Goal: Task Accomplishment & Management: Manage account settings

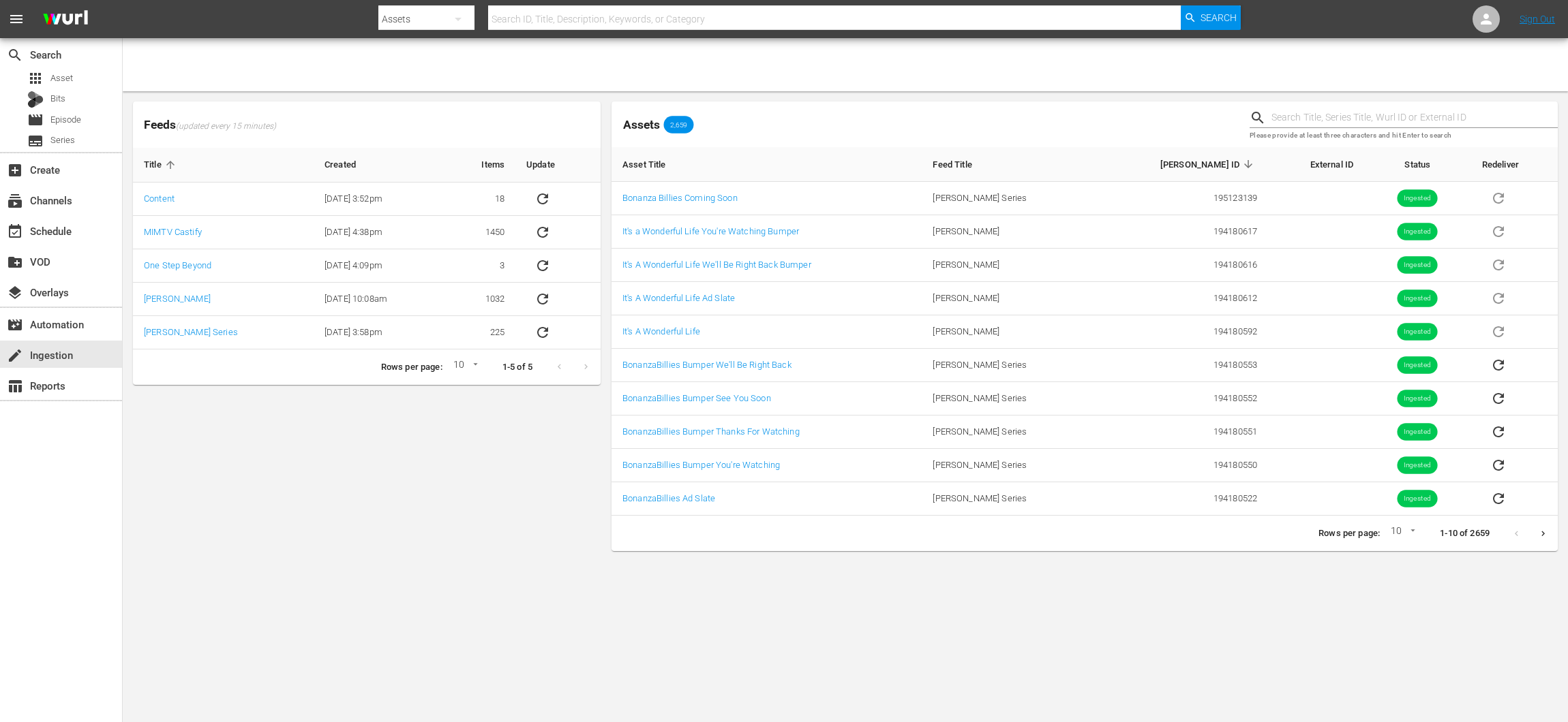
click at [1539, 529] on icon "Next page" at bounding box center [1543, 534] width 10 height 10
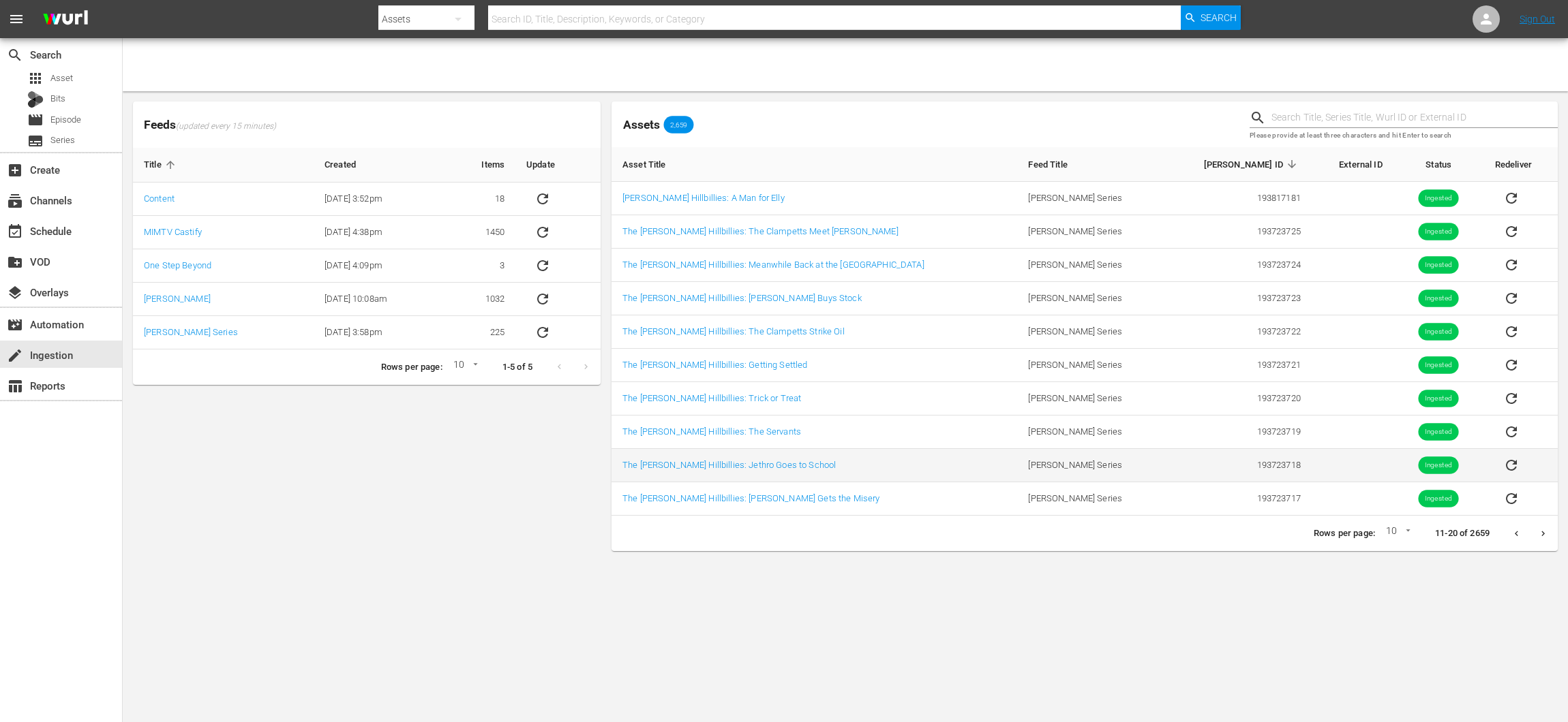
click at [773, 456] on td "The [PERSON_NAME] Hillbillies: Jethro Goes to School" at bounding box center [814, 465] width 405 height 34
click at [769, 461] on link "The [PERSON_NAME] Hillbillies: Jethro Goes to School" at bounding box center [729, 465] width 214 height 10
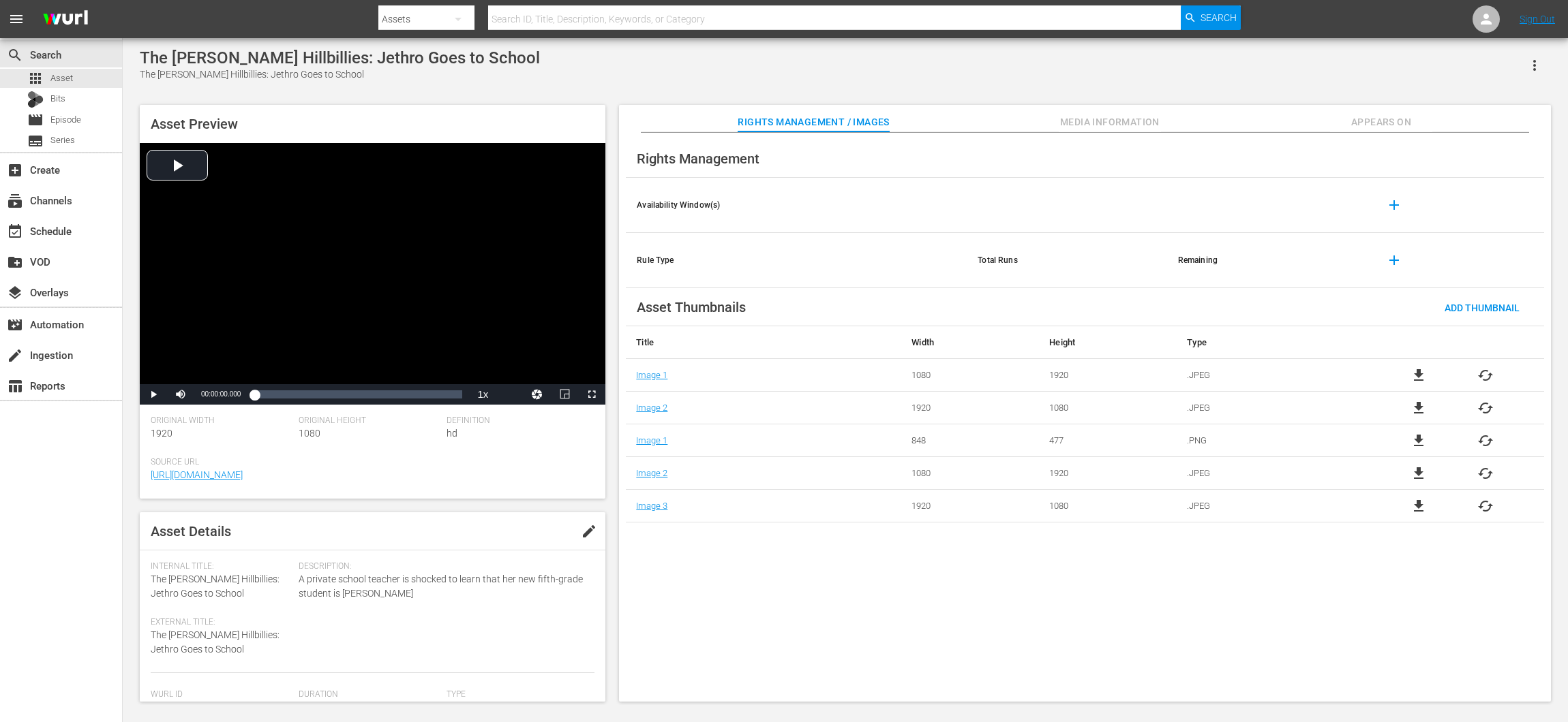
click at [1426, 375] on span "file_download" at bounding box center [1419, 376] width 16 height 16
click at [1482, 374] on span "cached" at bounding box center [1485, 376] width 16 height 16
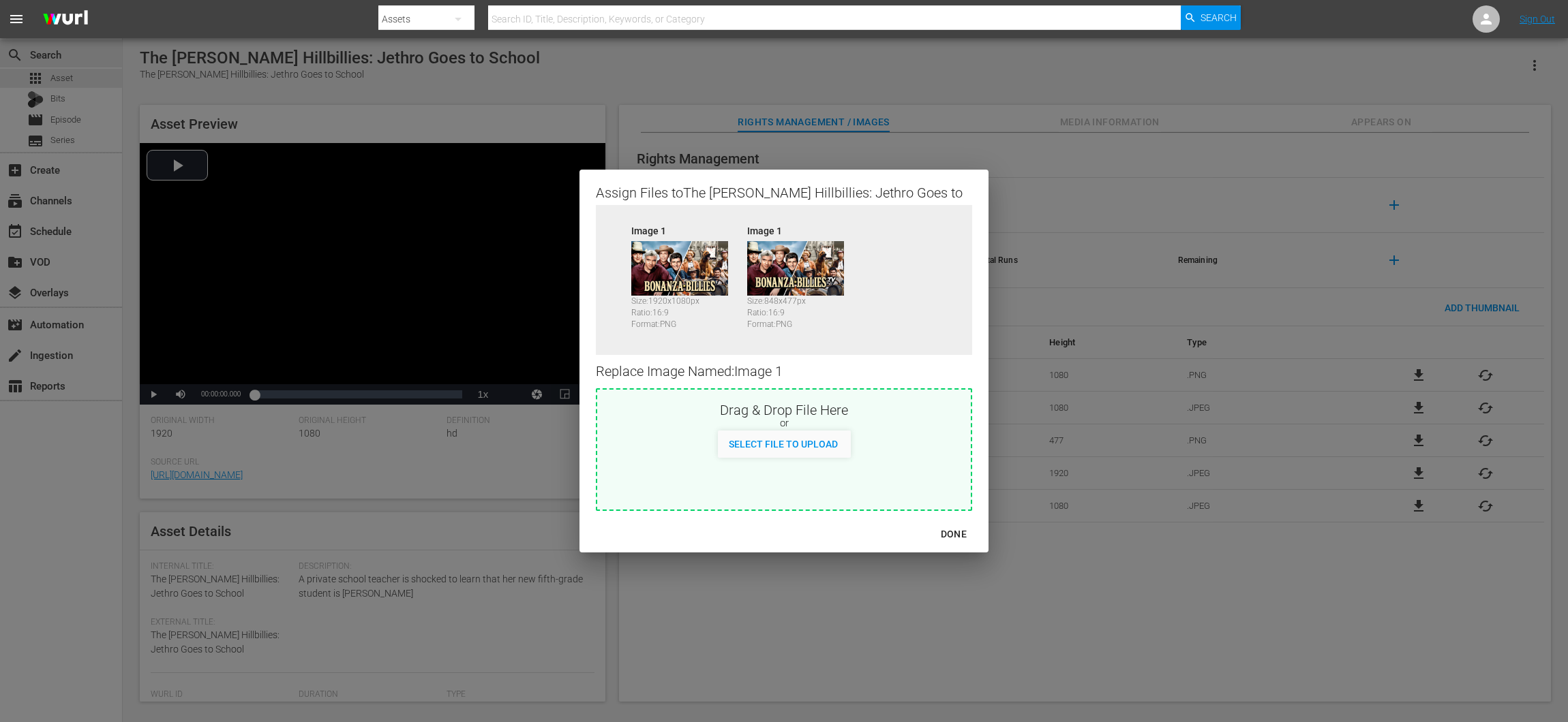
click at [950, 533] on div "DONE" at bounding box center [954, 534] width 48 height 17
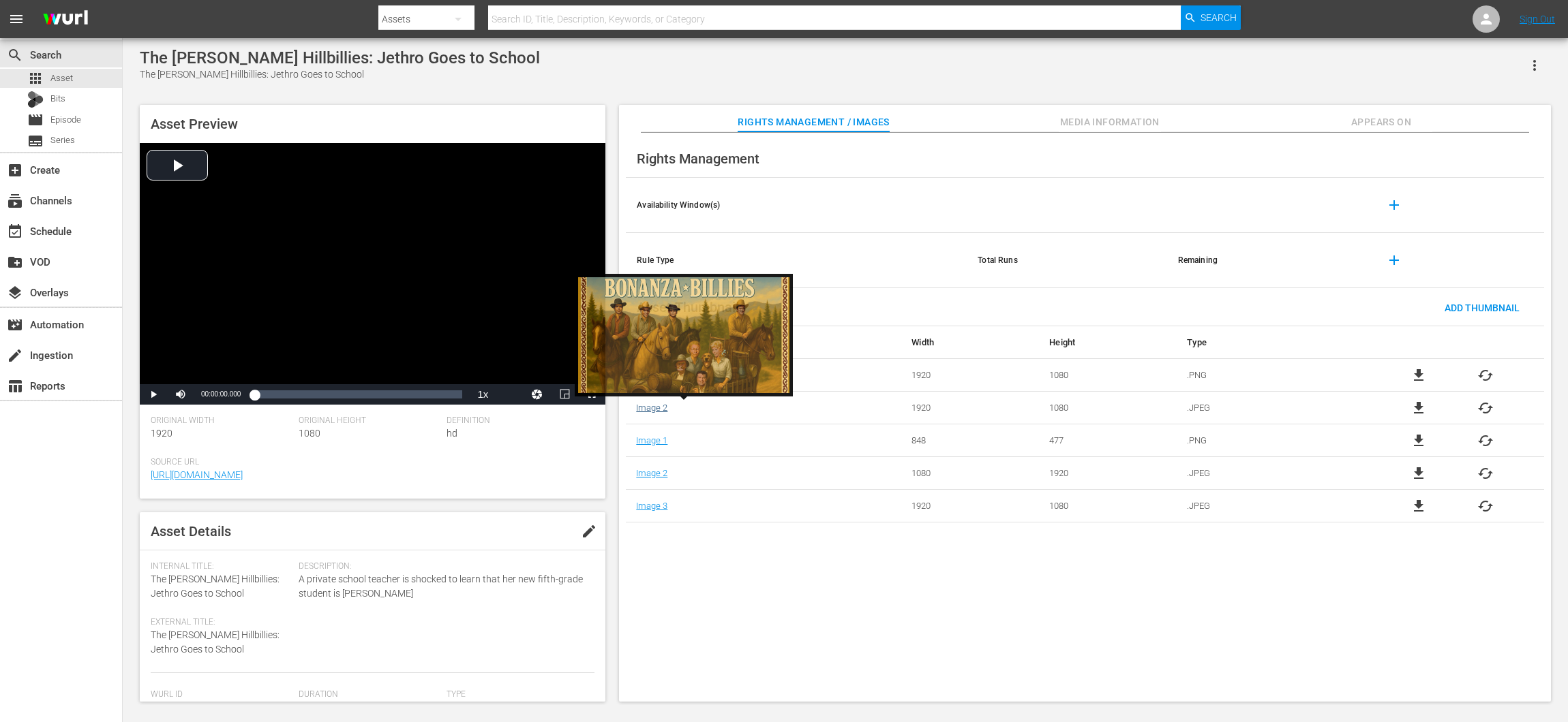
click at [663, 411] on link "Image 2" at bounding box center [652, 407] width 31 height 10
click at [646, 407] on link "Image 2" at bounding box center [652, 407] width 31 height 10
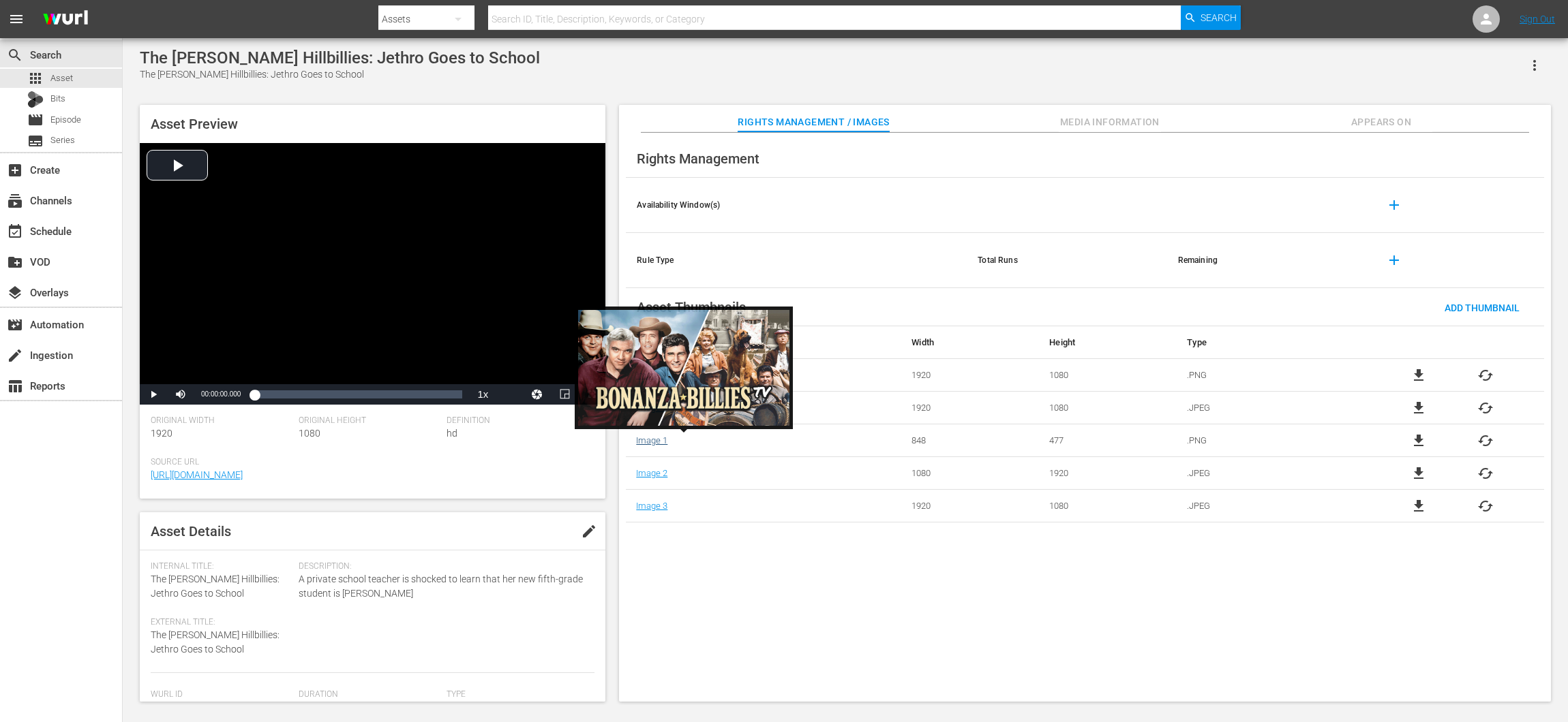
click at [655, 440] on link "Image 1" at bounding box center [652, 440] width 31 height 10
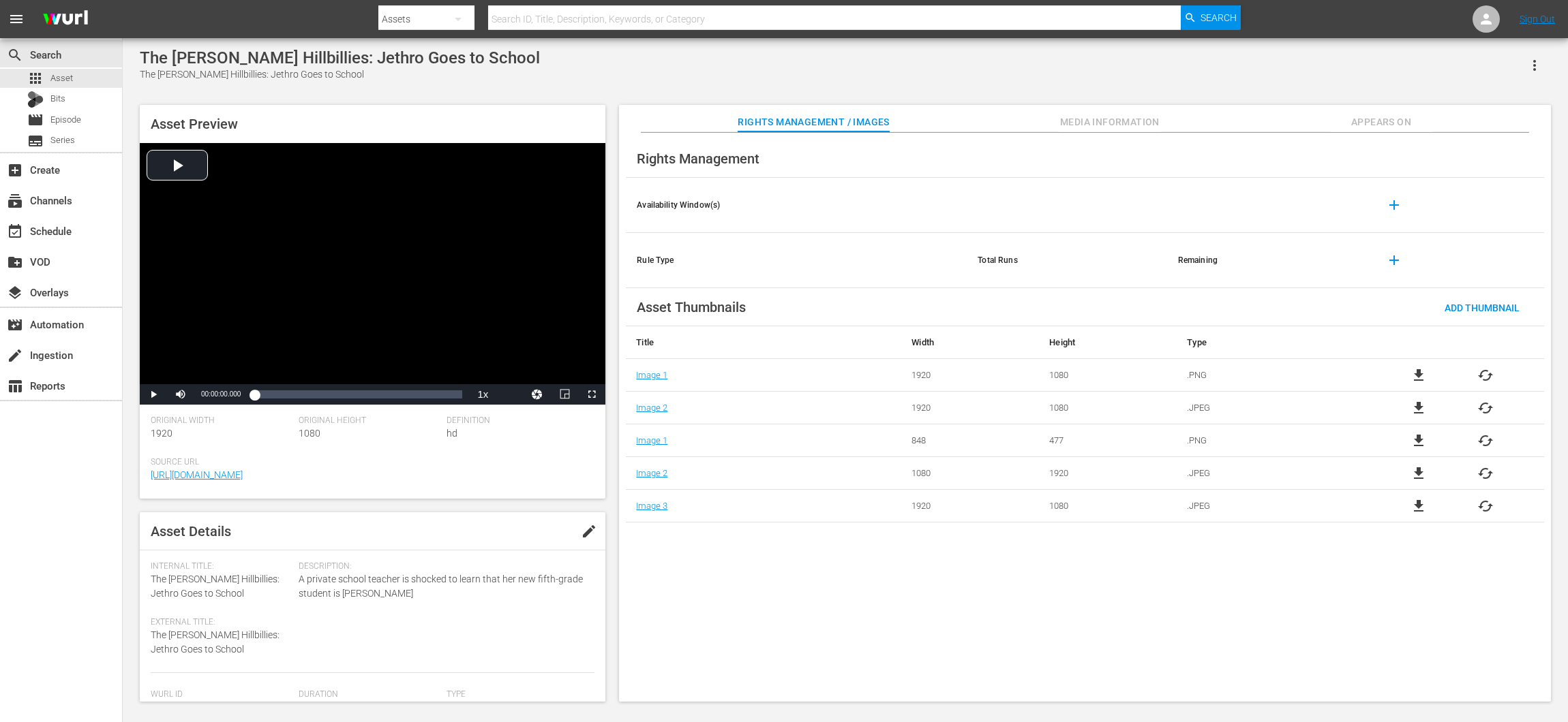
click at [1497, 406] on div "file_download cached" at bounding box center [1452, 408] width 184 height 16
click at [1483, 406] on span "cached" at bounding box center [1485, 408] width 16 height 16
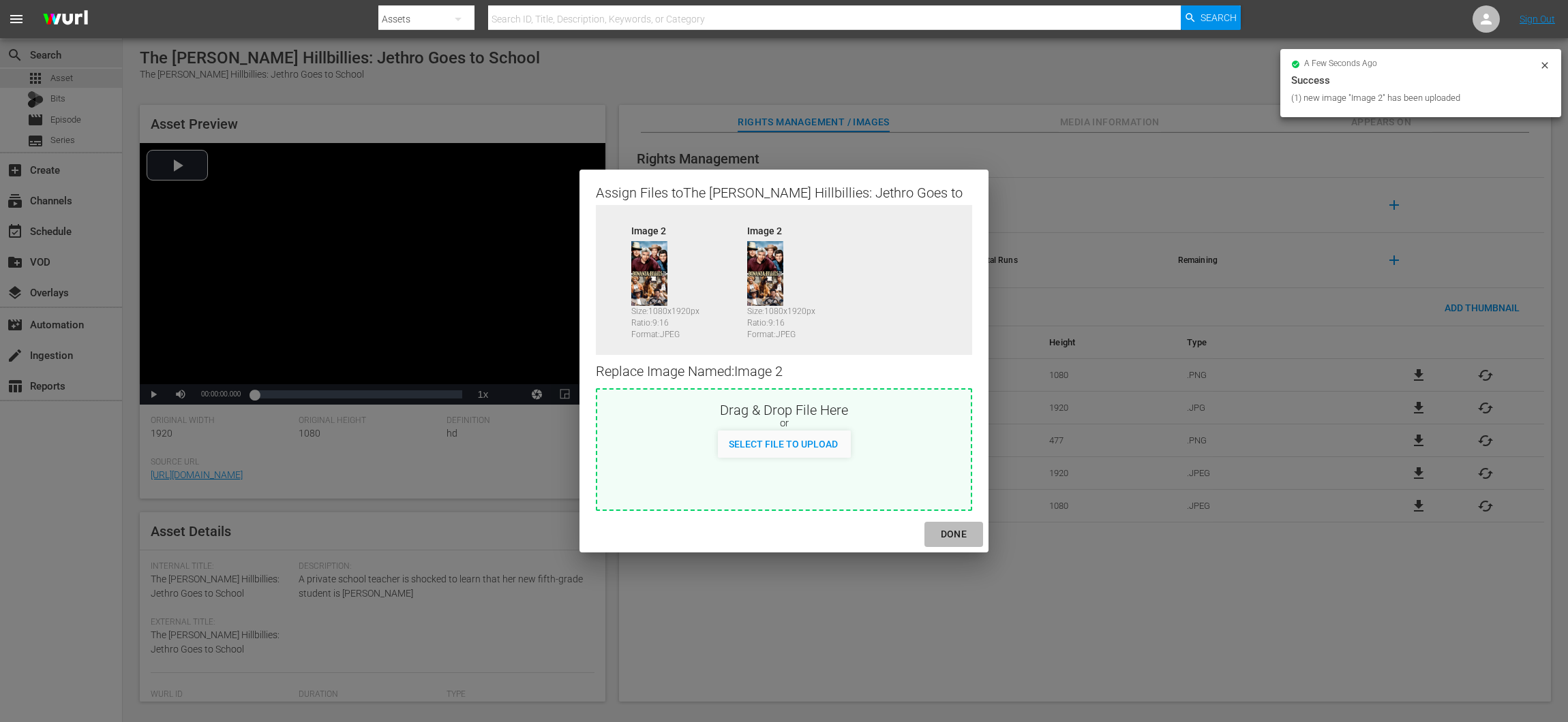
click at [952, 530] on div "DONE" at bounding box center [954, 534] width 48 height 17
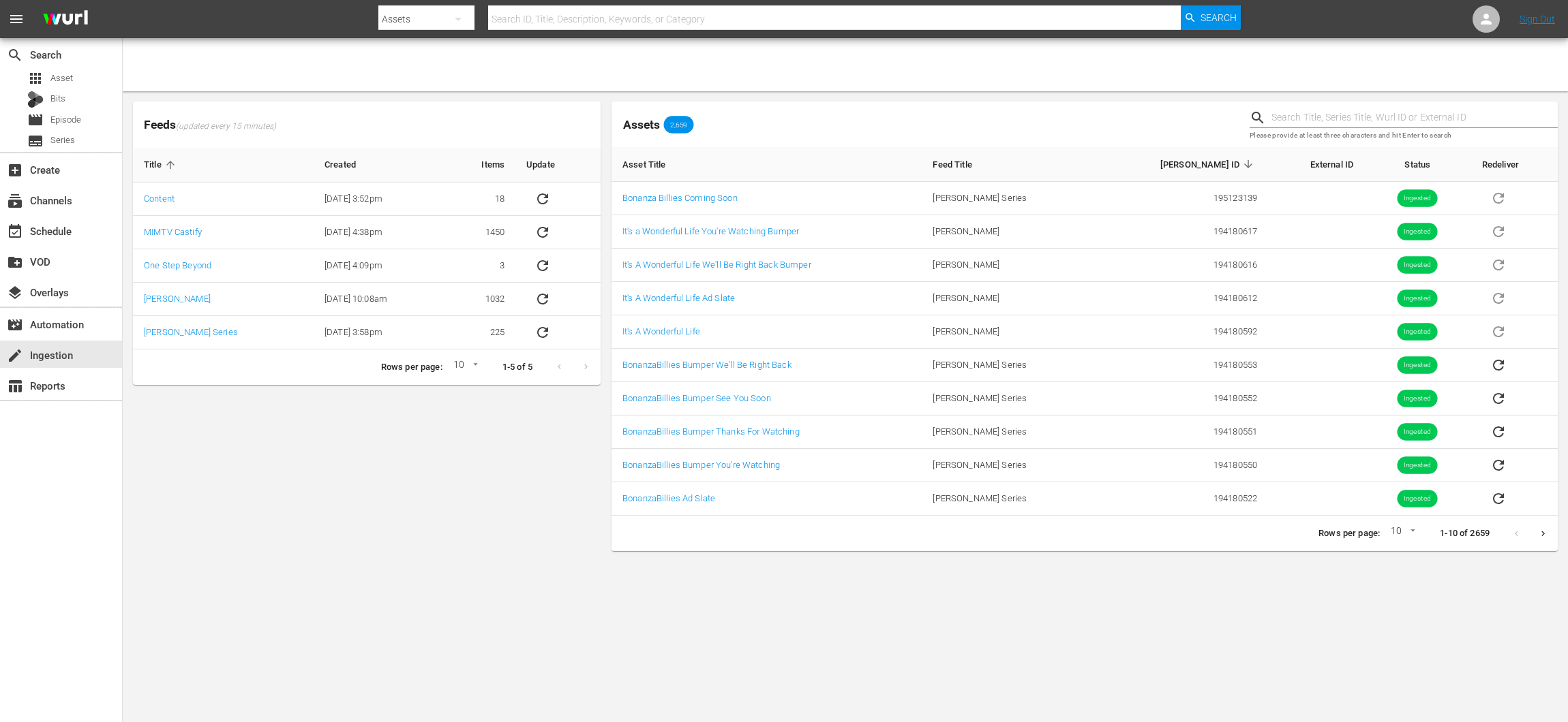
click at [1541, 529] on icon "Next page" at bounding box center [1543, 534] width 10 height 10
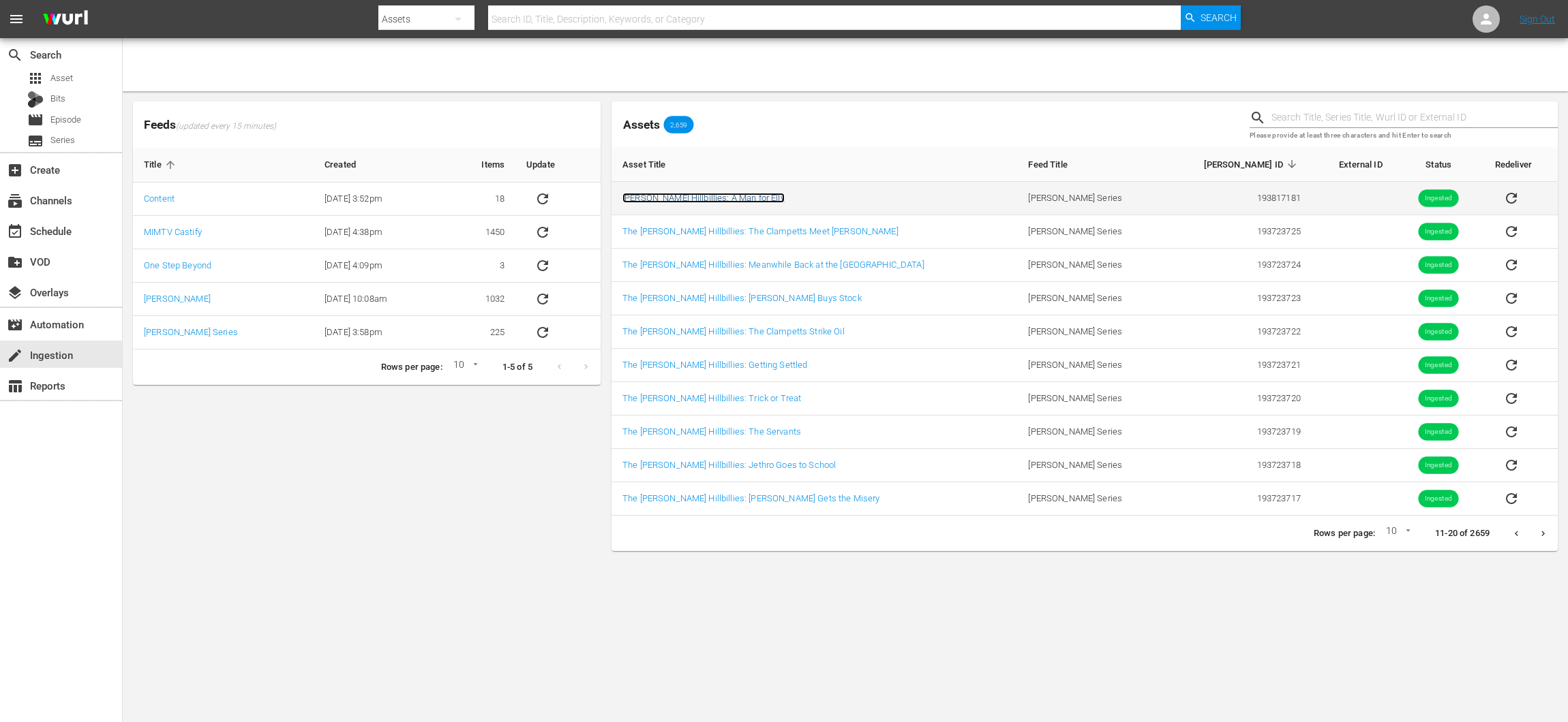
click at [708, 196] on link "[PERSON_NAME] Hillbillies: A Man for Elly" at bounding box center [703, 198] width 162 height 10
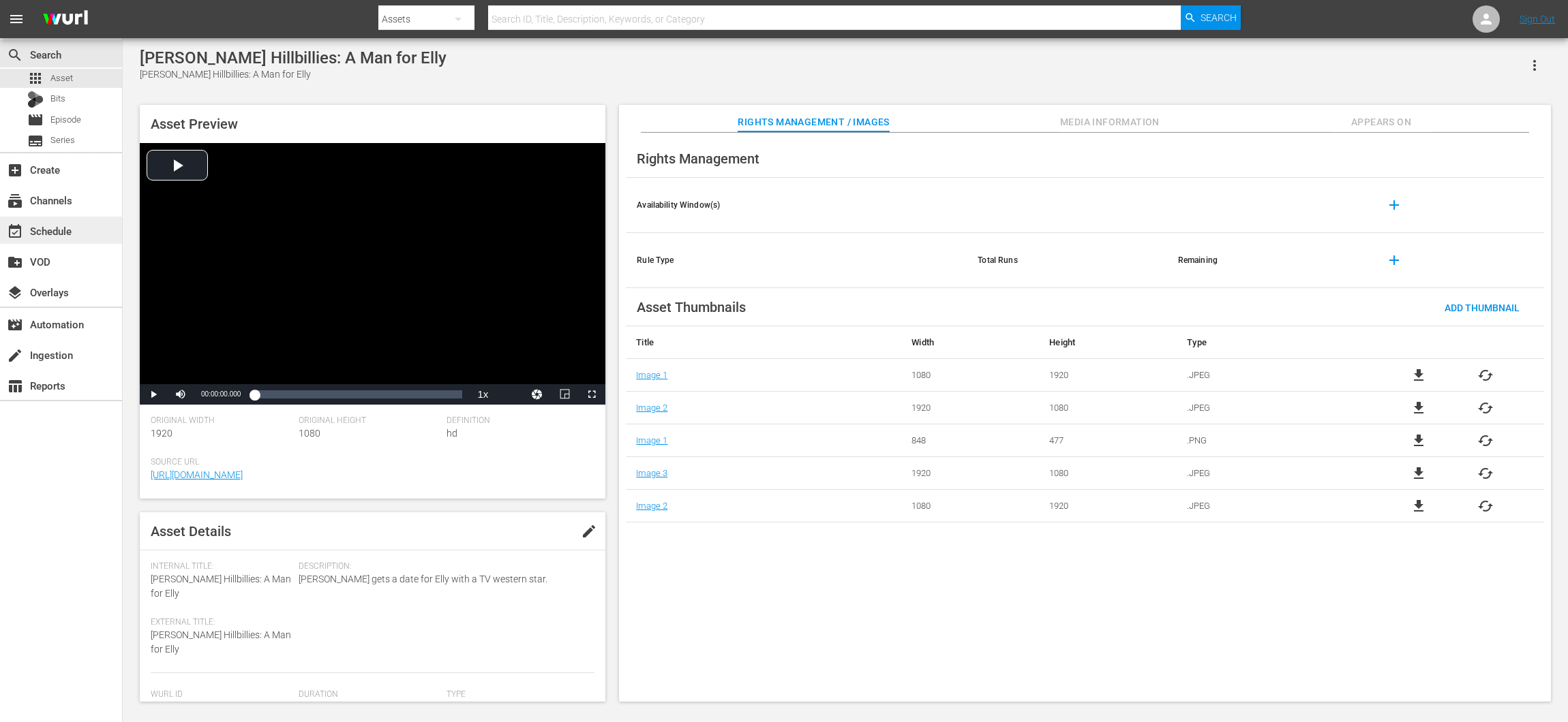
click at [38, 227] on div "event_available Schedule" at bounding box center [38, 229] width 76 height 12
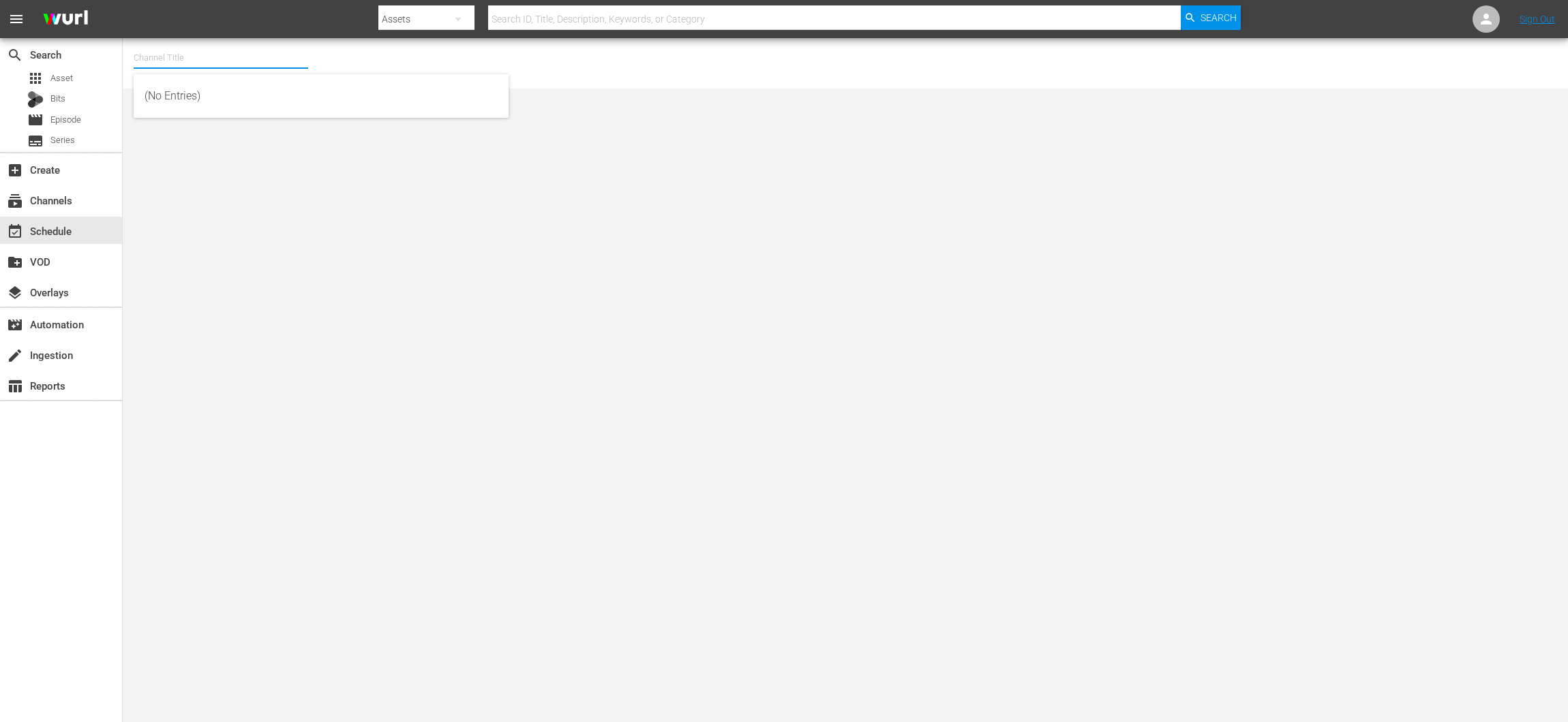
click at [157, 55] on input "text" at bounding box center [220, 58] width 175 height 33
click at [238, 96] on div "Bonanza-Billies TV (2101 - tricoast_tv_bonanzabilliestv_1)" at bounding box center [321, 96] width 353 height 33
type input "Bonanza-Billies TV (2101 - tricoast_tv_bonanzabilliestv_1)"
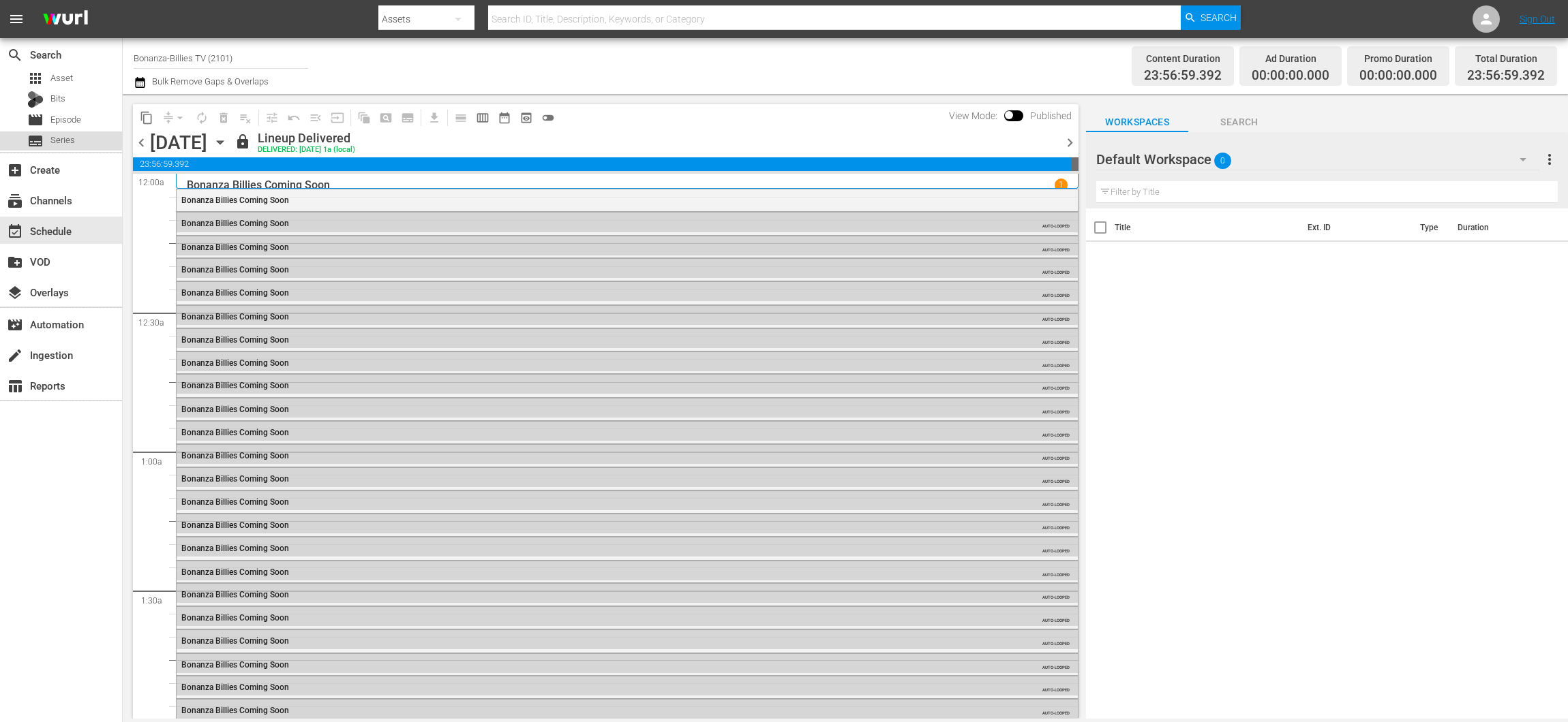
click at [58, 143] on span "Series" at bounding box center [63, 140] width 25 height 14
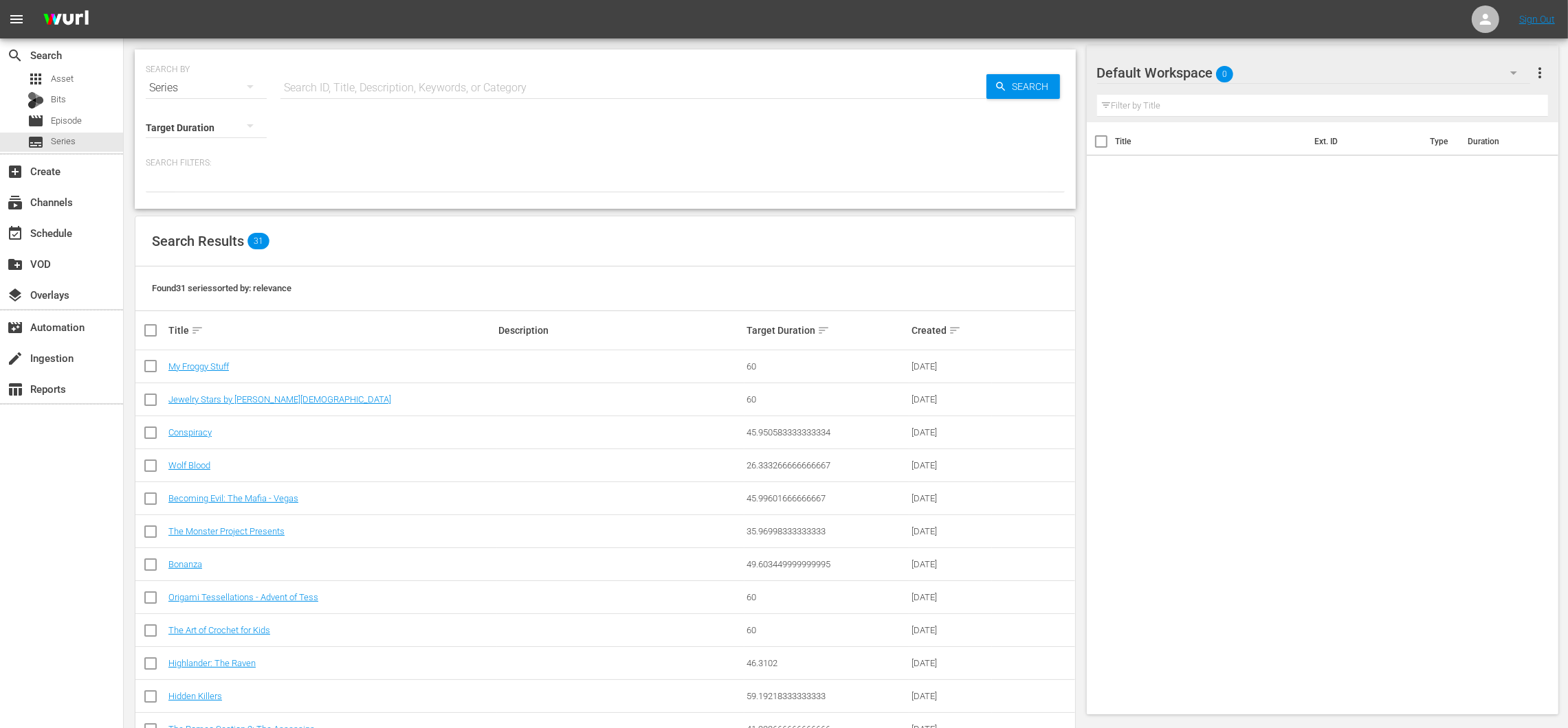
scroll to position [339, 0]
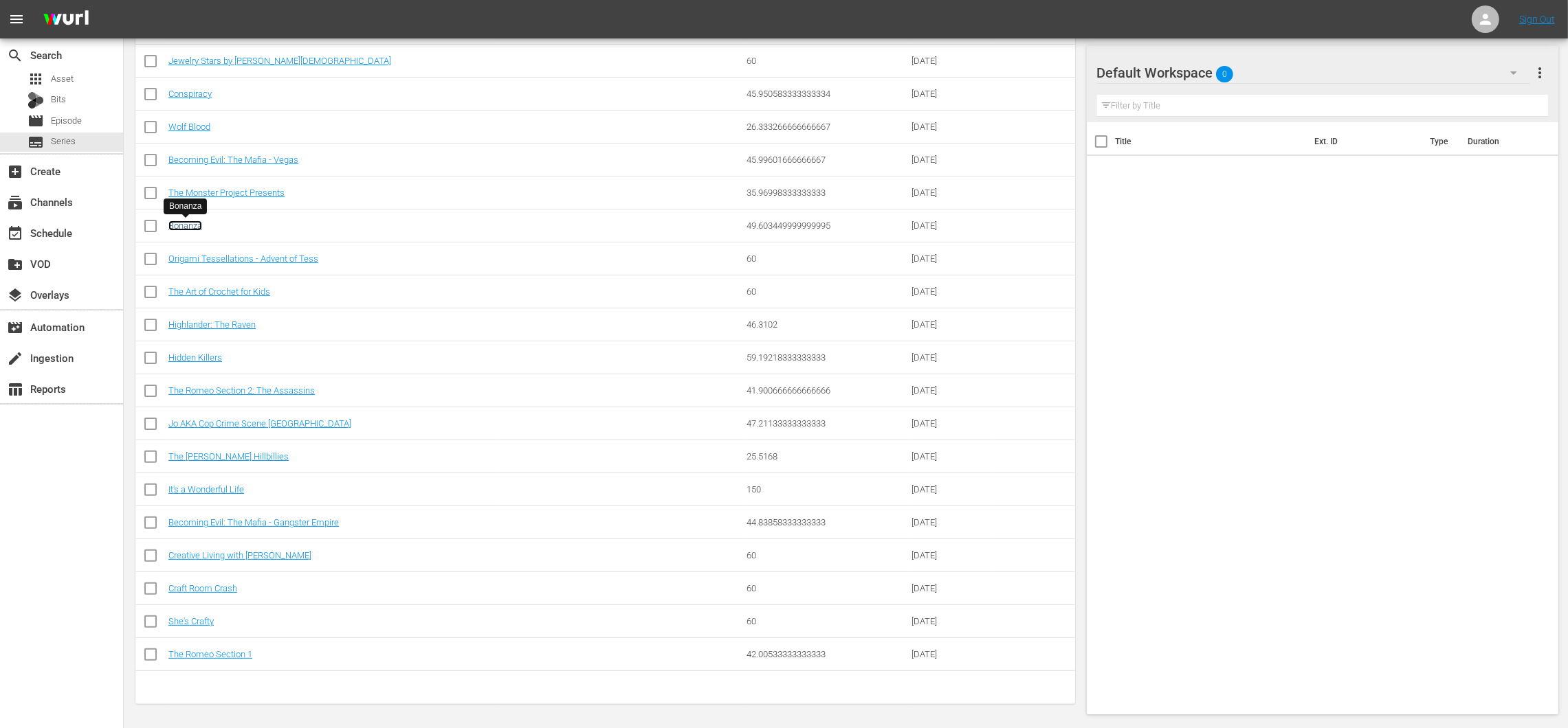
click at [197, 224] on link "Bonanza" at bounding box center [185, 226] width 34 height 10
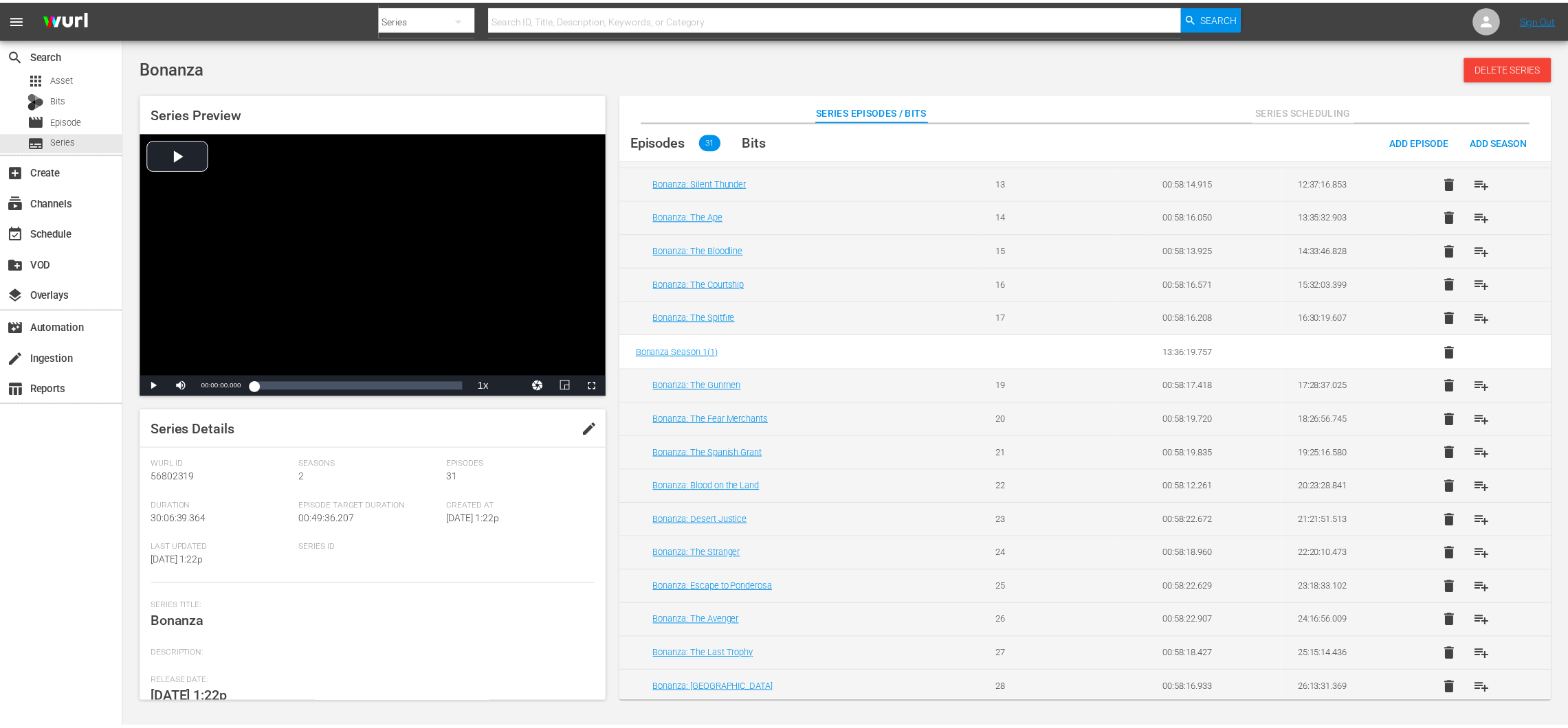
scroll to position [424, 0]
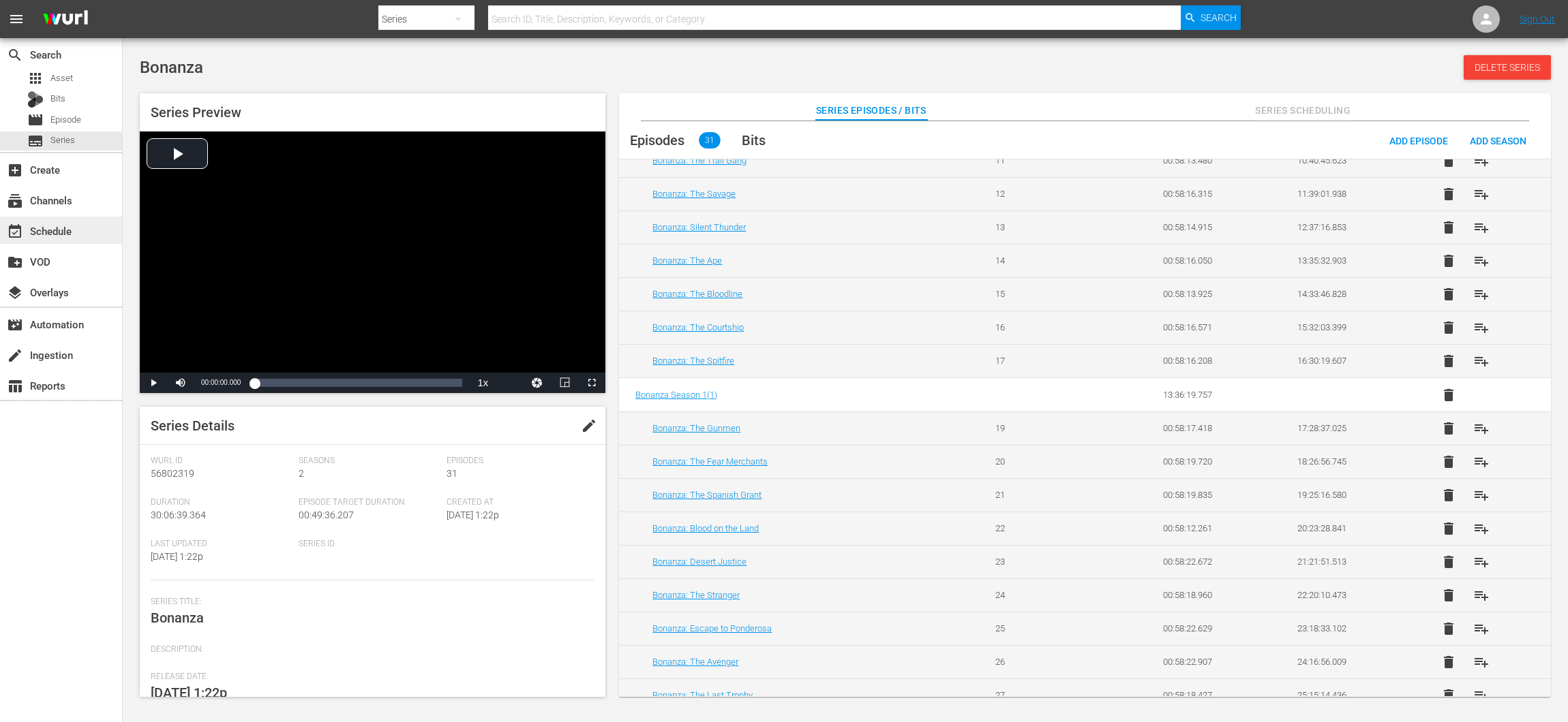
click at [86, 231] on div "event_available Schedule" at bounding box center [61, 231] width 122 height 27
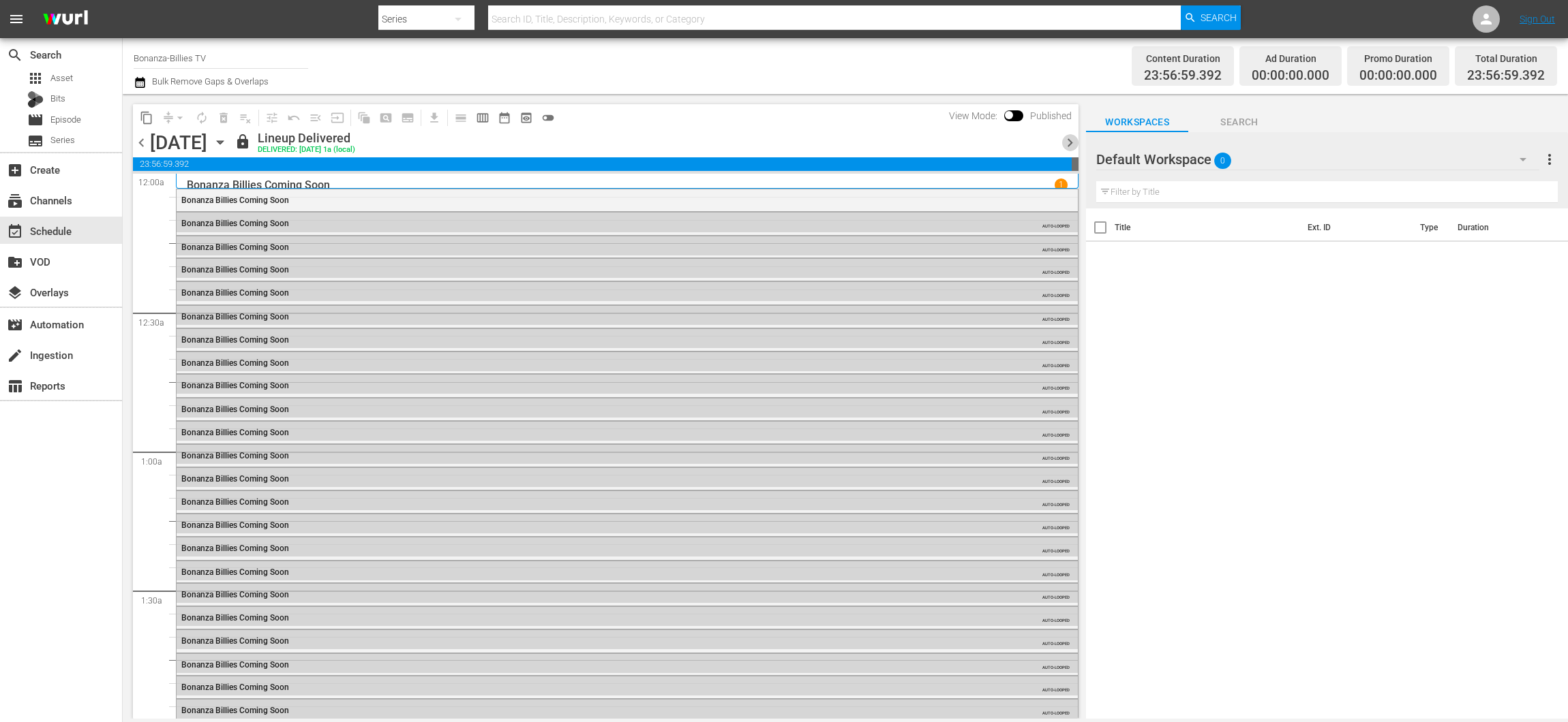
click at [1064, 140] on span "chevron_right" at bounding box center [1070, 142] width 17 height 17
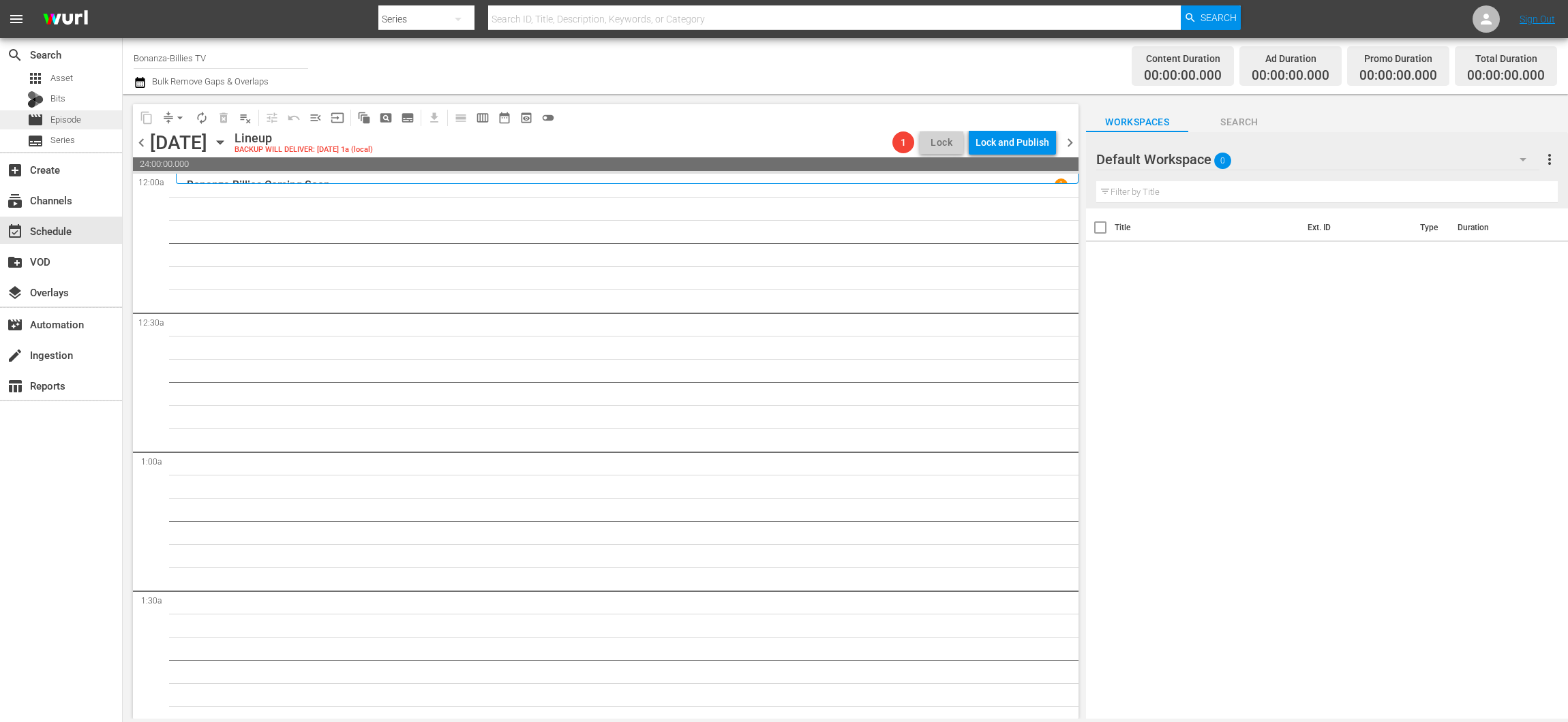
click at [67, 119] on span "Episode" at bounding box center [66, 120] width 31 height 14
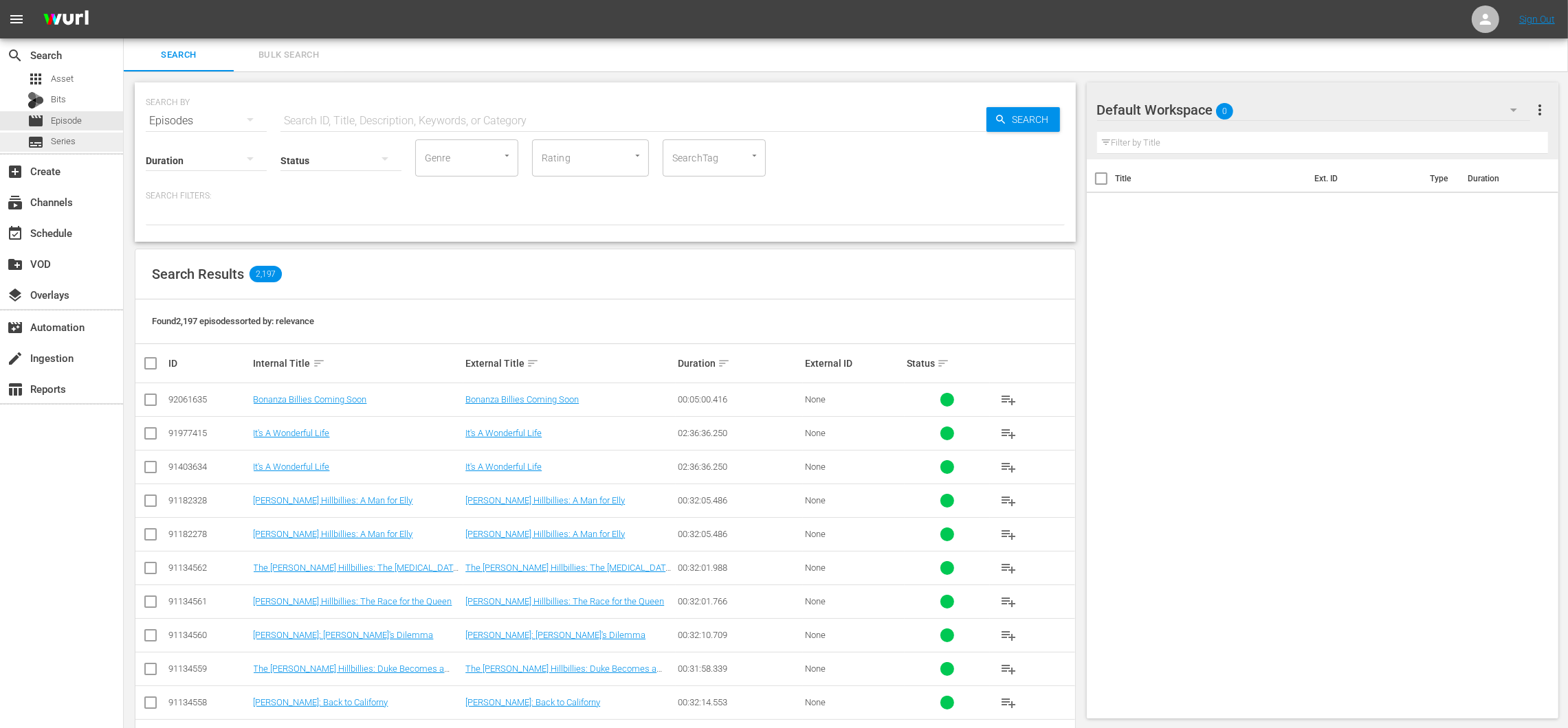
click at [77, 138] on div "subtitles Series" at bounding box center [61, 142] width 123 height 19
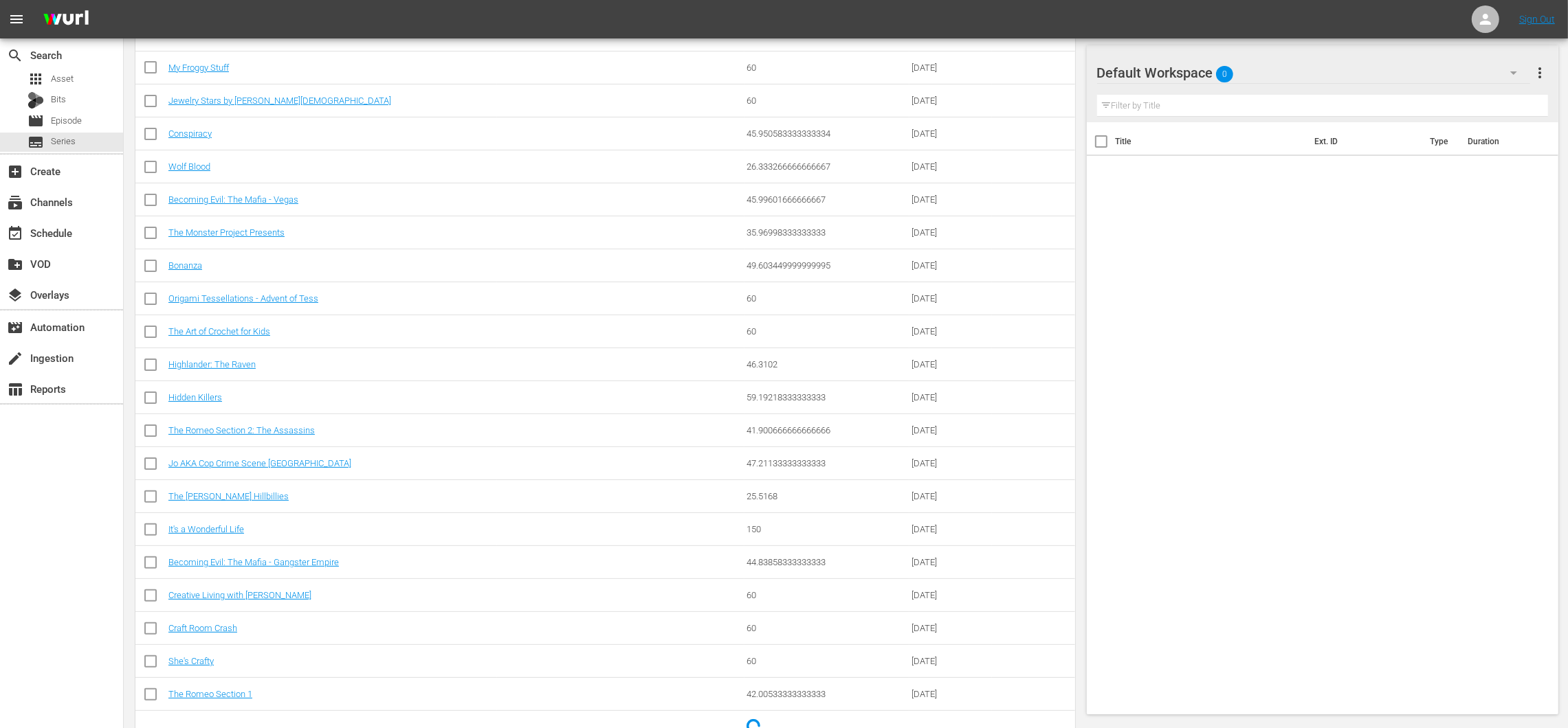
scroll to position [339, 0]
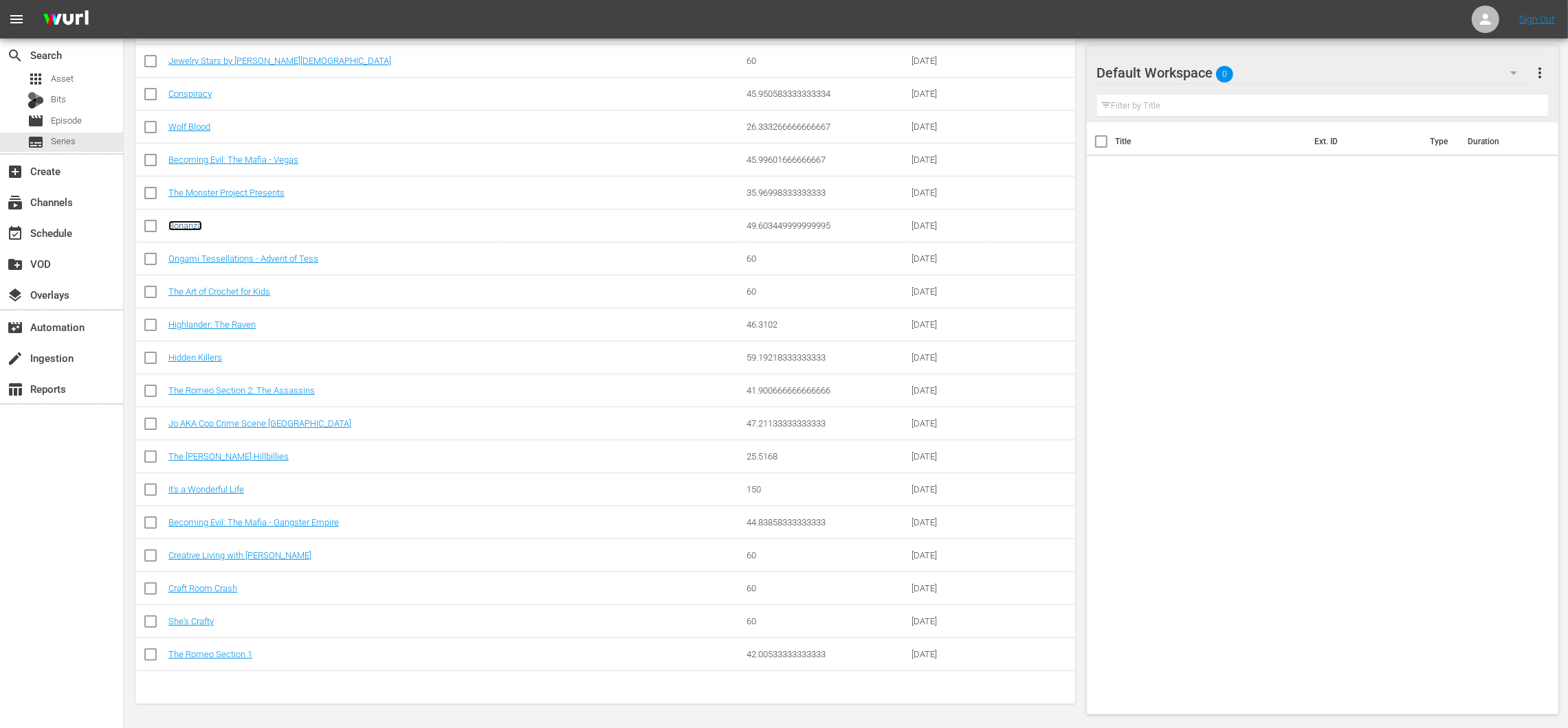
click at [186, 226] on link "Bonanza" at bounding box center [185, 226] width 34 height 10
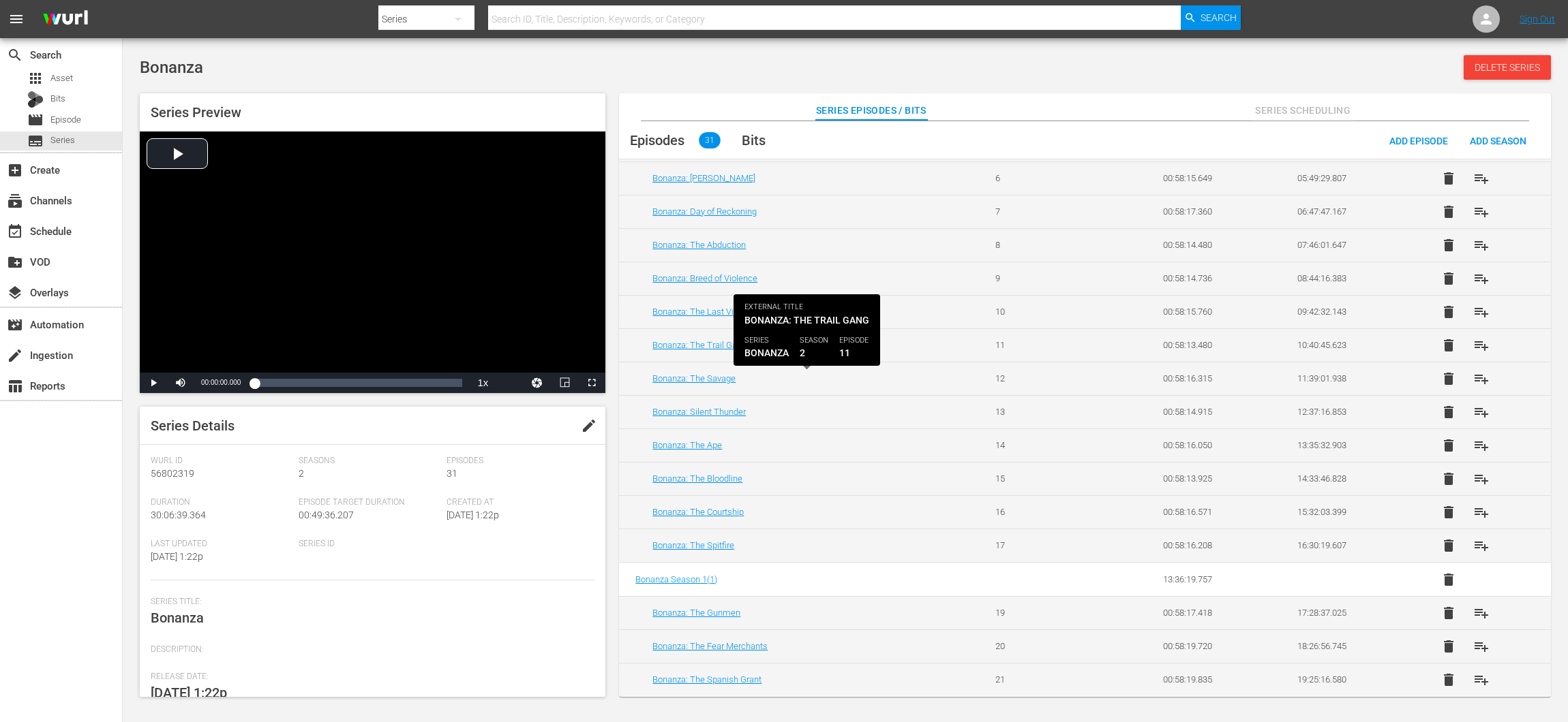
scroll to position [186, 0]
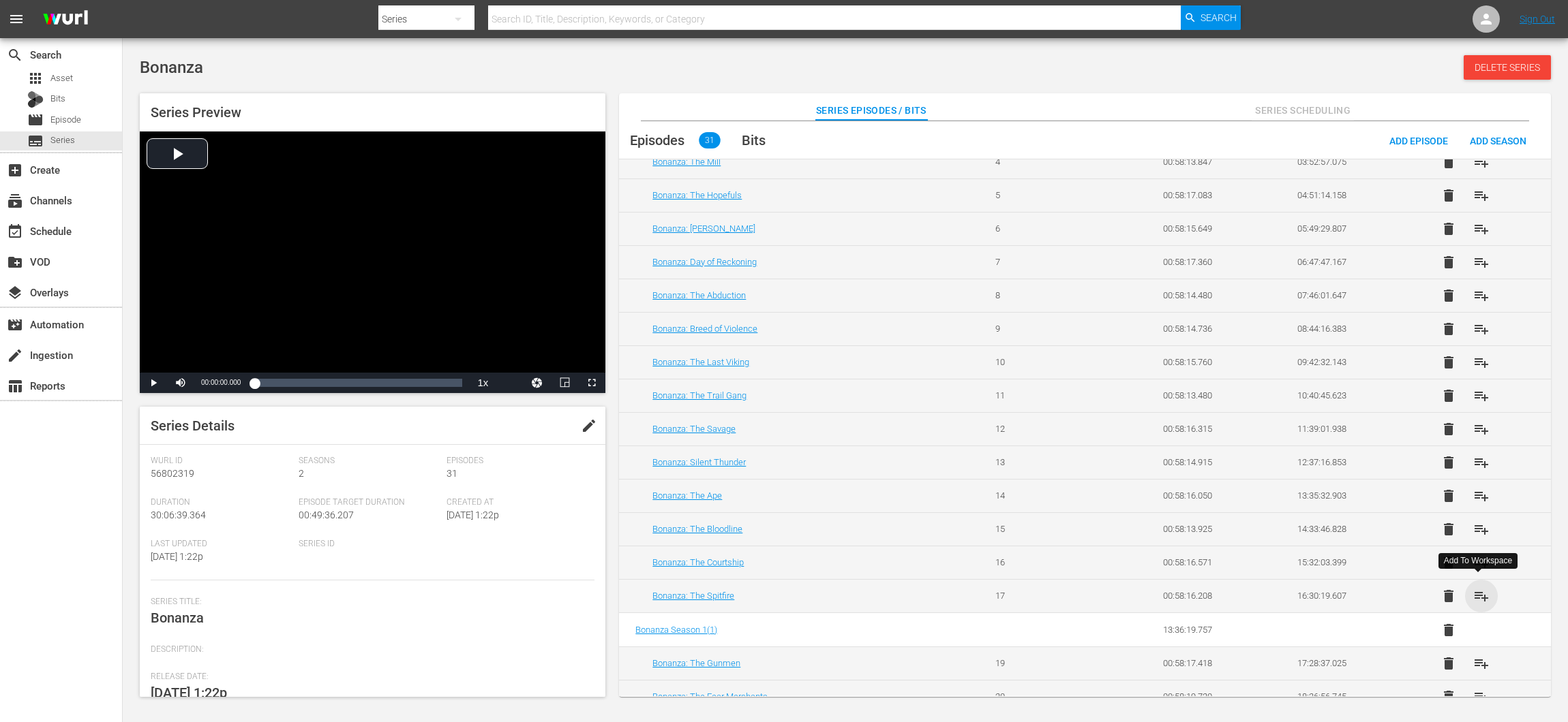
click at [1478, 588] on span "playlist_add" at bounding box center [1481, 596] width 16 height 16
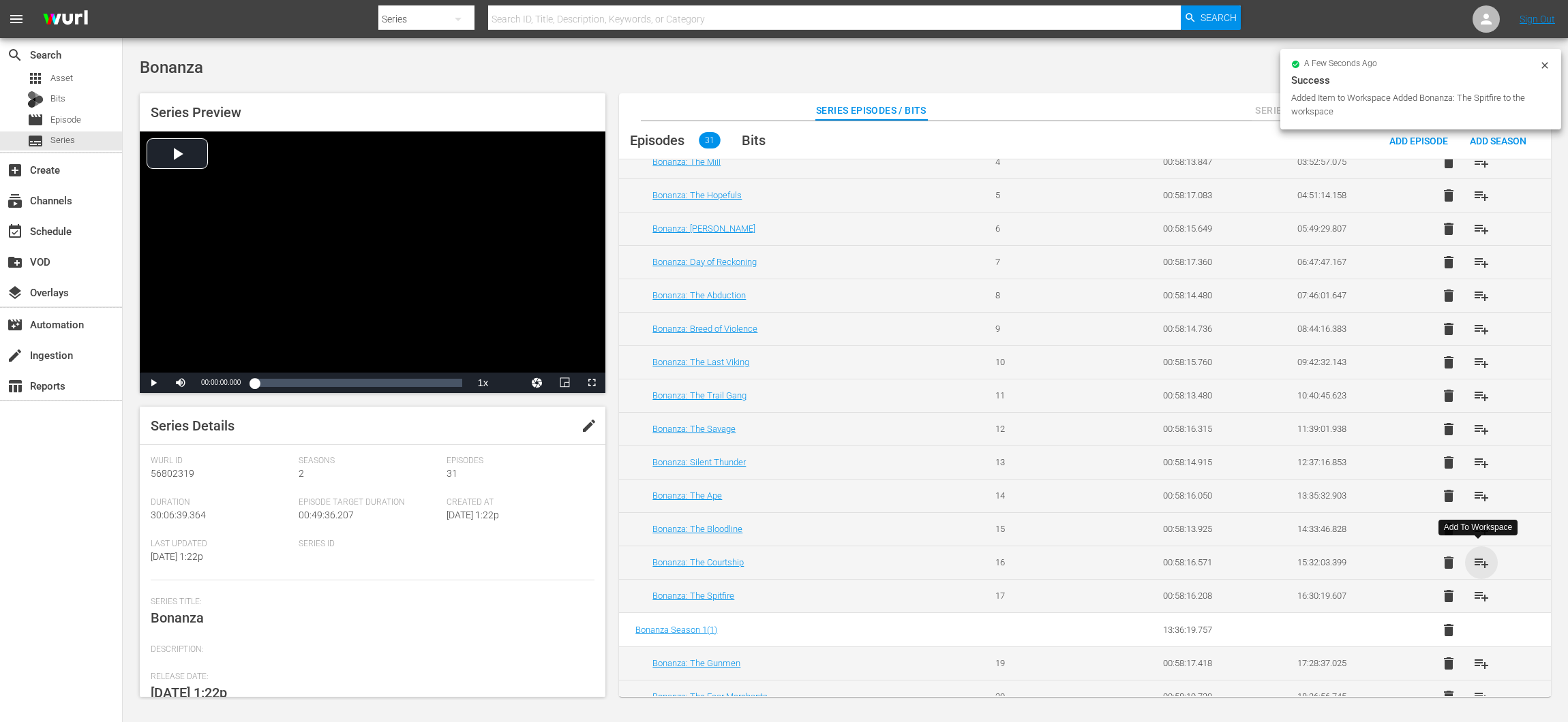
click at [1480, 554] on span "playlist_add" at bounding box center [1481, 563] width 16 height 16
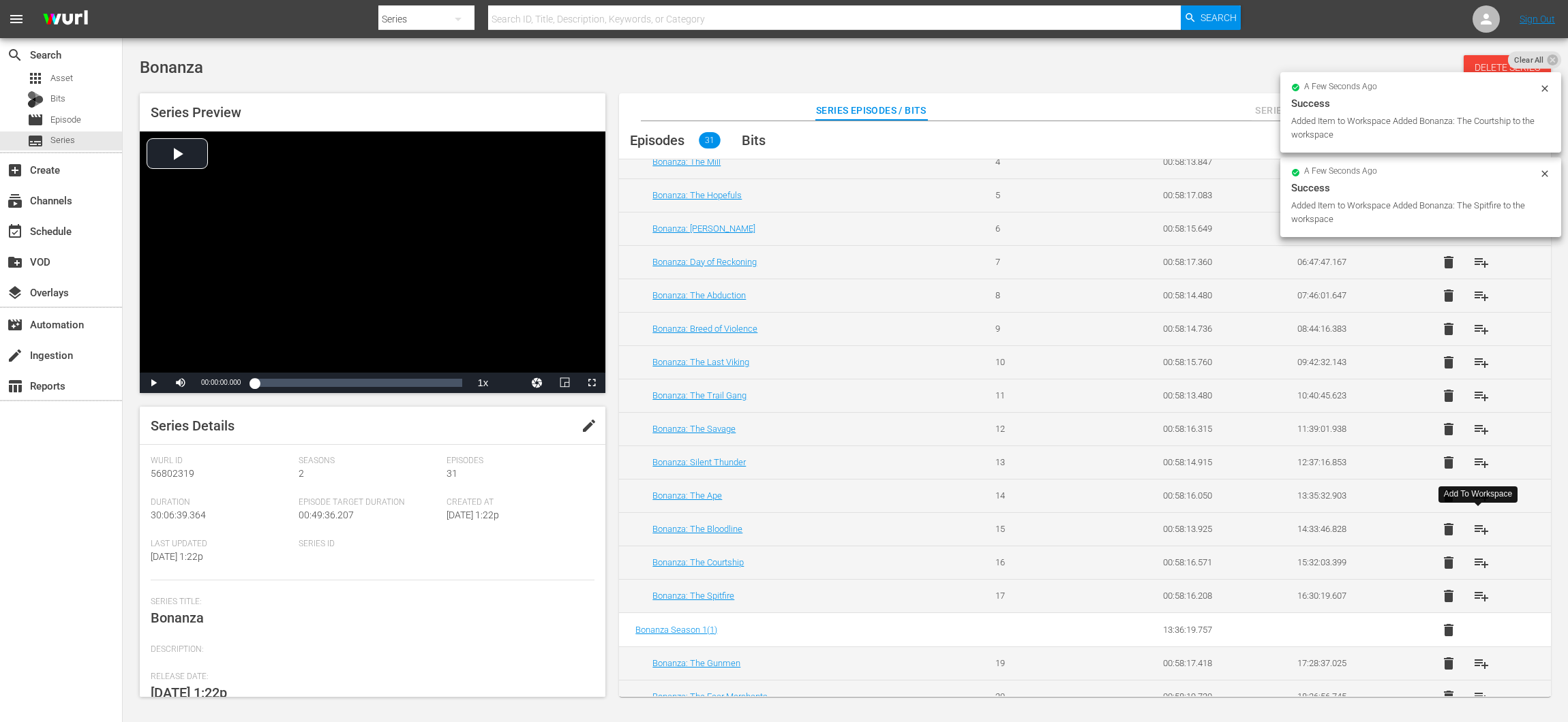
click at [1483, 524] on span "playlist_add" at bounding box center [1481, 530] width 16 height 16
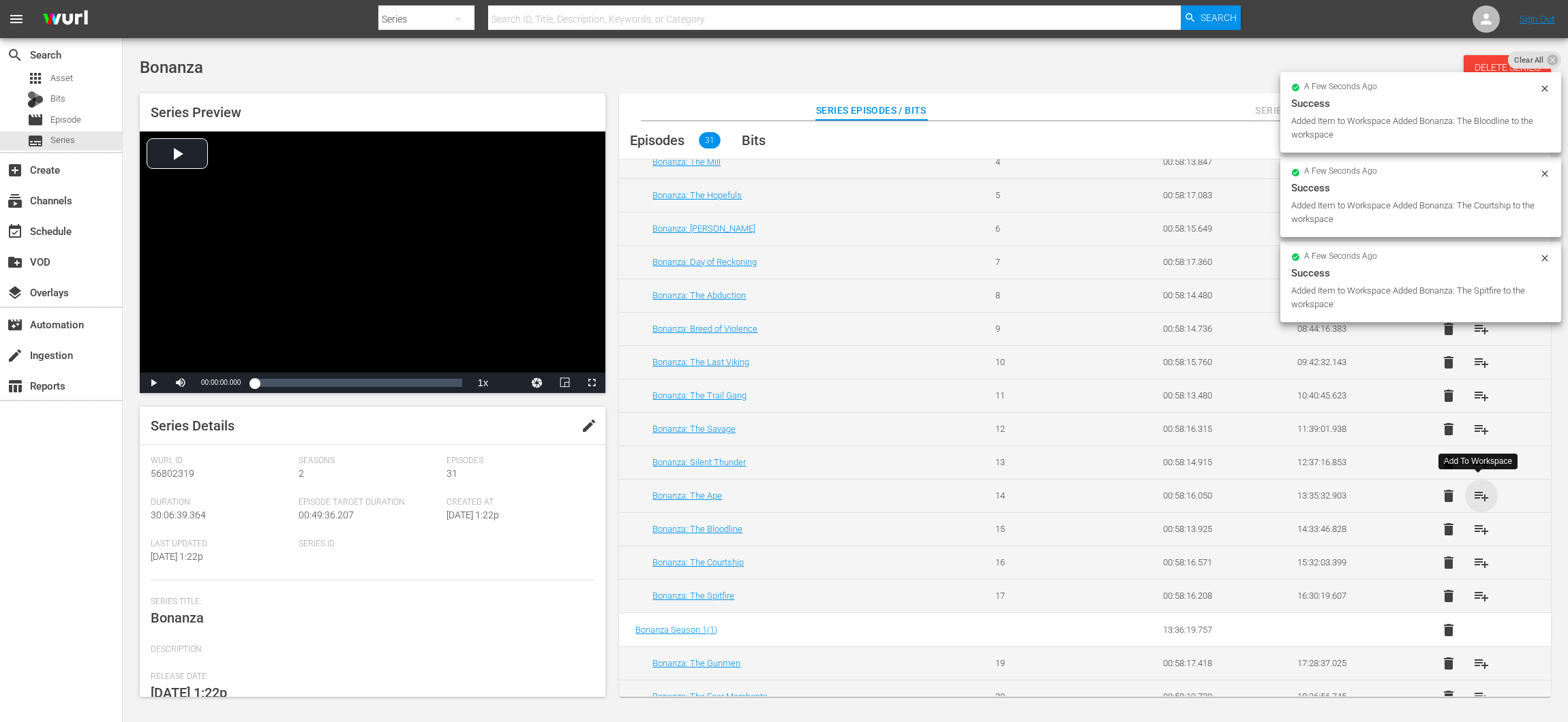
click at [1480, 494] on span "playlist_add" at bounding box center [1481, 496] width 16 height 16
click at [1479, 454] on span "playlist_add" at bounding box center [1481, 463] width 16 height 16
click at [1476, 428] on span "playlist_add" at bounding box center [1481, 429] width 16 height 16
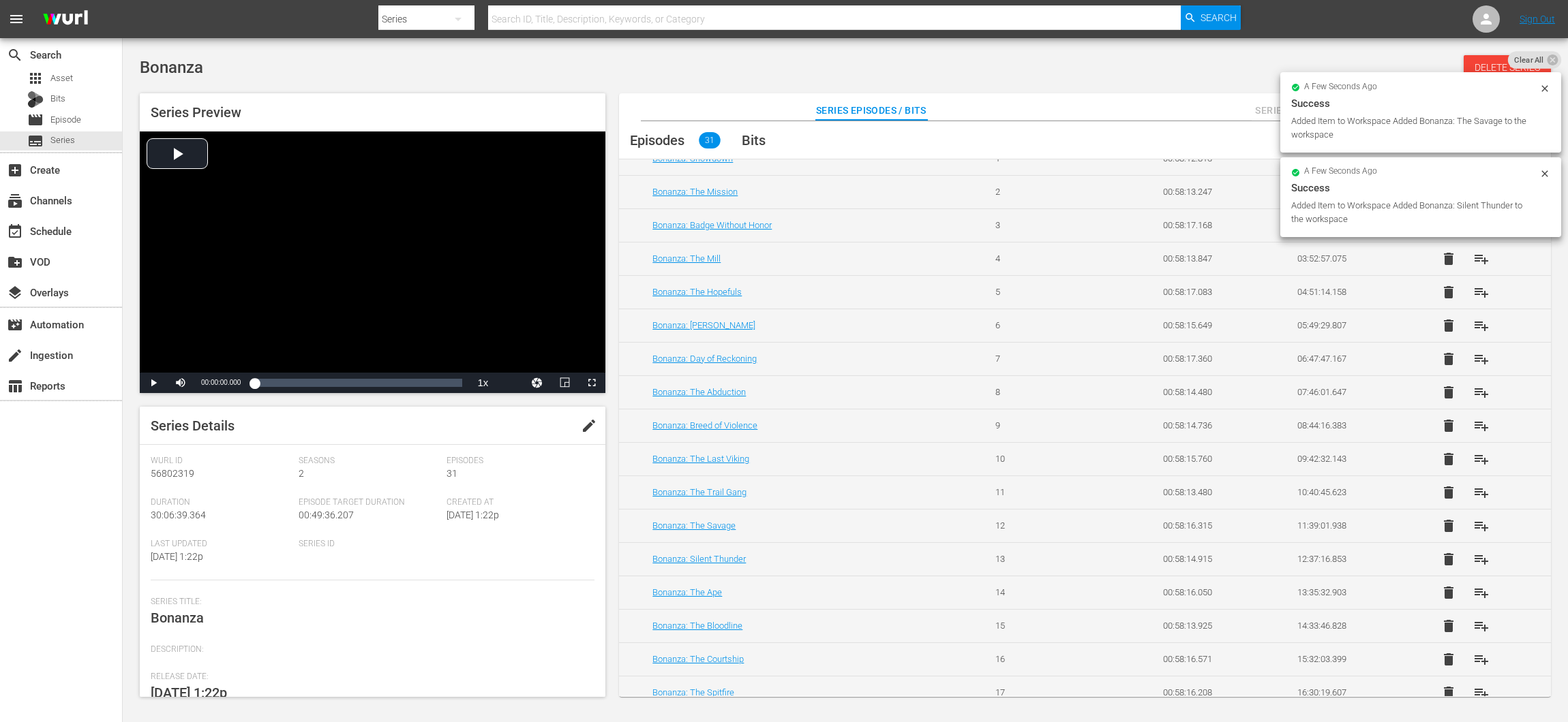
scroll to position [60, 0]
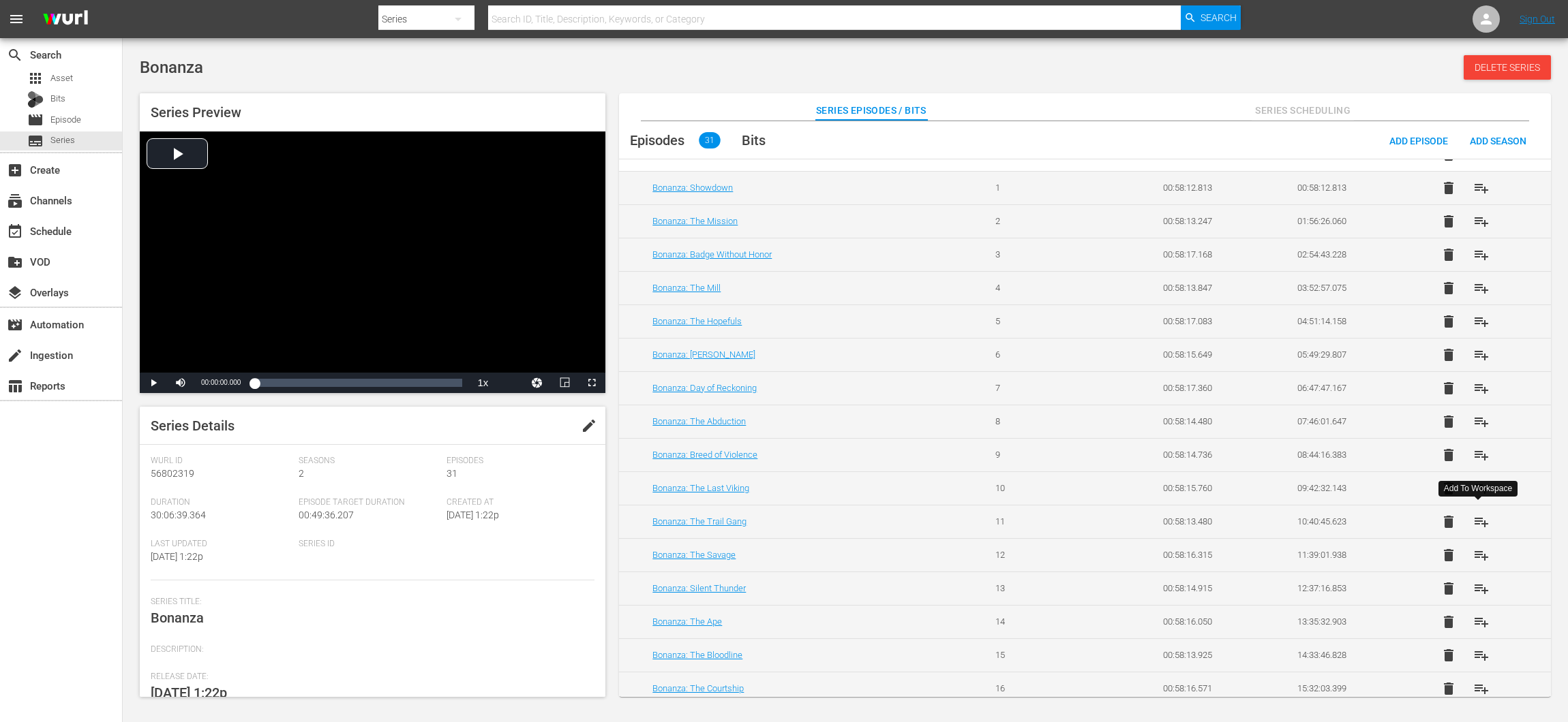
click at [1481, 515] on span "playlist_add" at bounding box center [1481, 522] width 16 height 16
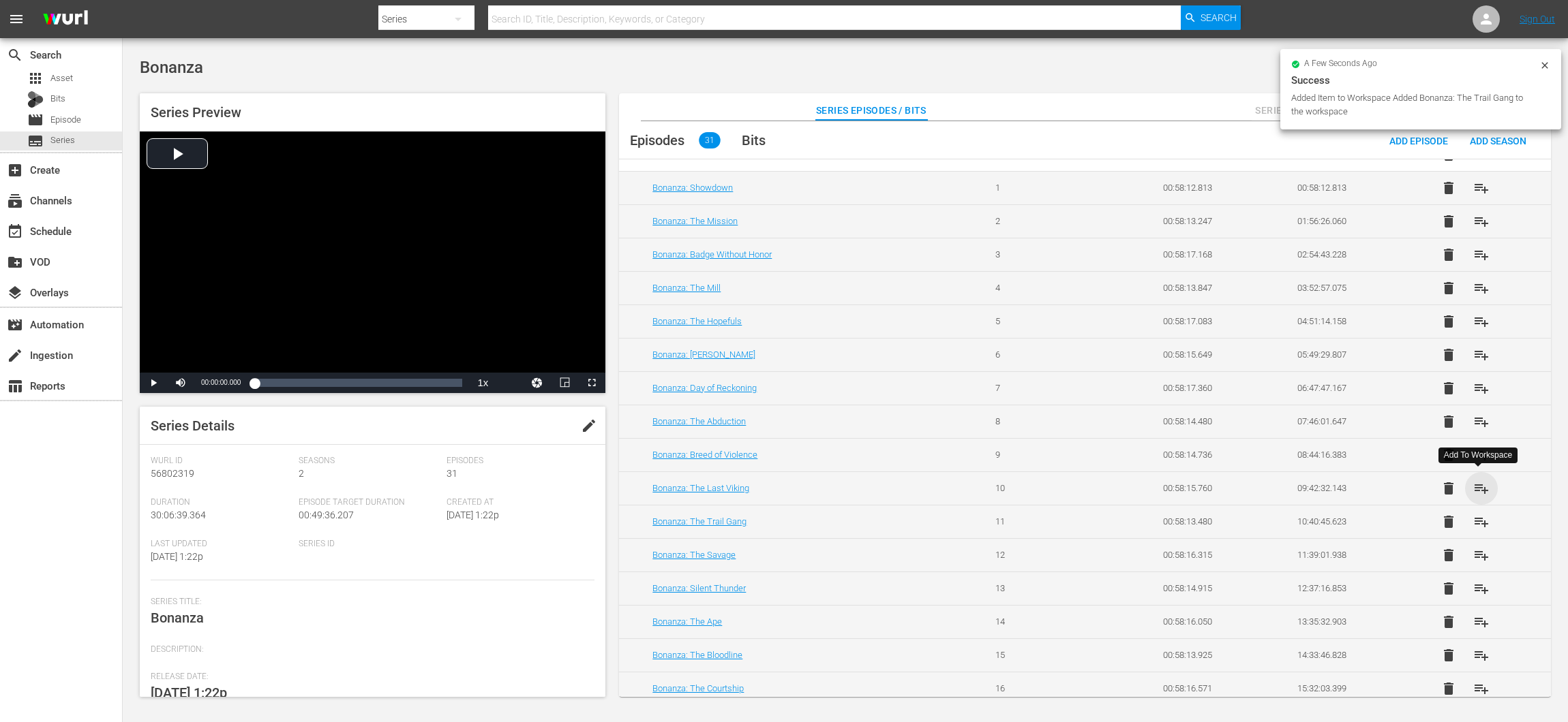
click at [1478, 485] on span "playlist_add" at bounding box center [1481, 489] width 16 height 16
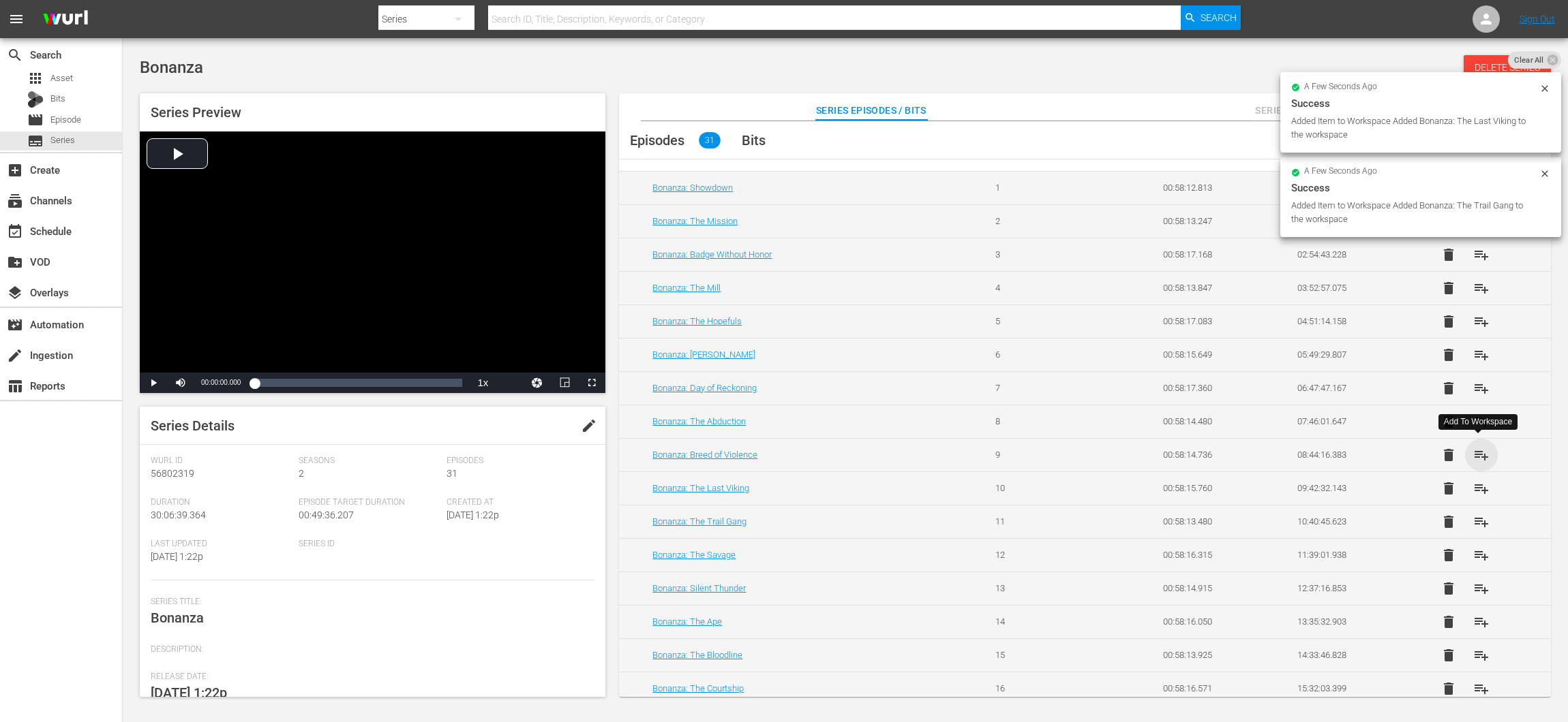
click at [1478, 454] on span "playlist_add" at bounding box center [1481, 455] width 16 height 16
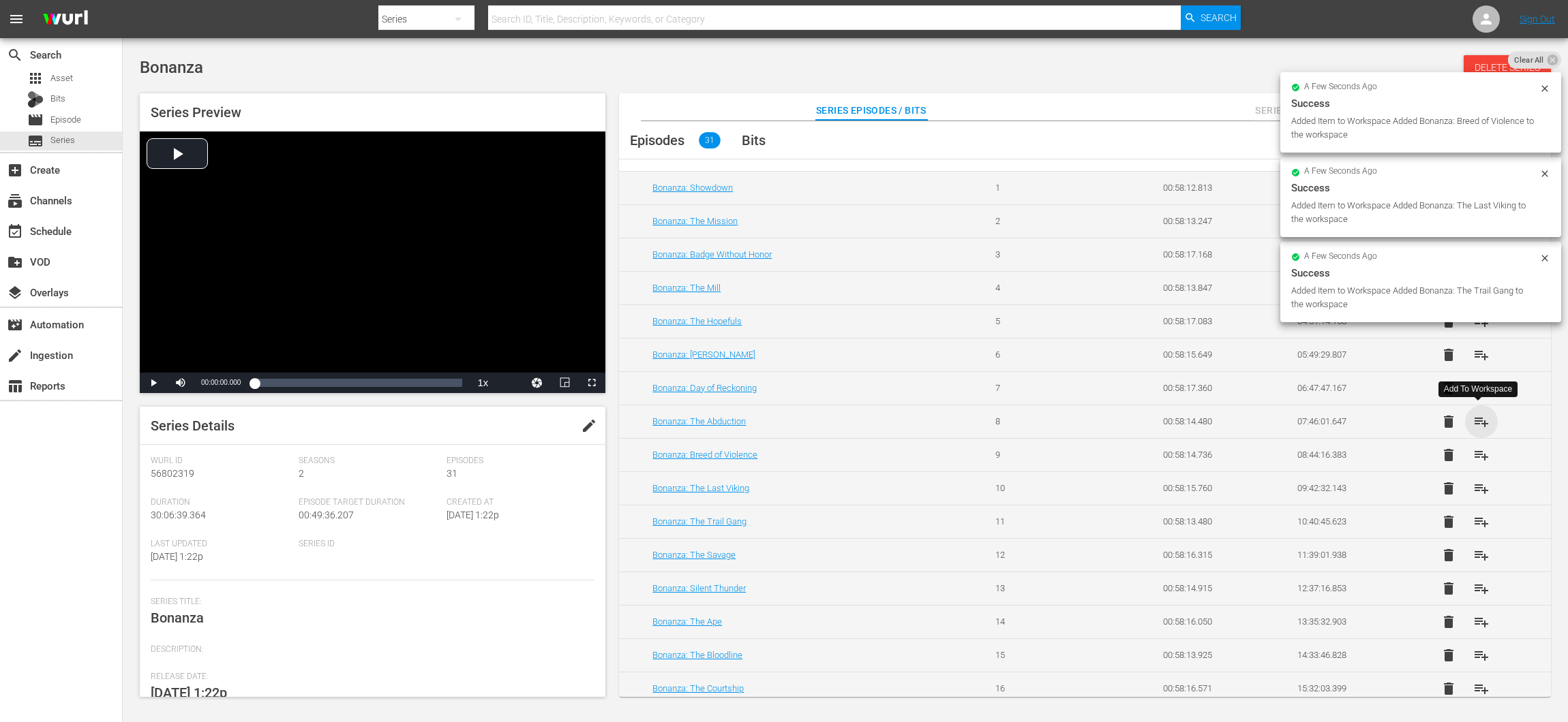
click at [1474, 415] on span "playlist_add" at bounding box center [1481, 422] width 16 height 16
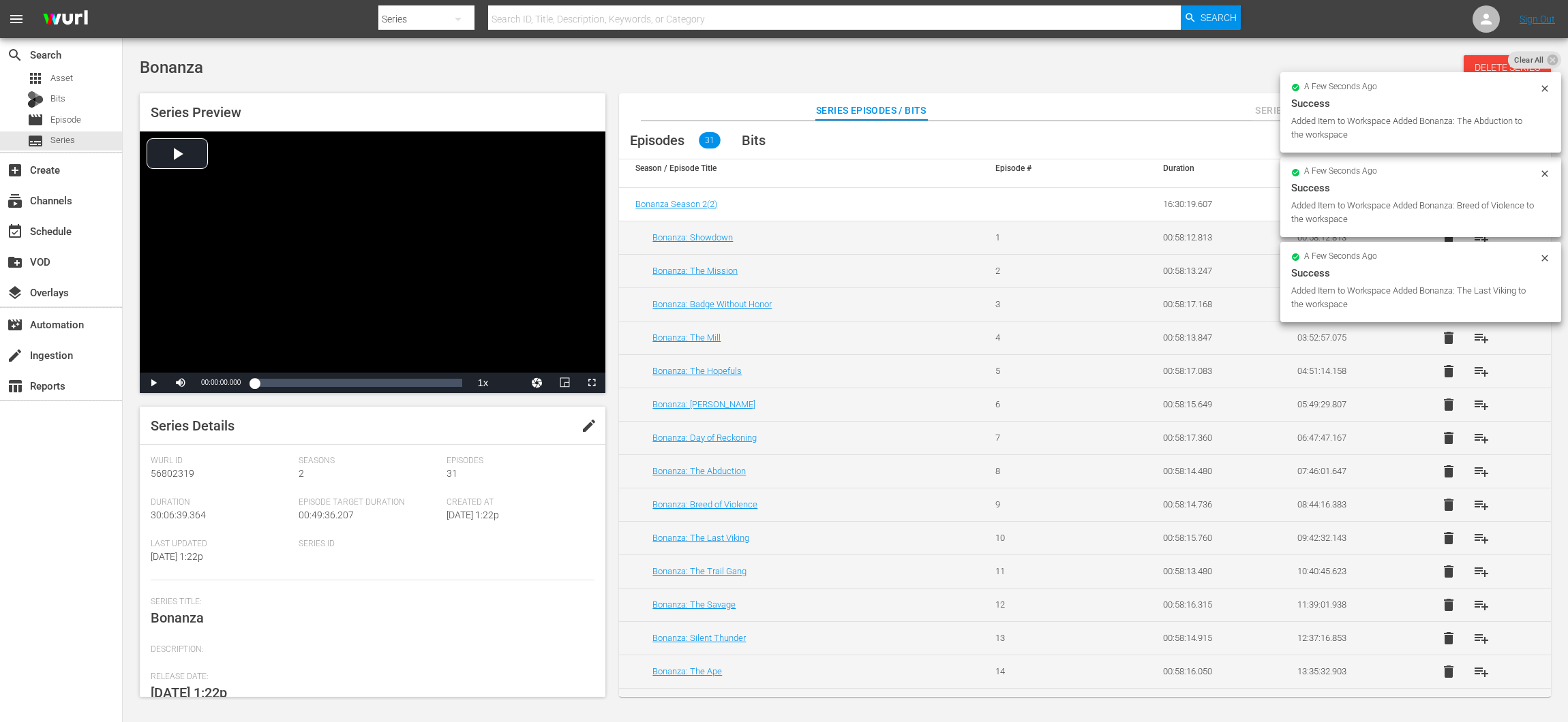
scroll to position [0, 0]
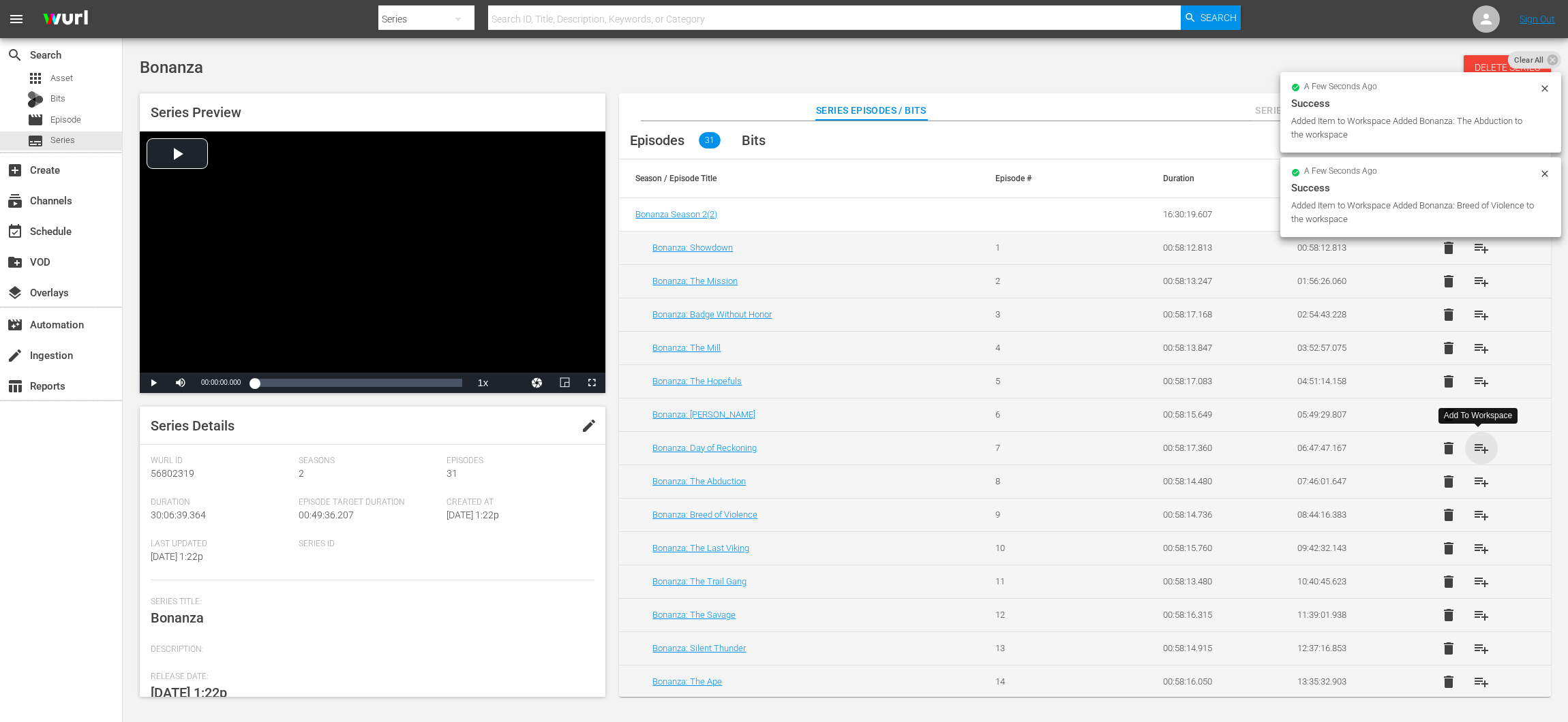
click at [1478, 440] on span "playlist_add" at bounding box center [1481, 448] width 16 height 16
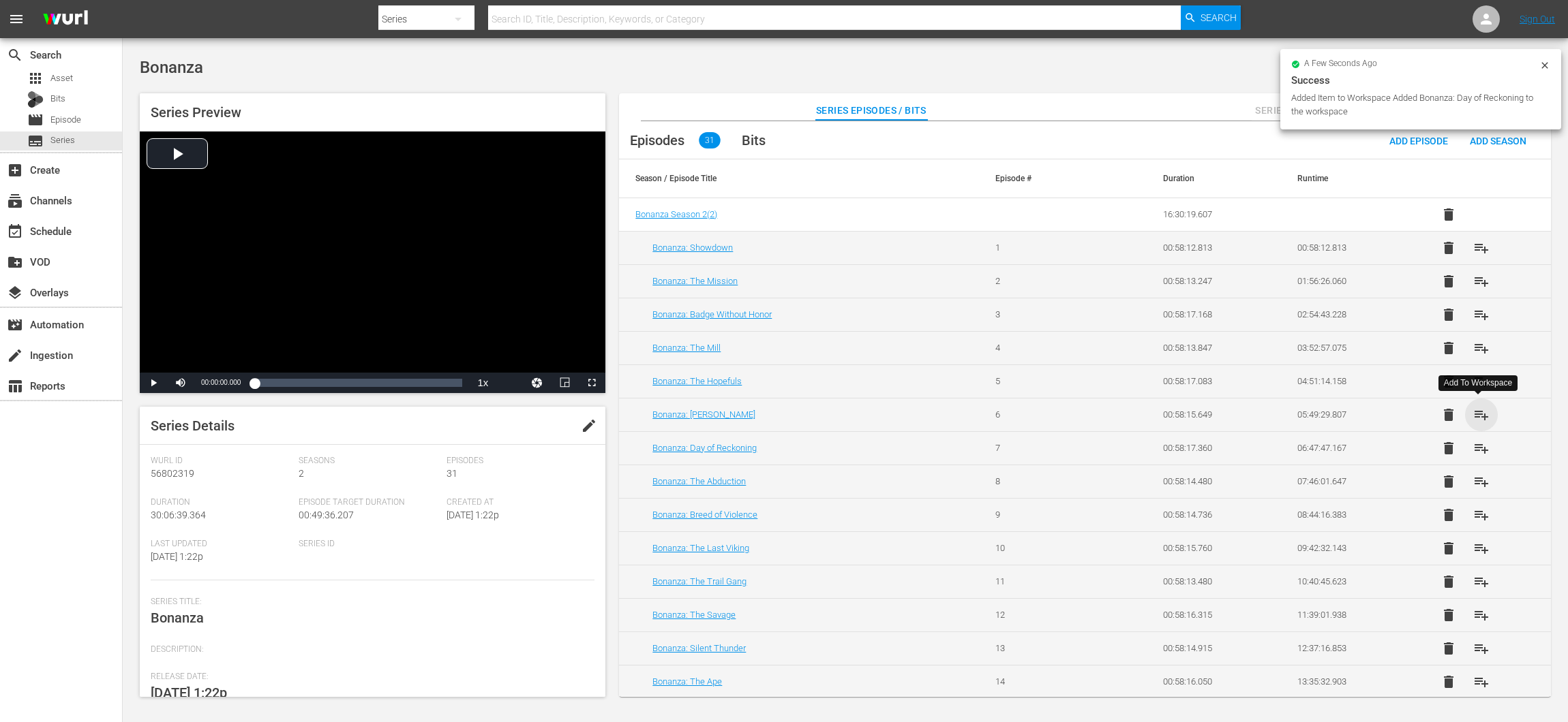
click at [1484, 412] on span "playlist_add" at bounding box center [1481, 415] width 16 height 16
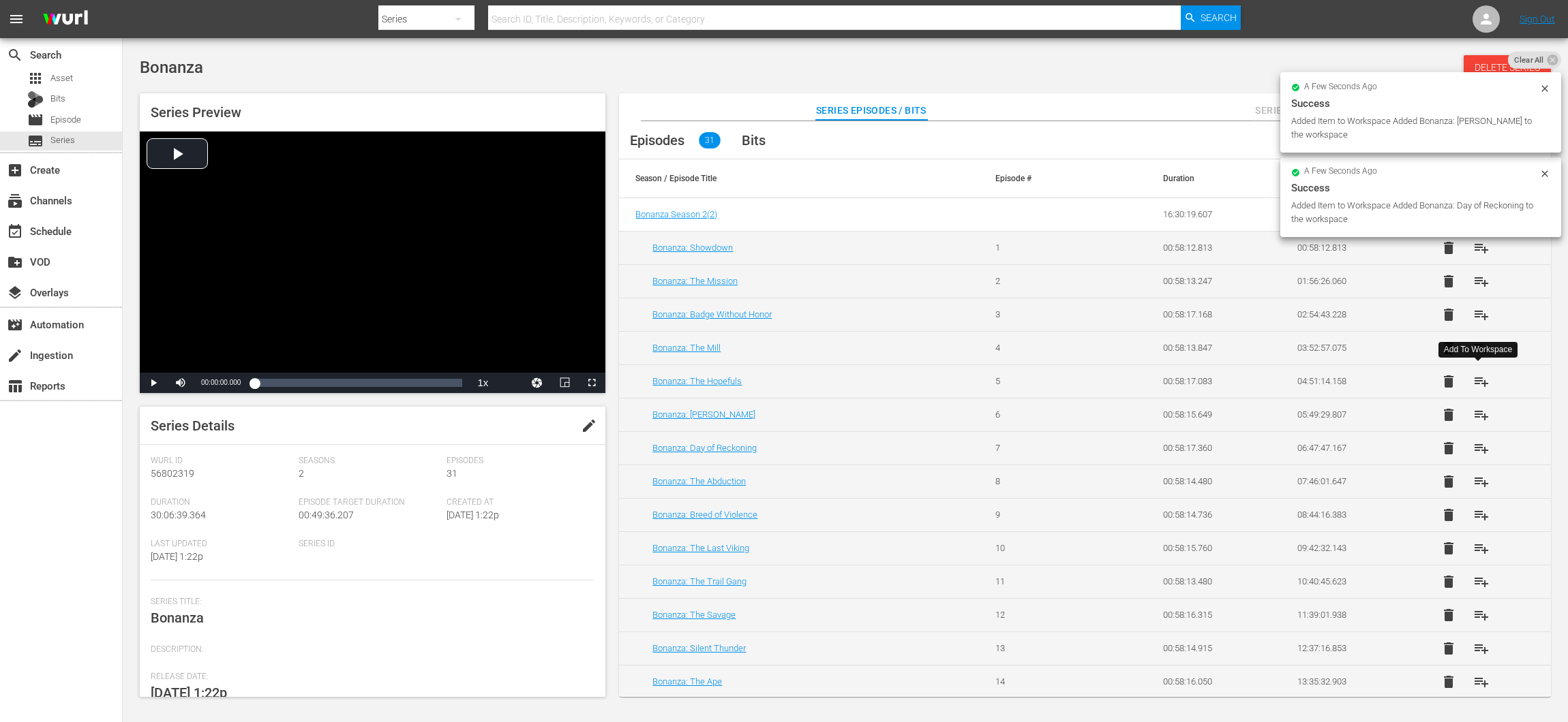
click at [1478, 374] on span "playlist_add" at bounding box center [1481, 382] width 16 height 16
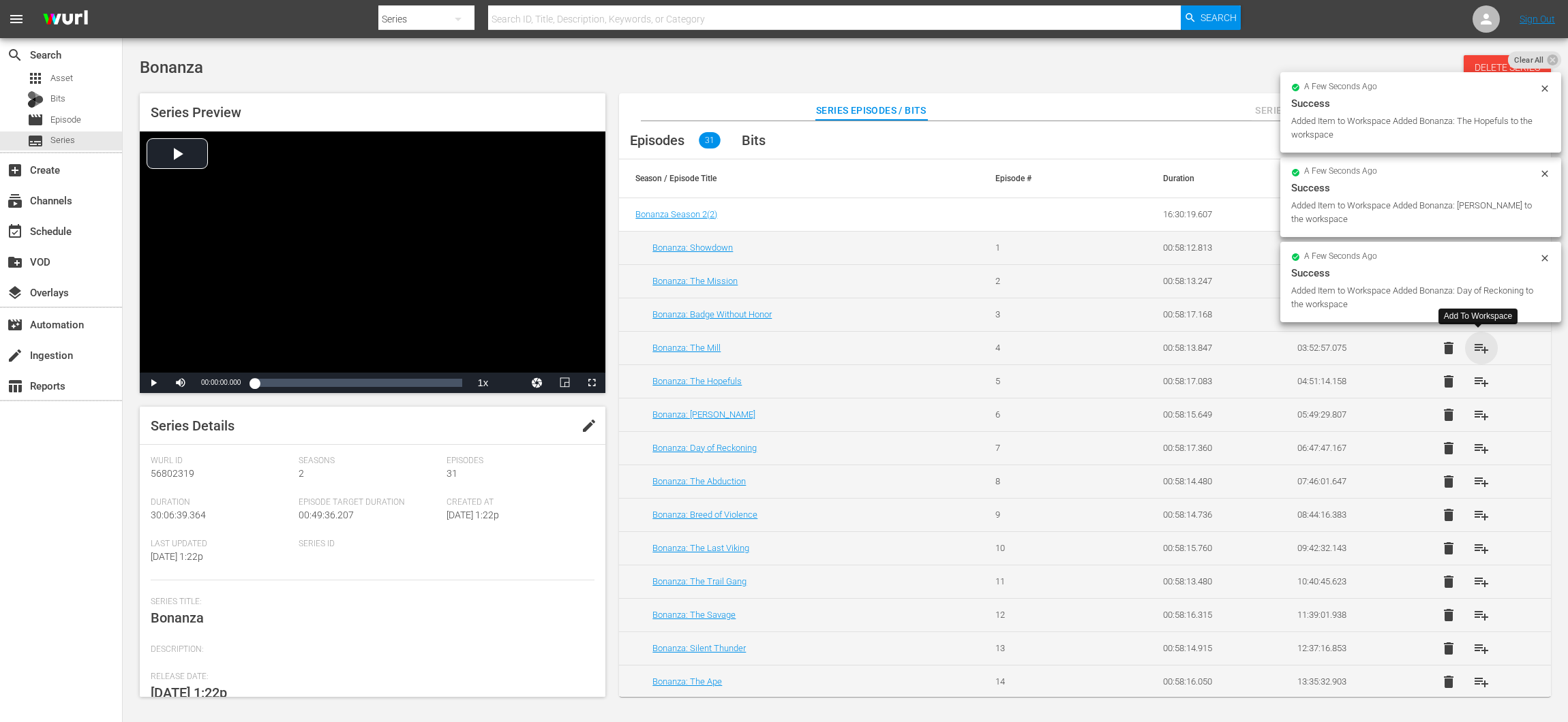
click at [1476, 346] on span "playlist_add" at bounding box center [1481, 348] width 16 height 16
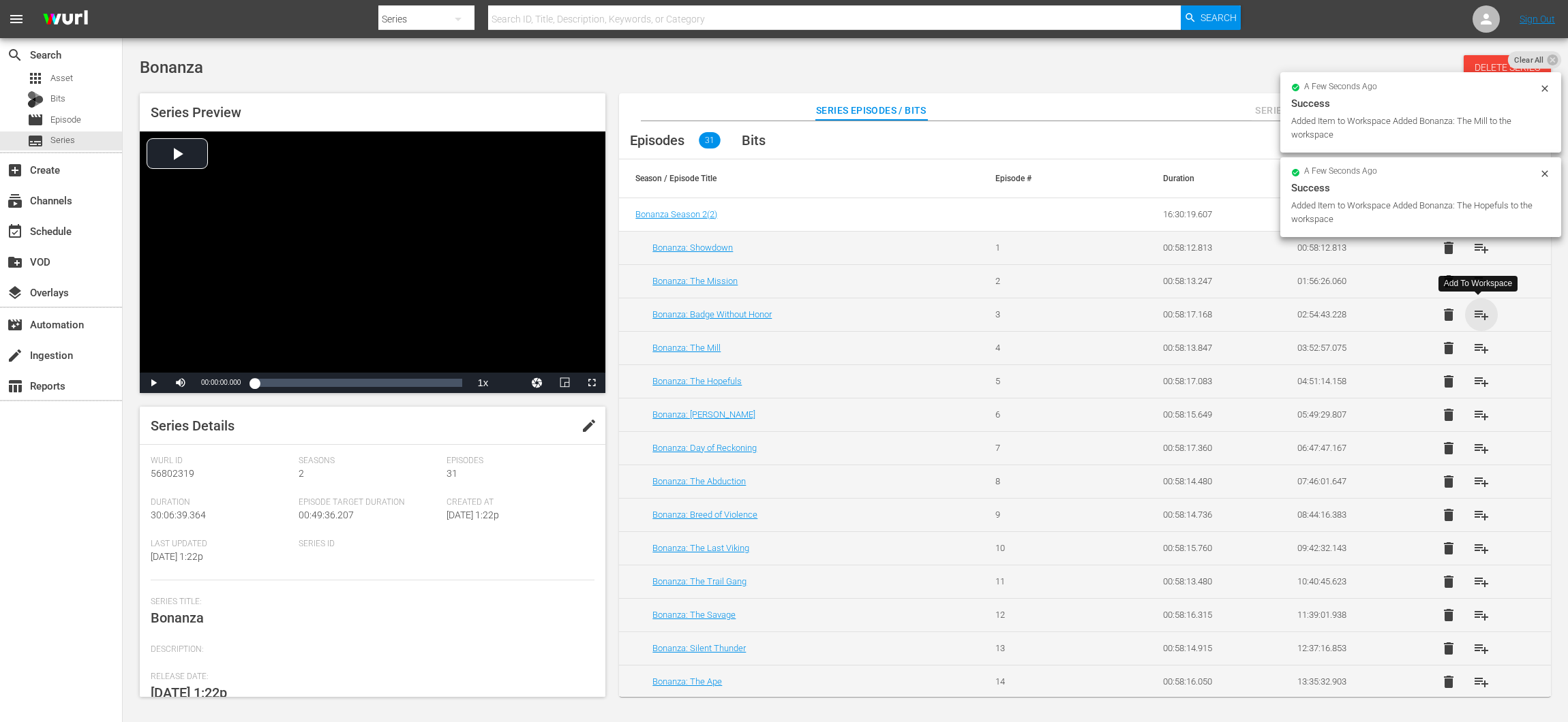
click at [1474, 307] on span "playlist_add" at bounding box center [1481, 315] width 16 height 16
click at [1478, 278] on span "playlist_add" at bounding box center [1481, 281] width 16 height 16
click at [1480, 248] on span "playlist_add" at bounding box center [1481, 248] width 16 height 16
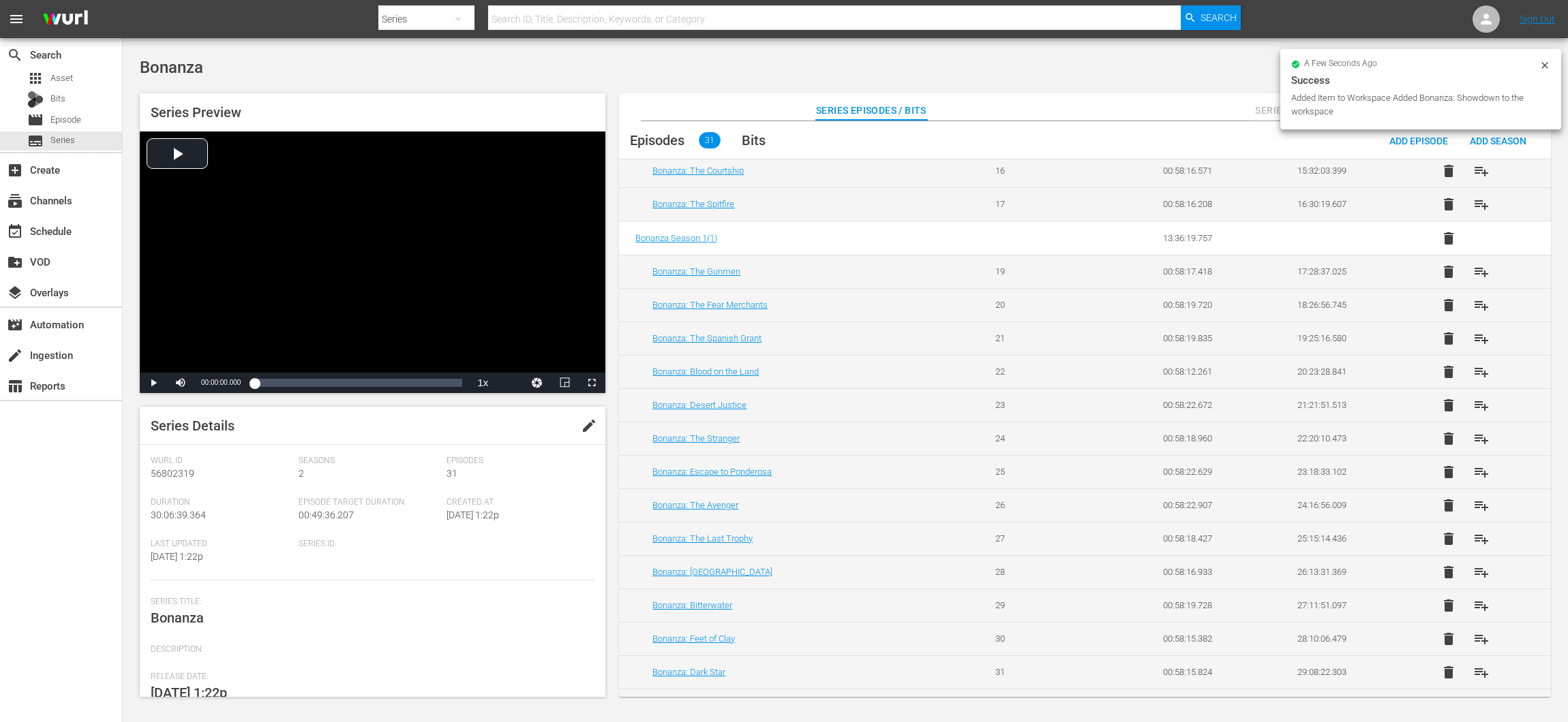
scroll to position [595, 0]
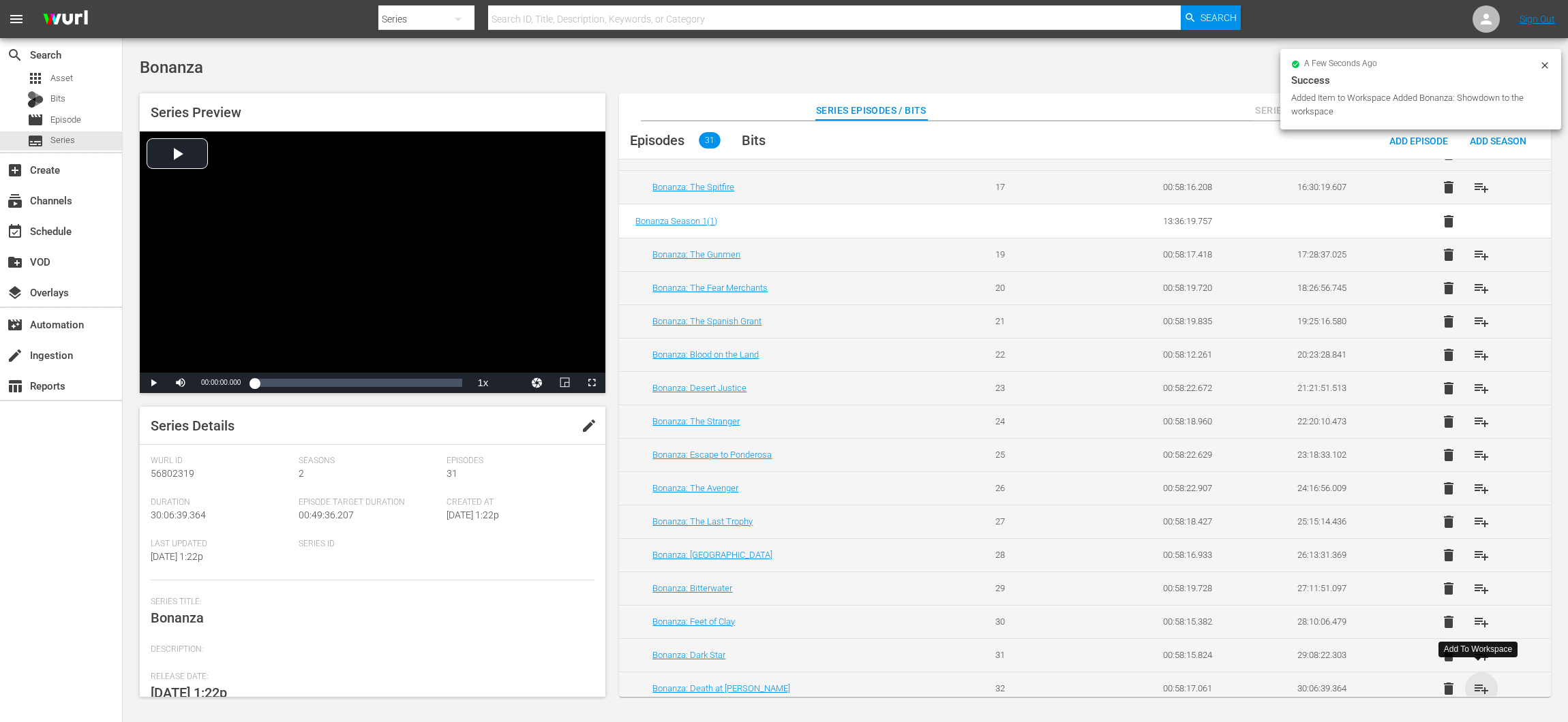
click at [1476, 681] on span "playlist_add" at bounding box center [1481, 689] width 16 height 16
click at [1480, 647] on span "playlist_add" at bounding box center [1481, 656] width 16 height 16
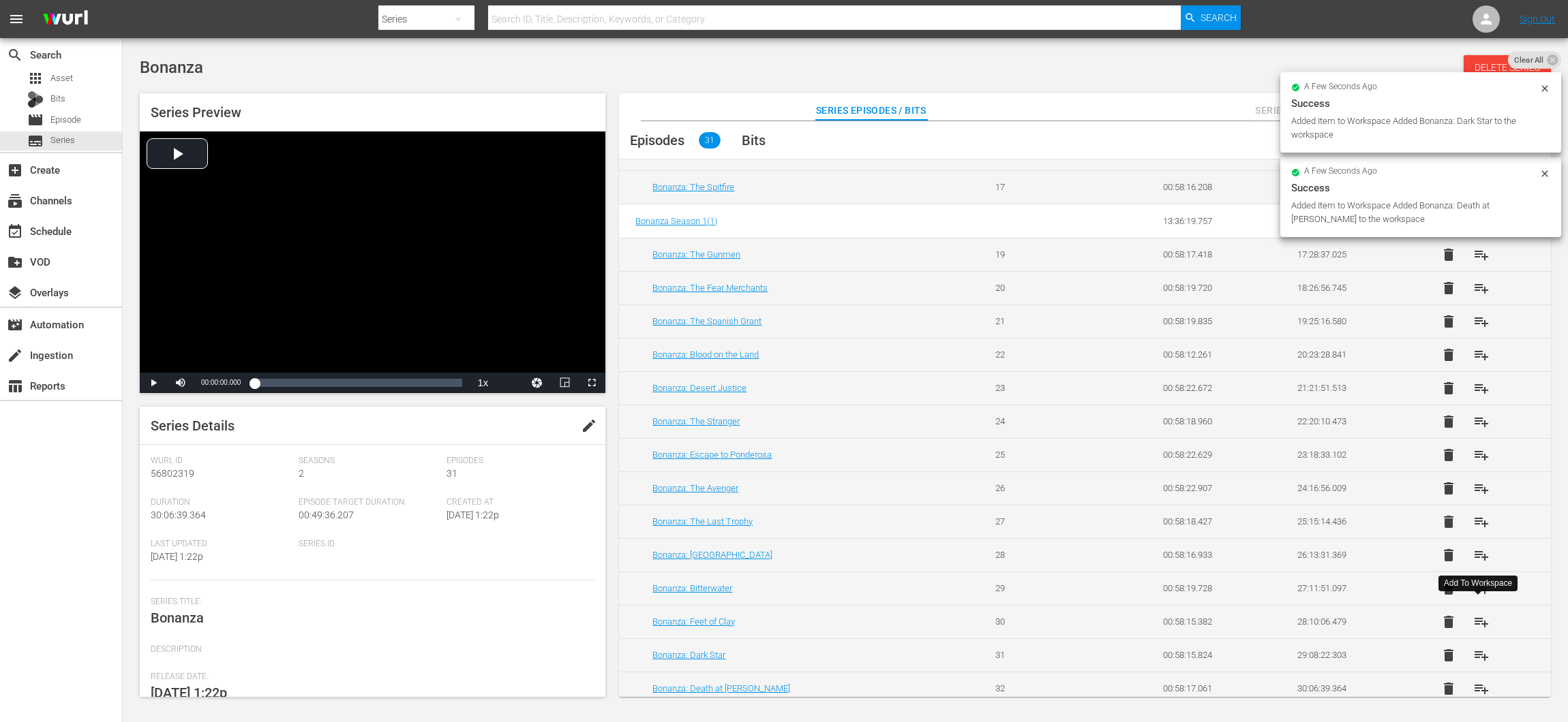
click at [1474, 614] on span "playlist_add" at bounding box center [1481, 622] width 16 height 16
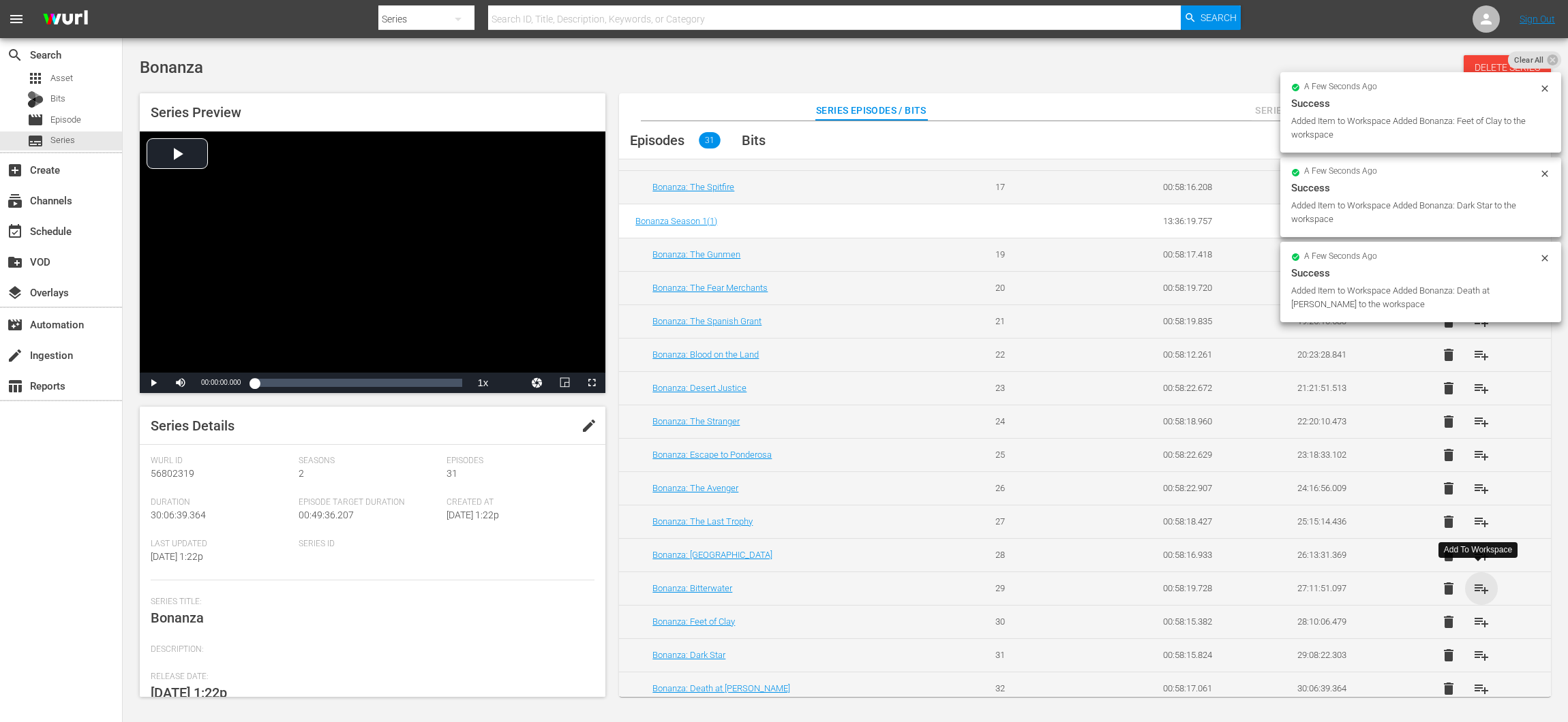
click at [1477, 585] on span "playlist_add" at bounding box center [1481, 589] width 16 height 16
click at [1483, 547] on span "playlist_add" at bounding box center [1481, 555] width 16 height 16
click at [1474, 518] on span "playlist_add" at bounding box center [1481, 522] width 16 height 16
click at [1484, 480] on span "playlist_add" at bounding box center [1481, 489] width 16 height 16
click at [1475, 454] on span "playlist_add" at bounding box center [1481, 455] width 16 height 16
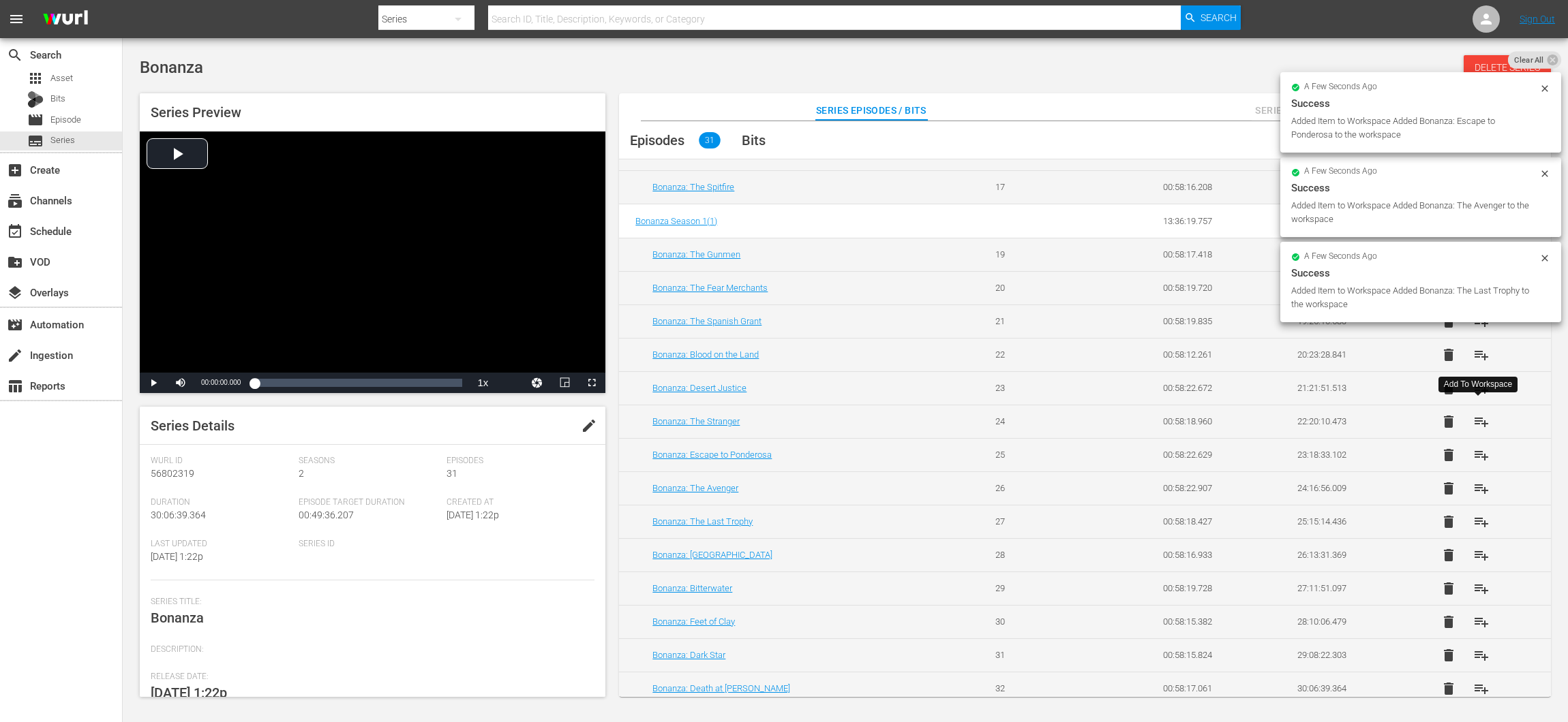
click at [1478, 416] on span "playlist_add" at bounding box center [1481, 422] width 16 height 16
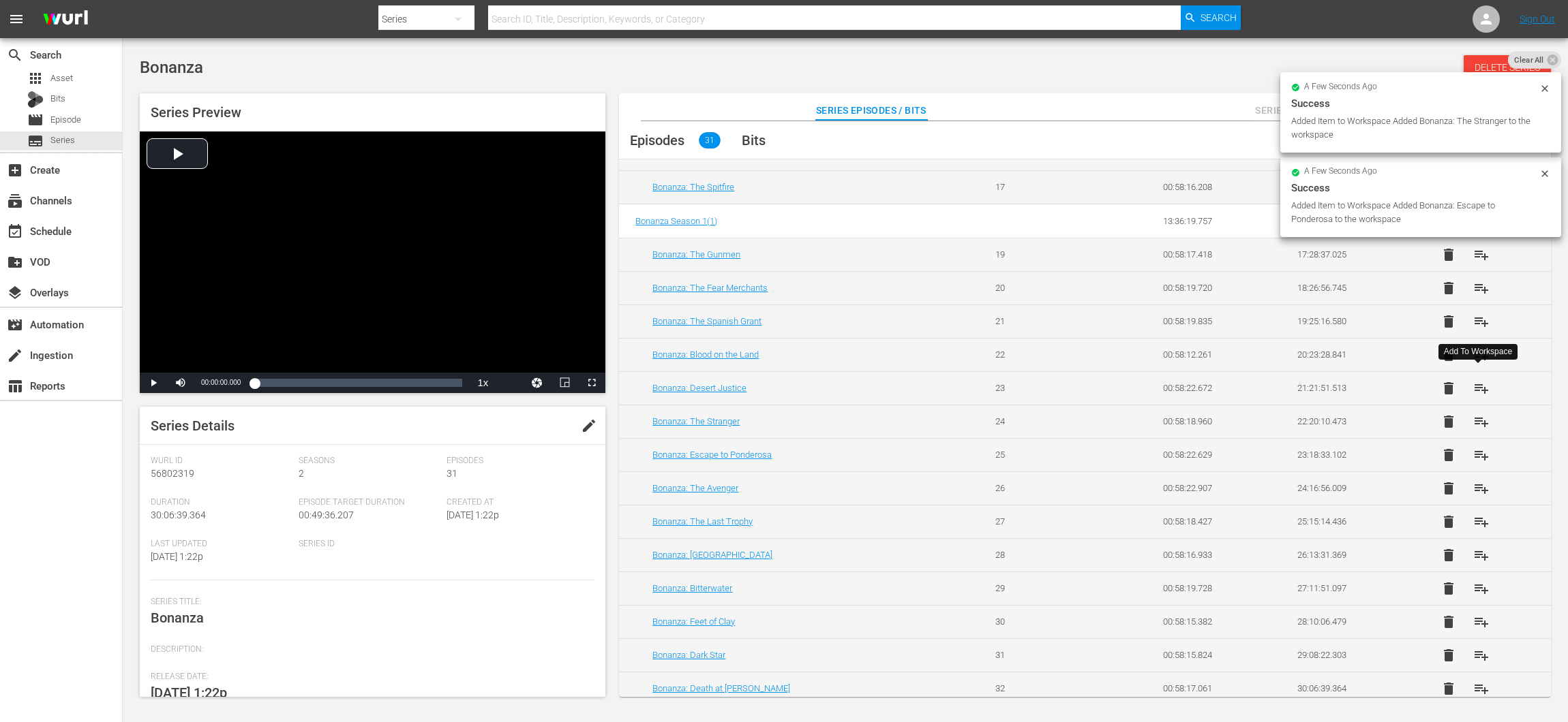
click at [1480, 380] on span "playlist_add" at bounding box center [1481, 388] width 16 height 16
click at [1480, 352] on span "playlist_add" at bounding box center [1481, 355] width 16 height 16
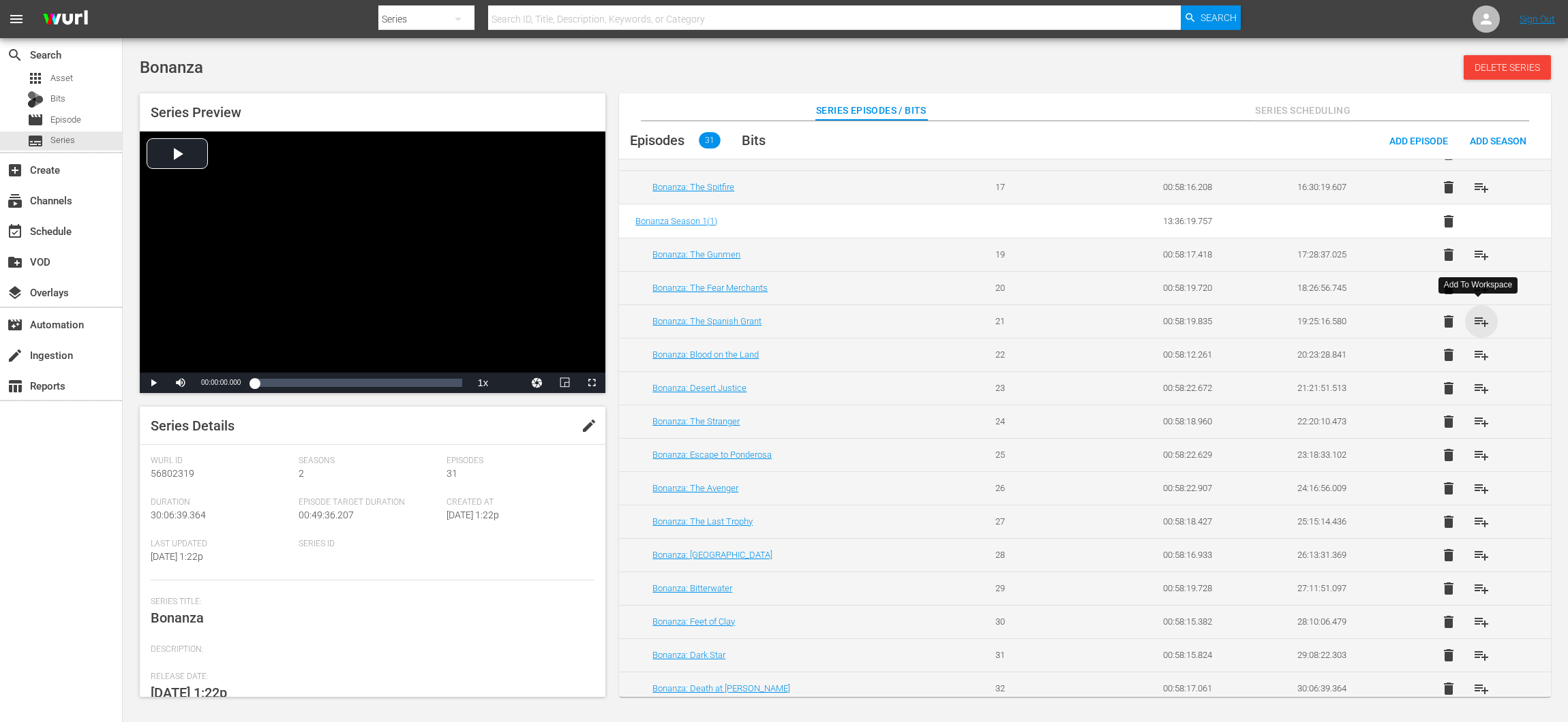
click at [1475, 319] on span "playlist_add" at bounding box center [1481, 322] width 16 height 16
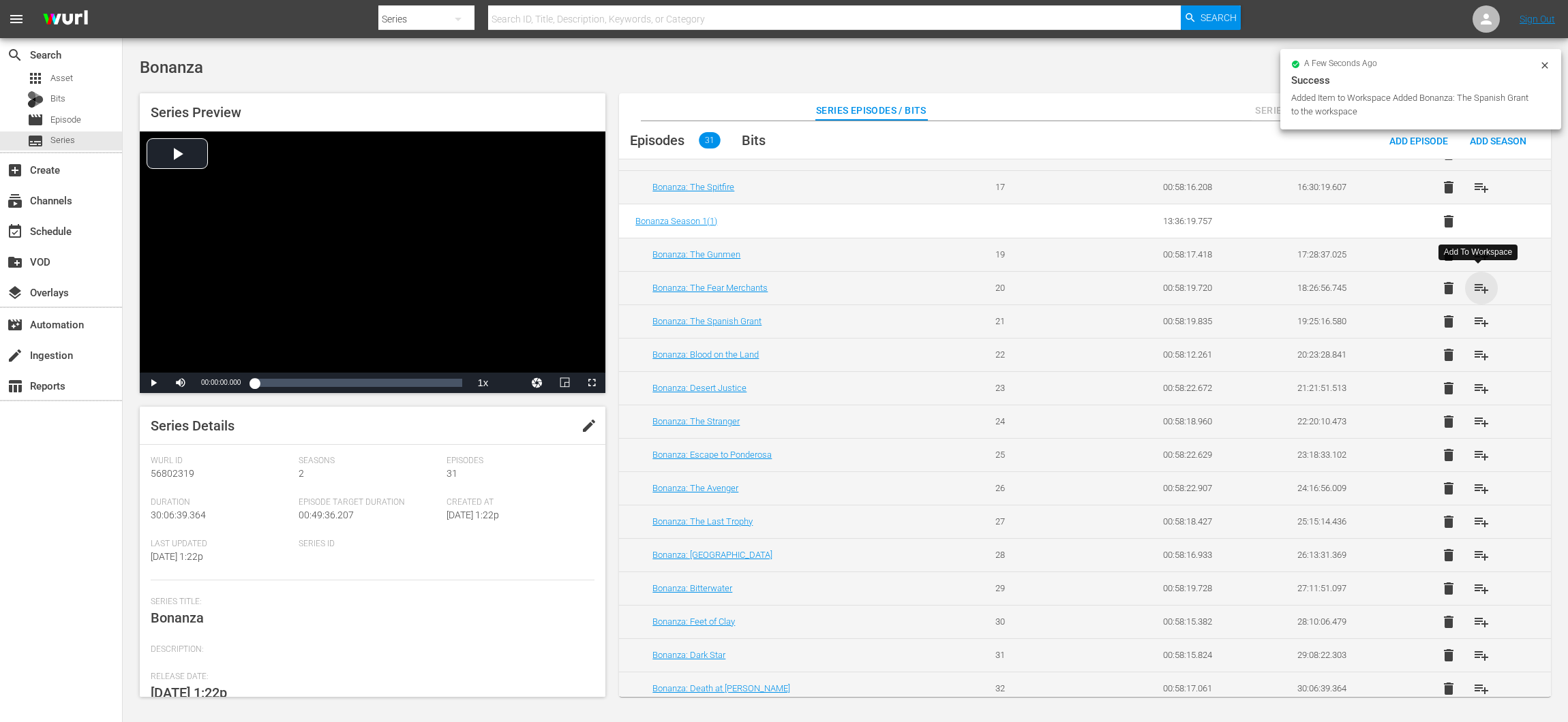
click at [1478, 280] on span "playlist_add" at bounding box center [1481, 288] width 16 height 16
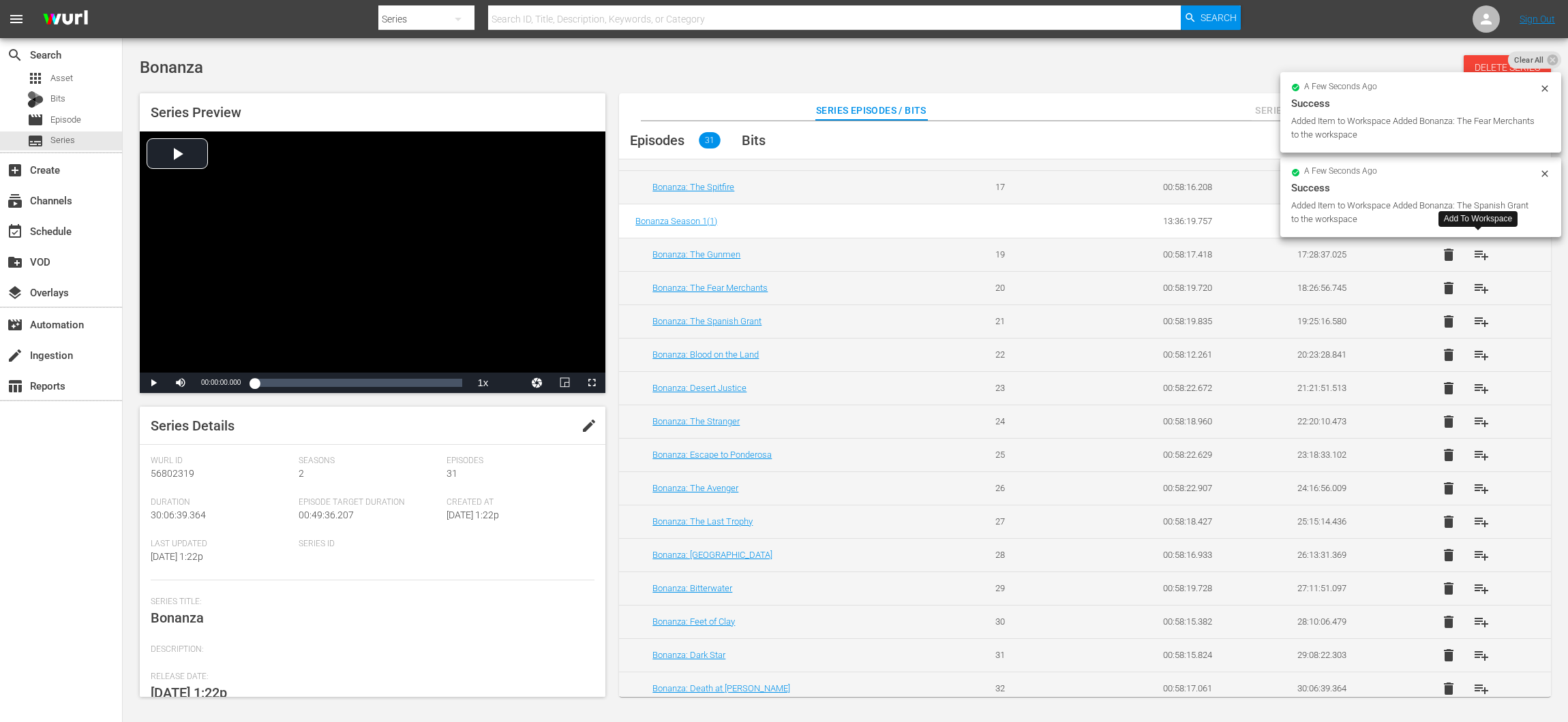
click at [1478, 253] on span "playlist_add" at bounding box center [1481, 255] width 16 height 16
click at [97, 228] on div "event_available Schedule" at bounding box center [61, 231] width 122 height 27
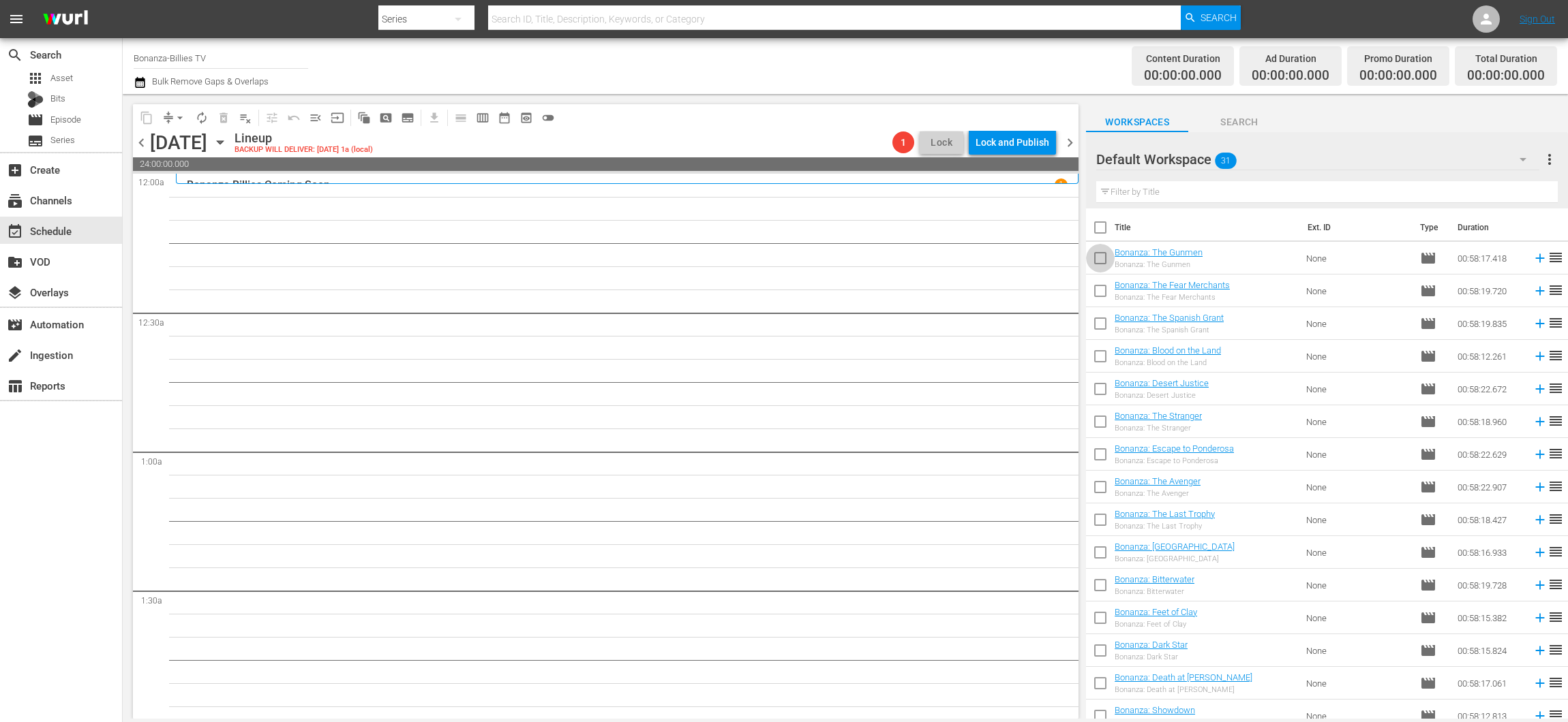
click at [1096, 258] on input "checkbox" at bounding box center [1100, 261] width 29 height 29
checkbox input "true"
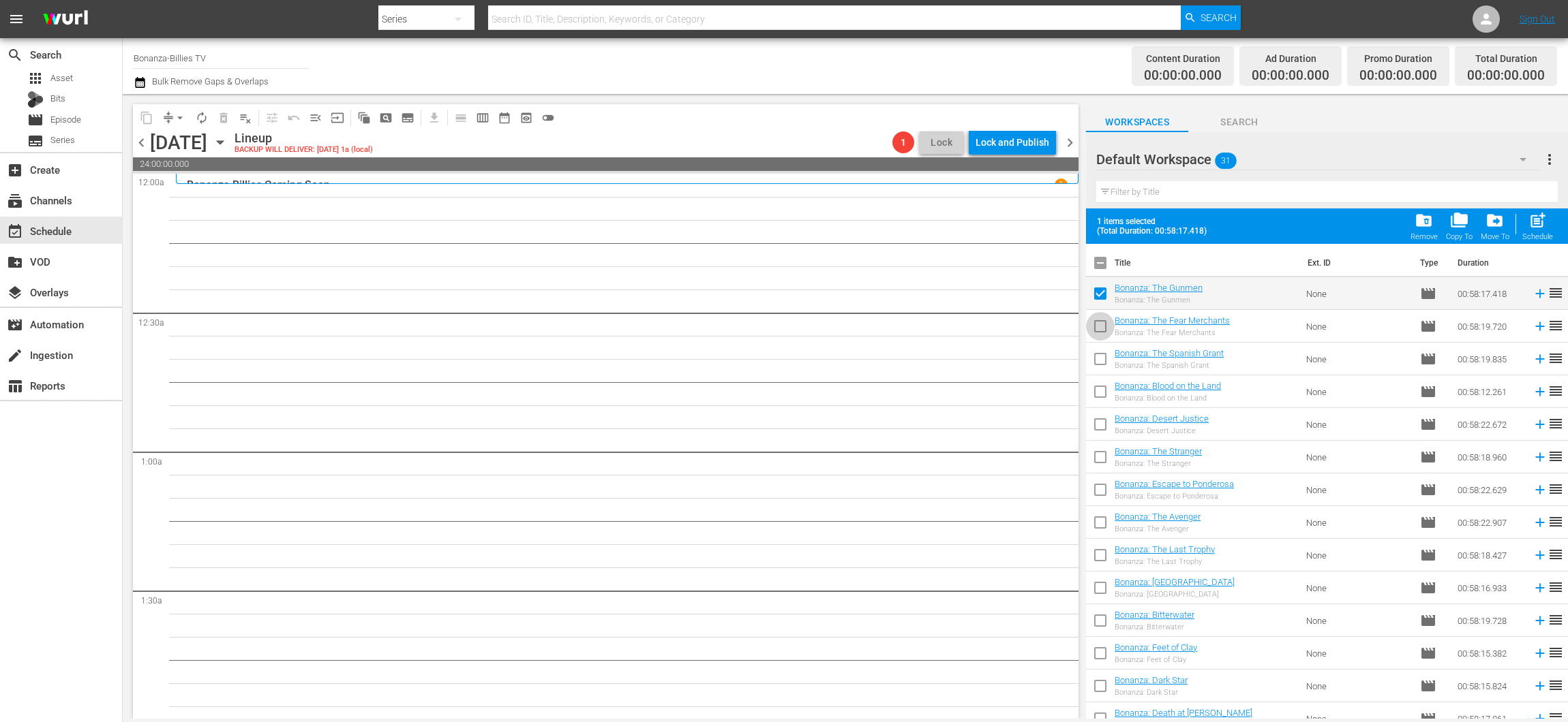
click at [1098, 335] on input "checkbox" at bounding box center [1100, 329] width 29 height 29
checkbox input "true"
click at [1091, 364] on input "checkbox" at bounding box center [1100, 362] width 29 height 29
checkbox input "true"
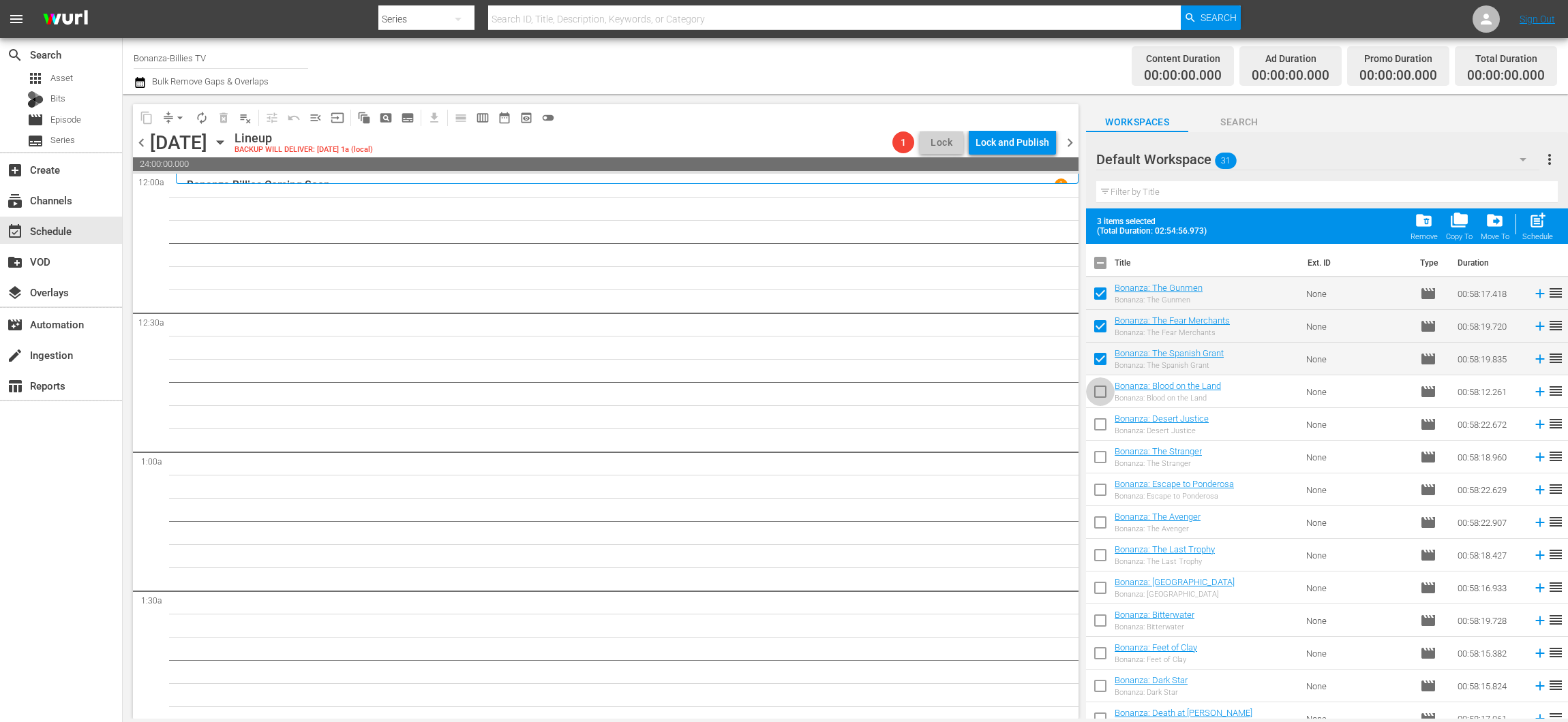
click at [1100, 387] on input "checkbox" at bounding box center [1100, 394] width 29 height 29
checkbox input "true"
click at [1107, 422] on input "checkbox" at bounding box center [1100, 427] width 29 height 29
checkbox input "true"
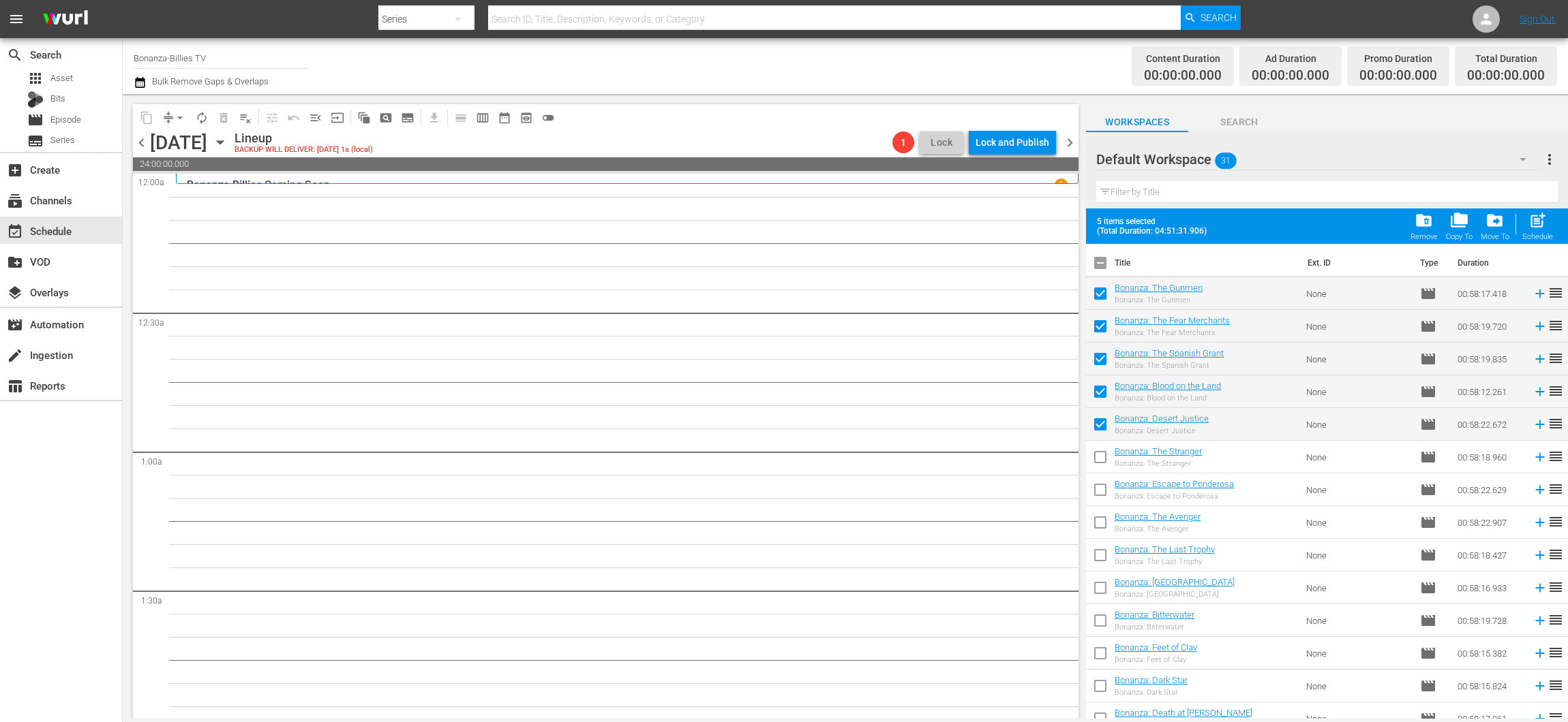
click at [1097, 456] on input "checkbox" at bounding box center [1100, 460] width 29 height 29
checkbox input "true"
click at [1104, 487] on input "checkbox" at bounding box center [1100, 493] width 29 height 29
checkbox input "true"
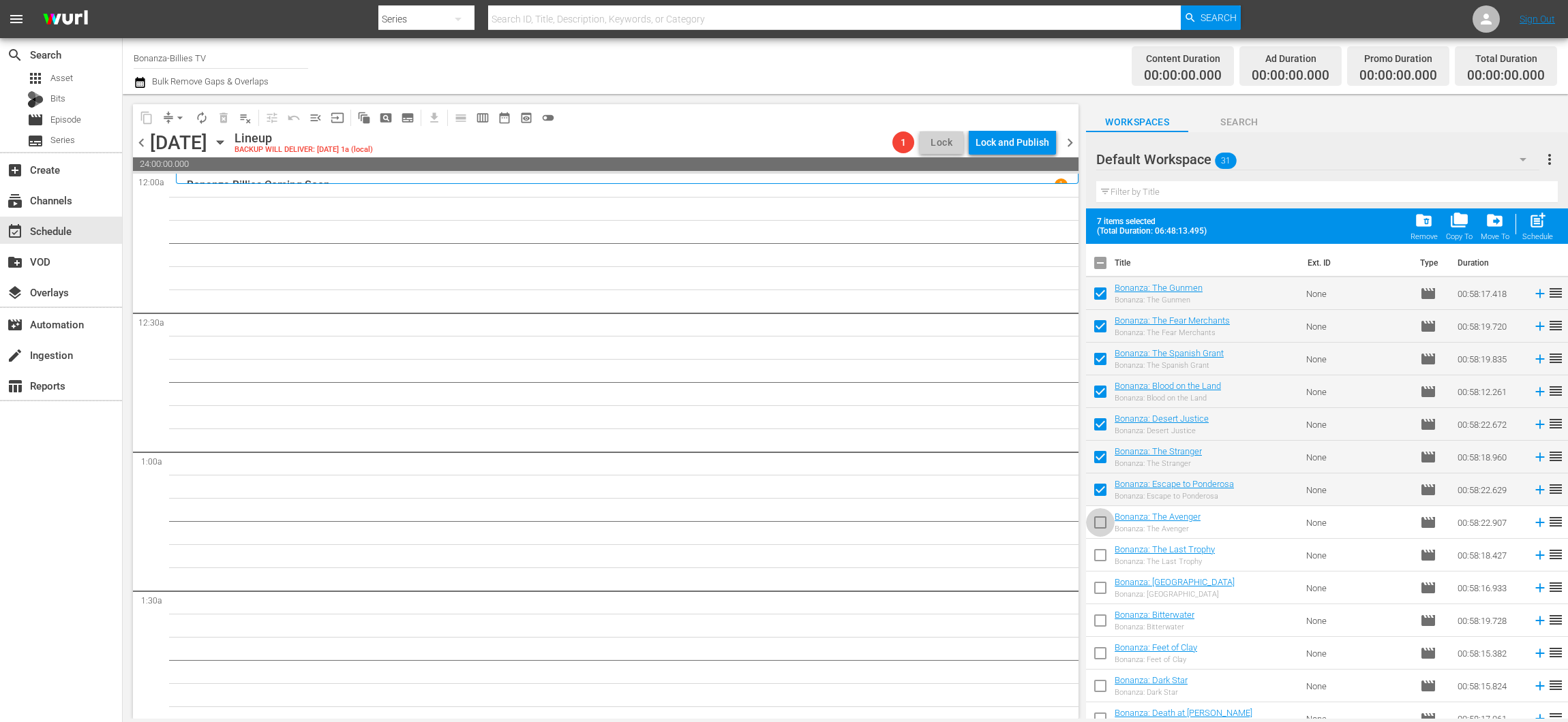
click at [1103, 528] on input "checkbox" at bounding box center [1100, 526] width 29 height 29
checkbox input "true"
drag, startPoint x: 1102, startPoint y: 561, endPoint x: 1102, endPoint y: 573, distance: 12.0
click at [1102, 561] on input "checkbox" at bounding box center [1100, 558] width 29 height 29
checkbox input "true"
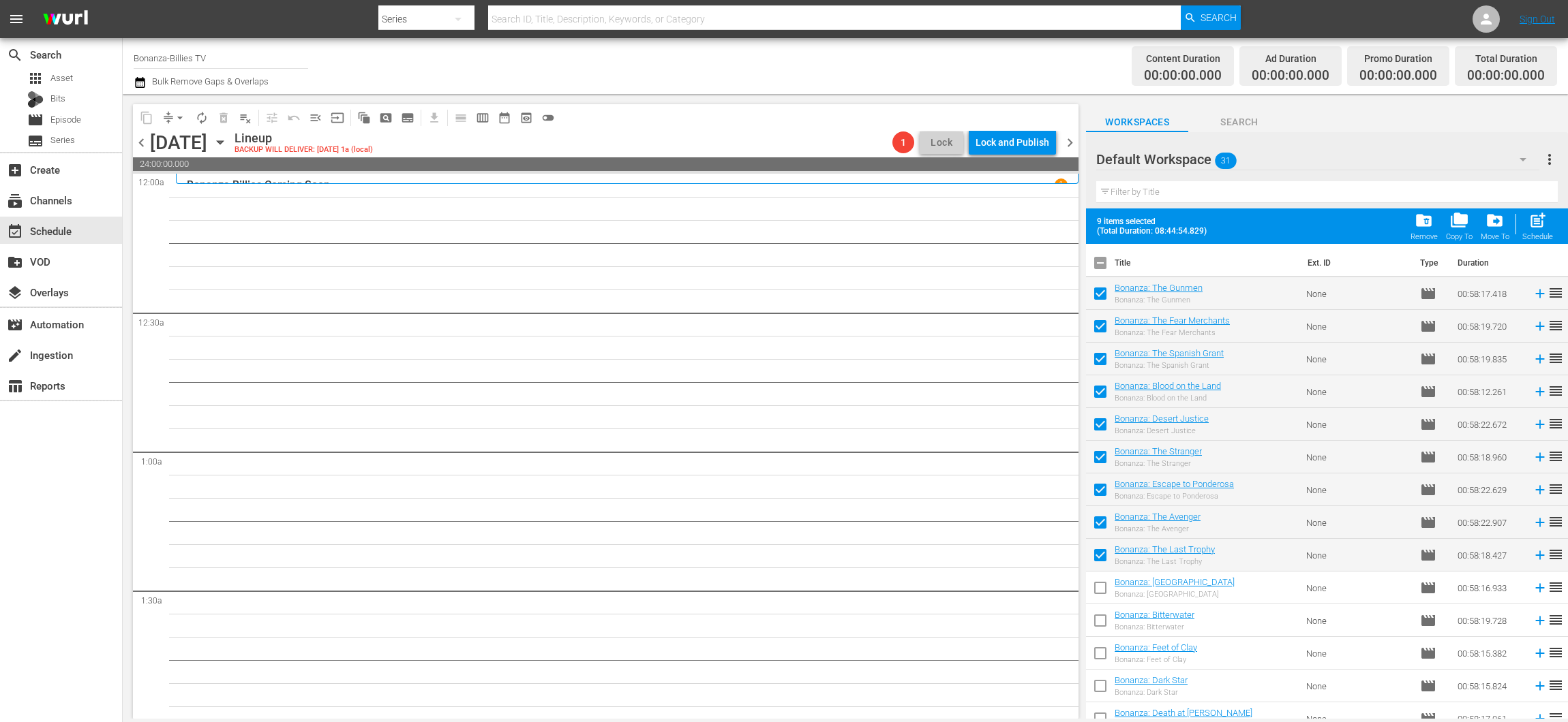
click at [1107, 590] on input "checkbox" at bounding box center [1100, 591] width 29 height 29
checkbox input "true"
click at [1101, 612] on input "checkbox" at bounding box center [1100, 623] width 29 height 29
checkbox input "true"
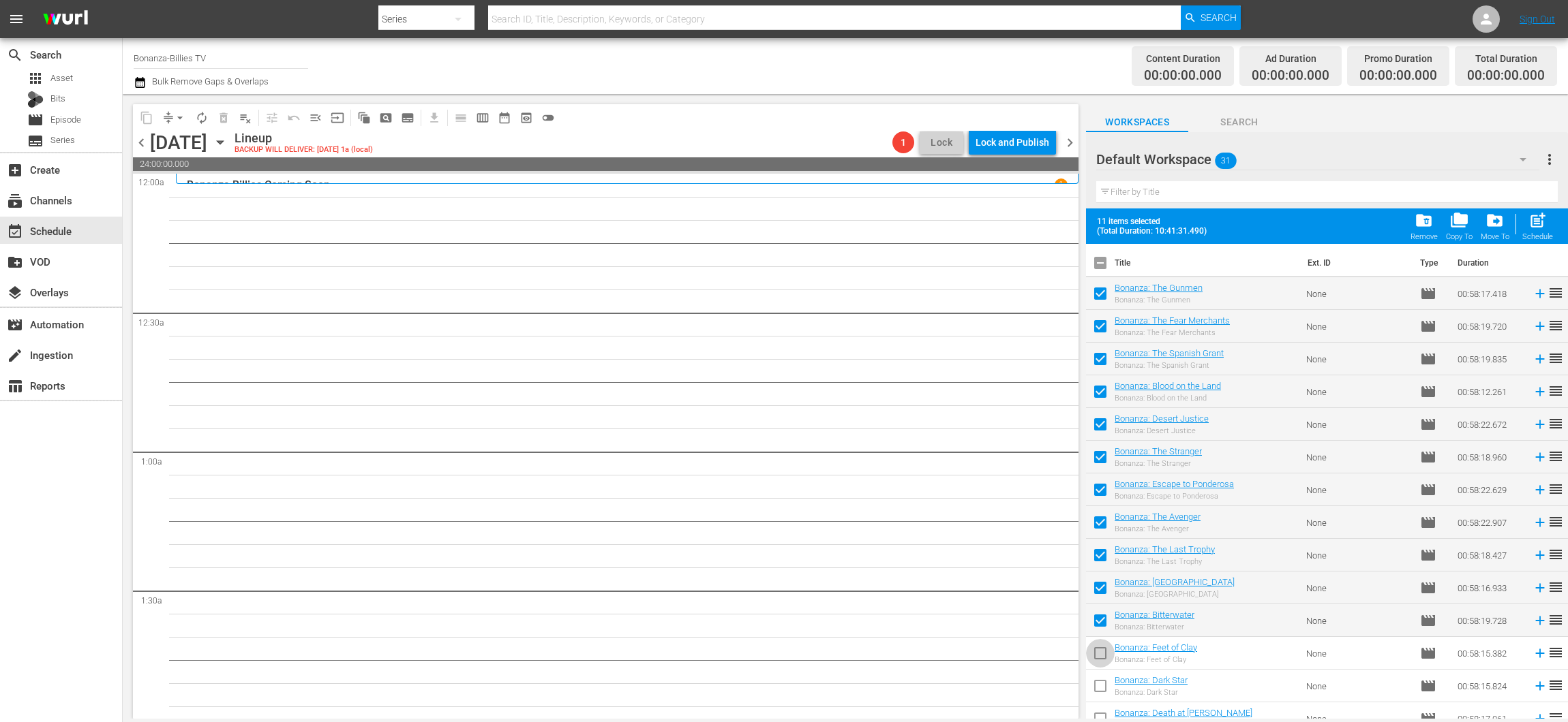
click at [1099, 651] on input "checkbox" at bounding box center [1100, 656] width 29 height 29
checkbox input "true"
click at [1105, 679] on input "checkbox" at bounding box center [1100, 689] width 29 height 29
checkbox input "true"
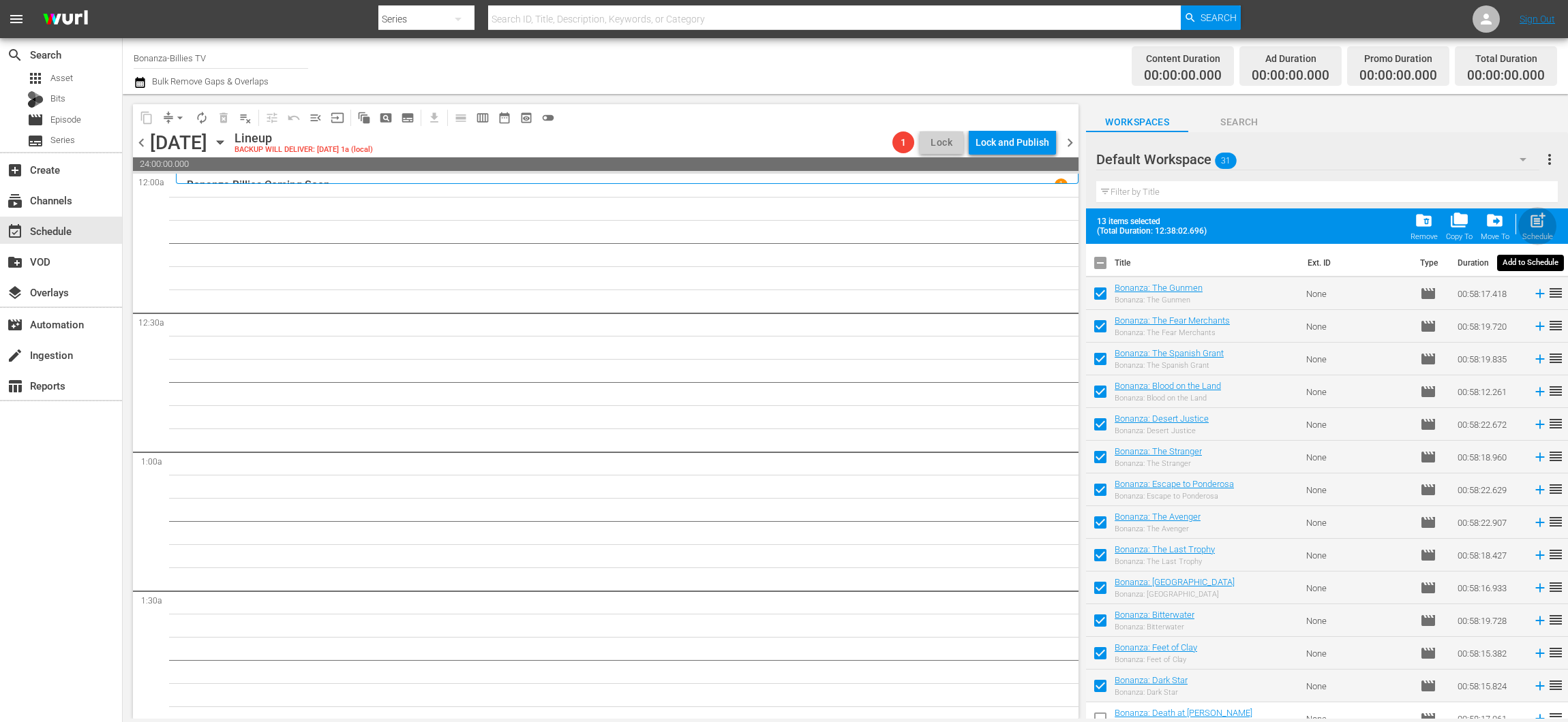
click at [1548, 235] on div "Schedule" at bounding box center [1537, 236] width 31 height 9
checkbox input "false"
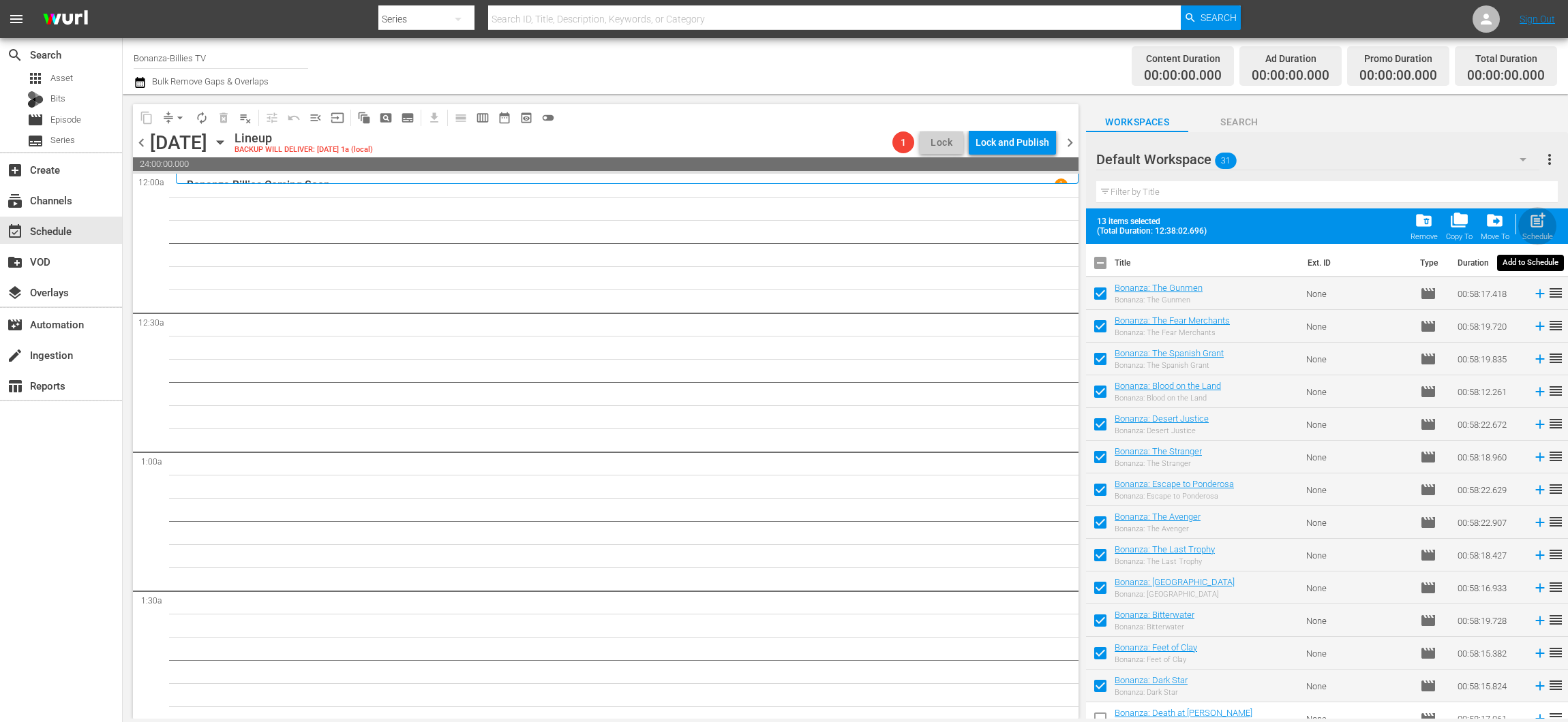
checkbox input "false"
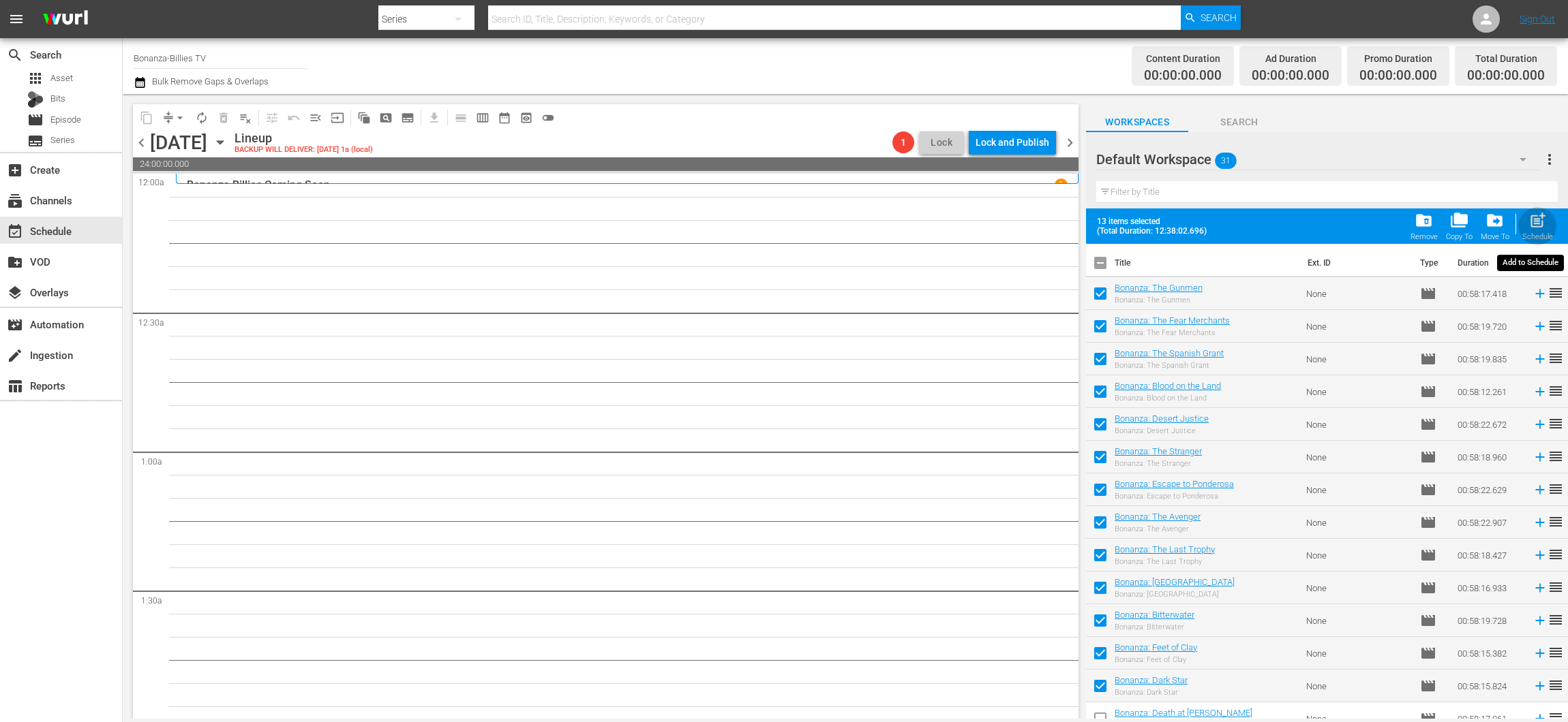
checkbox input "false"
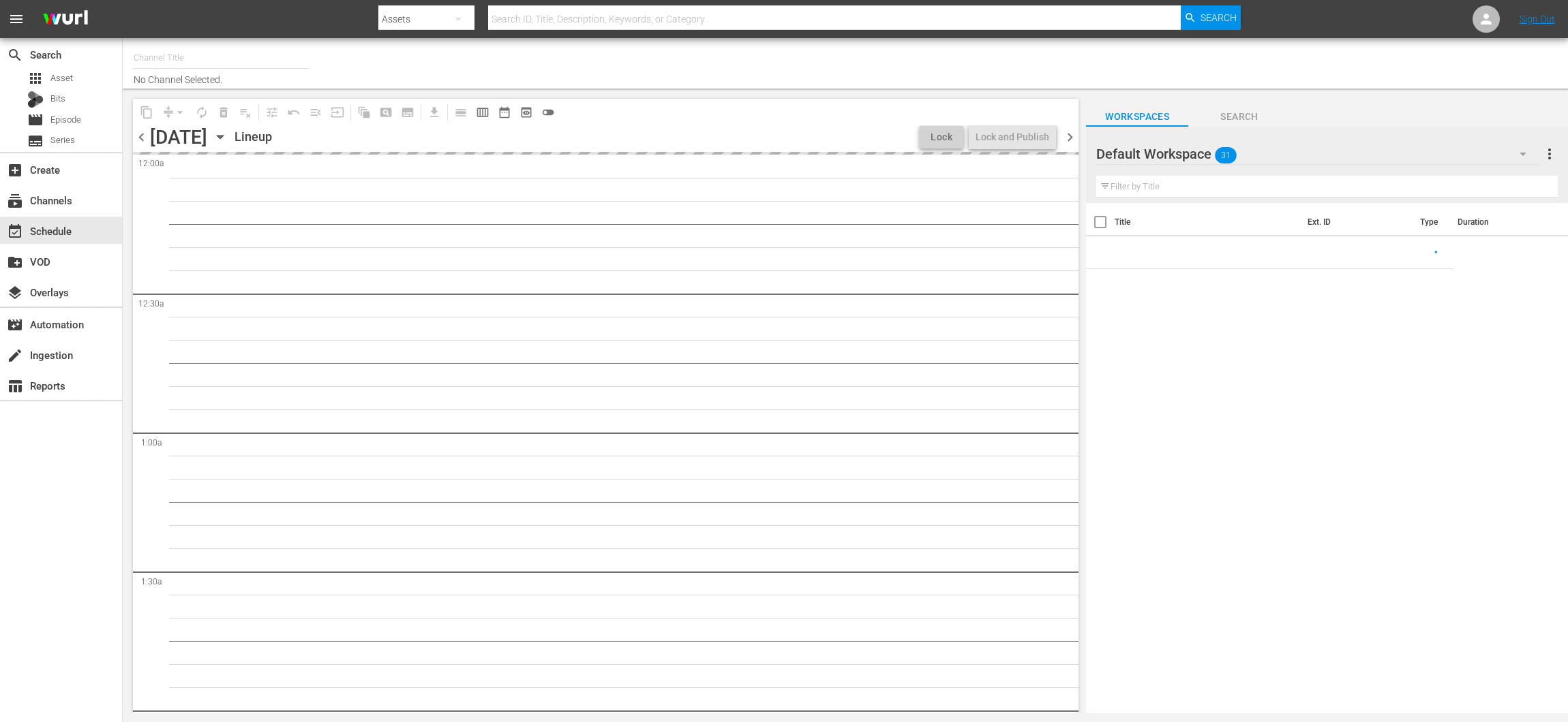
type input "Bonanza-Billies TV (2101)"
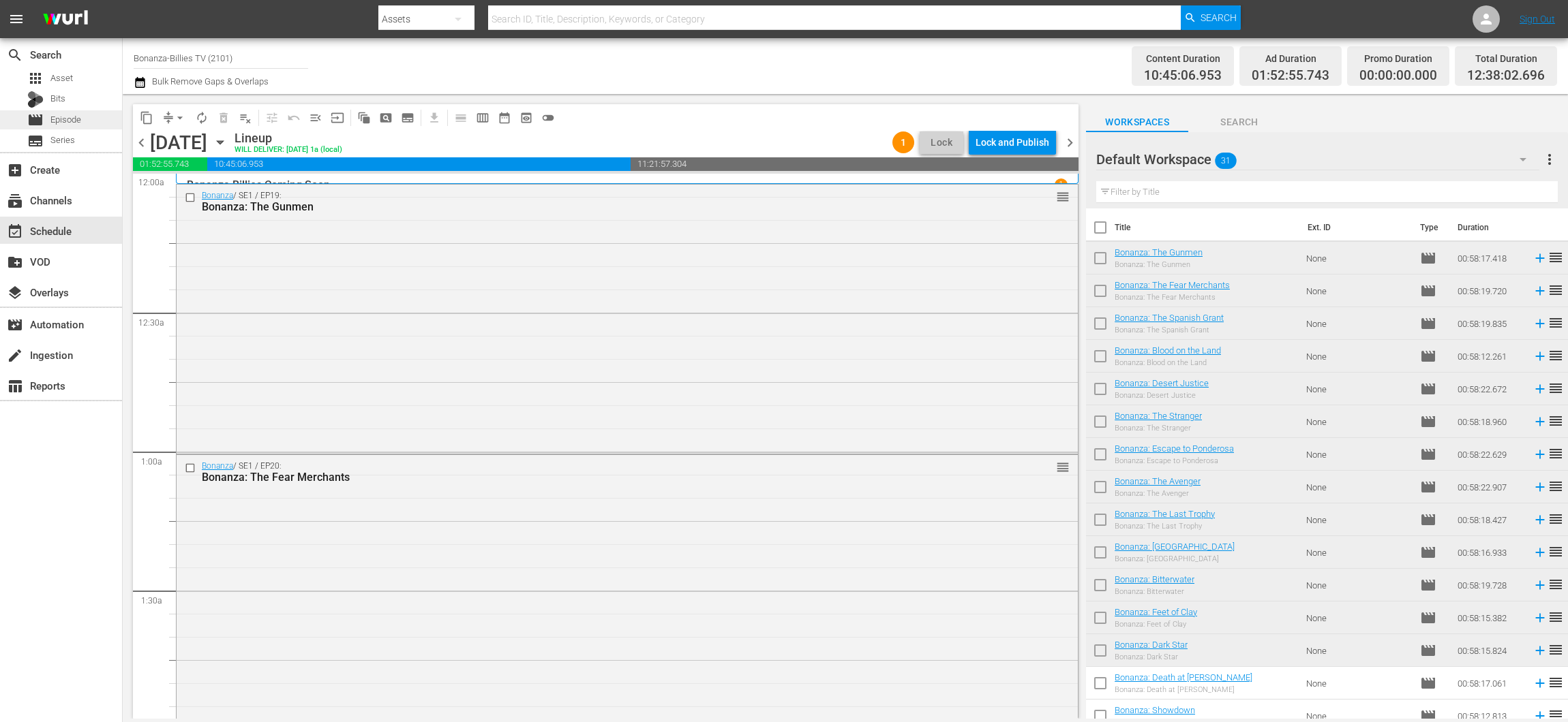
click at [70, 124] on span "Episode" at bounding box center [66, 120] width 31 height 14
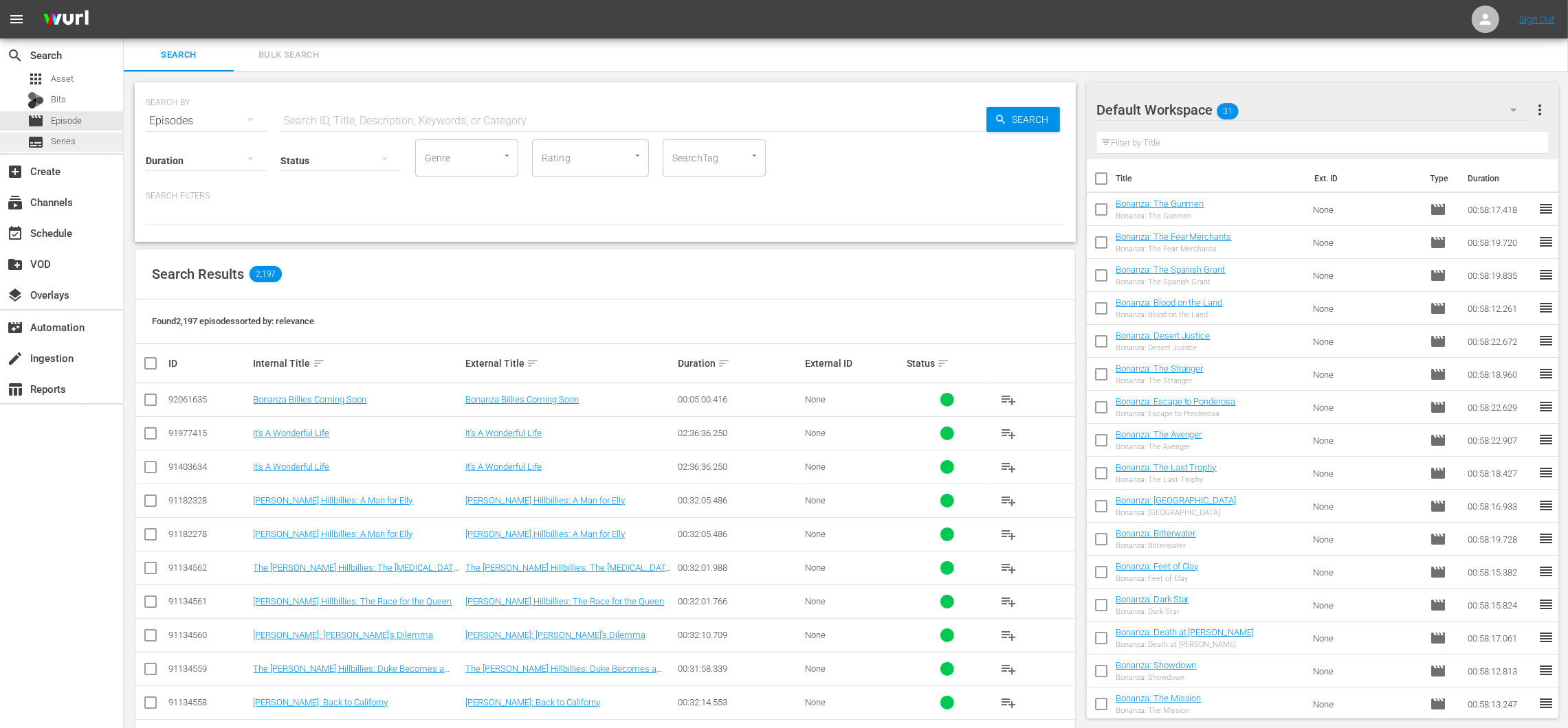
click at [65, 147] on span "Series" at bounding box center [64, 141] width 25 height 14
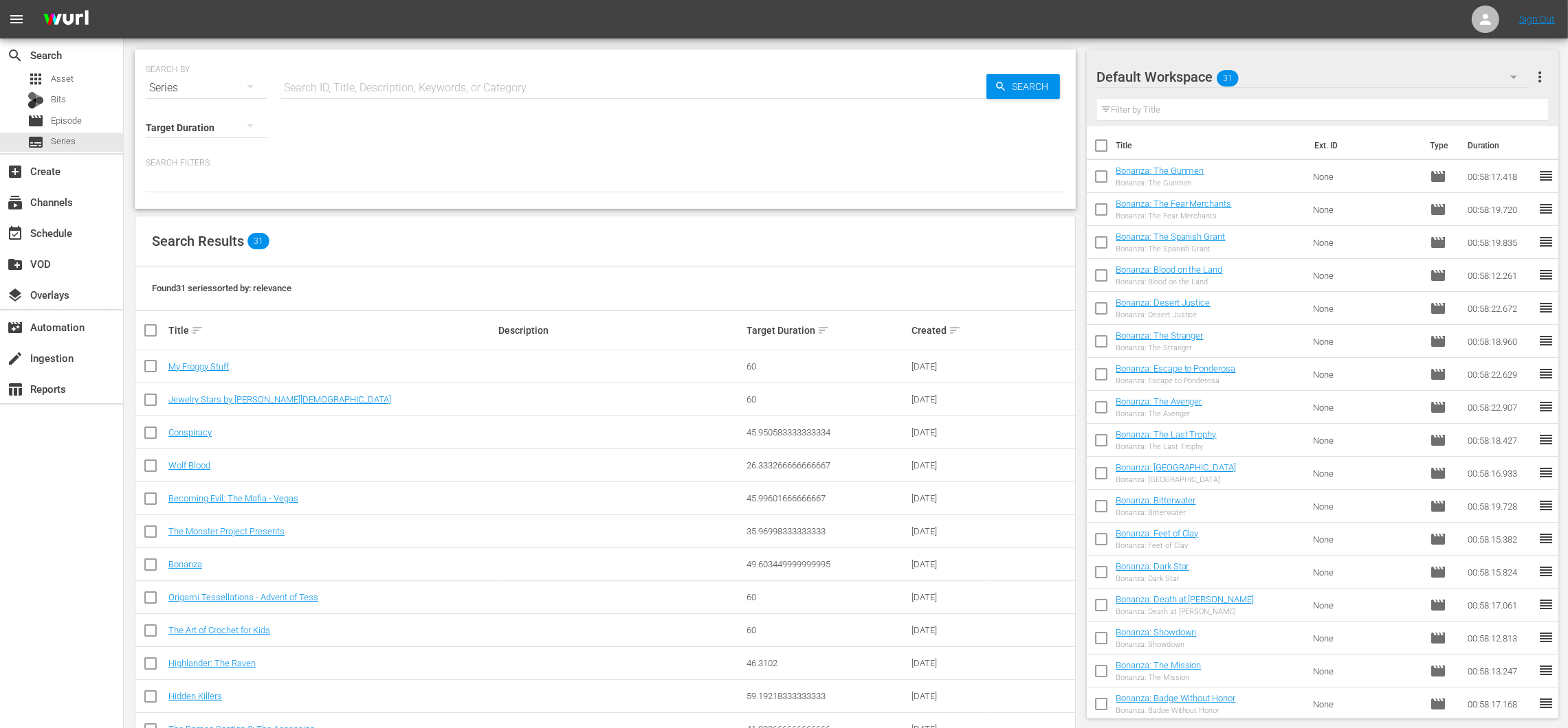
click at [1544, 82] on span "more_vert" at bounding box center [1540, 77] width 17 height 17
click at [1443, 81] on div "Add New Workspace" at bounding box center [1451, 79] width 162 height 25
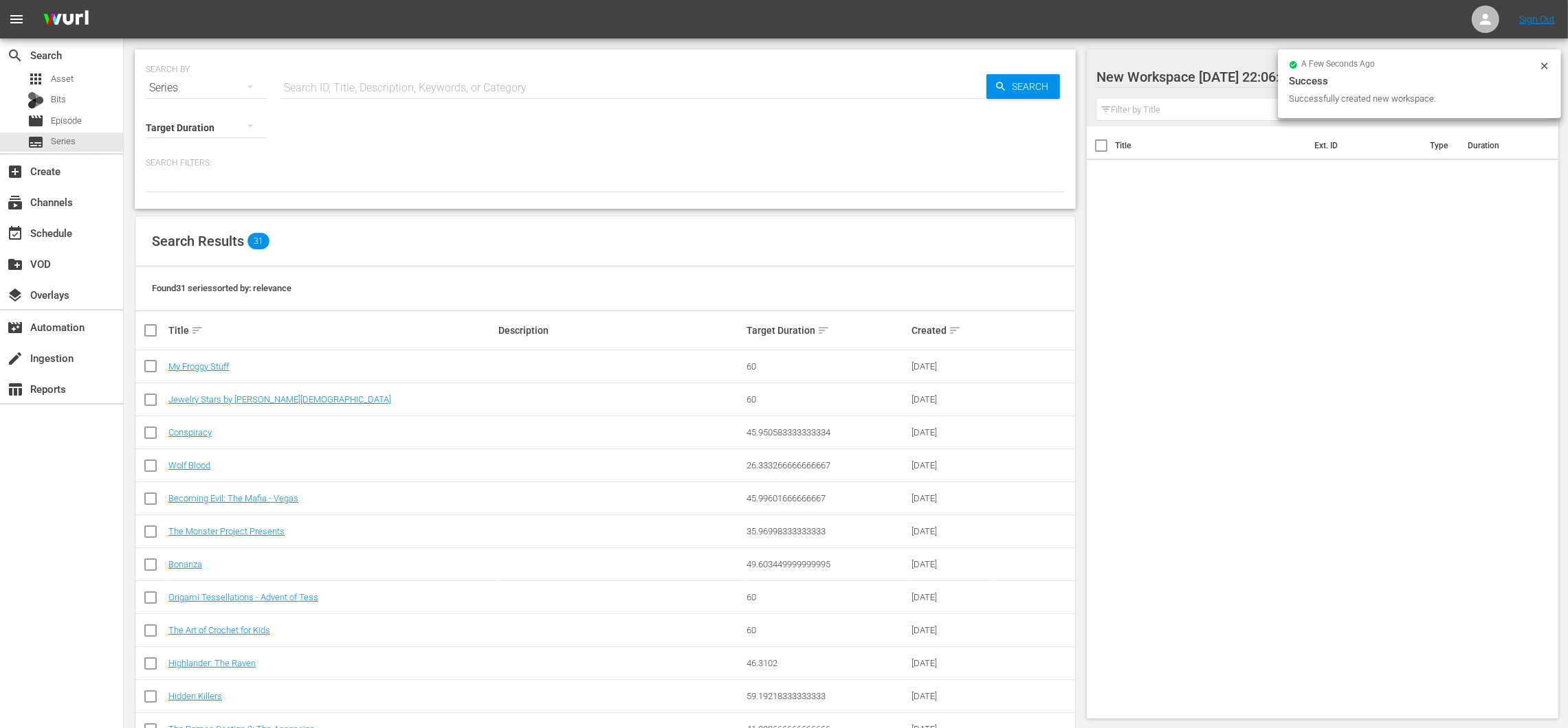
click at [1246, 84] on div at bounding box center [1214, 78] width 233 height 35
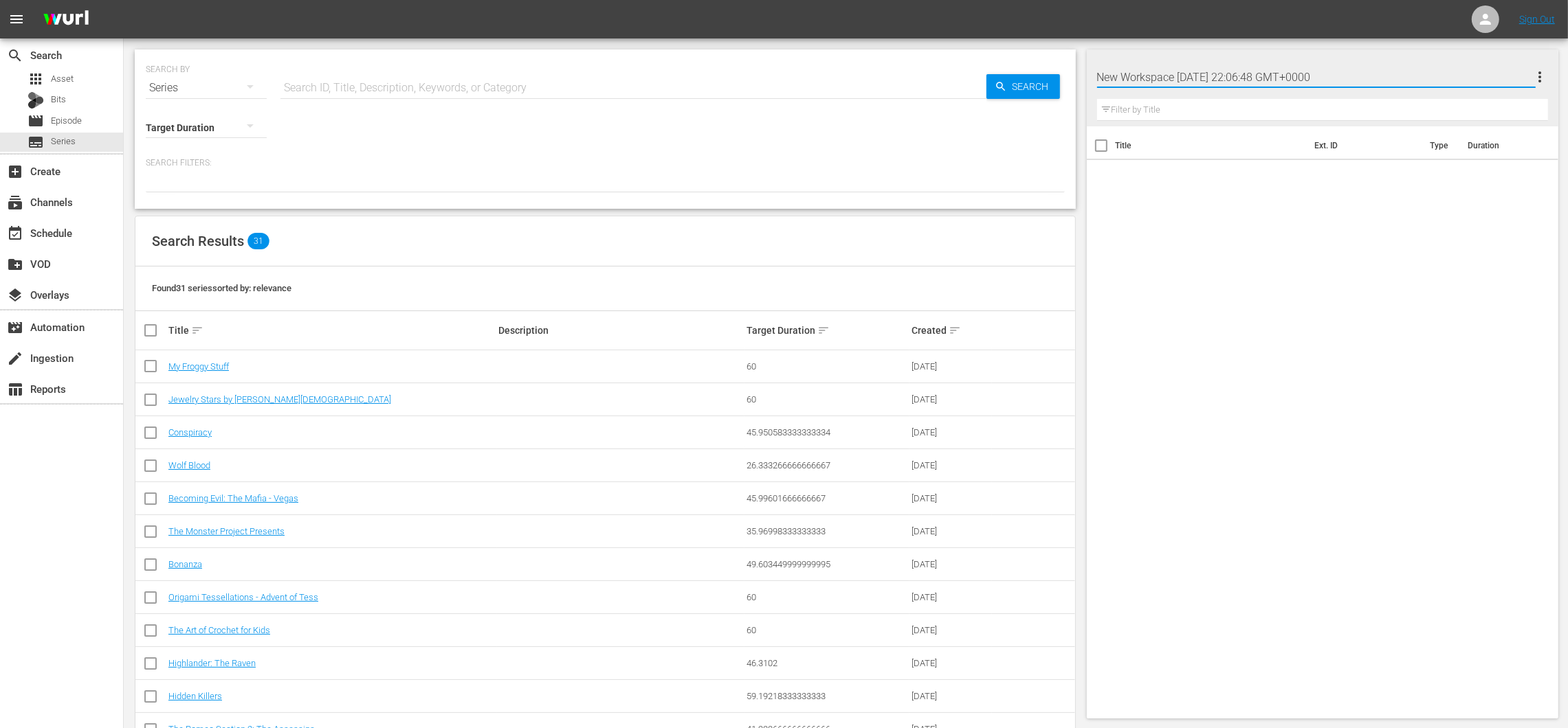
drag, startPoint x: 1365, startPoint y: 77, endPoint x: 1096, endPoint y: 59, distance: 269.6
click at [1096, 59] on div "New Workspace Mon Oct 13 2025 22:06:48 GMT+0000 more_vert Filter by Title" at bounding box center [1323, 88] width 472 height 77
type input "Bonanza Billies"
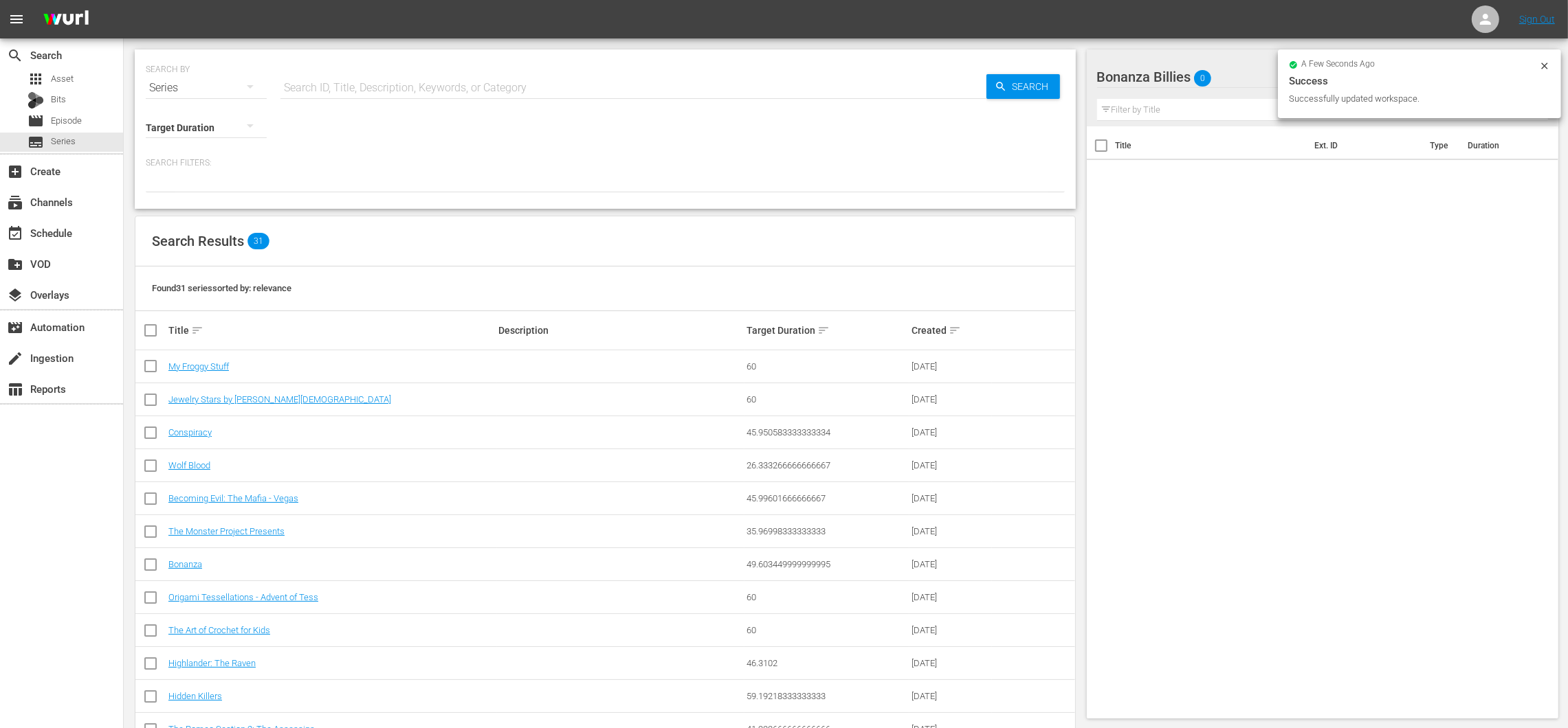
click at [1544, 66] on icon at bounding box center [1544, 66] width 6 height 6
click at [1545, 70] on span "more_vert" at bounding box center [1540, 77] width 17 height 17
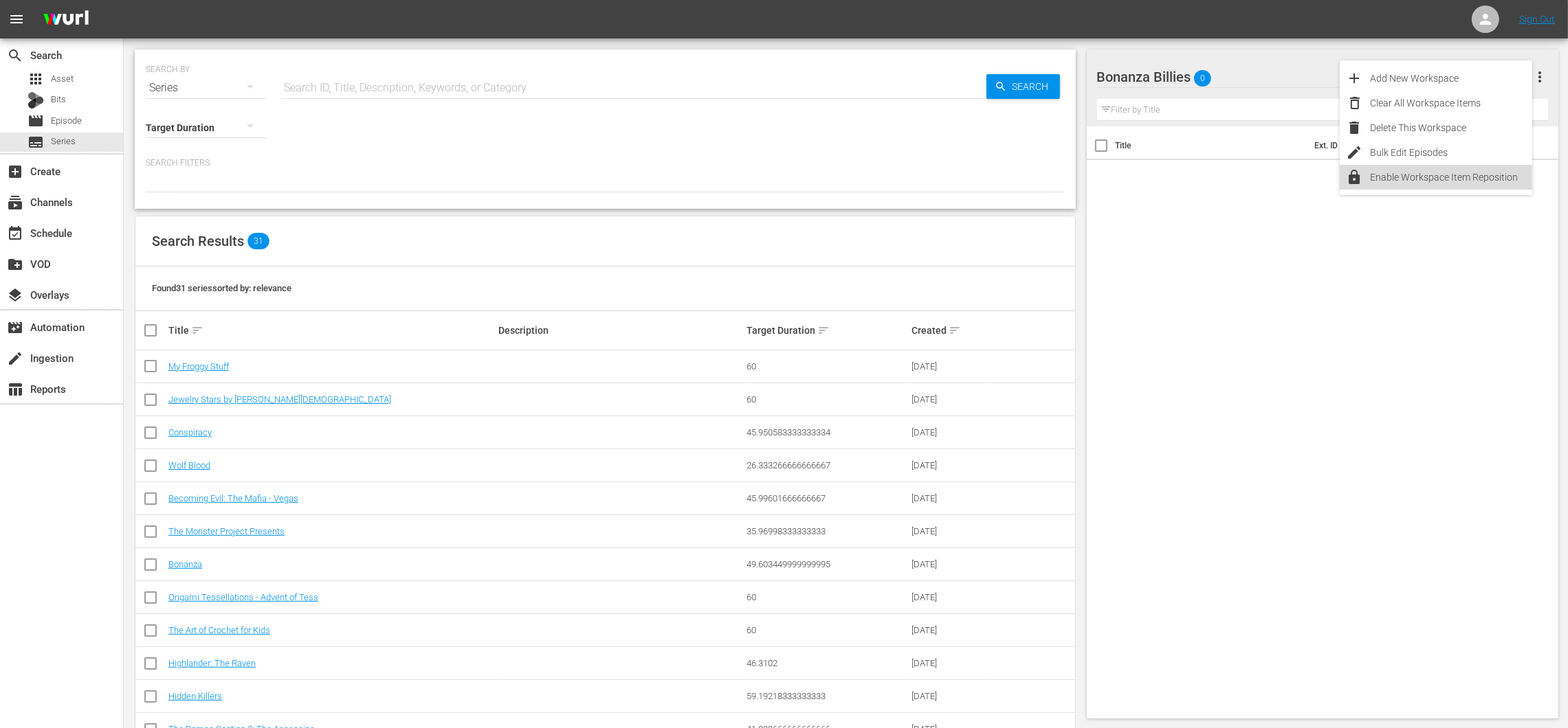
click at [1438, 178] on div "Enable Workspace Item Reposition" at bounding box center [1451, 177] width 162 height 25
click at [1536, 77] on span "more_vert" at bounding box center [1540, 77] width 17 height 17
drag, startPoint x: 1420, startPoint y: 170, endPoint x: 1386, endPoint y: 151, distance: 38.9
click at [1420, 170] on div "Disable Workspace Item Reposition" at bounding box center [1451, 177] width 162 height 25
click at [1518, 72] on icon "button" at bounding box center [1513, 77] width 17 height 17
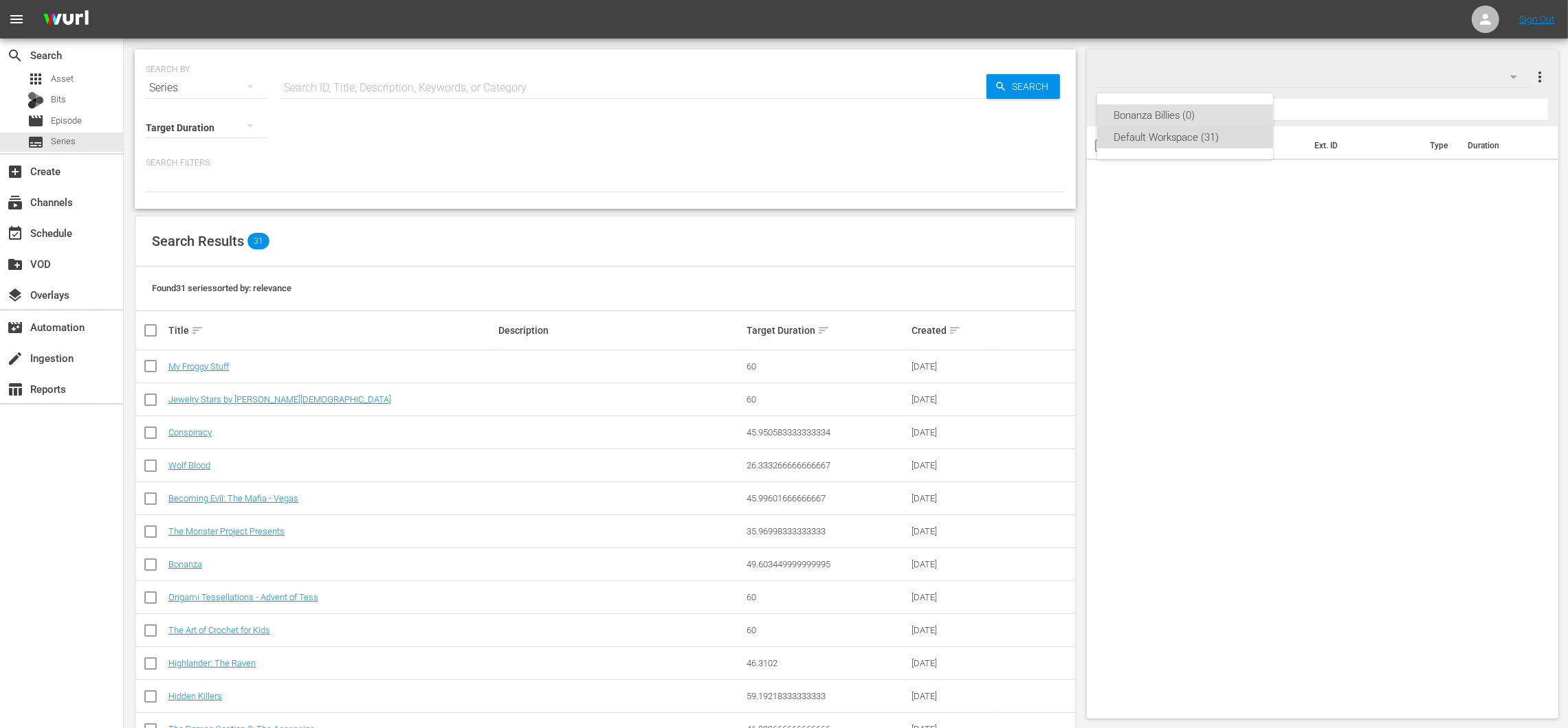
click at [1217, 141] on div "Default Workspace (31)" at bounding box center [1185, 137] width 143 height 22
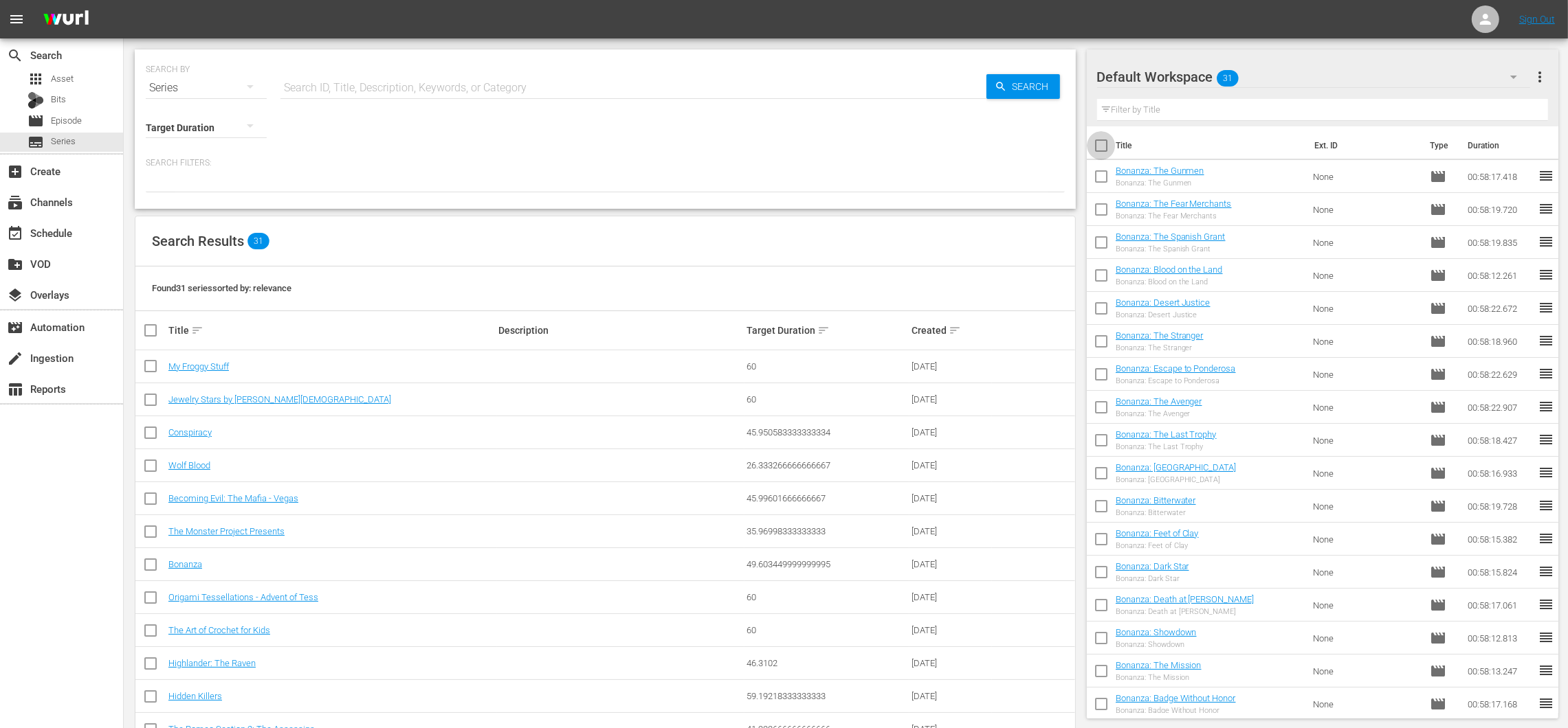
click at [1108, 141] on input "checkbox" at bounding box center [1101, 148] width 29 height 29
checkbox input "true"
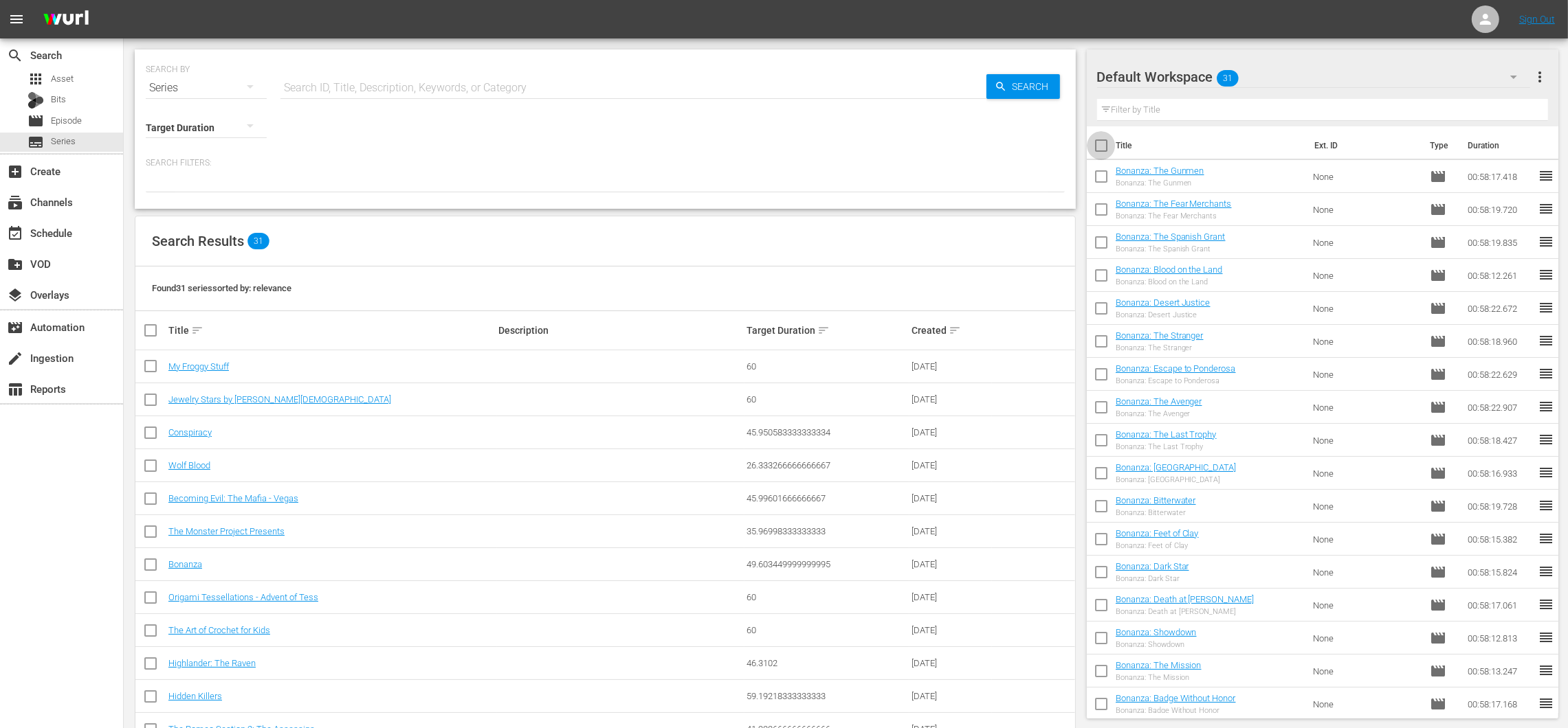
checkbox input "true"
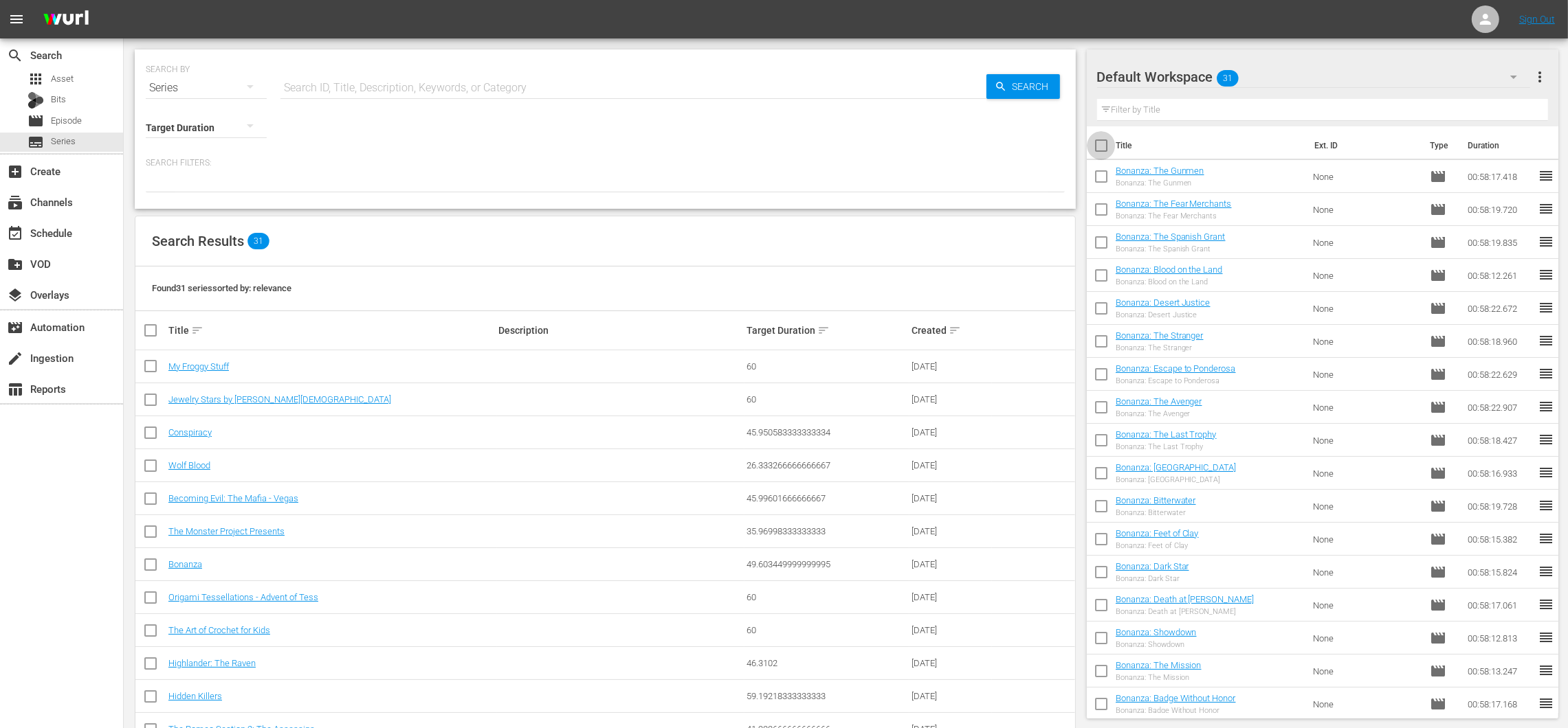
checkbox input "true"
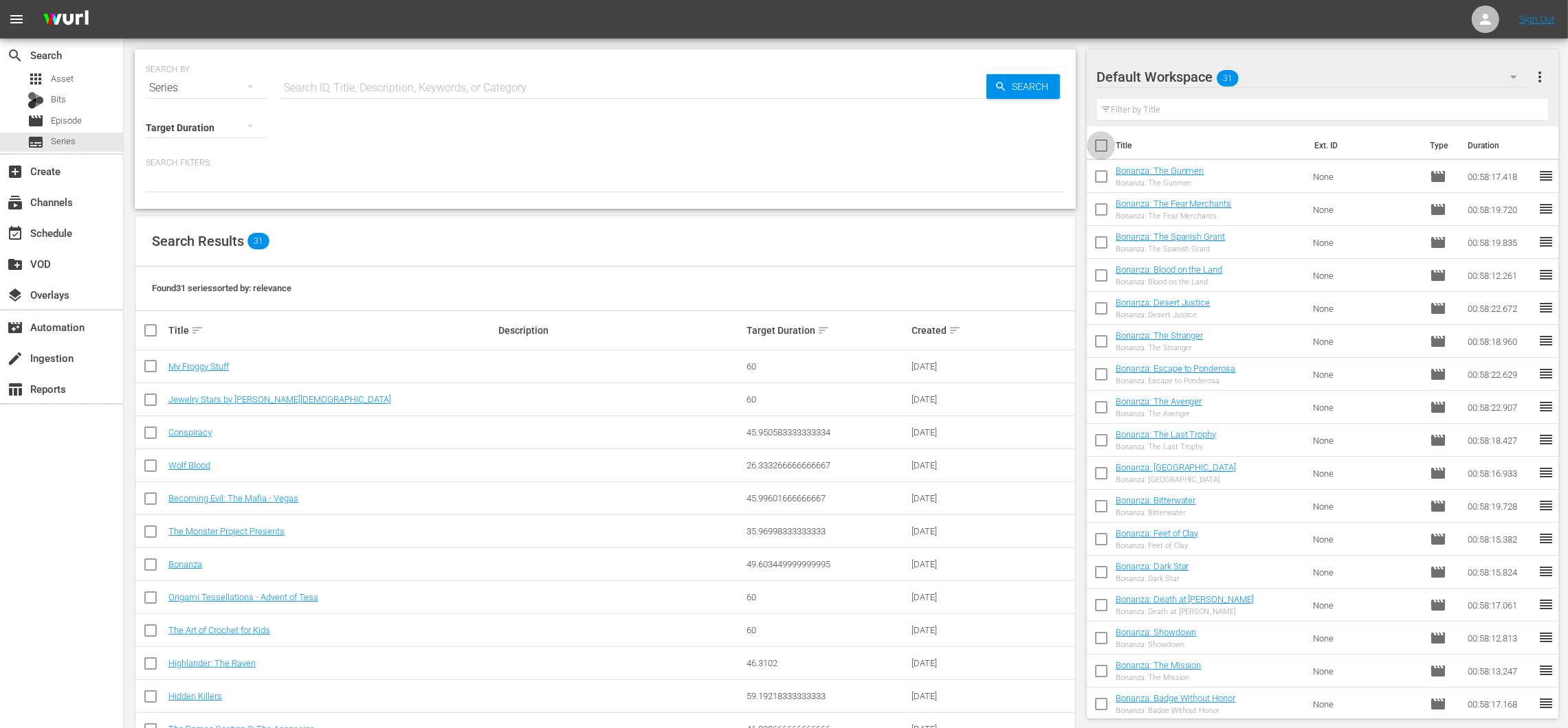
checkbox input "true"
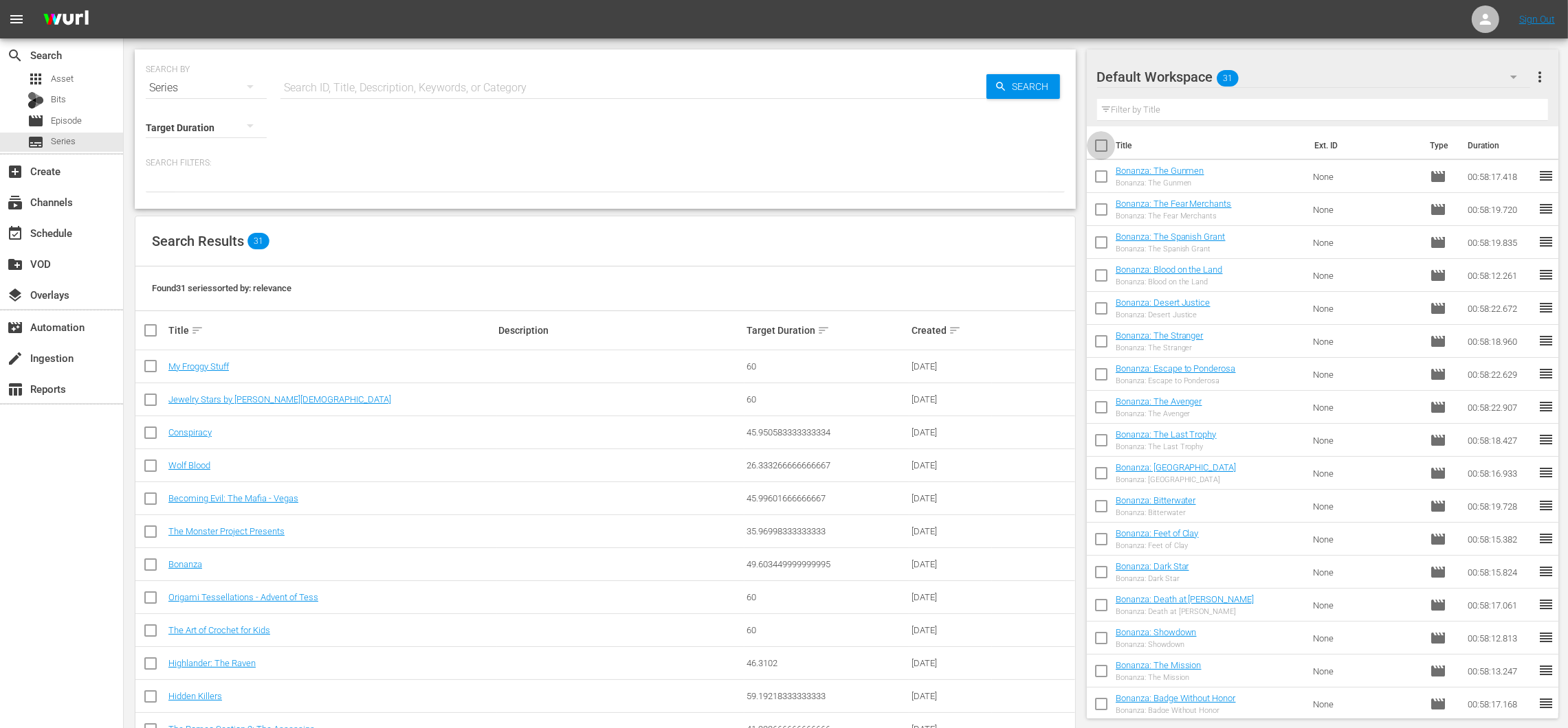
checkbox input "true"
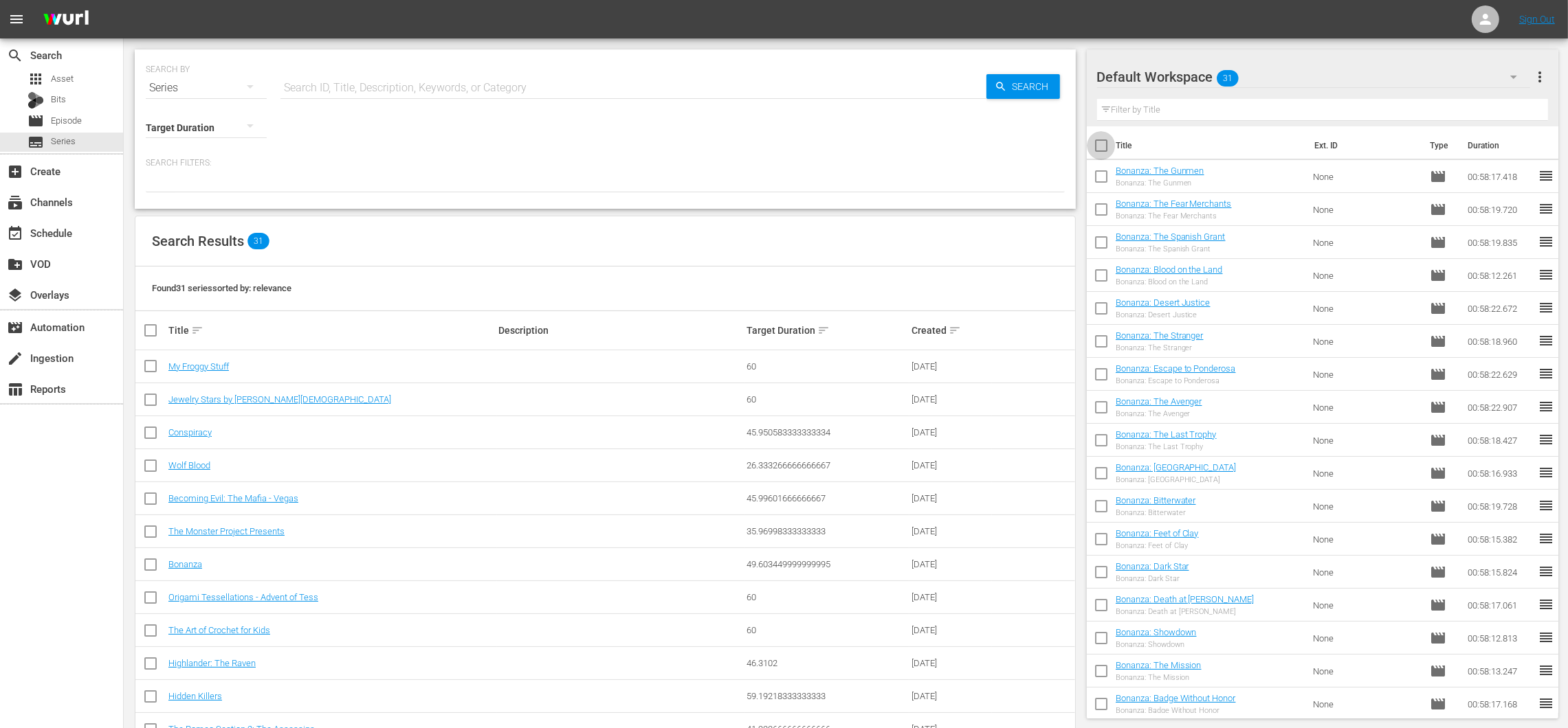
checkbox input "true"
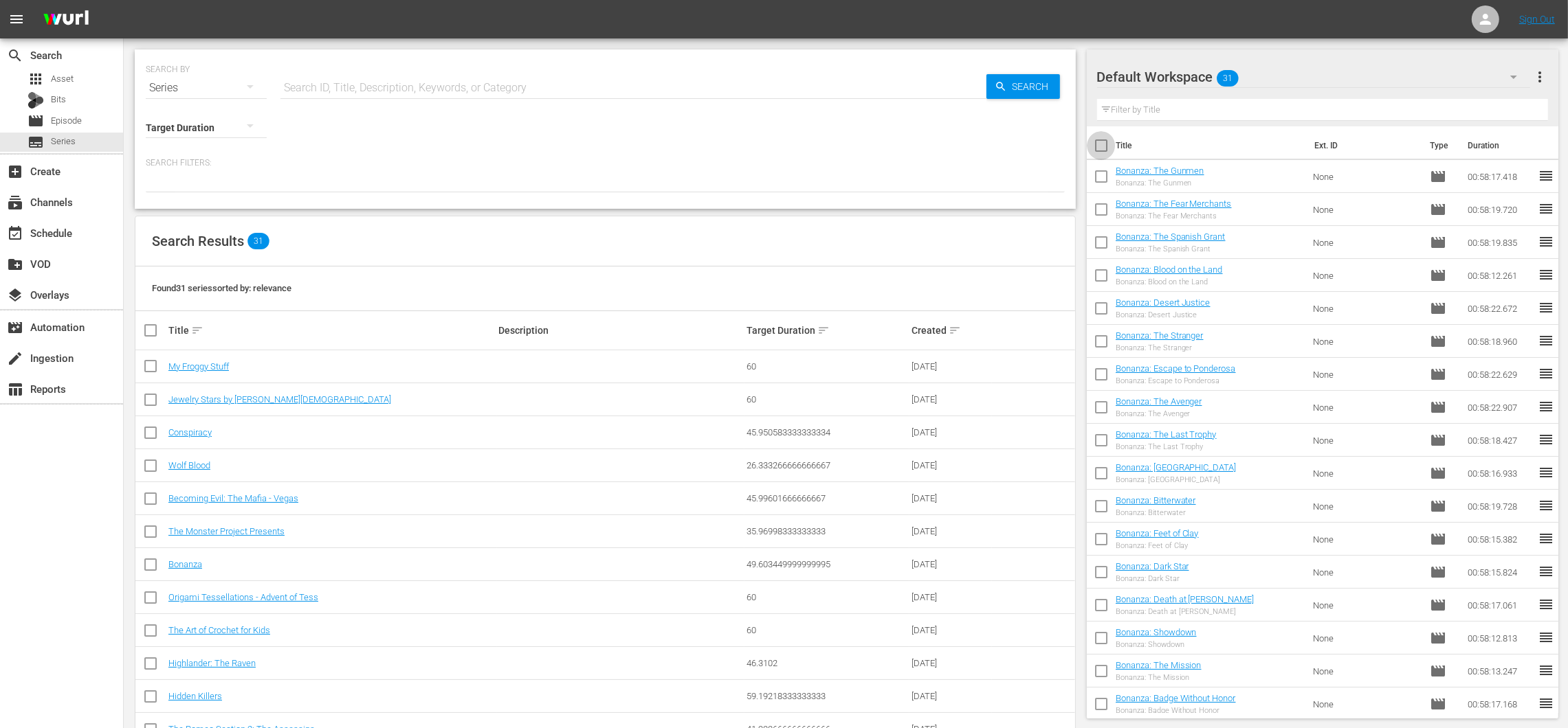
checkbox input "true"
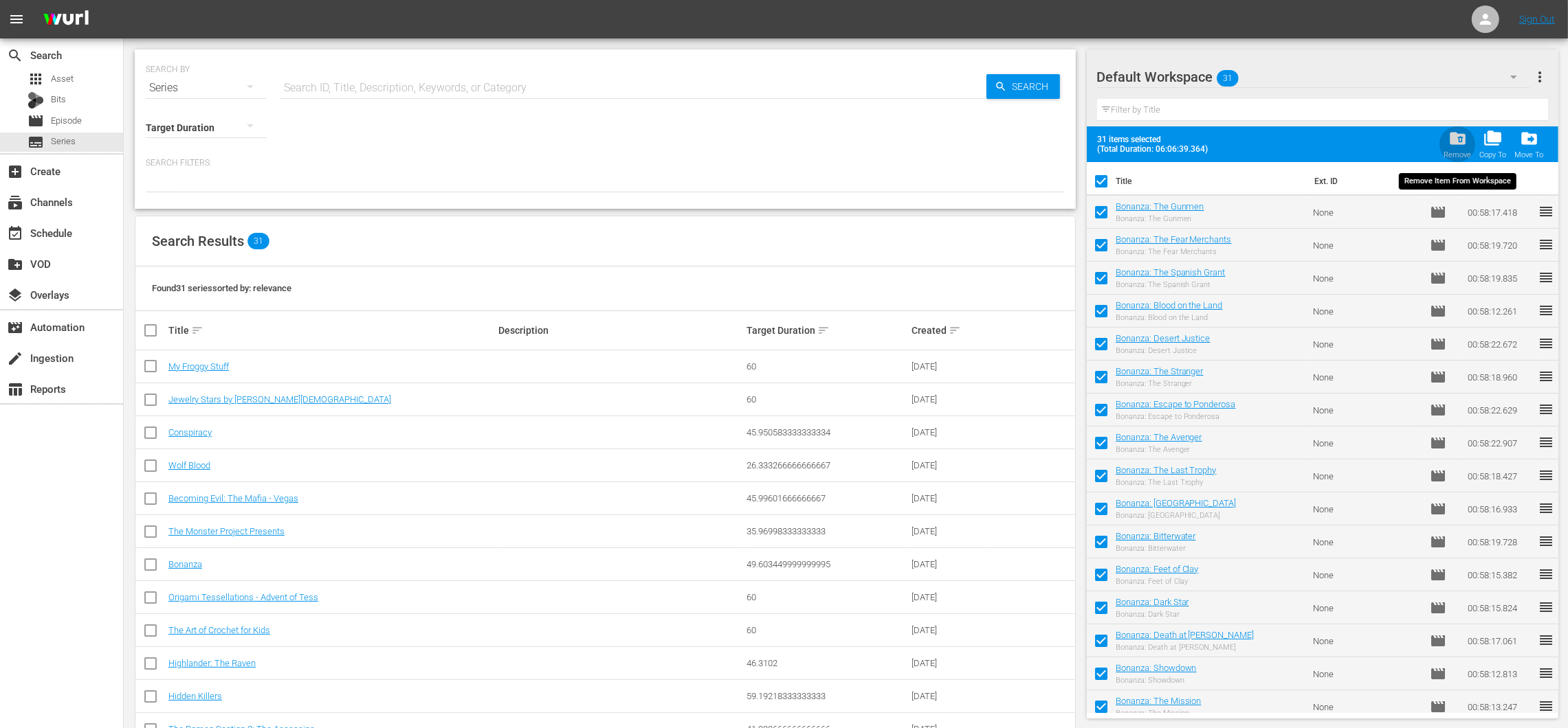
click at [1465, 148] on div "folder_delete Remove" at bounding box center [1458, 144] width 28 height 30
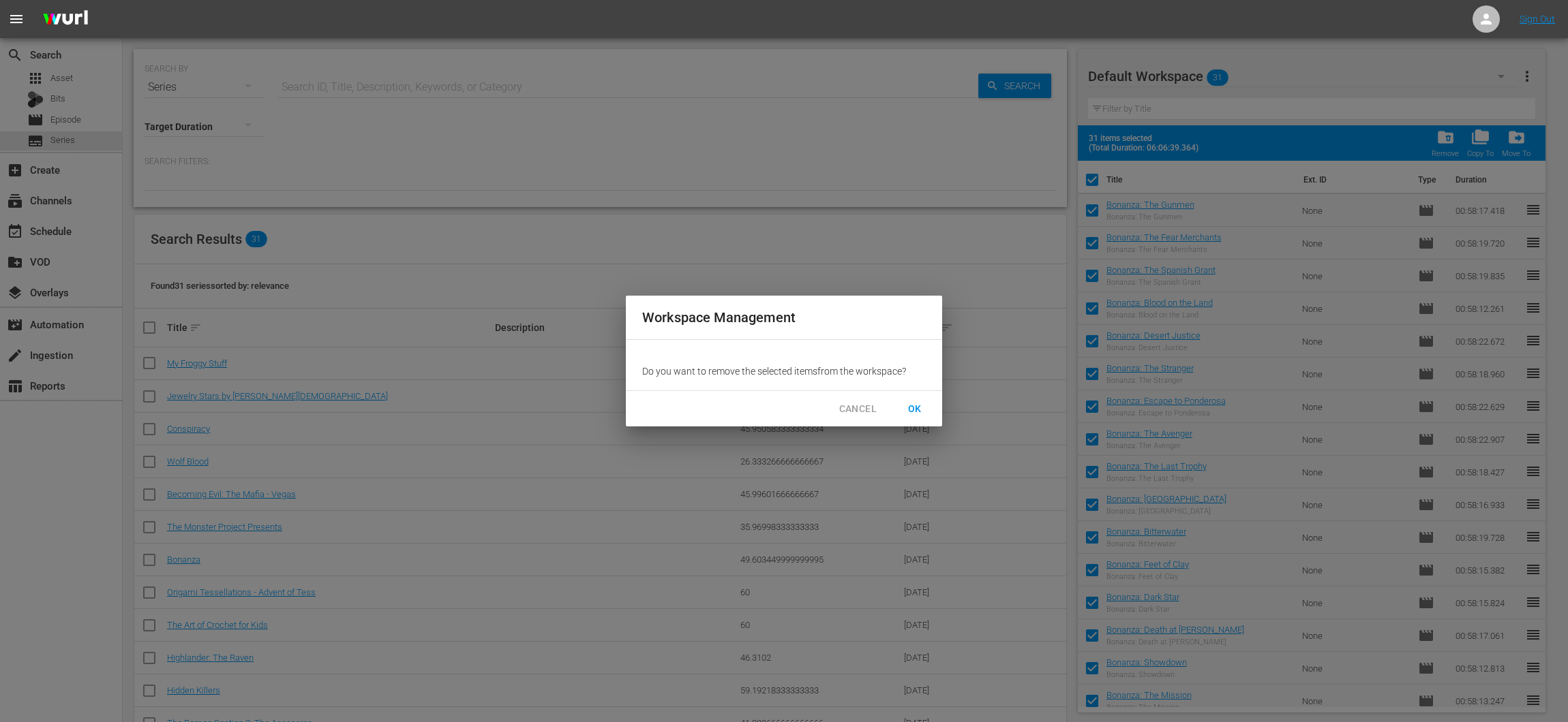
click at [907, 402] on span "OK" at bounding box center [915, 409] width 22 height 17
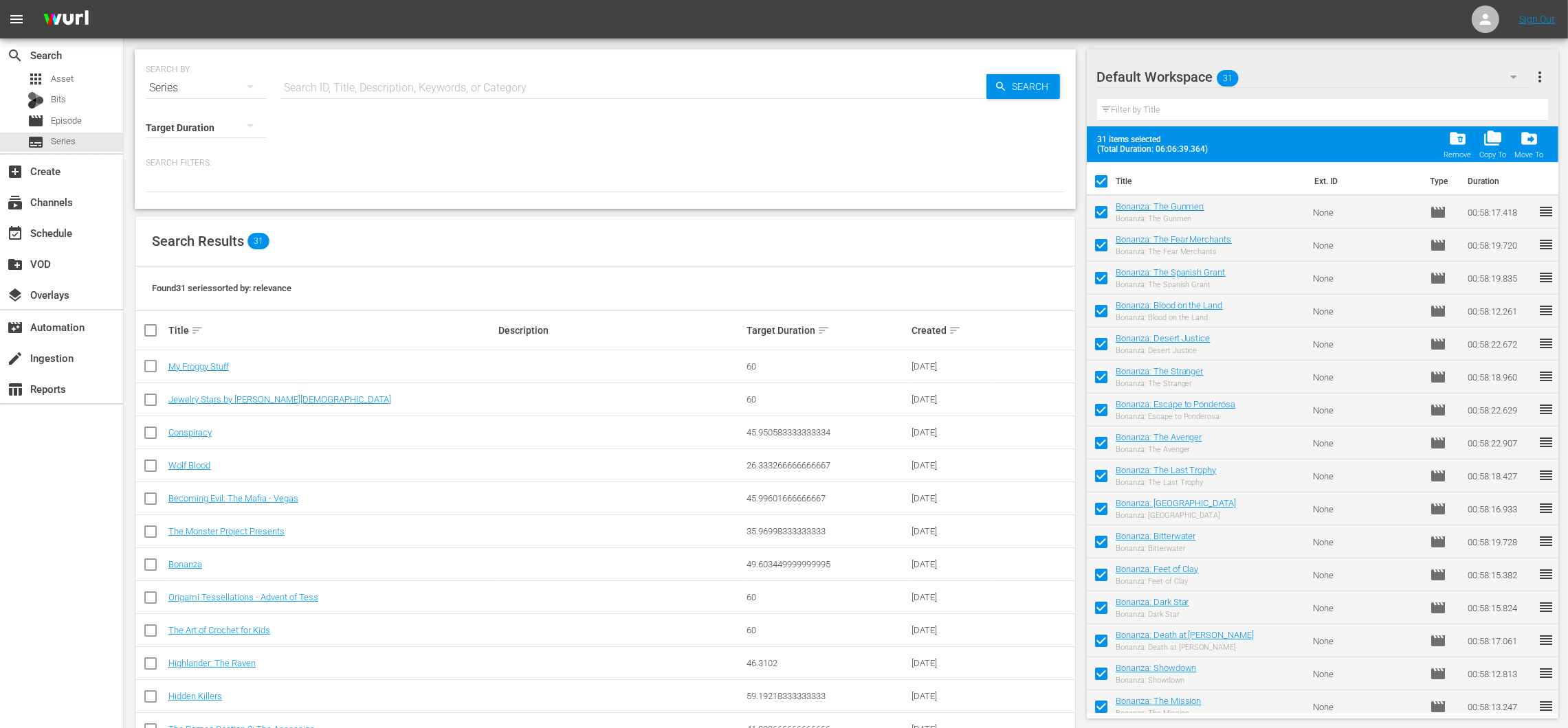
checkbox input "false"
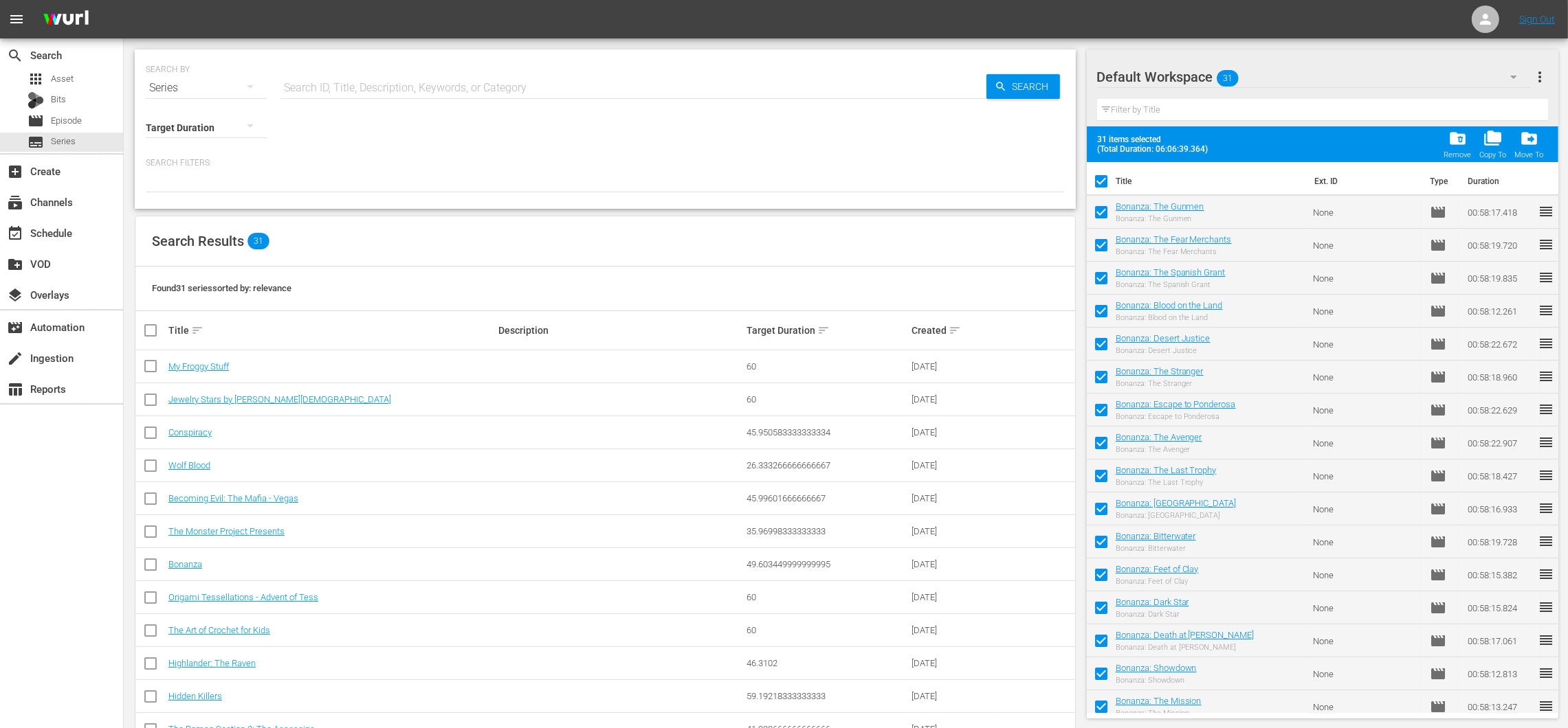
checkbox input "false"
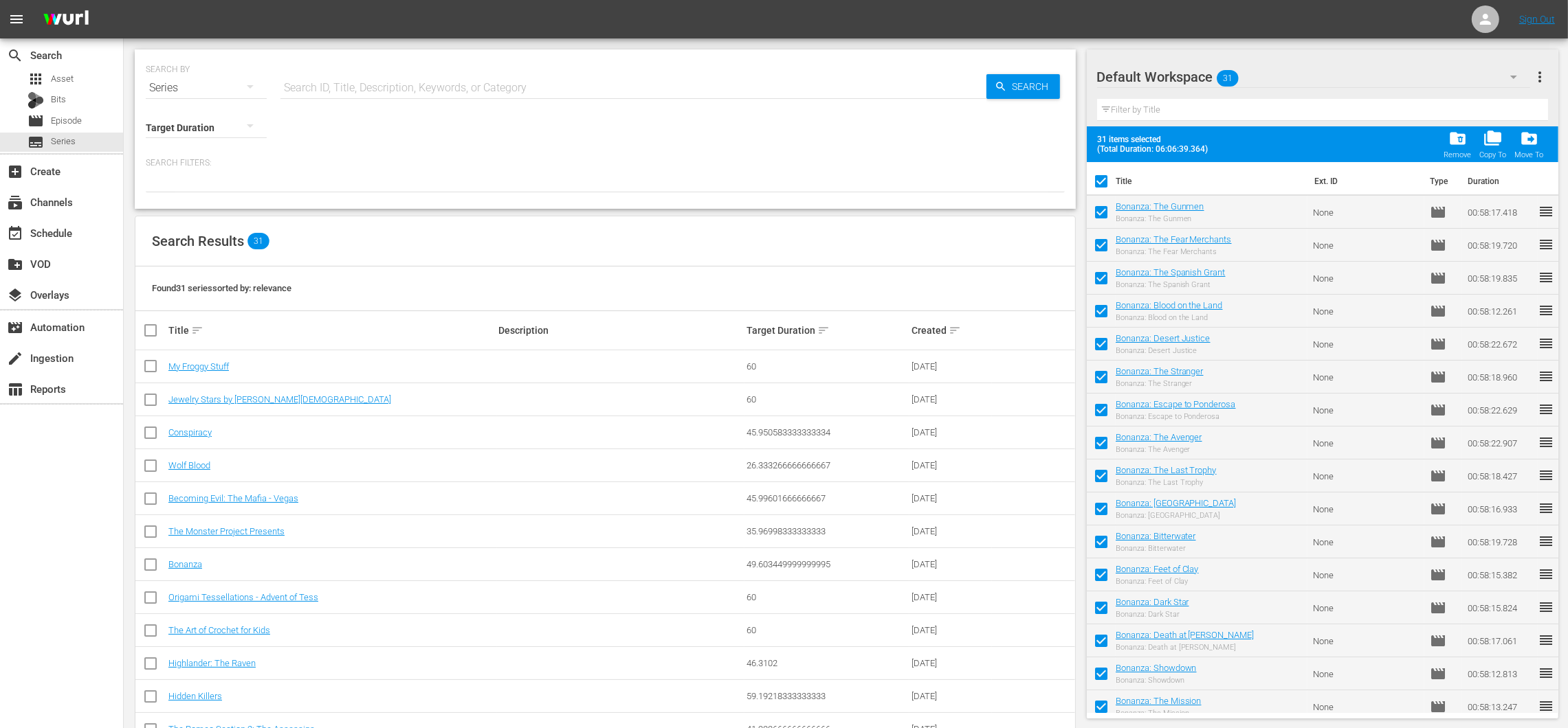
checkbox input "false"
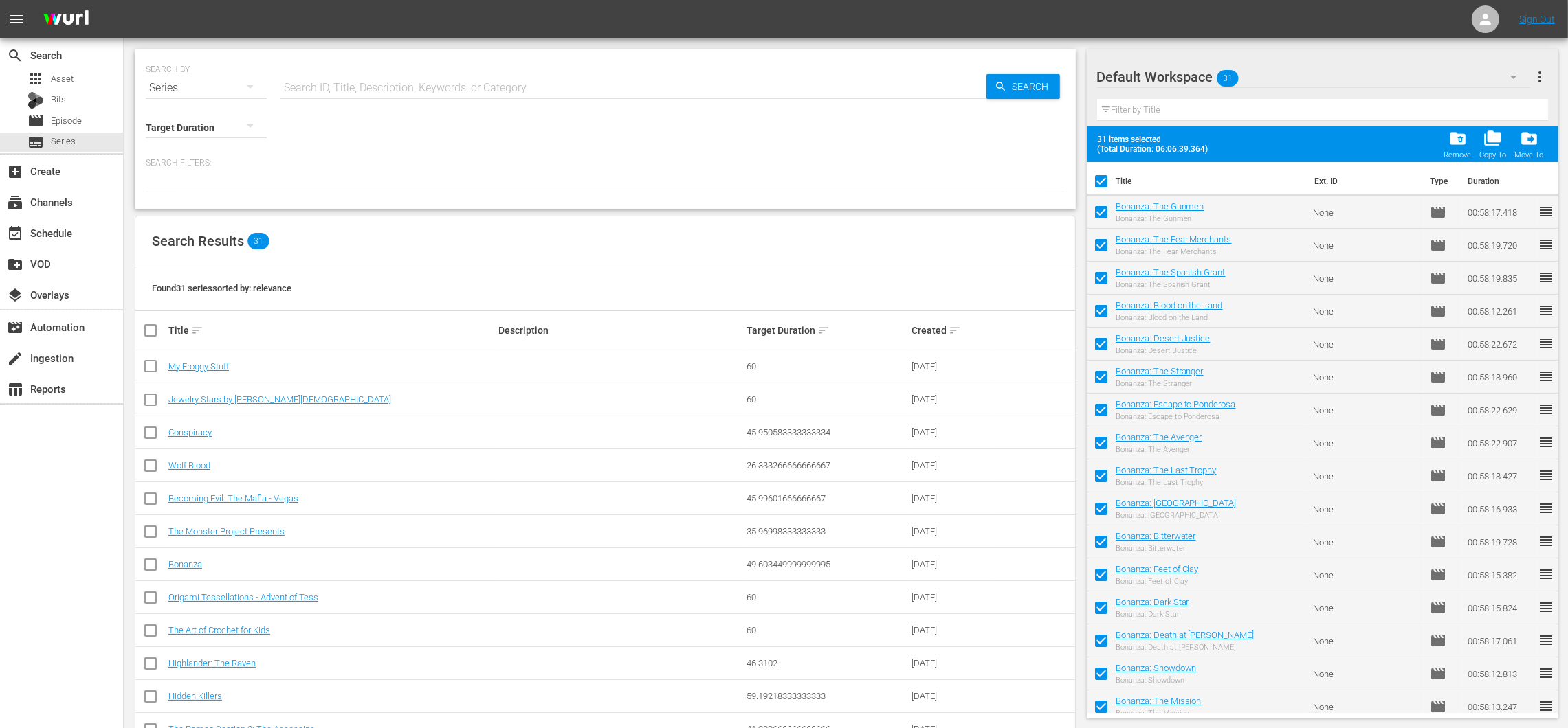
checkbox input "false"
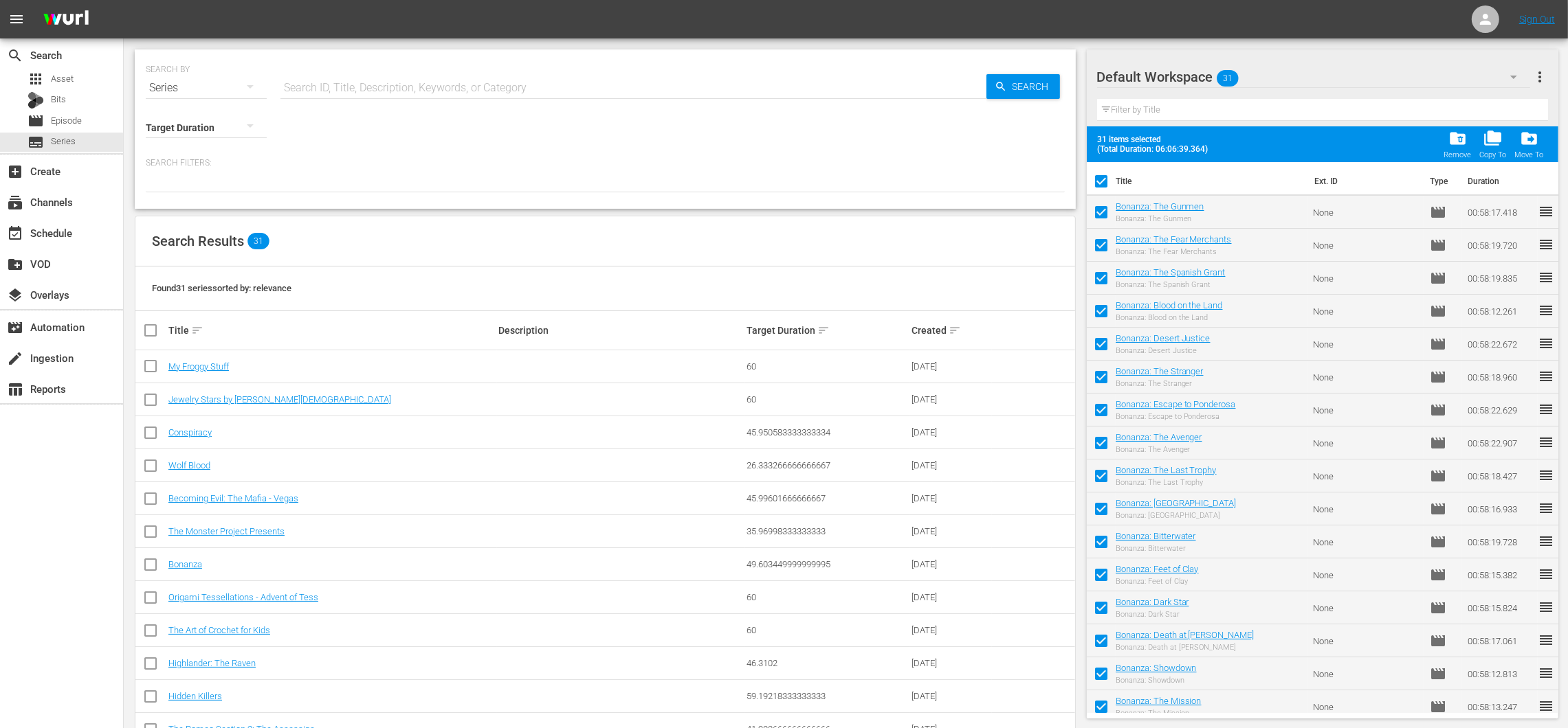
checkbox input "false"
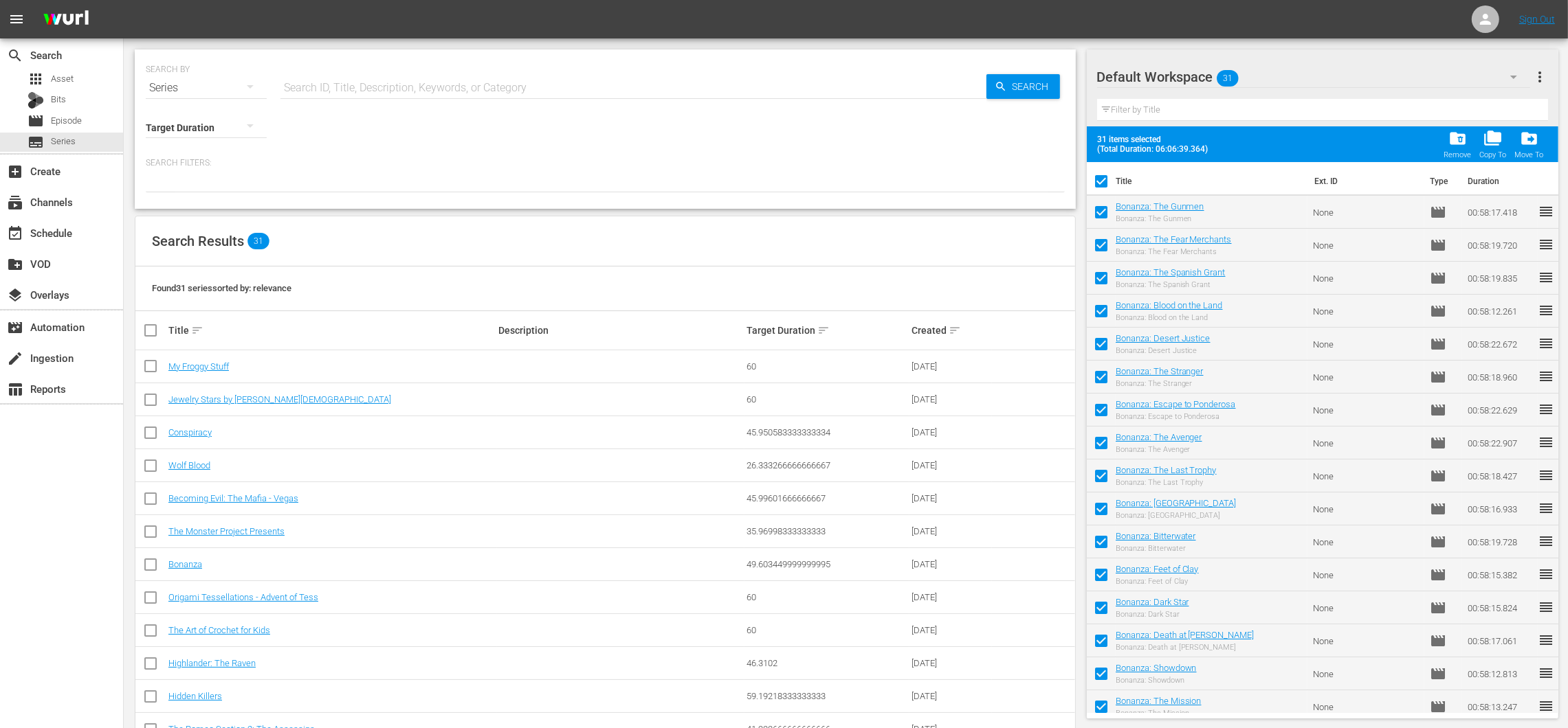
checkbox input "false"
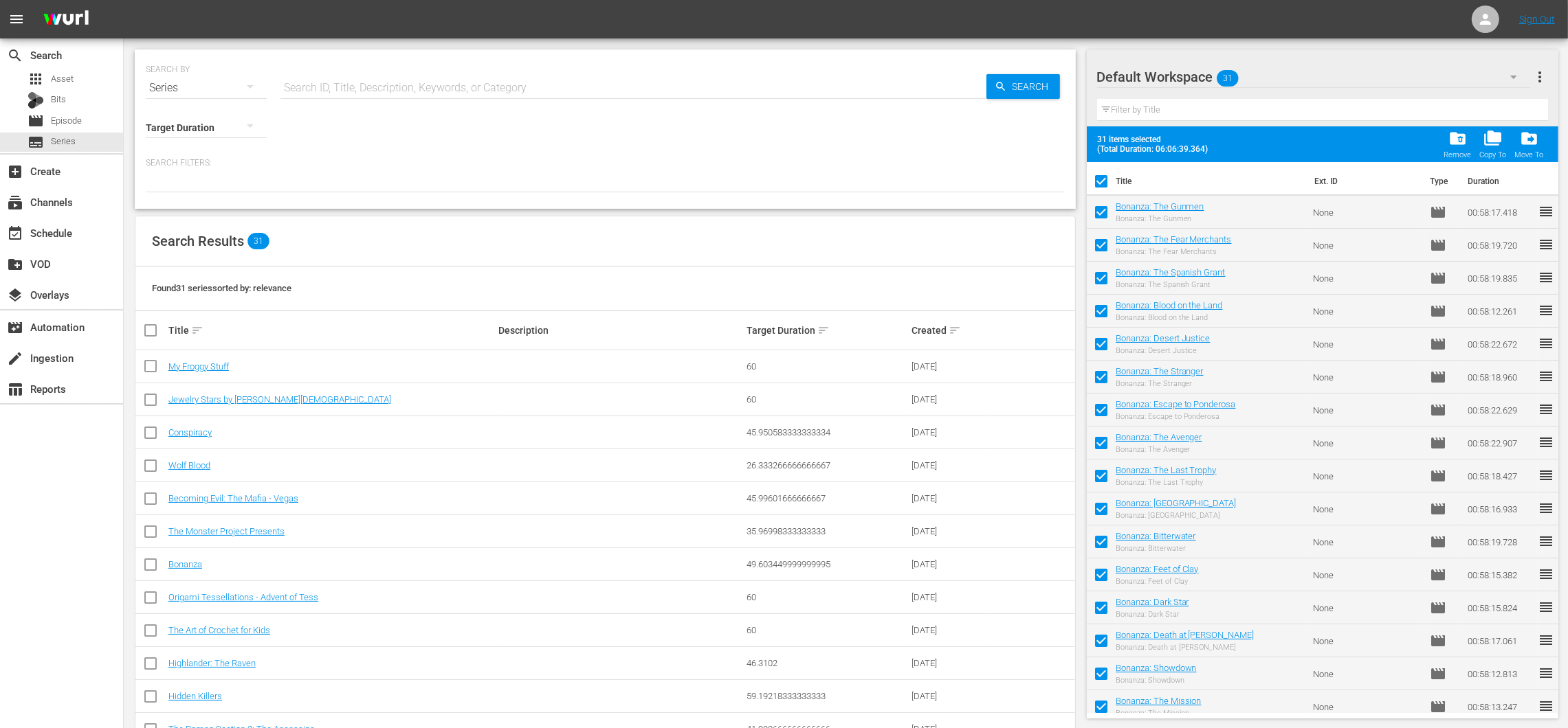
checkbox input "false"
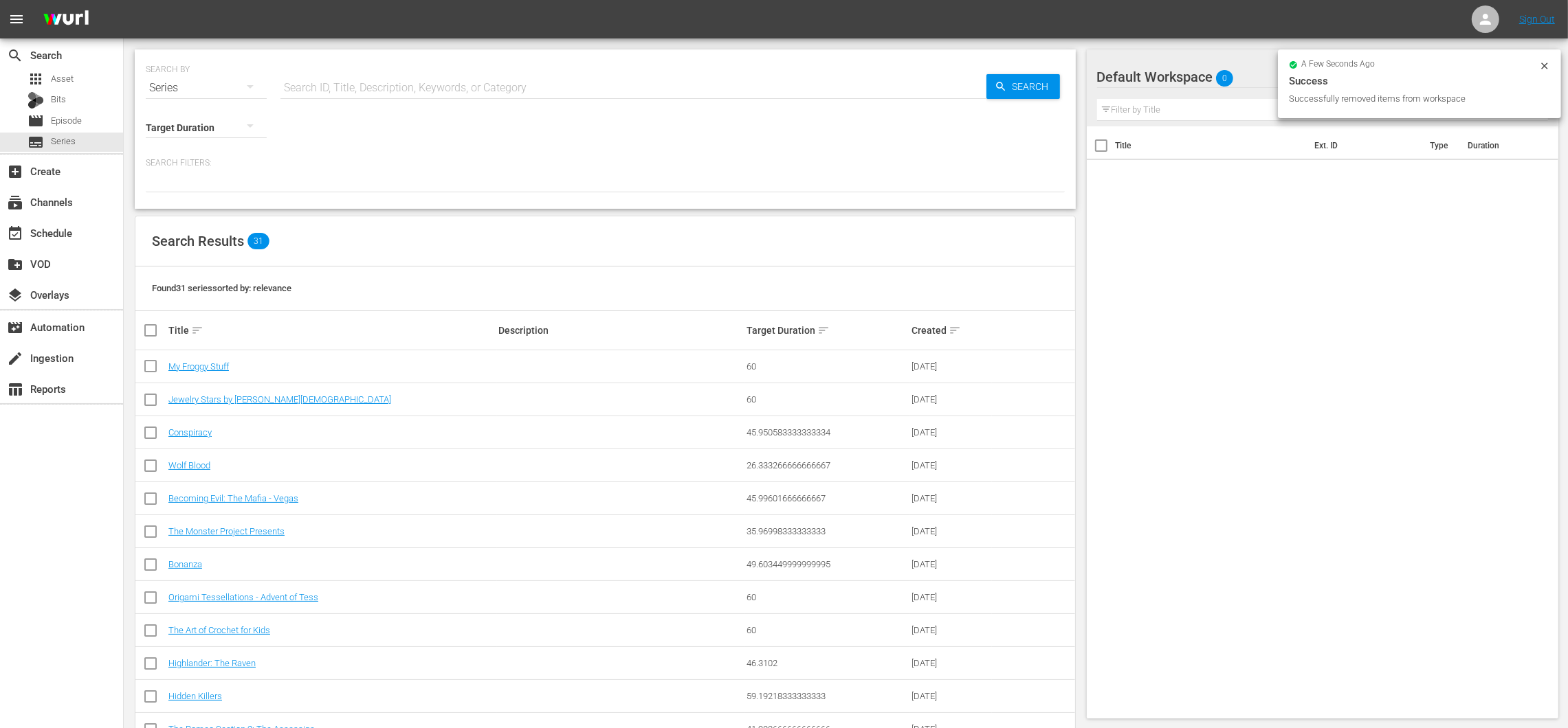
click at [1540, 68] on icon at bounding box center [1545, 66] width 11 height 11
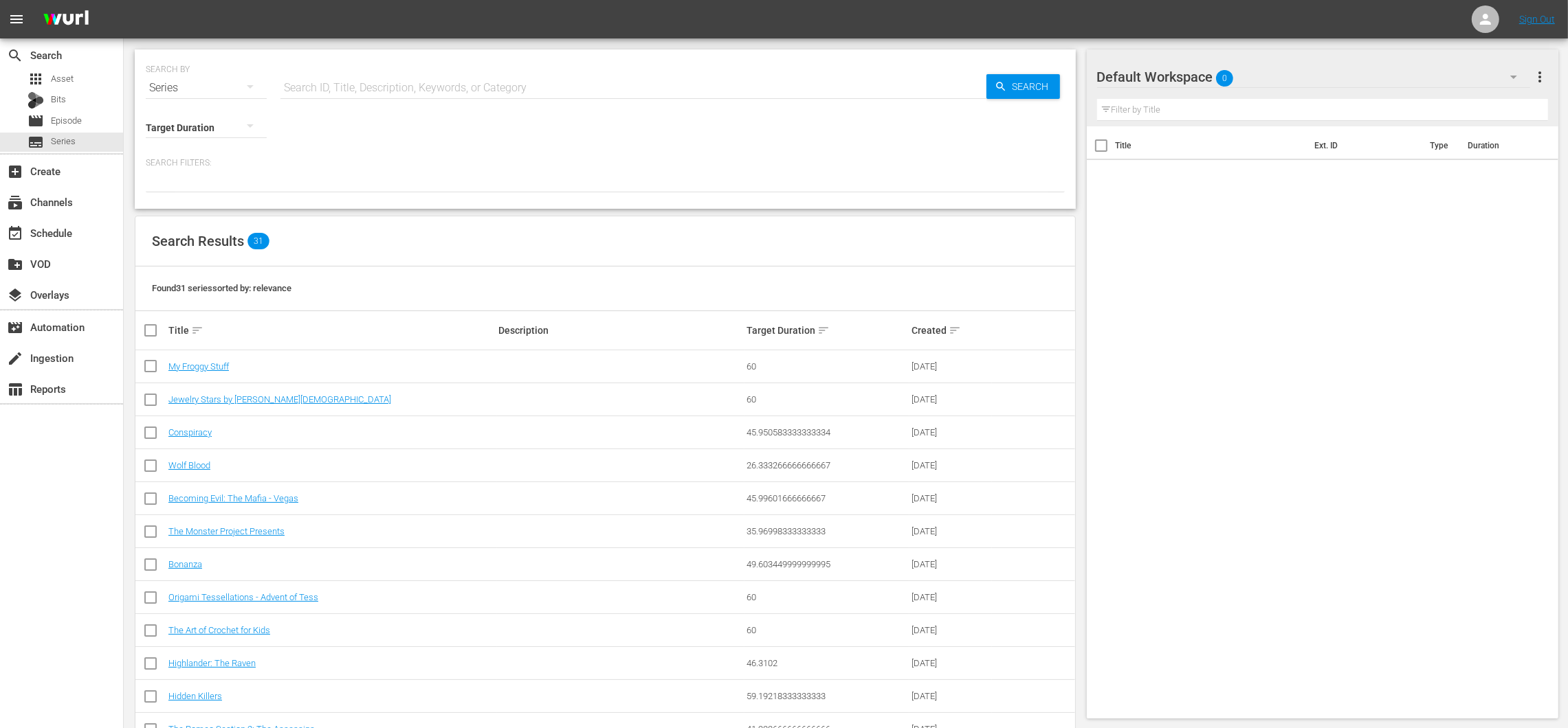
click at [1505, 72] on icon "button" at bounding box center [1513, 77] width 17 height 17
click at [1191, 117] on div "Bonanza Billies (0)" at bounding box center [1185, 115] width 143 height 22
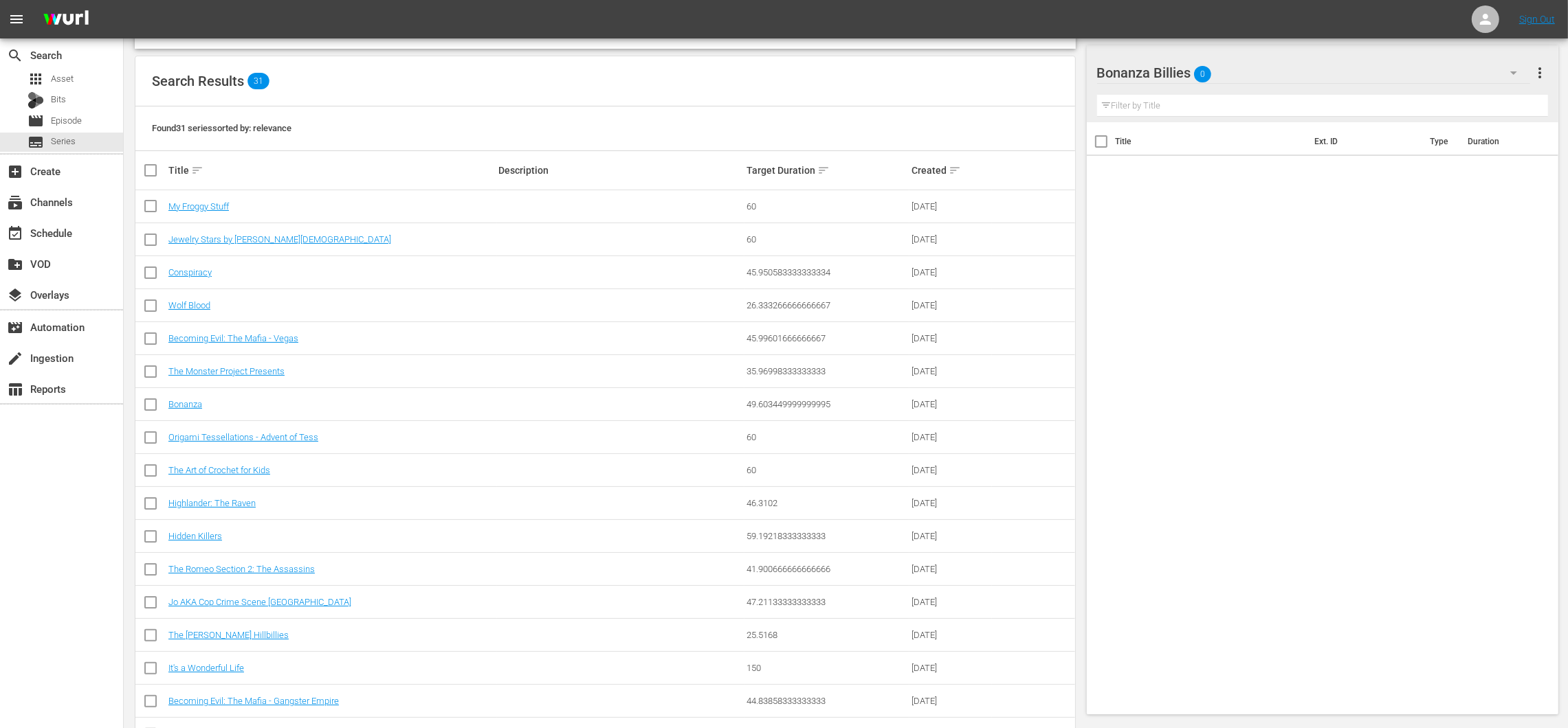
scroll to position [161, 0]
click at [220, 636] on link "The [PERSON_NAME] Hillbillies" at bounding box center [229, 633] width 120 height 10
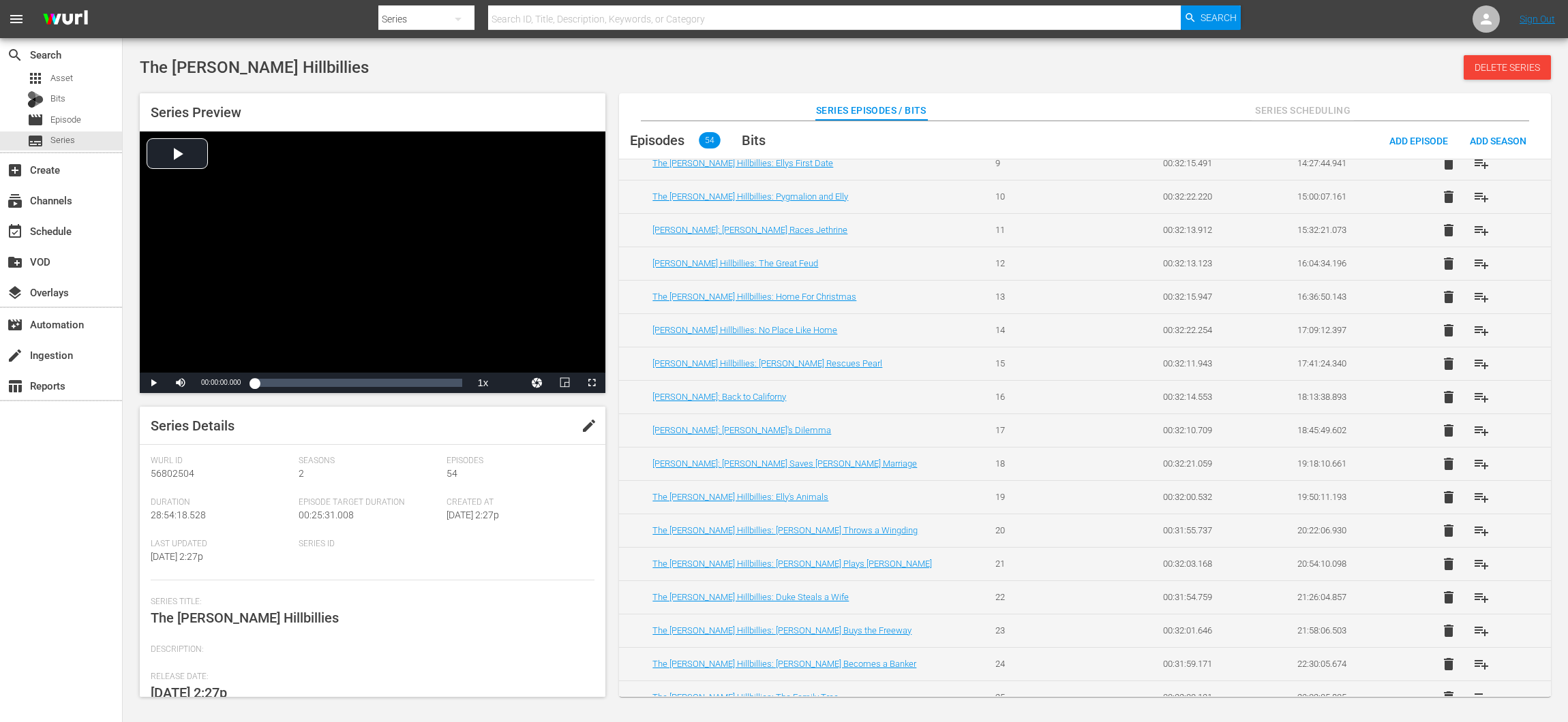
scroll to position [988, 0]
click at [1490, 650] on button "playlist_add" at bounding box center [1481, 663] width 33 height 33
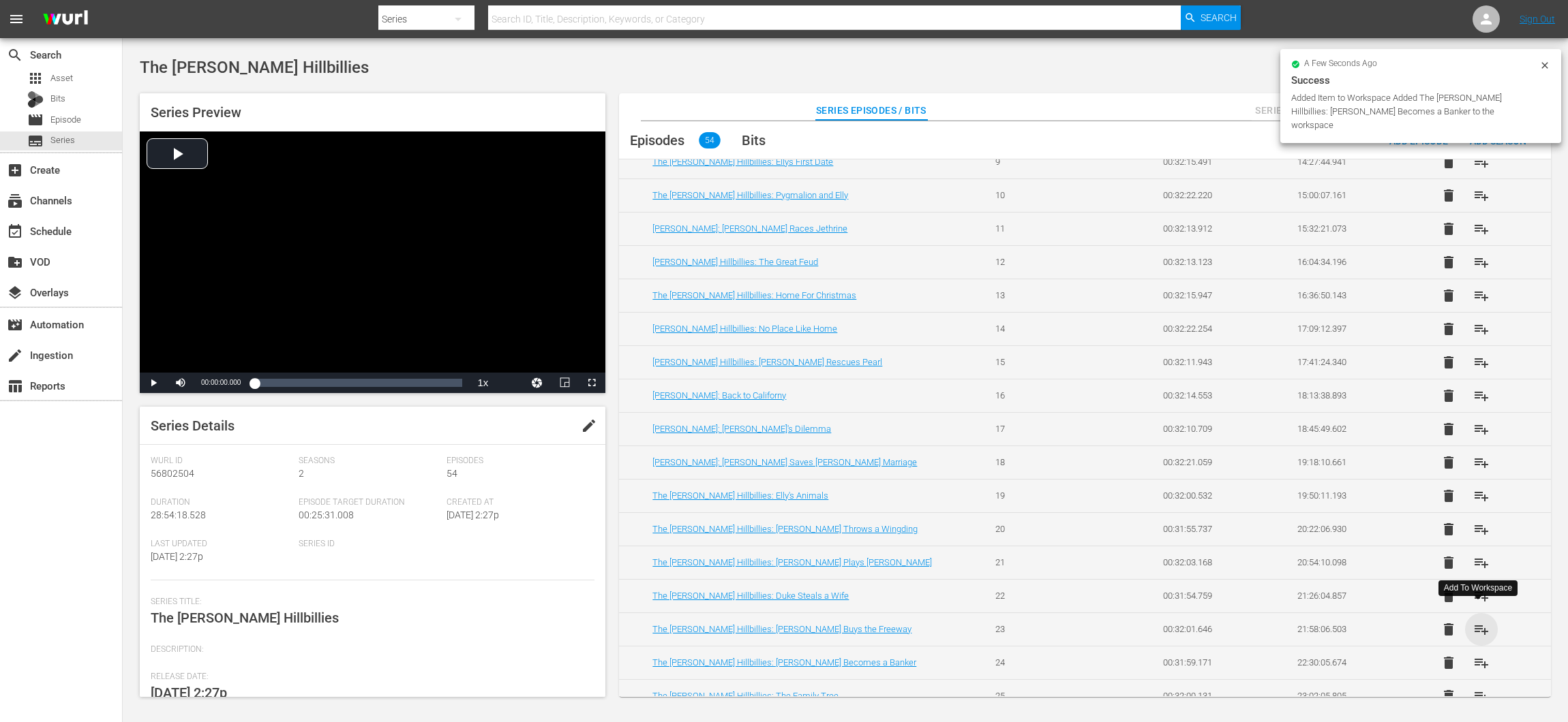
click at [1480, 621] on span "playlist_add" at bounding box center [1481, 630] width 16 height 16
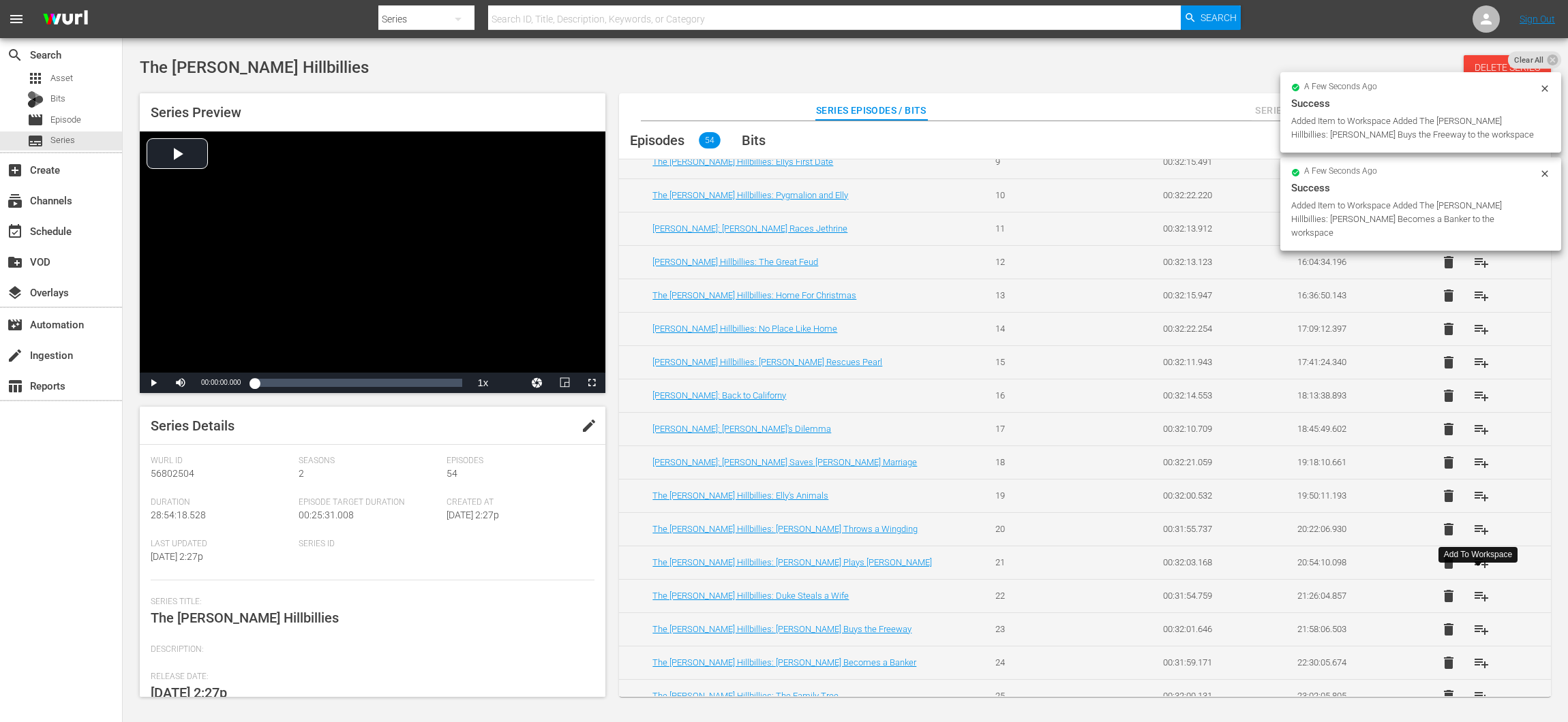
click at [1478, 588] on span "playlist_add" at bounding box center [1481, 596] width 16 height 16
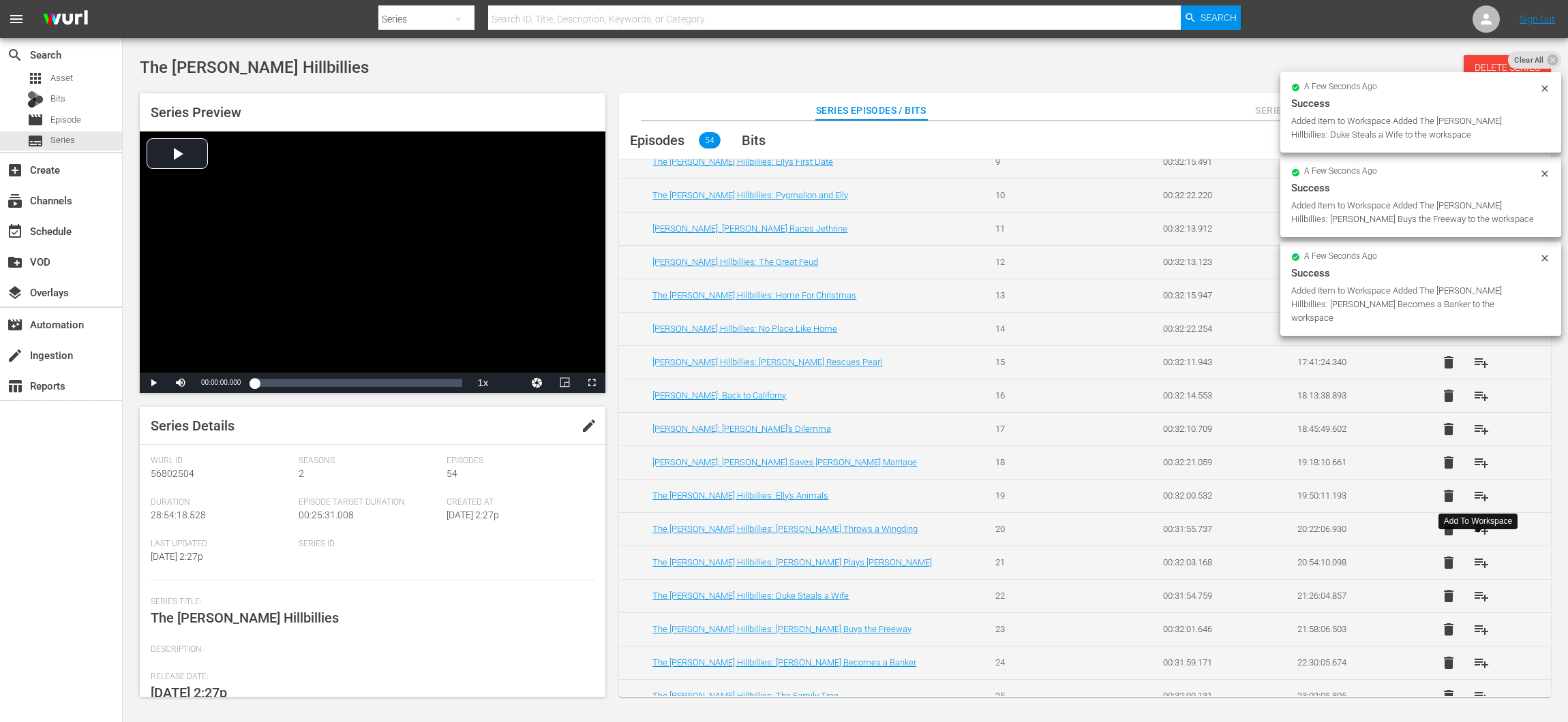
click at [1480, 556] on span "playlist_add" at bounding box center [1481, 563] width 16 height 16
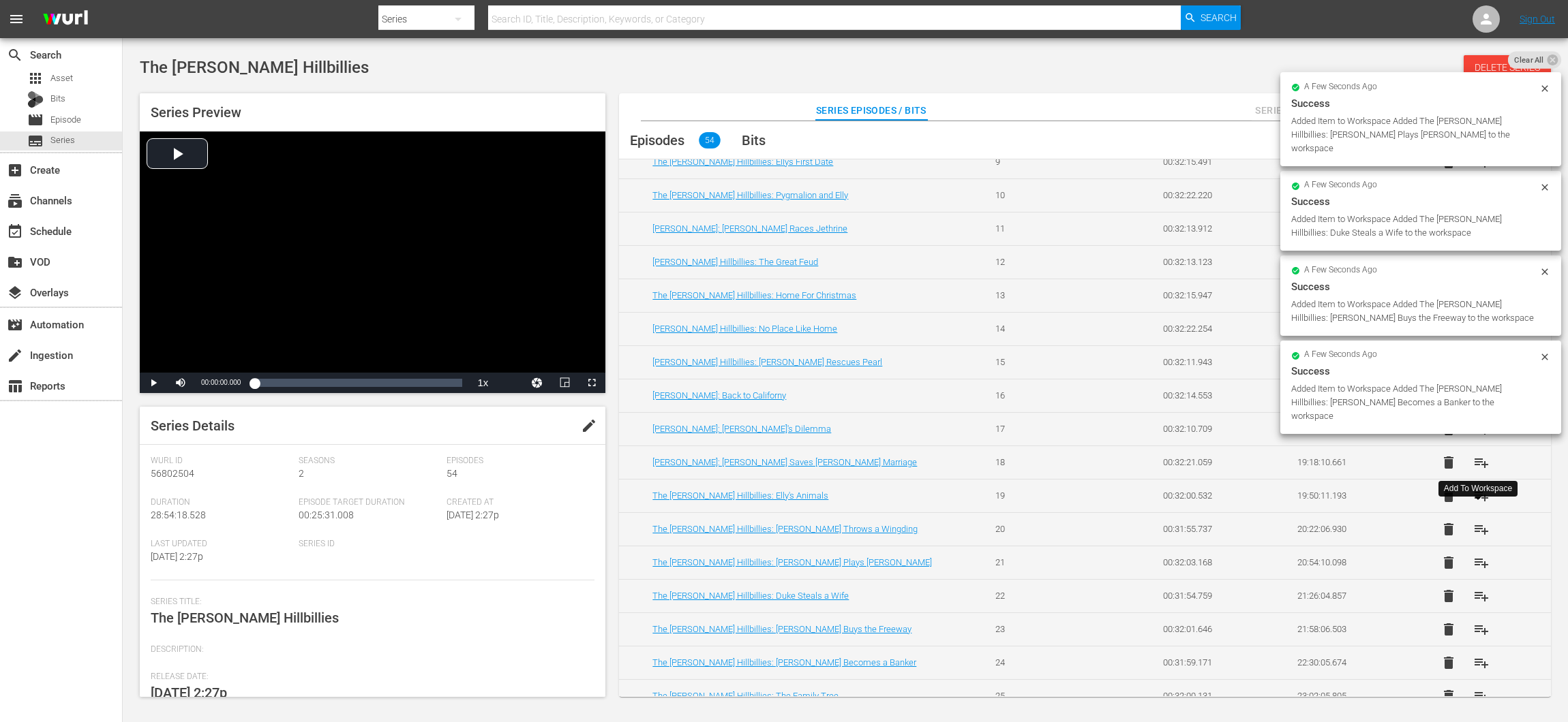
click at [1476, 522] on span "playlist_add" at bounding box center [1481, 530] width 16 height 16
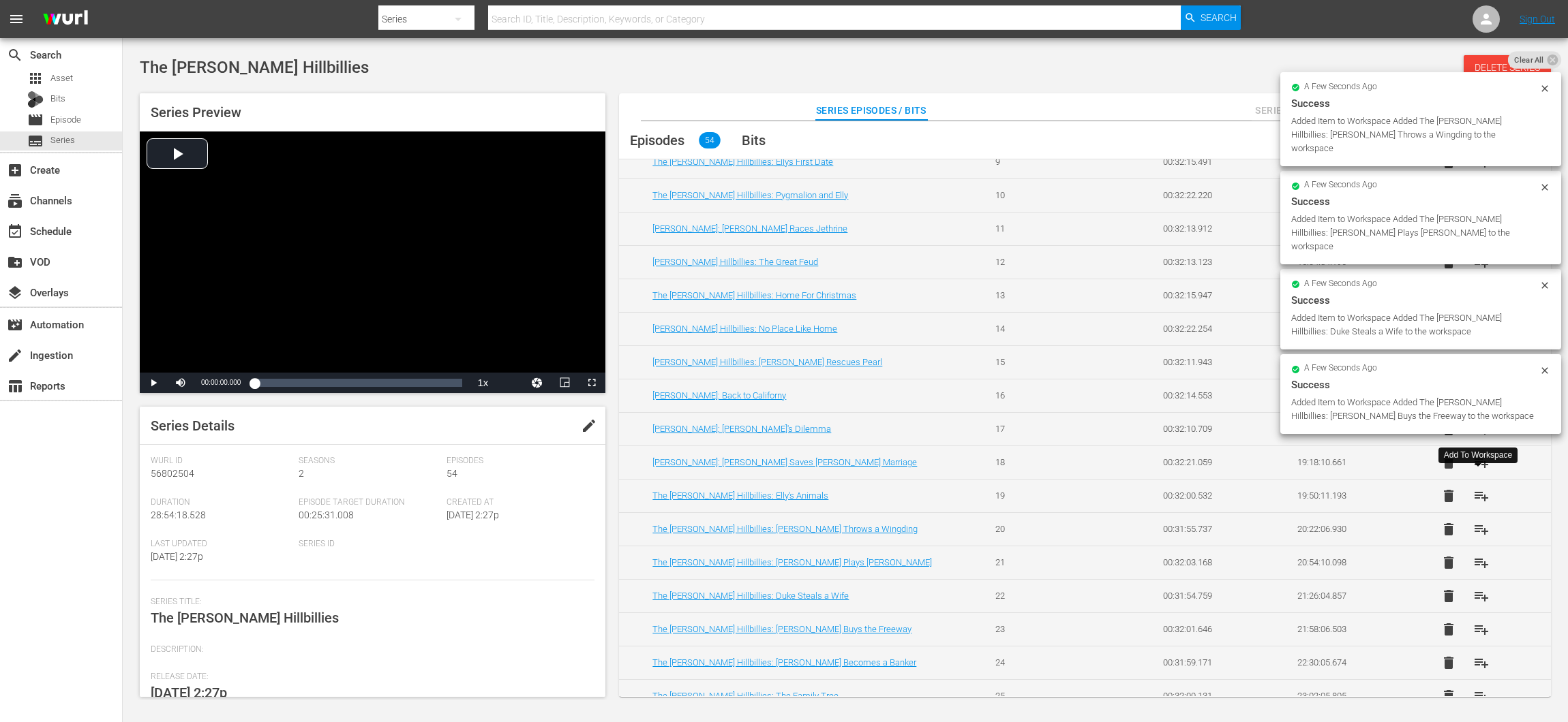
click at [1476, 488] on span "playlist_add" at bounding box center [1481, 496] width 16 height 16
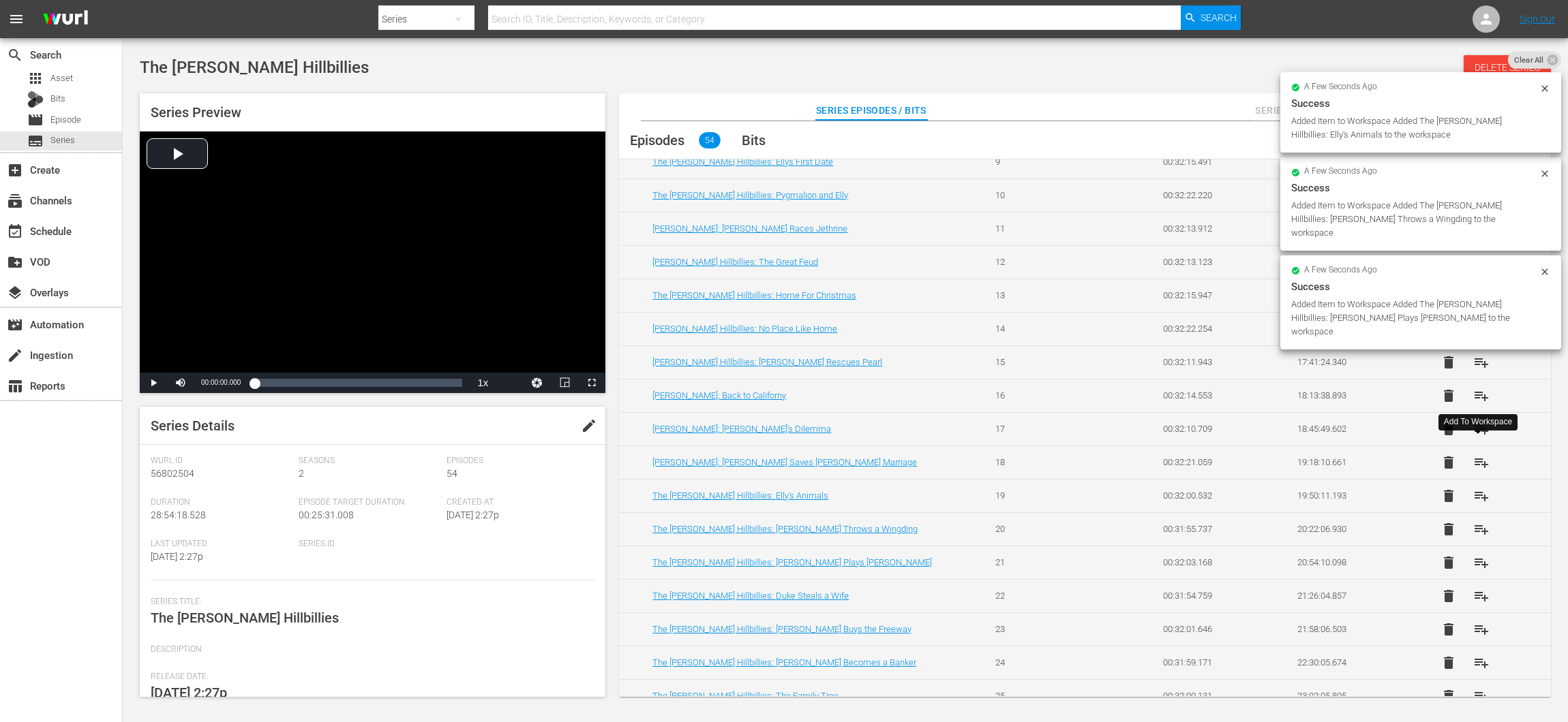
click at [1476, 454] on span "playlist_add" at bounding box center [1481, 463] width 16 height 16
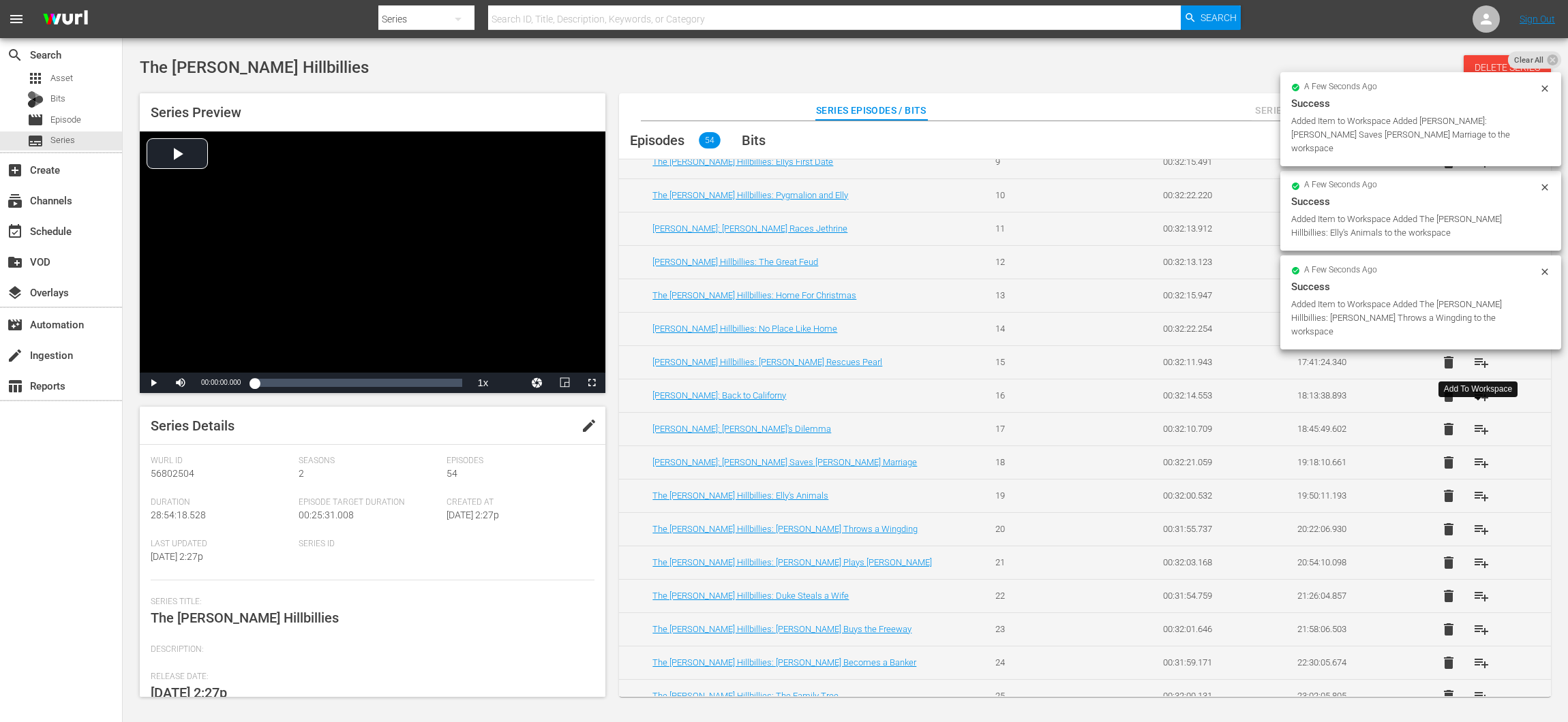
click at [1480, 421] on span "playlist_add" at bounding box center [1481, 429] width 16 height 16
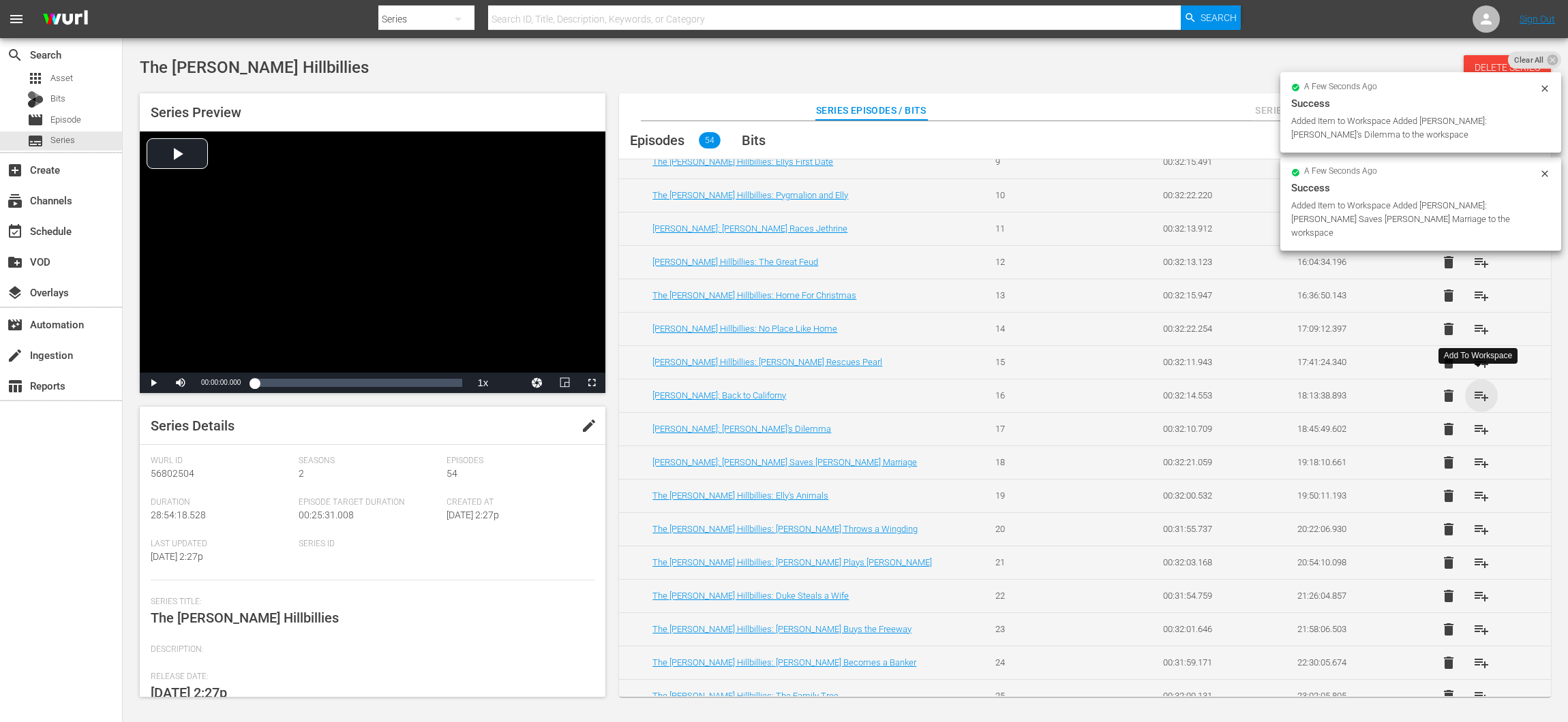
click at [1480, 388] on span "playlist_add" at bounding box center [1481, 396] width 16 height 16
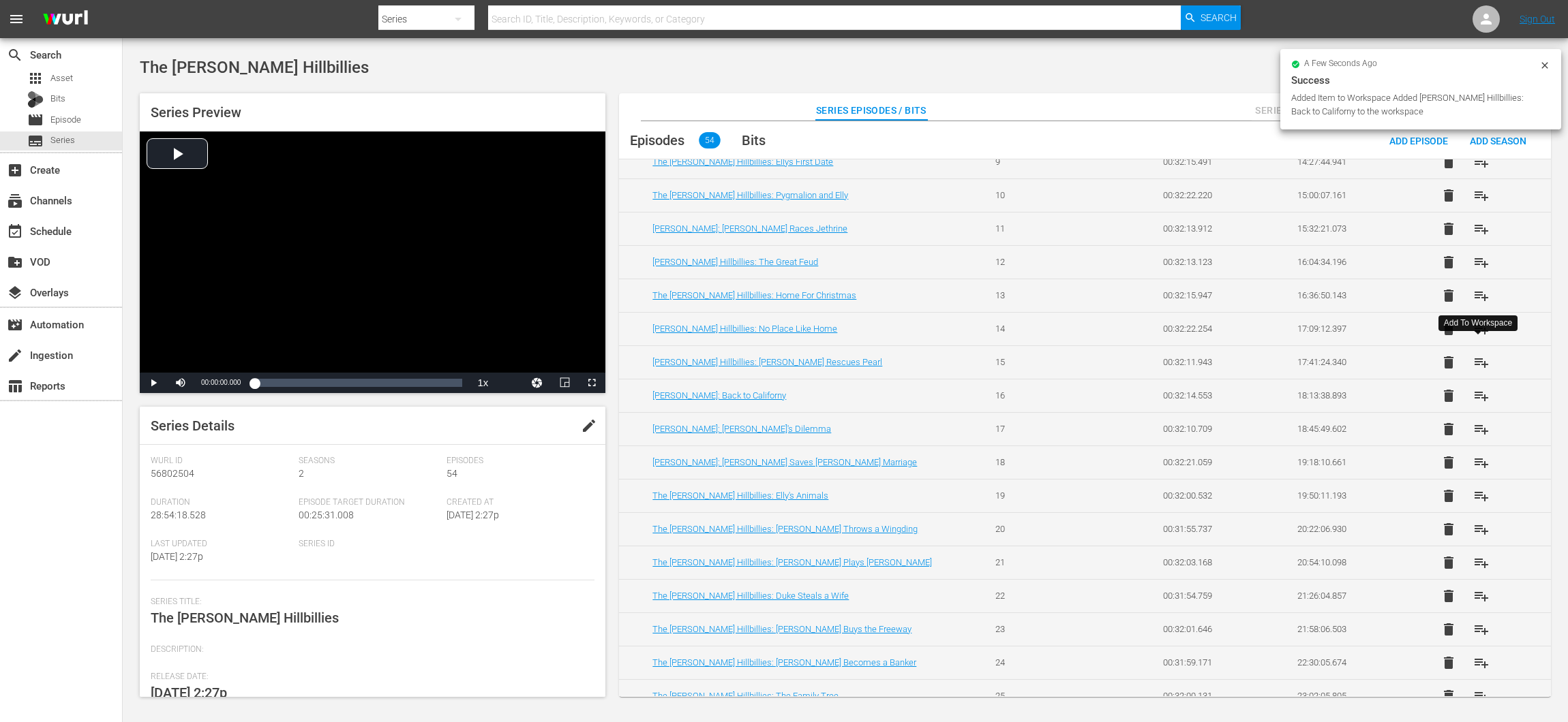
click at [1476, 354] on span "playlist_add" at bounding box center [1481, 363] width 16 height 16
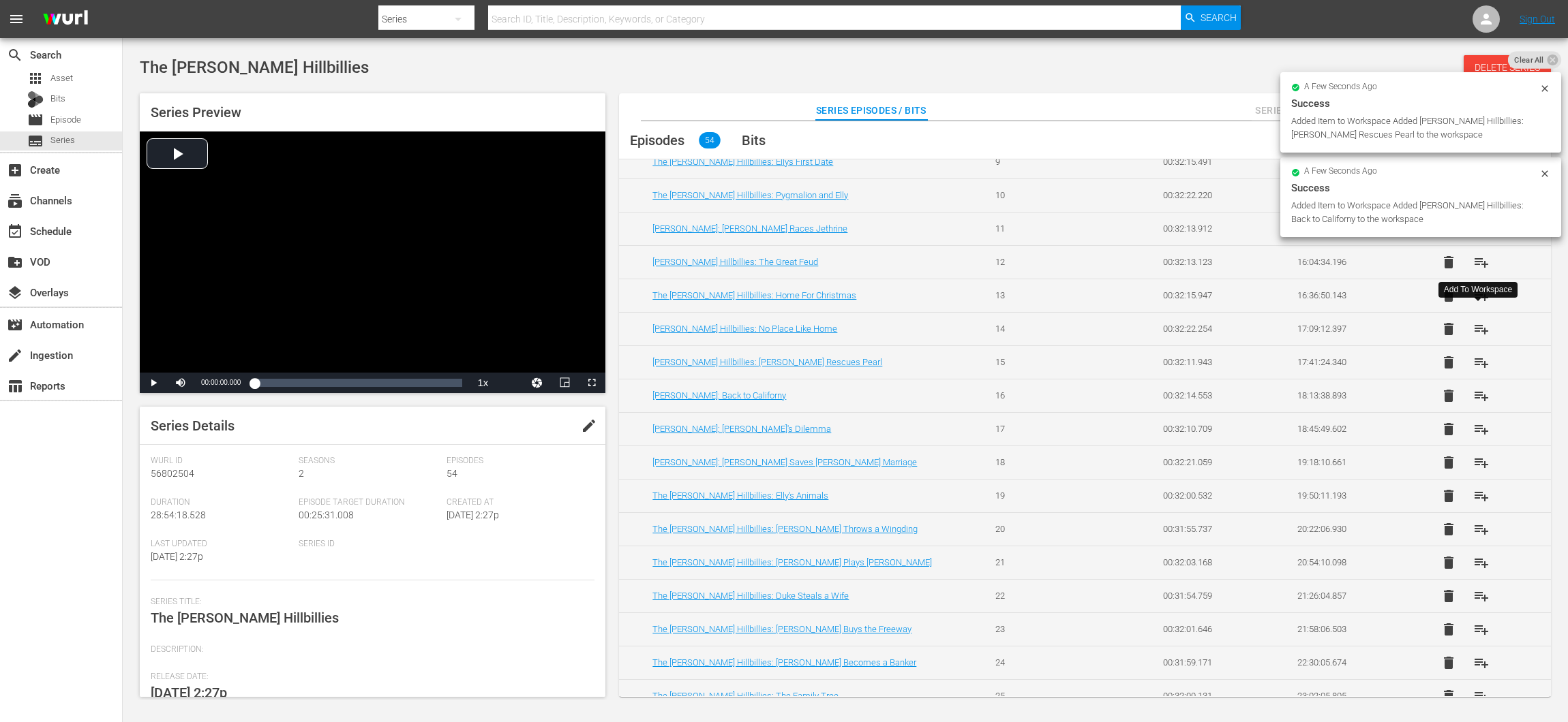
click at [1474, 313] on button "playlist_add" at bounding box center [1481, 329] width 33 height 33
click at [1475, 279] on button "playlist_add" at bounding box center [1481, 296] width 33 height 33
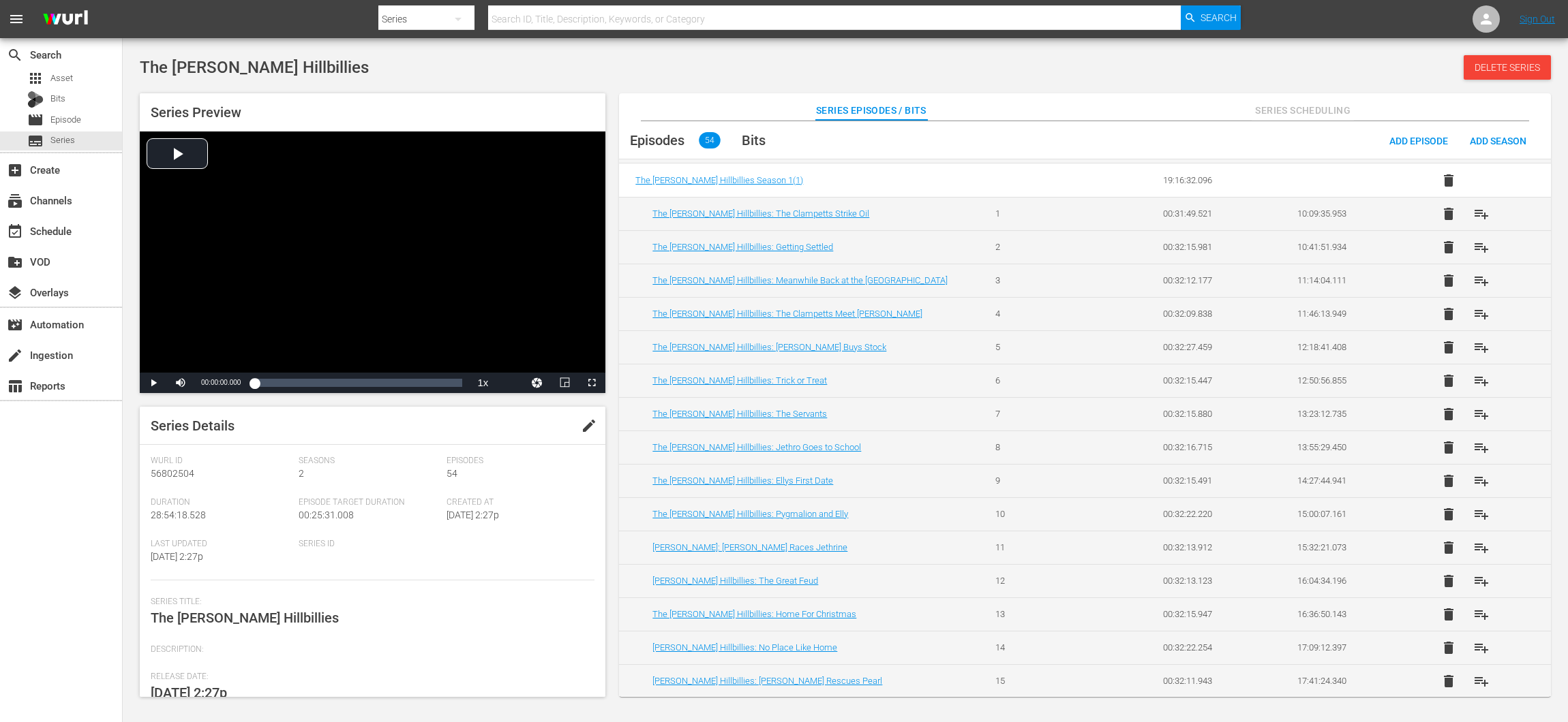
scroll to position [640, 0]
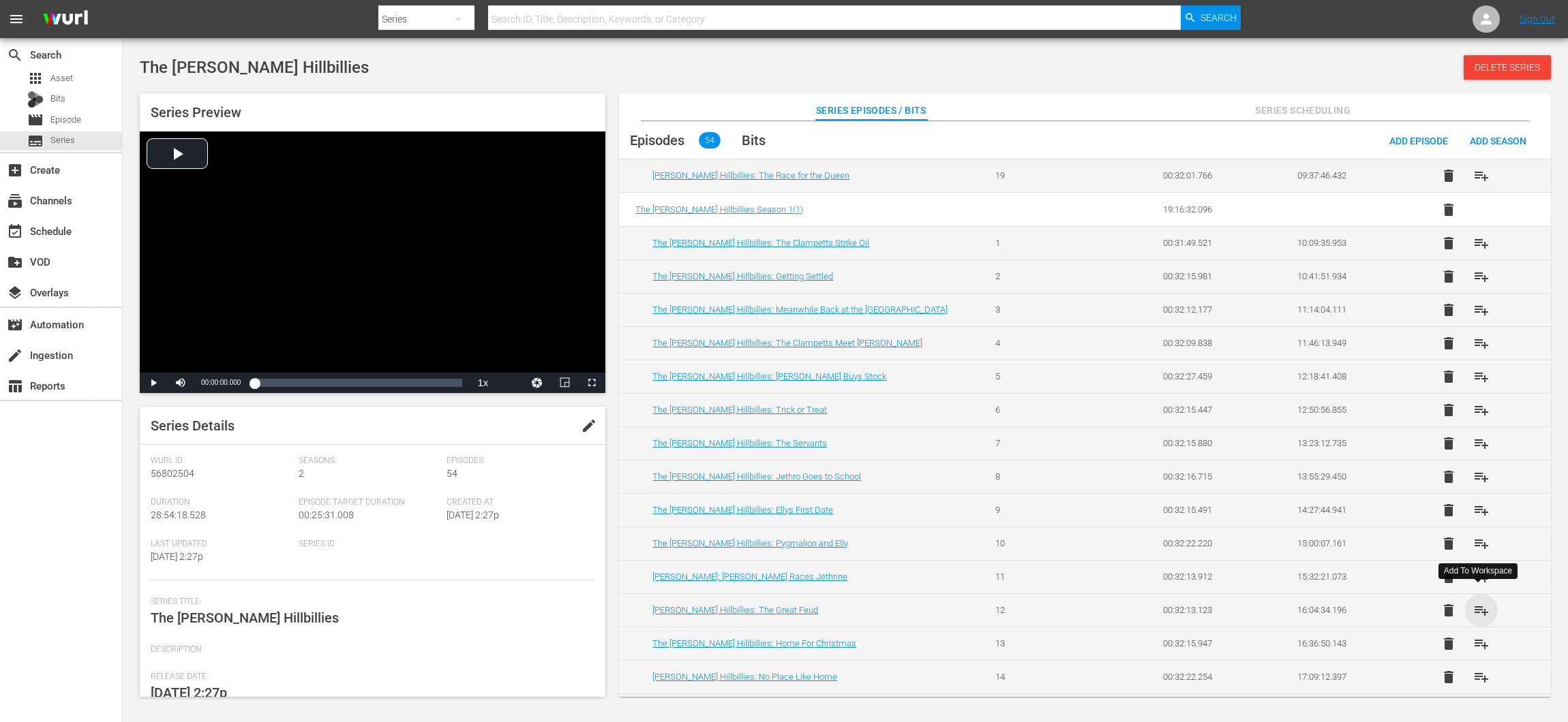
click at [1477, 602] on span "playlist_add" at bounding box center [1481, 610] width 16 height 16
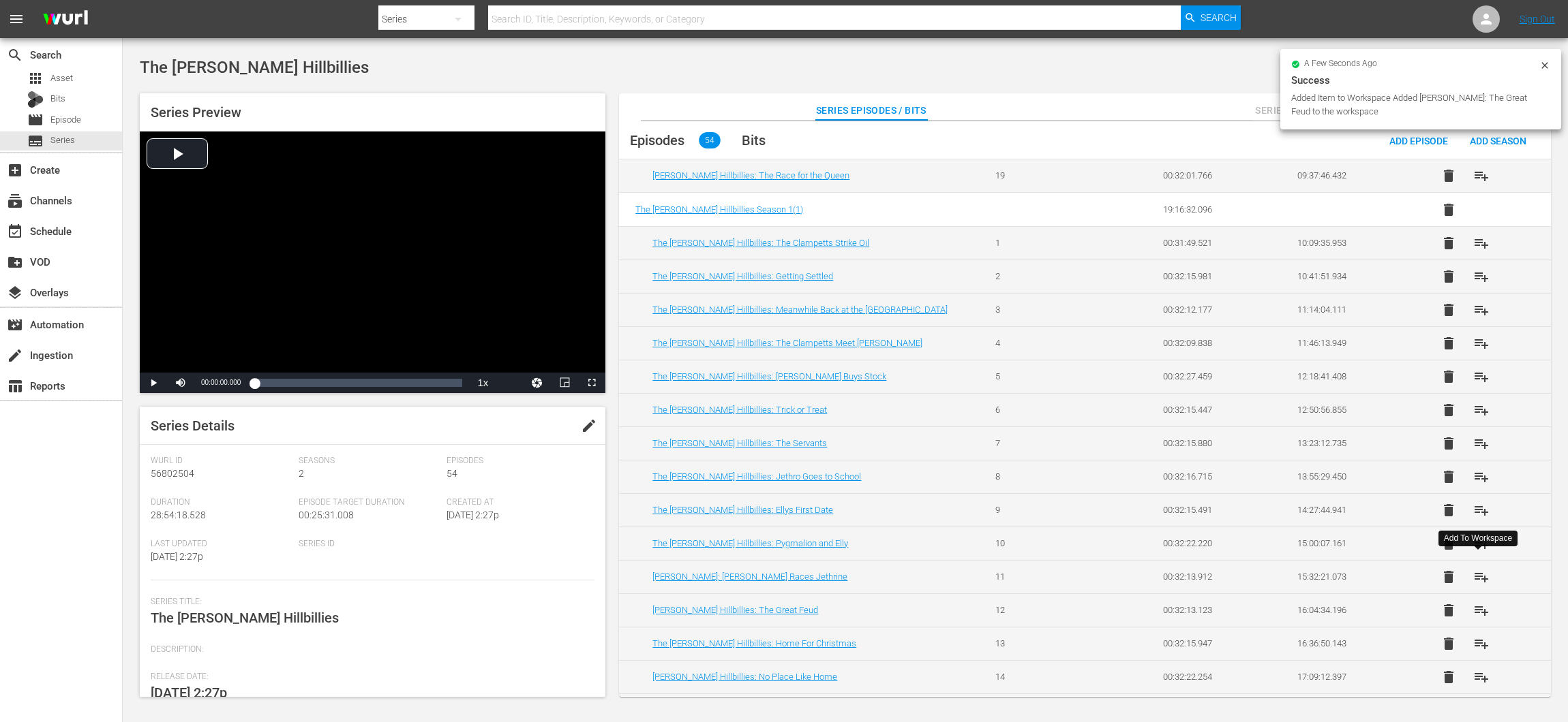
click at [1474, 569] on span "playlist_add" at bounding box center [1481, 577] width 16 height 16
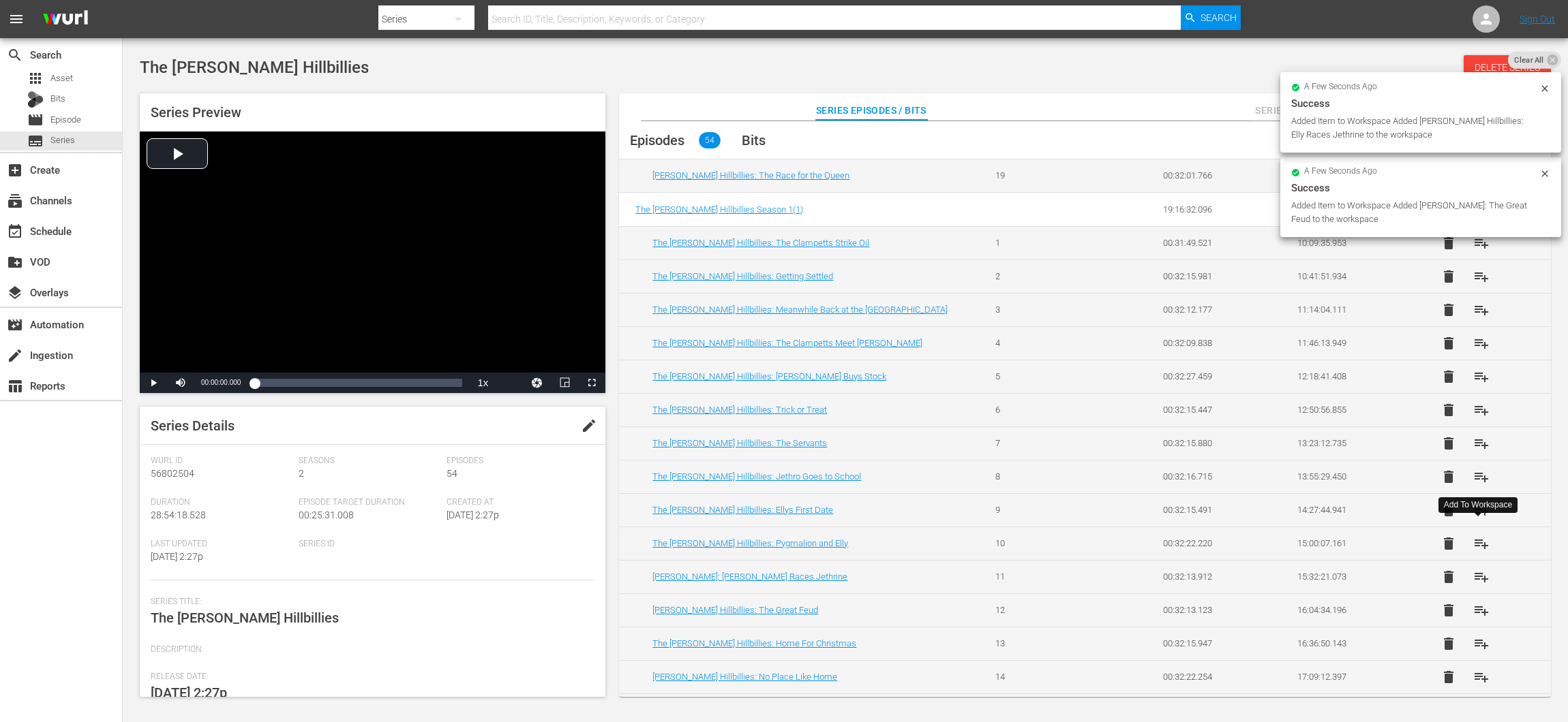
click at [1475, 535] on span "playlist_add" at bounding box center [1481, 543] width 16 height 16
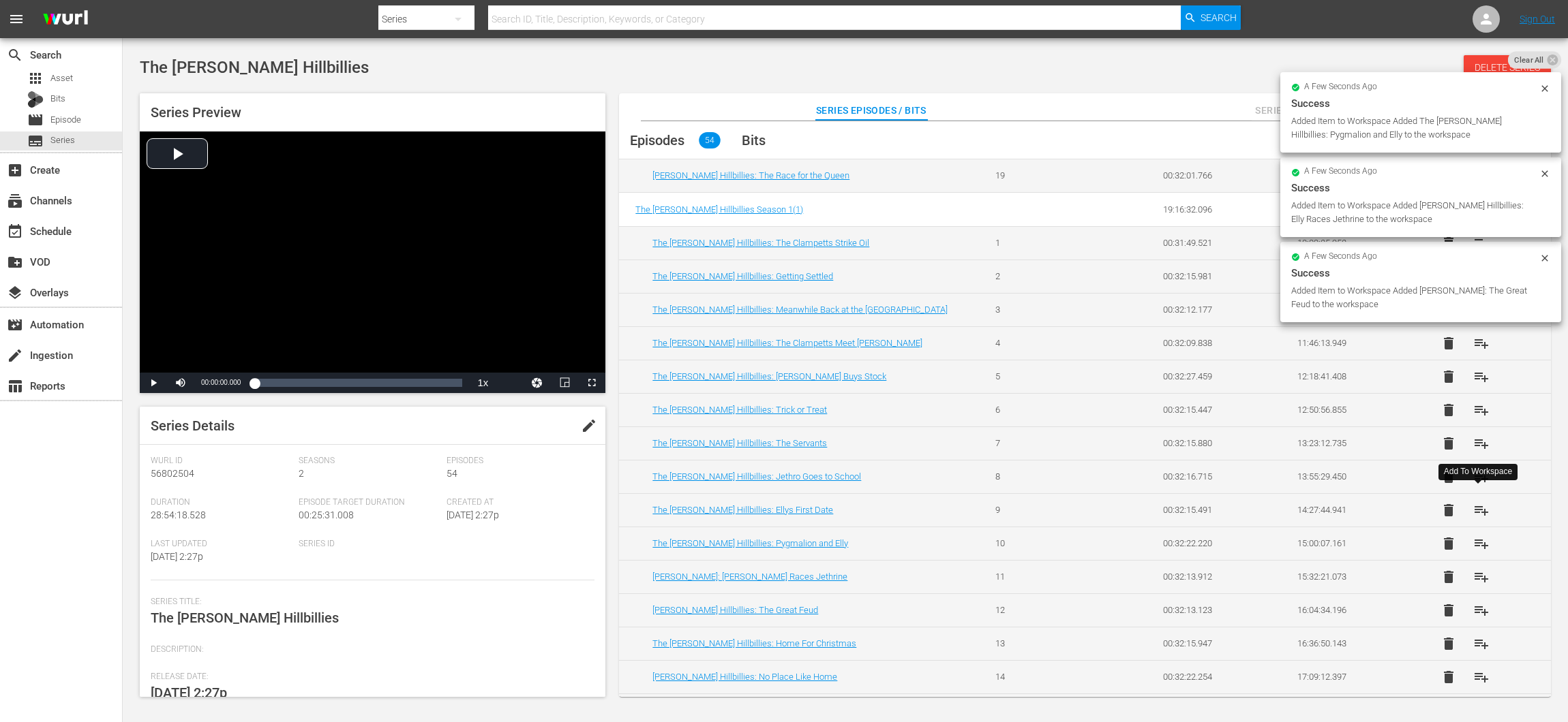
click at [1480, 505] on span "playlist_add" at bounding box center [1481, 511] width 16 height 16
click at [1480, 470] on span "playlist_add" at bounding box center [1481, 477] width 16 height 16
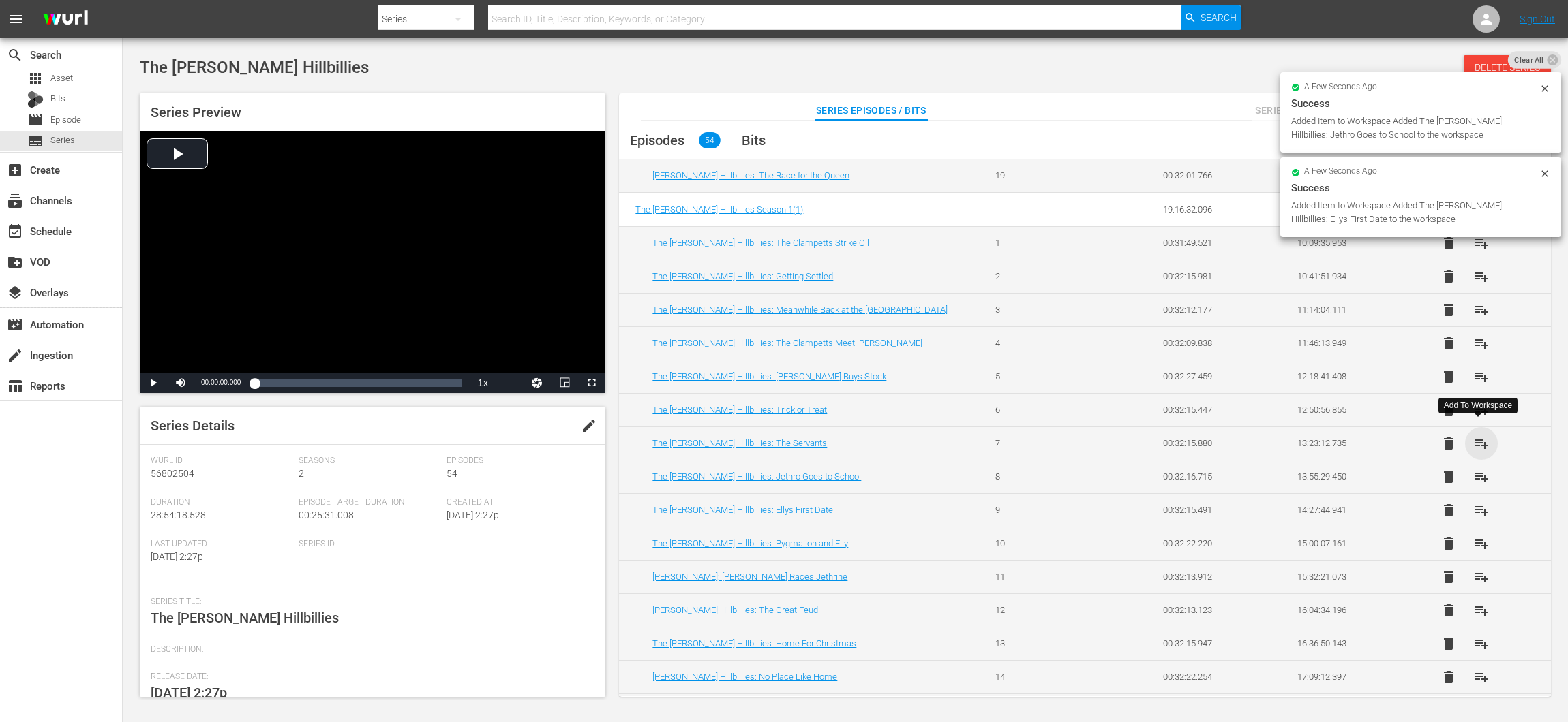
click at [1473, 435] on span "playlist_add" at bounding box center [1481, 443] width 16 height 16
click at [1473, 402] on span "playlist_add" at bounding box center [1481, 410] width 16 height 16
click at [1476, 369] on span "playlist_add" at bounding box center [1481, 377] width 16 height 16
click at [1467, 333] on button "playlist_add" at bounding box center [1481, 344] width 33 height 33
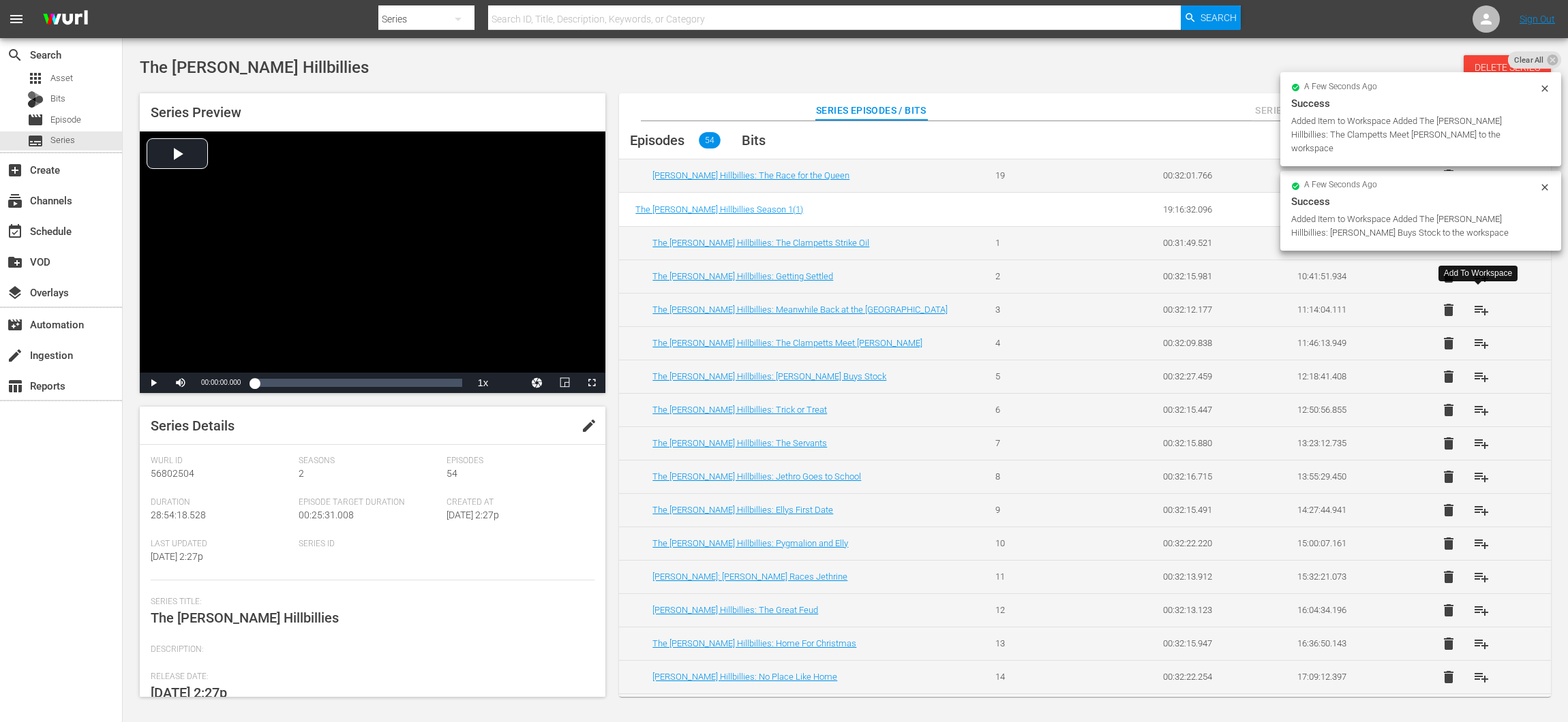
click at [1480, 302] on span "playlist_add" at bounding box center [1481, 310] width 16 height 16
click at [1473, 268] on span "playlist_add" at bounding box center [1481, 276] width 16 height 16
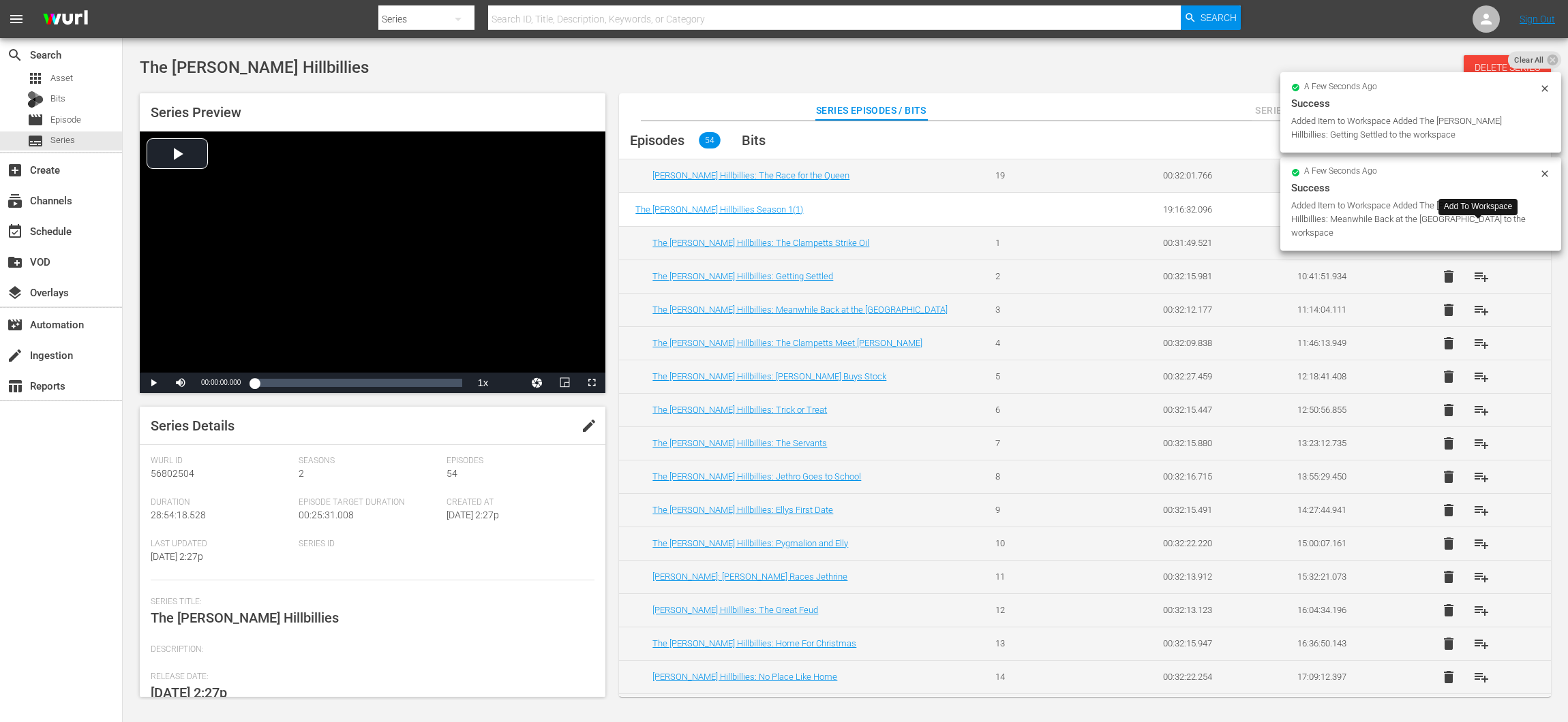
click at [1474, 244] on span "playlist_add" at bounding box center [1481, 243] width 16 height 16
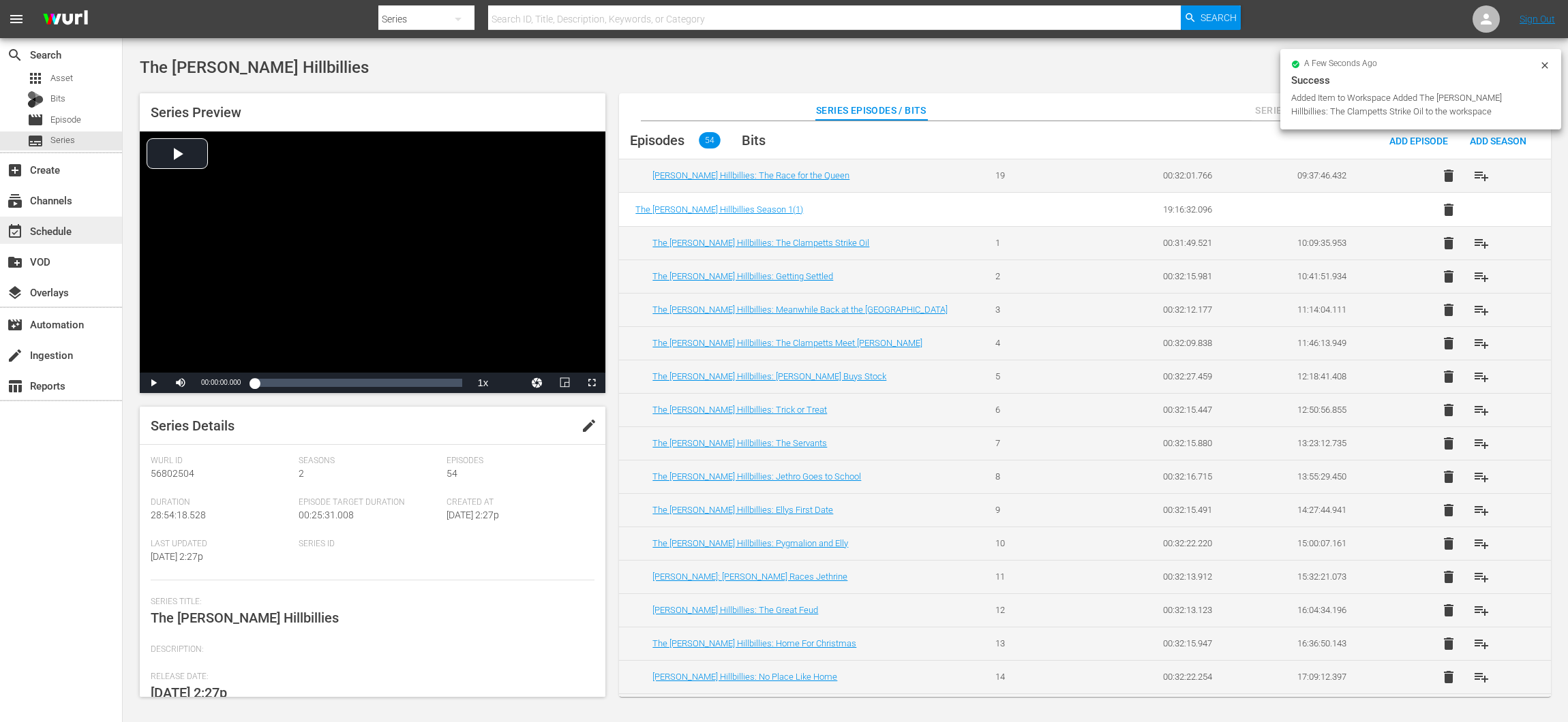
click at [82, 235] on div "event_available Schedule" at bounding box center [61, 231] width 122 height 27
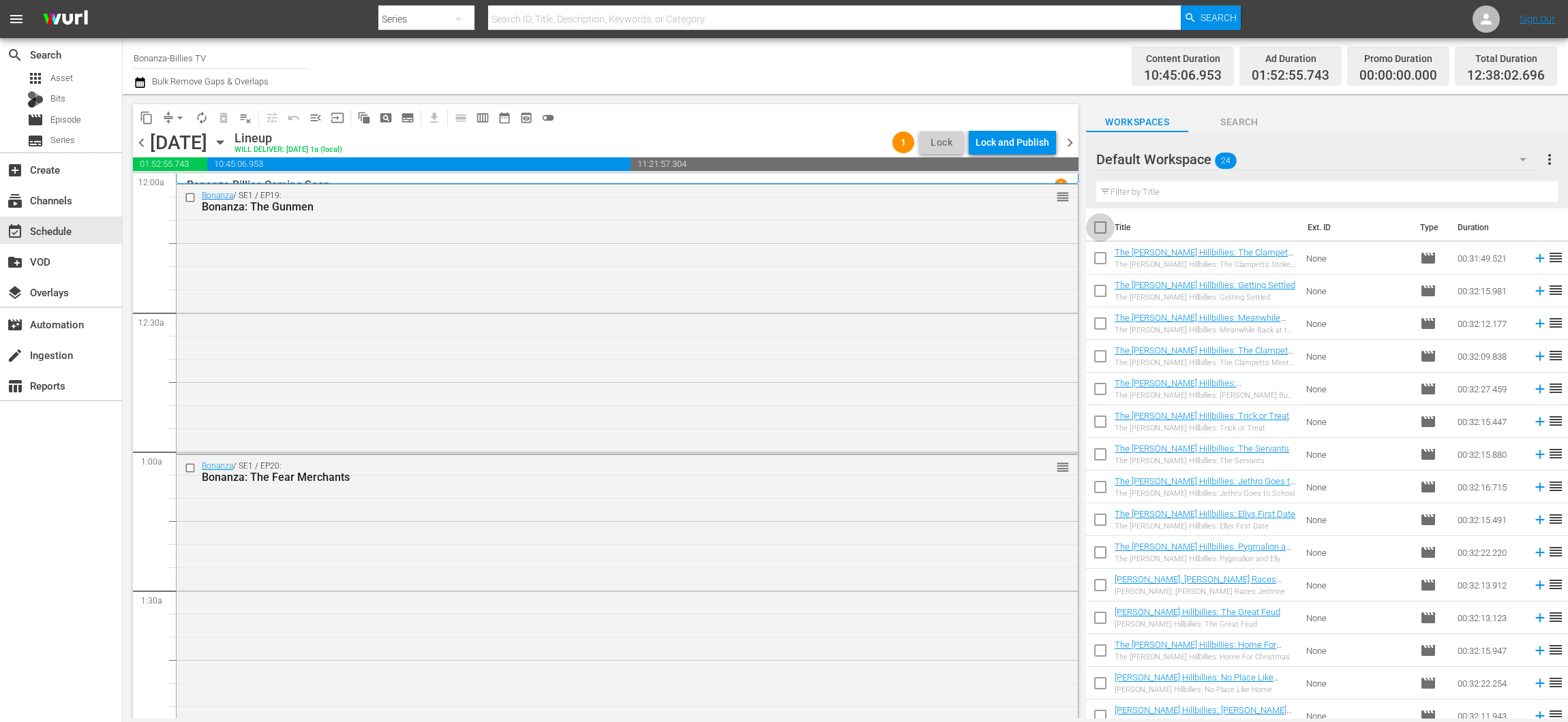
click at [1098, 229] on input "checkbox" at bounding box center [1100, 231] width 29 height 29
checkbox input "true"
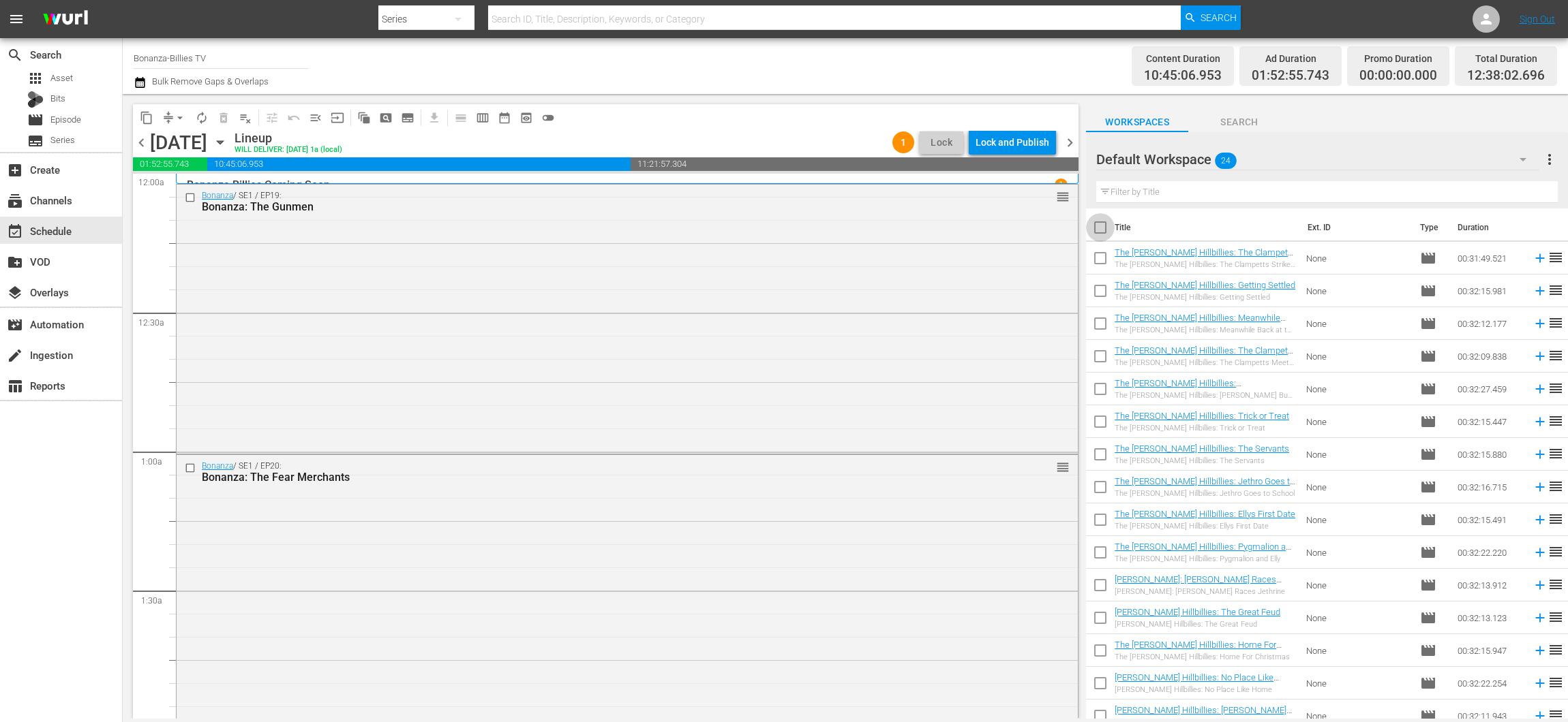
checkbox input "true"
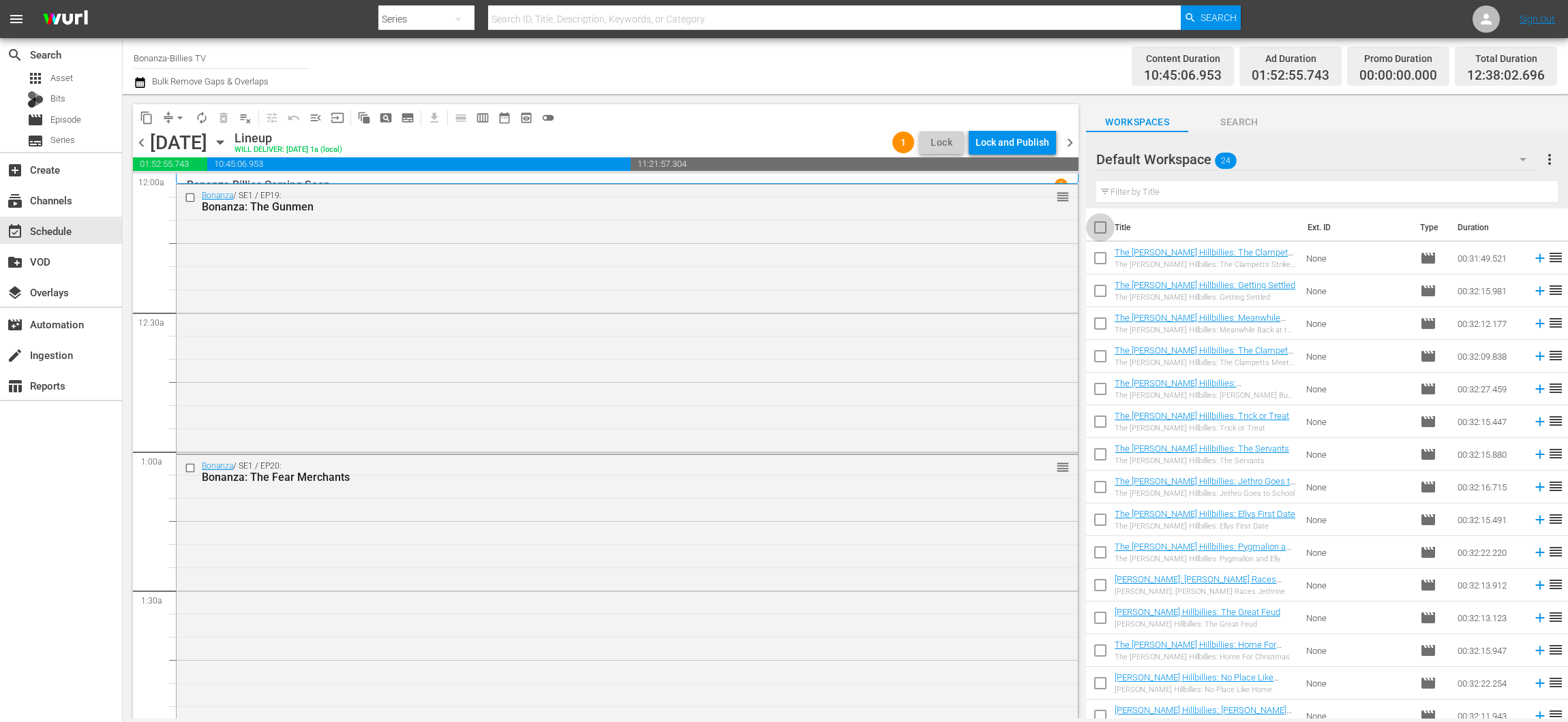
checkbox input "true"
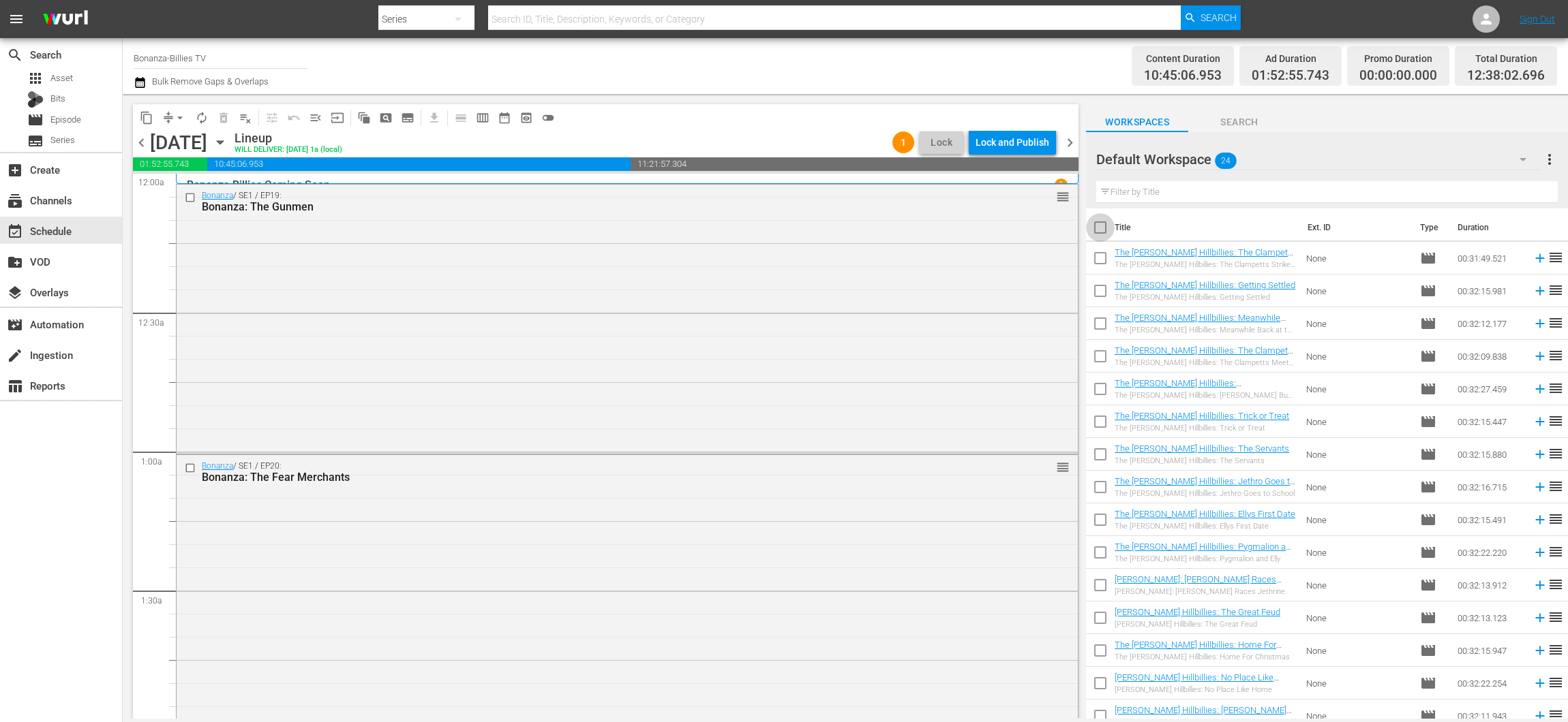
checkbox input "true"
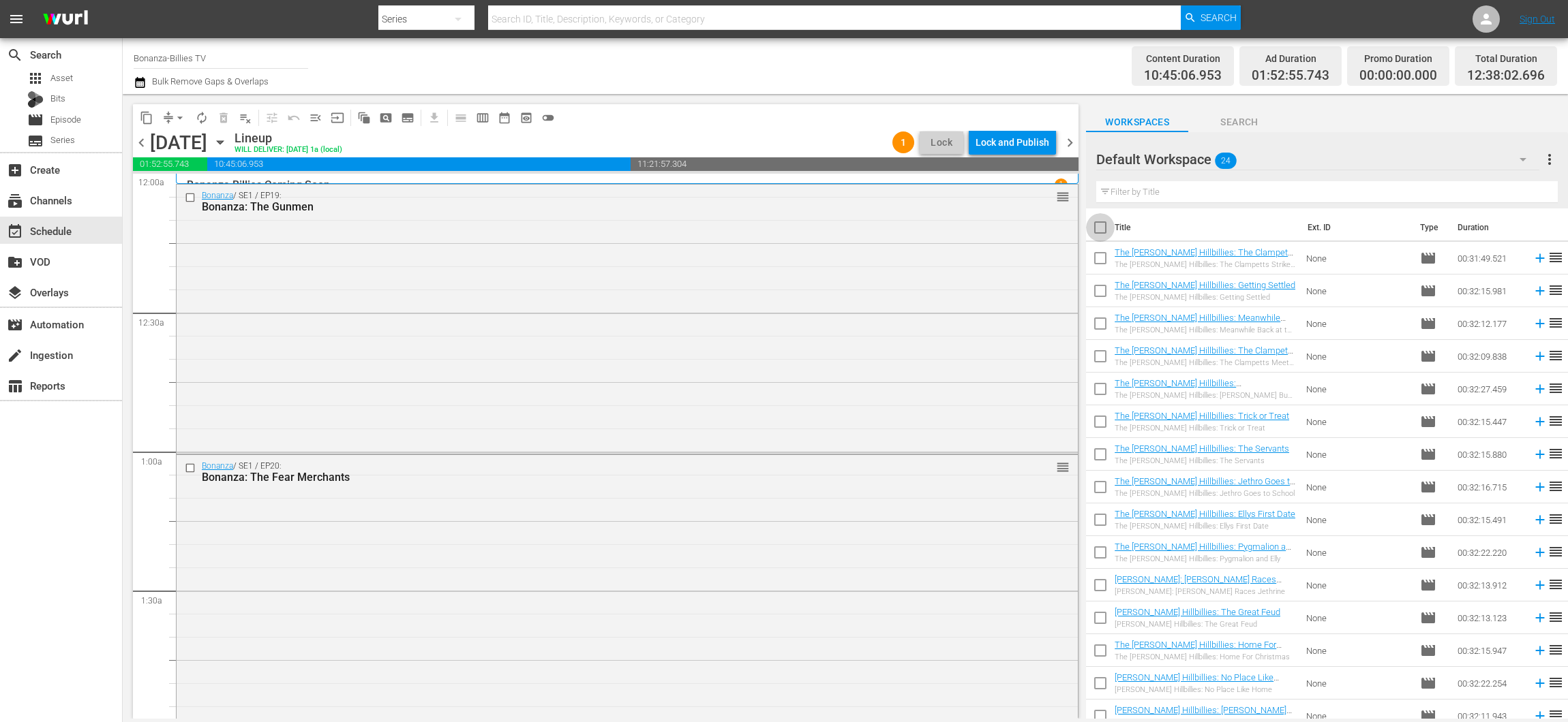
checkbox input "true"
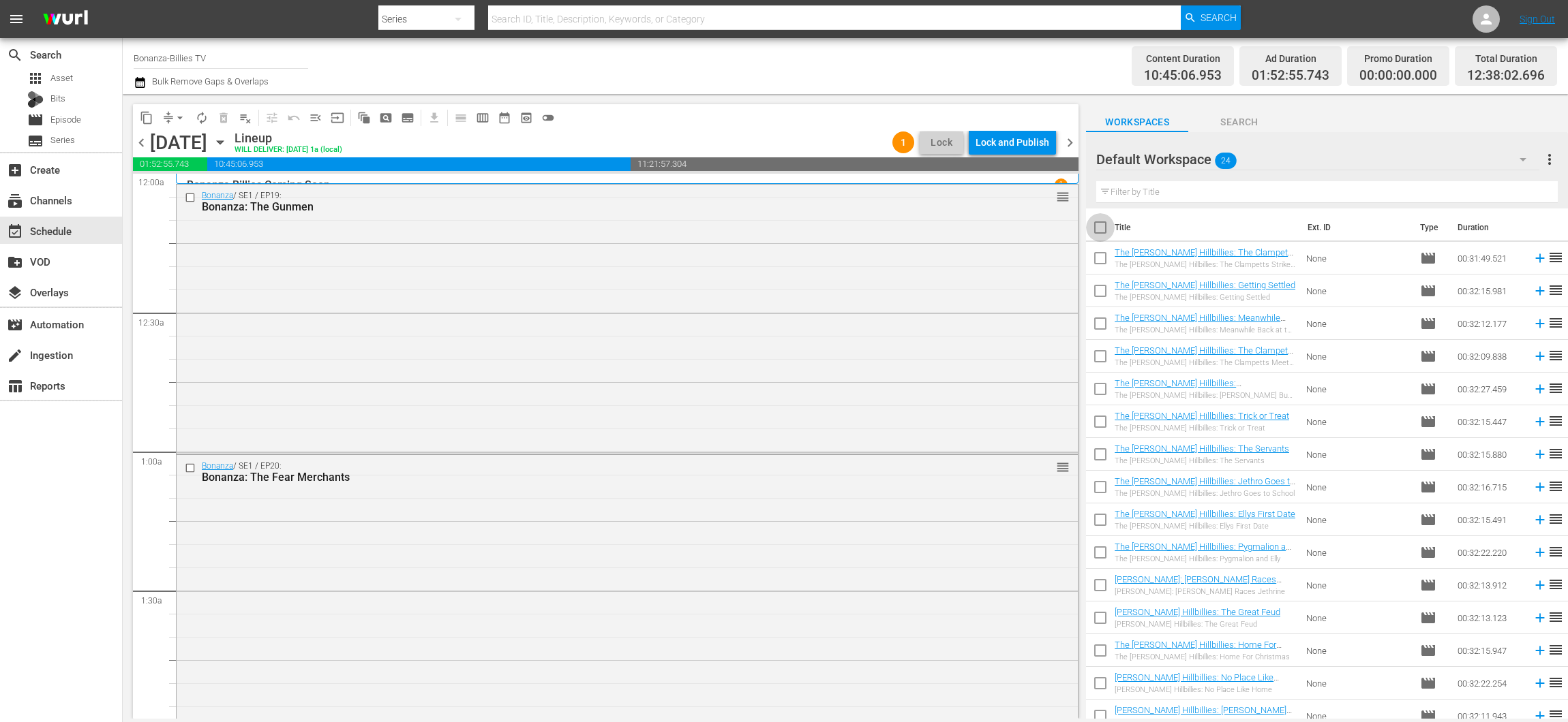
checkbox input "true"
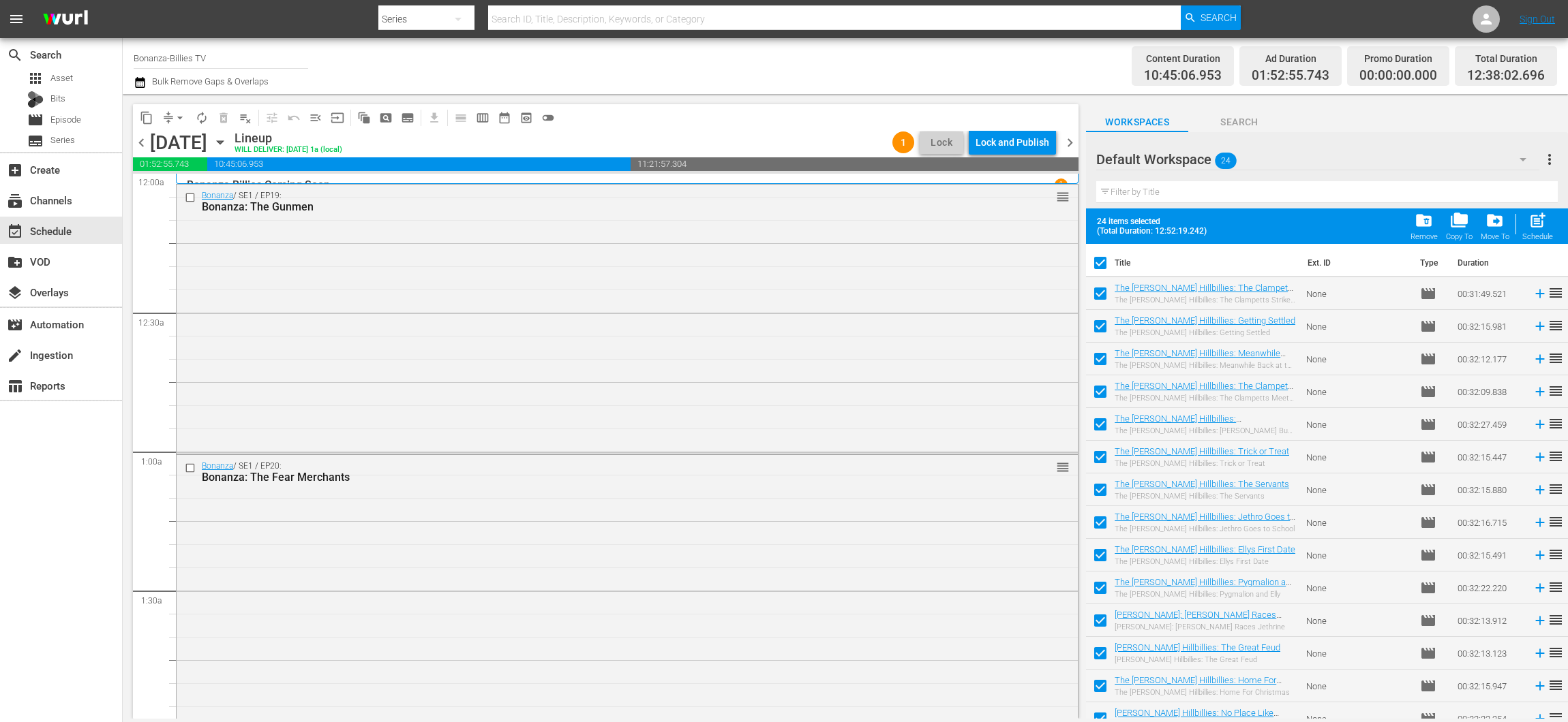
scroll to position [341, 0]
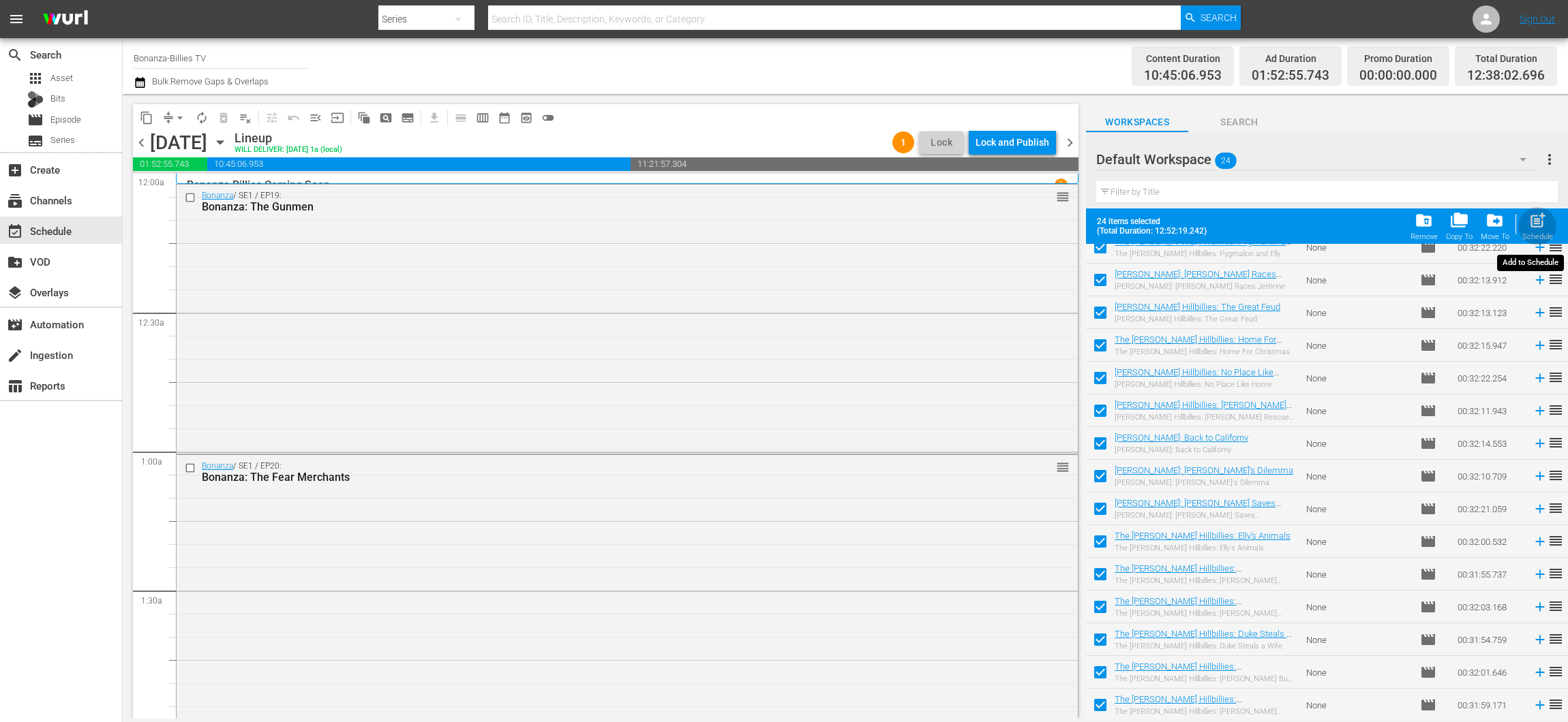
click at [1528, 222] on div "post_add Schedule" at bounding box center [1537, 227] width 31 height 30
checkbox input "false"
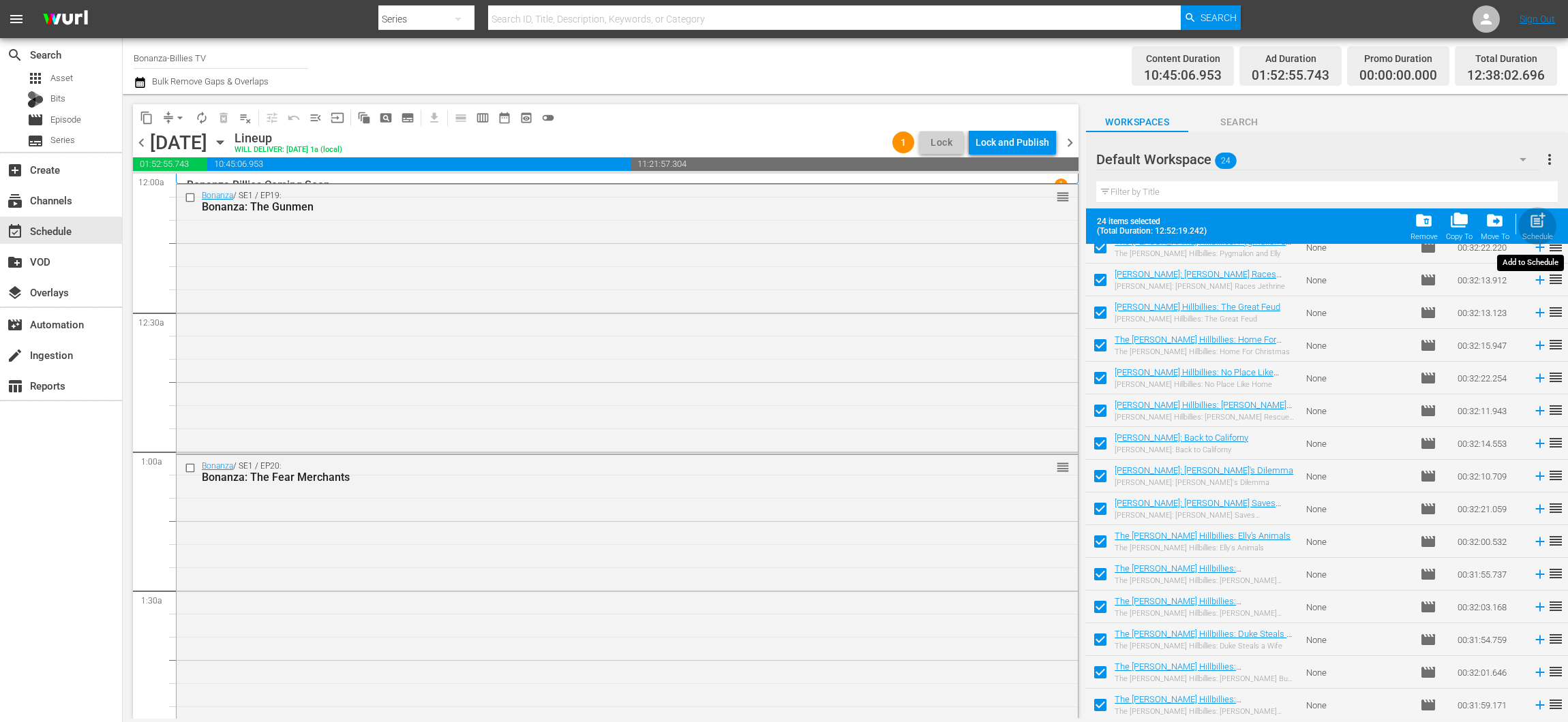
checkbox input "false"
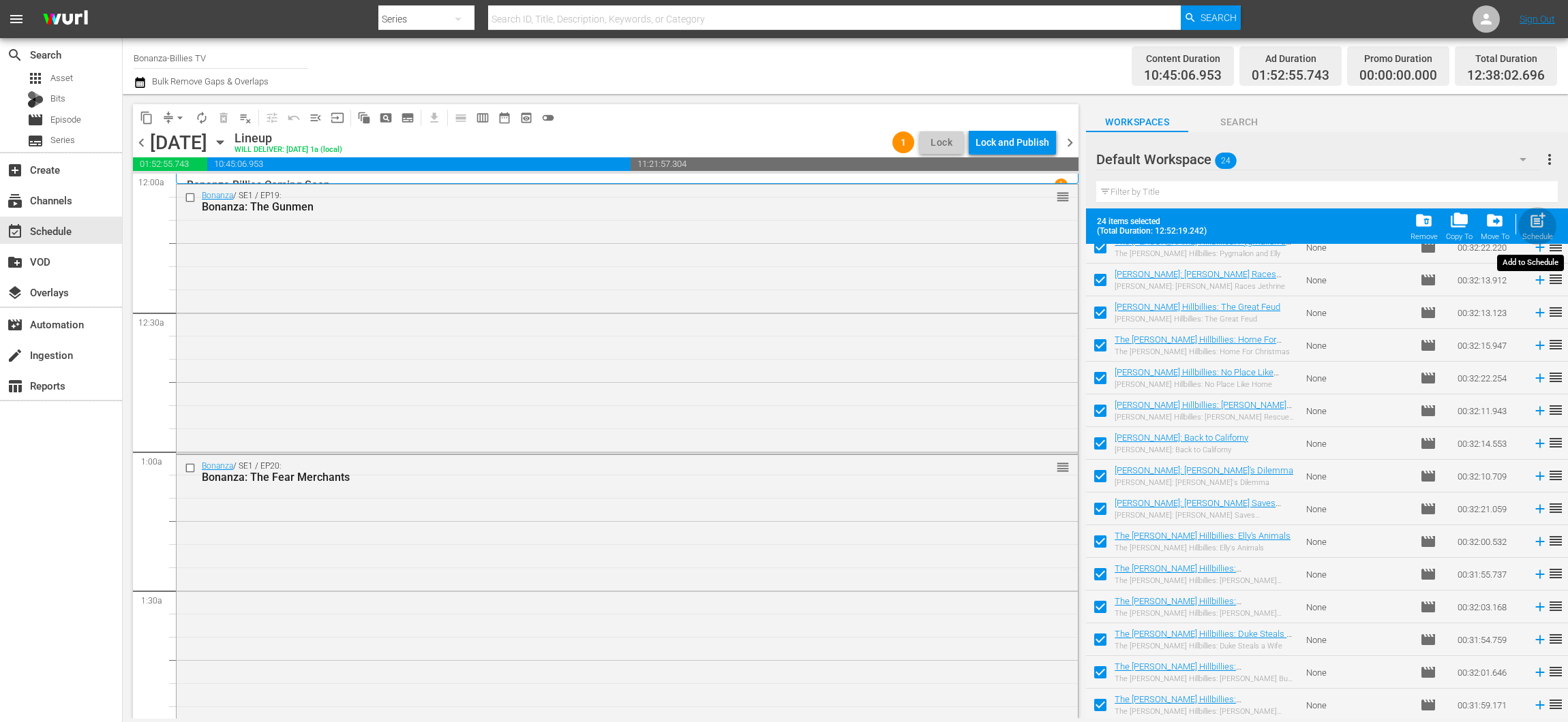
checkbox input "false"
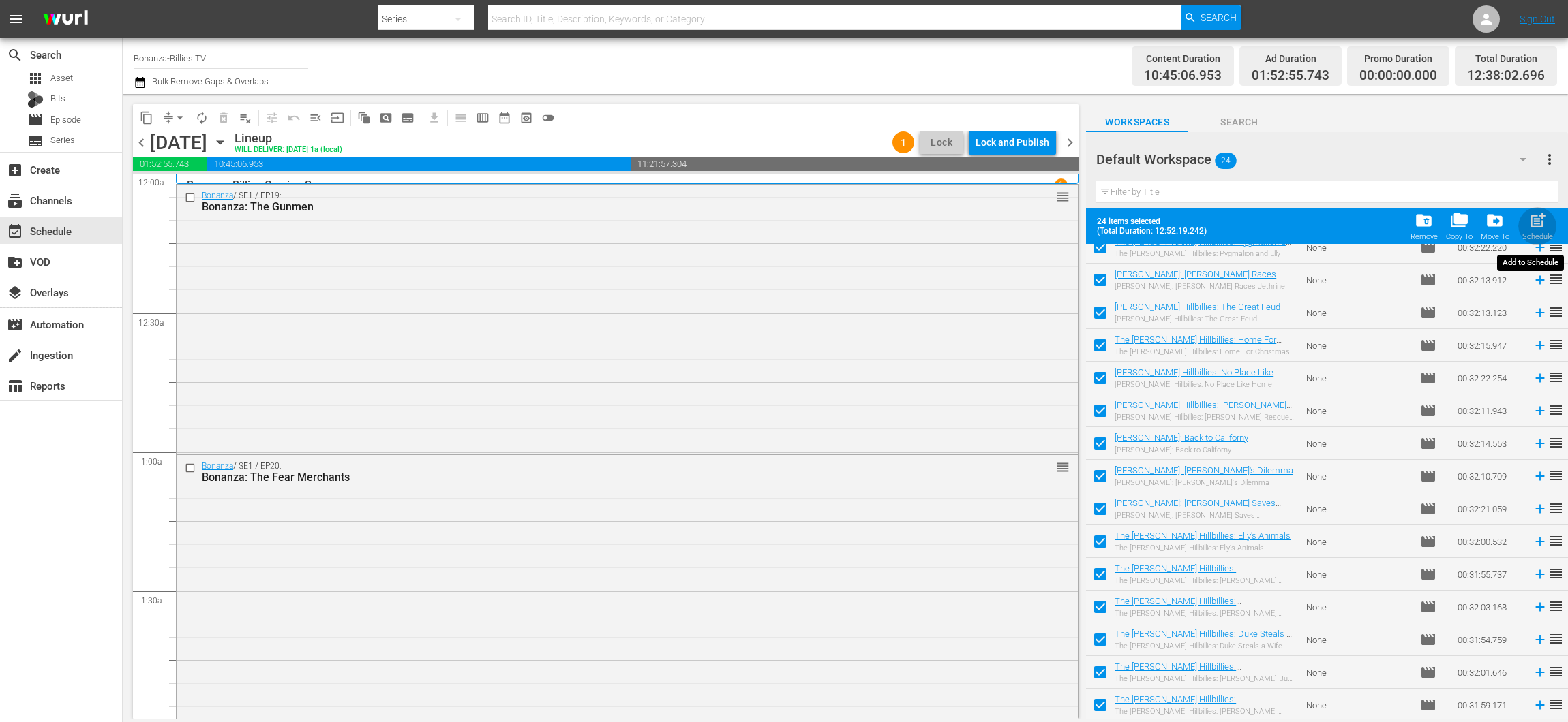
checkbox input "false"
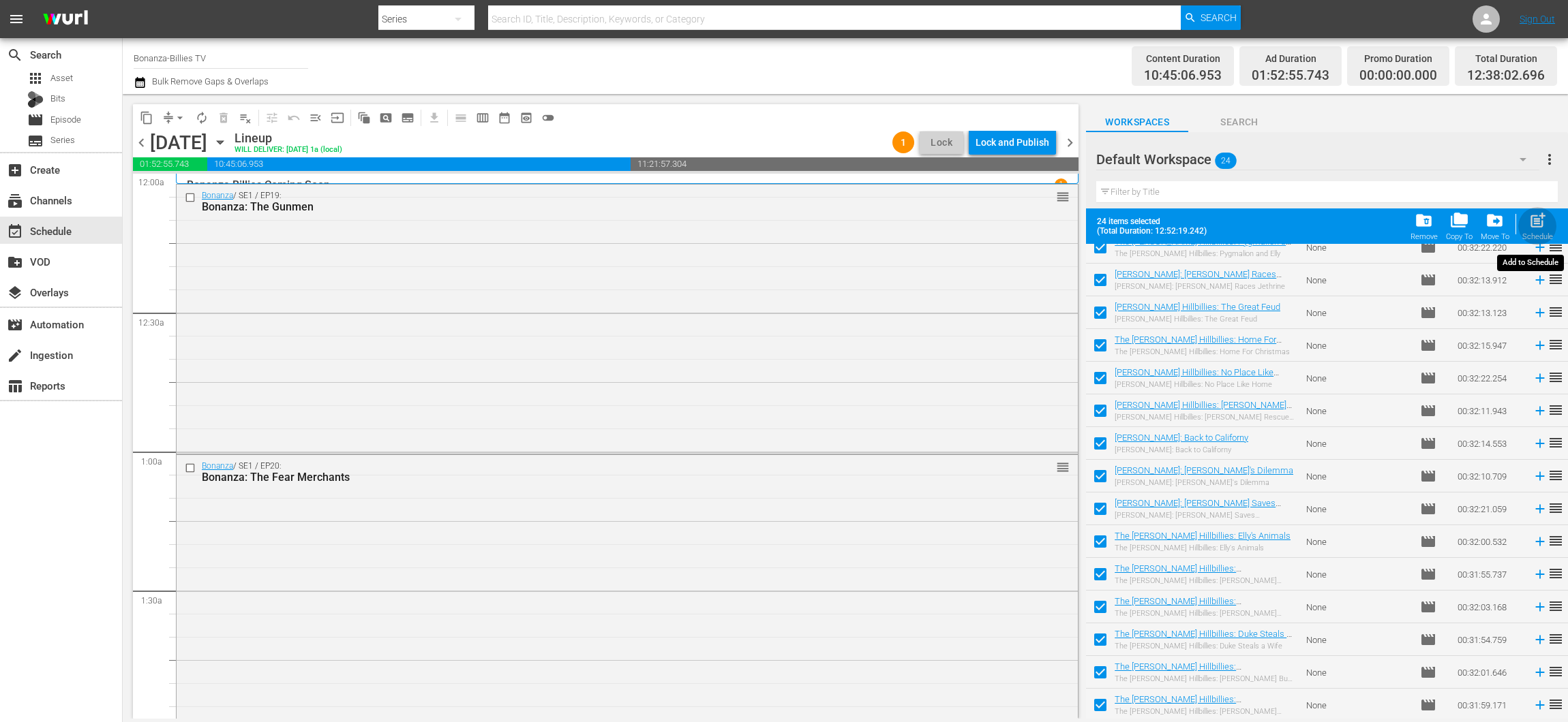
checkbox input "false"
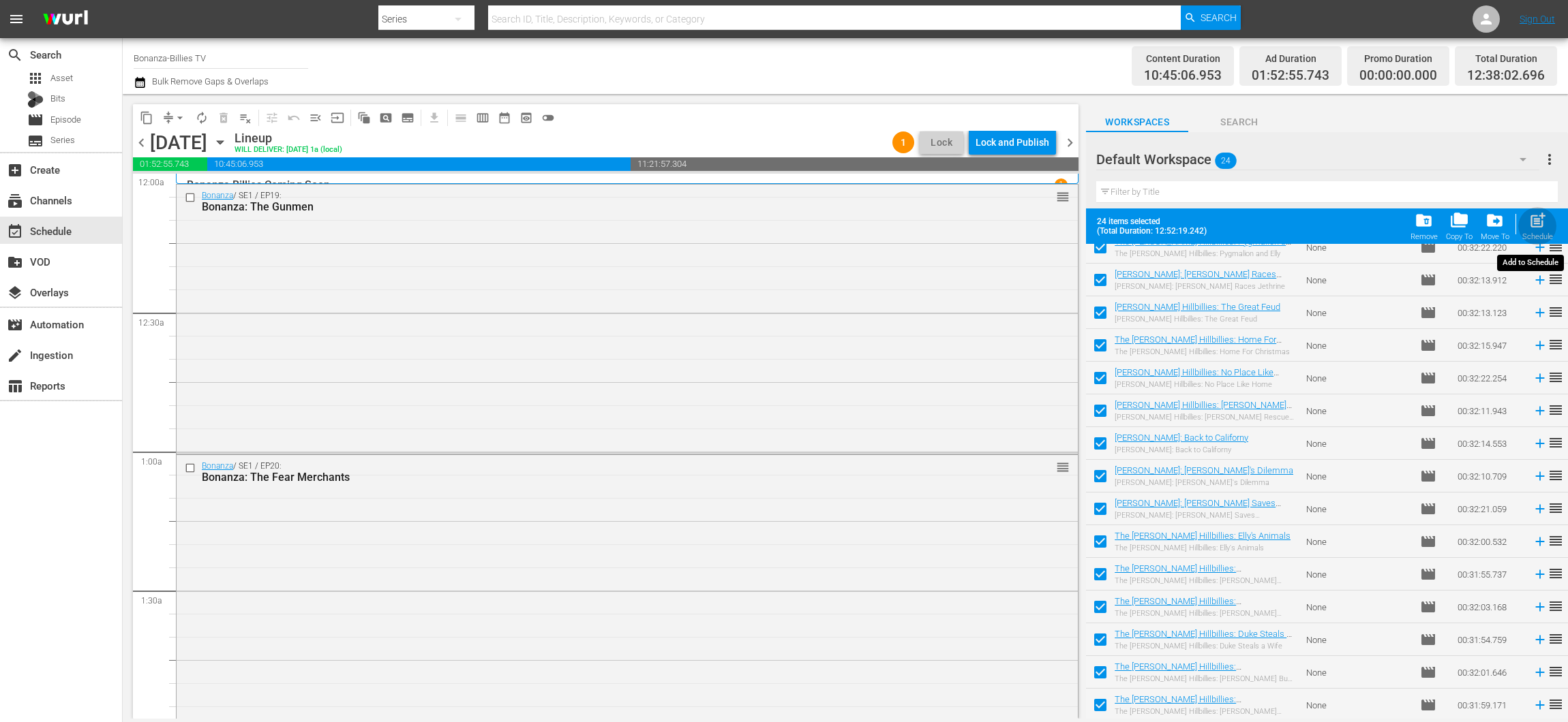
checkbox input "false"
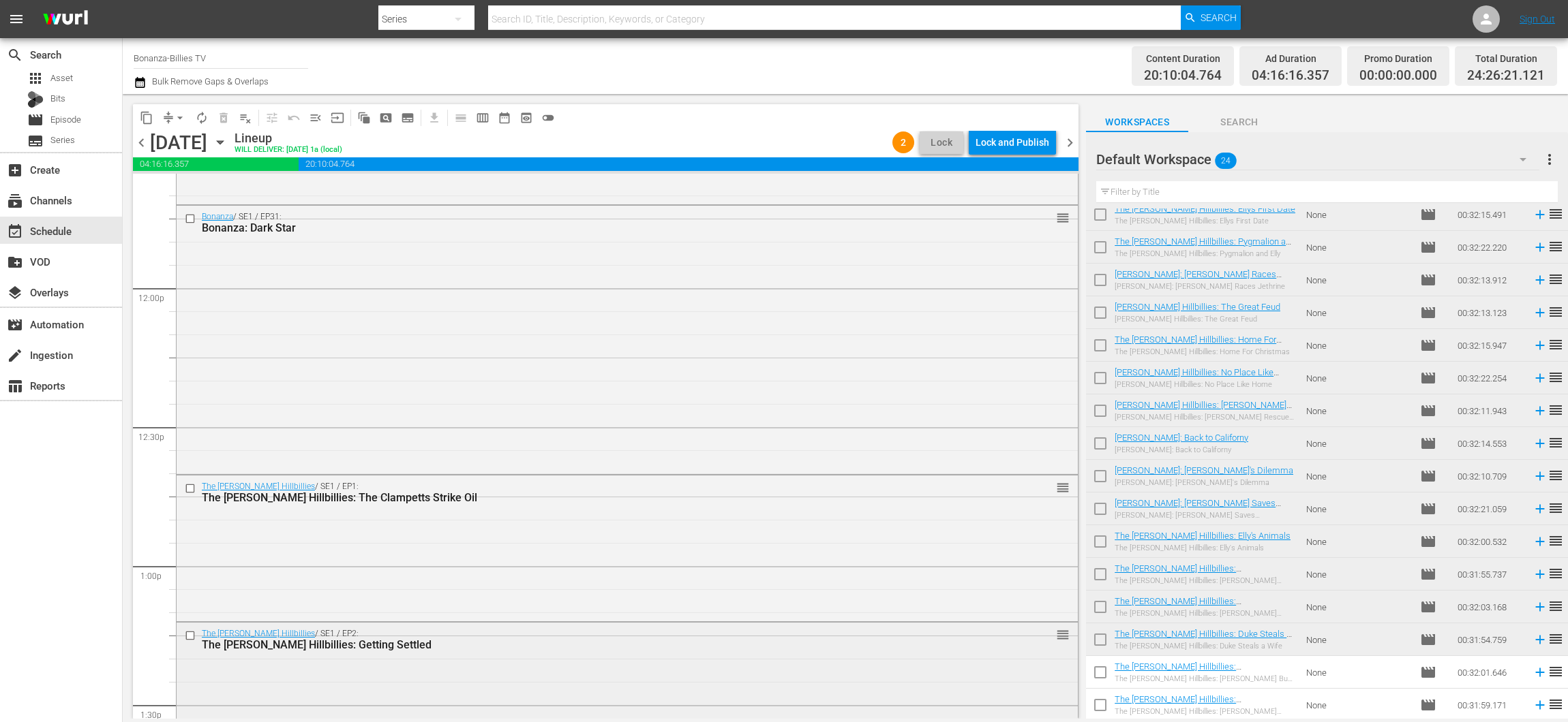
scroll to position [3218, 0]
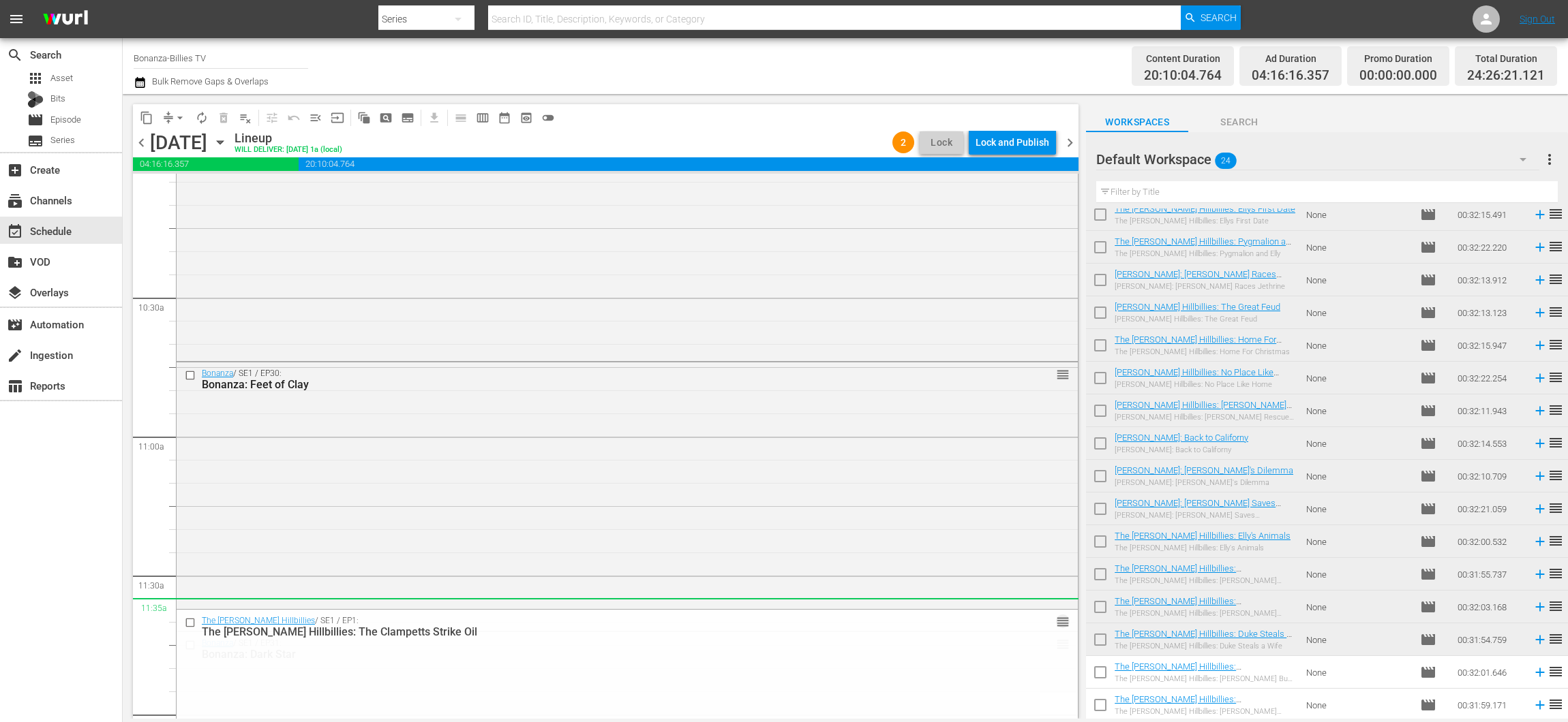
drag, startPoint x: 1052, startPoint y: 487, endPoint x: 998, endPoint y: 327, distance: 168.9
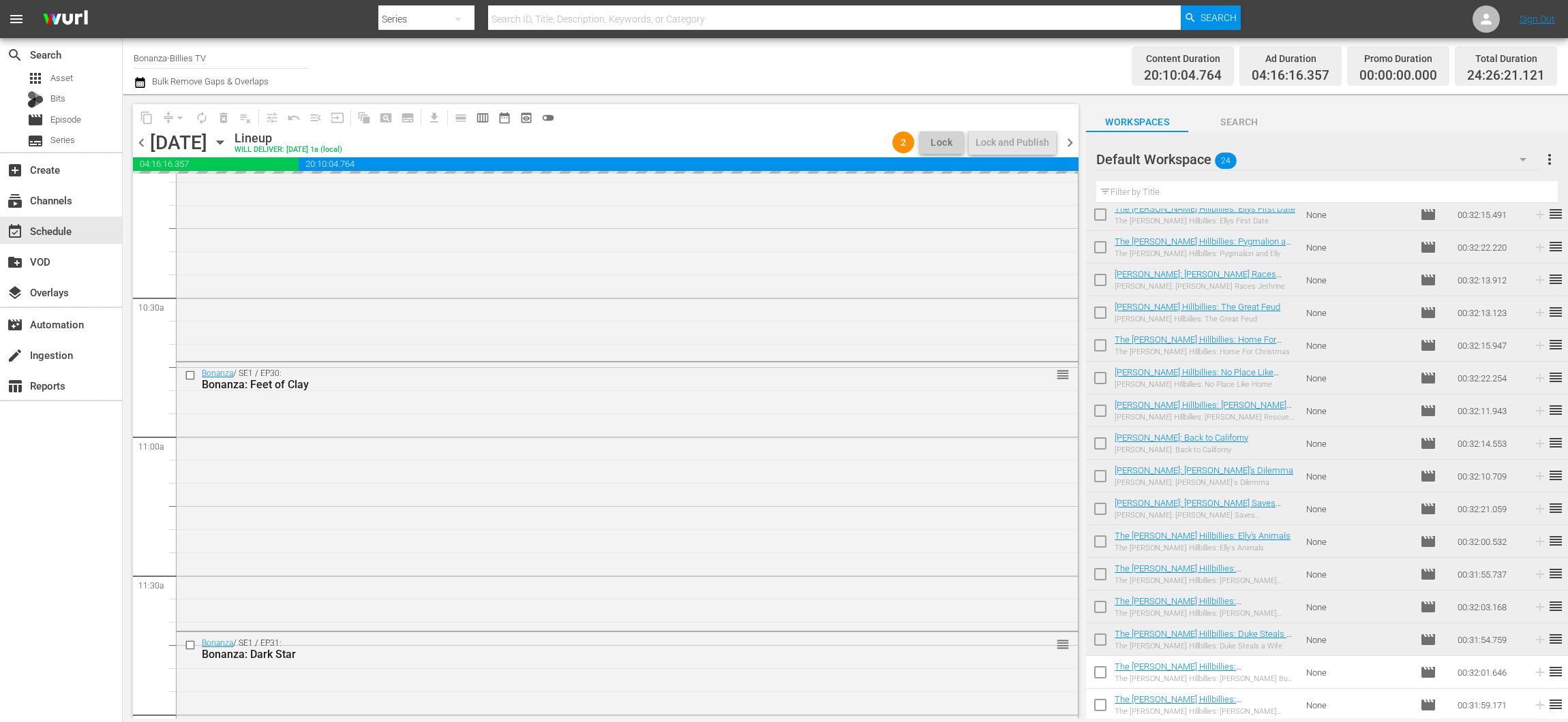
scroll to position [2188, 0]
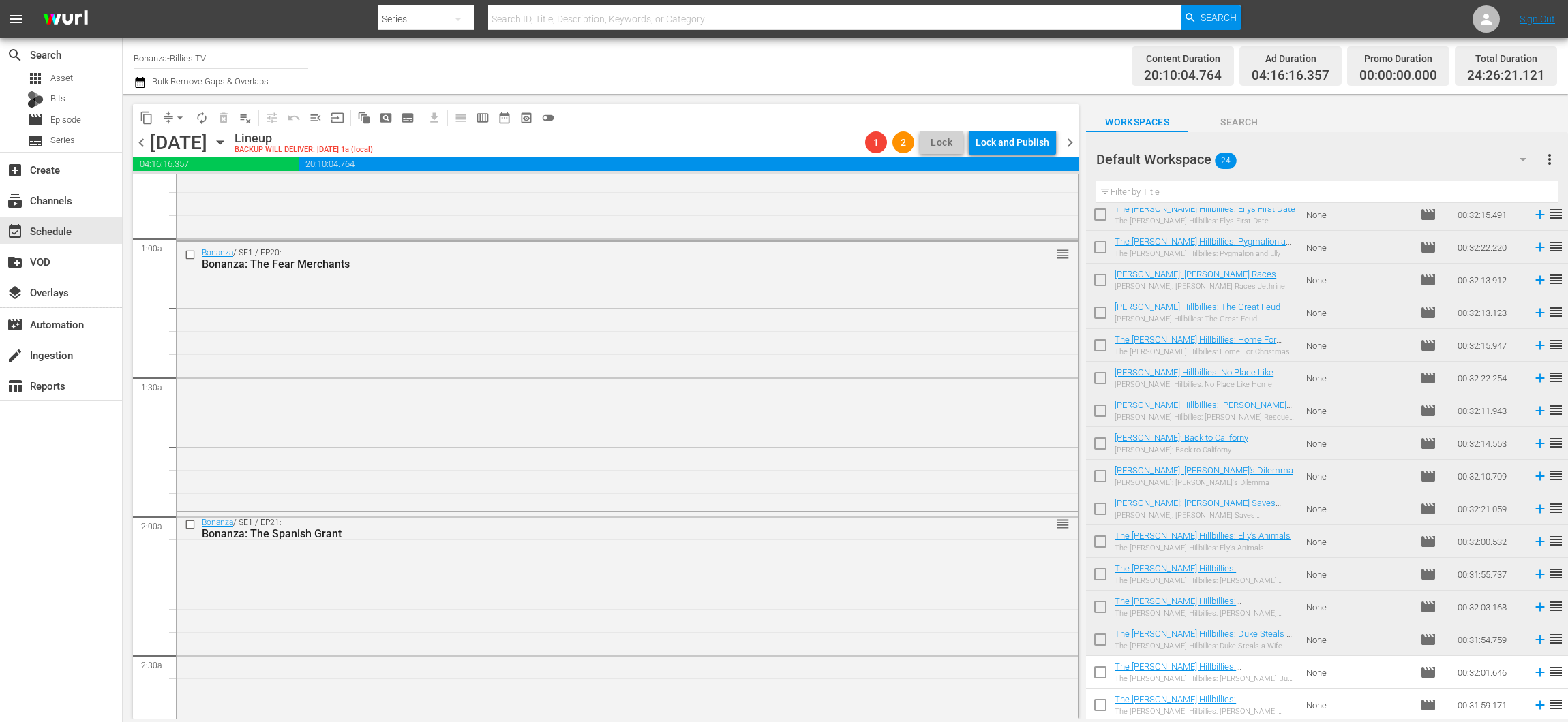
scroll to position [0, 0]
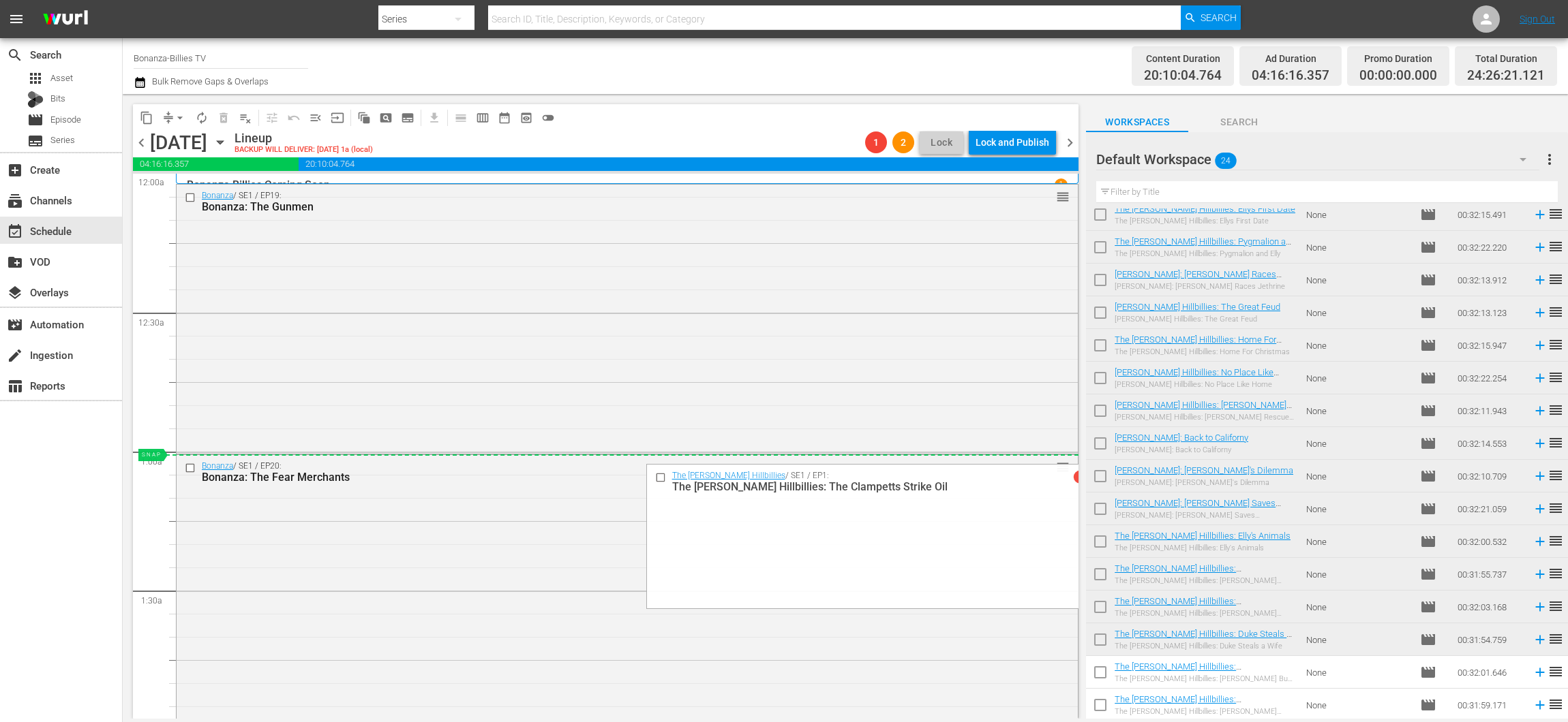
drag, startPoint x: 1047, startPoint y: 433, endPoint x: 994, endPoint y: 464, distance: 61.4
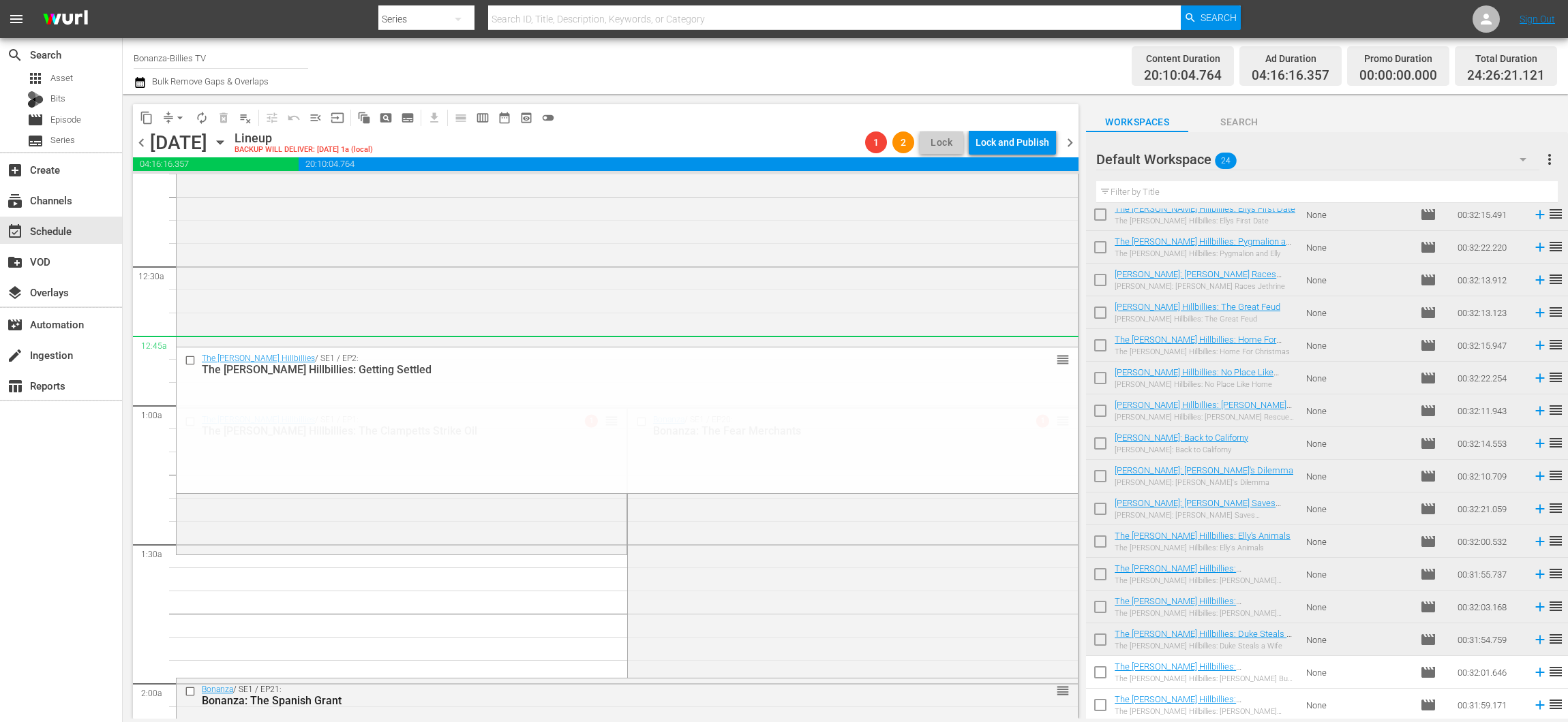
scroll to position [138, 0]
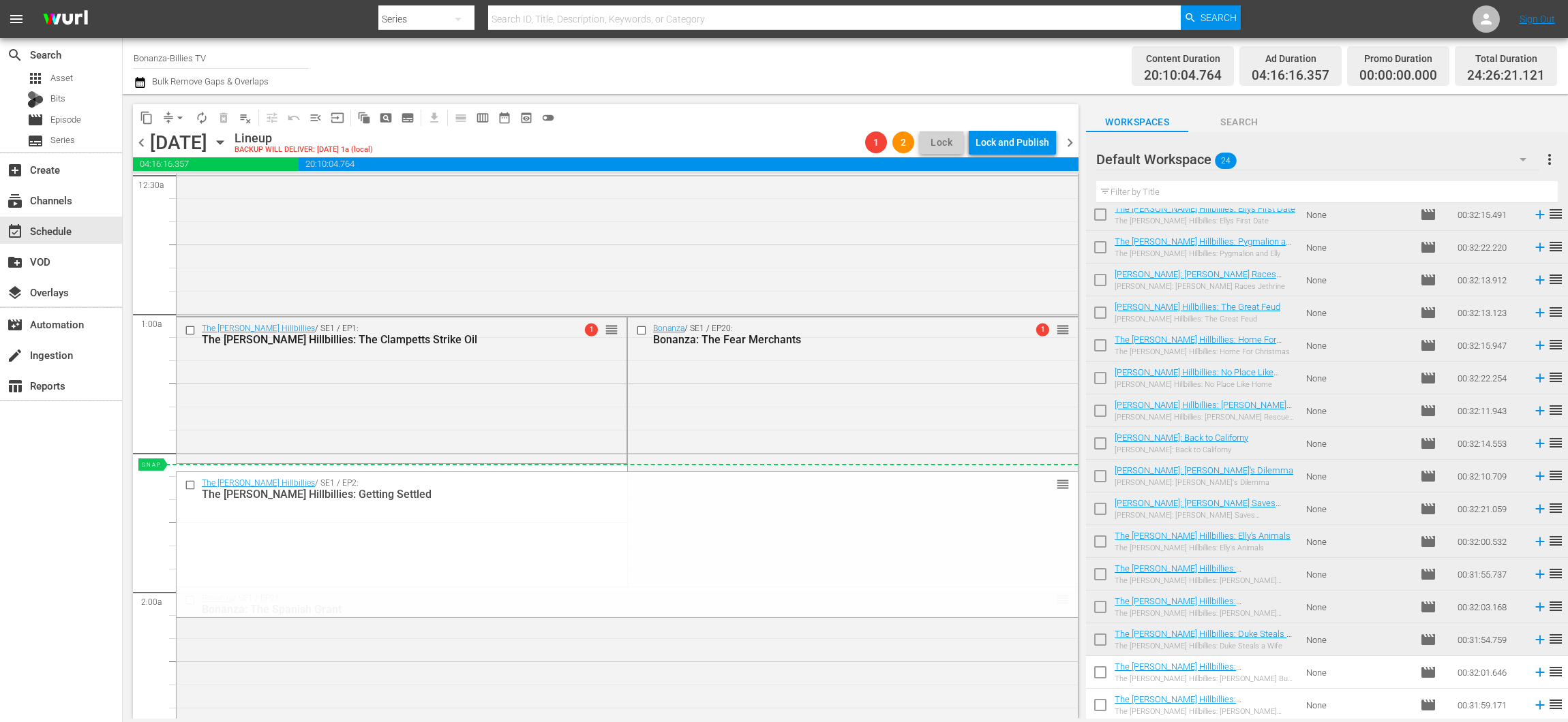
drag, startPoint x: 1051, startPoint y: 498, endPoint x: 887, endPoint y: 463, distance: 167.7
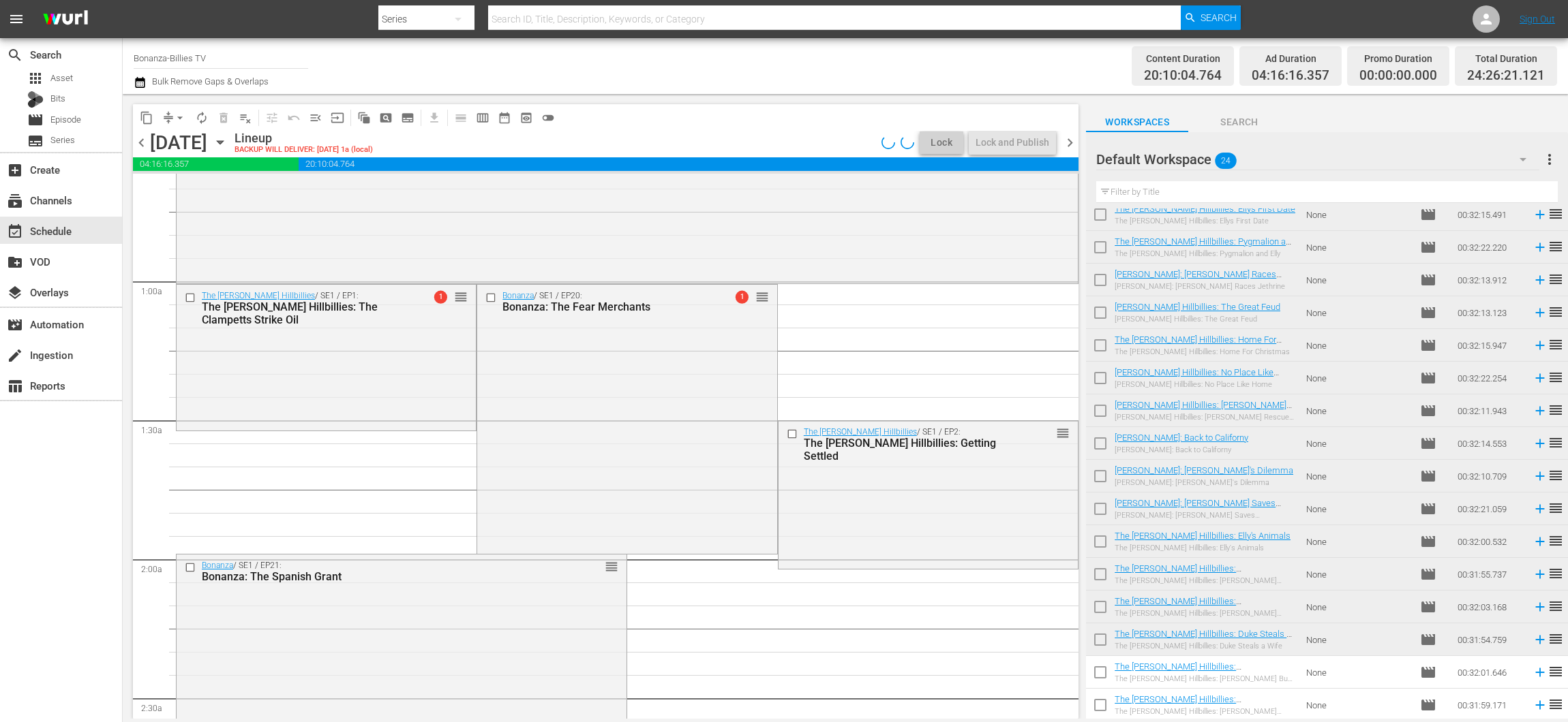
scroll to position [174, 0]
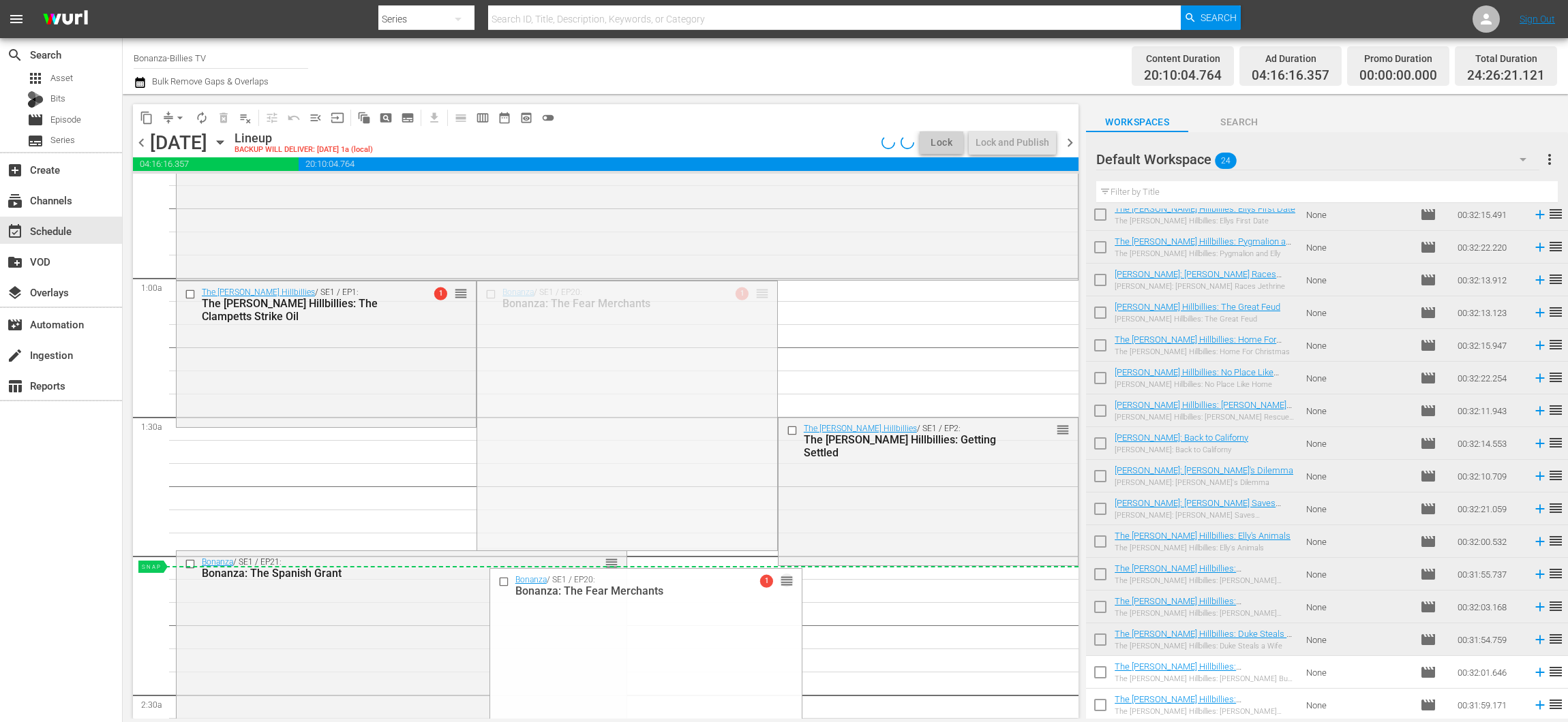
drag, startPoint x: 752, startPoint y: 289, endPoint x: 830, endPoint y: 570, distance: 291.6
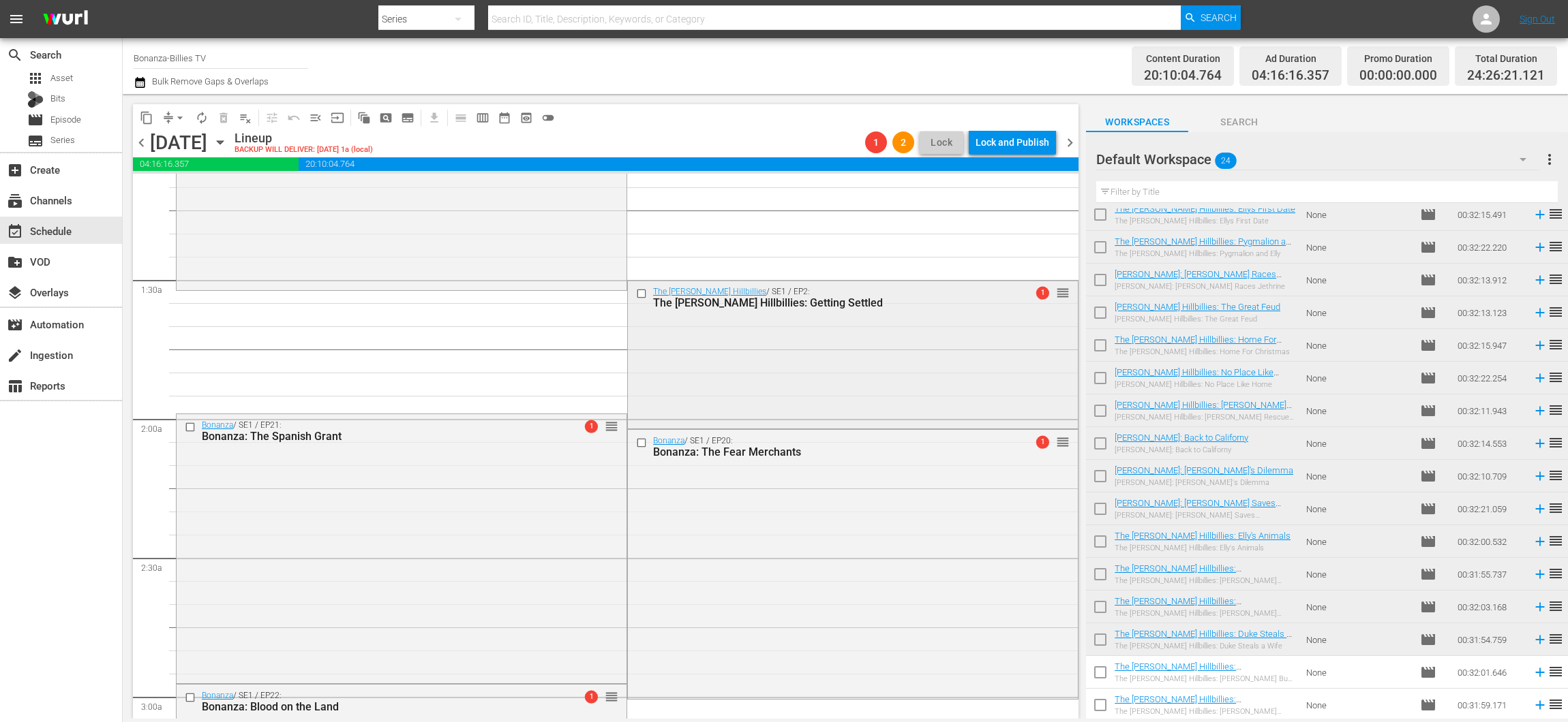
scroll to position [171, 0]
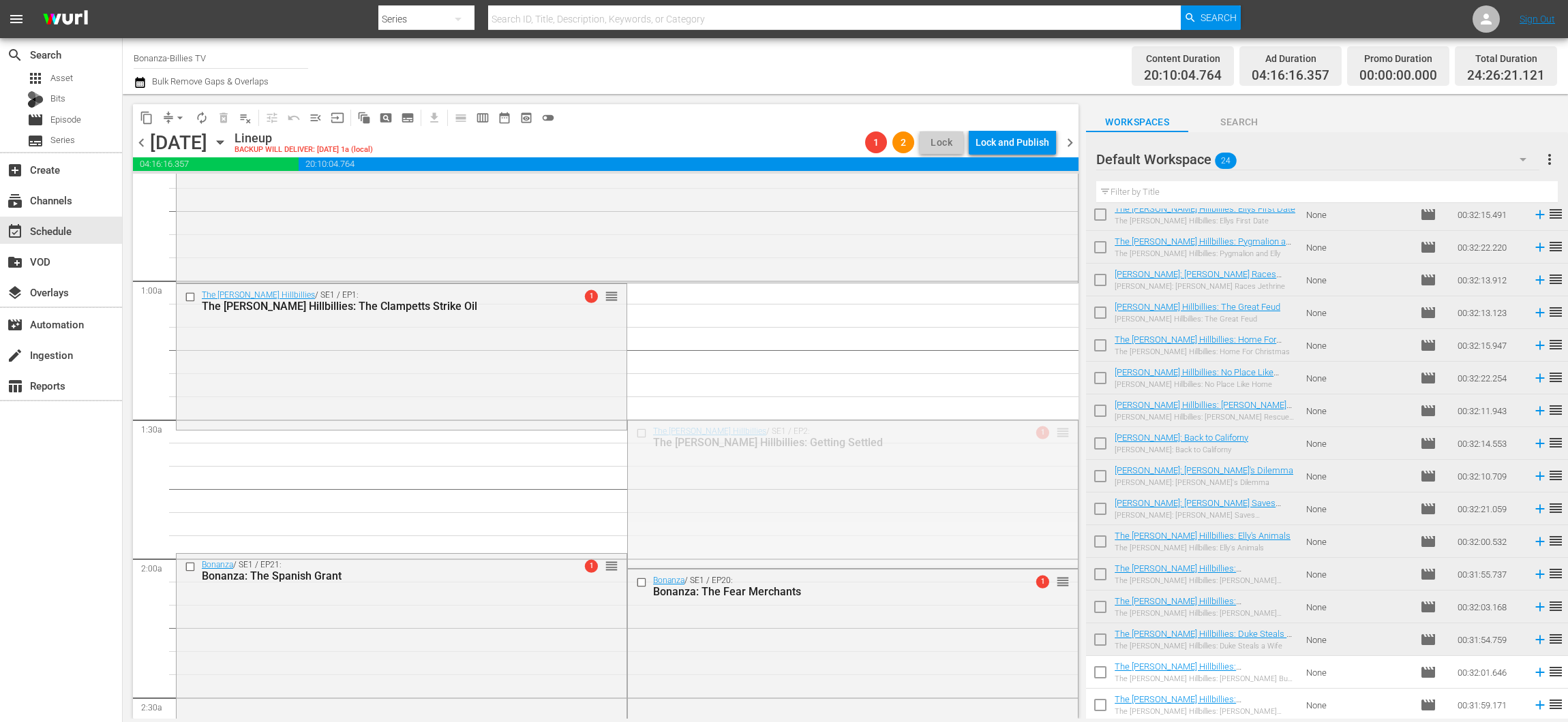
drag, startPoint x: 1046, startPoint y: 424, endPoint x: 1045, endPoint y: 433, distance: 9.1
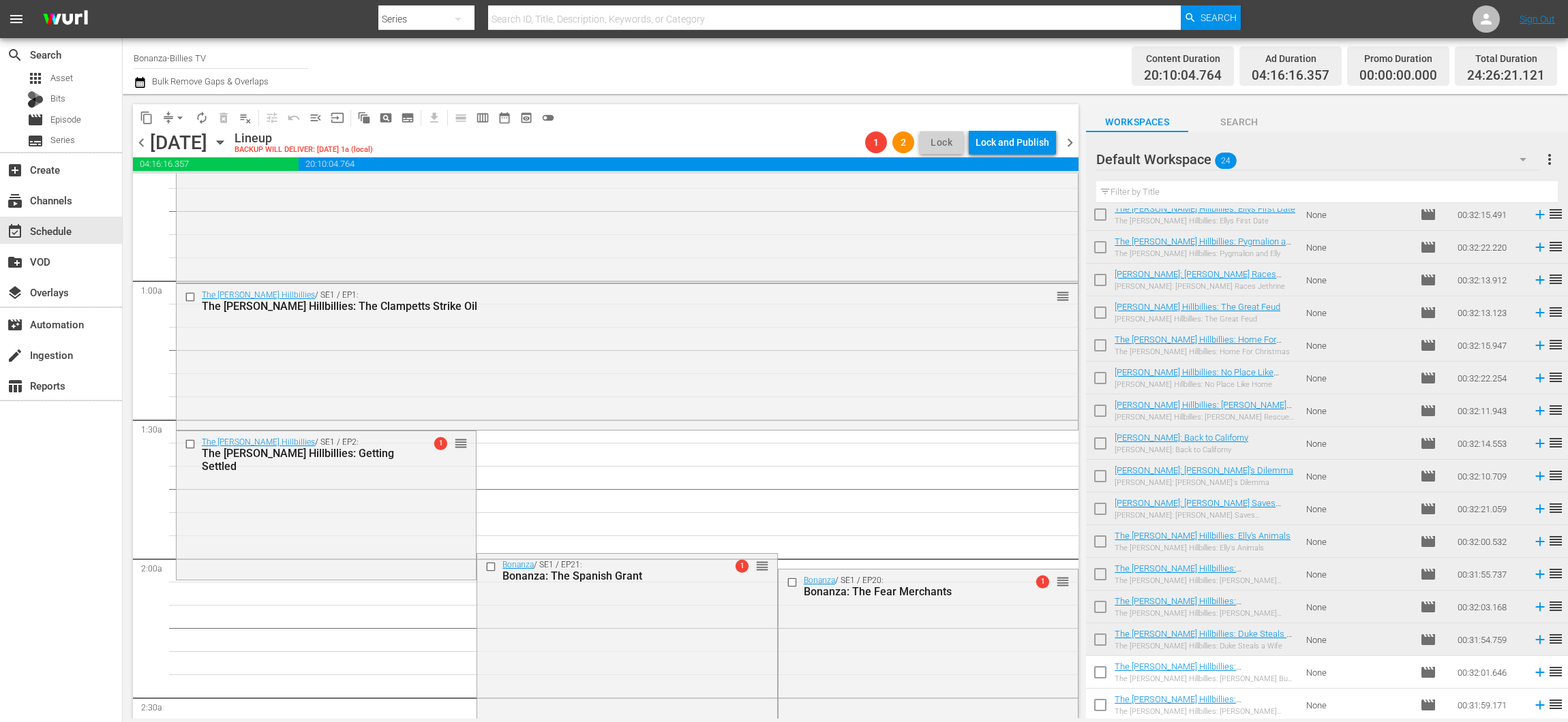
scroll to position [312, 0]
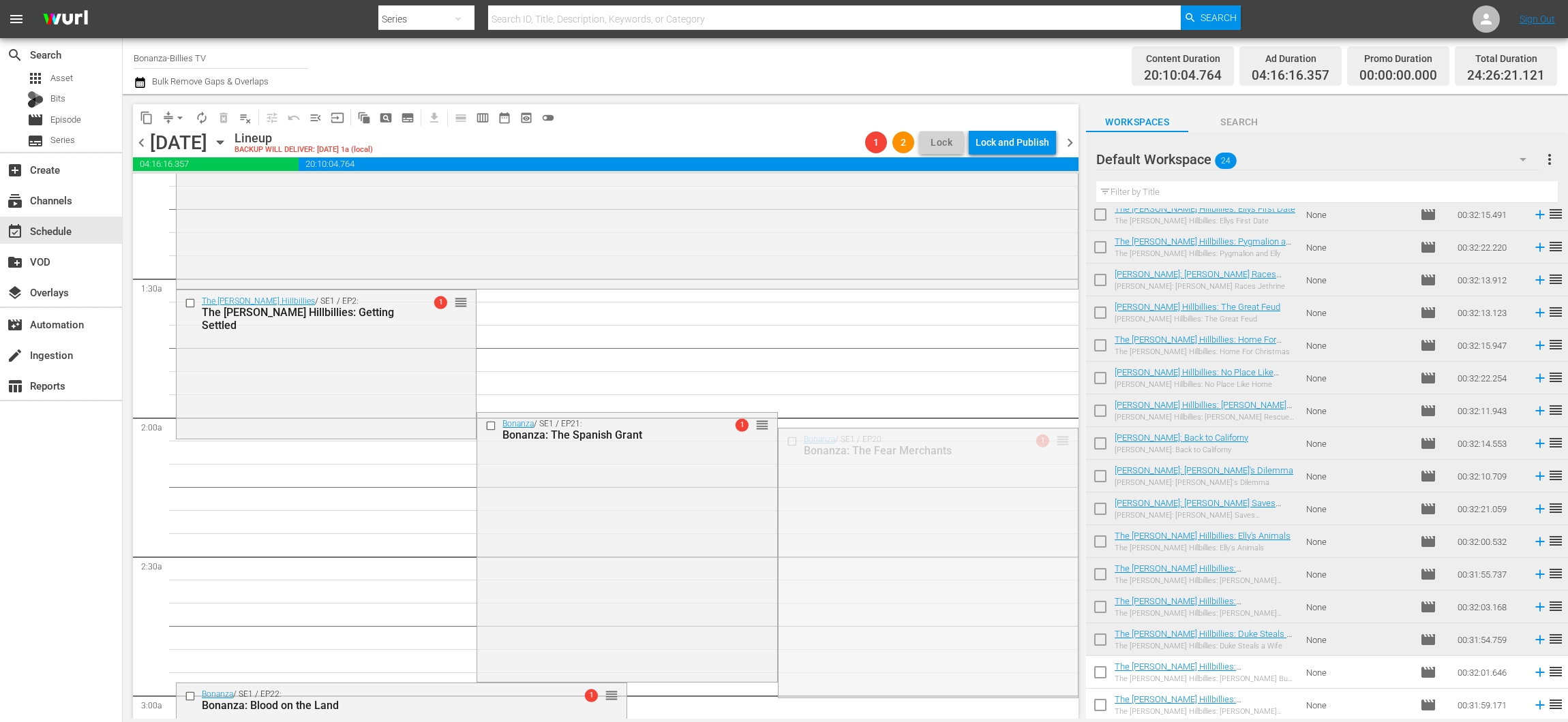
drag, startPoint x: 1047, startPoint y: 437, endPoint x: 1048, endPoint y: 448, distance: 11.0
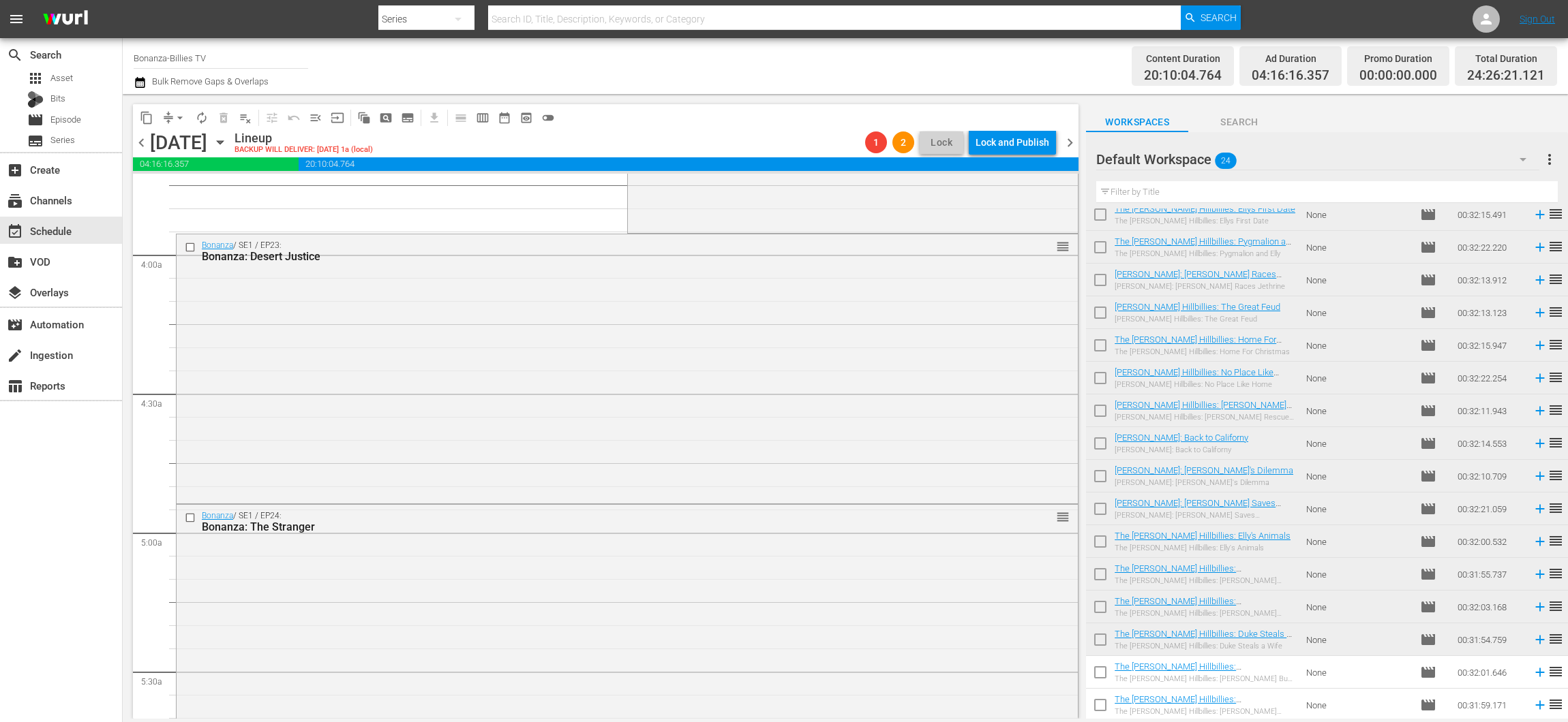
scroll to position [784, 0]
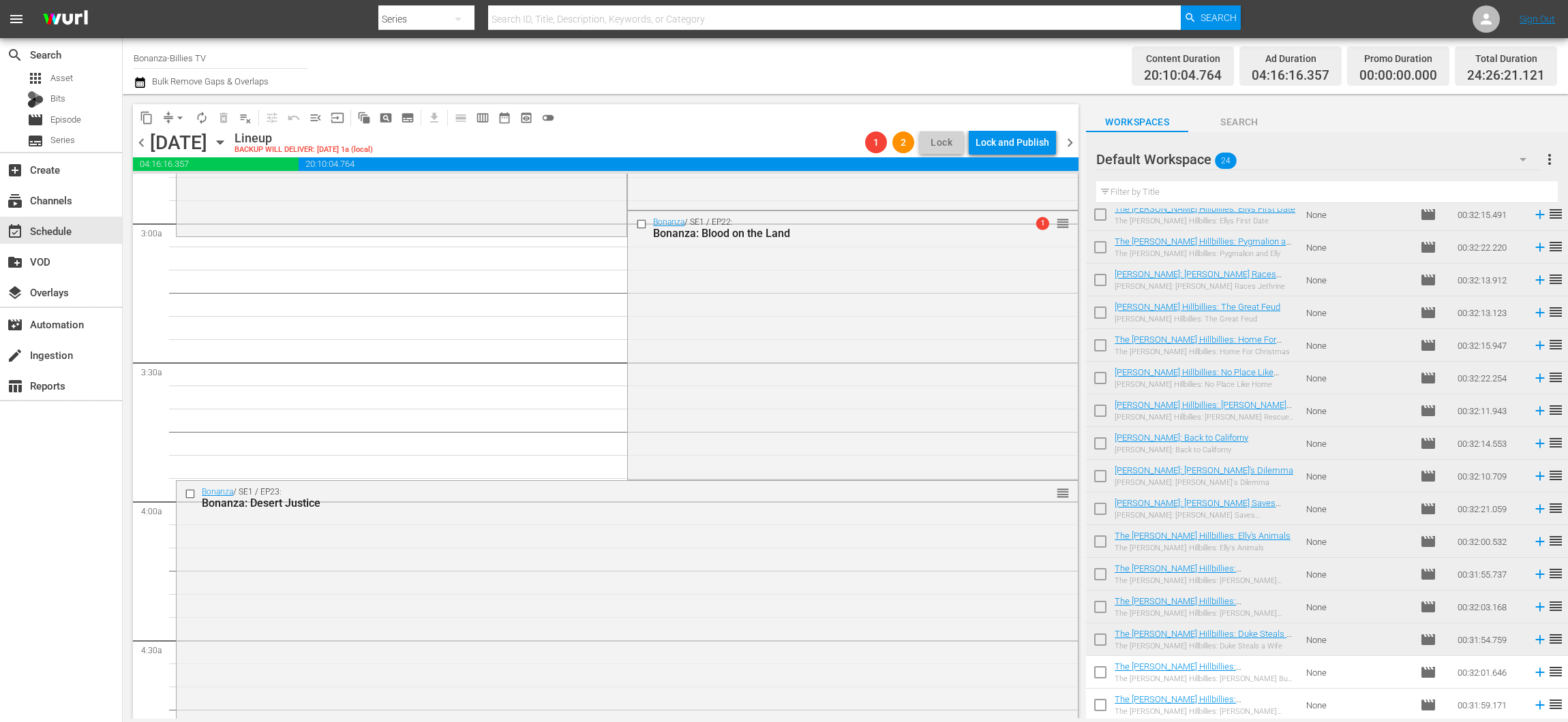
drag, startPoint x: 1050, startPoint y: 280, endPoint x: 948, endPoint y: 239, distance: 109.9
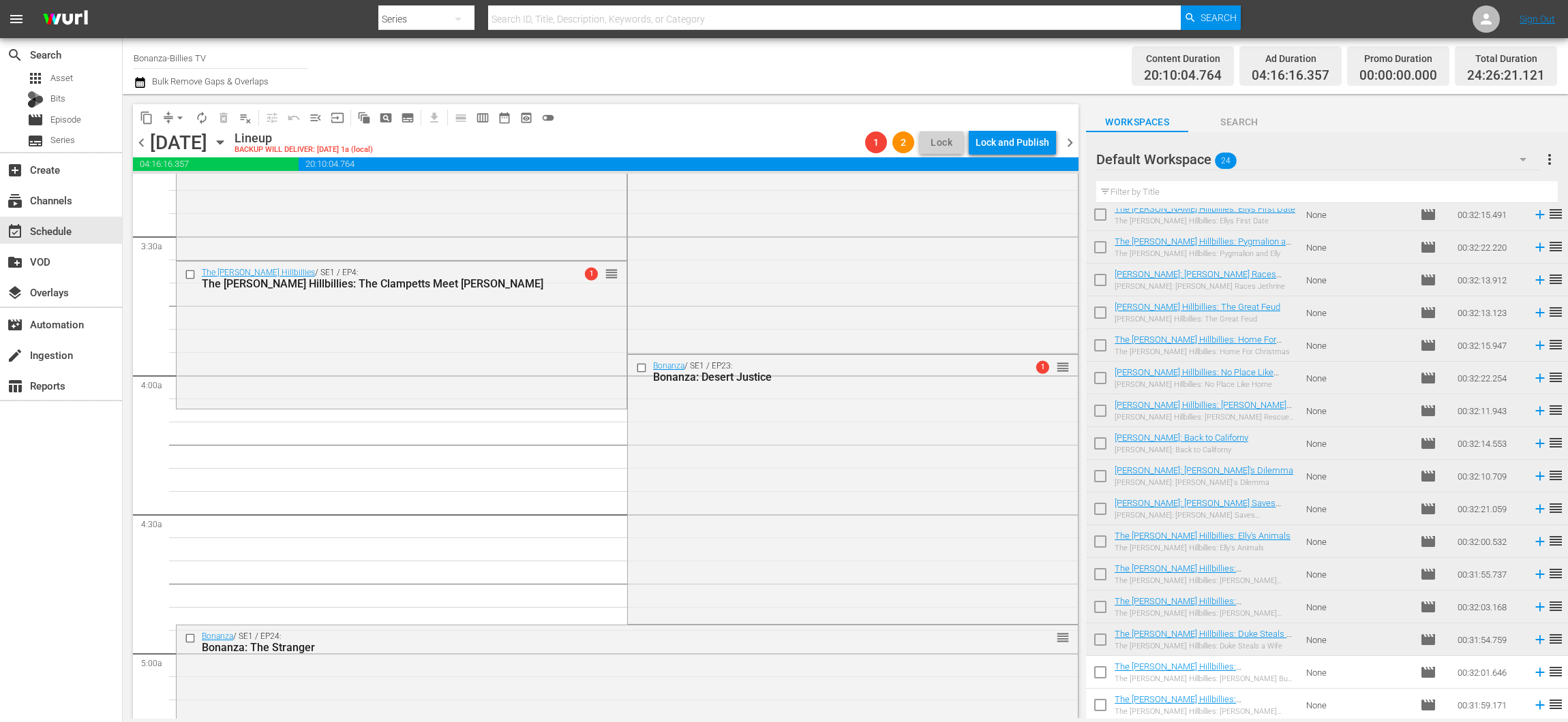
scroll to position [910, 0]
drag, startPoint x: 1048, startPoint y: 339, endPoint x: 1015, endPoint y: 415, distance: 82.9
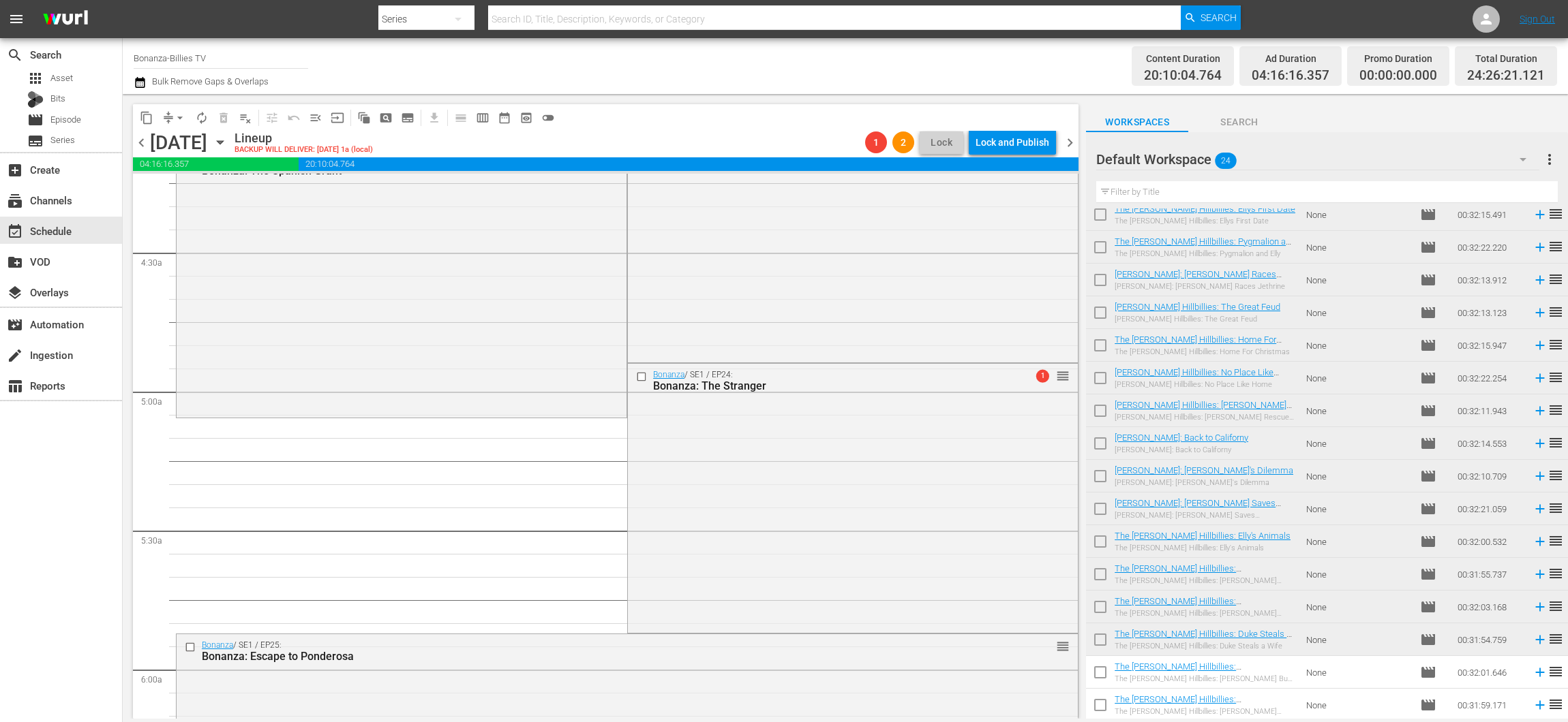
drag, startPoint x: 1054, startPoint y: 303, endPoint x: 1029, endPoint y: 423, distance: 122.6
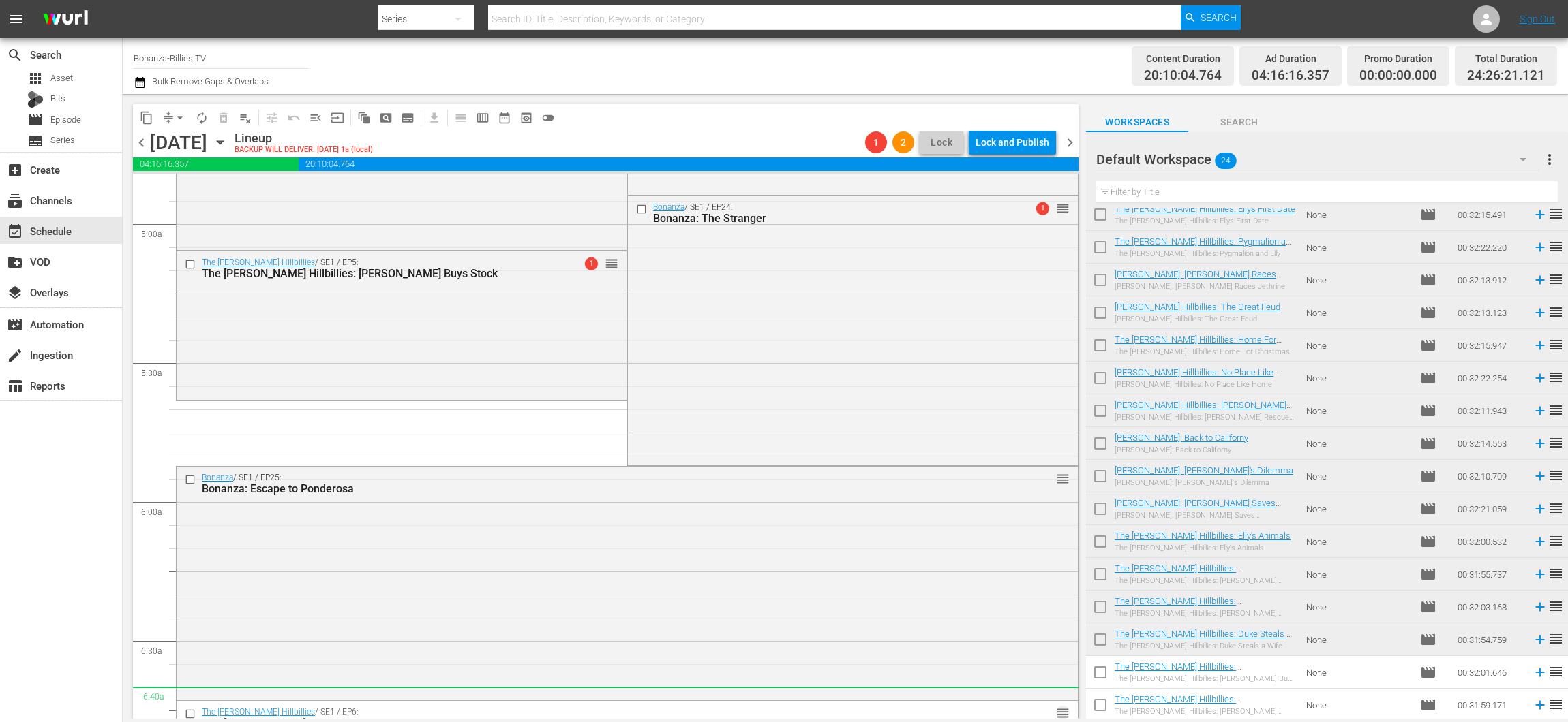
scroll to position [1358, 0]
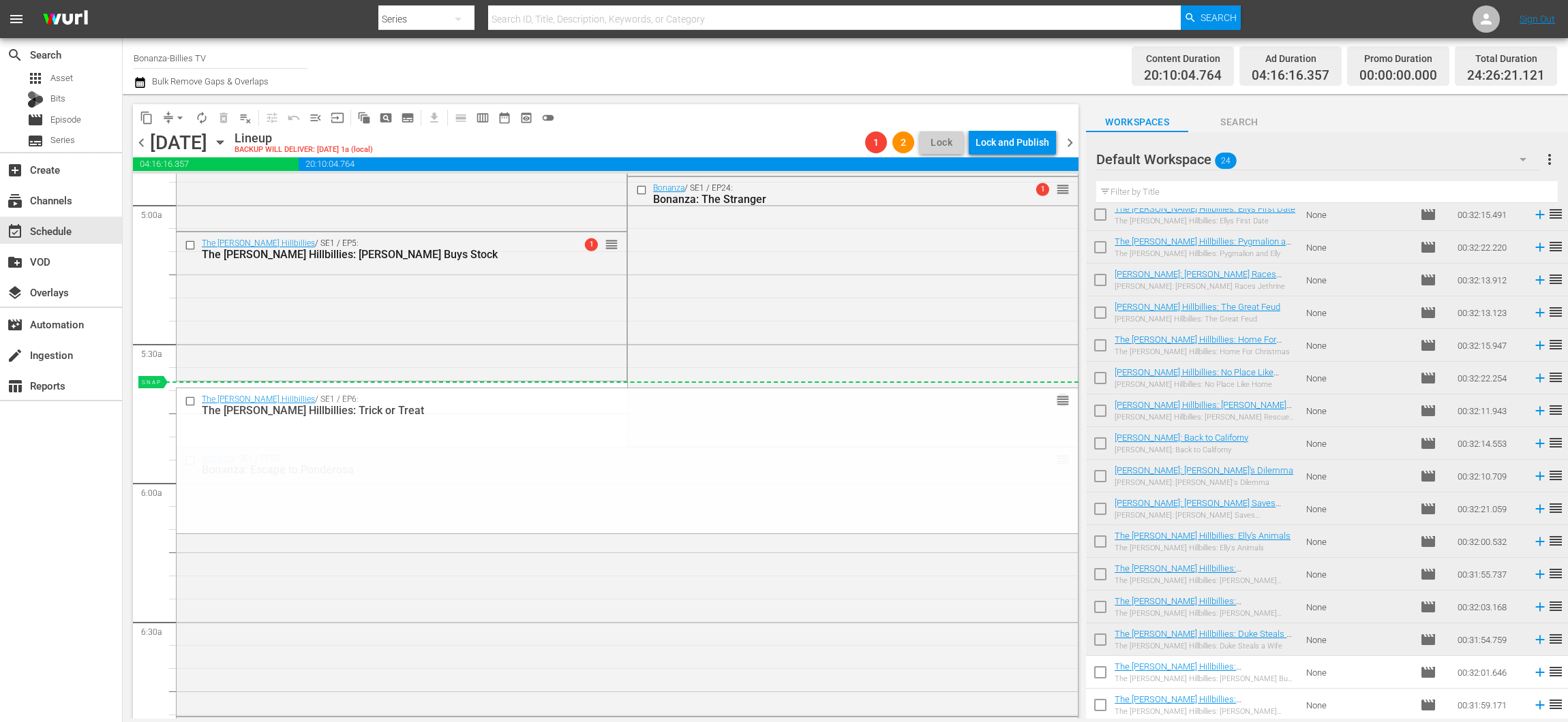
drag, startPoint x: 1054, startPoint y: 532, endPoint x: 936, endPoint y: 385, distance: 188.5
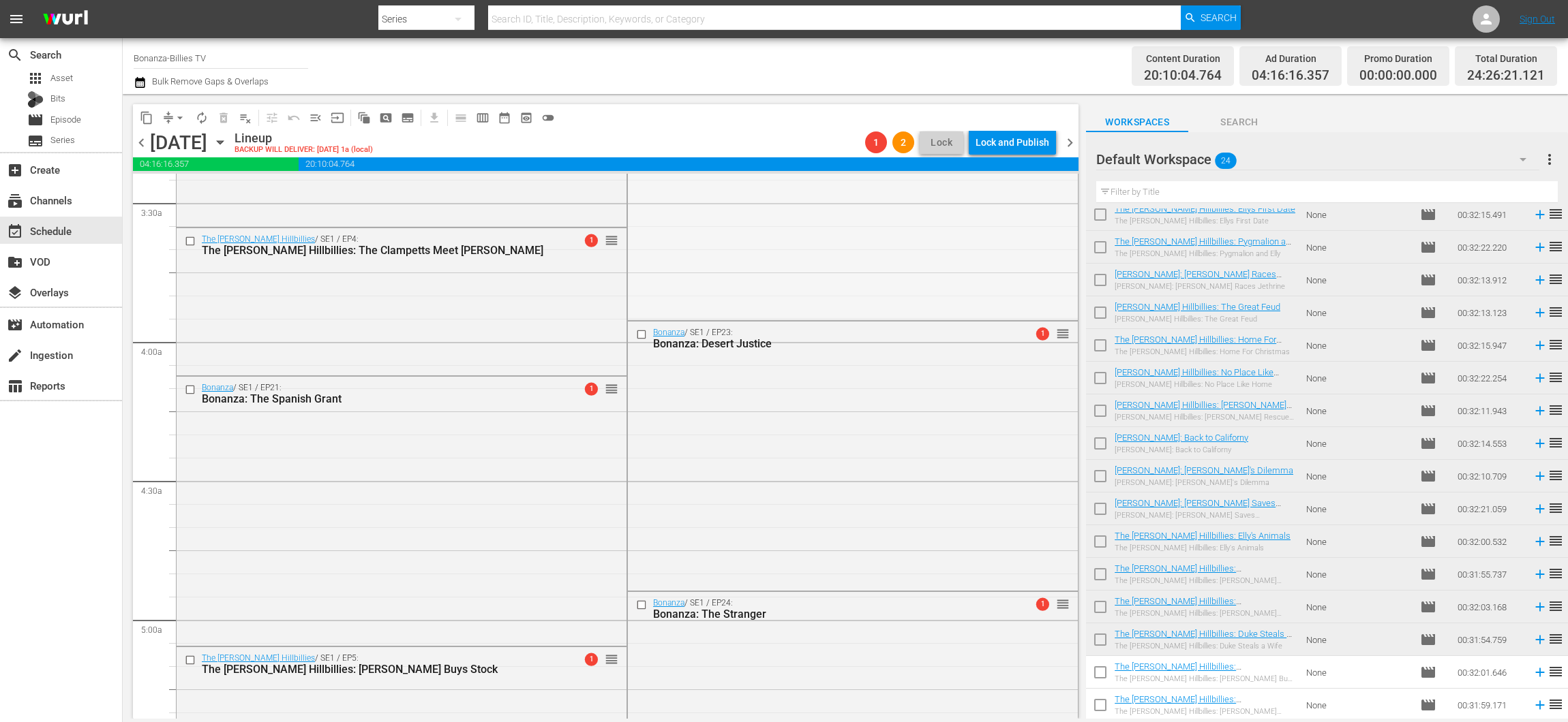
scroll to position [1510, 0]
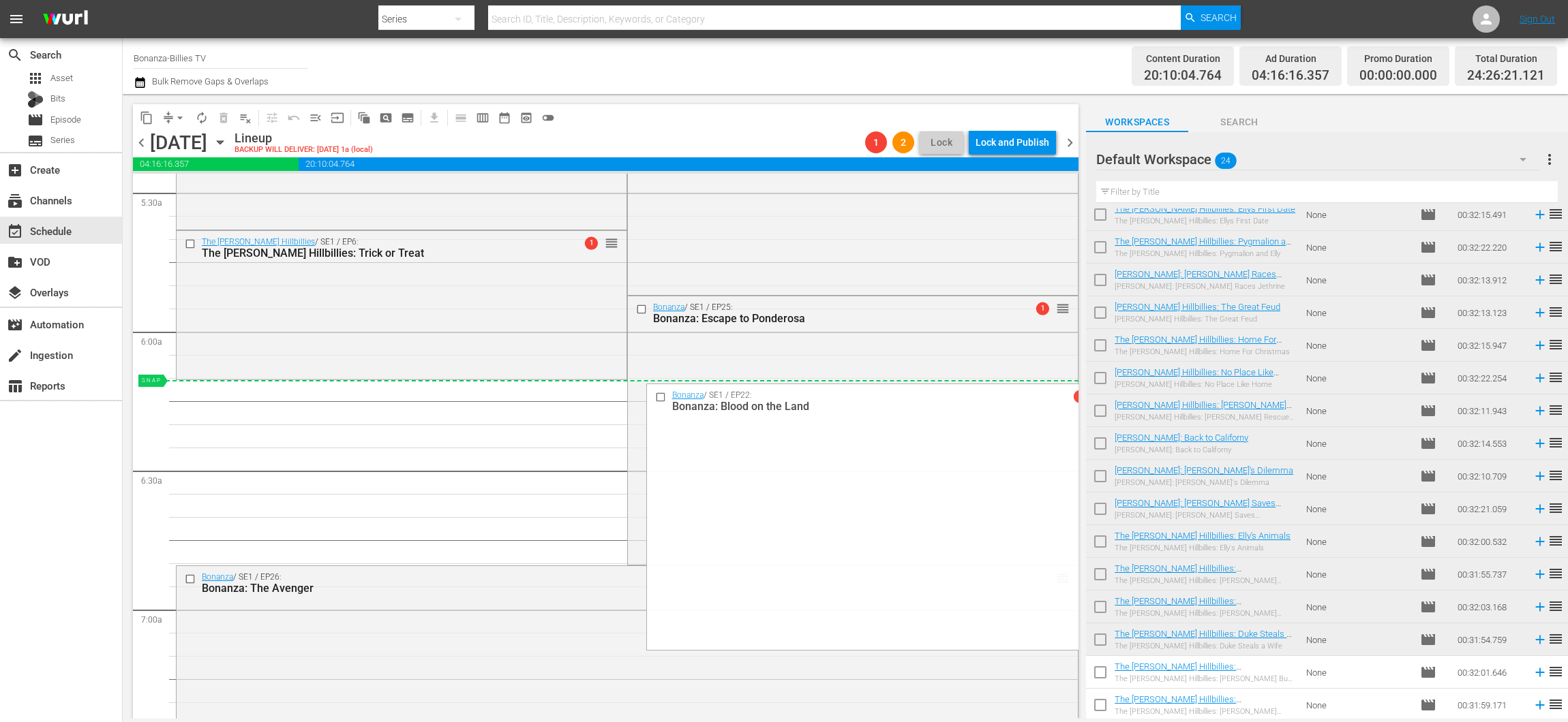
drag, startPoint x: 1047, startPoint y: 441, endPoint x: 915, endPoint y: 395, distance: 139.8
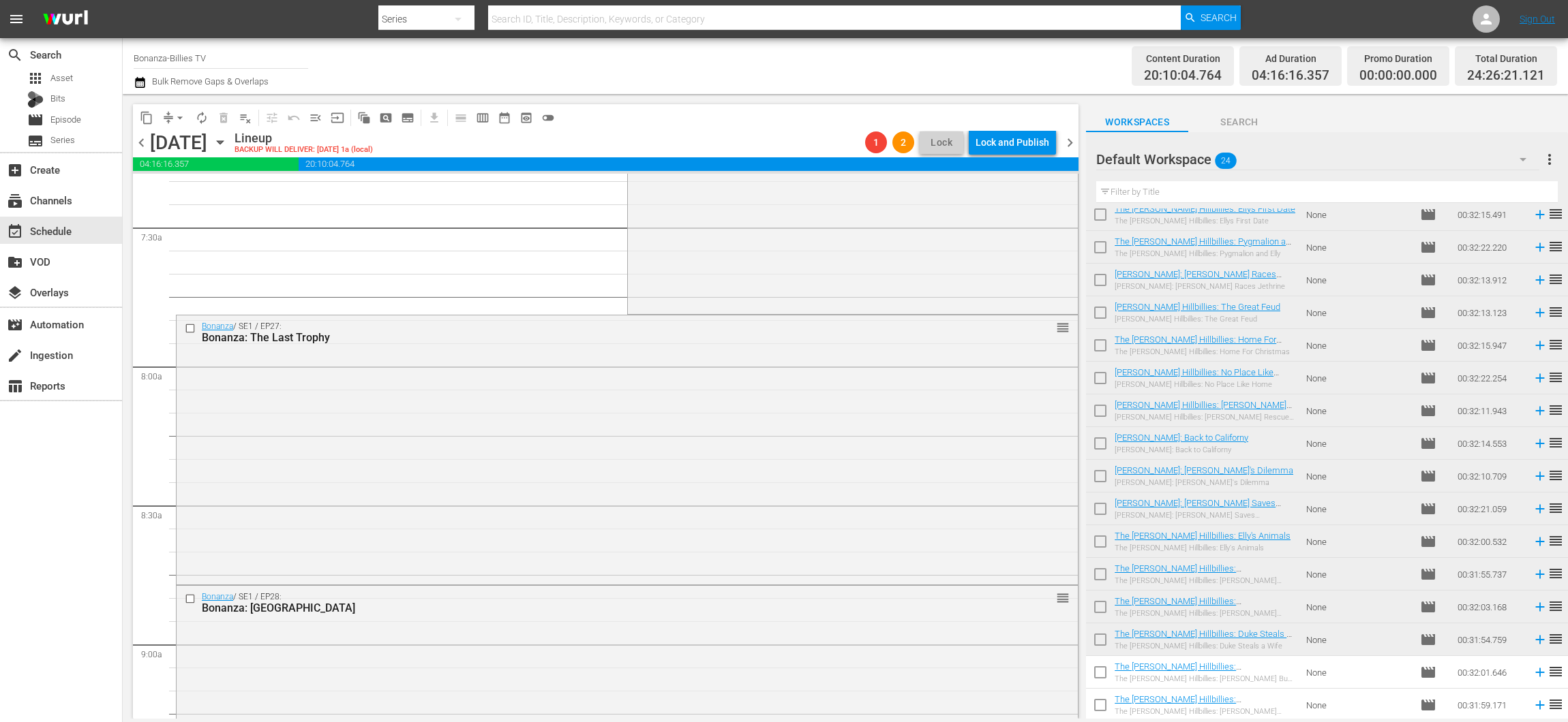
scroll to position [1694, 0]
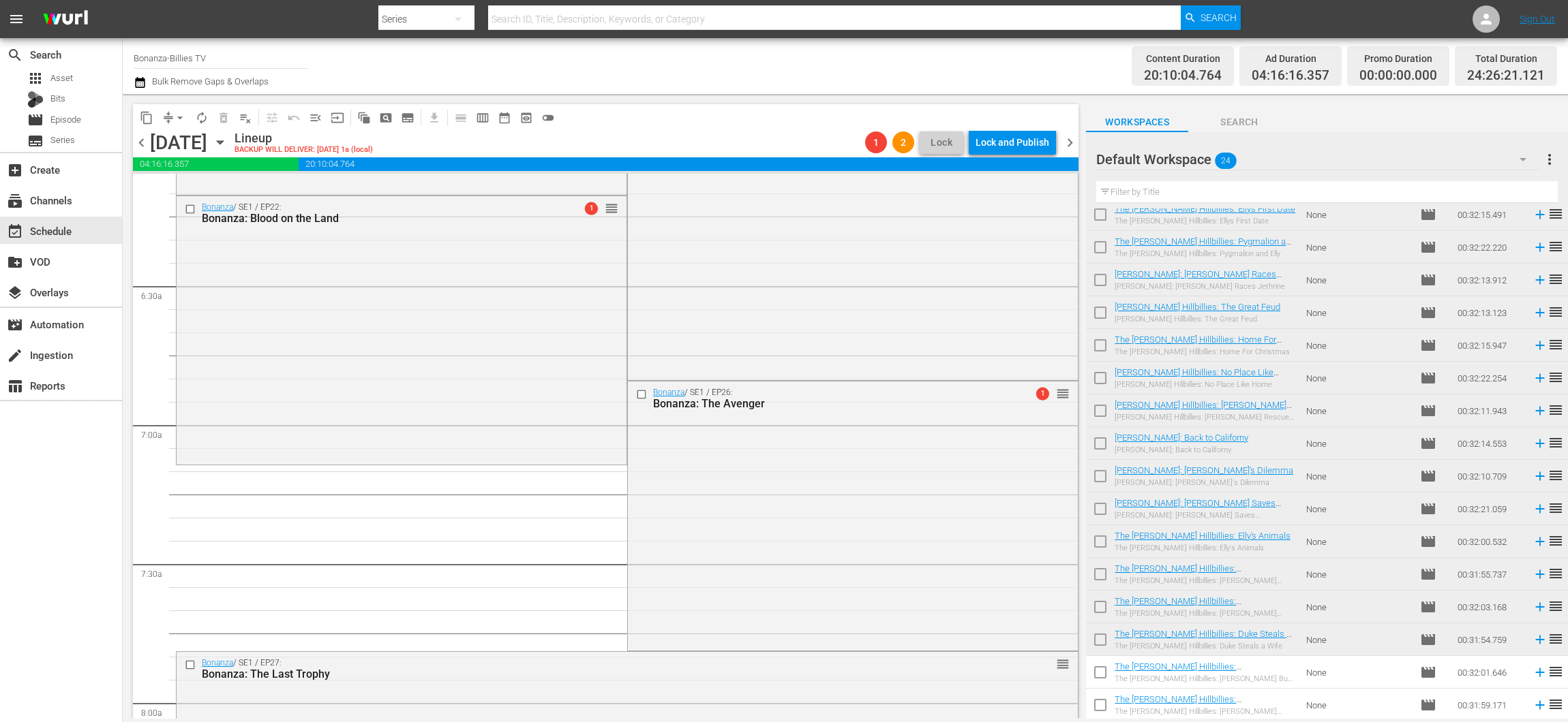
drag, startPoint x: 1048, startPoint y: 278, endPoint x: 891, endPoint y: 466, distance: 244.9
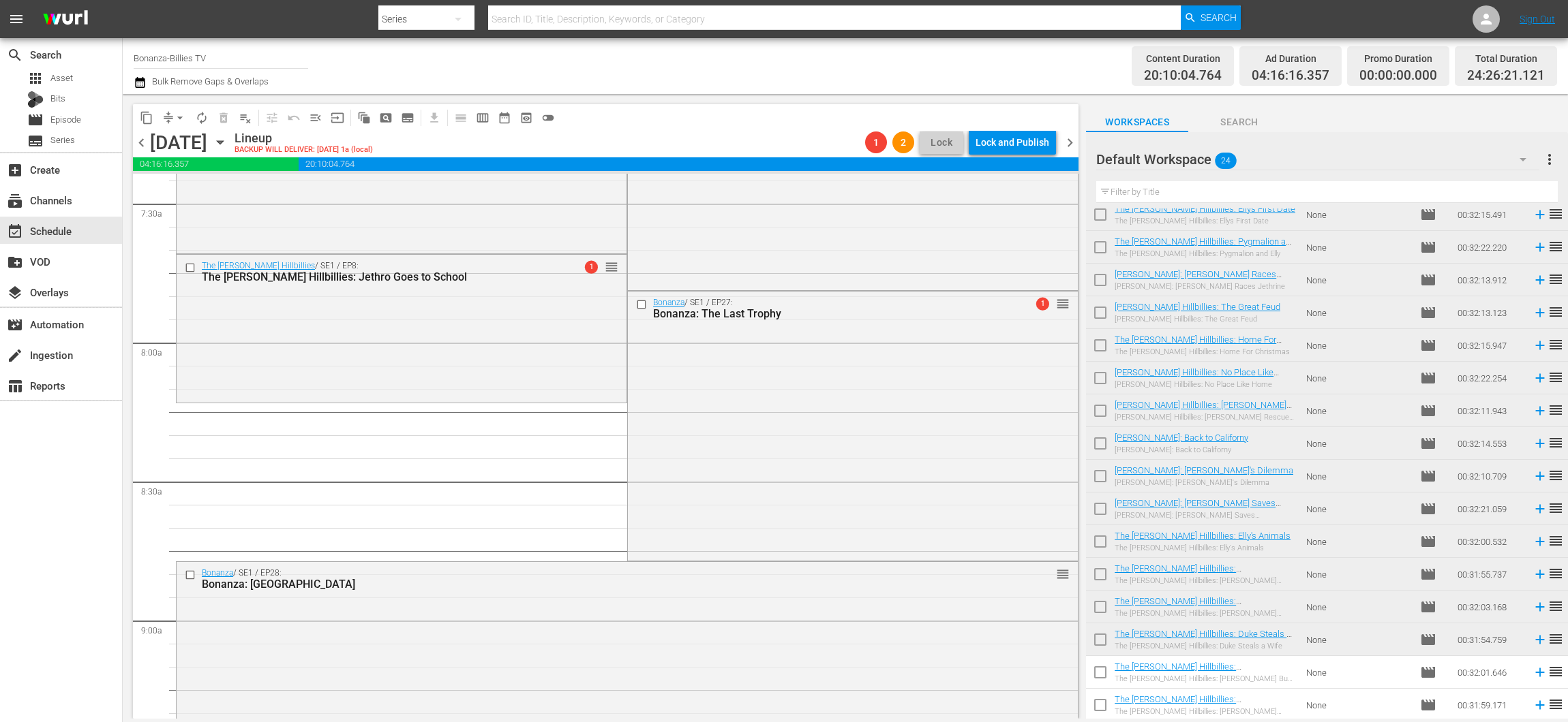
scroll to position [2211, 0]
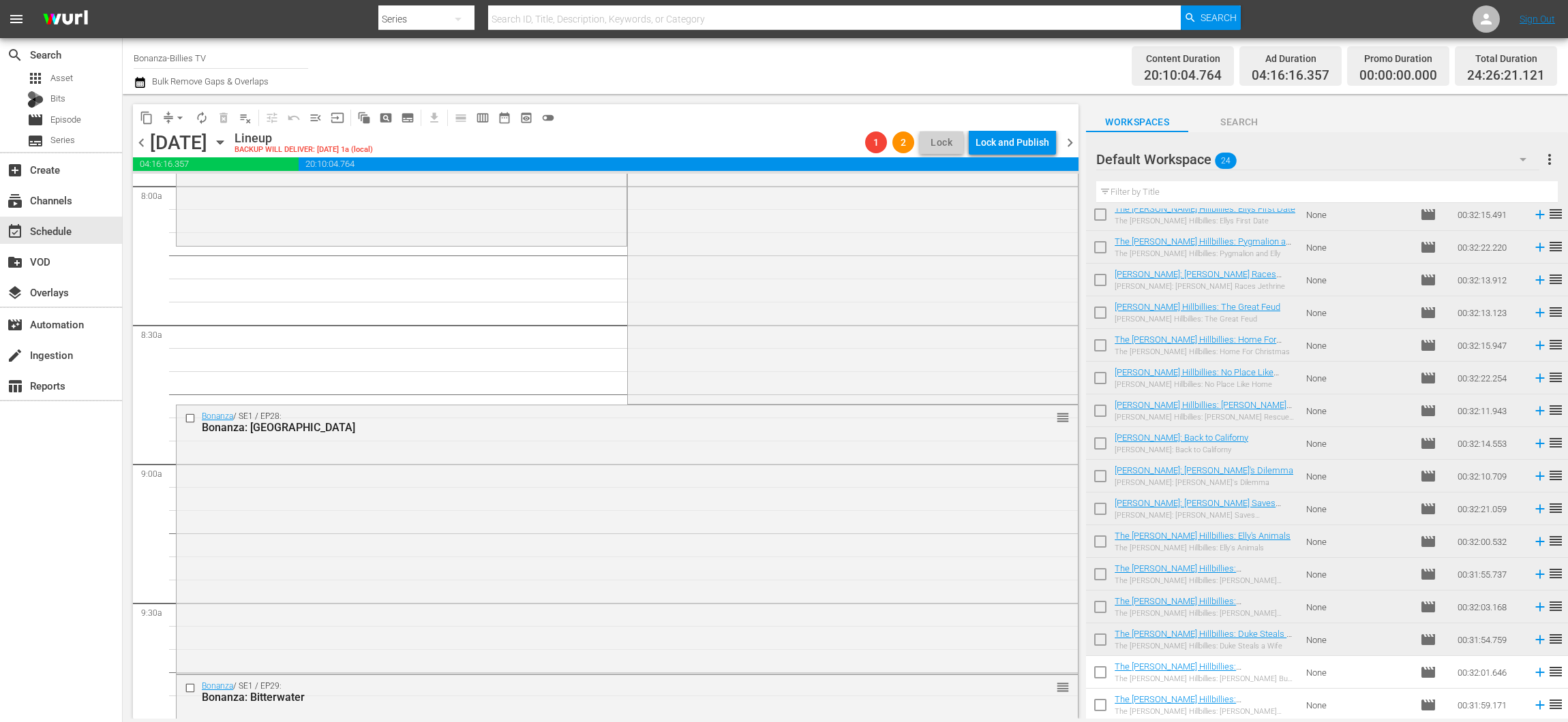
drag, startPoint x: 1050, startPoint y: 446, endPoint x: 955, endPoint y: 249, distance: 218.7
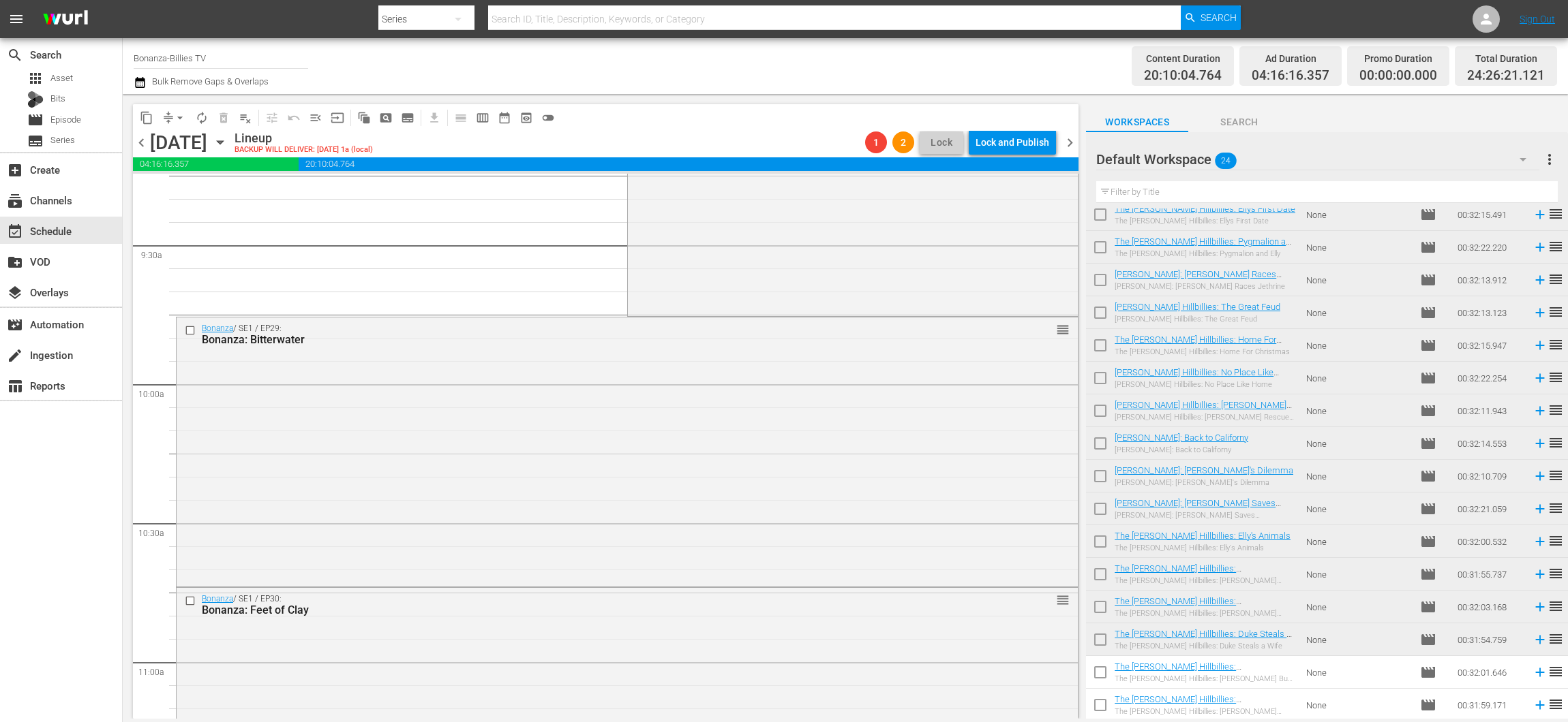
scroll to position [2511, 0]
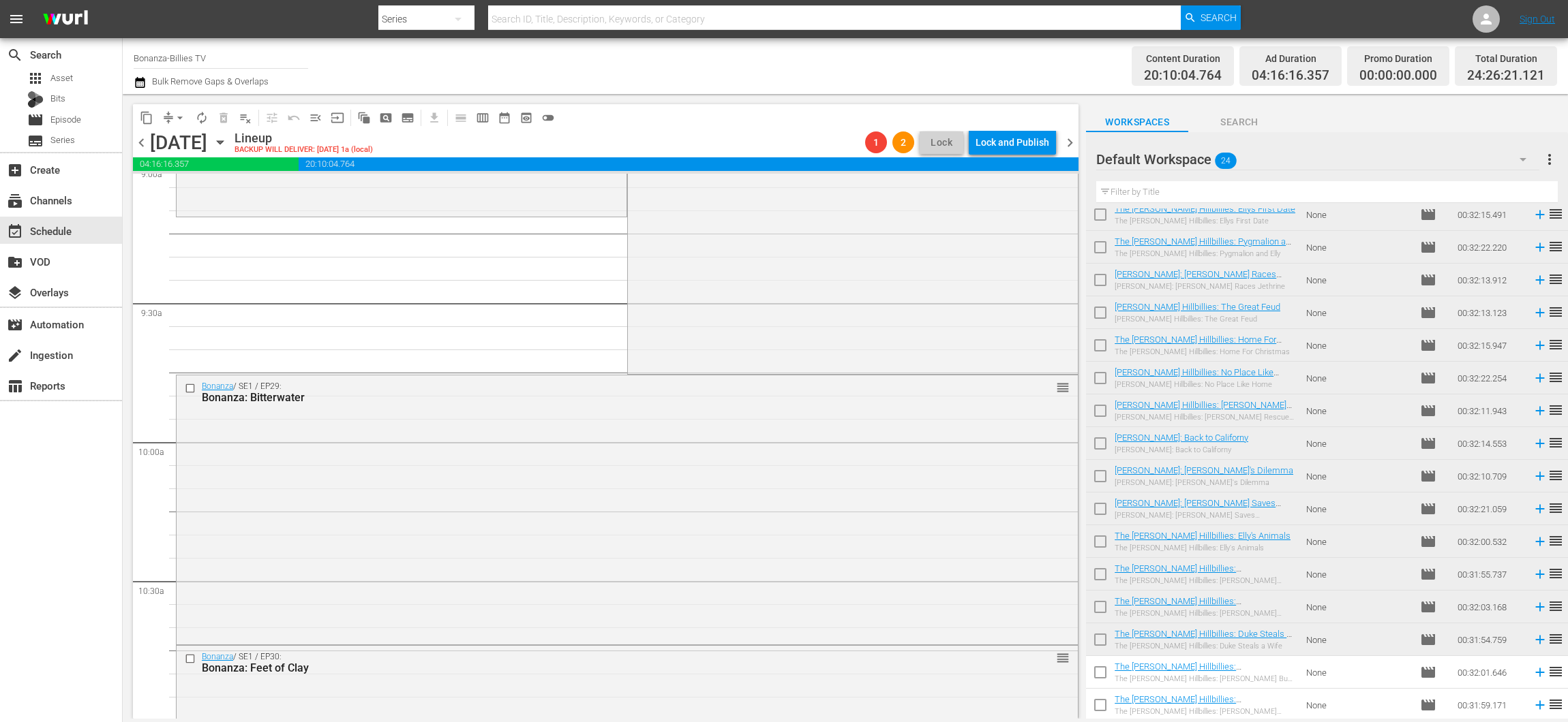
drag, startPoint x: 1045, startPoint y: 423, endPoint x: 998, endPoint y: 229, distance: 199.6
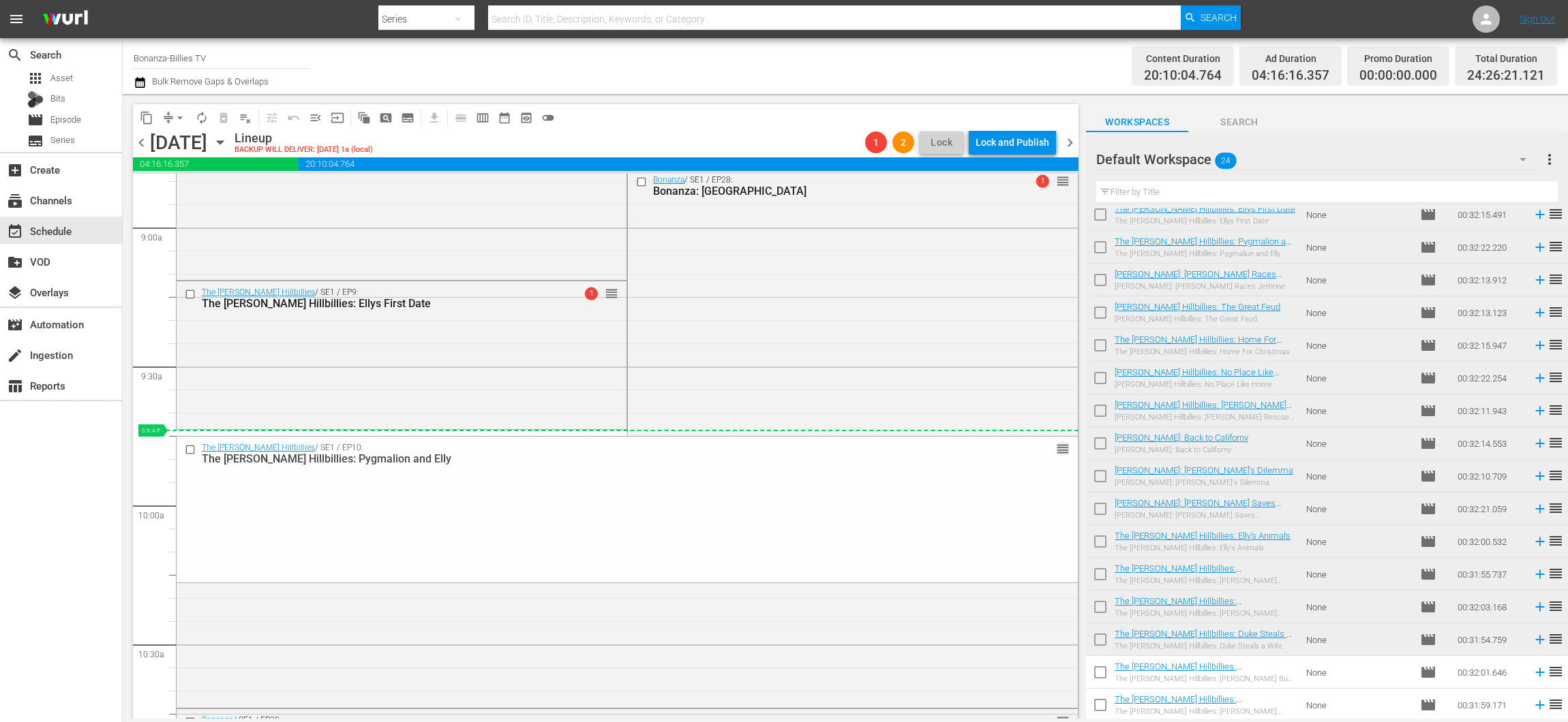
scroll to position [2430, 0]
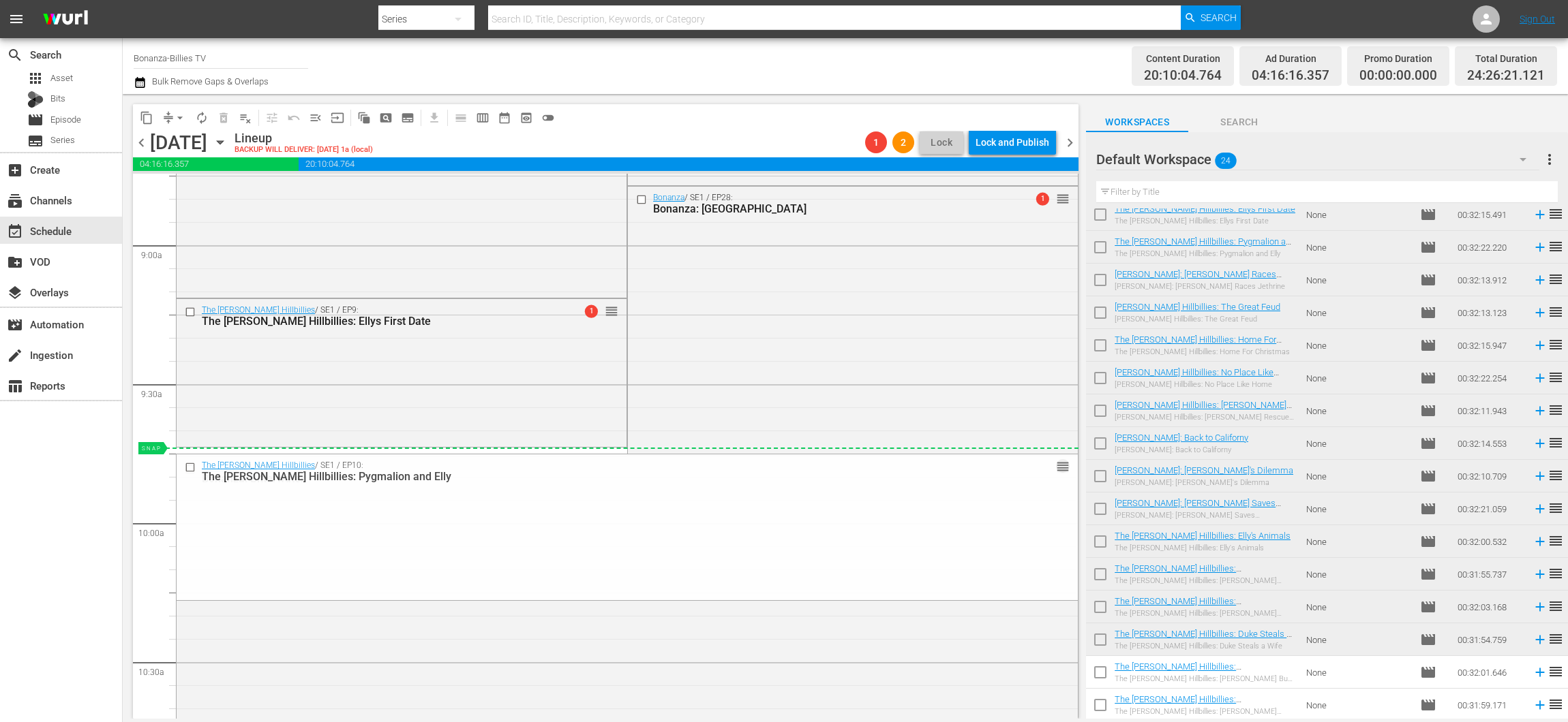
drag, startPoint x: 1056, startPoint y: 645, endPoint x: 937, endPoint y: 452, distance: 226.7
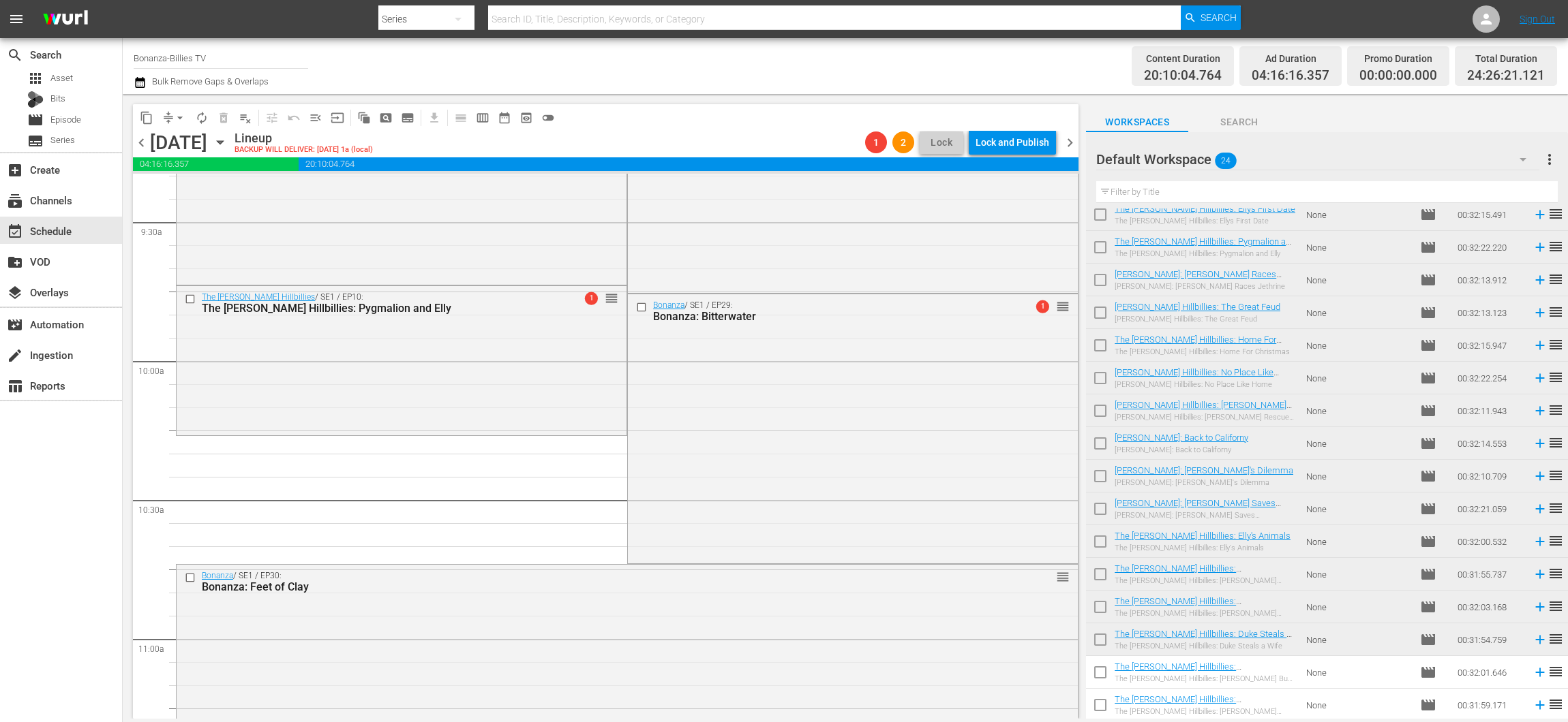
scroll to position [2722, 0]
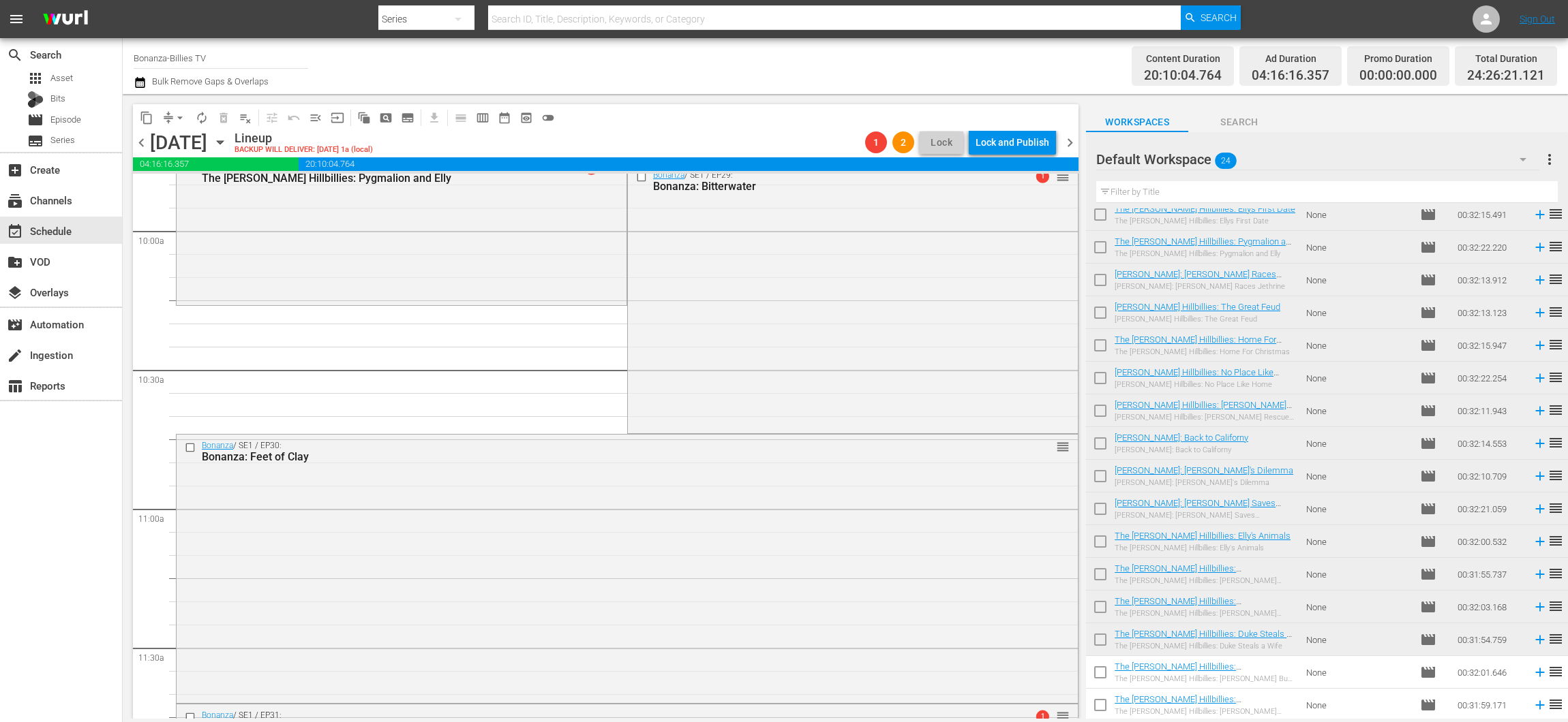
drag, startPoint x: 1050, startPoint y: 286, endPoint x: 989, endPoint y: 312, distance: 66.3
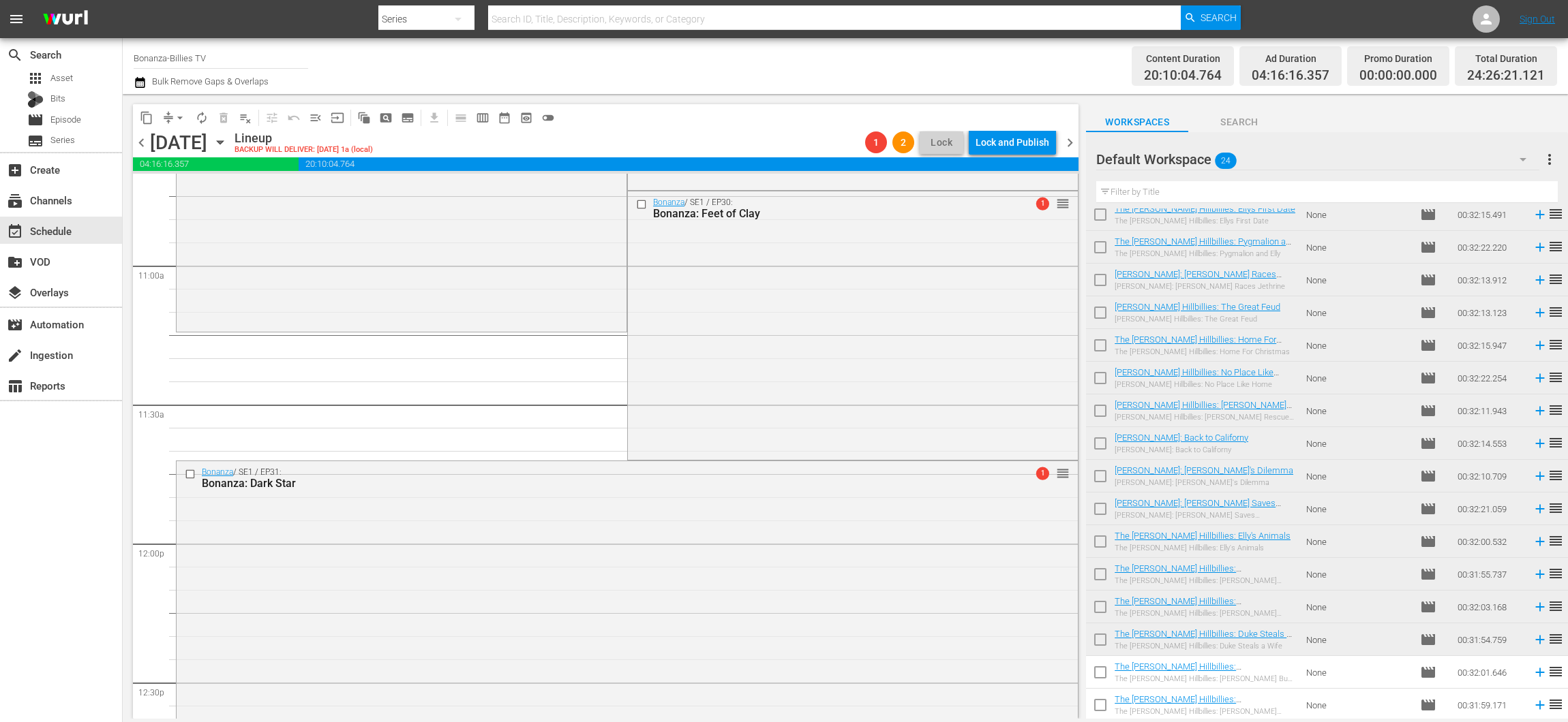
scroll to position [2960, 0]
drag, startPoint x: 1054, startPoint y: 346, endPoint x: 993, endPoint y: 344, distance: 61.0
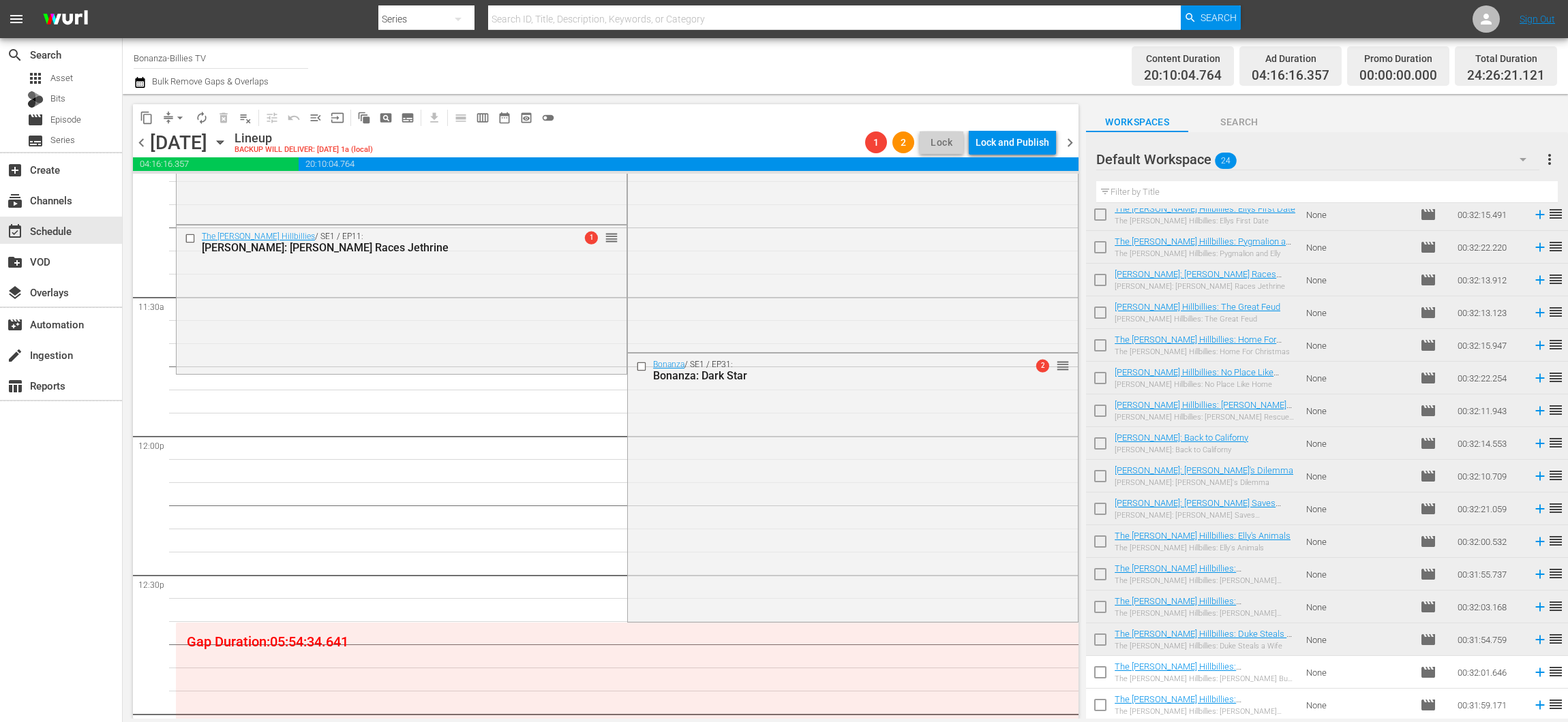
scroll to position [3045, 0]
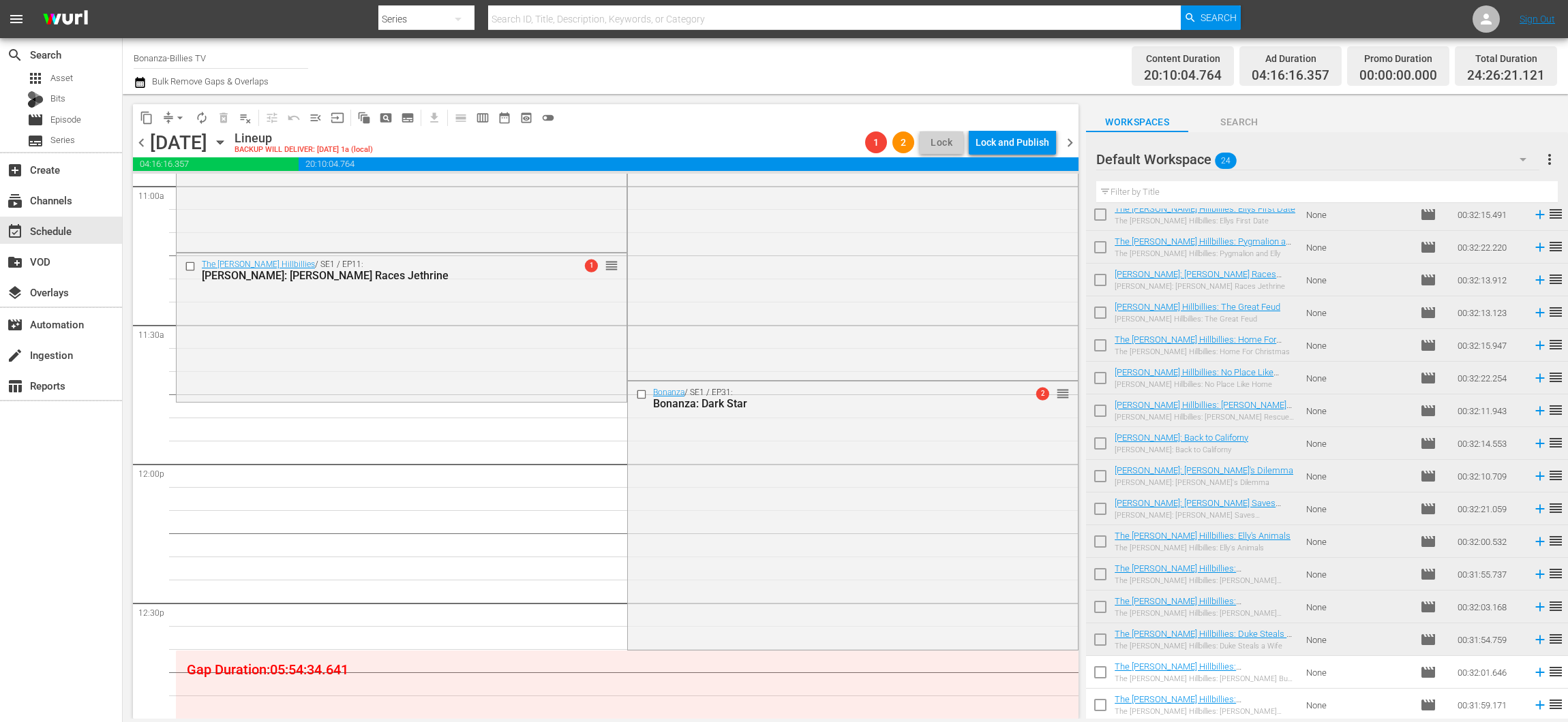
drag, startPoint x: 1057, startPoint y: 457, endPoint x: 973, endPoint y: 409, distance: 96.7
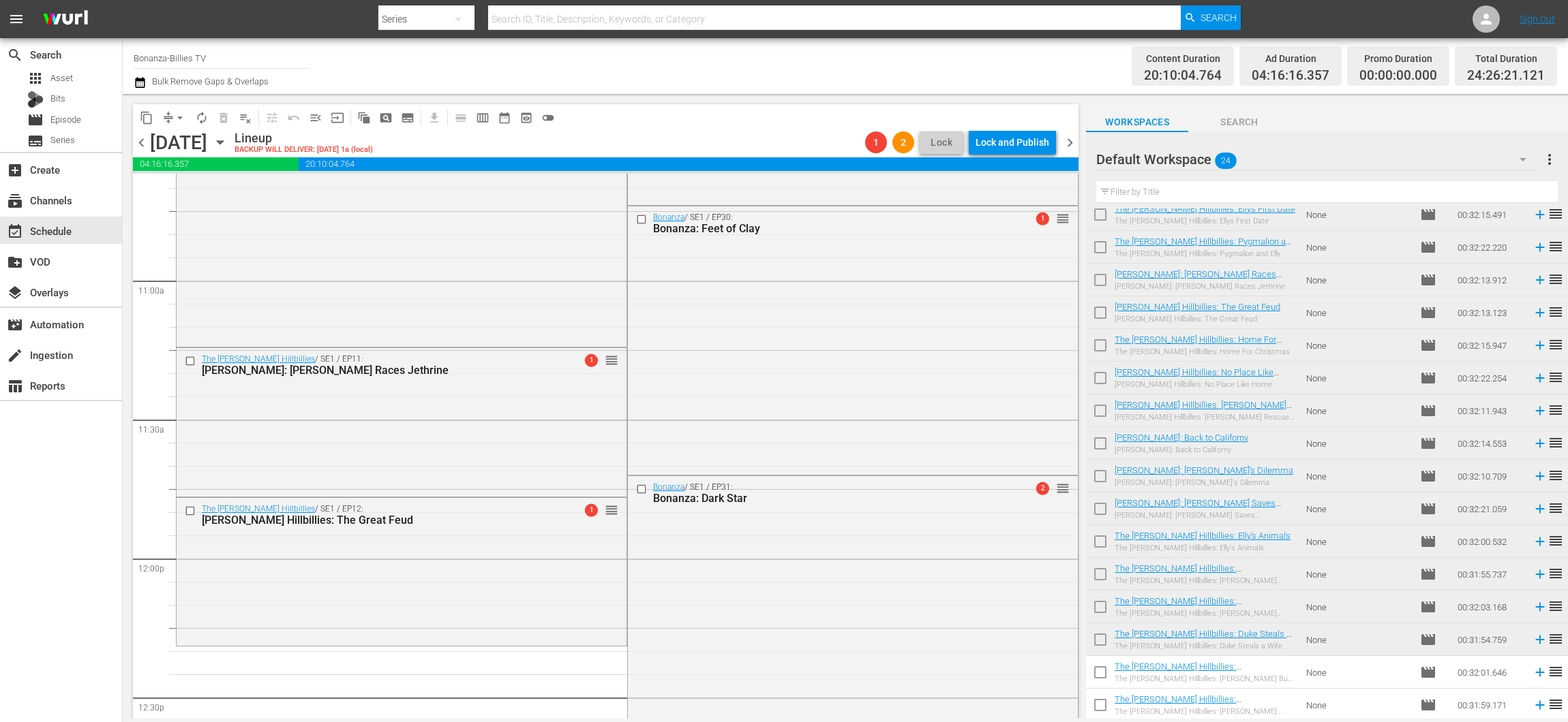
scroll to position [3313, 0]
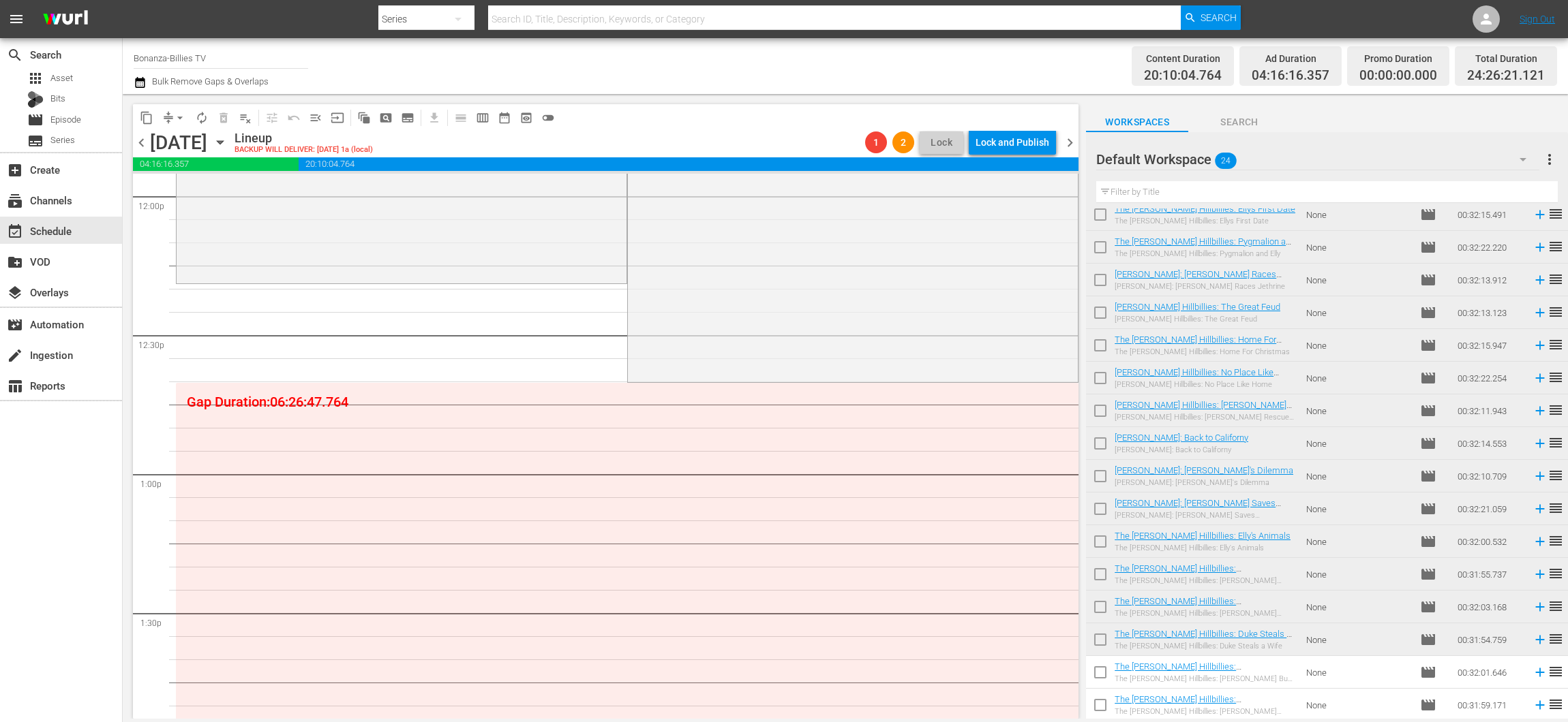
drag, startPoint x: 1053, startPoint y: 328, endPoint x: 1007, endPoint y: 283, distance: 64.4
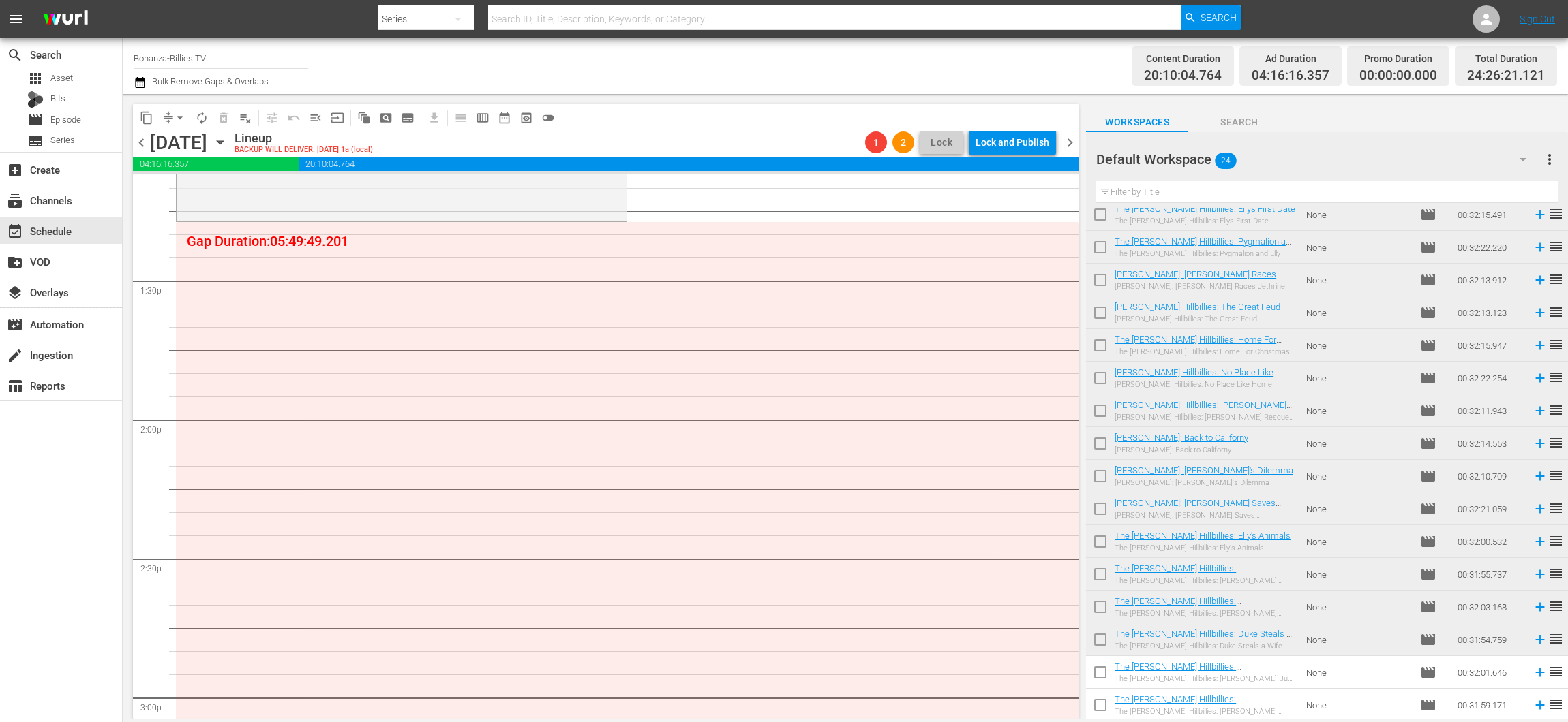
scroll to position [3646, 0]
drag, startPoint x: 1050, startPoint y: 477, endPoint x: 992, endPoint y: 227, distance: 256.6
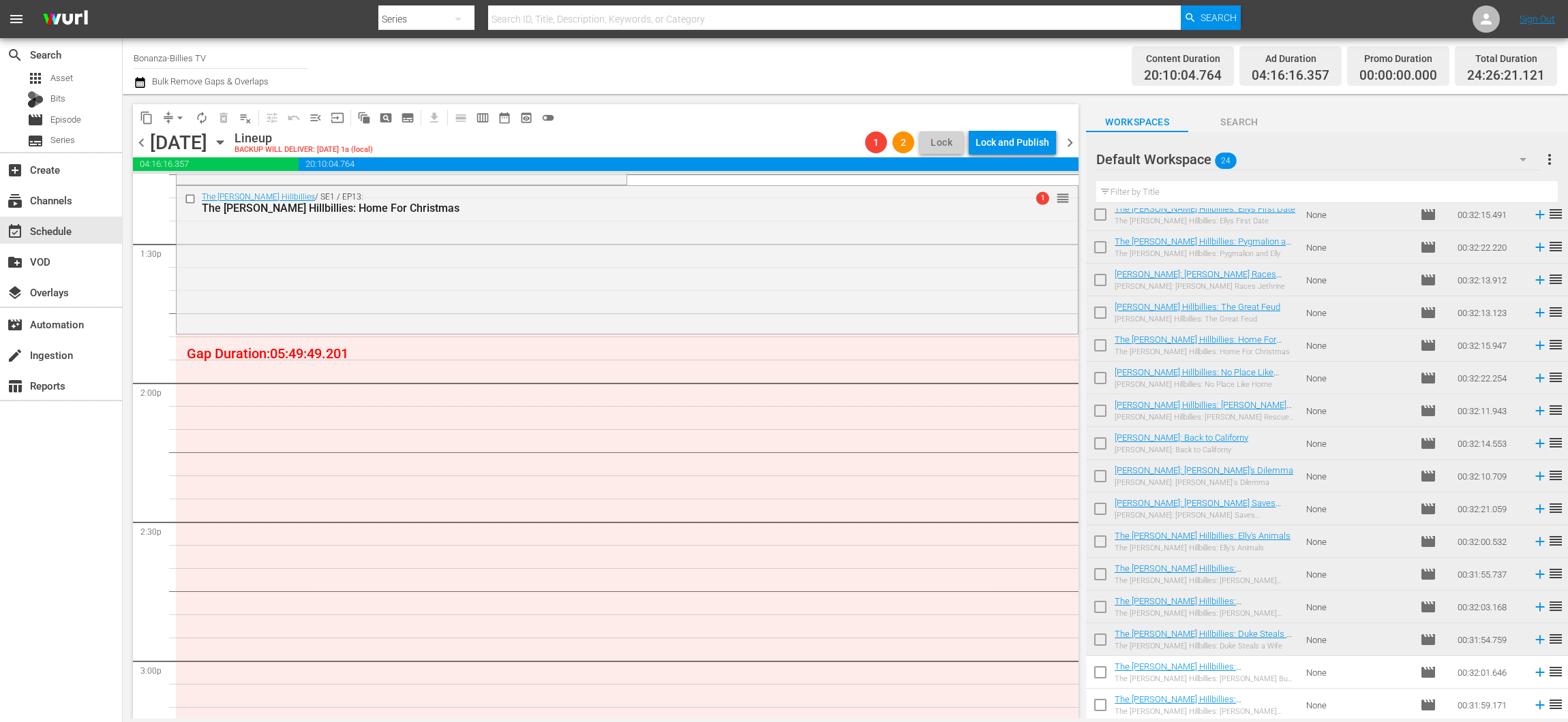
scroll to position [3670, 0]
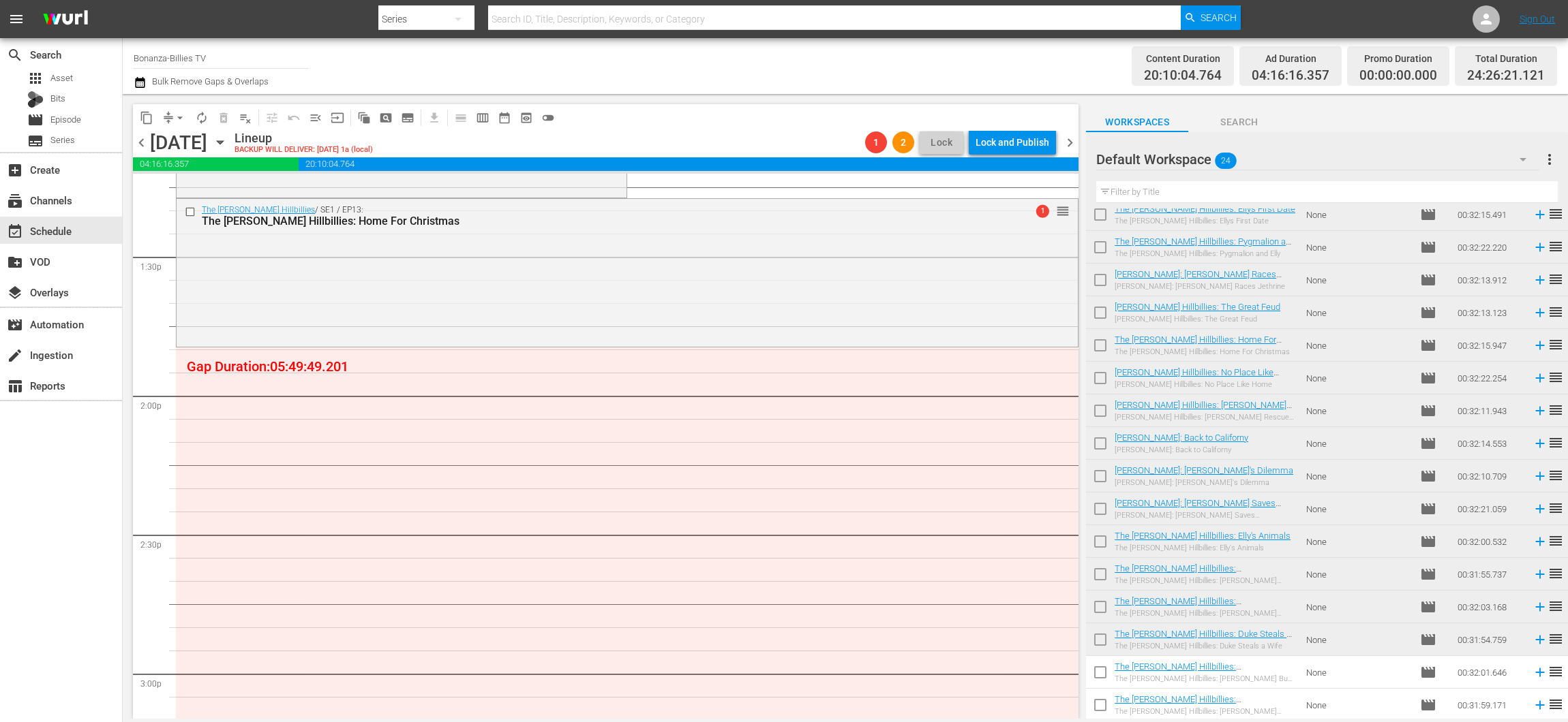
drag, startPoint x: 1050, startPoint y: 453, endPoint x: 1030, endPoint y: 361, distance: 94.1
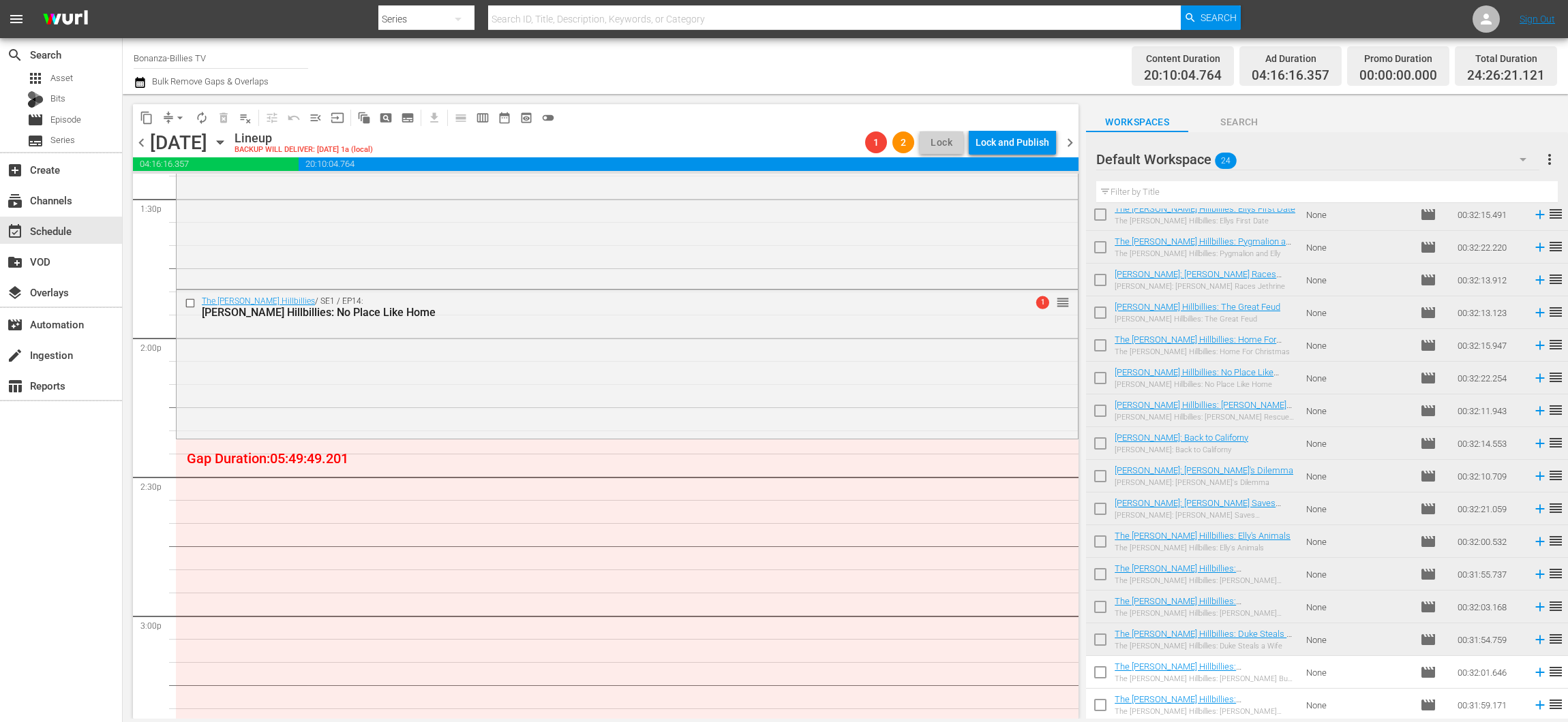
scroll to position [3792, 0]
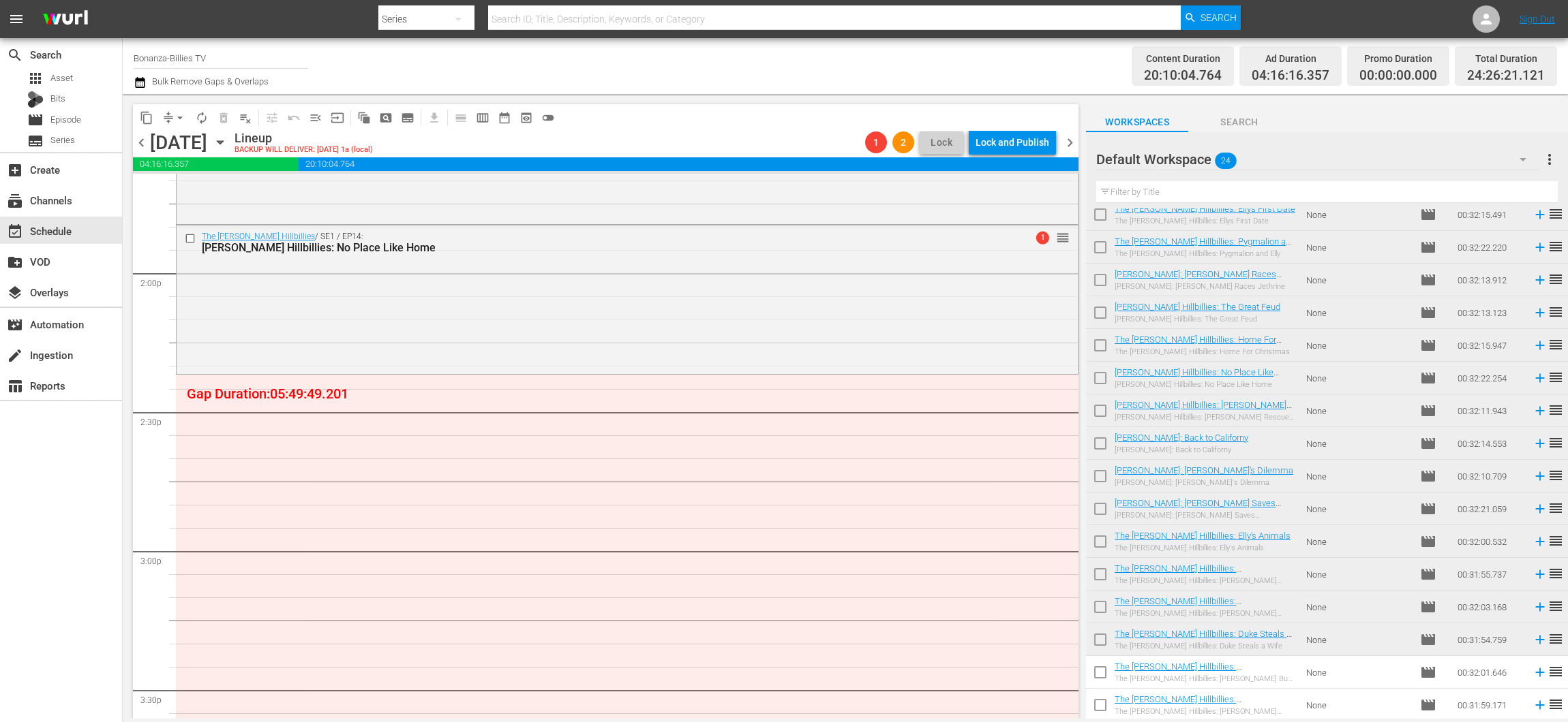
drag, startPoint x: 1048, startPoint y: 527, endPoint x: 1022, endPoint y: 380, distance: 149.3
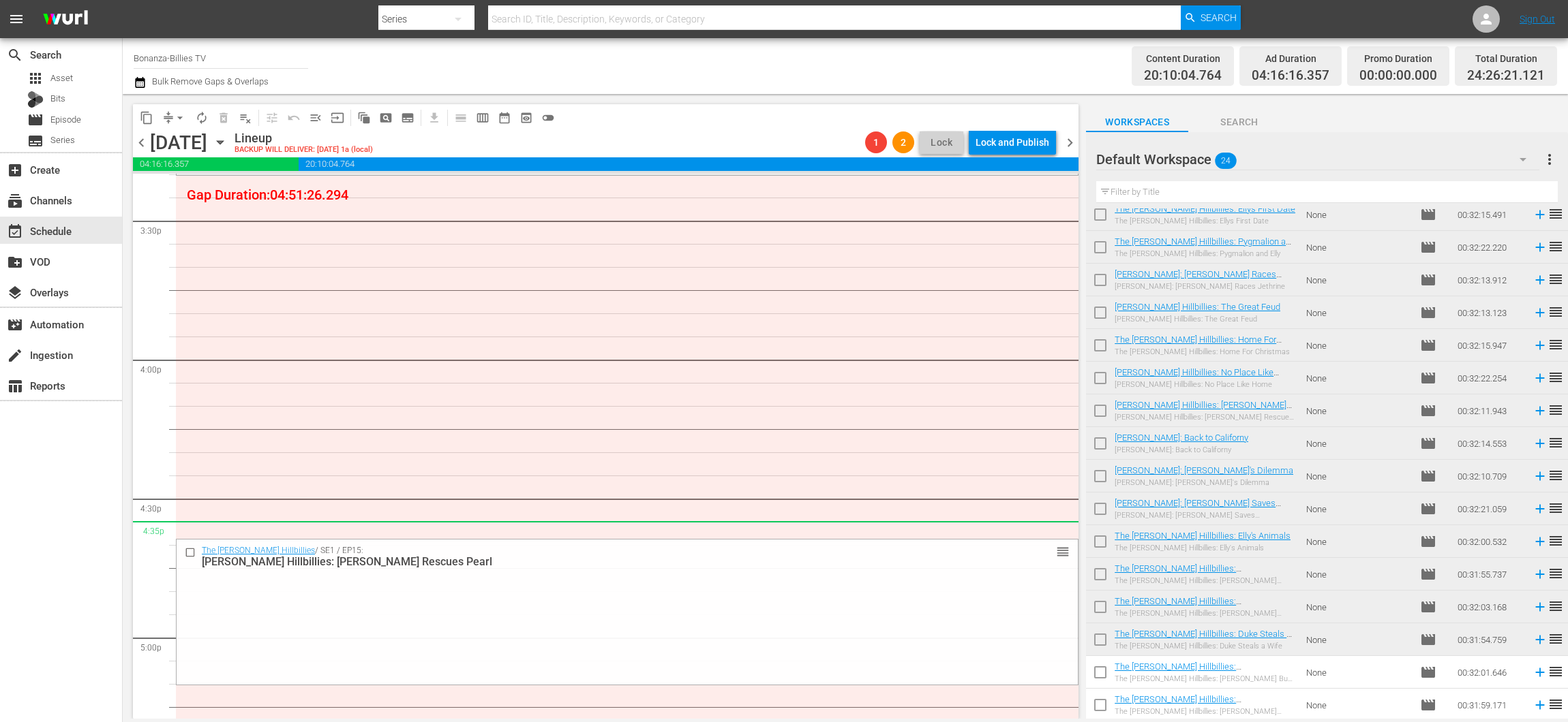
scroll to position [4120, 0]
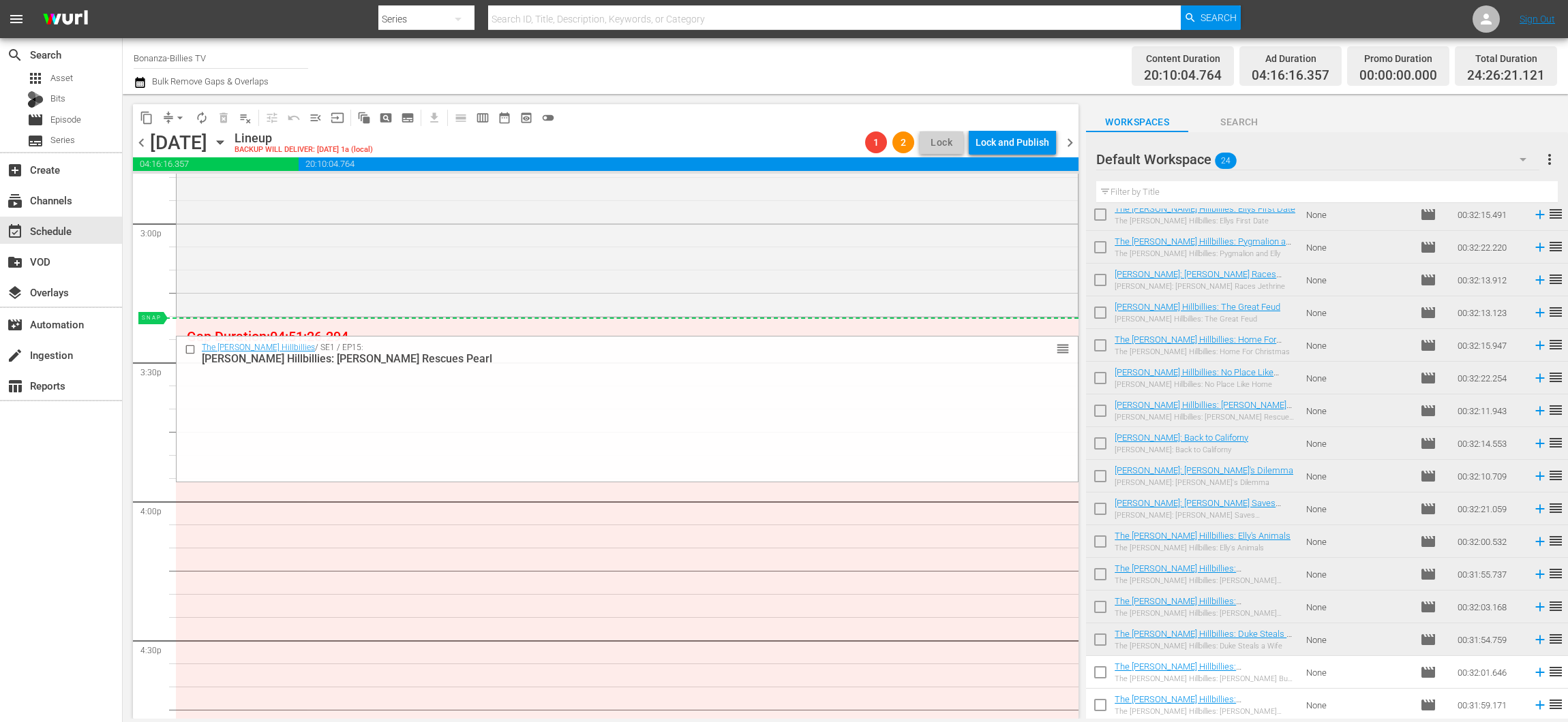
drag, startPoint x: 1052, startPoint y: 459, endPoint x: 961, endPoint y: 322, distance: 164.5
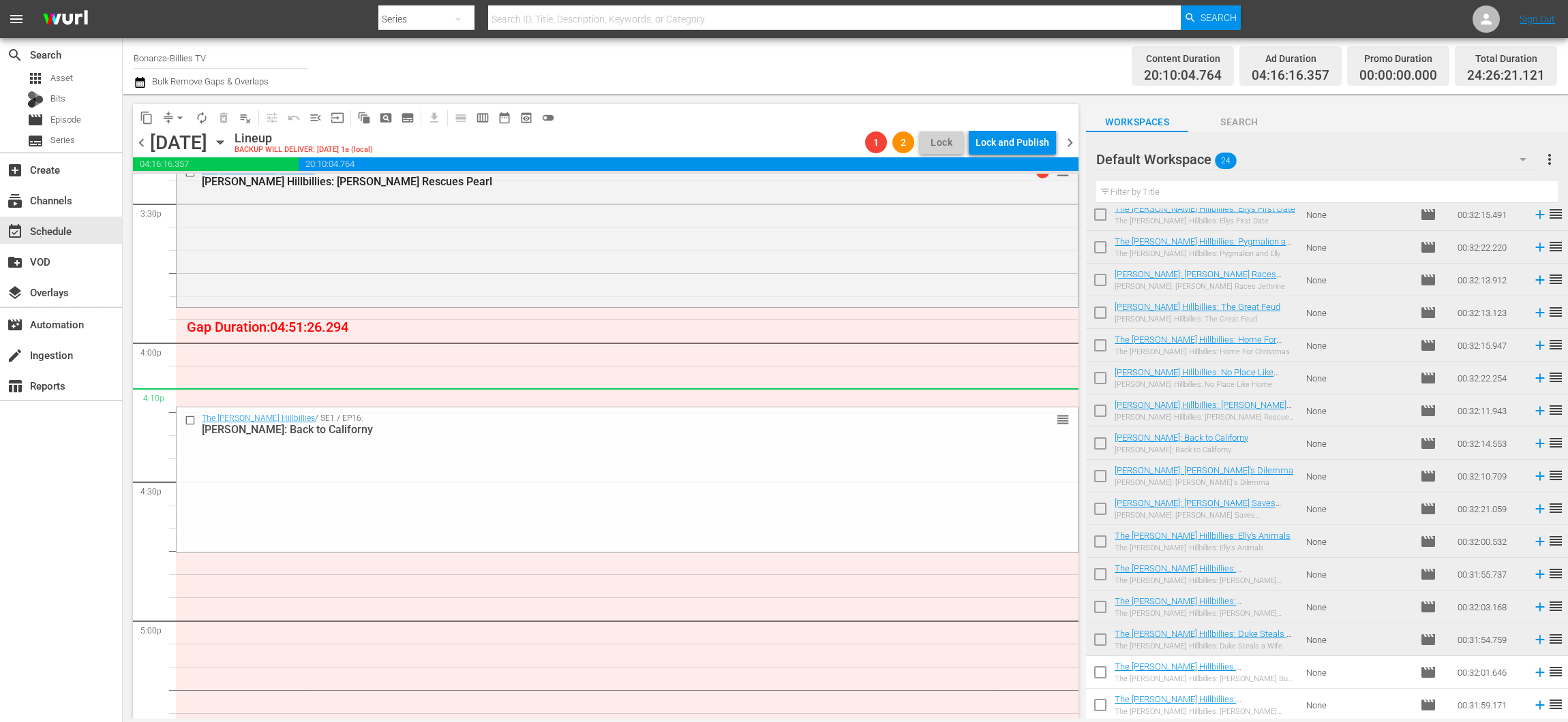
scroll to position [4275, 0]
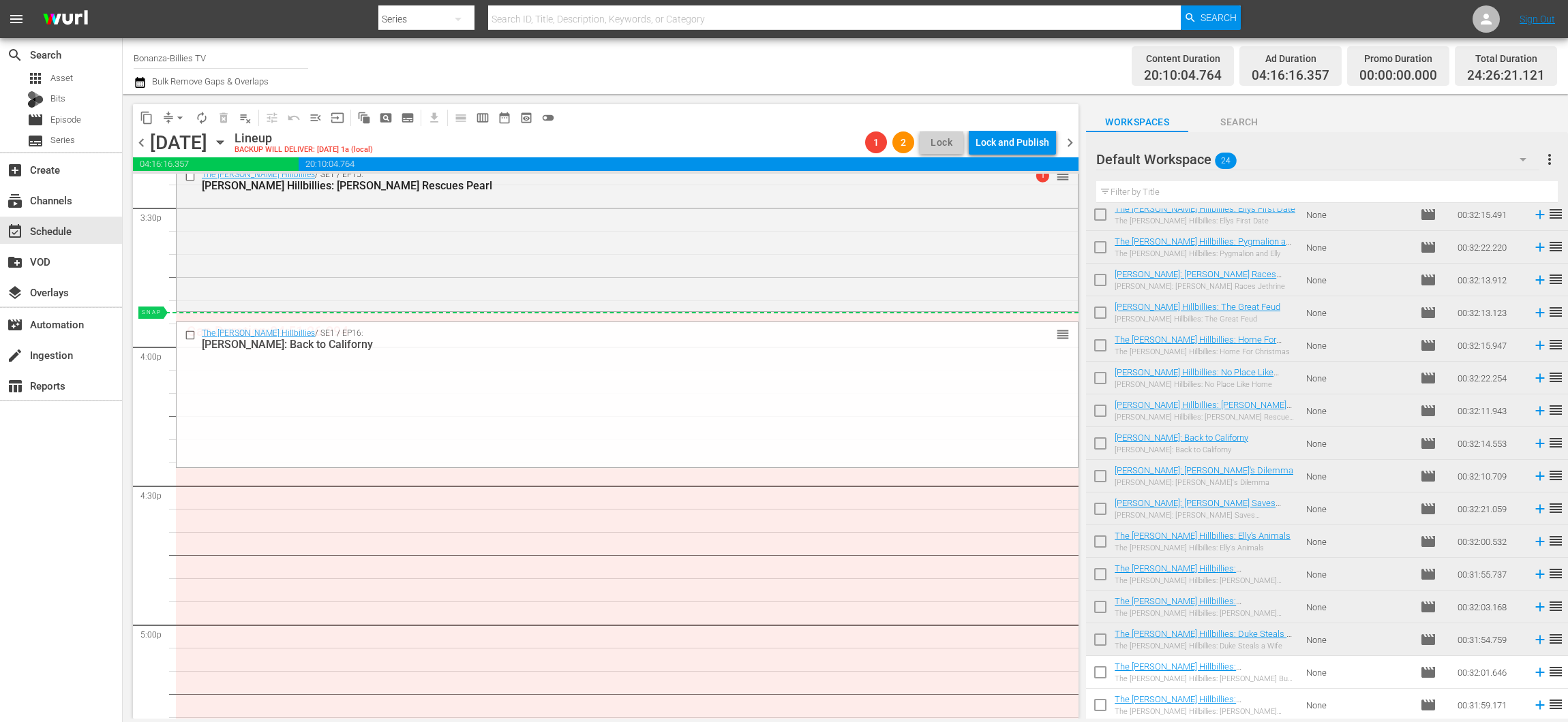
drag, startPoint x: 1053, startPoint y: 561, endPoint x: 986, endPoint y: 318, distance: 252.1
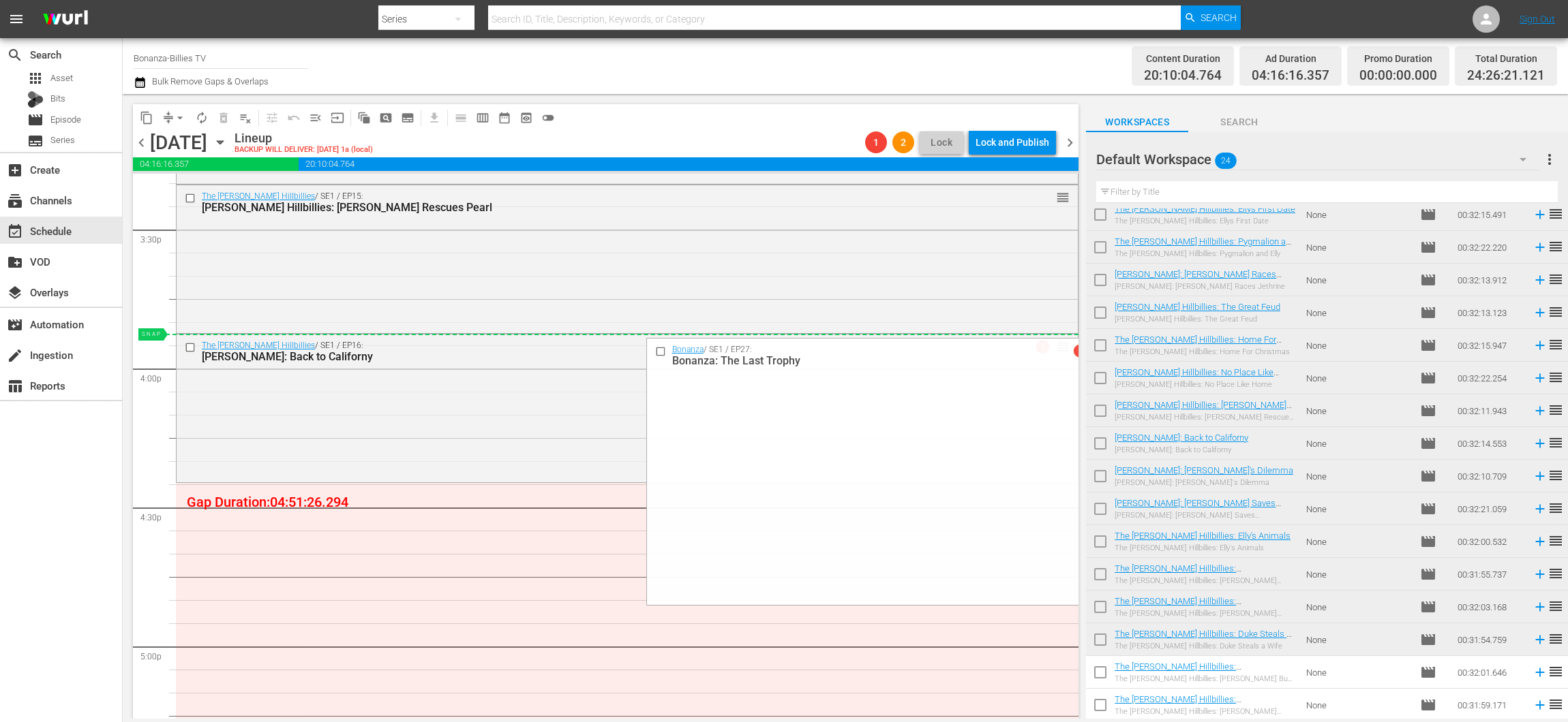
scroll to position [4265, 0]
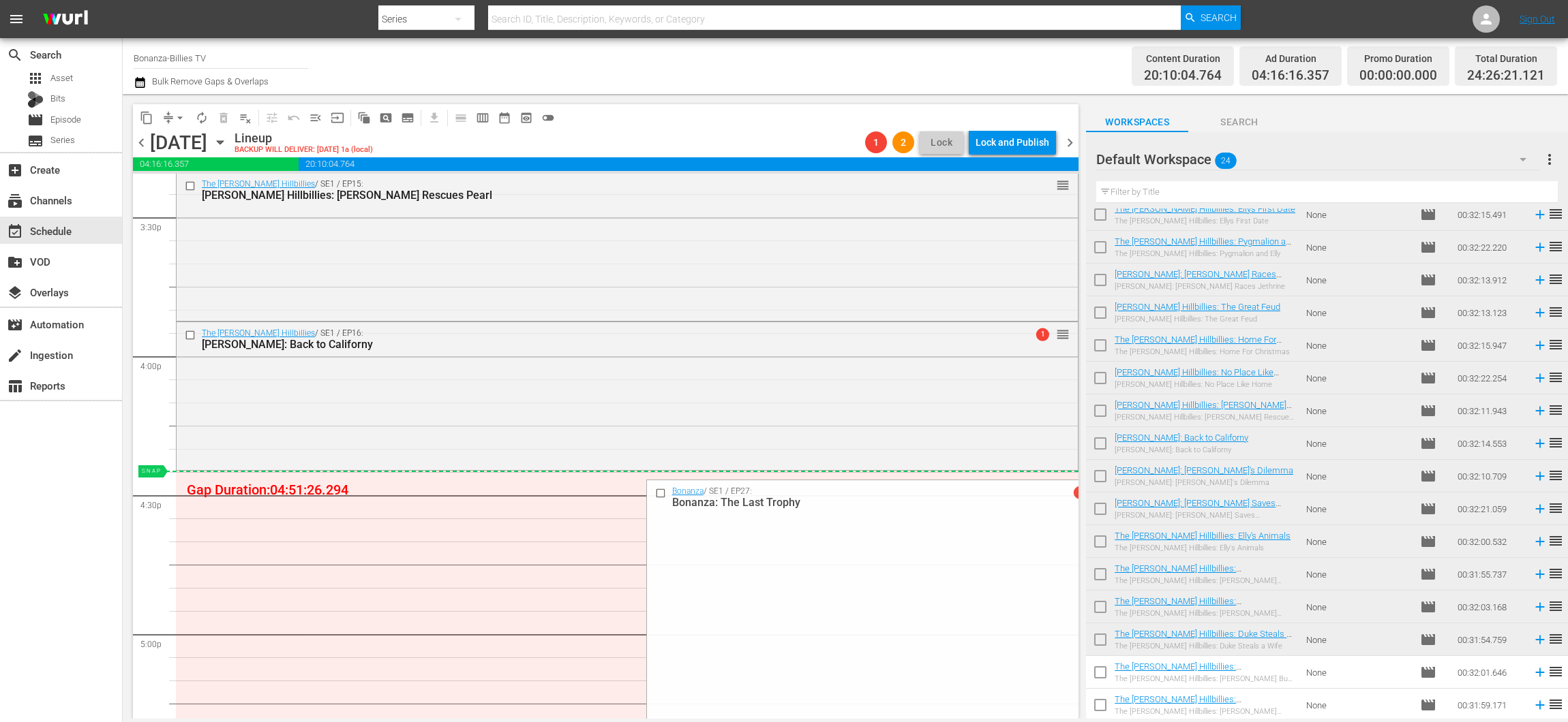
drag, startPoint x: 1054, startPoint y: 314, endPoint x: 889, endPoint y: 478, distance: 232.6
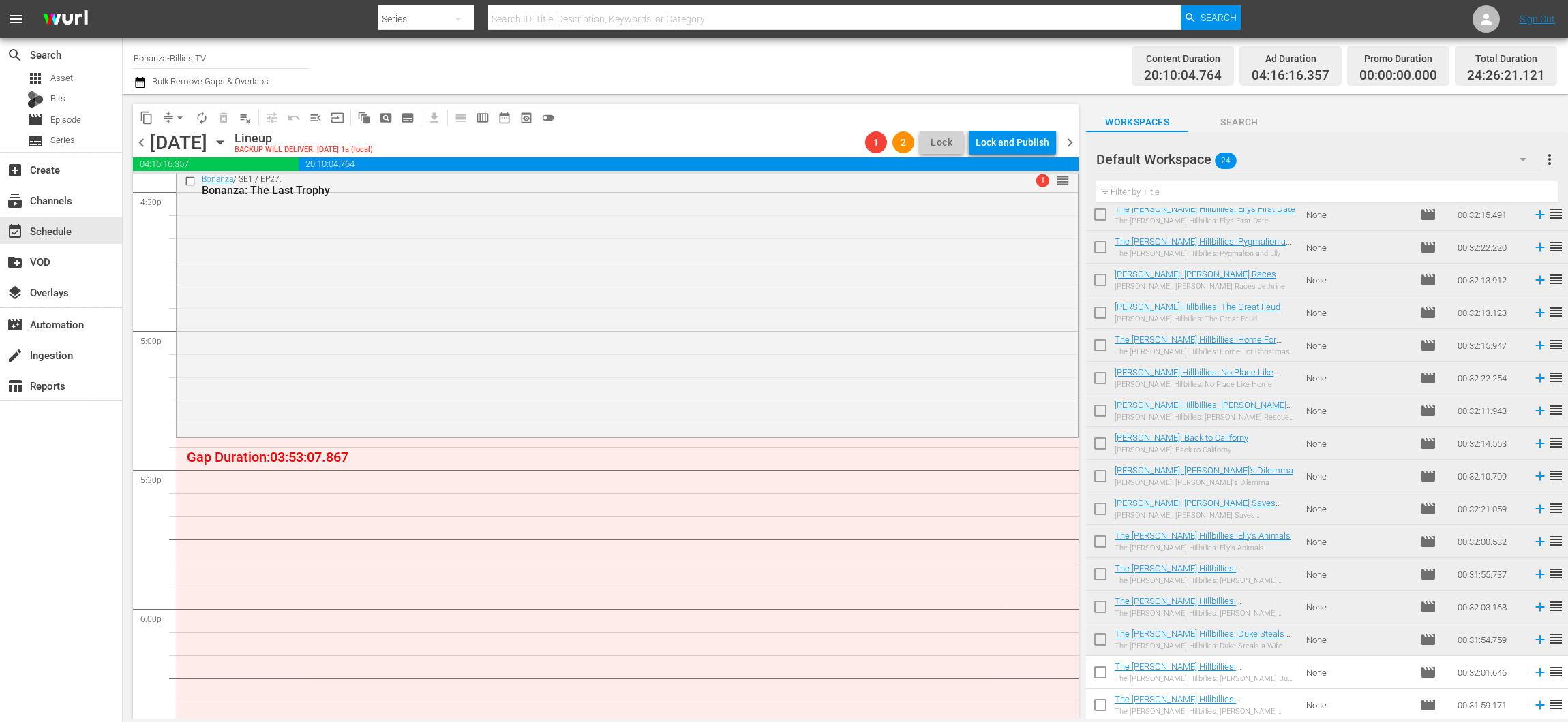
scroll to position [4628, 0]
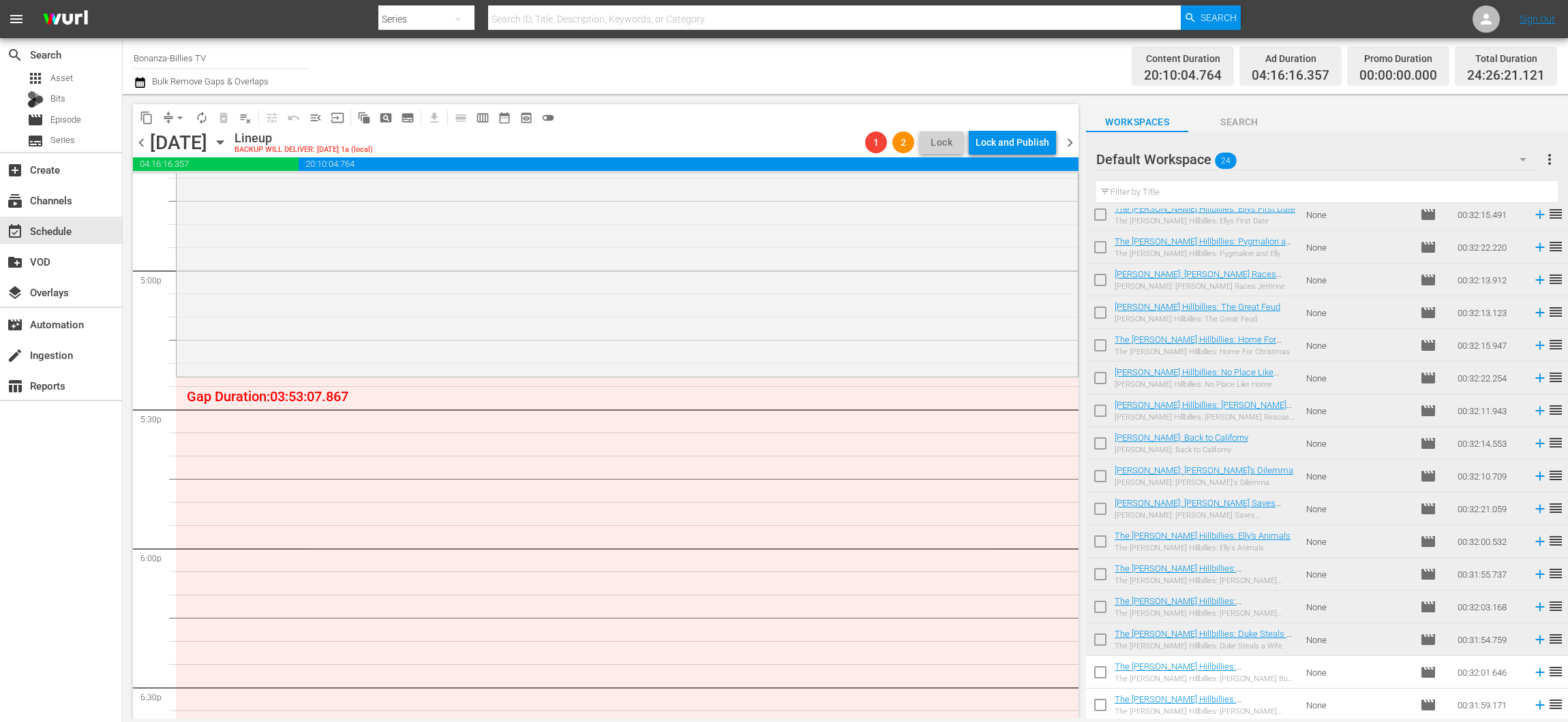
drag, startPoint x: 1044, startPoint y: 471, endPoint x: 981, endPoint y: 380, distance: 110.7
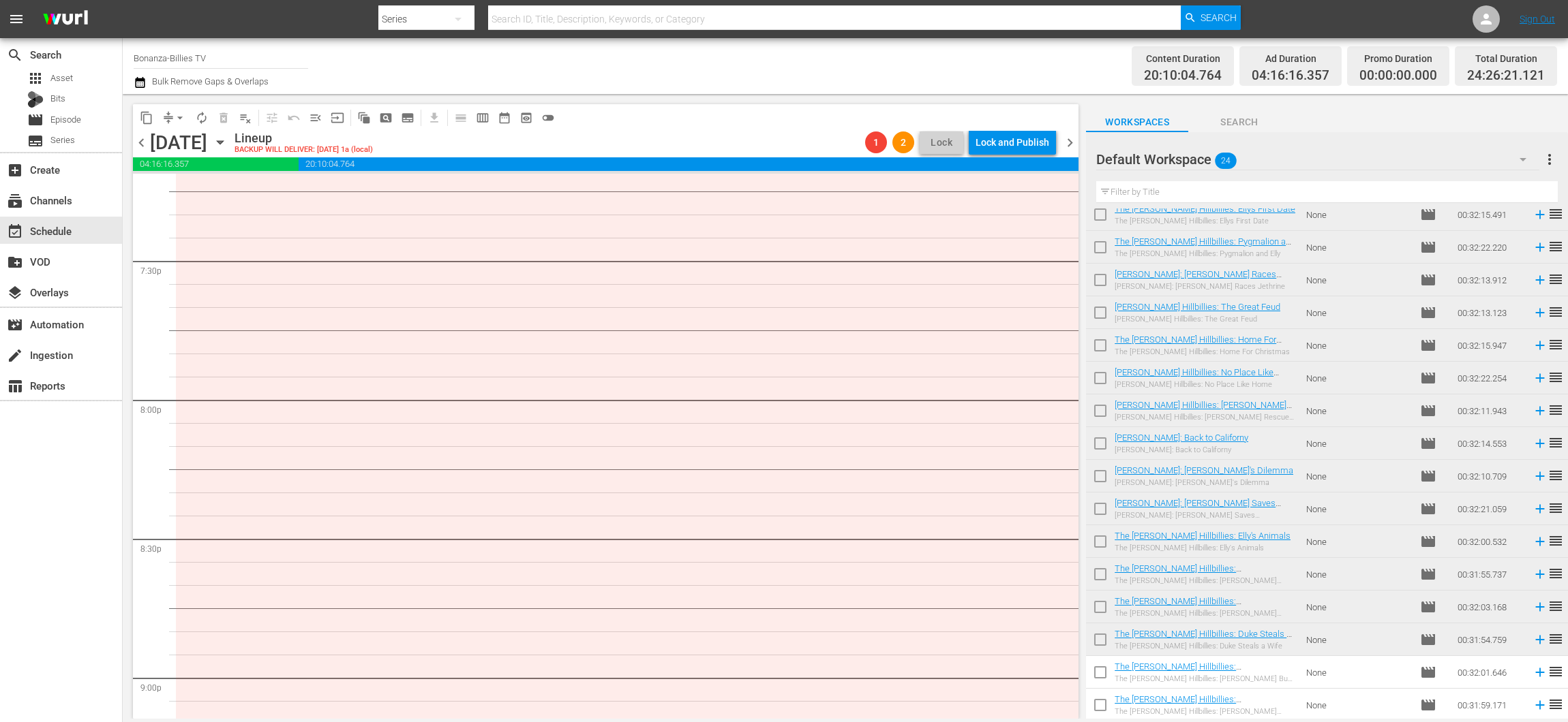
scroll to position [4951, 0]
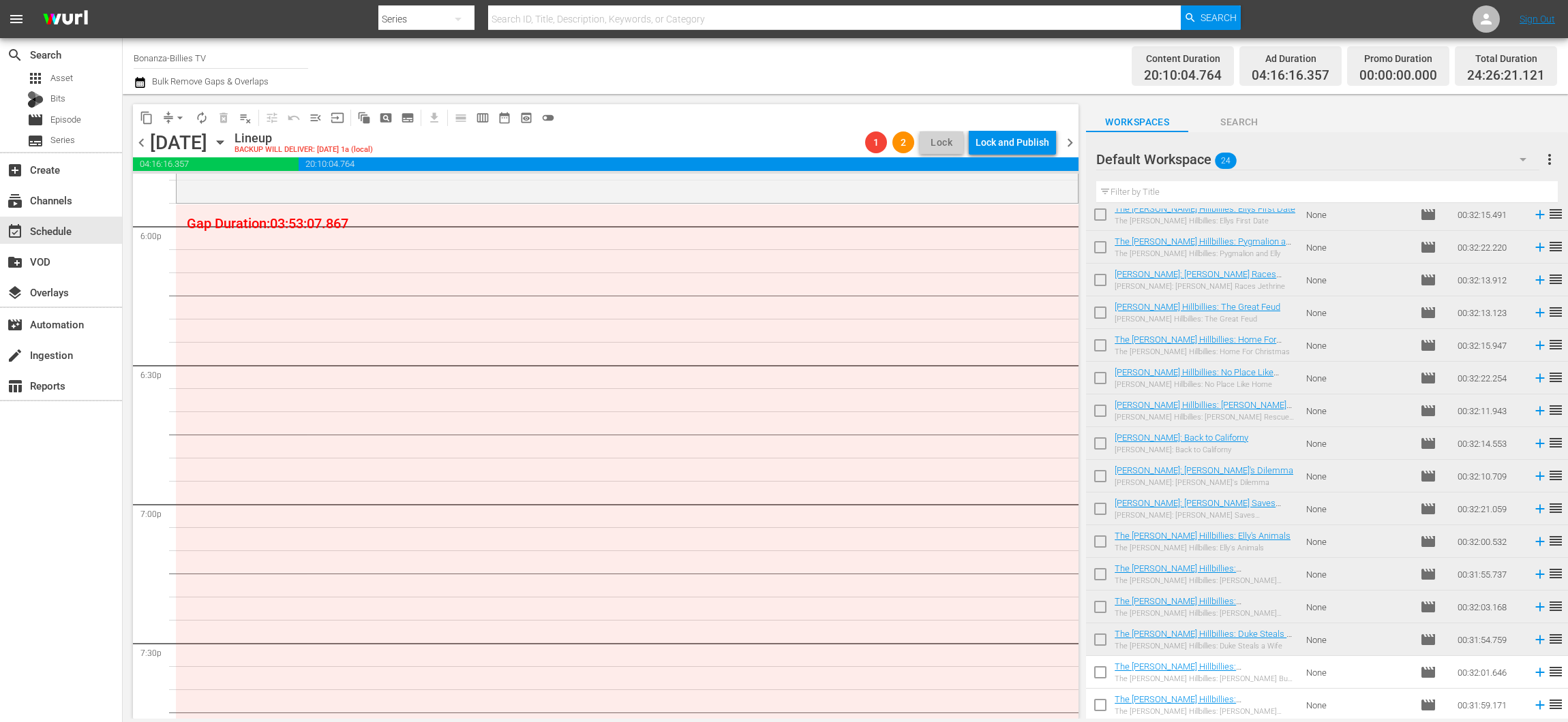
drag, startPoint x: 1044, startPoint y: 511, endPoint x: 996, endPoint y: 217, distance: 297.9
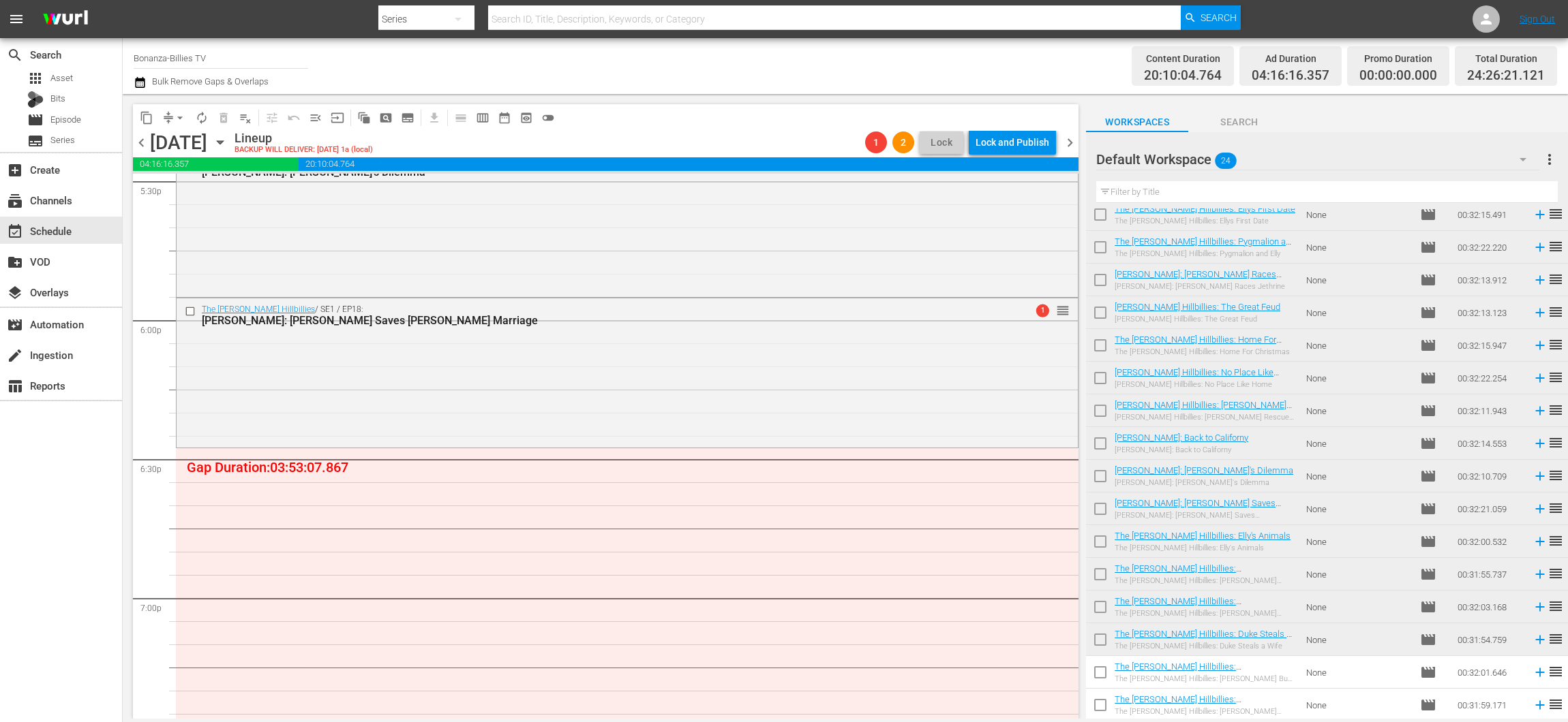
scroll to position [4858, 0]
drag, startPoint x: 1048, startPoint y: 263, endPoint x: 933, endPoint y: 452, distance: 221.2
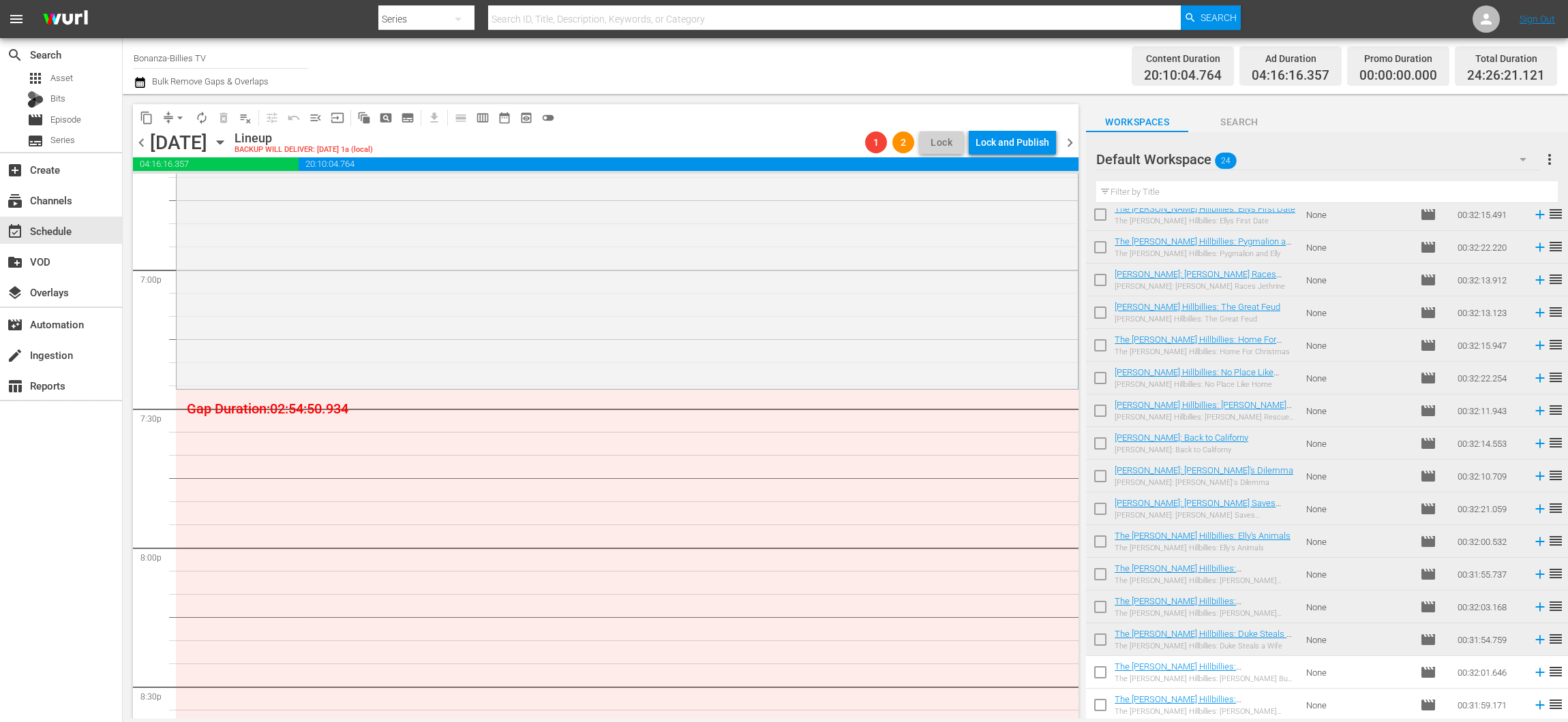
scroll to position [5093, 0]
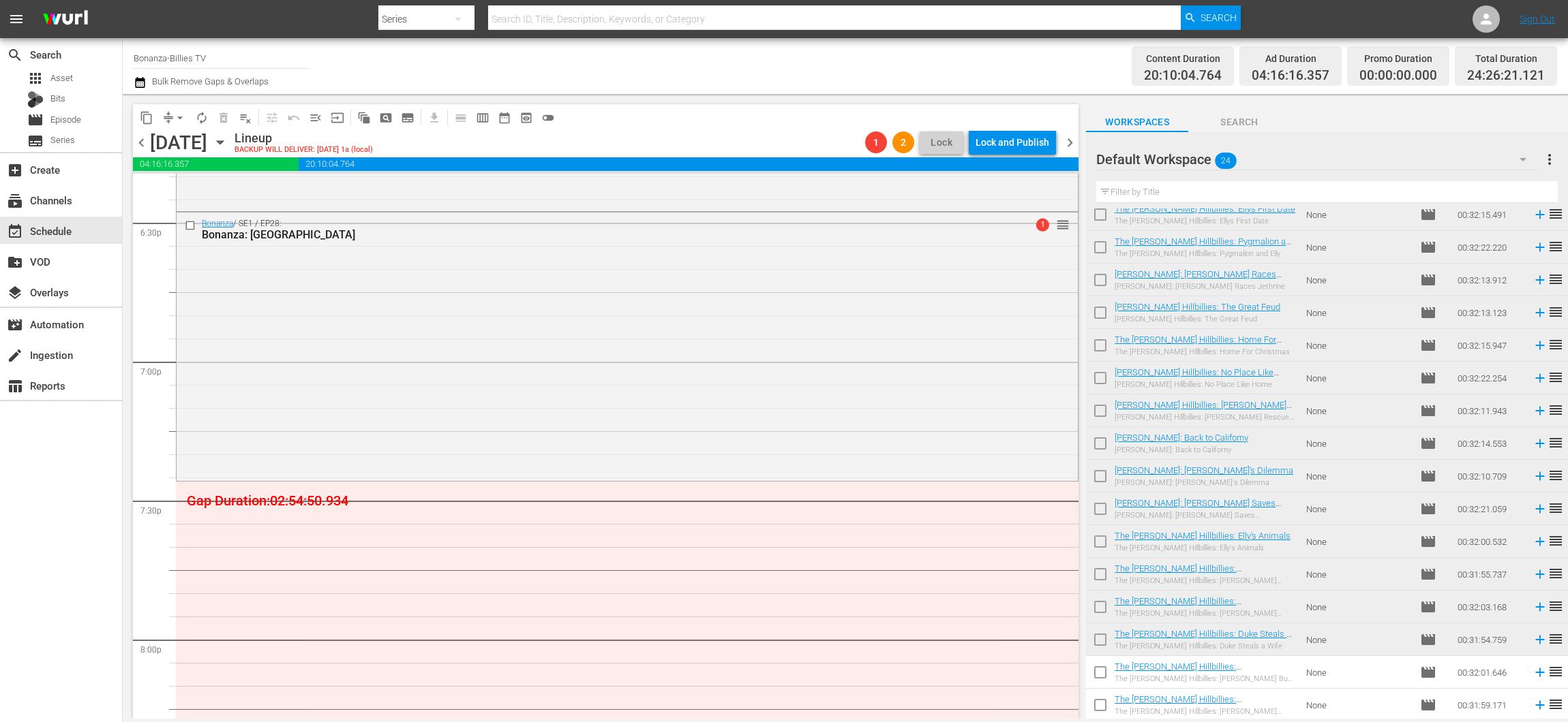
drag, startPoint x: 1046, startPoint y: 425, endPoint x: 1019, endPoint y: 487, distance: 67.6
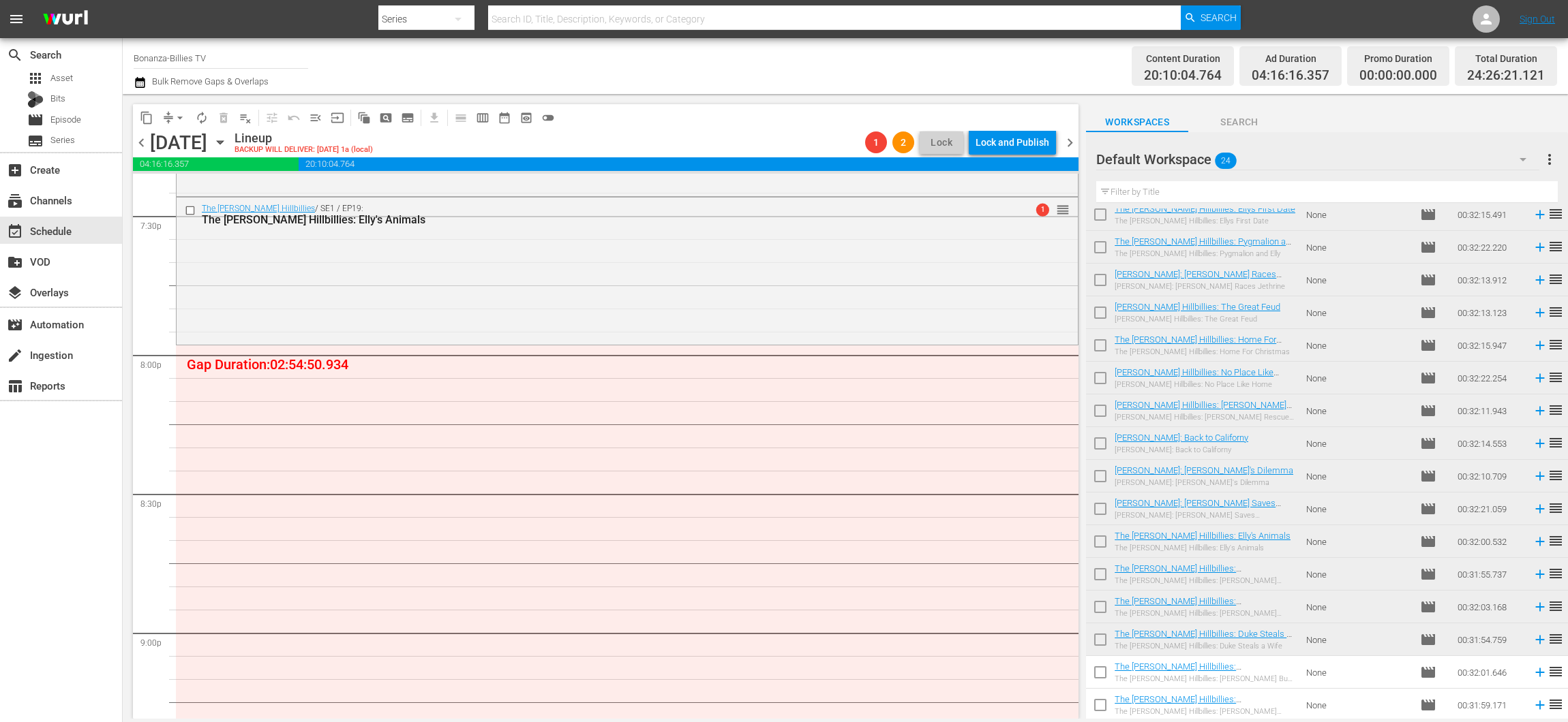
scroll to position [5340, 0]
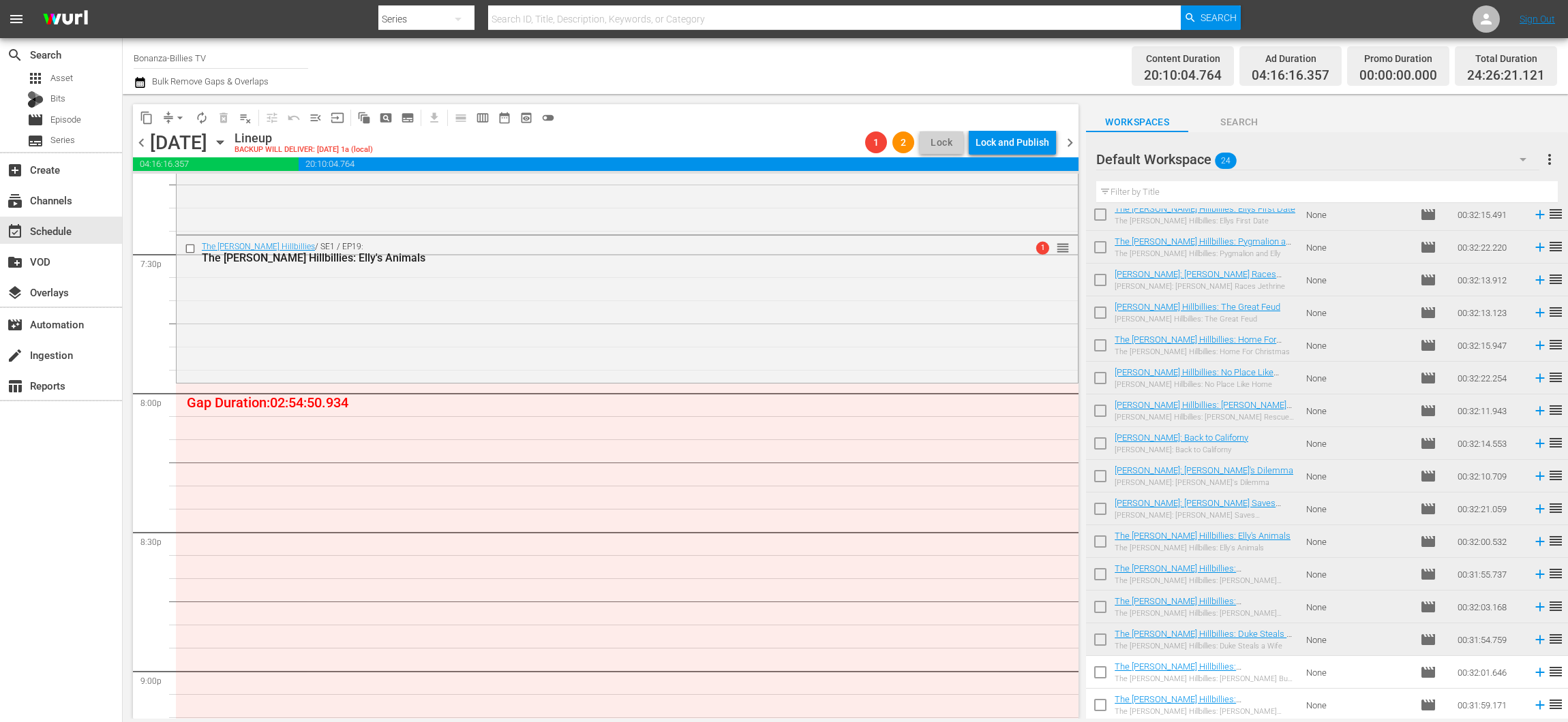
drag, startPoint x: 1046, startPoint y: 381, endPoint x: 1014, endPoint y: 385, distance: 32.2
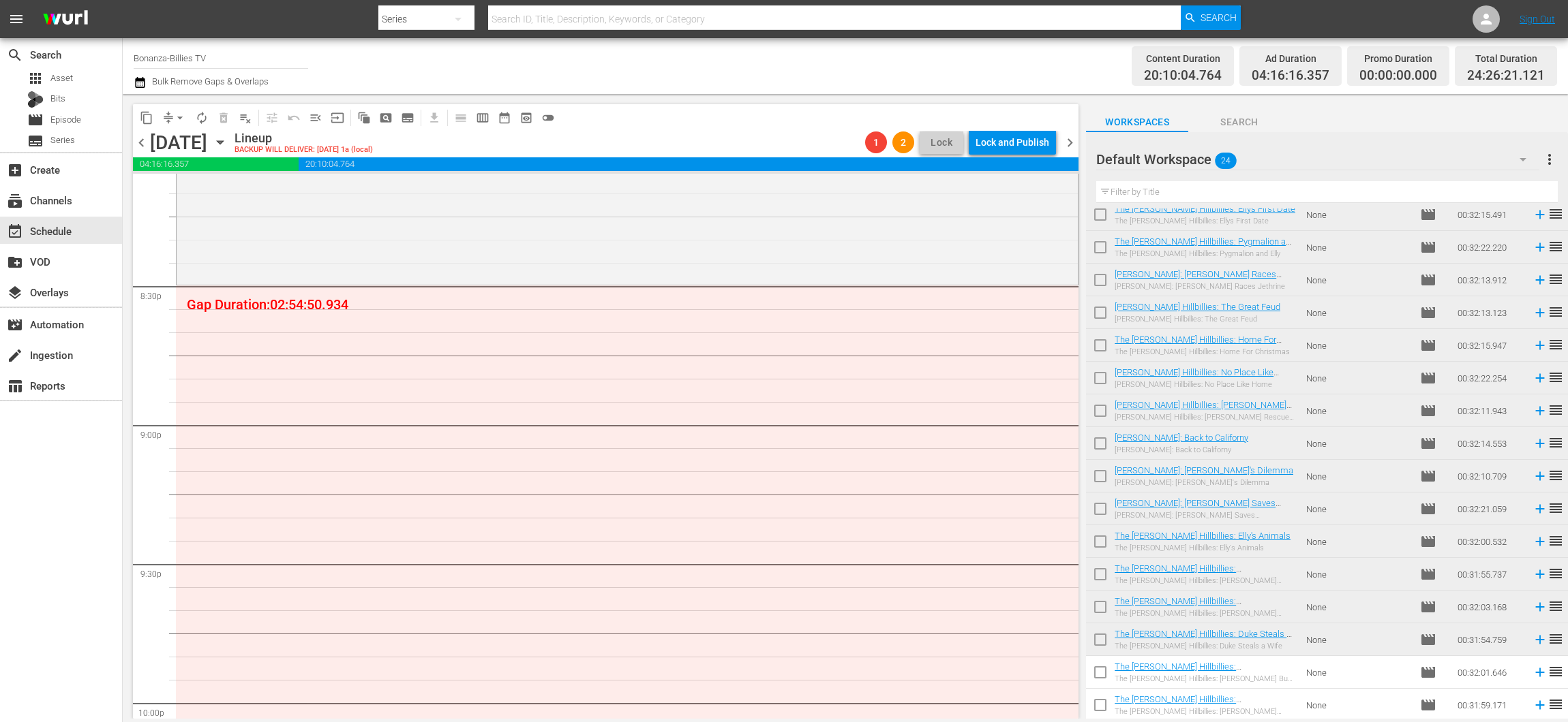
scroll to position [5502, 0]
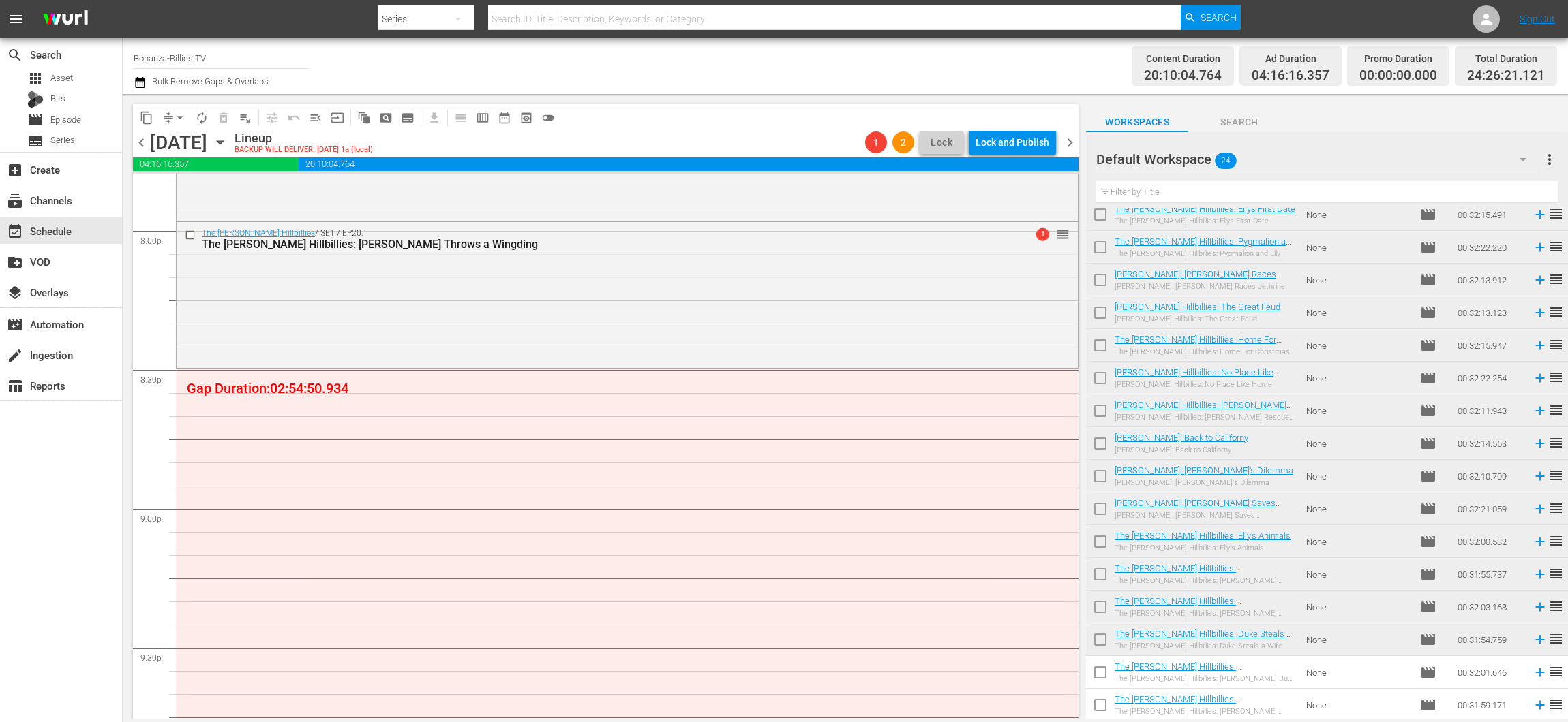
drag, startPoint x: 1052, startPoint y: 331, endPoint x: 959, endPoint y: 375, distance: 102.9
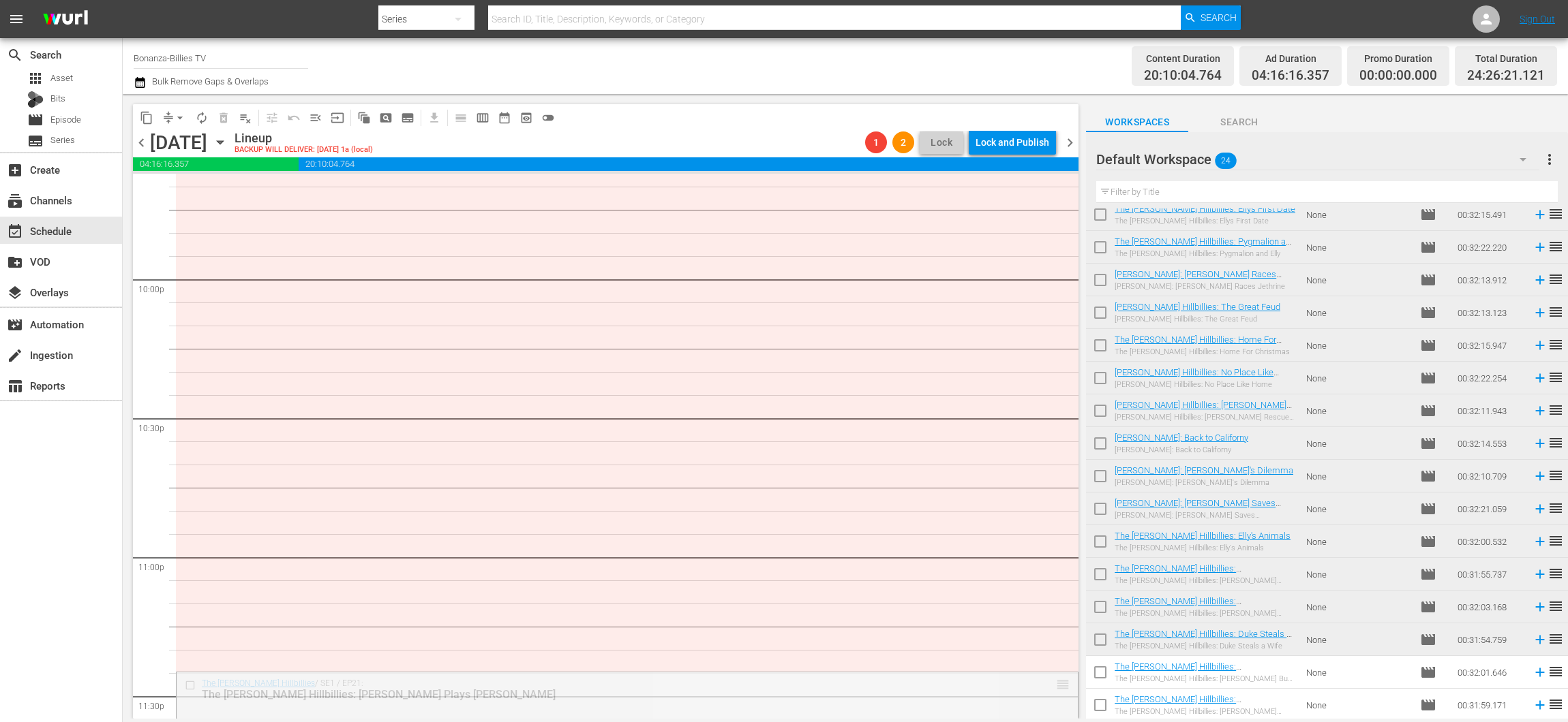
scroll to position [5714, 0]
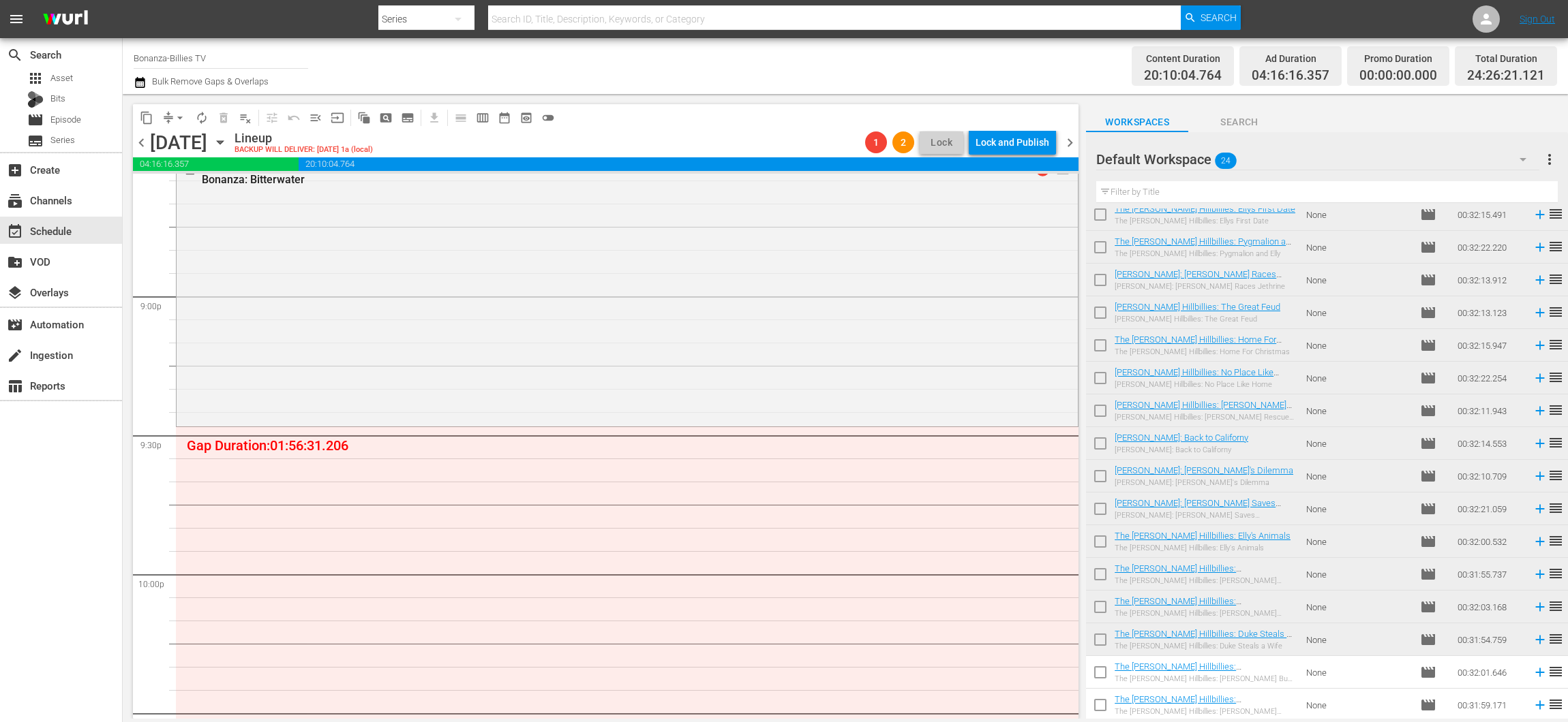
drag, startPoint x: 1046, startPoint y: 434, endPoint x: 989, endPoint y: 428, distance: 57.3
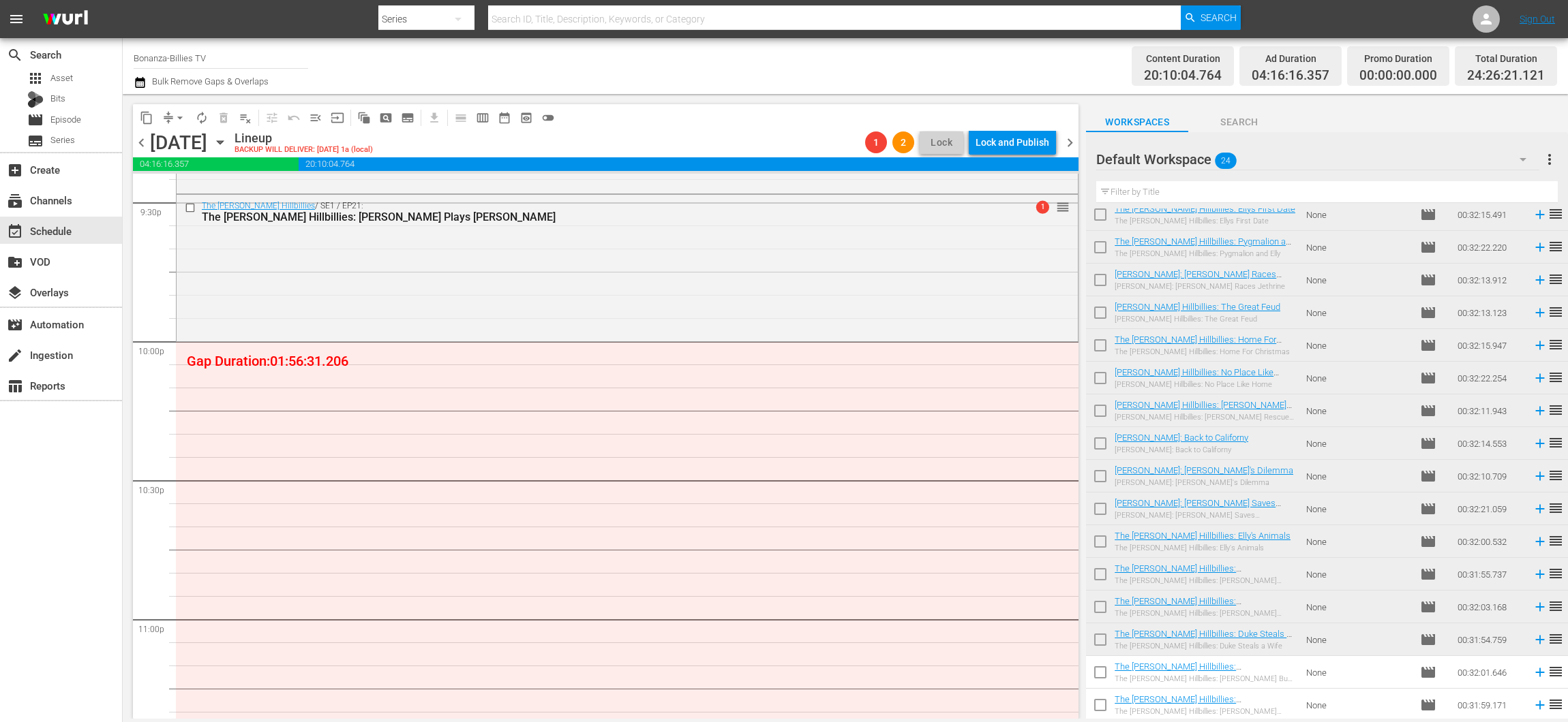
scroll to position [5946, 0]
drag, startPoint x: 1051, startPoint y: 587, endPoint x: 1015, endPoint y: 357, distance: 232.8
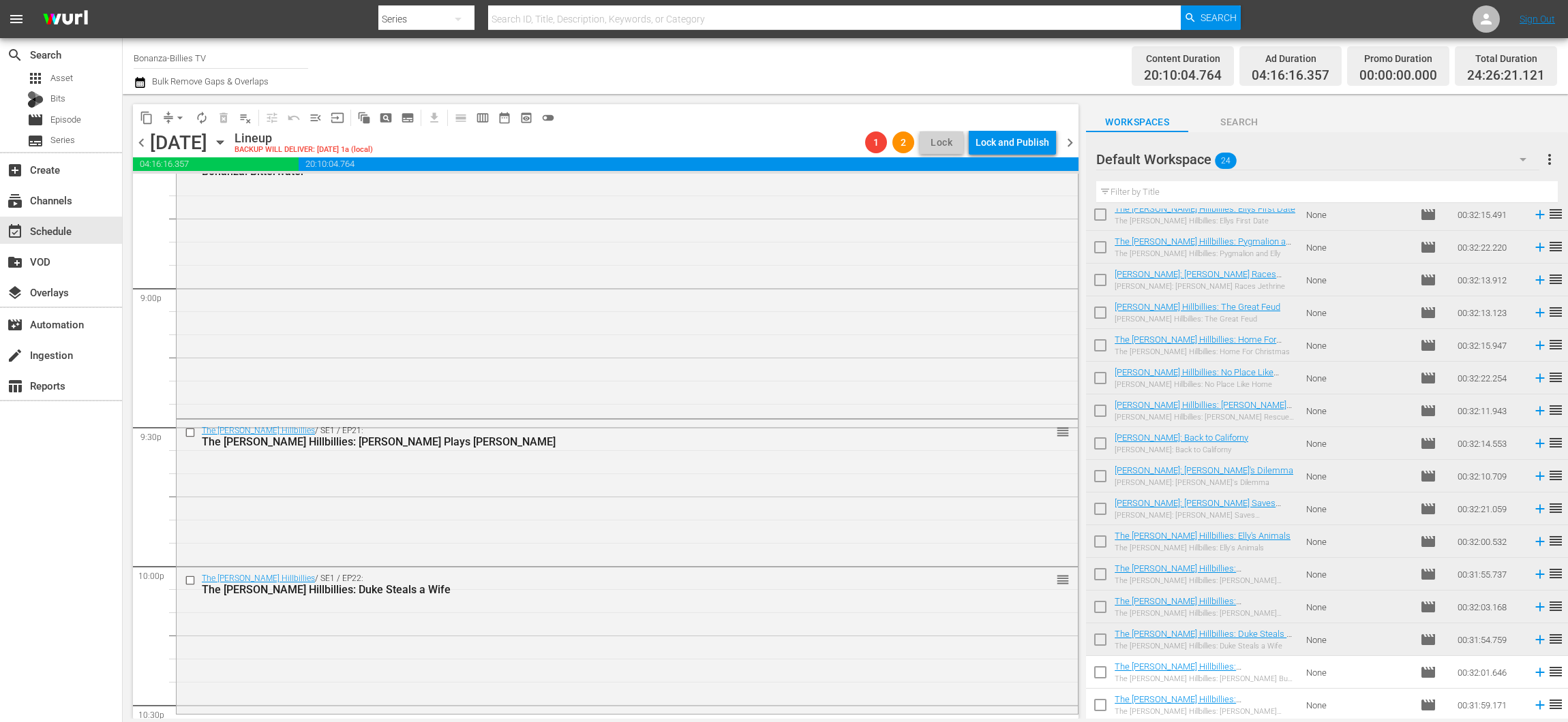
scroll to position [6126, 0]
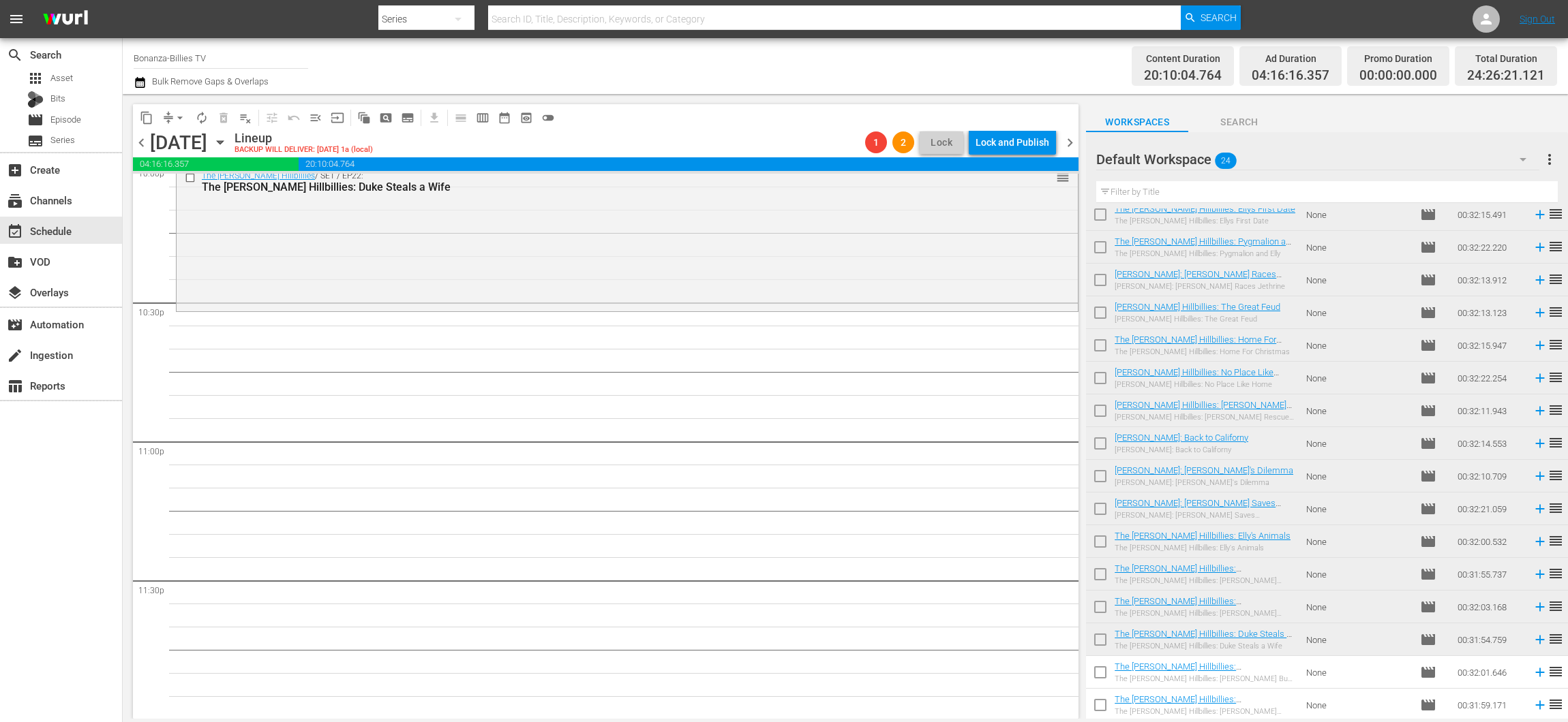
drag, startPoint x: 1056, startPoint y: 371, endPoint x: 942, endPoint y: 320, distance: 124.9
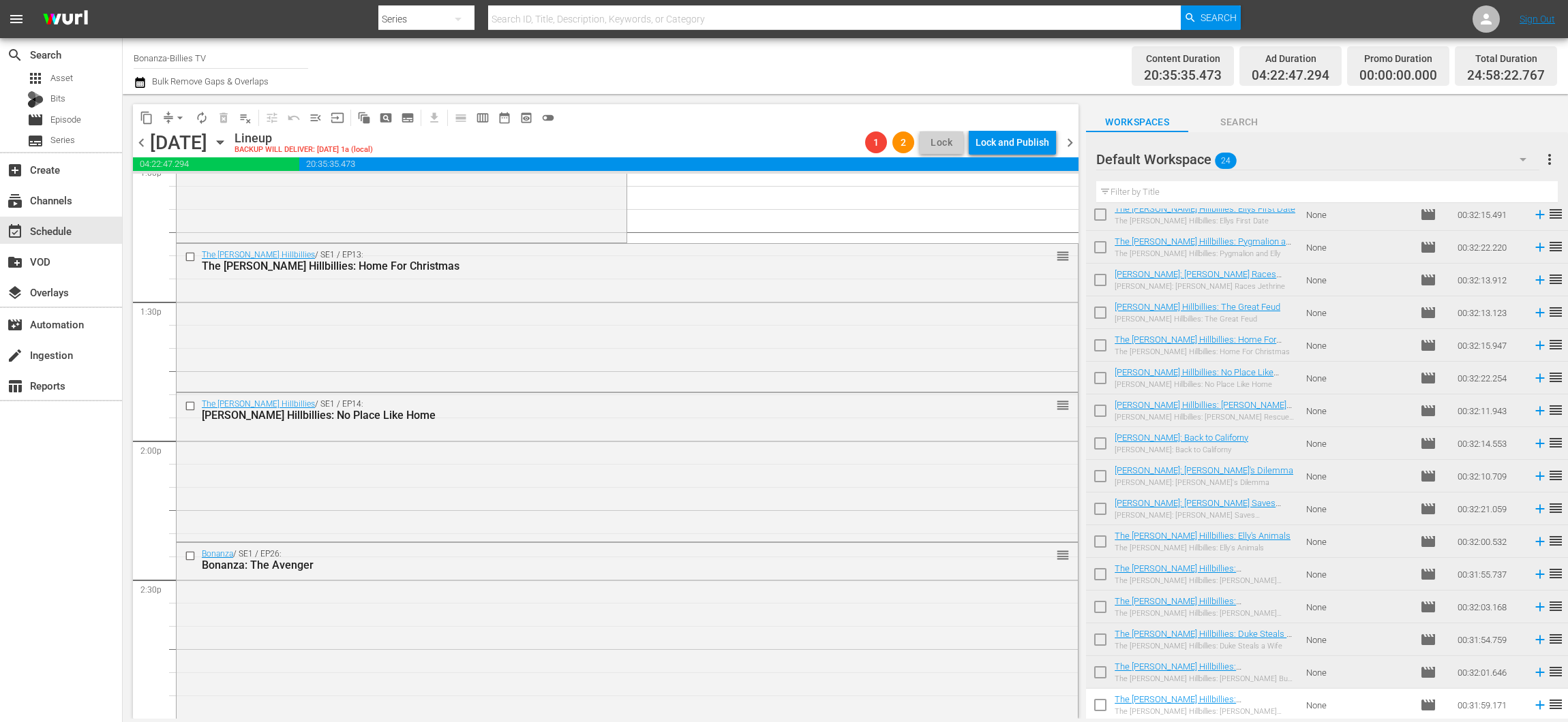
scroll to position [3032, 0]
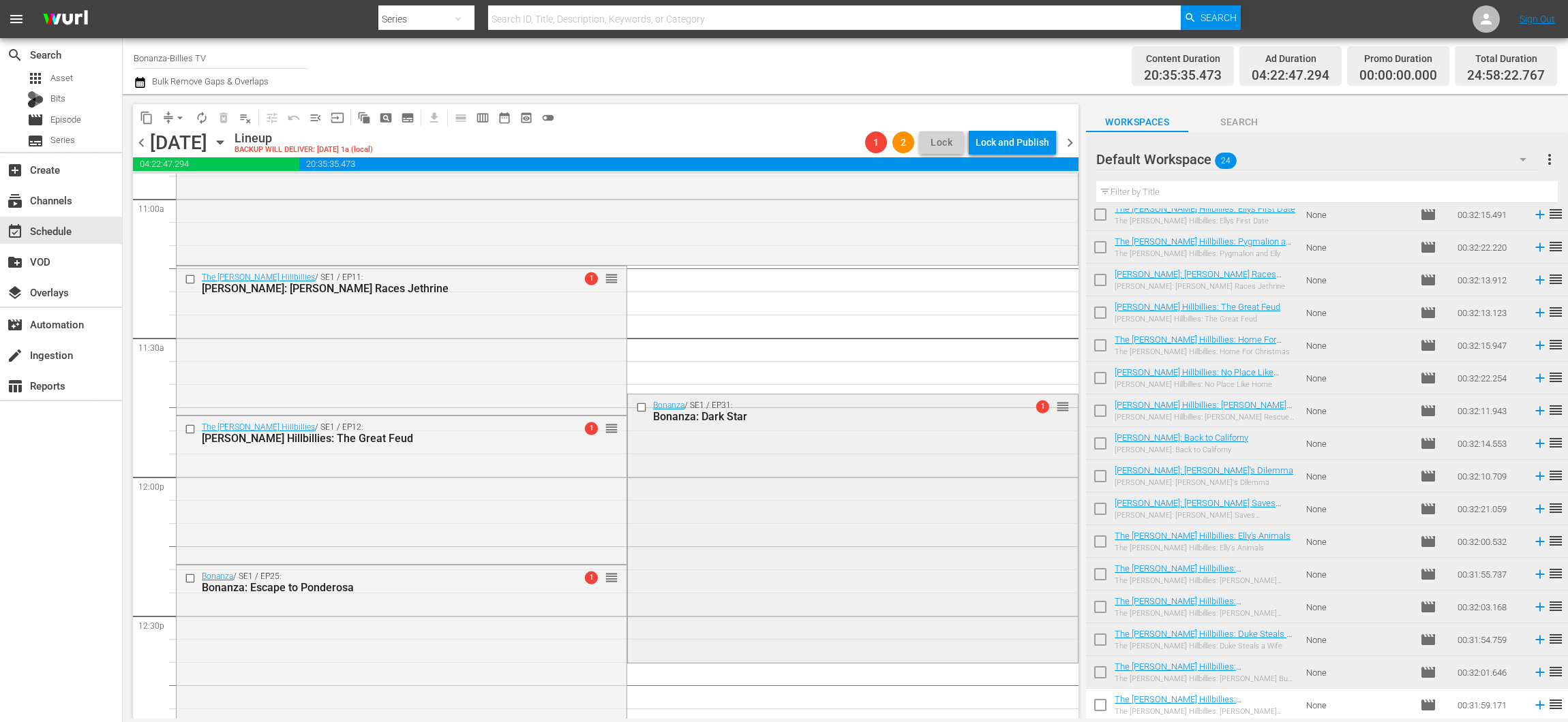
click at [636, 407] on input "checkbox" at bounding box center [643, 407] width 14 height 12
click at [225, 116] on span "delete_forever_outlined" at bounding box center [224, 118] width 14 height 14
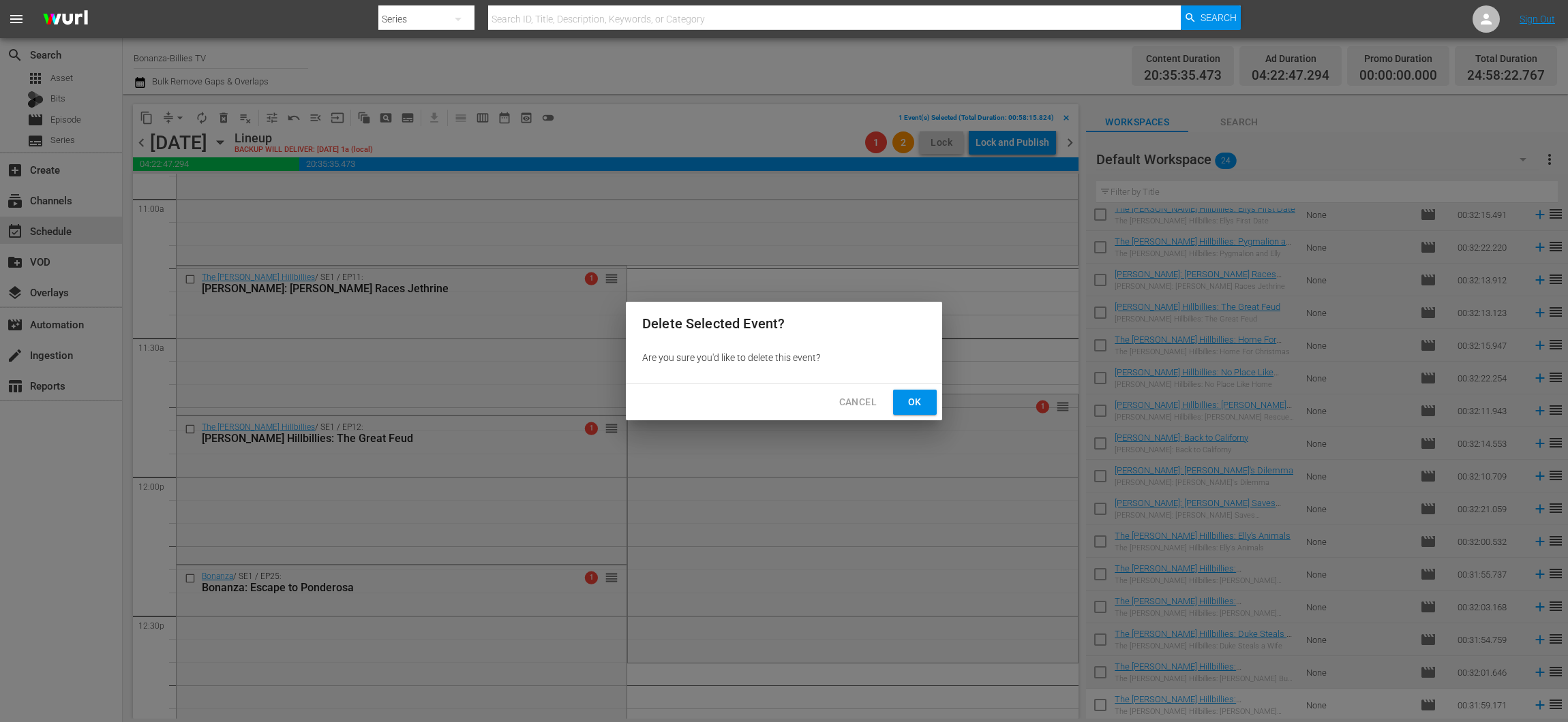
click at [913, 389] on div "Cancel Ok" at bounding box center [784, 402] width 316 height 36
click at [924, 396] on span "Ok" at bounding box center [915, 402] width 22 height 17
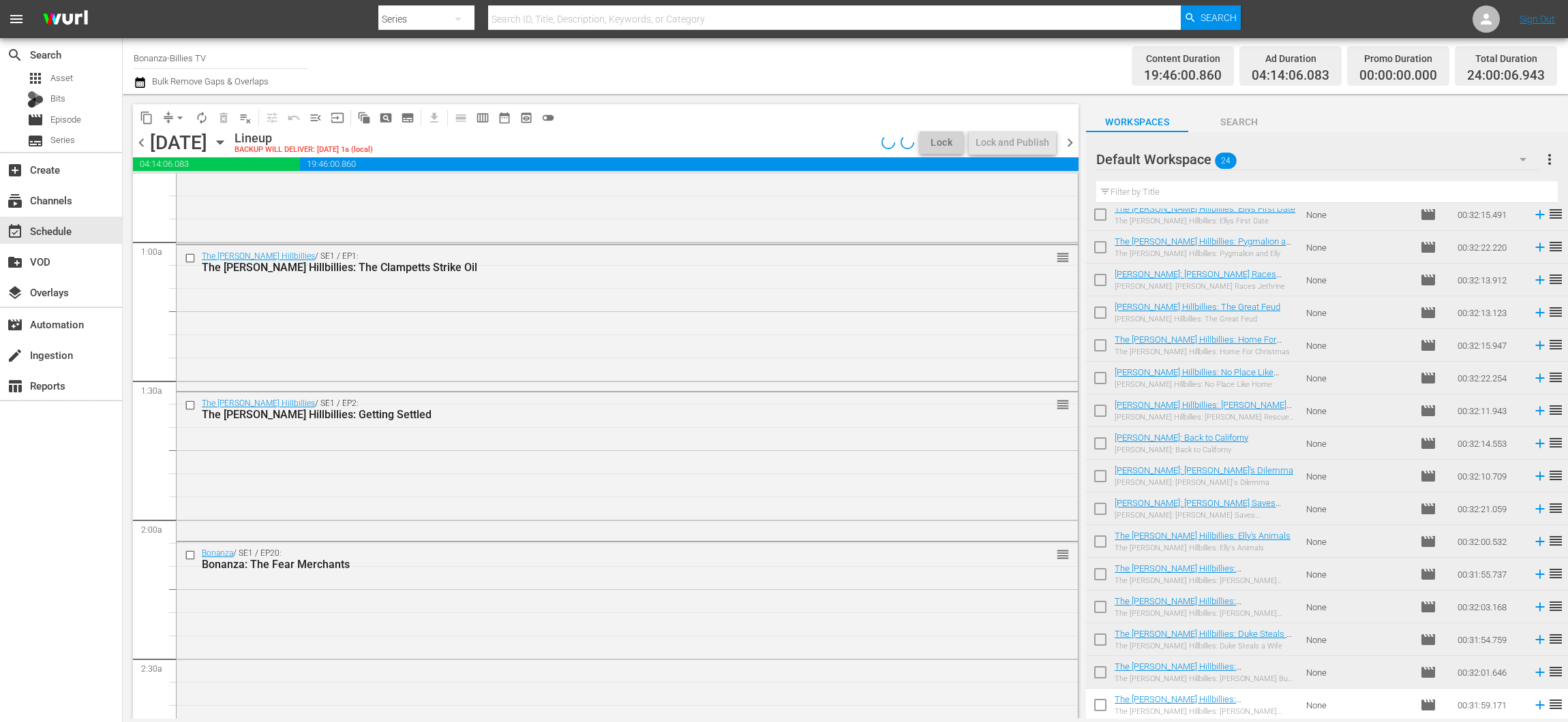
scroll to position [0, 0]
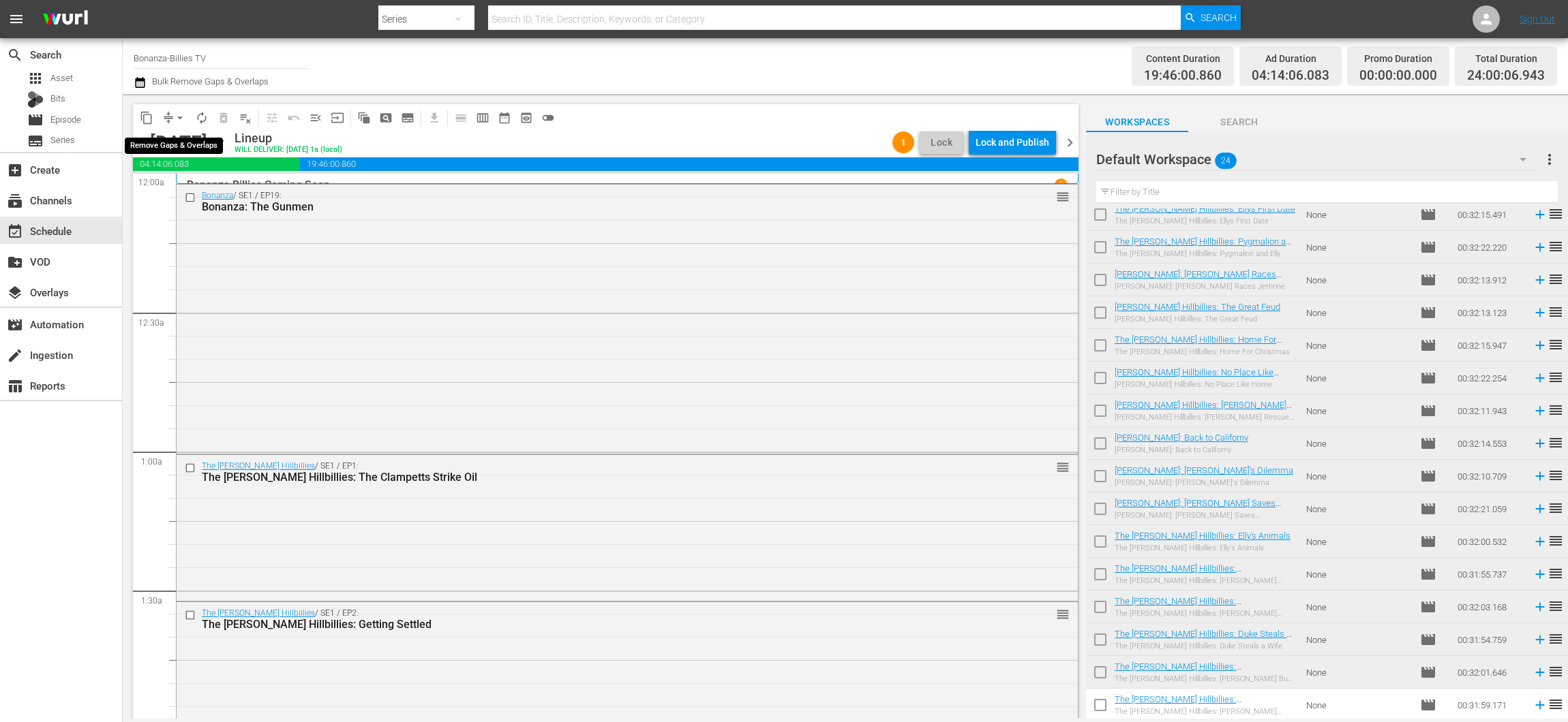
click at [186, 115] on span "arrow_drop_down" at bounding box center [180, 118] width 14 height 14
click at [227, 183] on li "Align to End of Previous Day" at bounding box center [180, 190] width 143 height 23
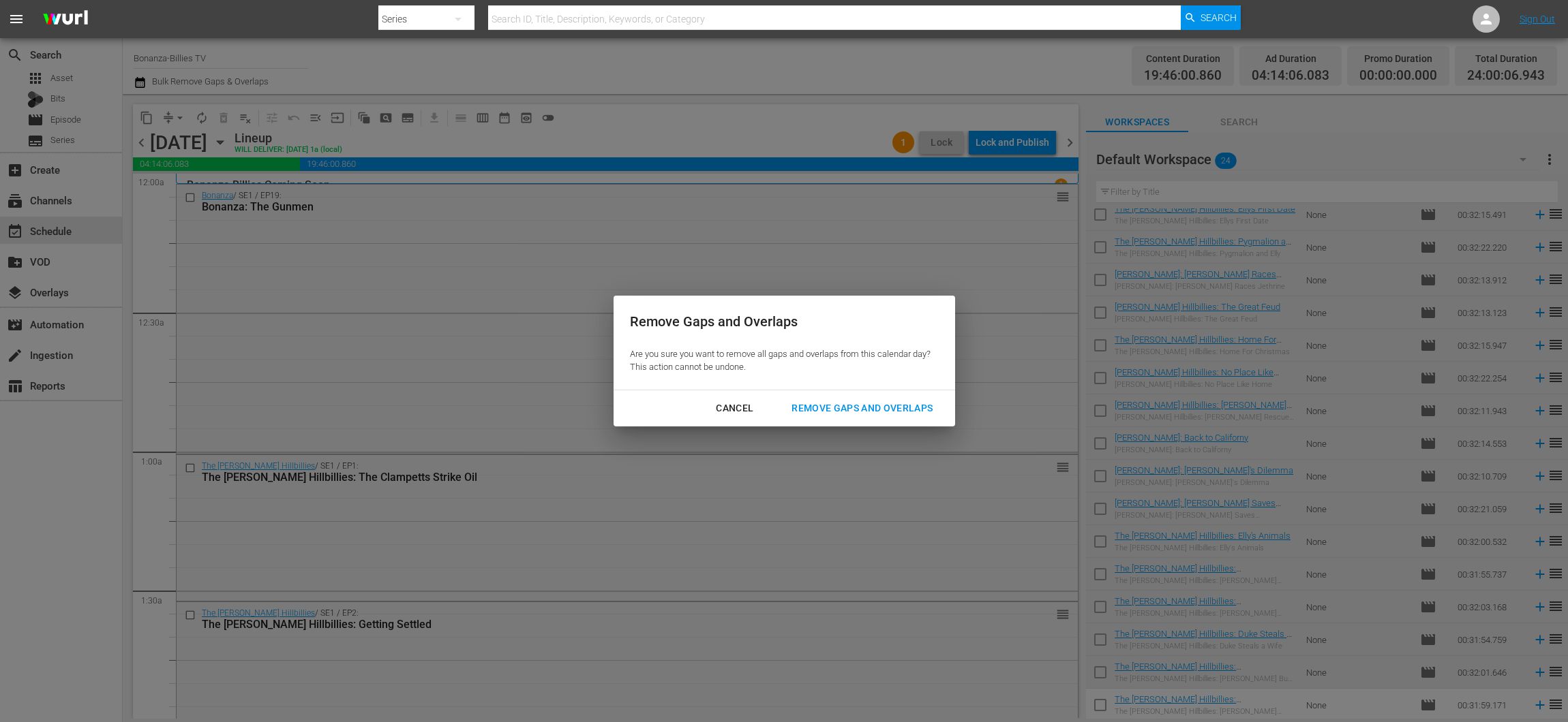
click at [851, 402] on div "Remove Gaps and Overlaps" at bounding box center [862, 408] width 163 height 17
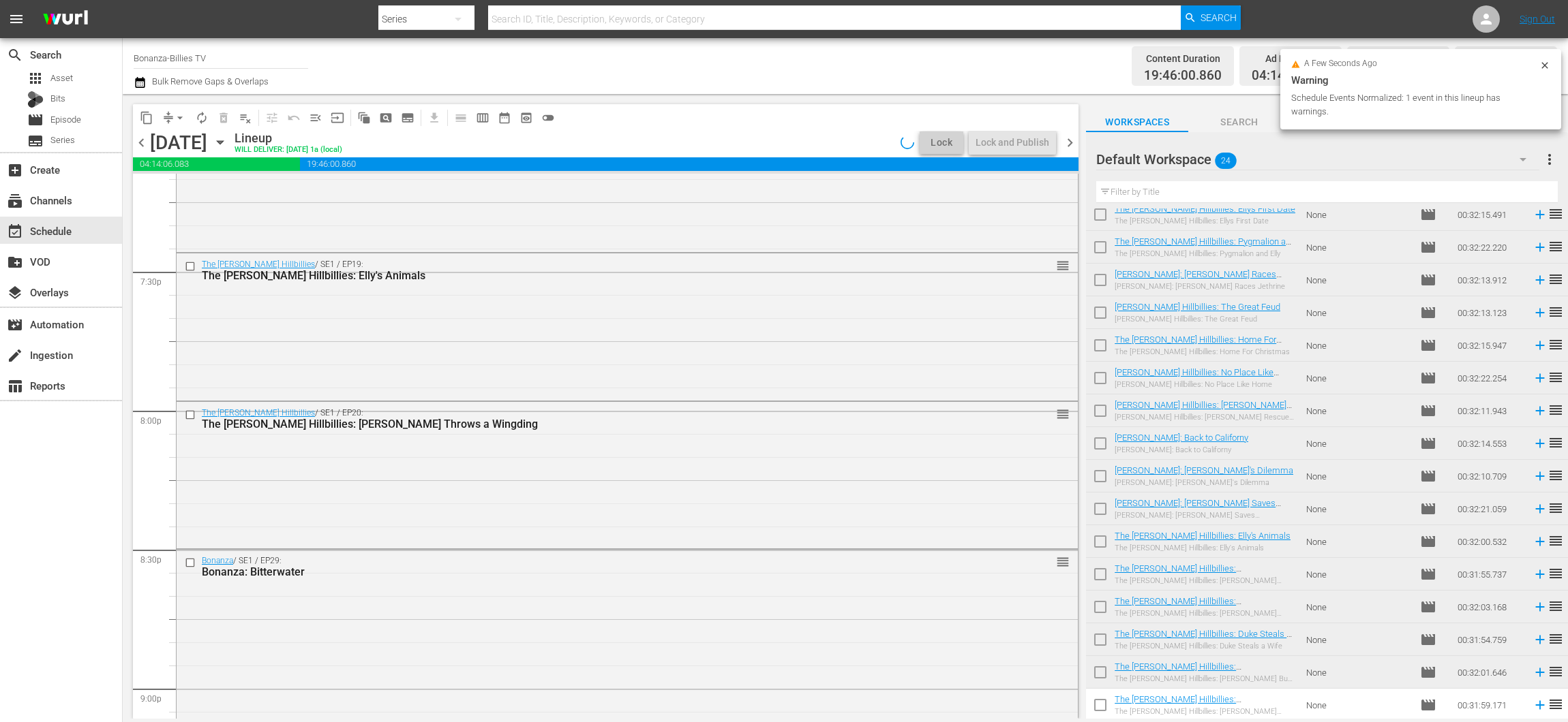
scroll to position [6137, 0]
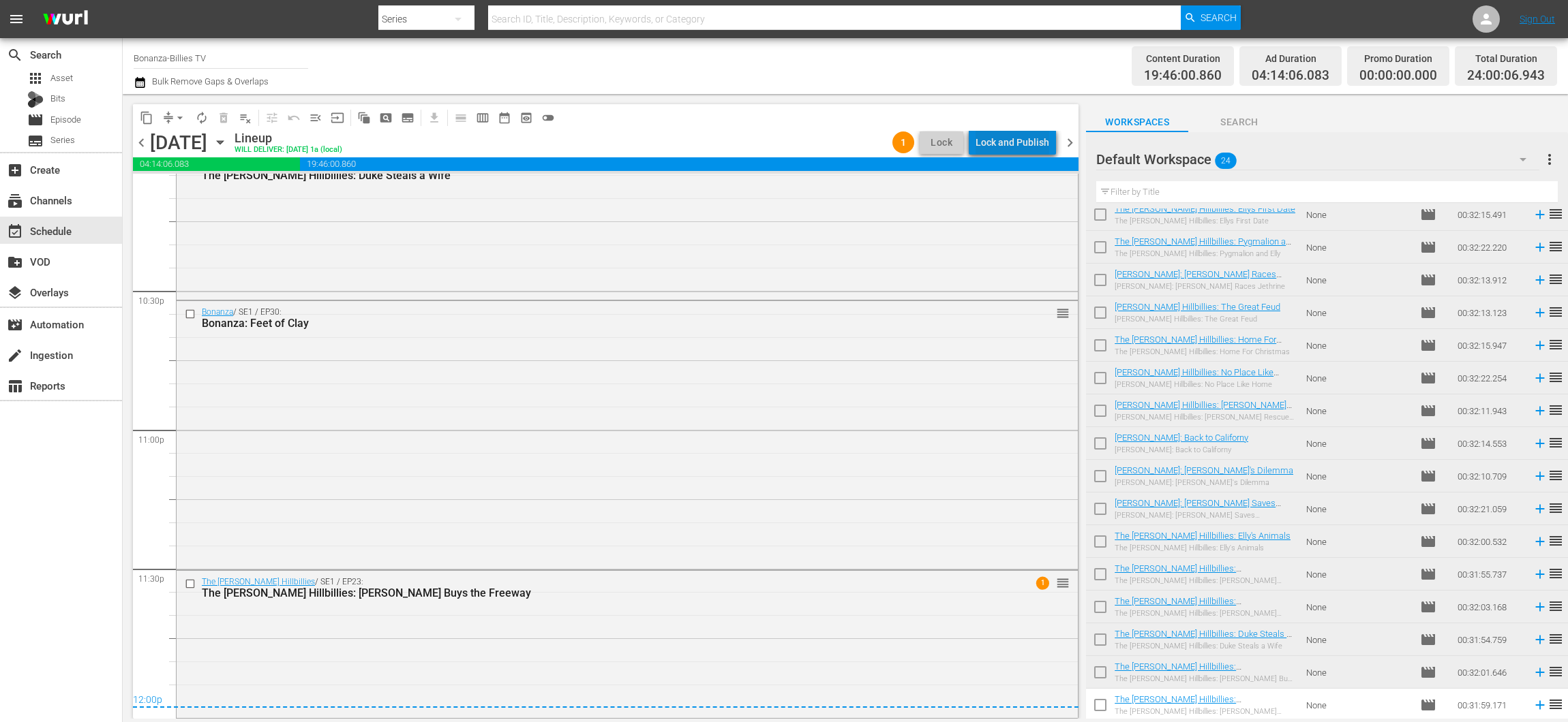
click at [1038, 138] on div "Lock and Publish" at bounding box center [1013, 142] width 74 height 25
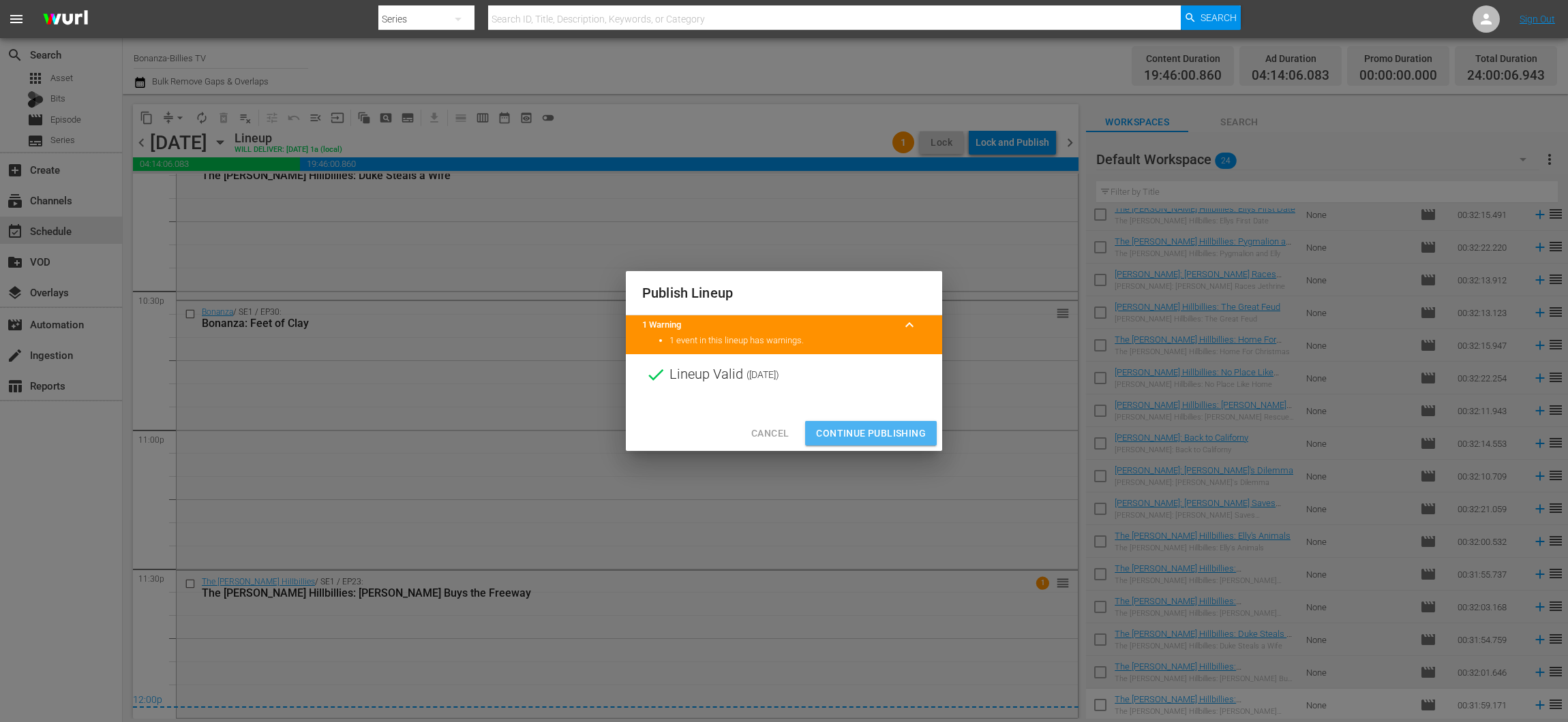
click at [887, 432] on span "Continue Publishing" at bounding box center [871, 433] width 110 height 17
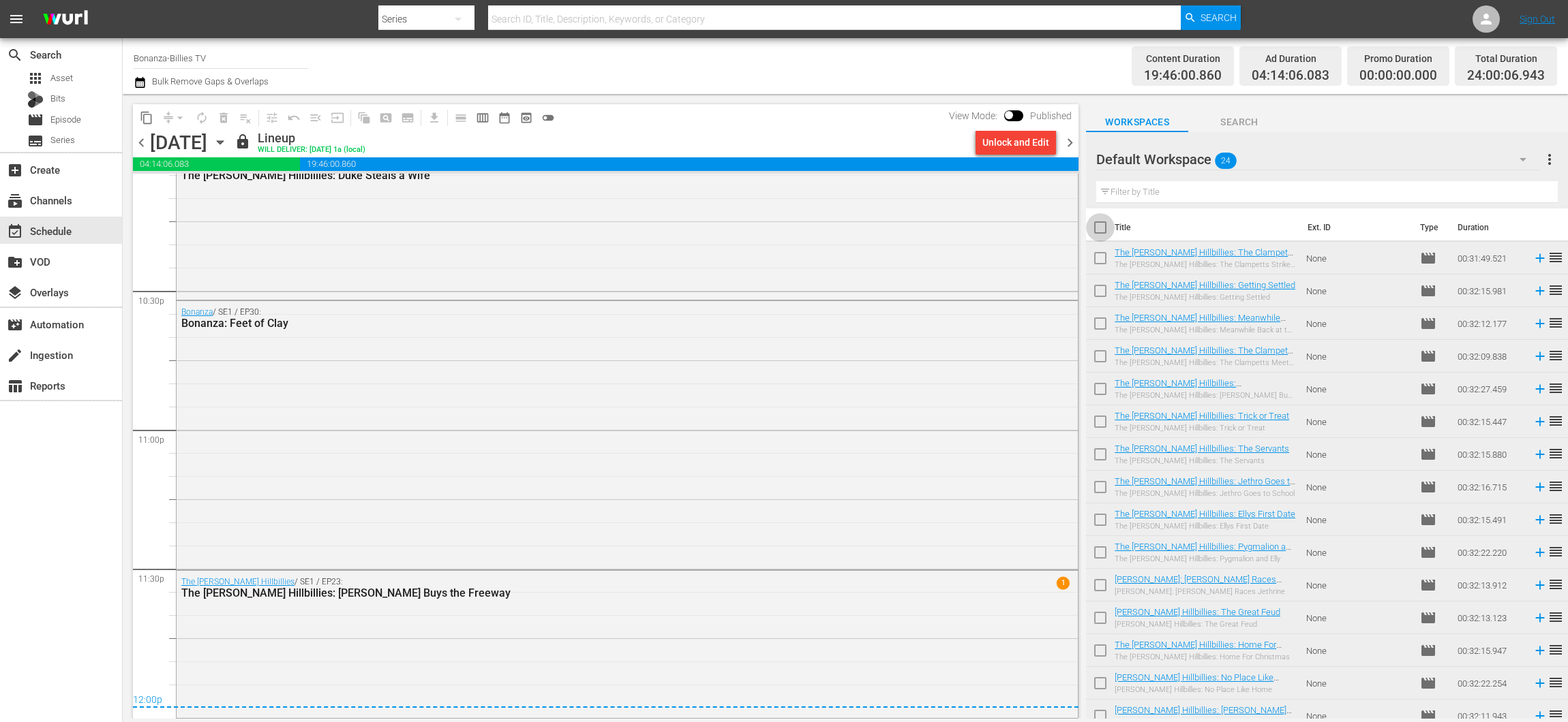
click at [1101, 228] on input "checkbox" at bounding box center [1100, 231] width 29 height 29
checkbox input "true"
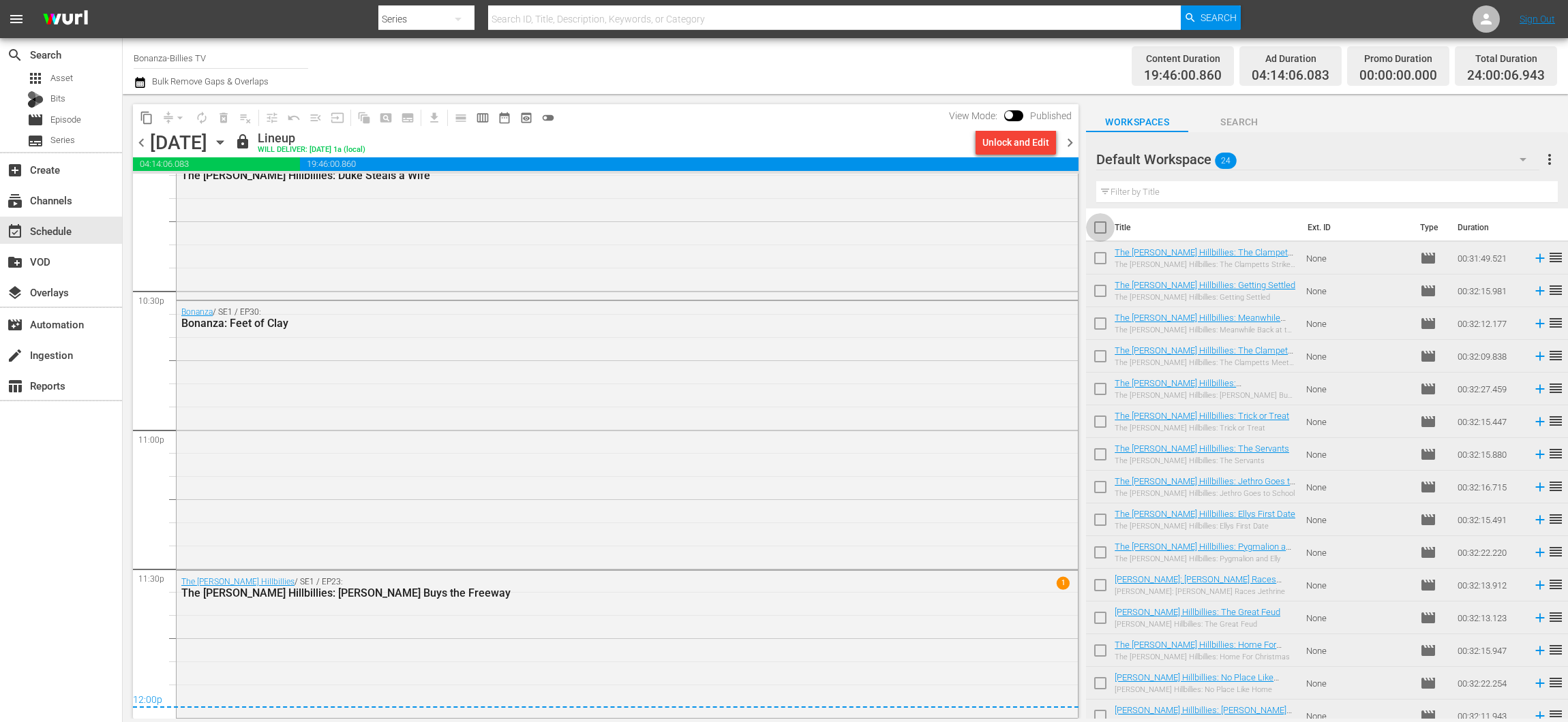
checkbox input "true"
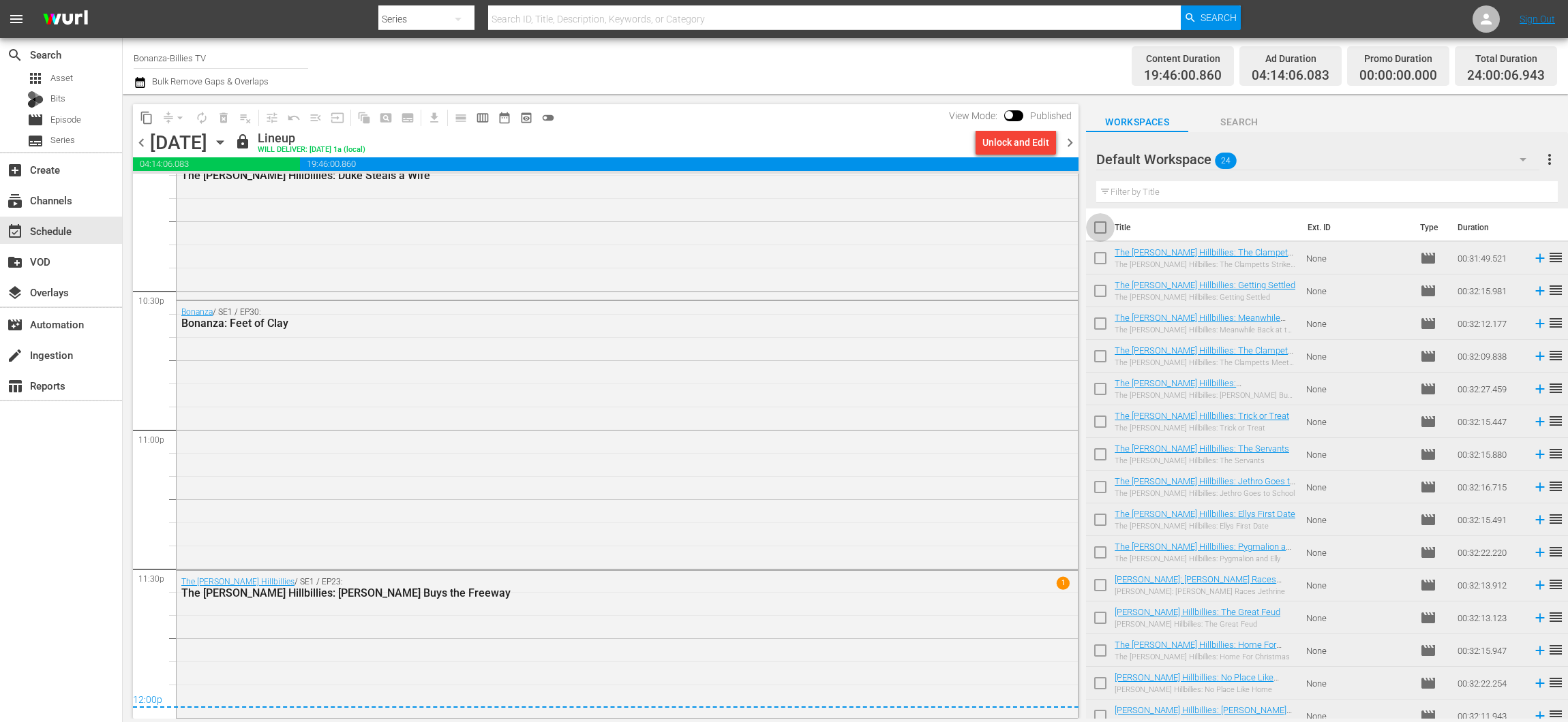
checkbox input "true"
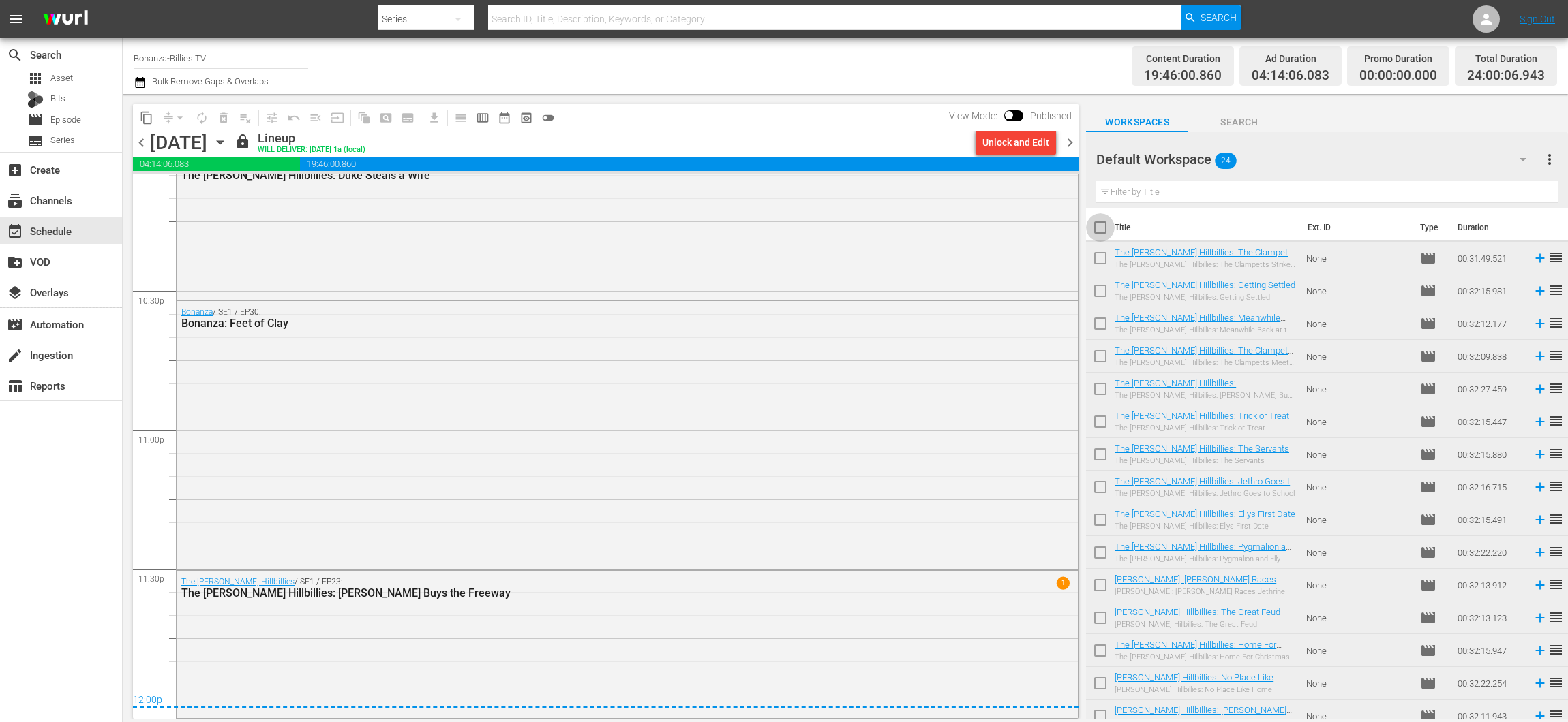
checkbox input "true"
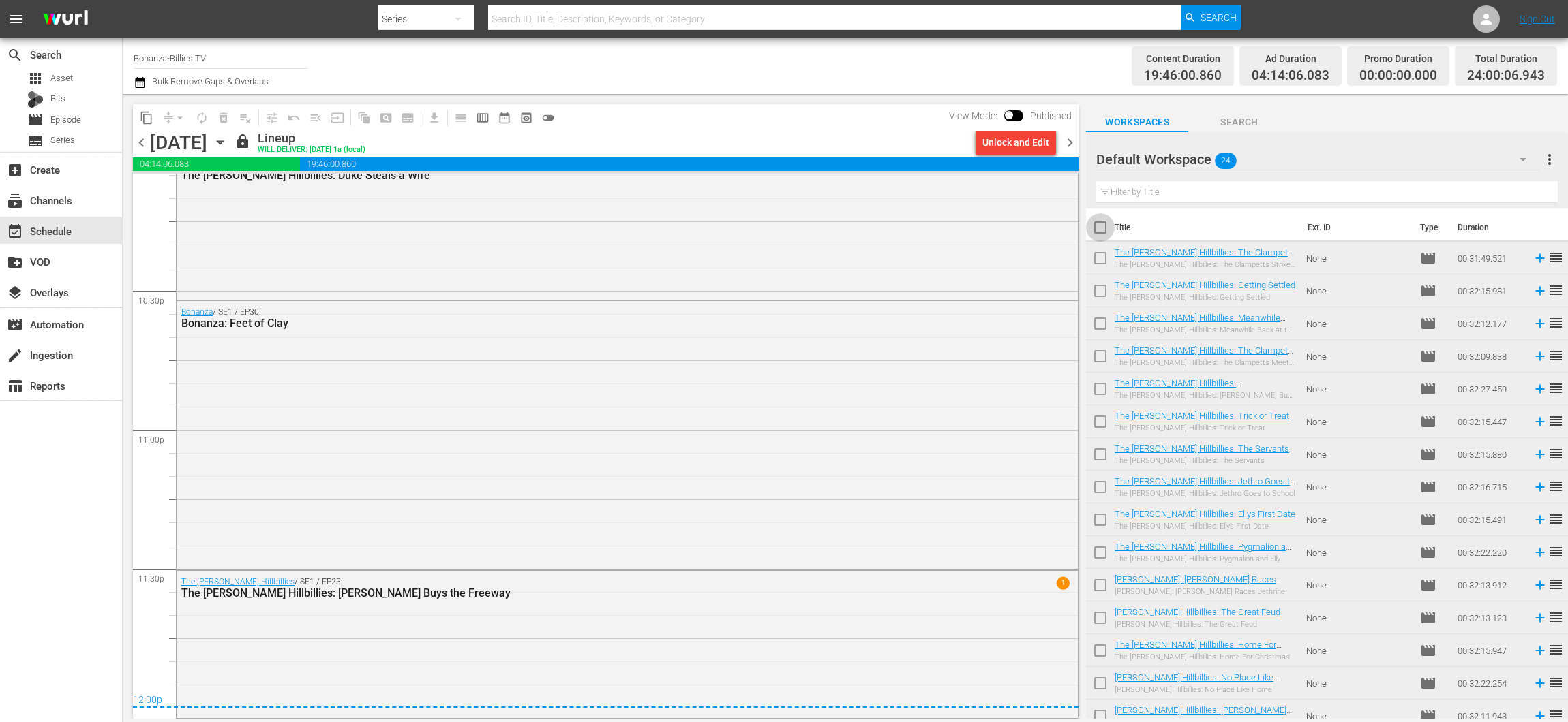
checkbox input "true"
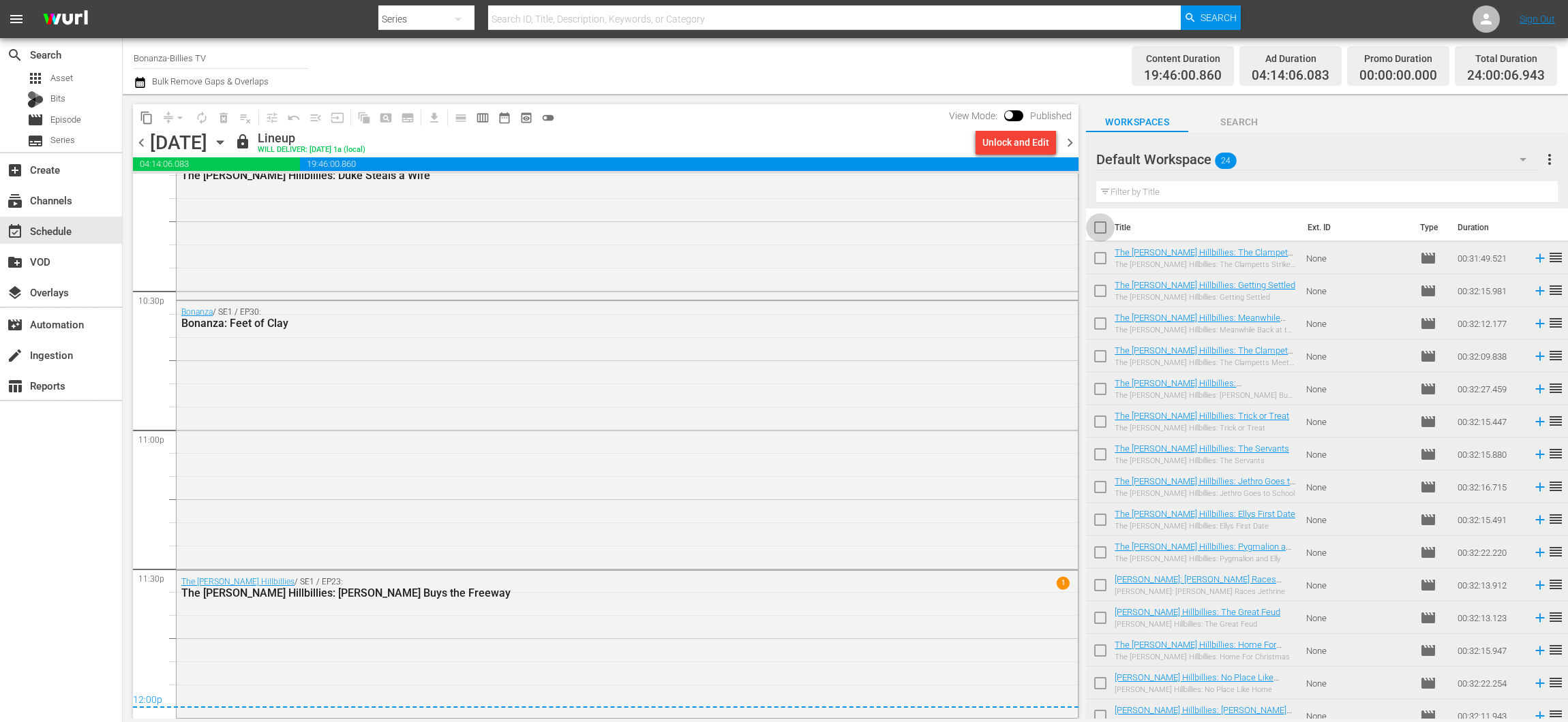
checkbox input "true"
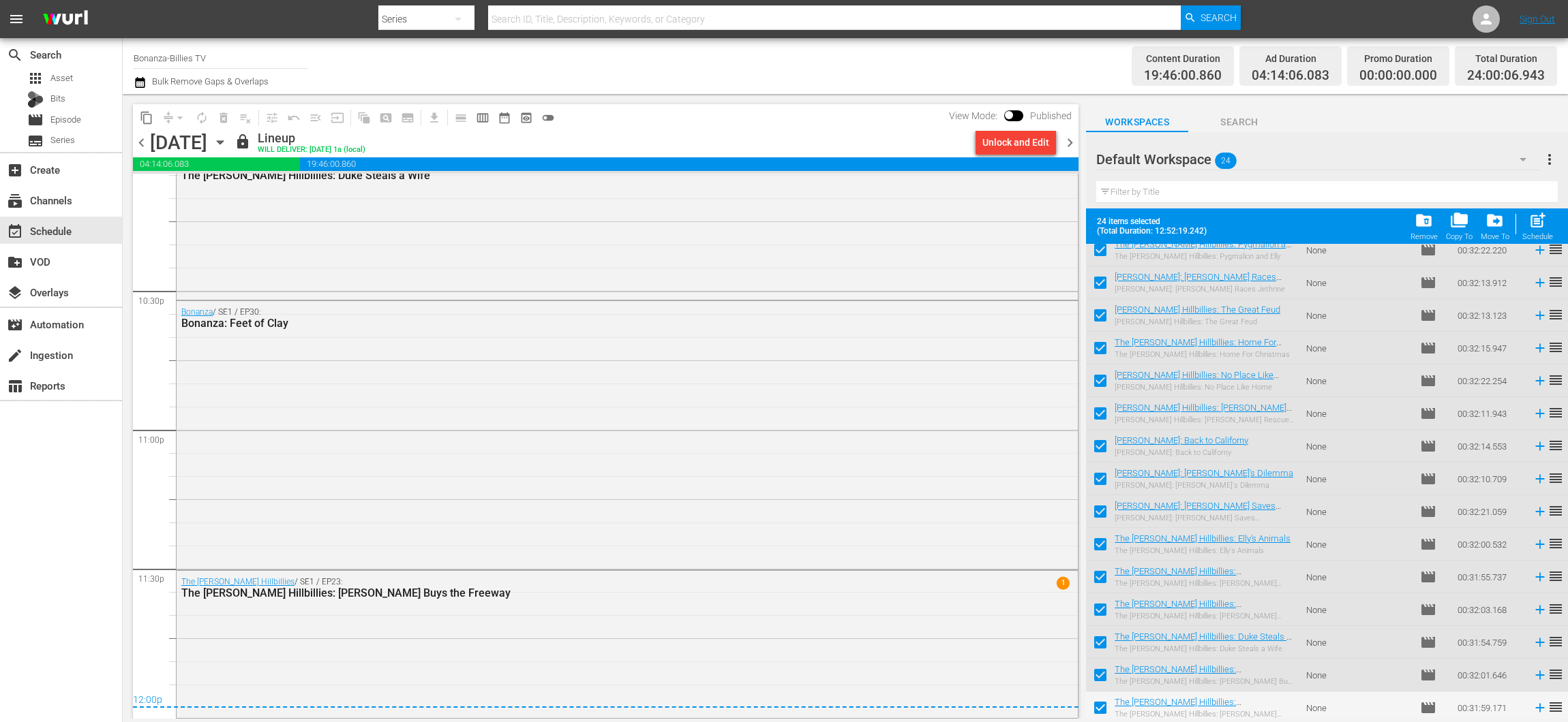
scroll to position [341, 0]
click at [1426, 235] on div "Remove" at bounding box center [1424, 236] width 27 height 9
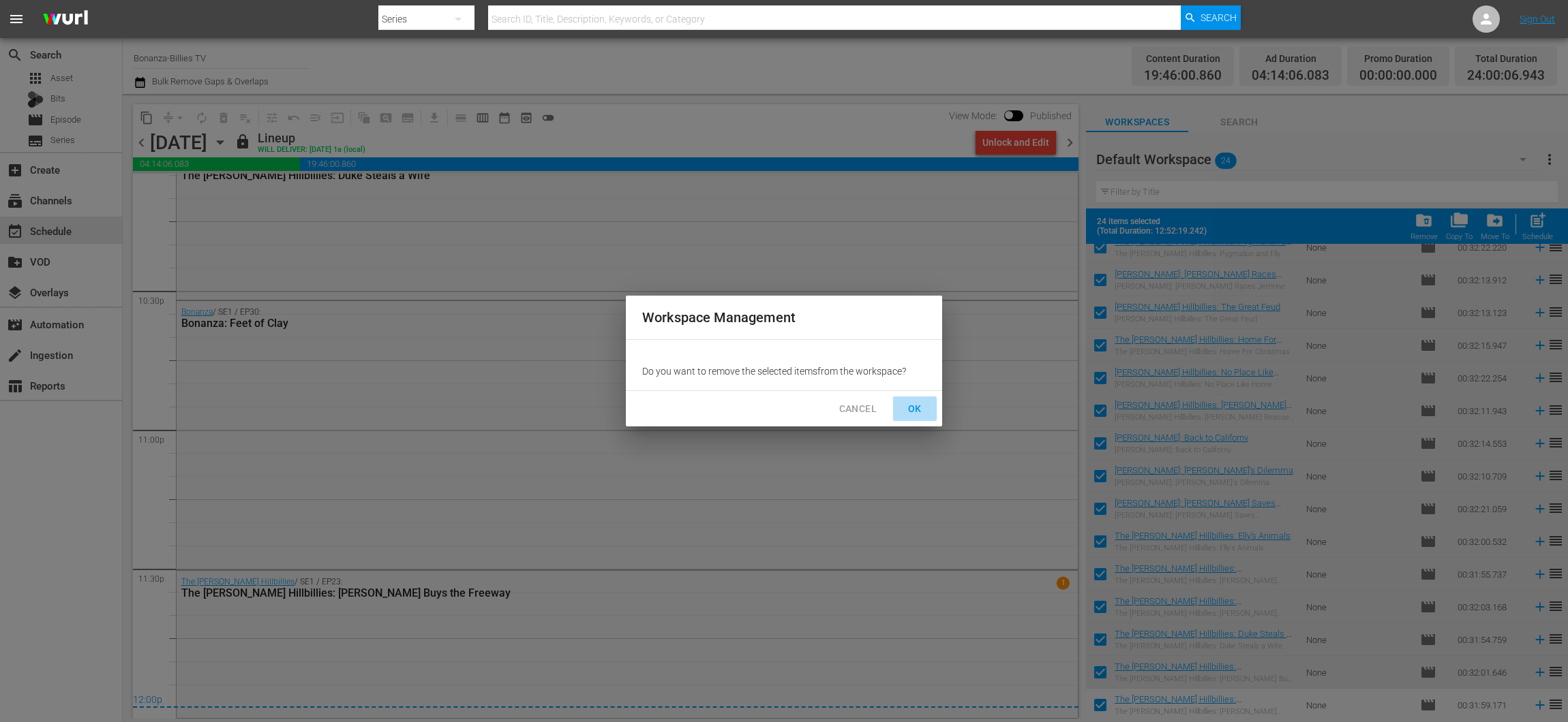
click at [910, 407] on span "OK" at bounding box center [915, 409] width 22 height 17
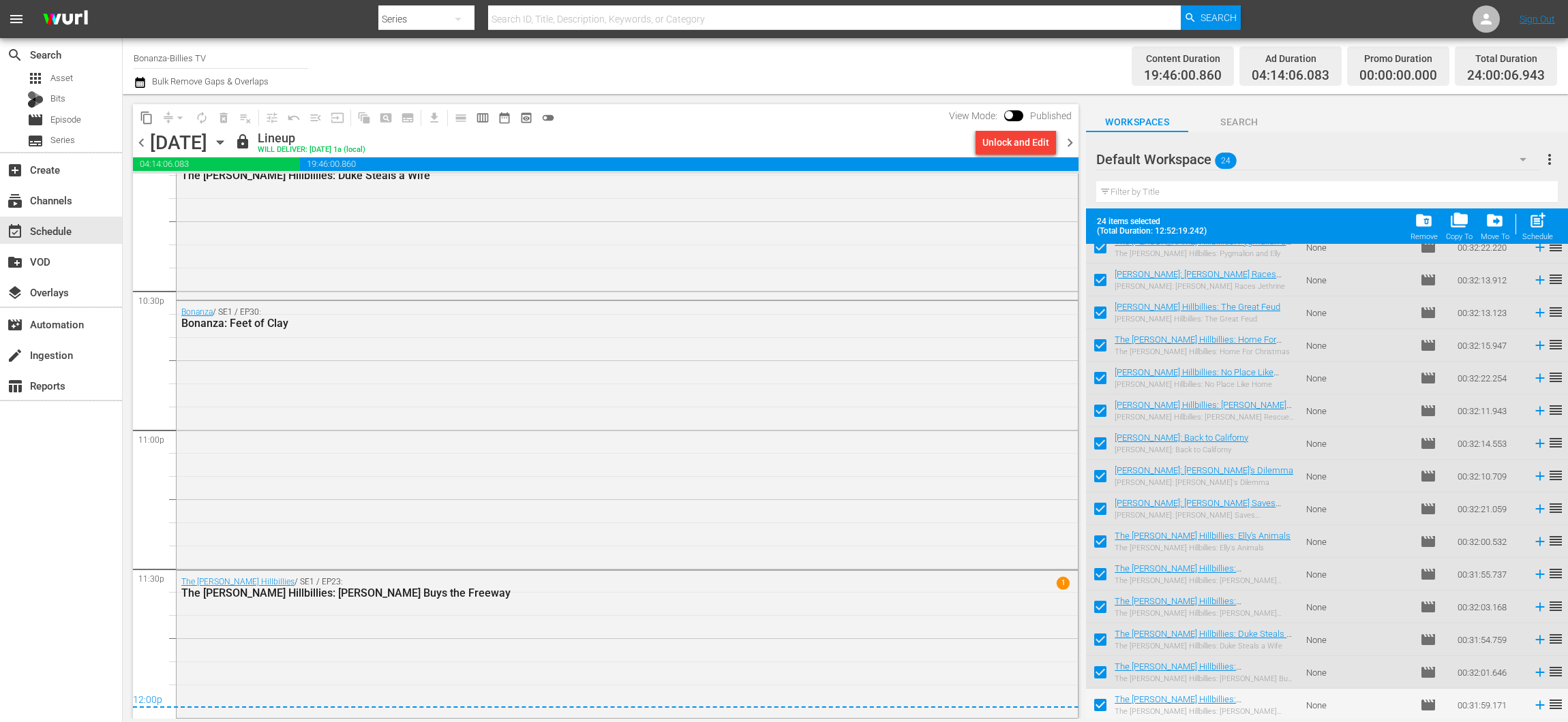
checkbox input "false"
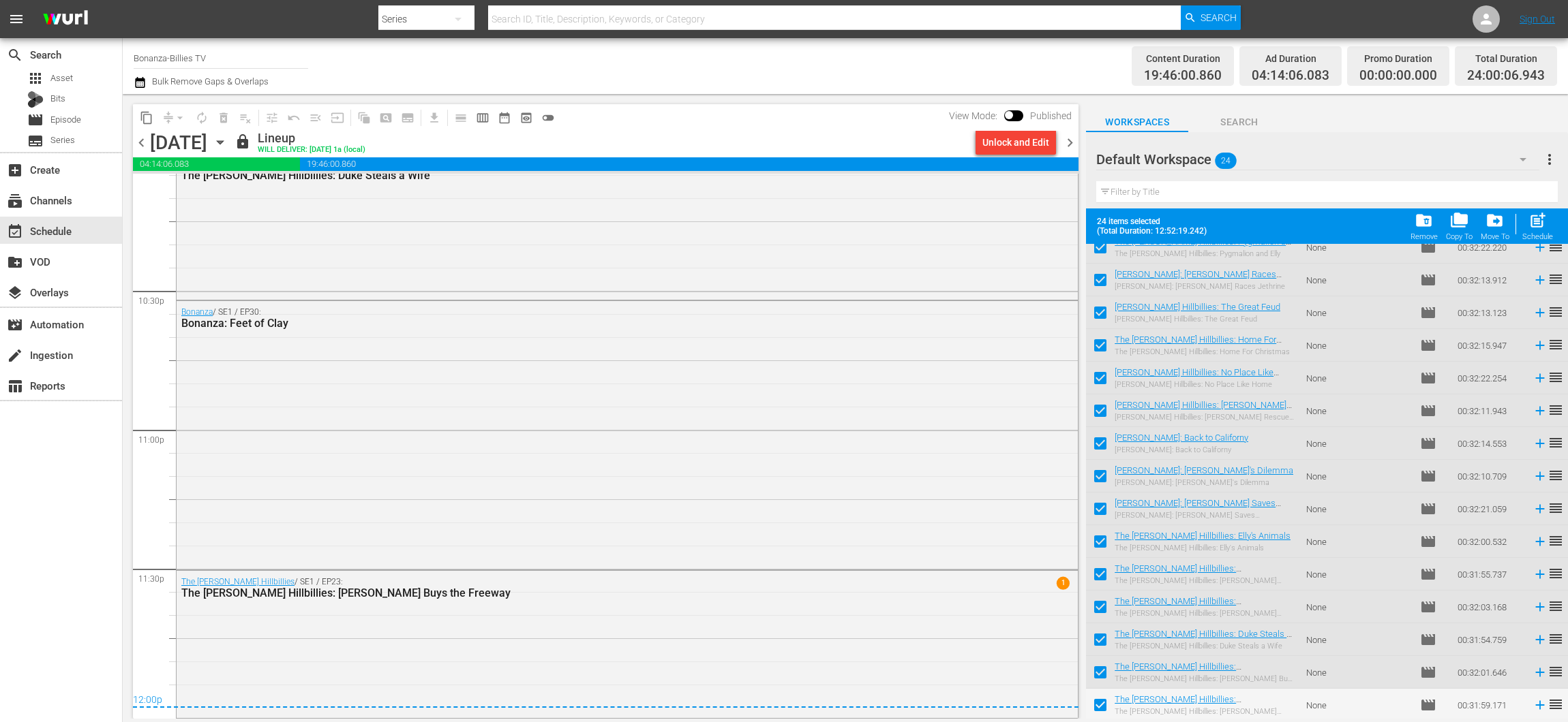
checkbox input "false"
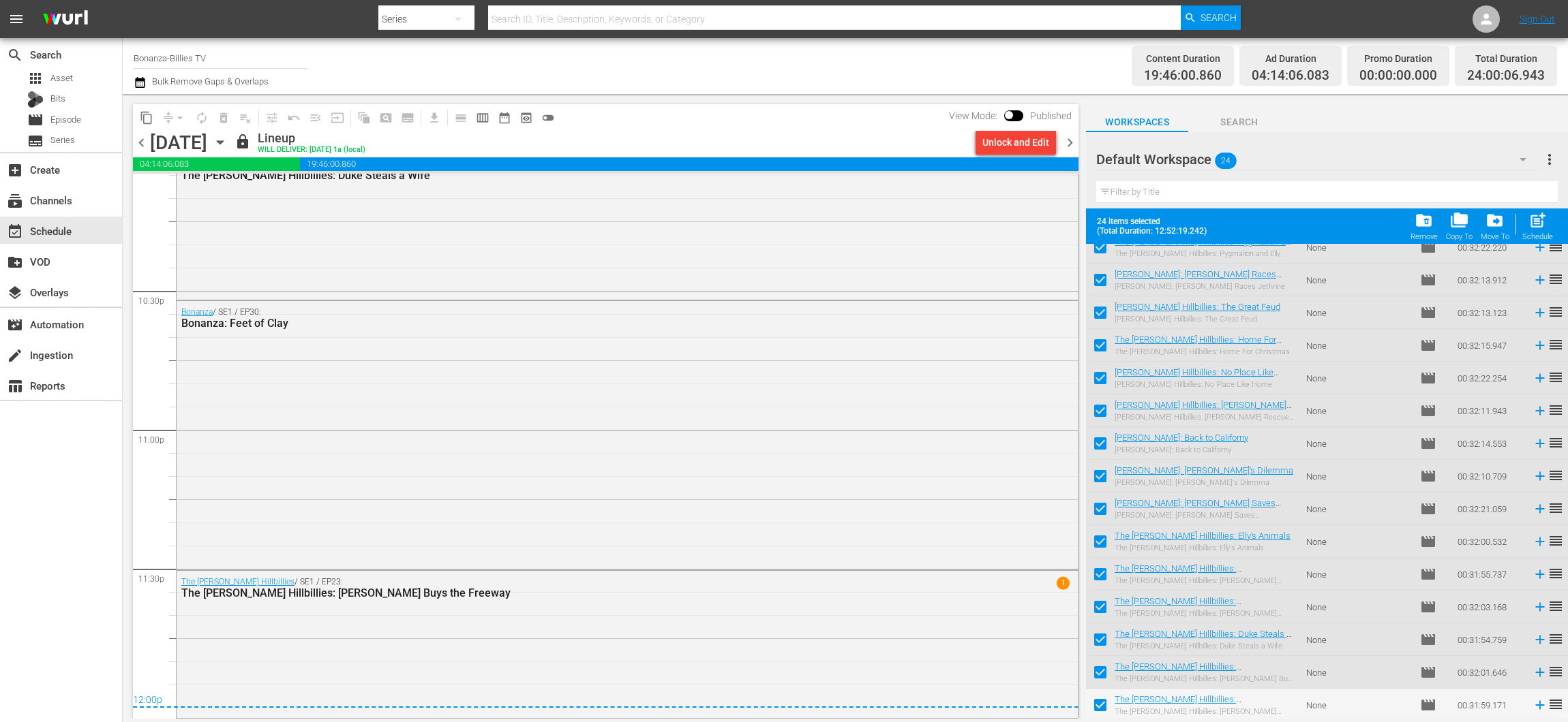
checkbox input "false"
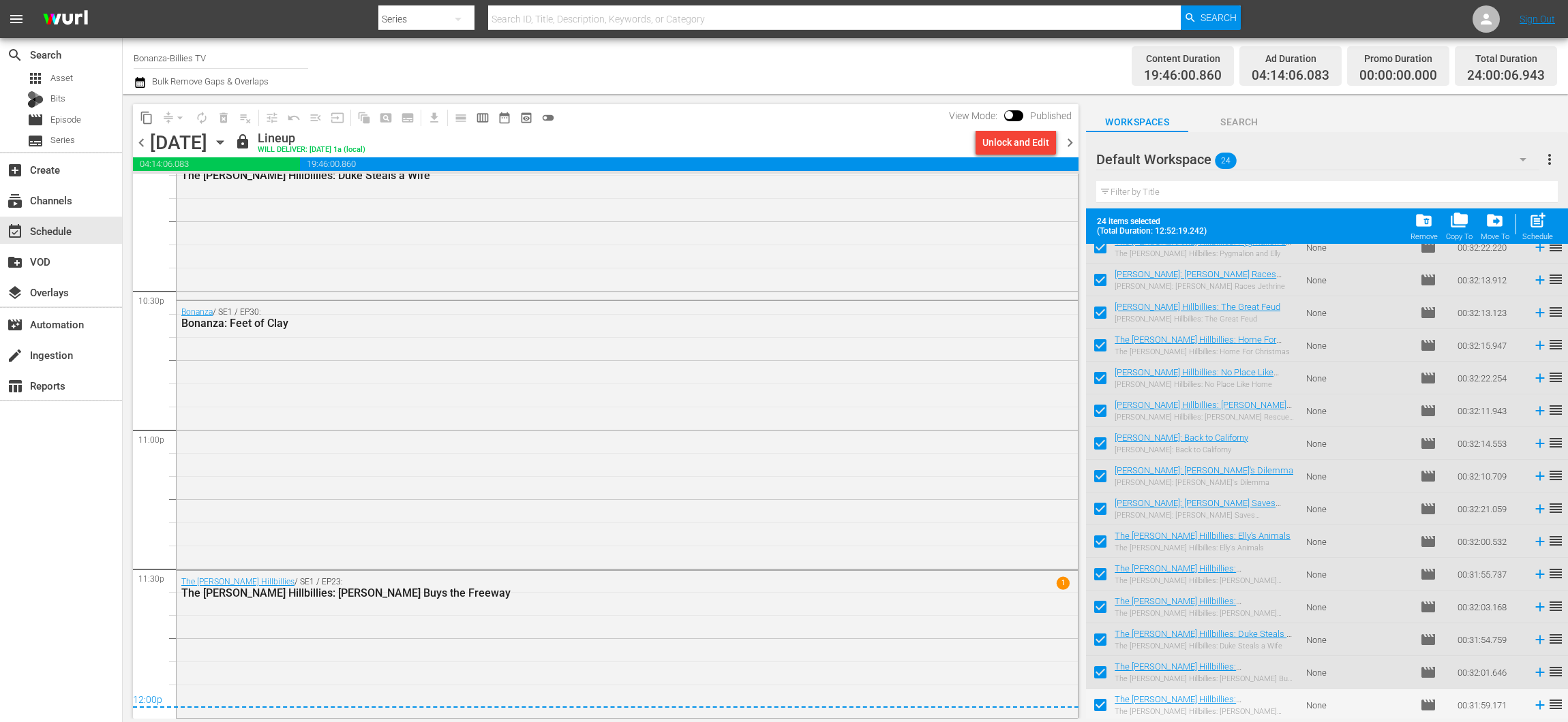
checkbox input "false"
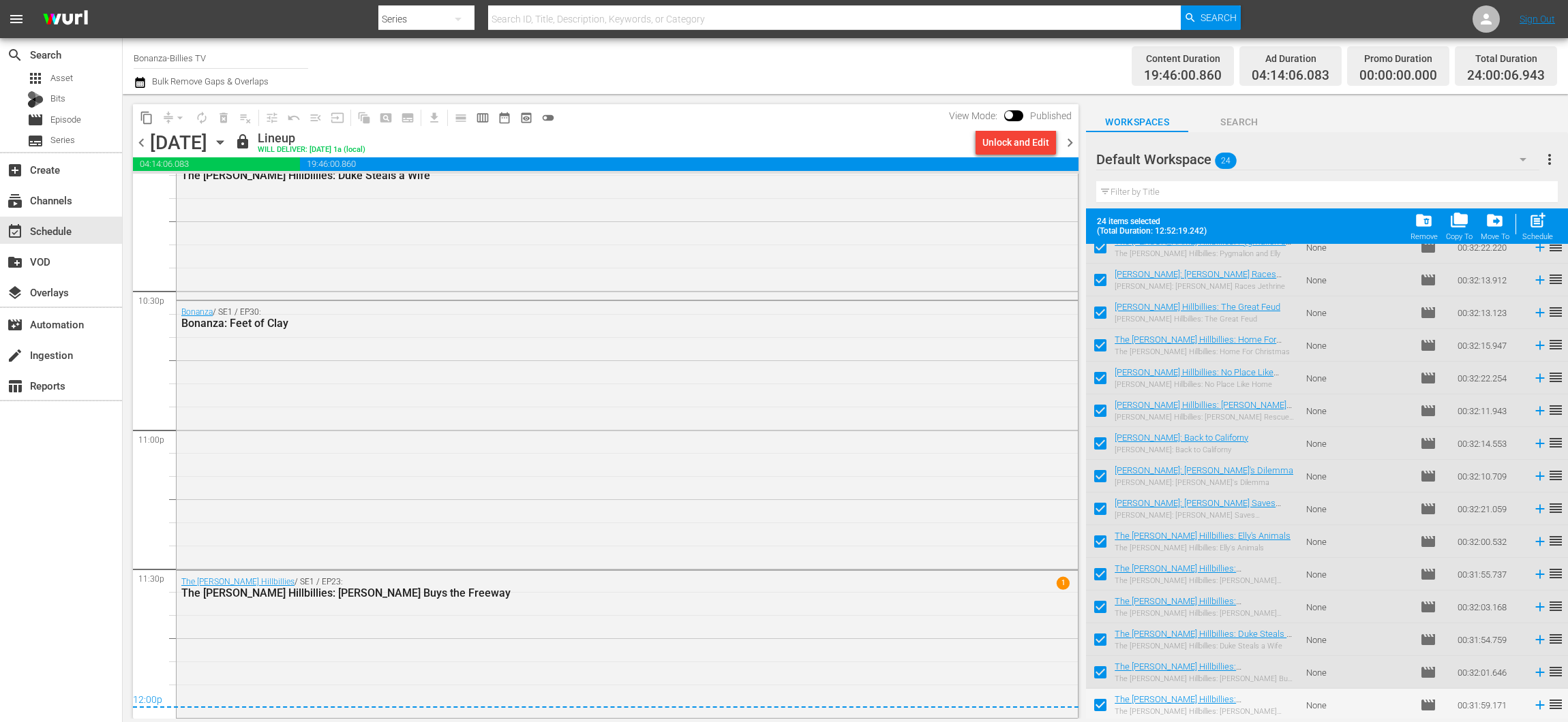
checkbox input "false"
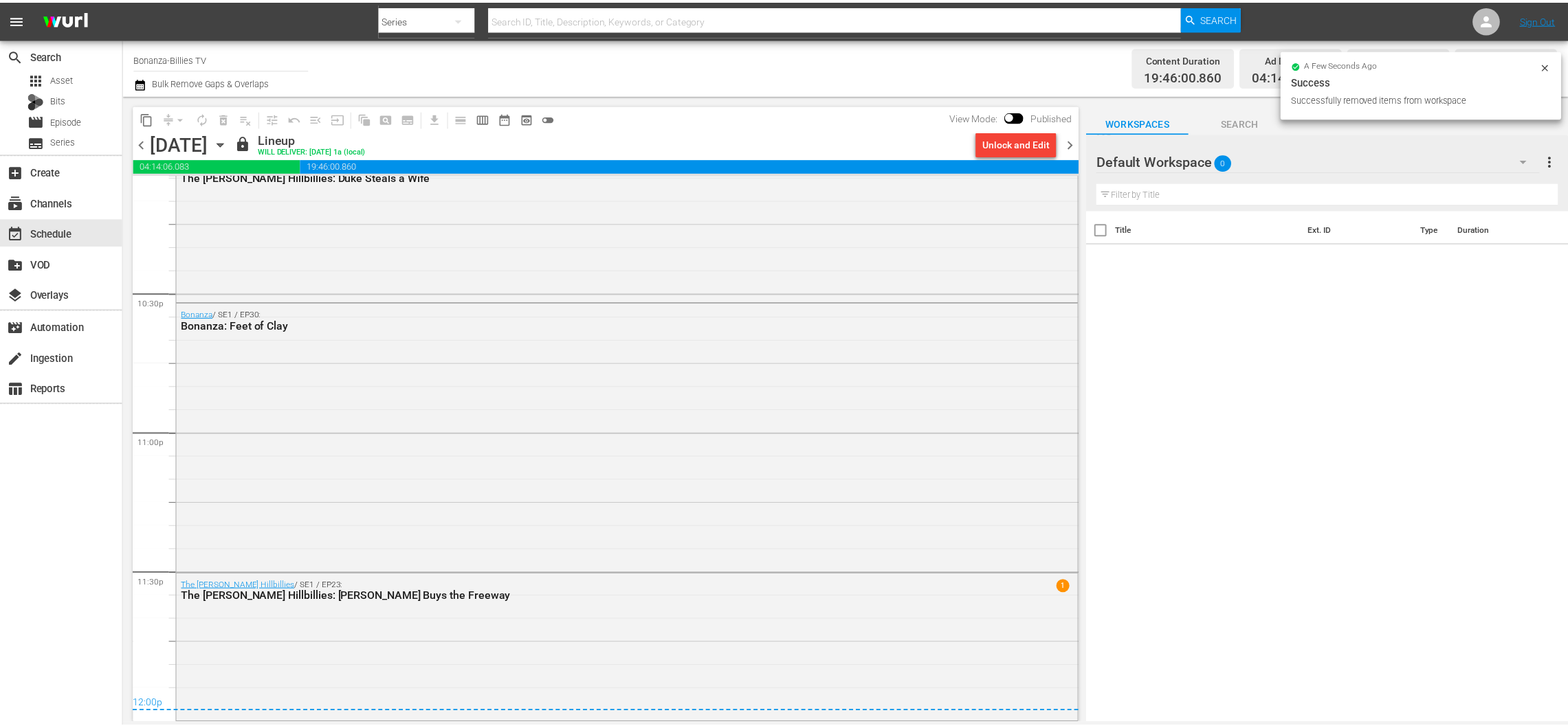
scroll to position [0, 0]
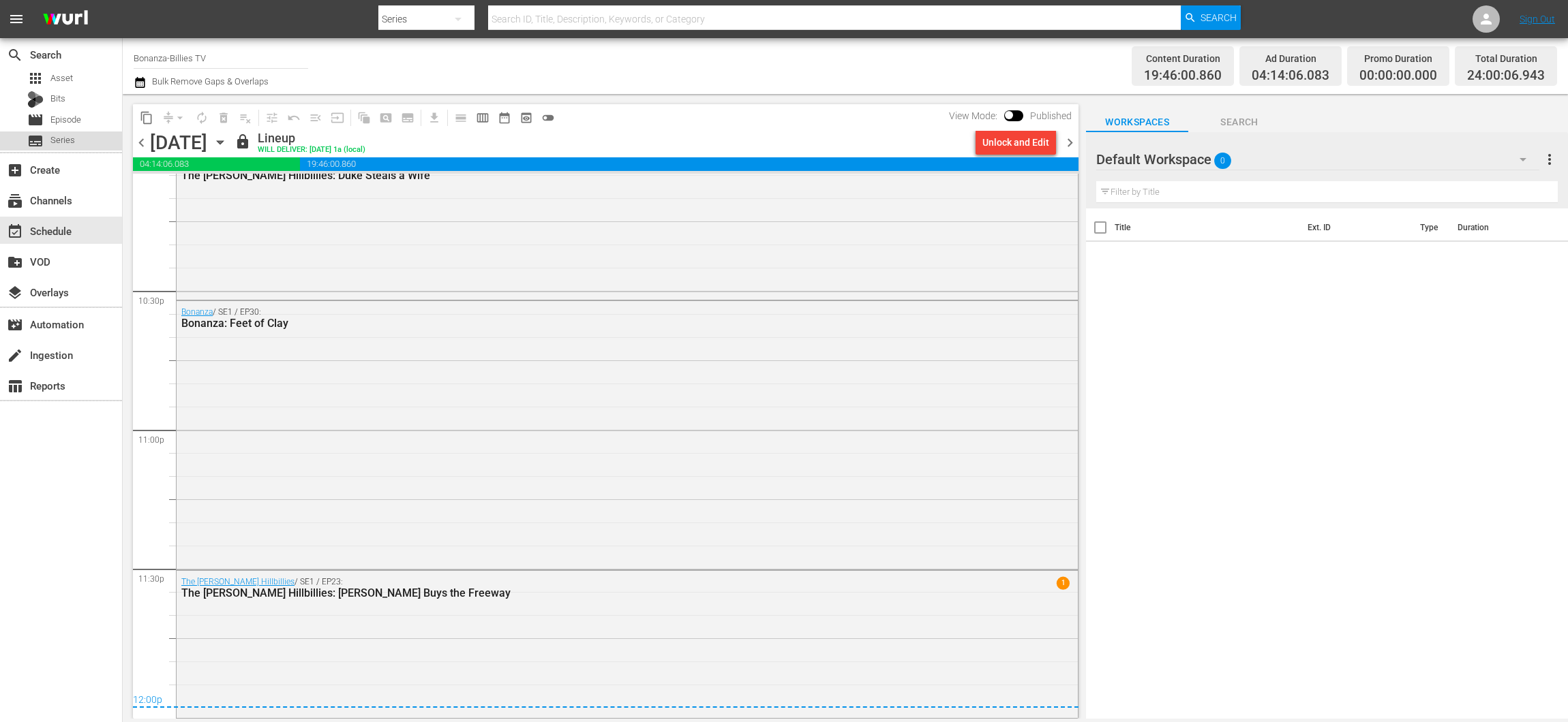
click at [81, 136] on div "subtitles Series" at bounding box center [61, 141] width 122 height 19
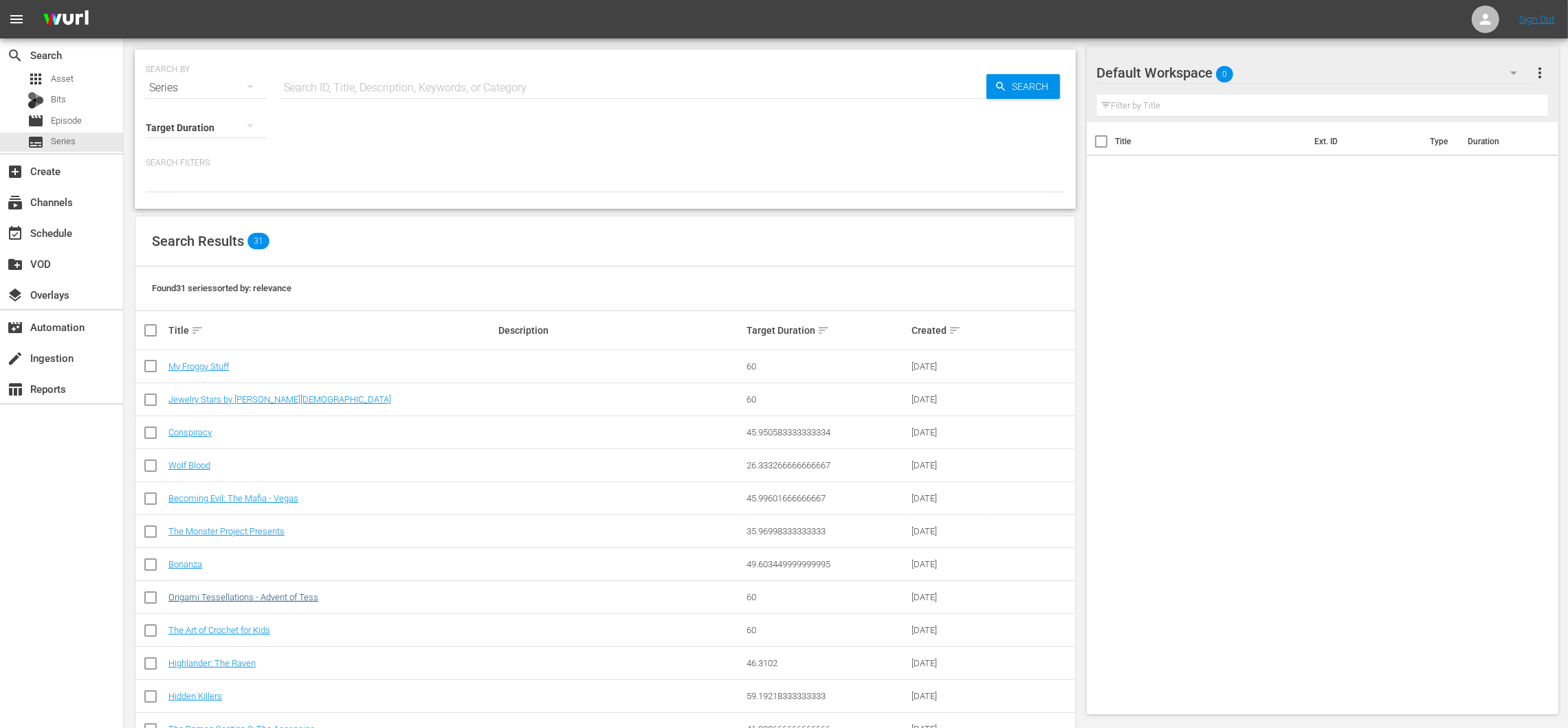
scroll to position [158, 0]
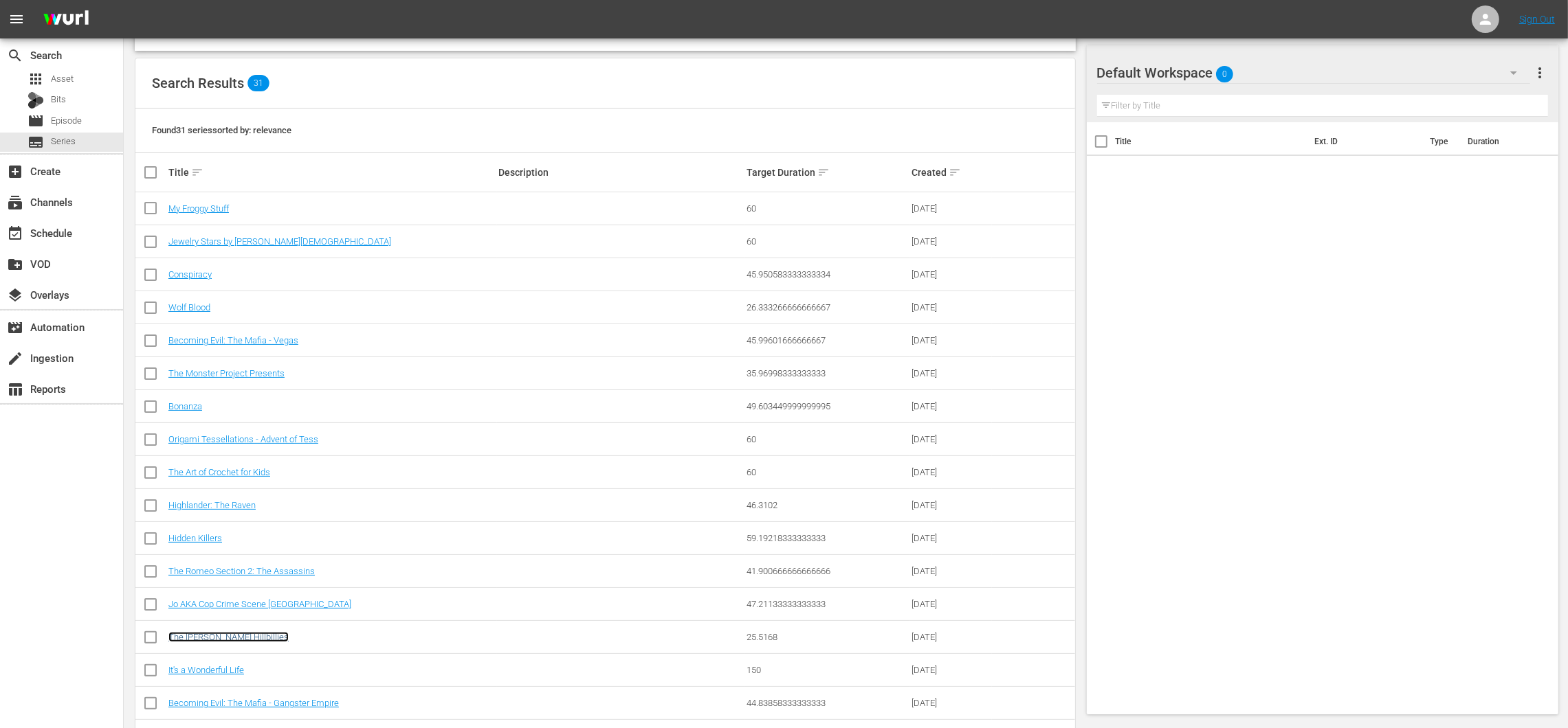
click at [237, 636] on link "The [PERSON_NAME] Hillbillies" at bounding box center [229, 637] width 120 height 10
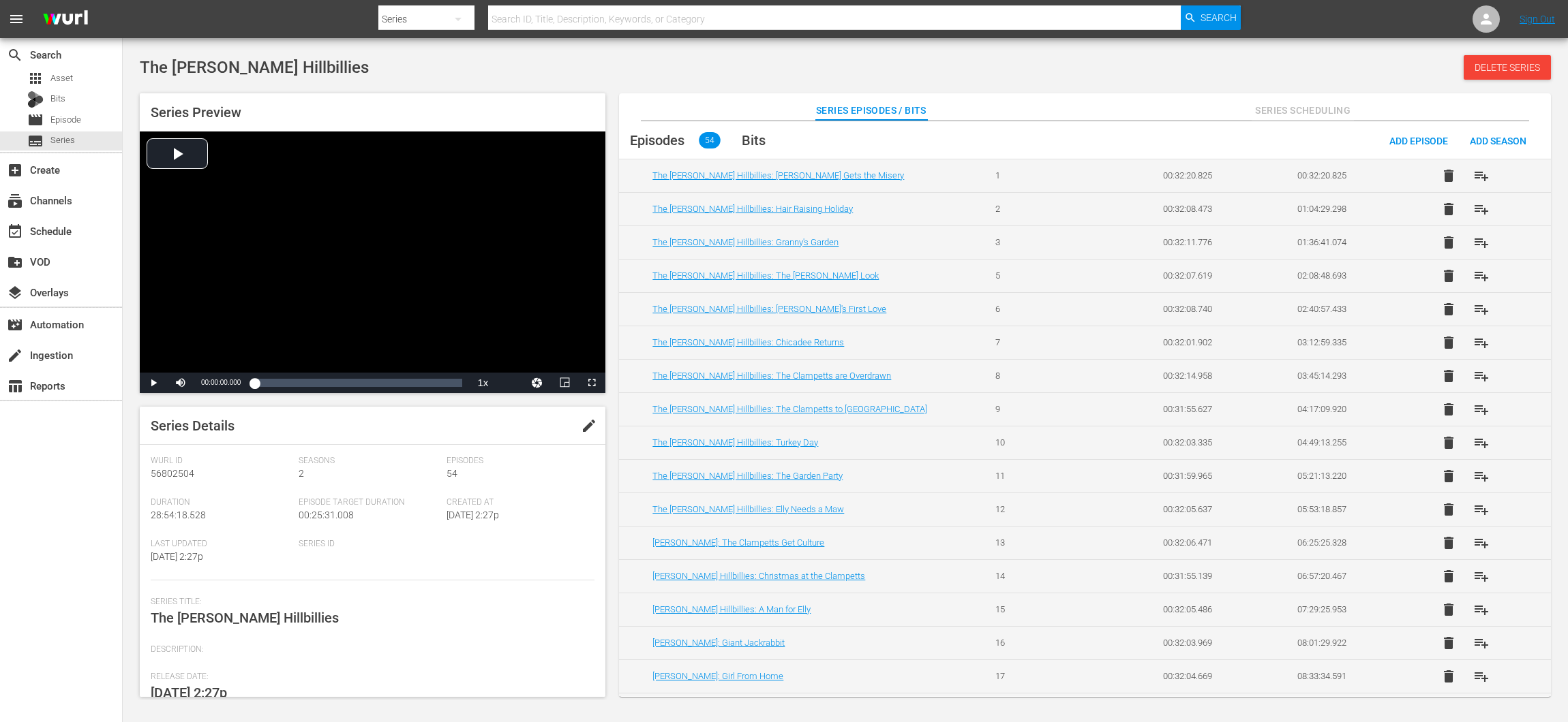
scroll to position [43, 0]
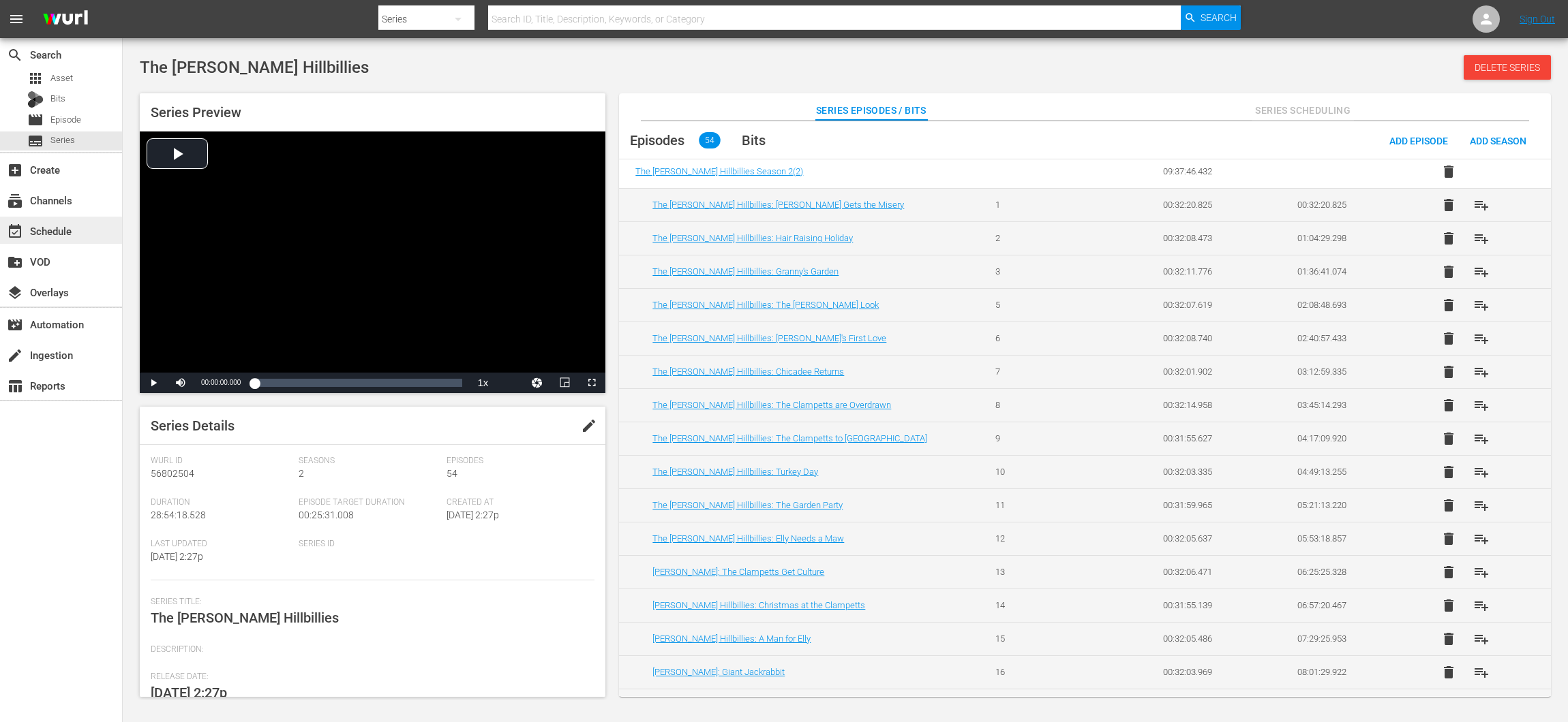
click at [66, 231] on div "event_available Schedule" at bounding box center [38, 229] width 76 height 12
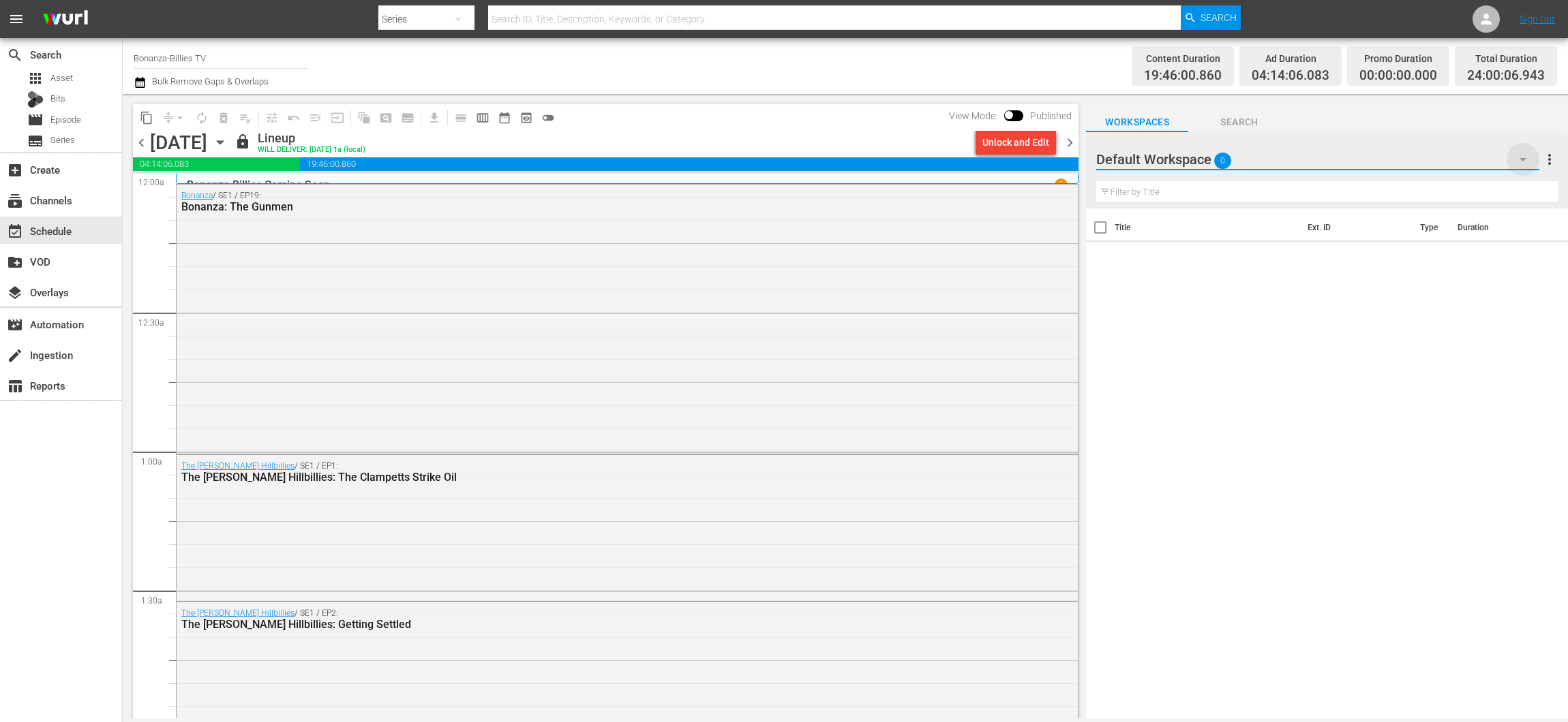
click at [1521, 157] on icon "button" at bounding box center [1523, 159] width 16 height 16
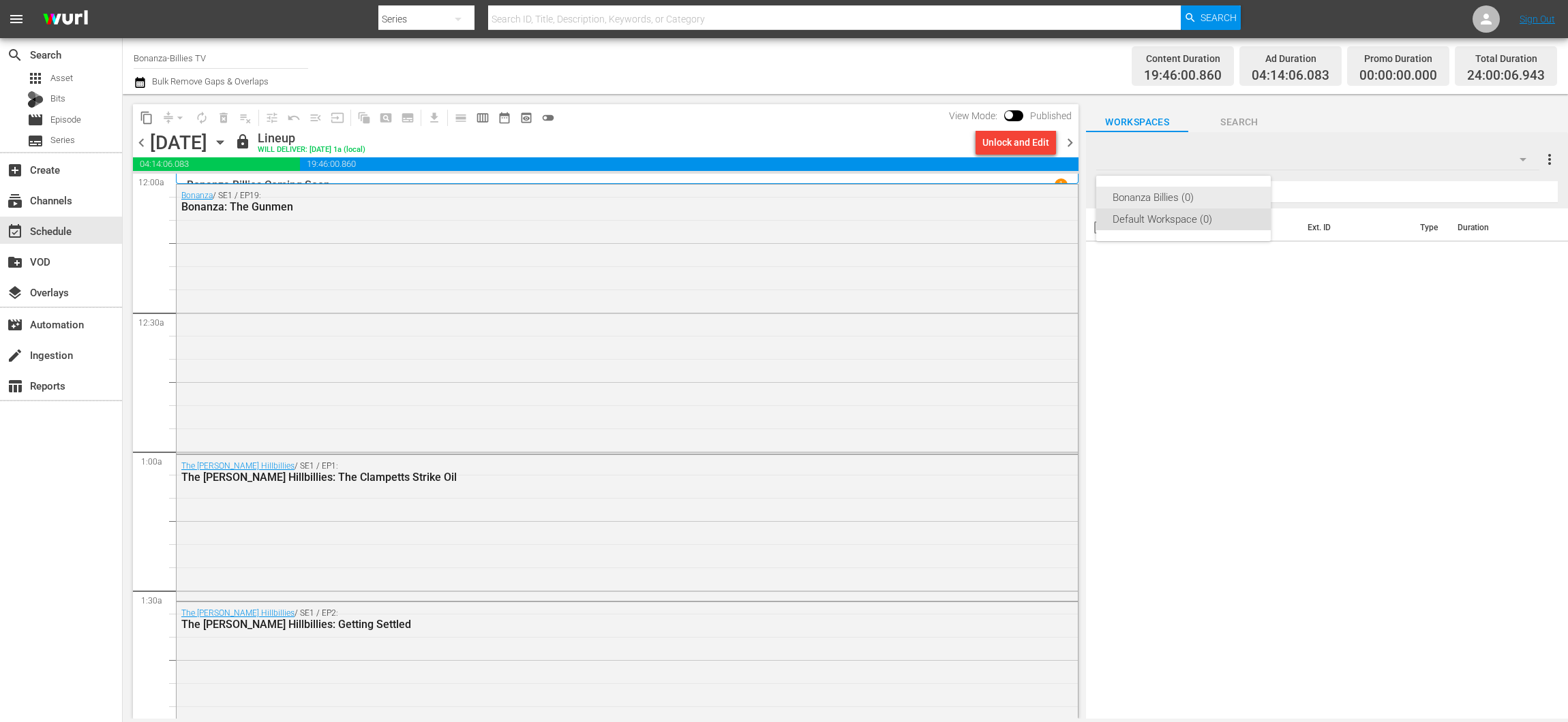
click at [1195, 196] on div "Bonanza Billies (0)" at bounding box center [1183, 198] width 142 height 22
click at [84, 140] on div "subtitles Series" at bounding box center [61, 141] width 122 height 19
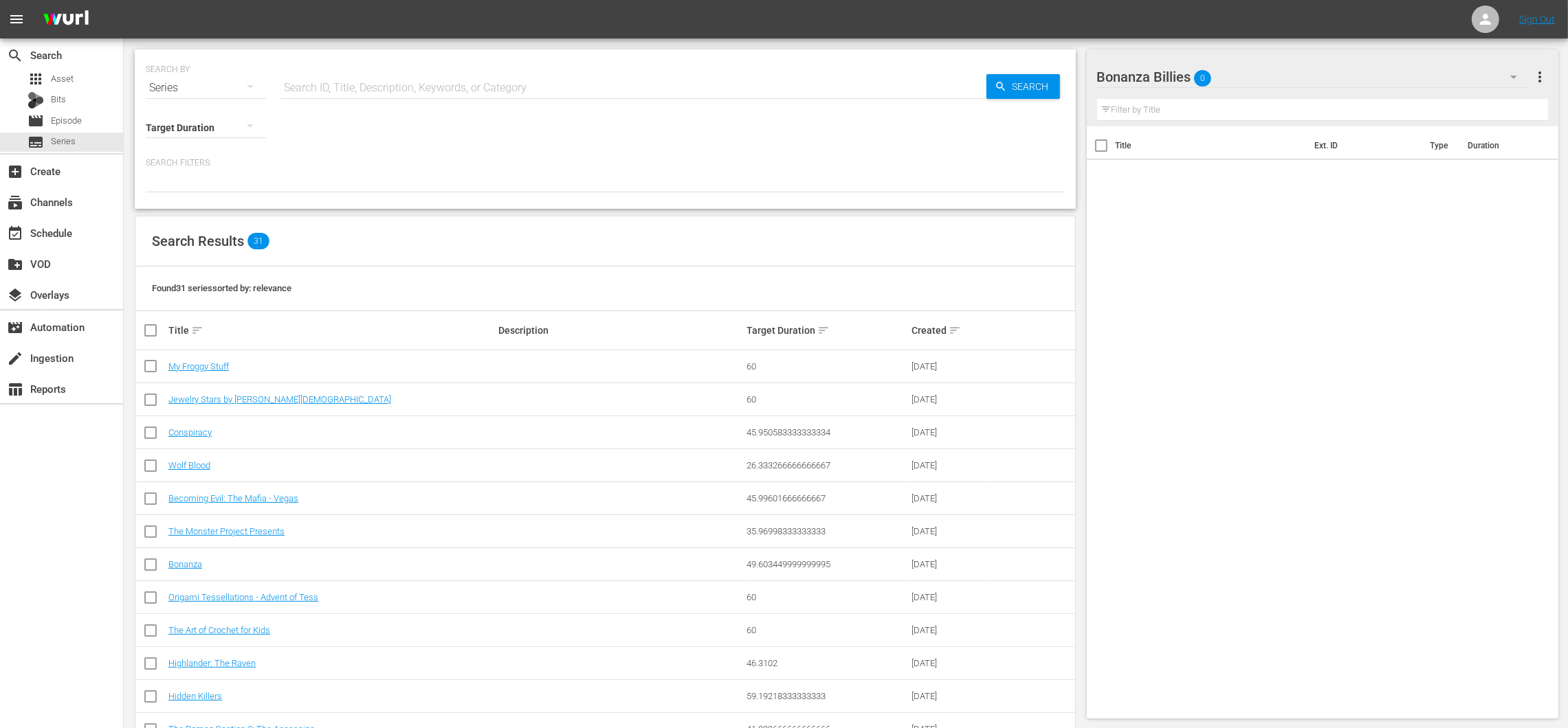
click at [189, 558] on td "Bonanza" at bounding box center [331, 564] width 331 height 33
click at [187, 560] on link "Bonanza" at bounding box center [185, 564] width 34 height 10
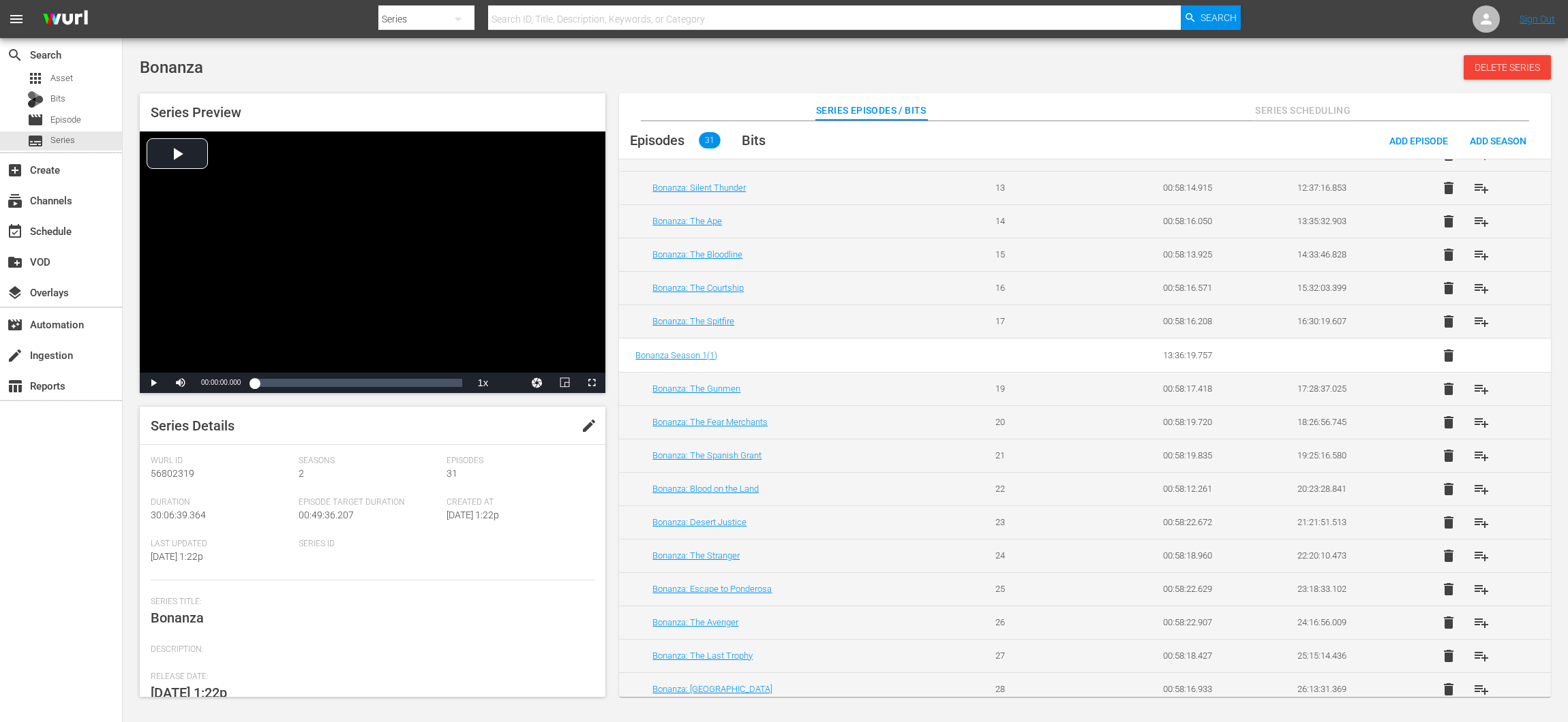
scroll to position [445, 0]
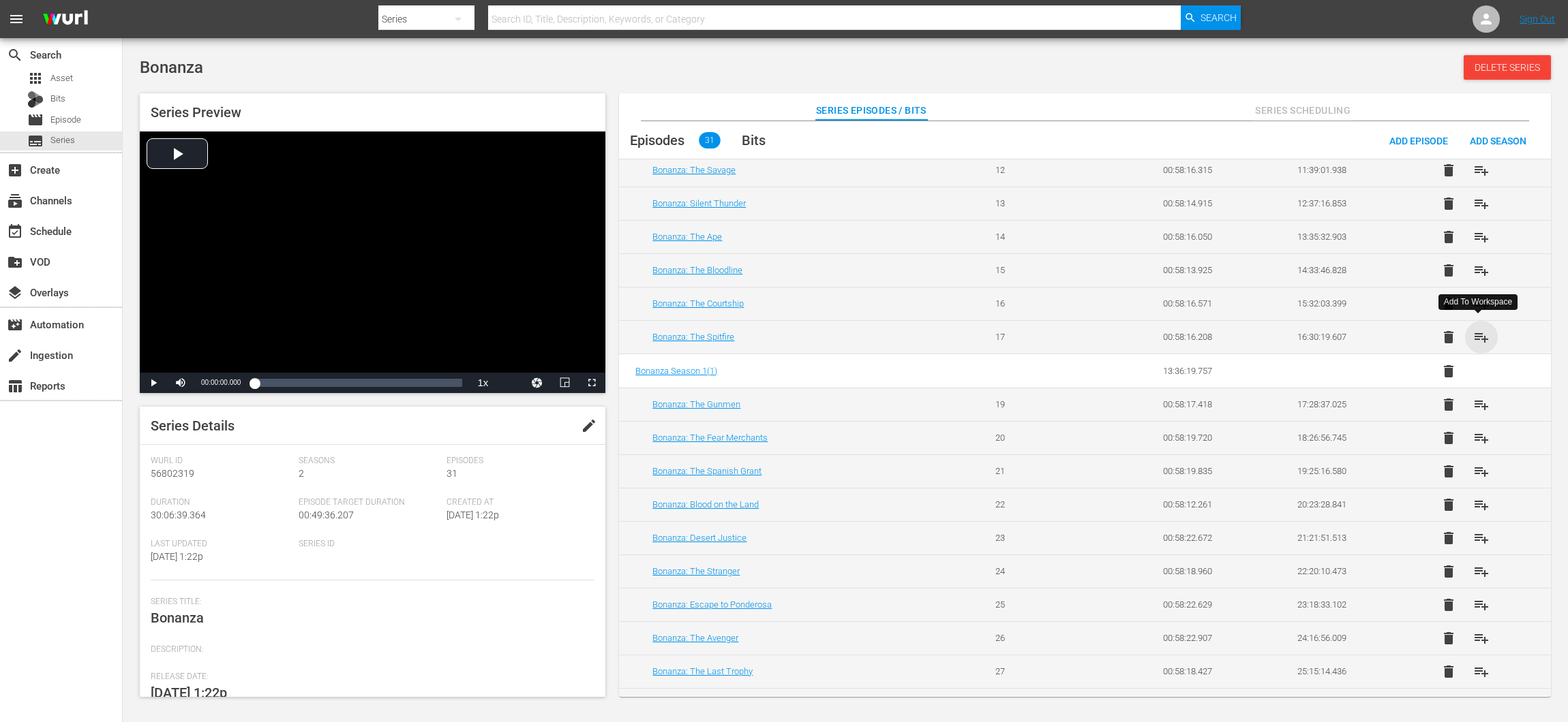
click at [1480, 331] on span "playlist_add" at bounding box center [1481, 337] width 16 height 16
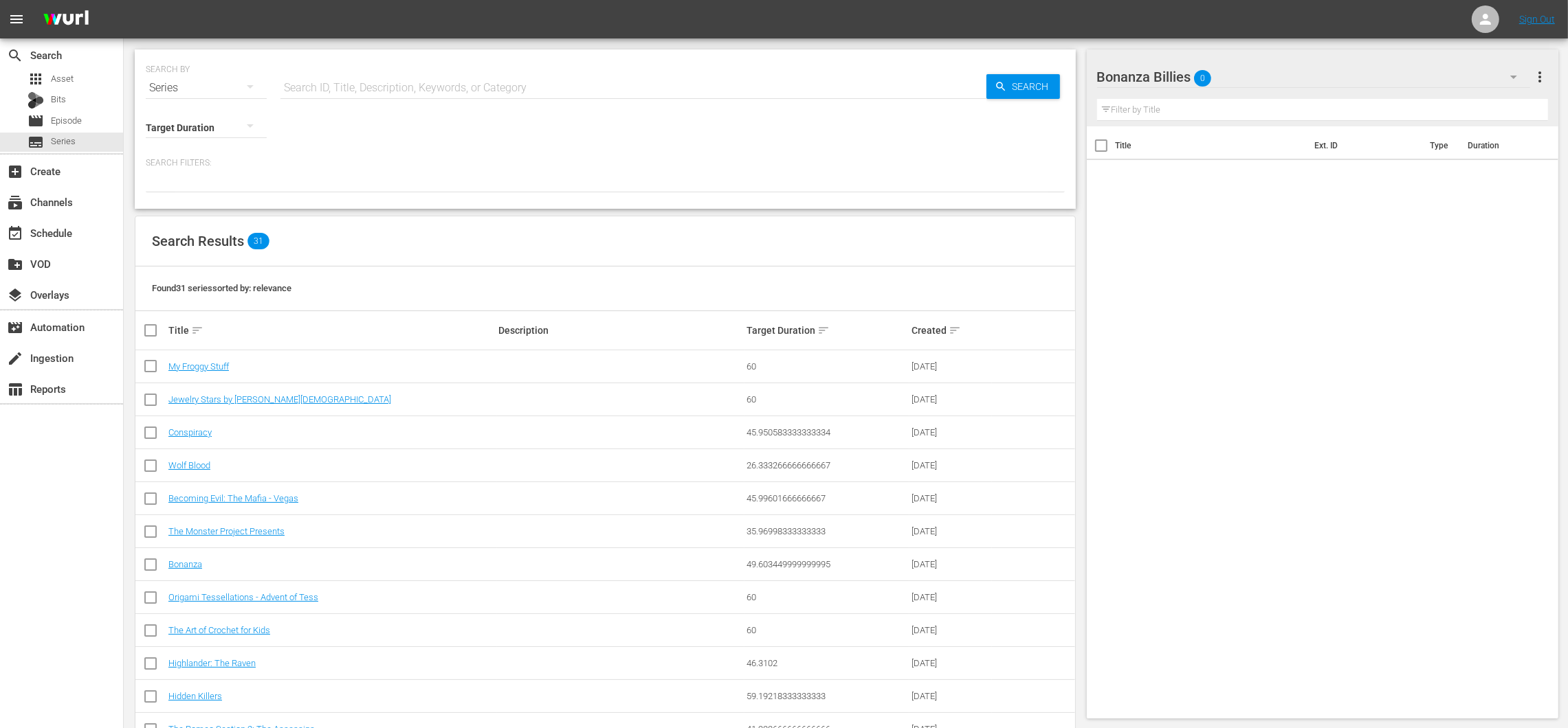
click at [1507, 71] on icon "button" at bounding box center [1513, 77] width 17 height 17
click at [1159, 139] on div "Default Workspace (1)" at bounding box center [1185, 137] width 143 height 22
click at [1508, 77] on icon "button" at bounding box center [1513, 77] width 17 height 17
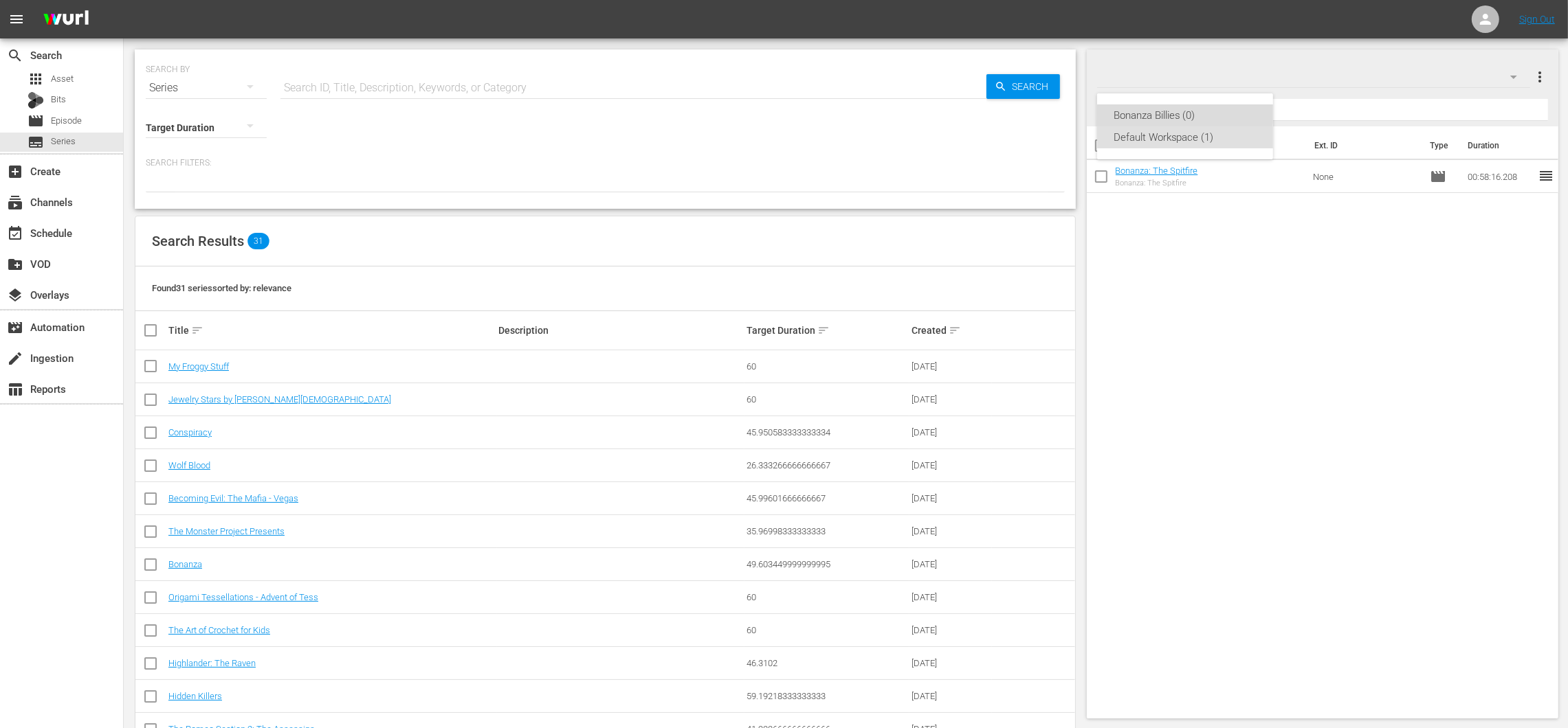
click at [1171, 112] on div "Bonanza Billies (0)" at bounding box center [1185, 115] width 143 height 22
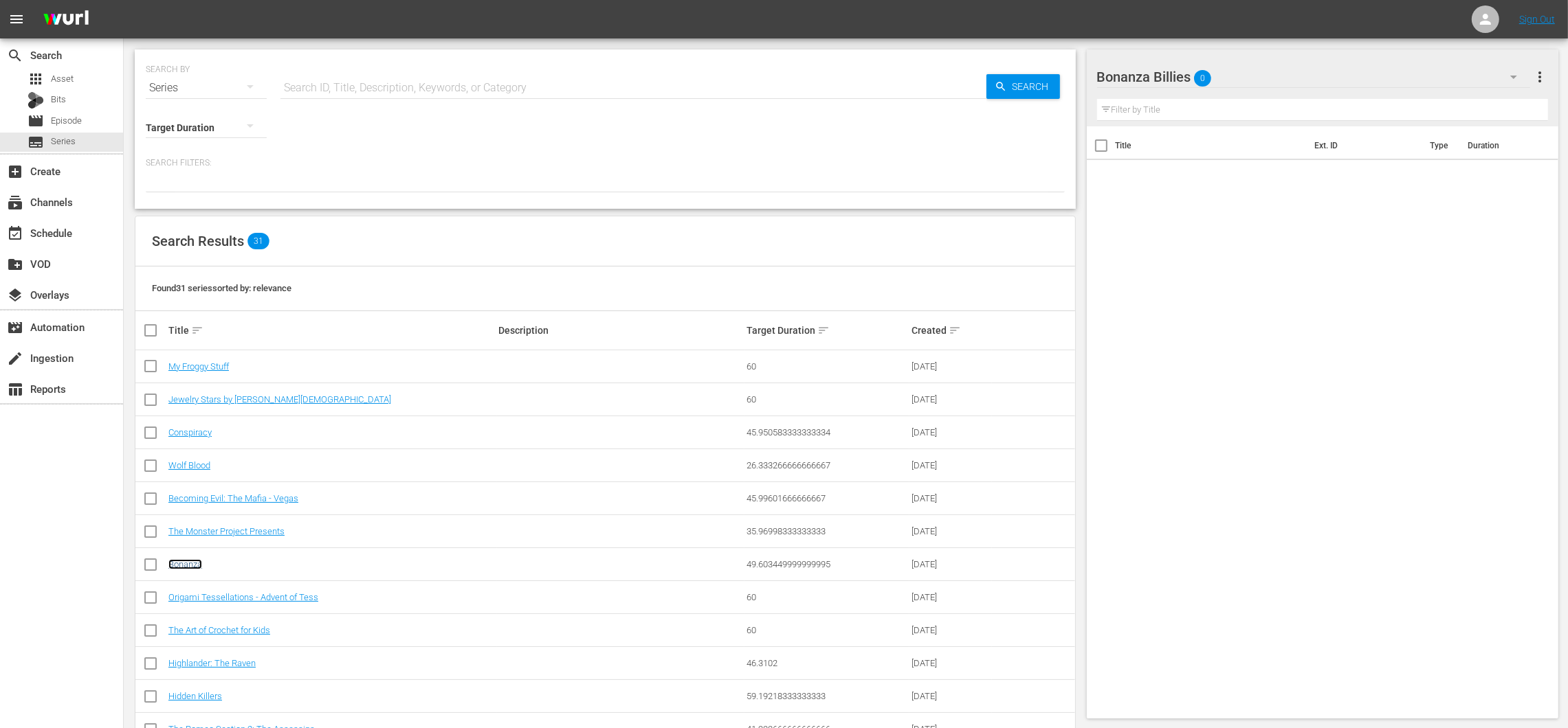
click at [190, 562] on link "Bonanza" at bounding box center [185, 564] width 34 height 10
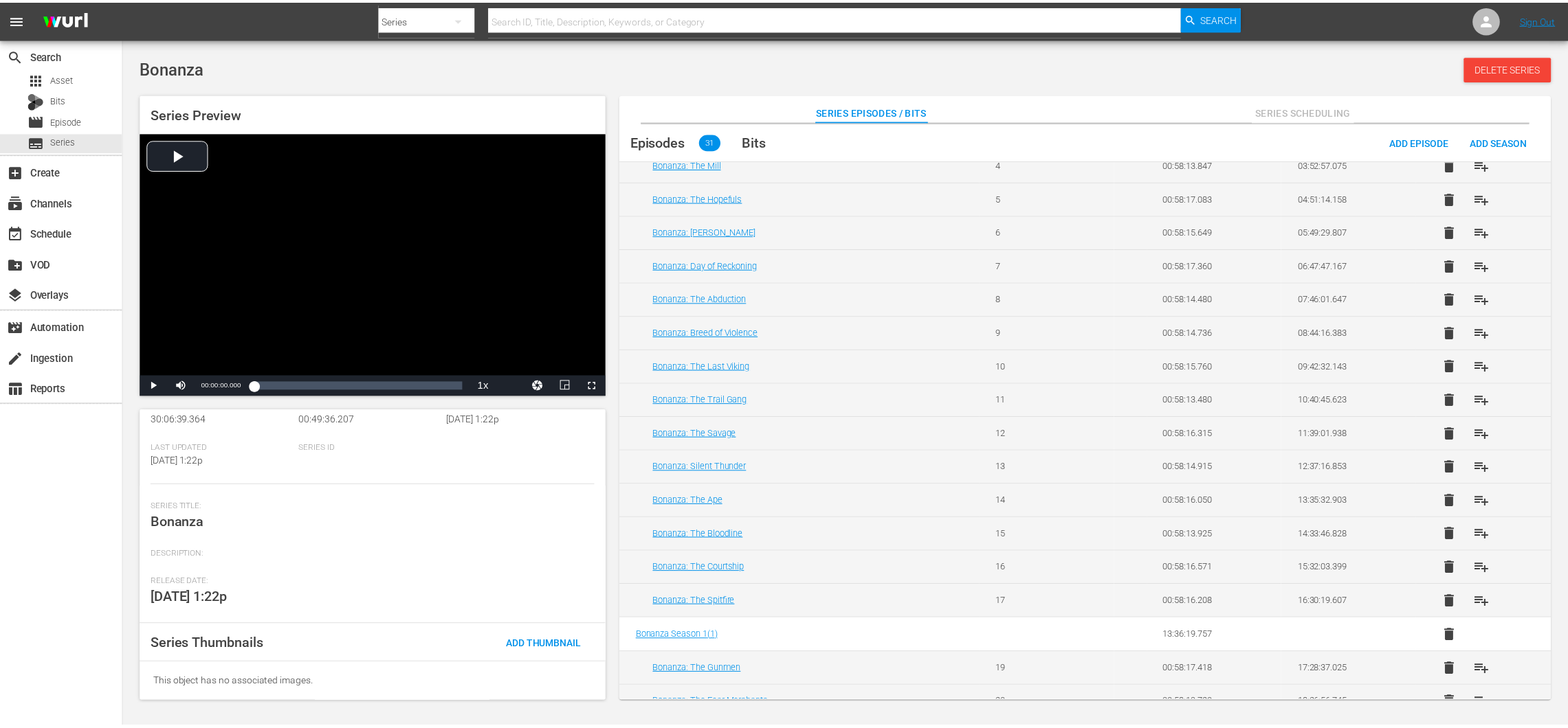
scroll to position [329, 0]
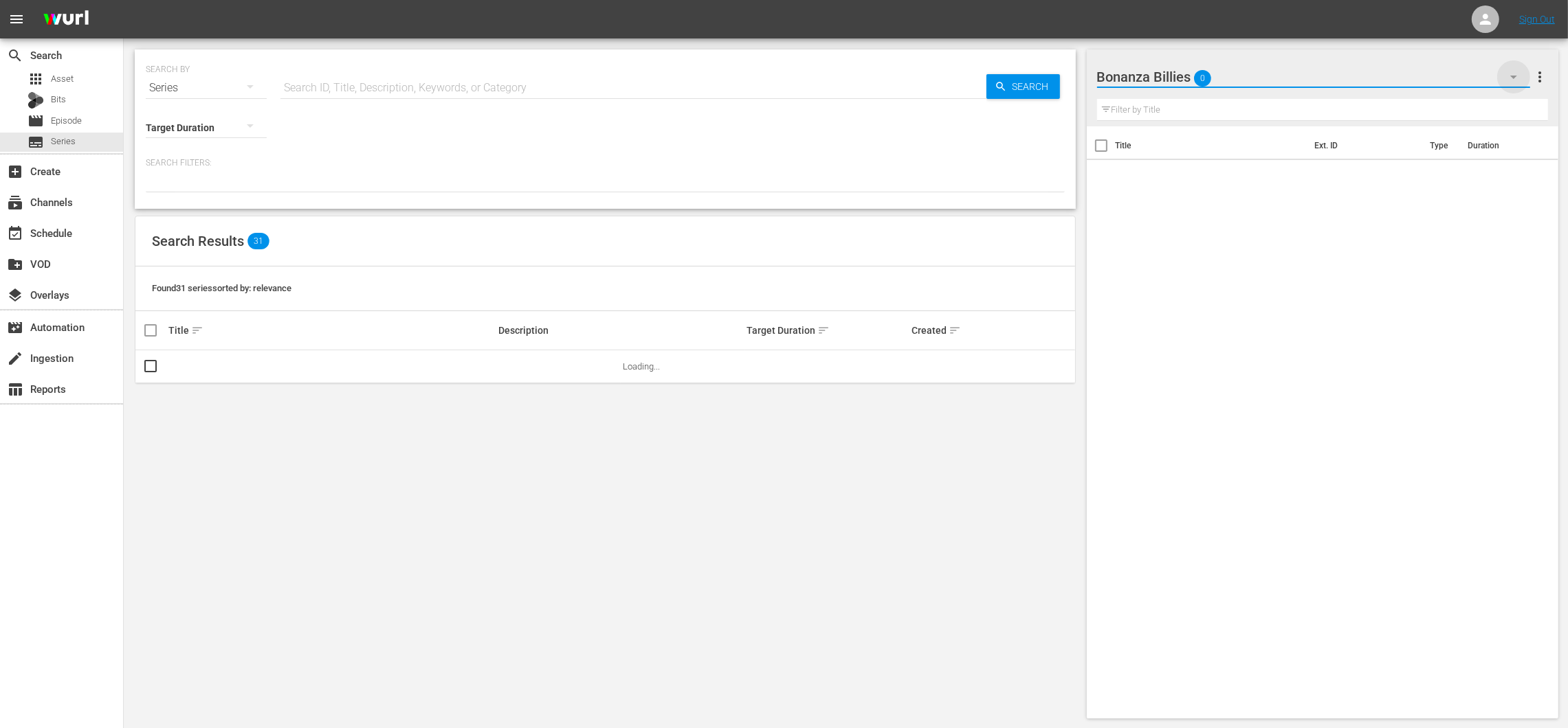
click at [1509, 76] on icon "button" at bounding box center [1513, 77] width 17 height 17
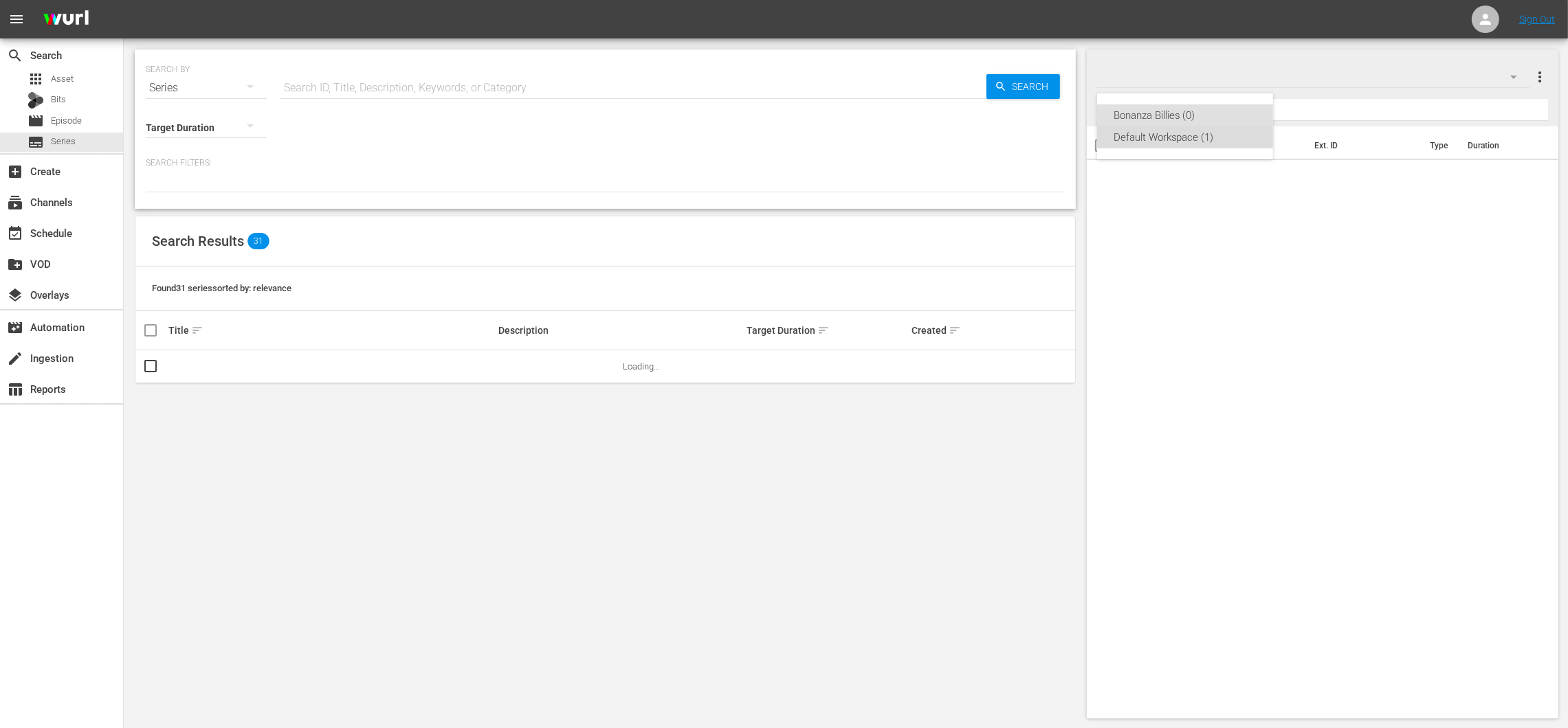
click at [1182, 140] on div "Default Workspace (1)" at bounding box center [1185, 137] width 143 height 22
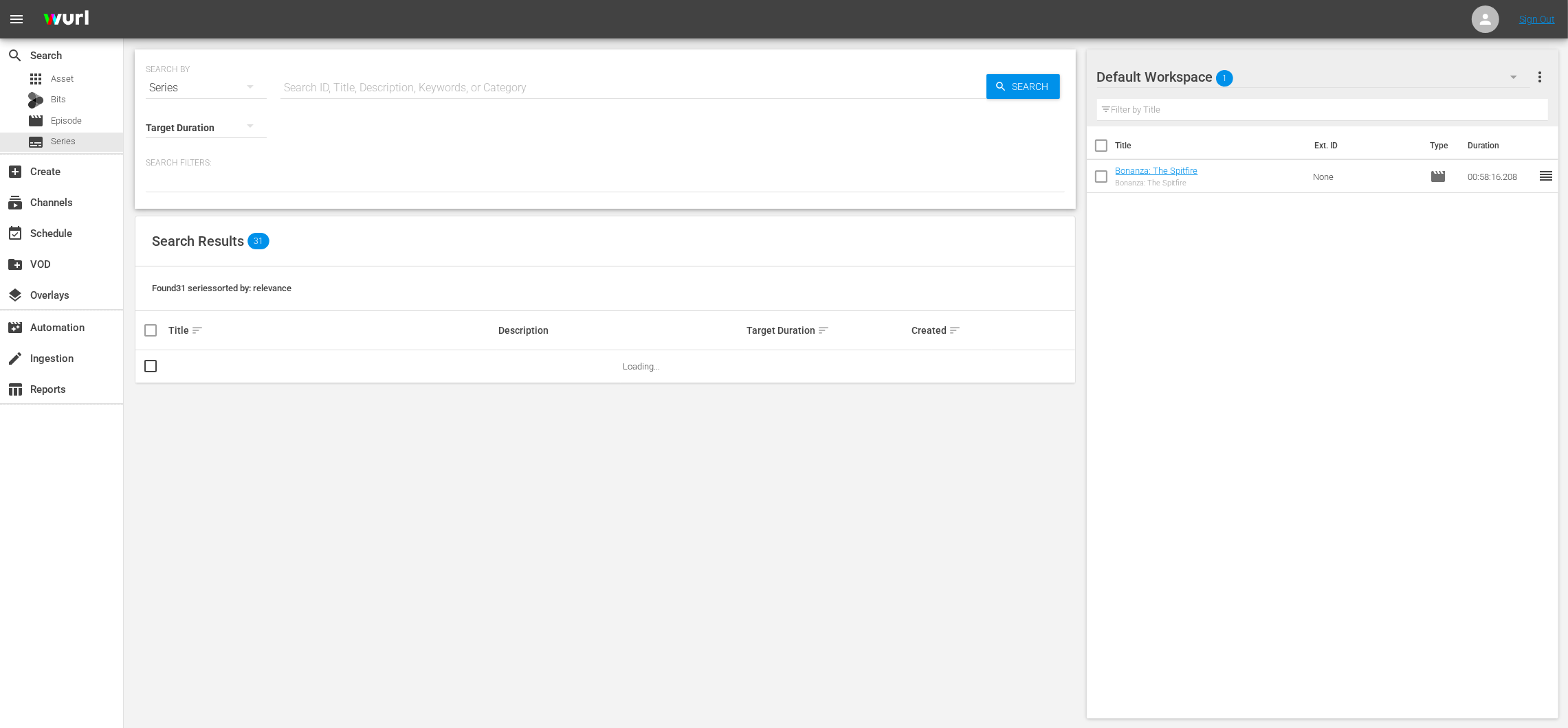
click at [1543, 72] on span "more_vert" at bounding box center [1540, 77] width 17 height 17
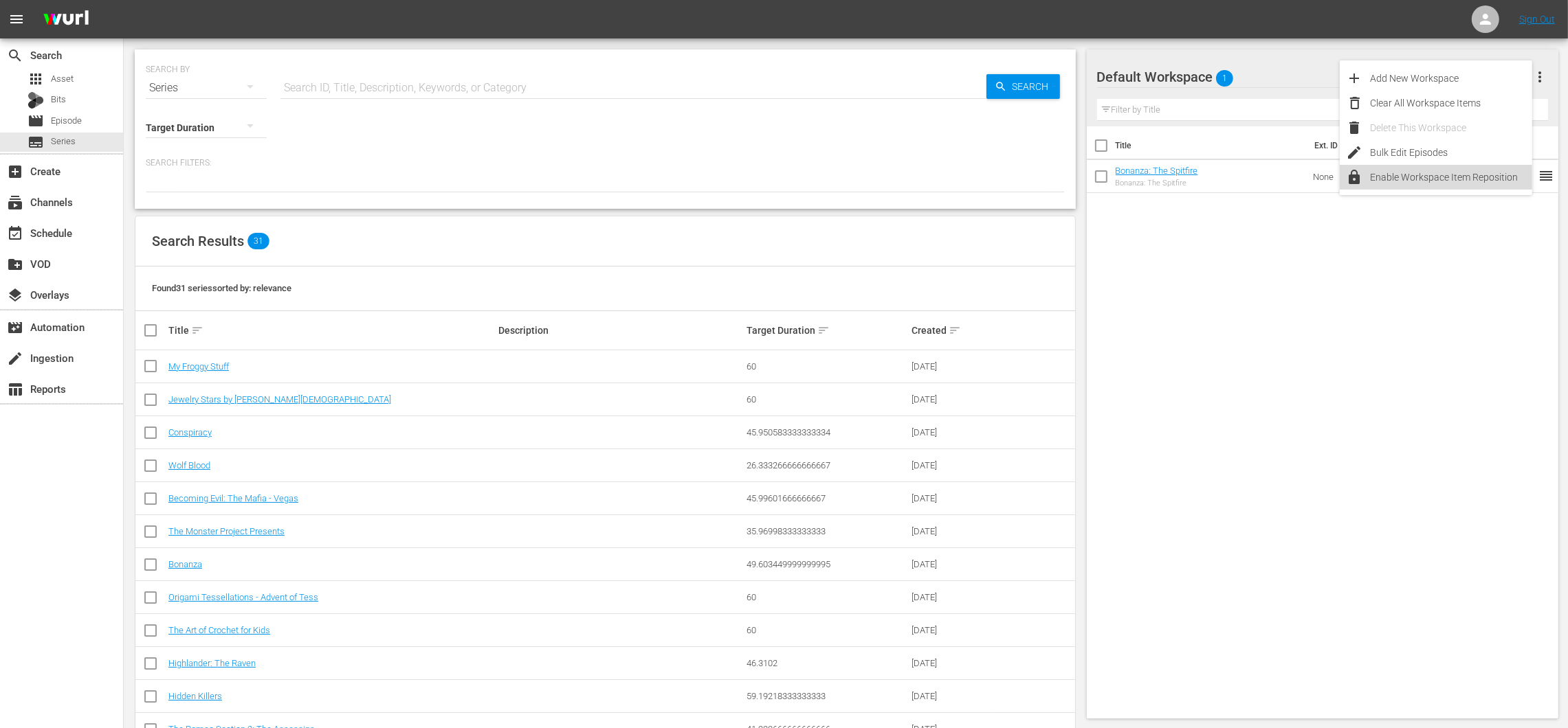
click at [1451, 173] on div "Enable Workspace Item Reposition" at bounding box center [1451, 177] width 162 height 25
click at [1102, 173] on input "checkbox" at bounding box center [1101, 179] width 29 height 29
checkbox input "true"
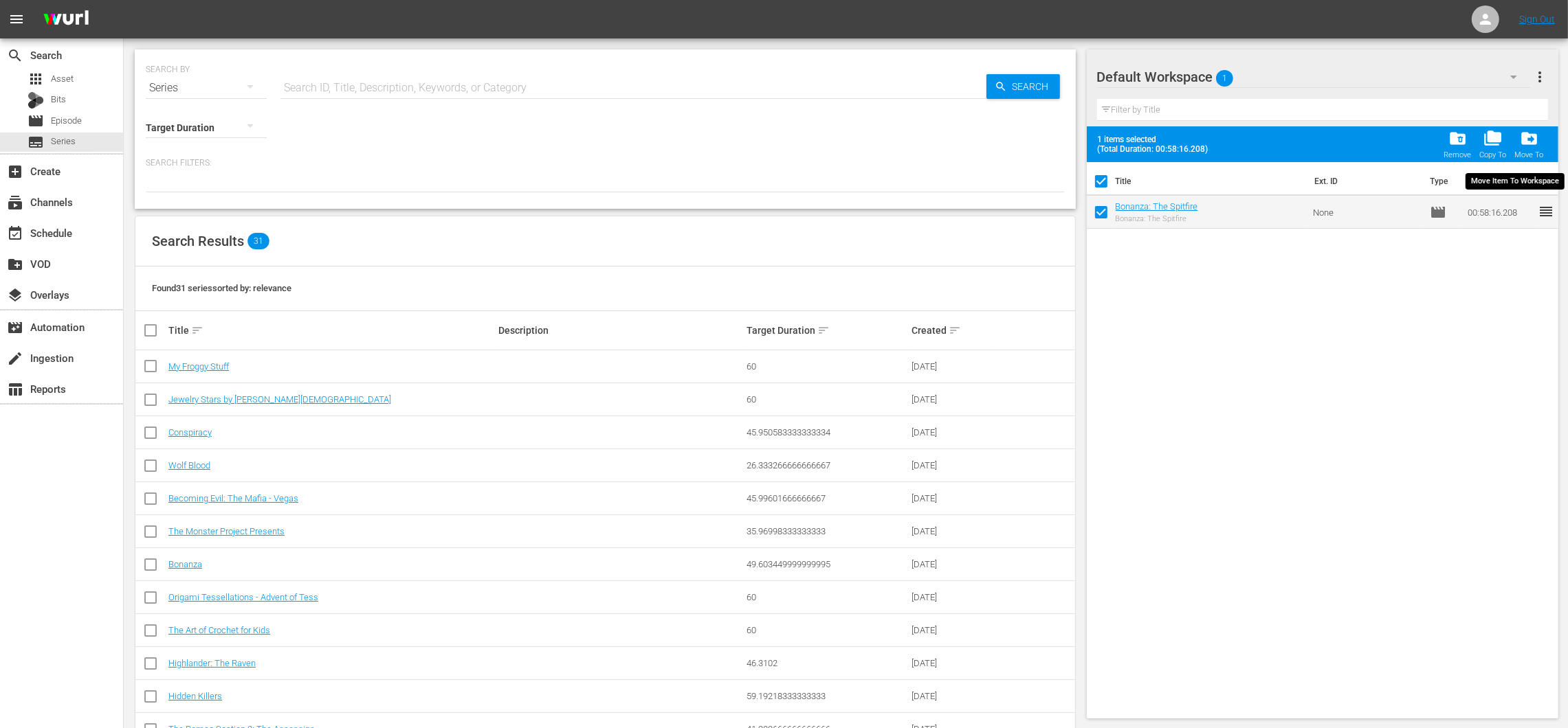
click at [1527, 147] on span "drive_file_move" at bounding box center [1529, 138] width 19 height 19
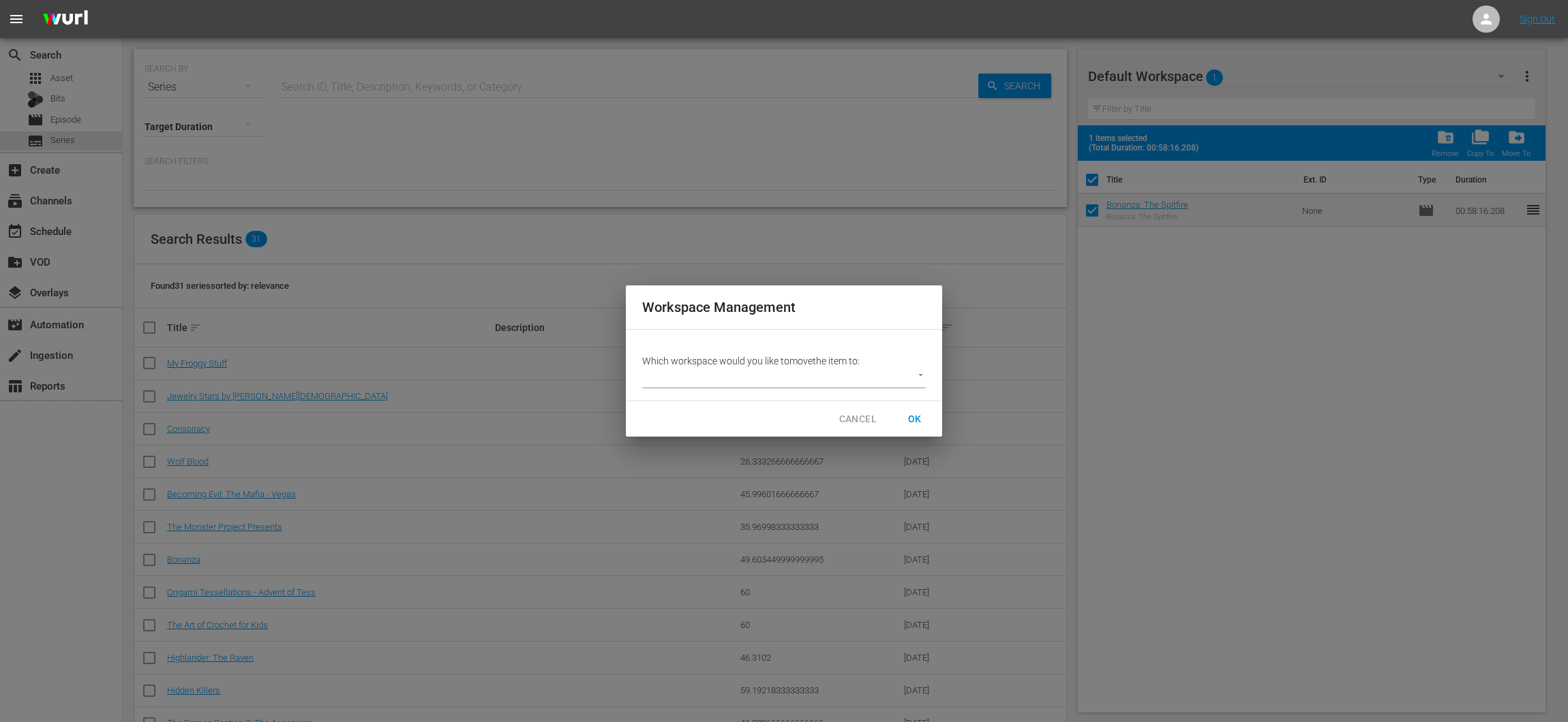
click at [753, 362] on p "Which workspace would you like to move the item to:" at bounding box center [784, 361] width 283 height 14
click at [762, 372] on body "menu Sign Out search Search apps Asset Bits movie Episode subtitles Series add_…" at bounding box center [784, 361] width 1568 height 722
click at [855, 415] on div at bounding box center [784, 361] width 1568 height 722
click at [905, 417] on span "OK" at bounding box center [915, 419] width 44 height 25
click at [911, 417] on span "OK" at bounding box center [915, 419] width 44 height 25
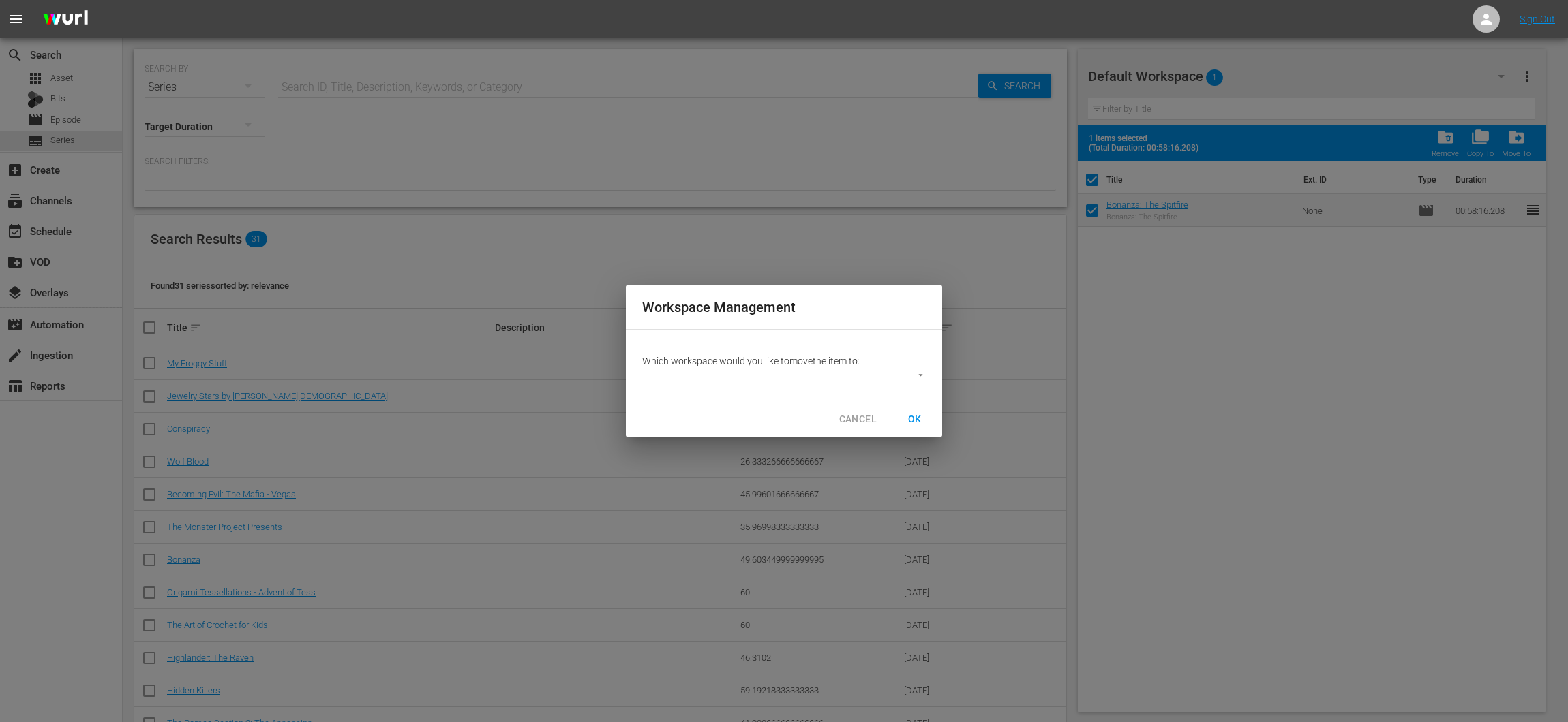
click at [854, 421] on span "CANCEL" at bounding box center [857, 419] width 38 height 17
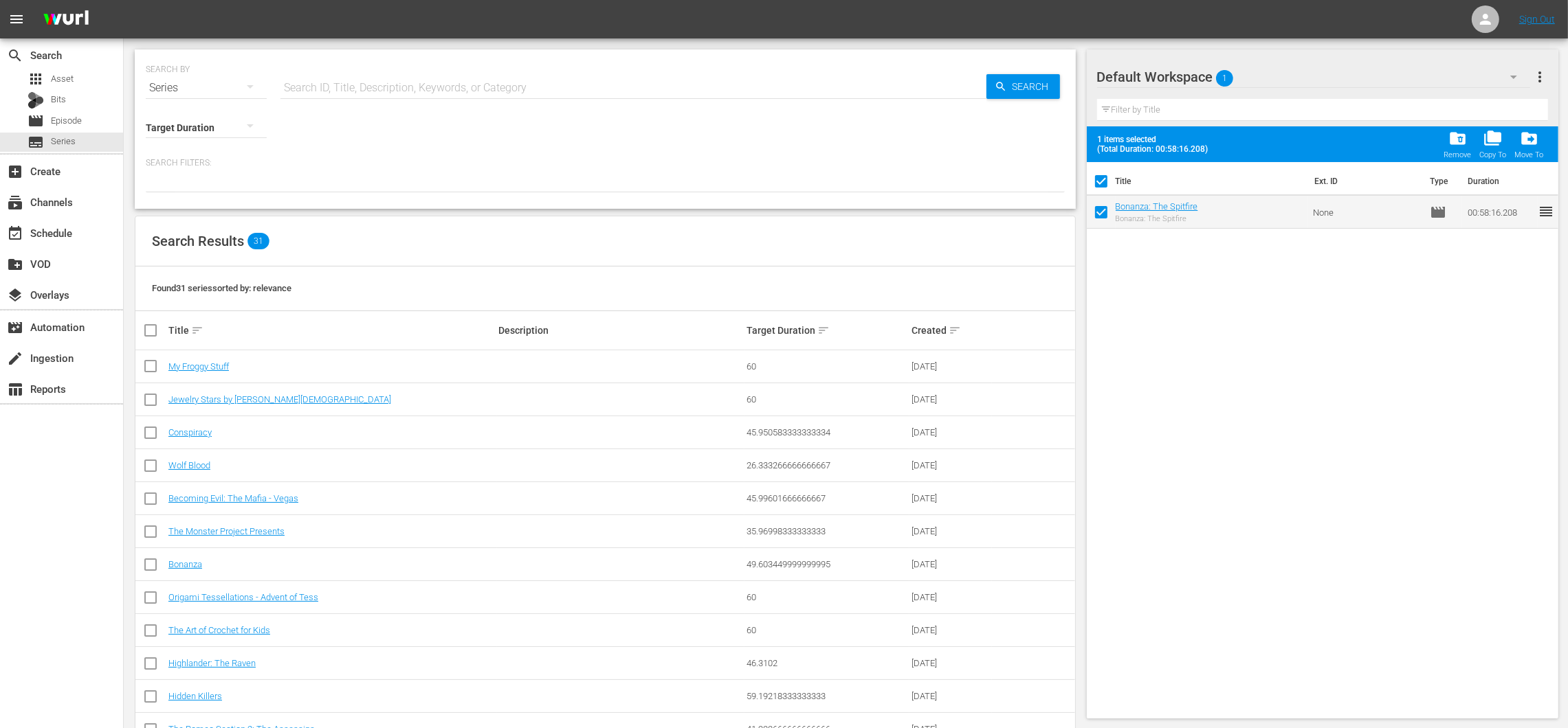
click at [1096, 177] on input "checkbox" at bounding box center [1101, 184] width 29 height 29
checkbox input "false"
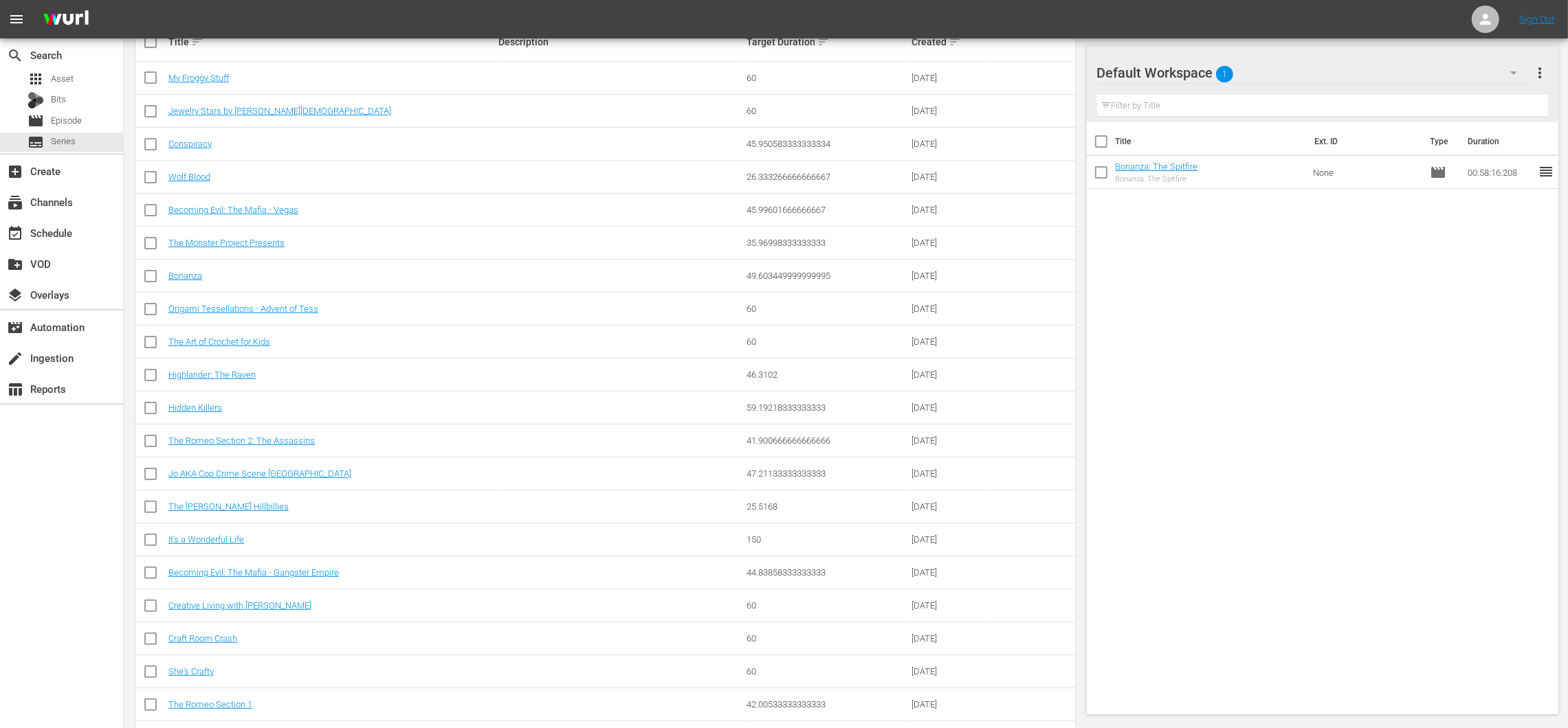
scroll to position [339, 0]
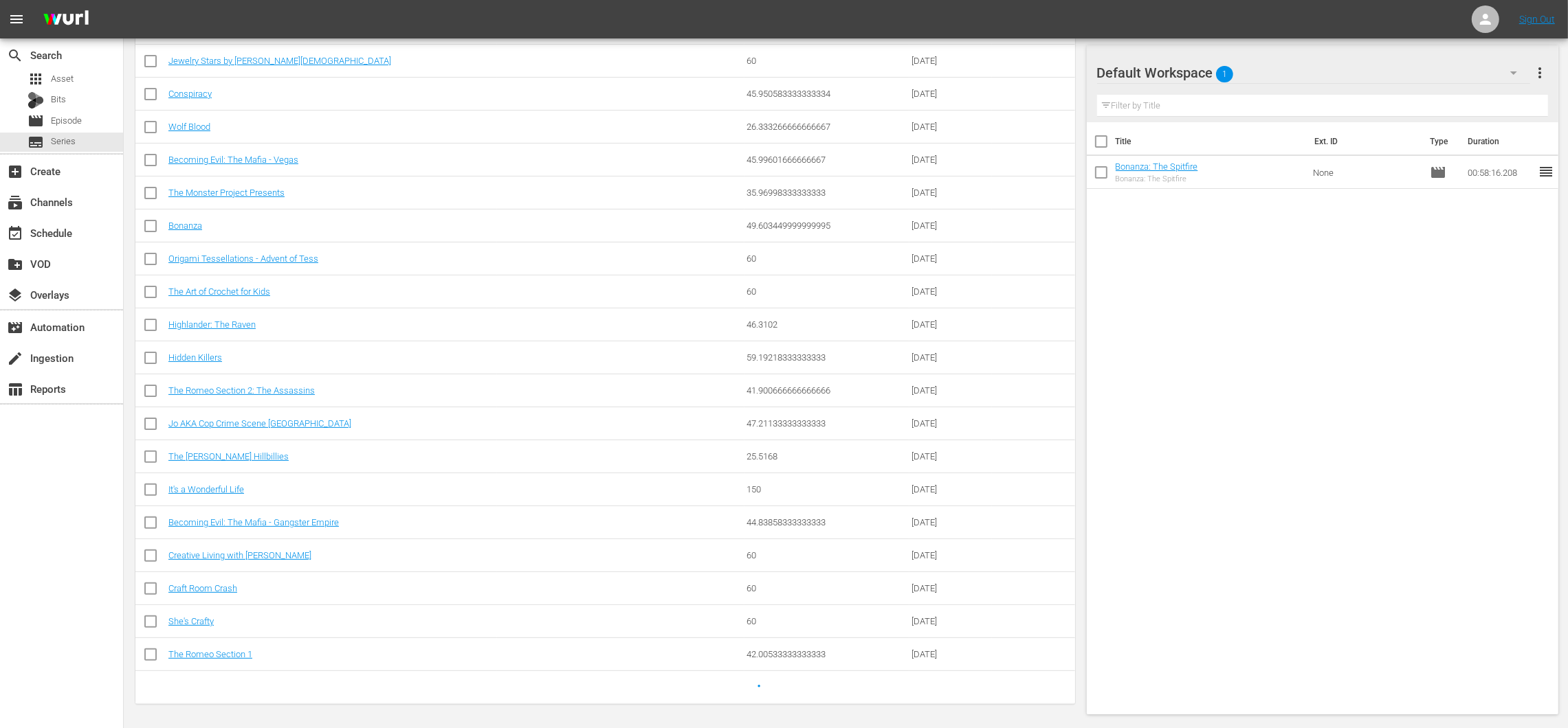
click at [255, 451] on div "The [PERSON_NAME] Hillbillies" at bounding box center [331, 456] width 327 height 10
click at [238, 459] on link "The [PERSON_NAME] Hillbillies" at bounding box center [229, 456] width 120 height 10
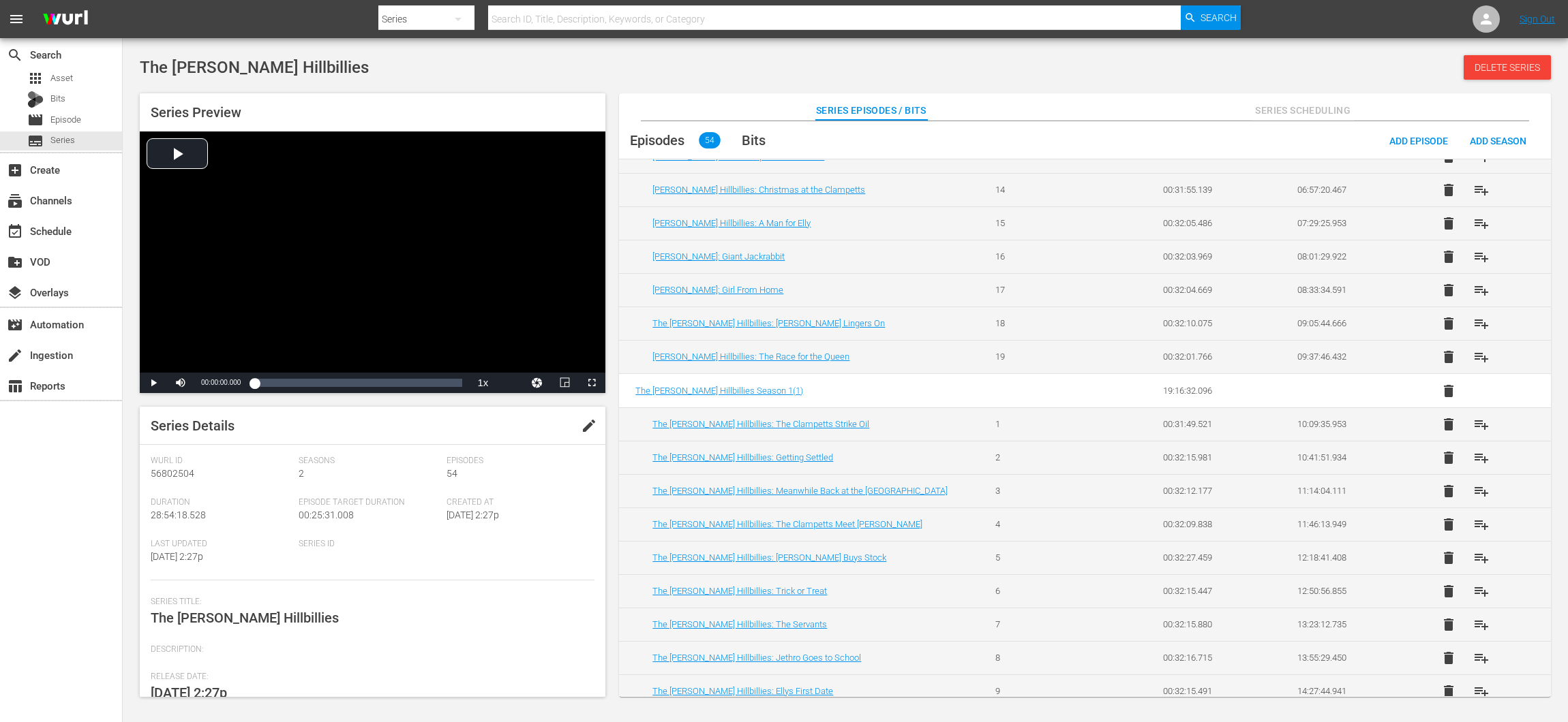
scroll to position [430, 0]
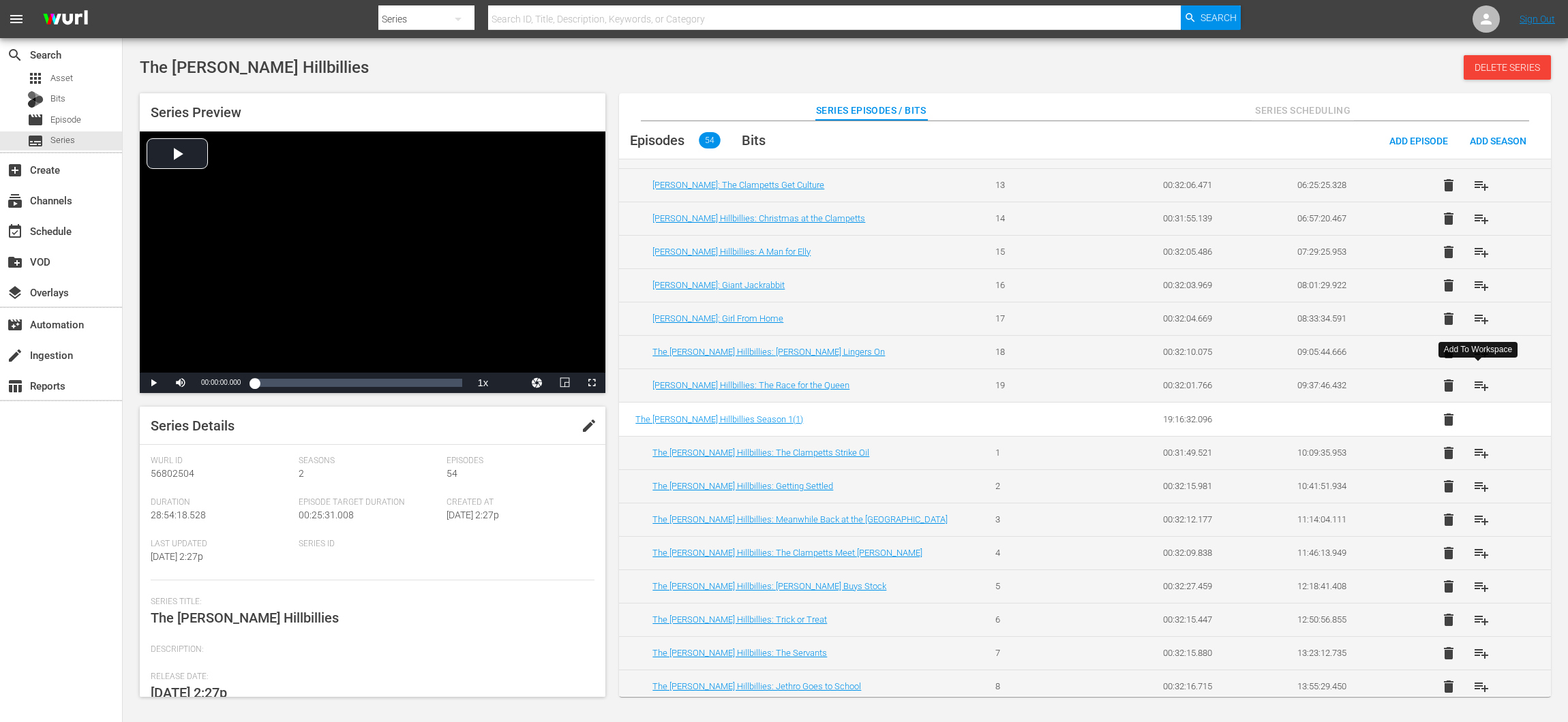
click at [1478, 378] on span "playlist_add" at bounding box center [1481, 386] width 16 height 16
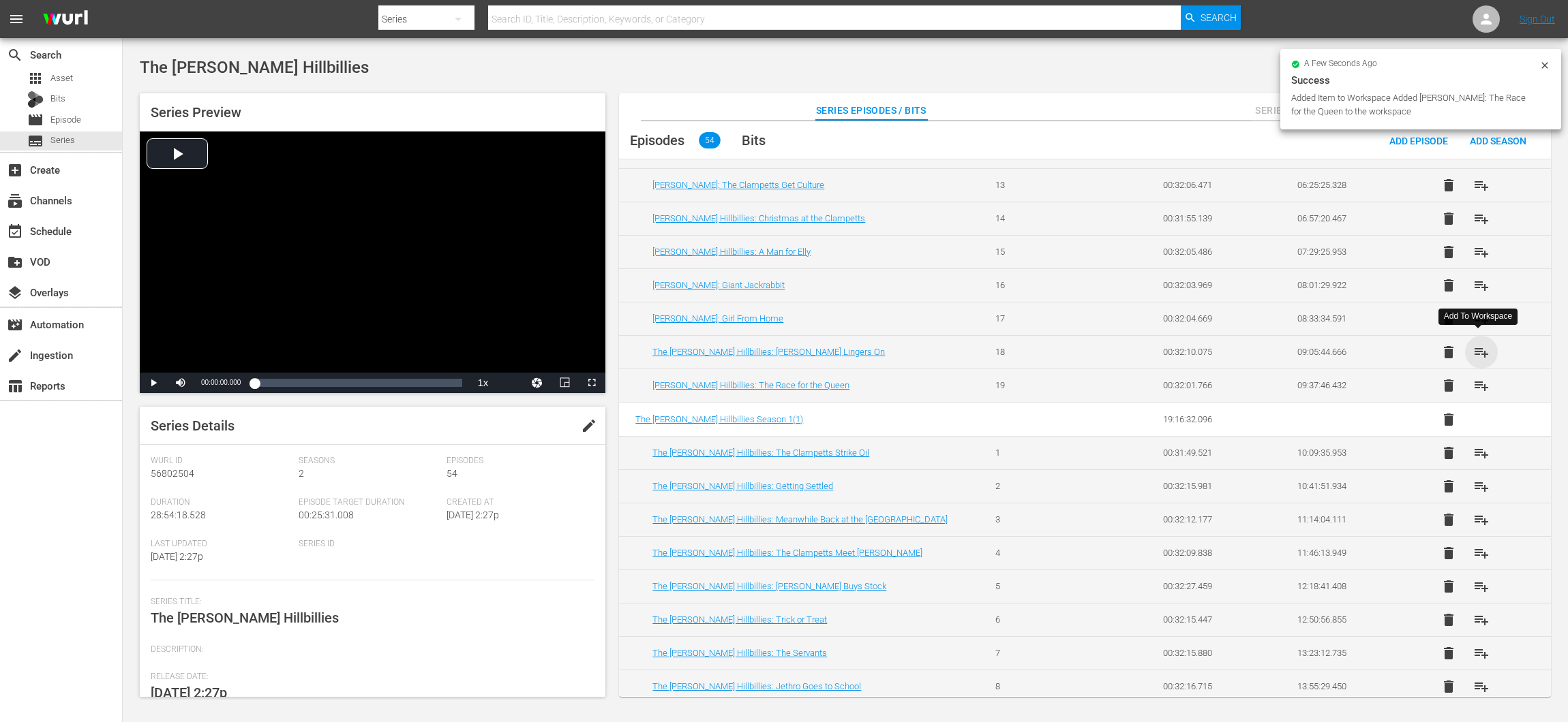
click at [1476, 346] on span "playlist_add" at bounding box center [1481, 352] width 16 height 16
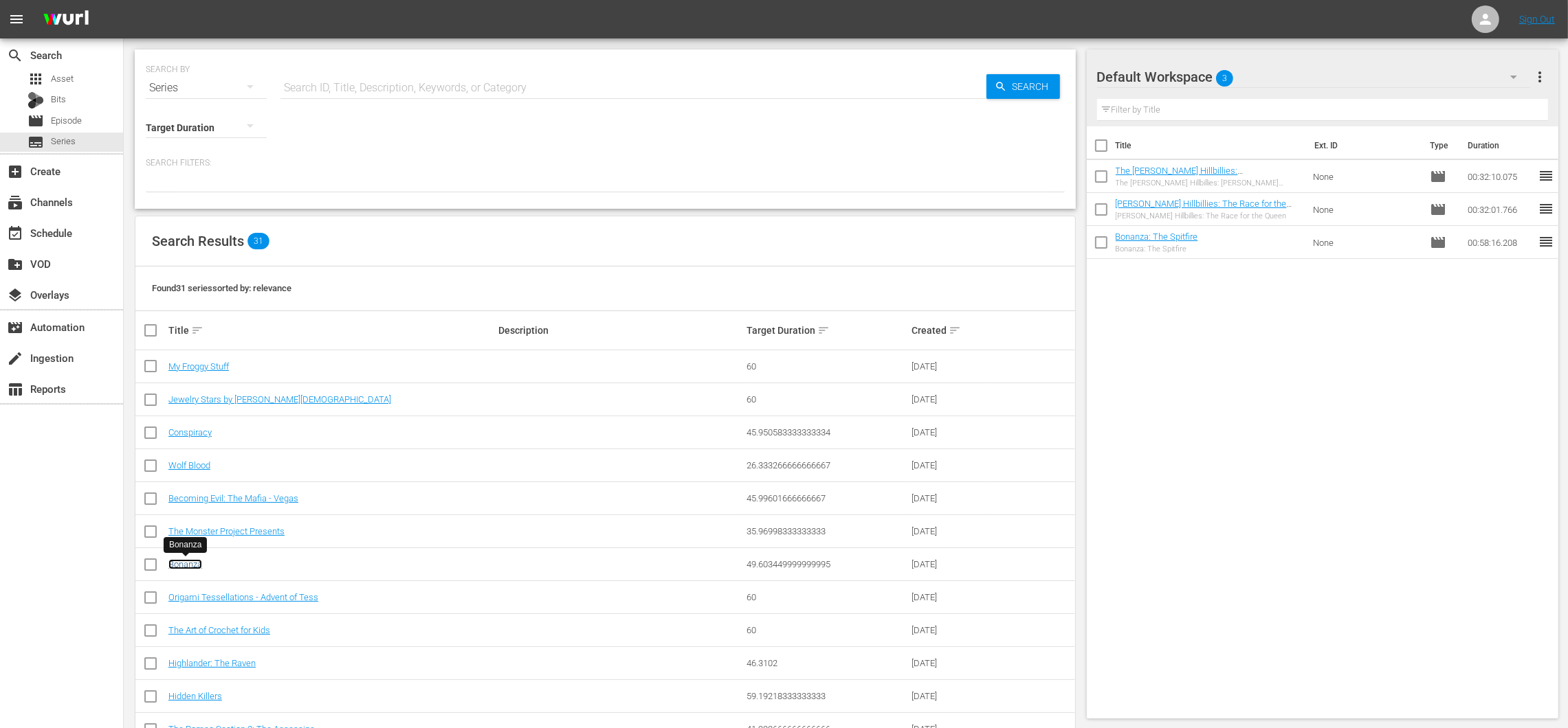
click at [200, 560] on link "Bonanza" at bounding box center [185, 564] width 34 height 10
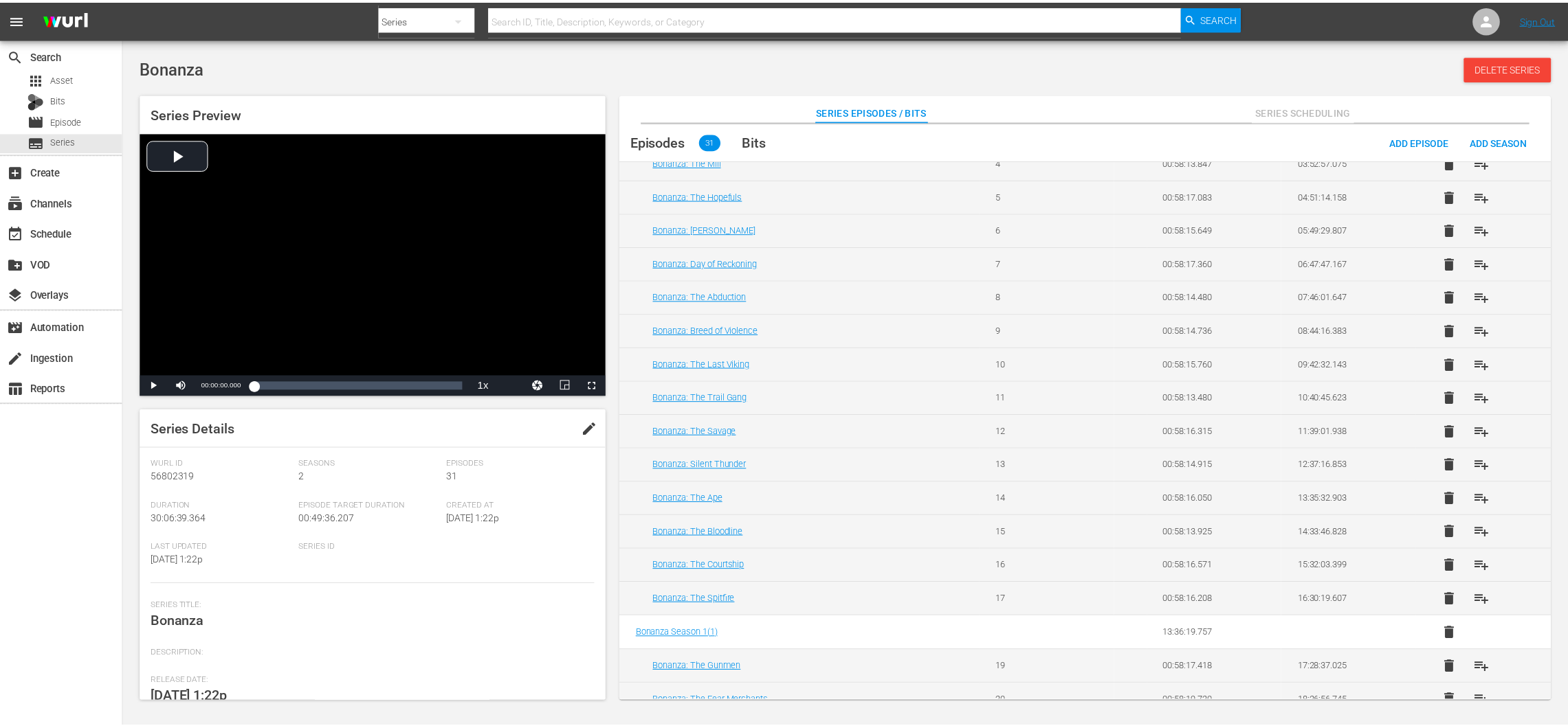
scroll to position [193, 0]
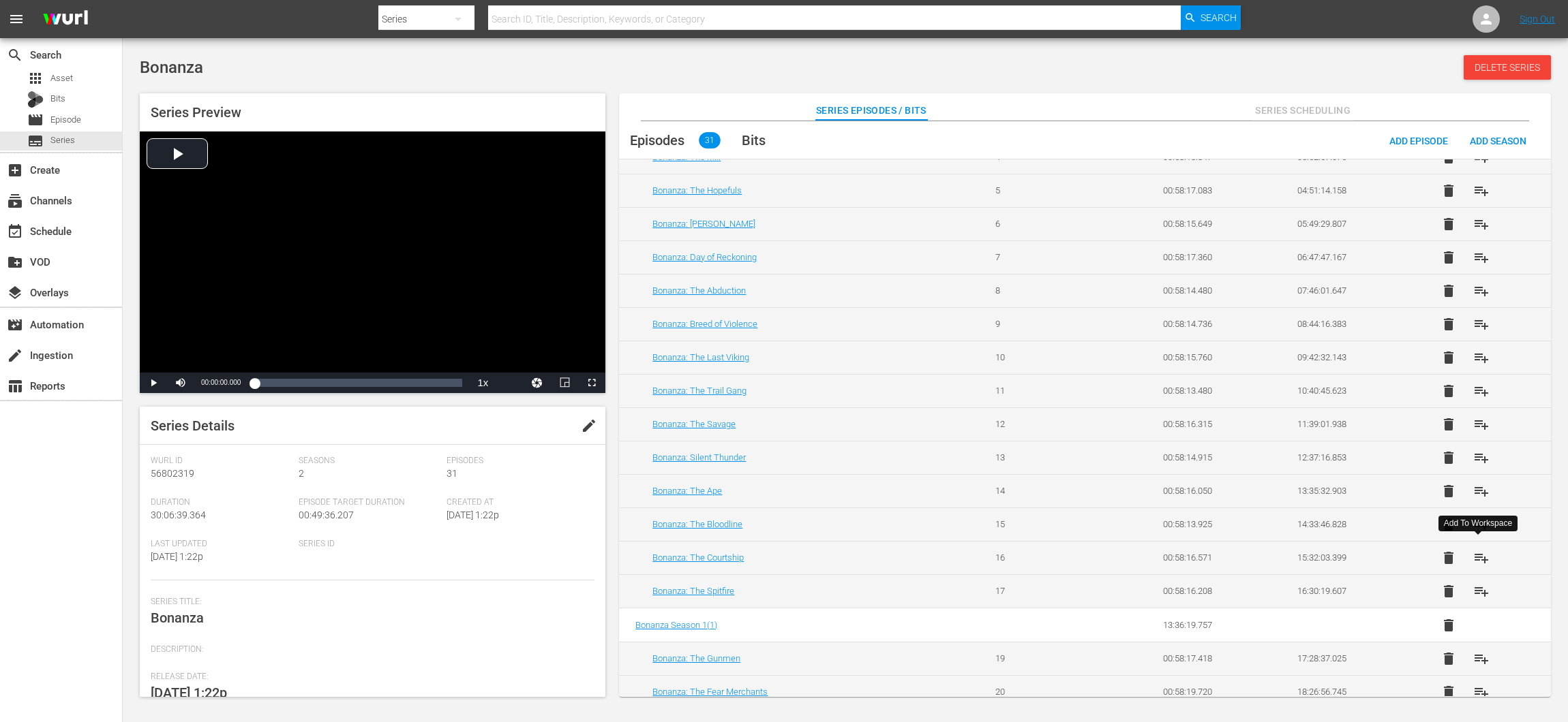
click at [1489, 554] on button "playlist_add" at bounding box center [1481, 558] width 33 height 33
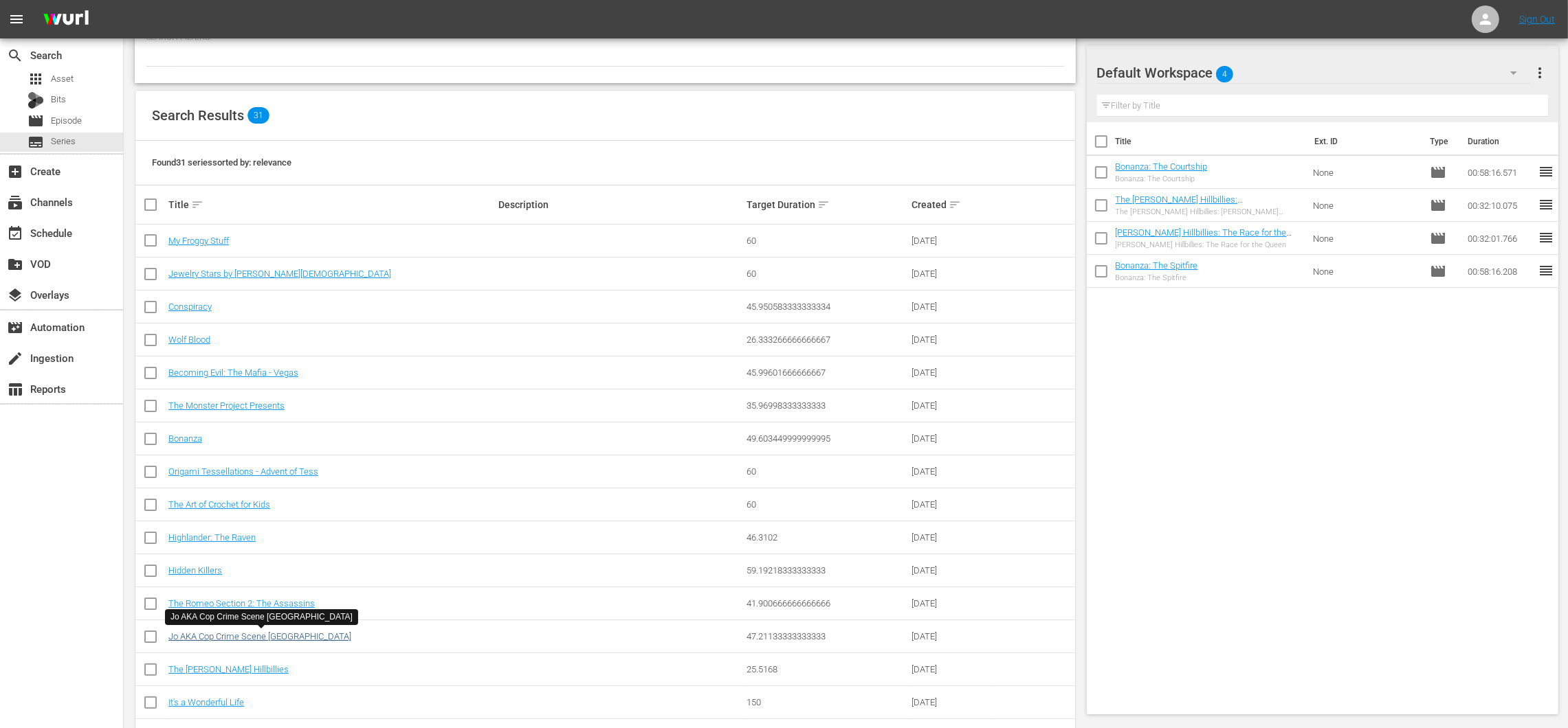
scroll to position [153, 0]
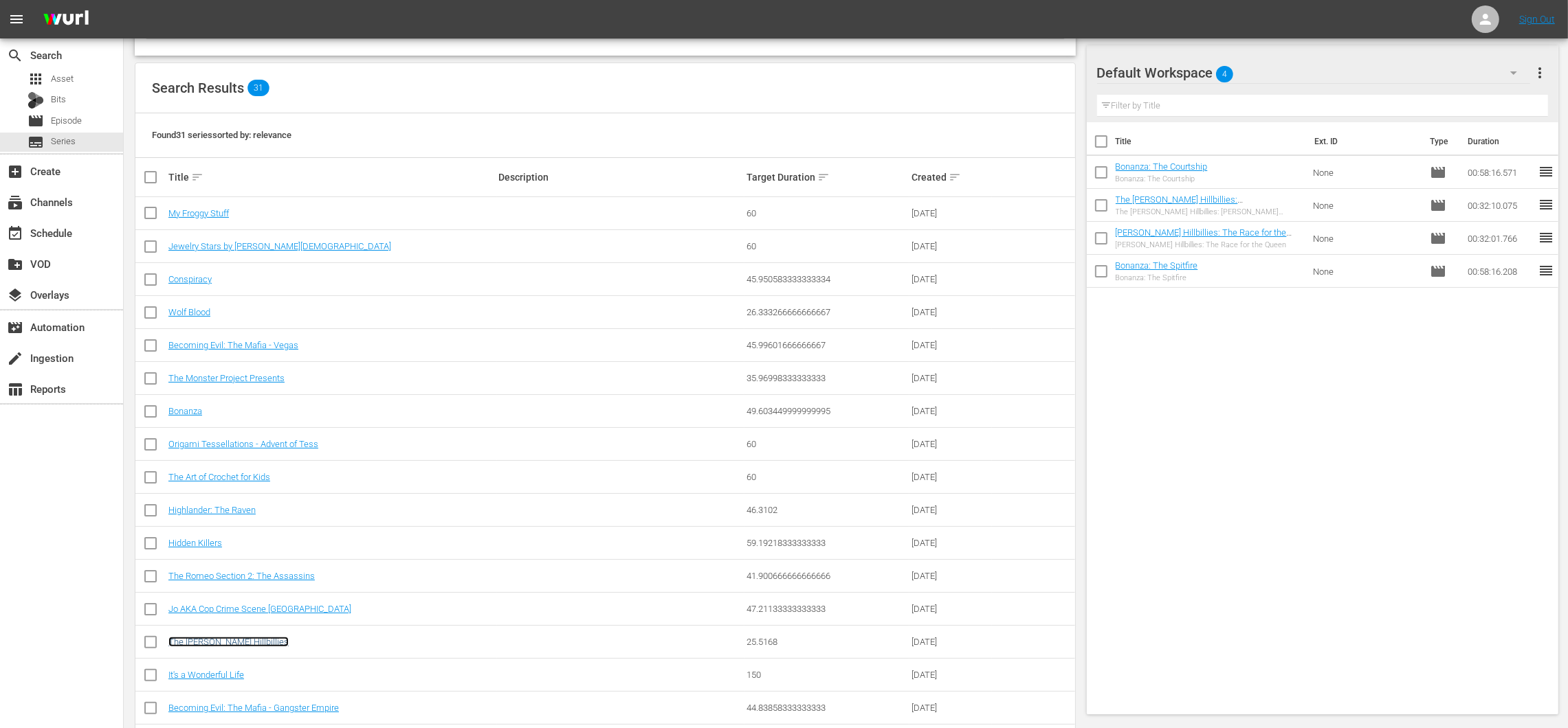
click at [224, 641] on link "The [PERSON_NAME] Hillbillies" at bounding box center [229, 642] width 120 height 10
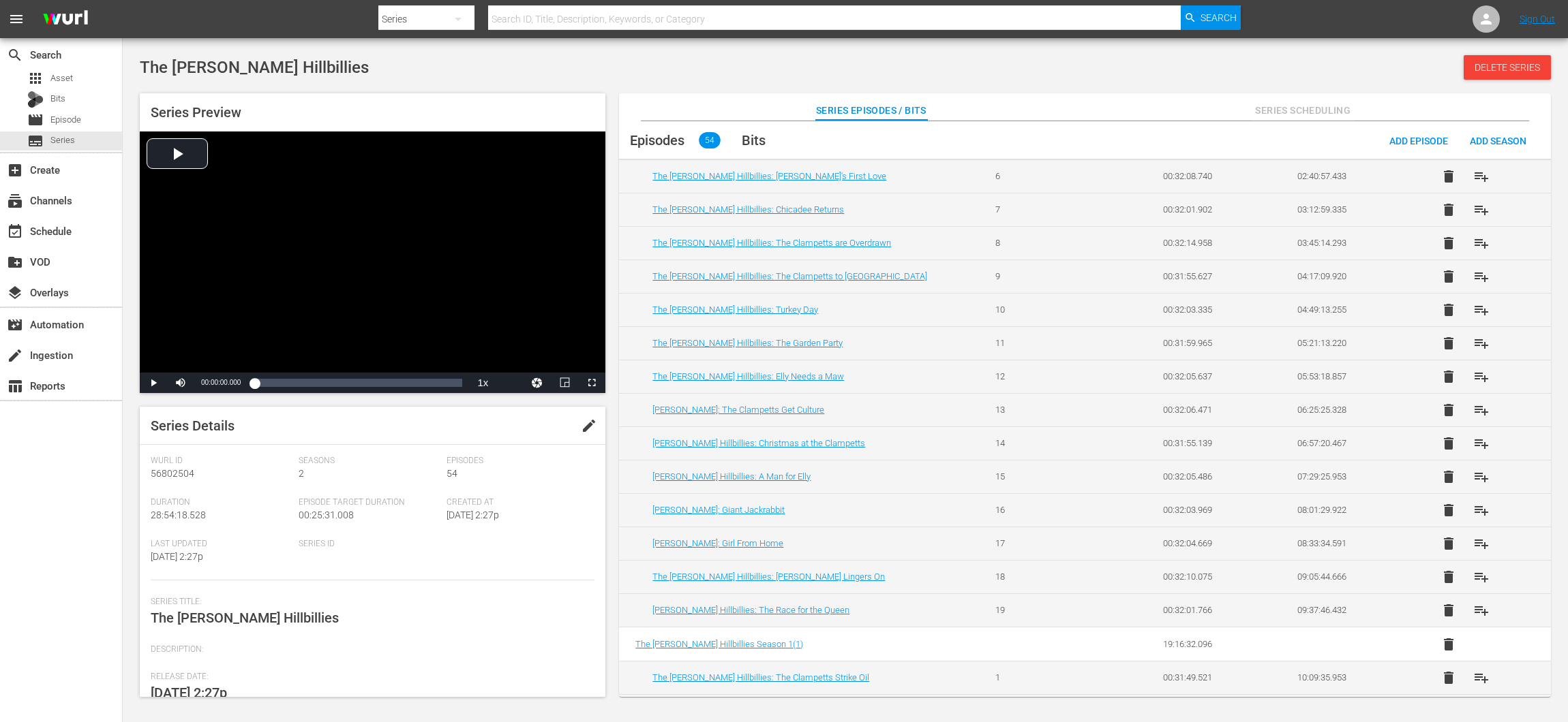
scroll to position [207, 0]
click at [1465, 533] on button "playlist_add" at bounding box center [1481, 543] width 33 height 33
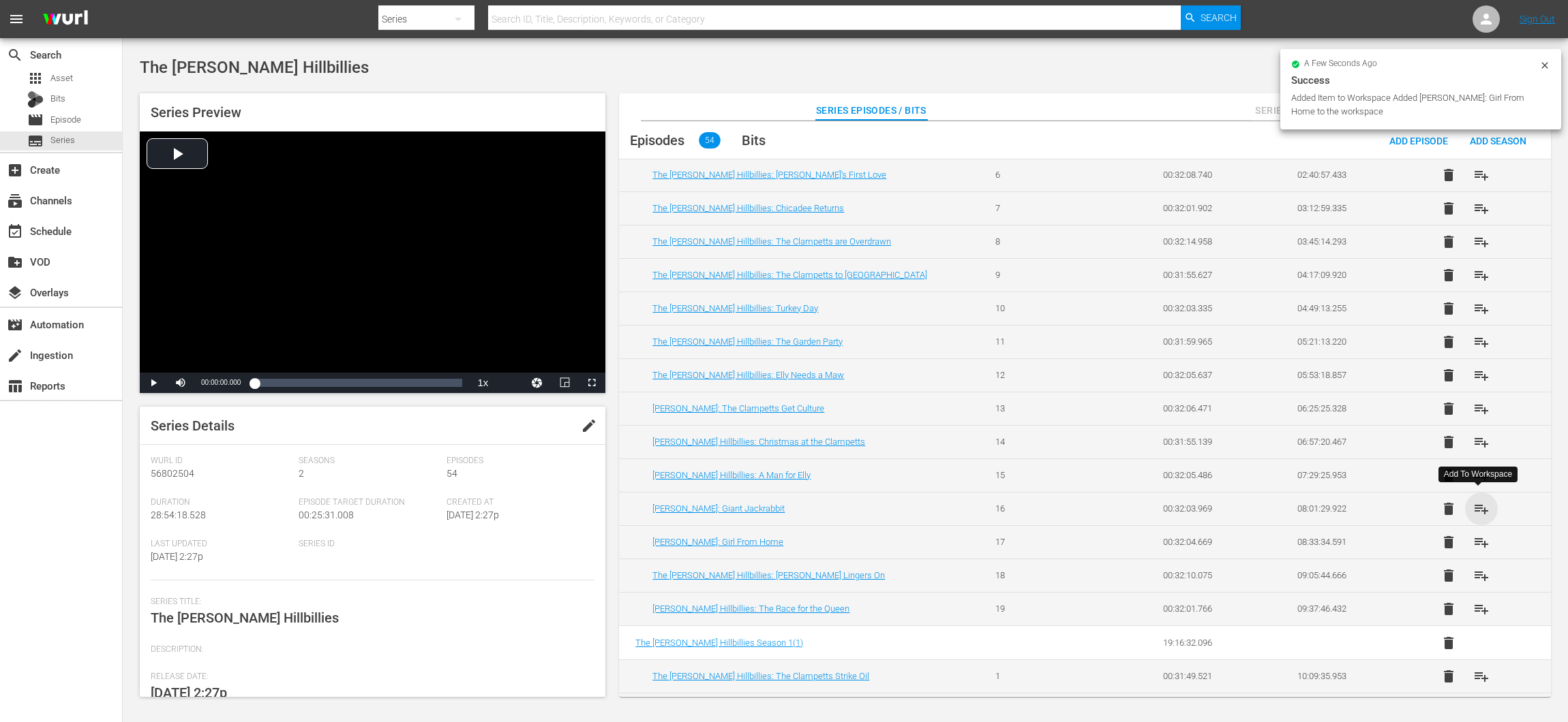
click at [1480, 501] on span "playlist_add" at bounding box center [1481, 509] width 16 height 16
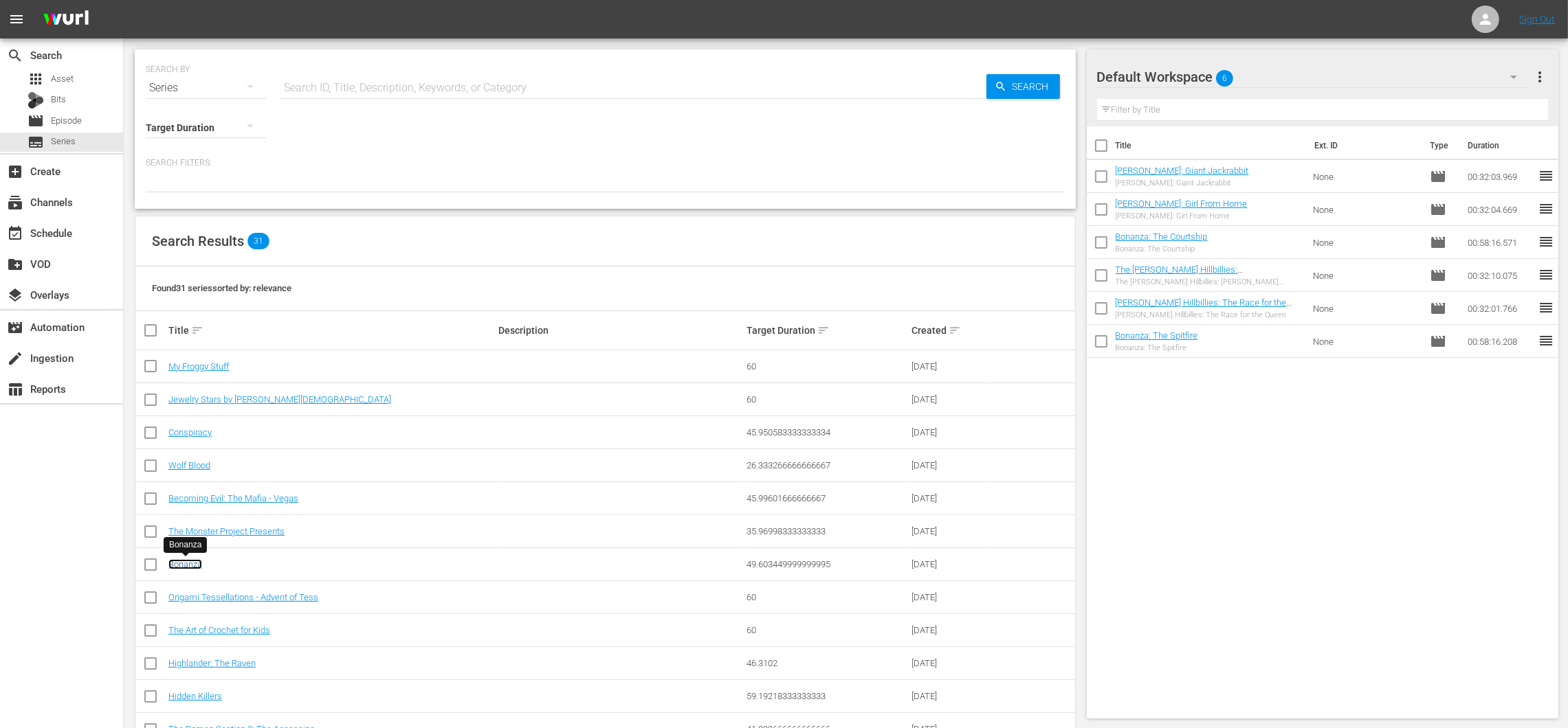
click at [195, 563] on link "Bonanza" at bounding box center [185, 564] width 34 height 10
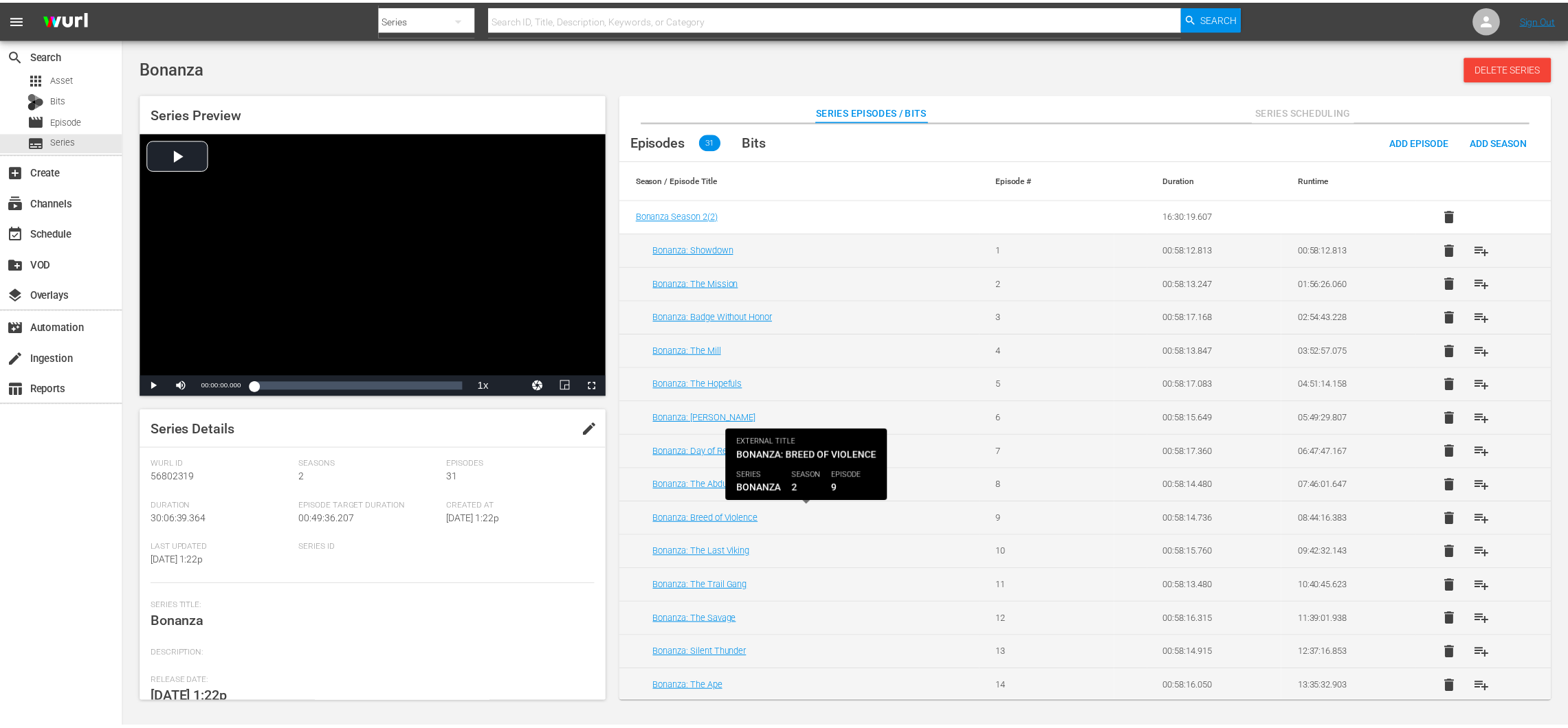
scroll to position [141, 0]
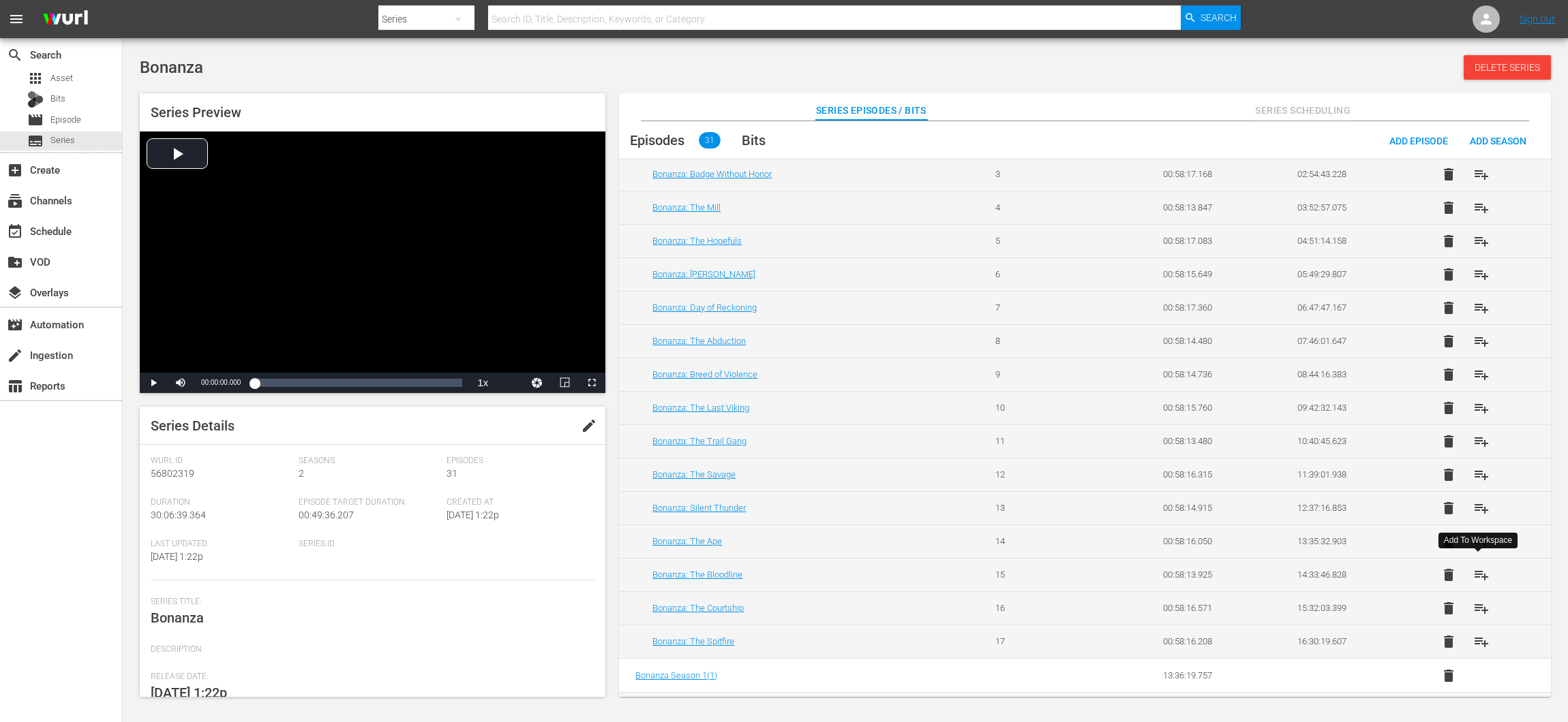
click at [1487, 569] on button "playlist_add" at bounding box center [1481, 575] width 33 height 33
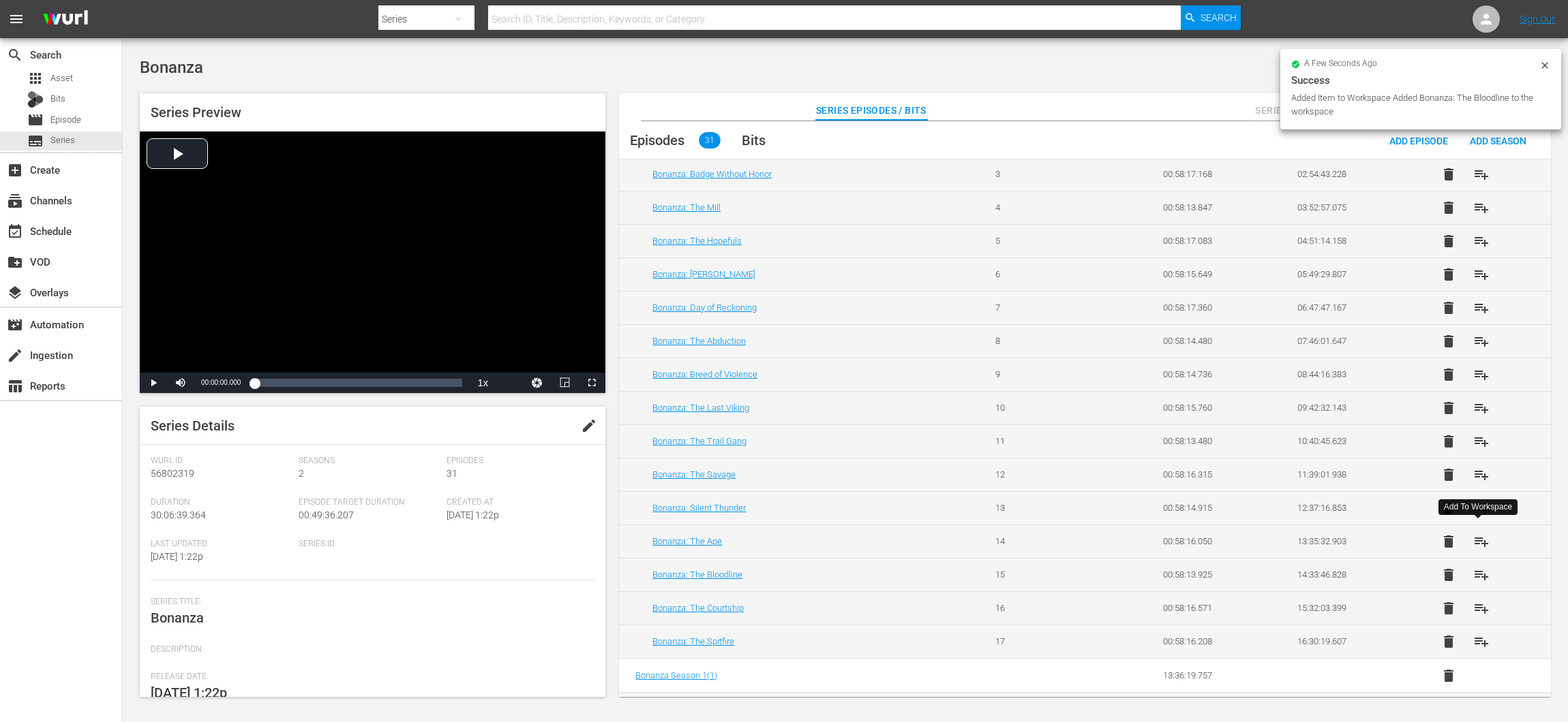
click at [1480, 538] on span "playlist_add" at bounding box center [1481, 541] width 16 height 16
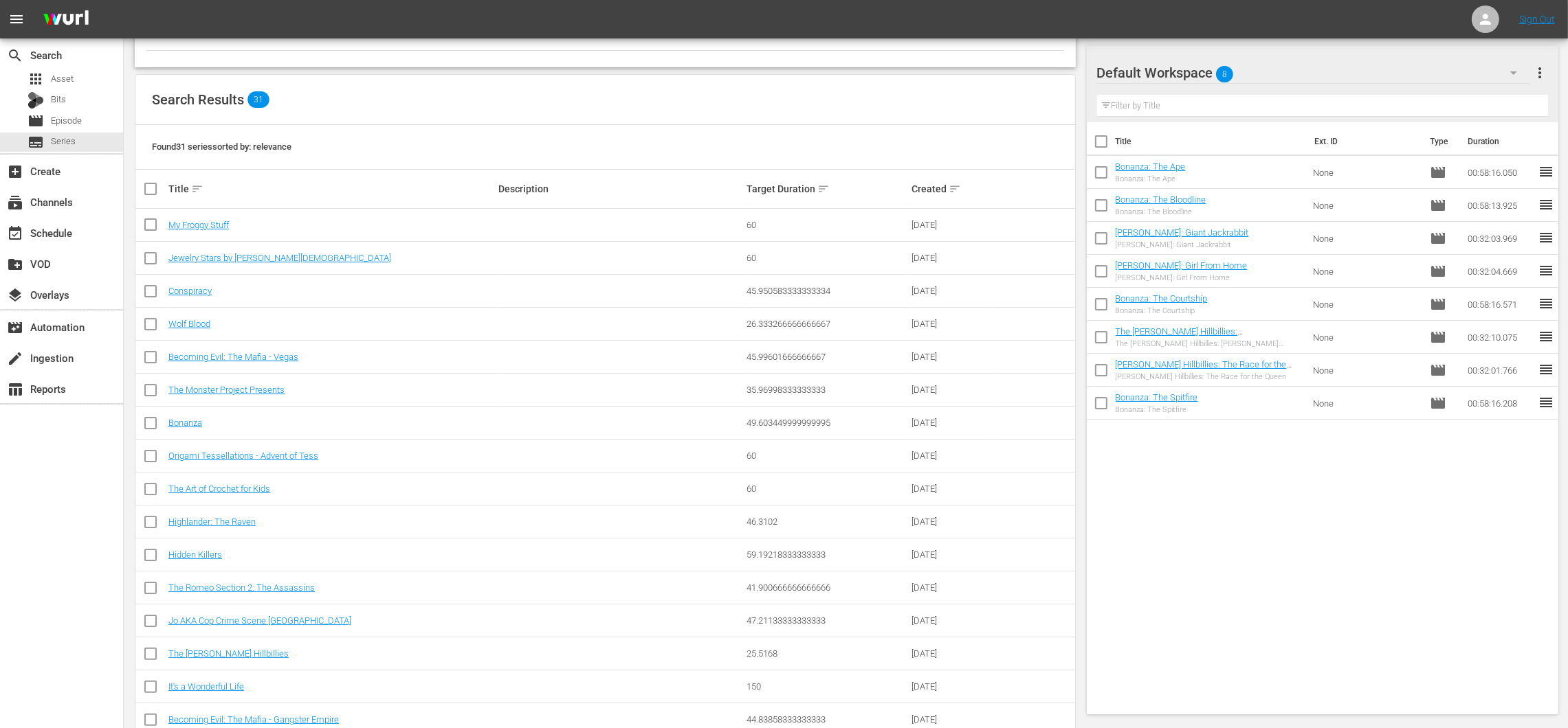
scroll to position [233, 0]
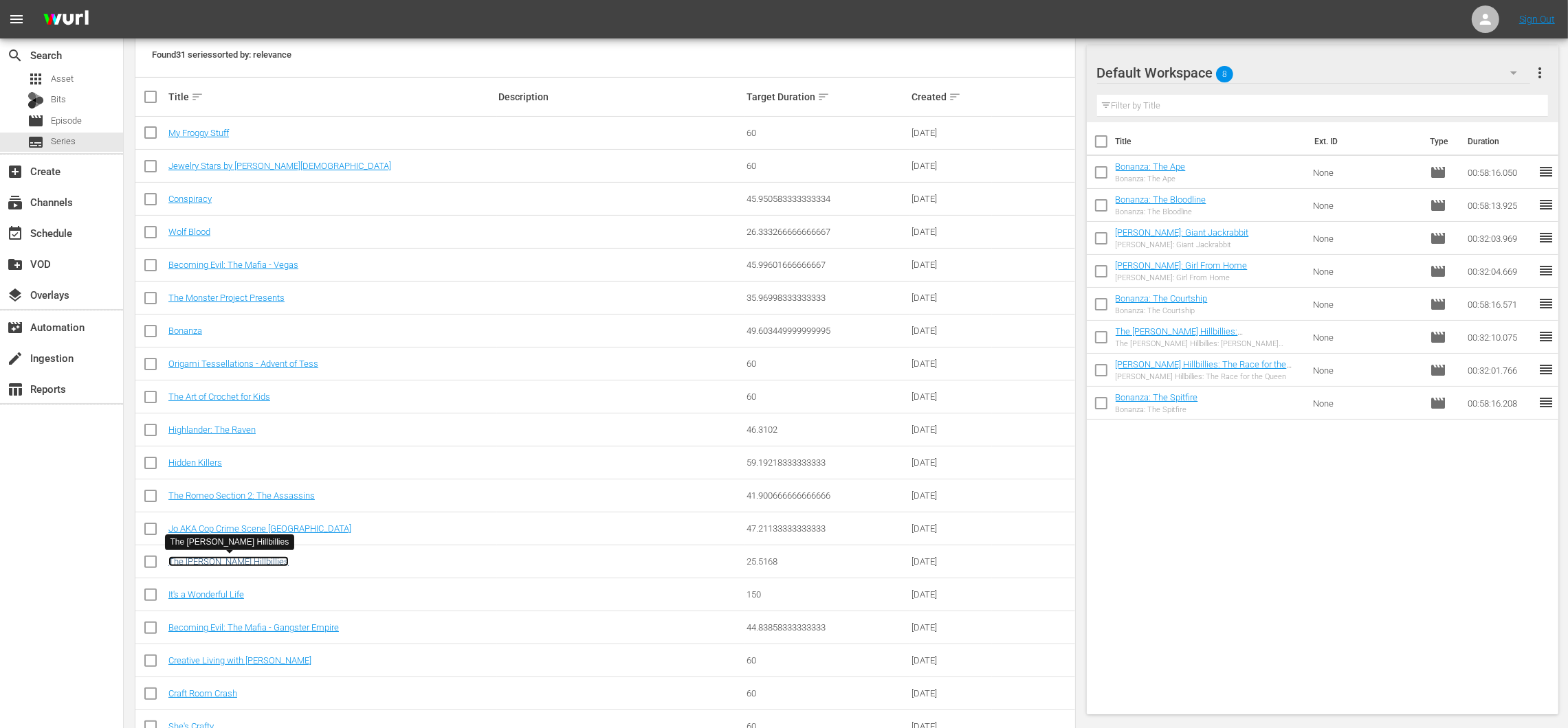
click at [233, 558] on link "The [PERSON_NAME] Hillbillies" at bounding box center [229, 561] width 120 height 10
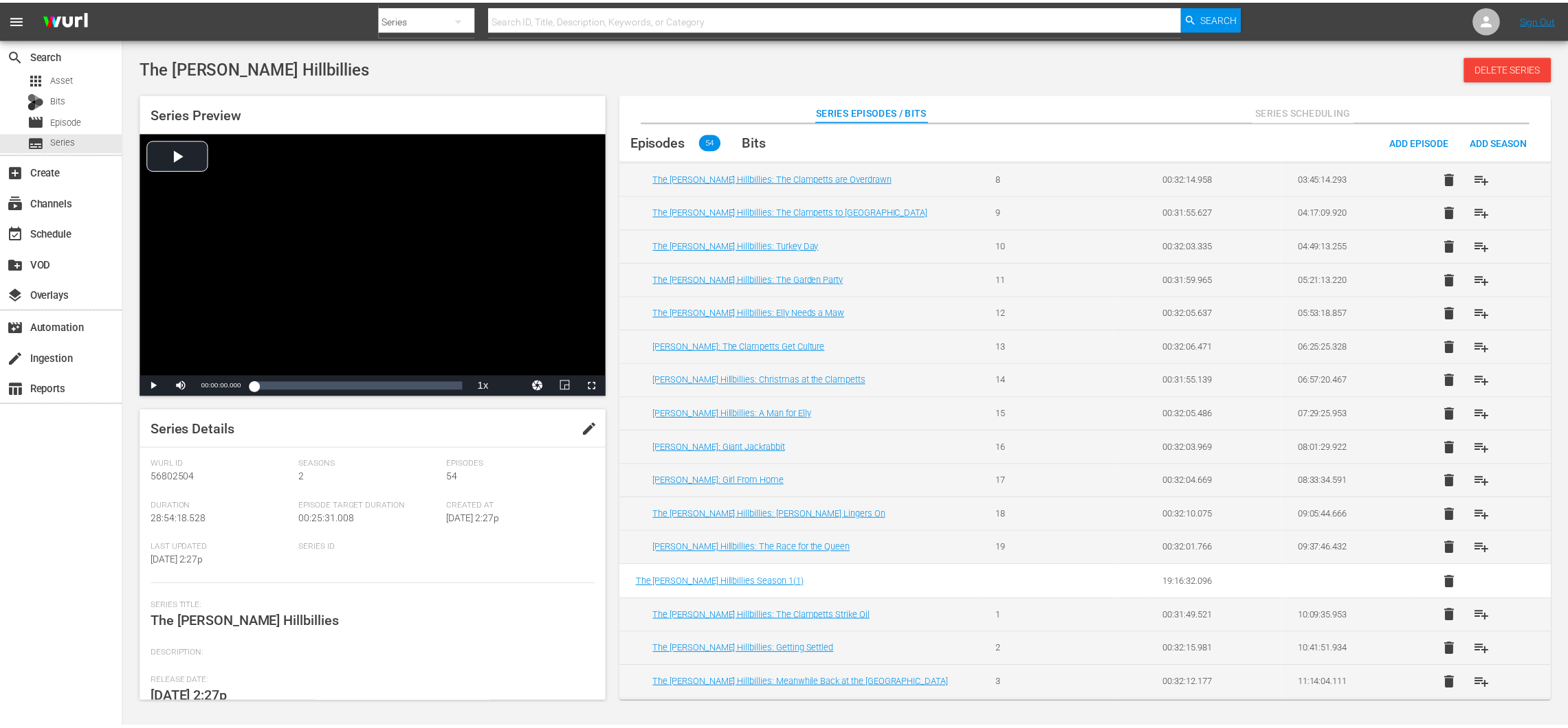
scroll to position [228, 0]
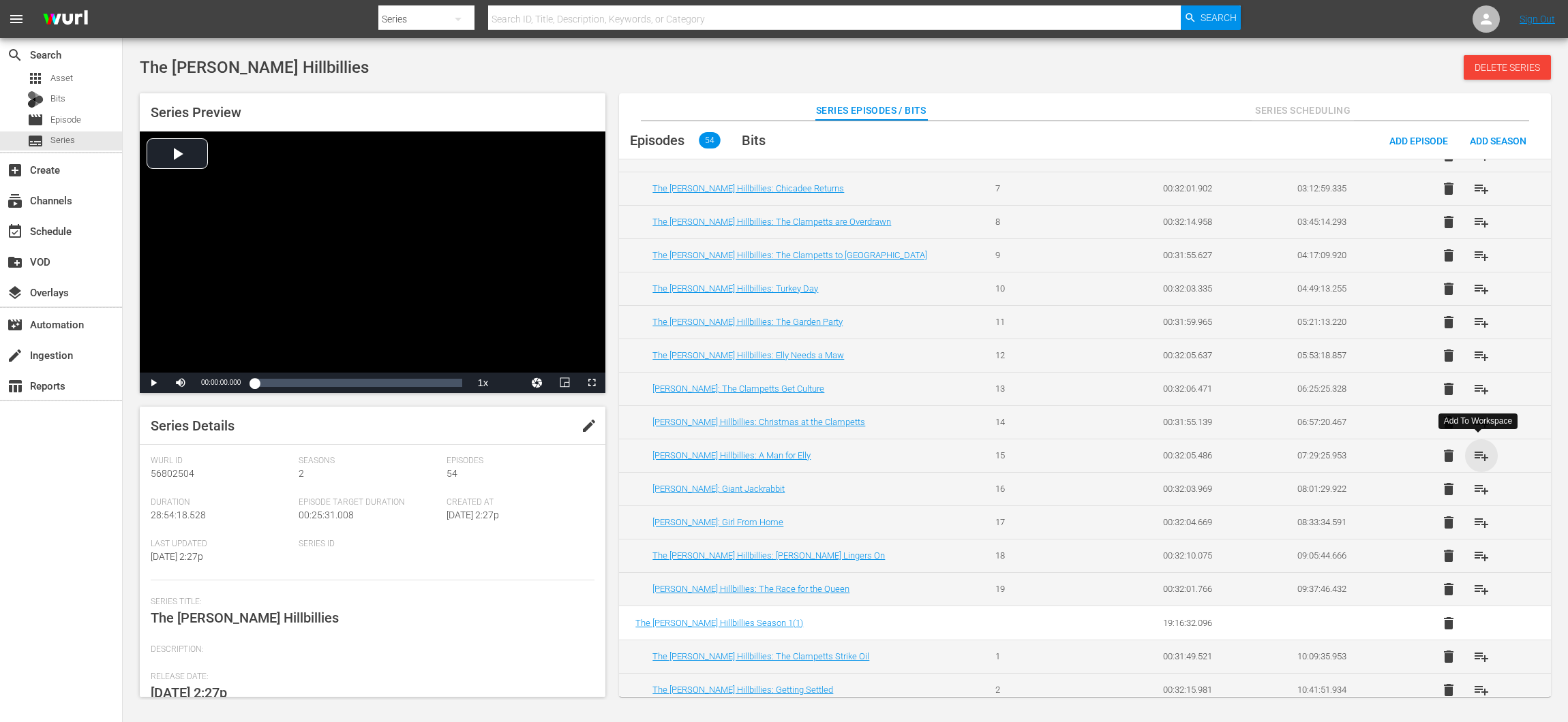
click at [1475, 448] on span "playlist_add" at bounding box center [1481, 456] width 16 height 16
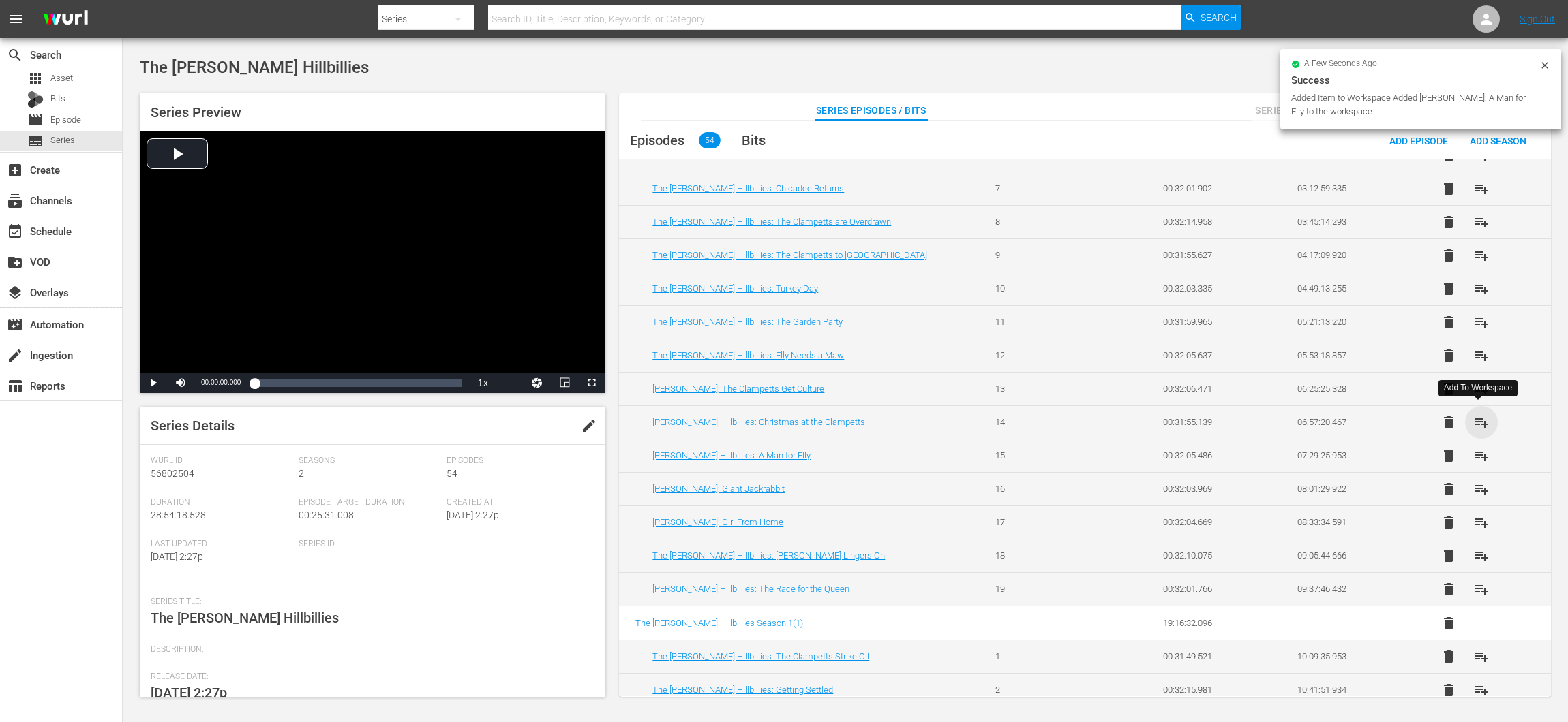
click at [1478, 419] on span "playlist_add" at bounding box center [1481, 422] width 16 height 16
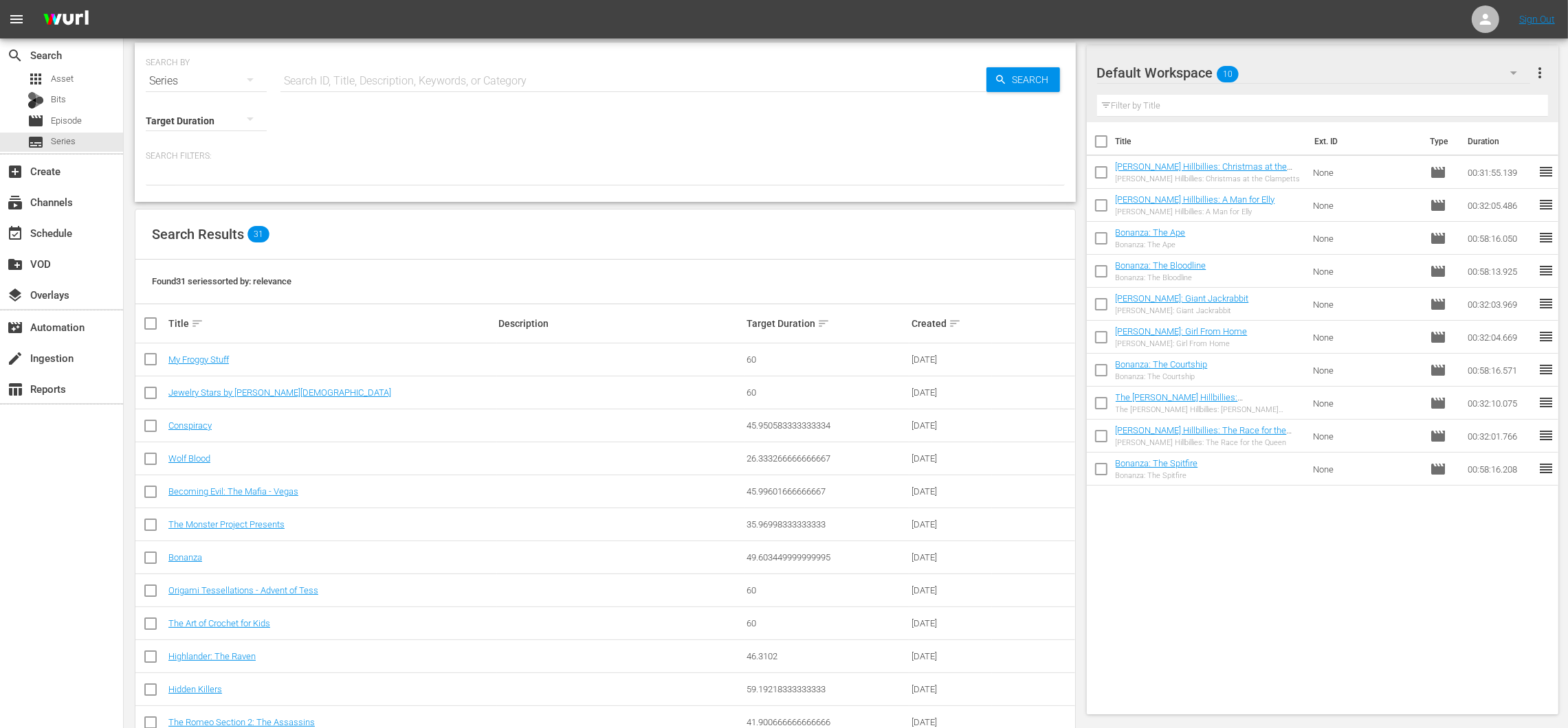
scroll to position [37, 0]
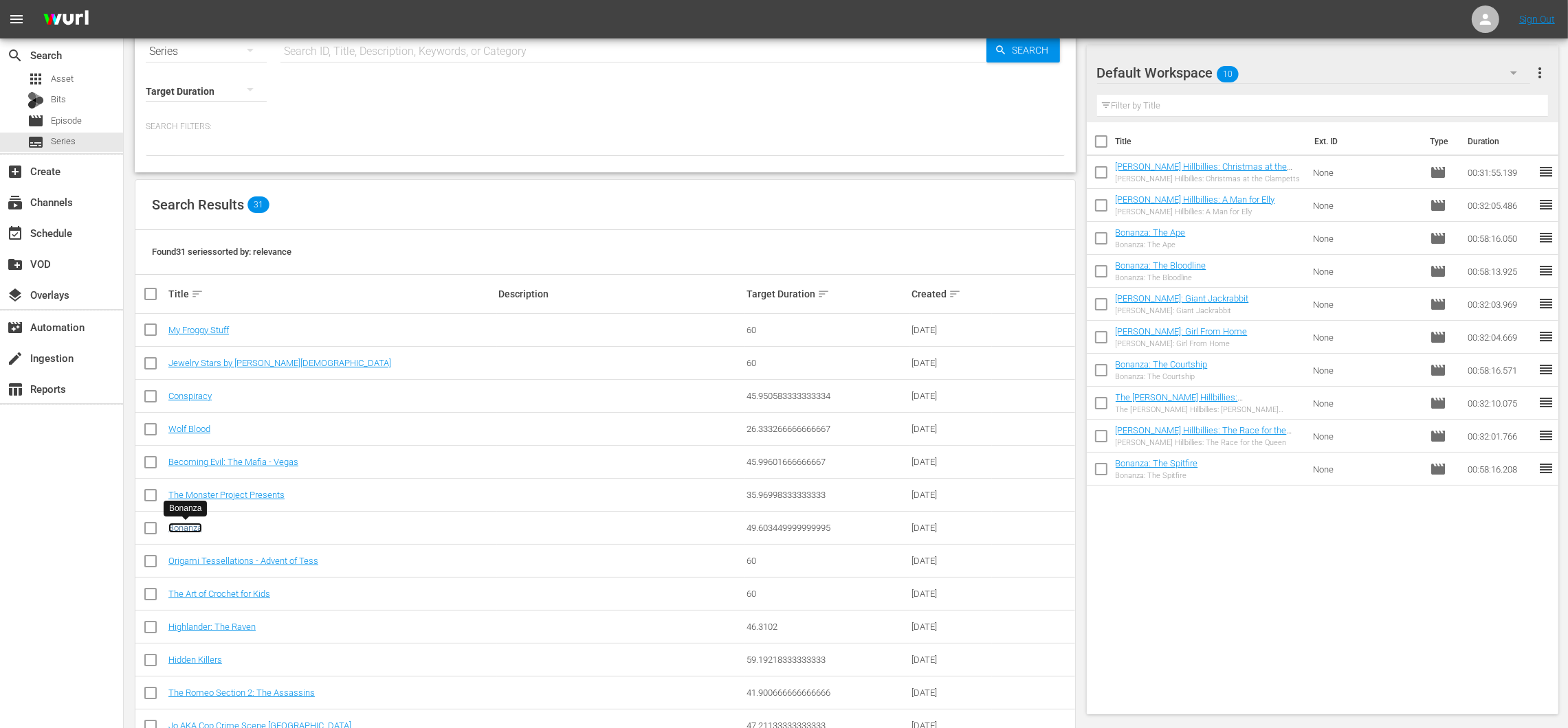
click at [197, 526] on link "Bonanza" at bounding box center [185, 528] width 34 height 10
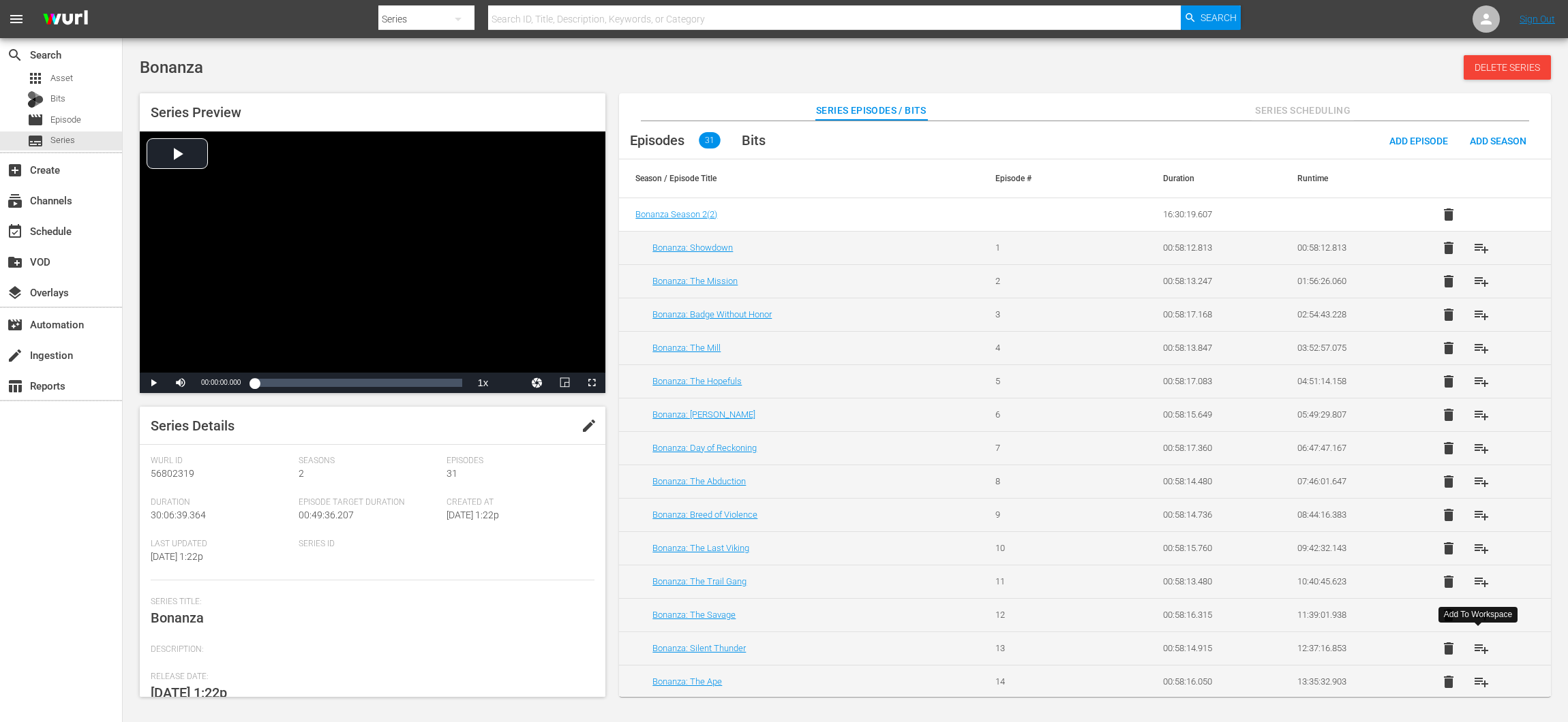
click at [1474, 642] on span "playlist_add" at bounding box center [1481, 649] width 16 height 16
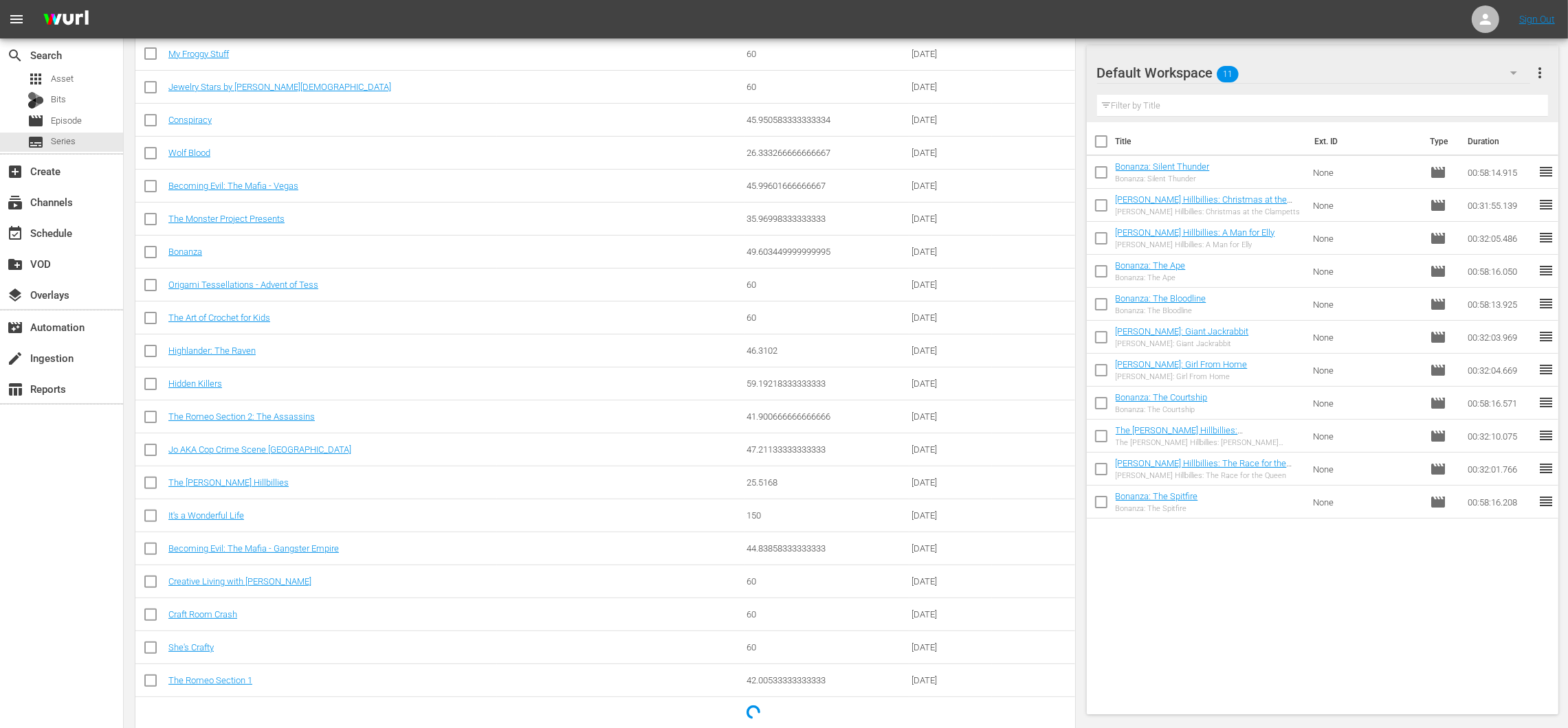
scroll to position [330, 0]
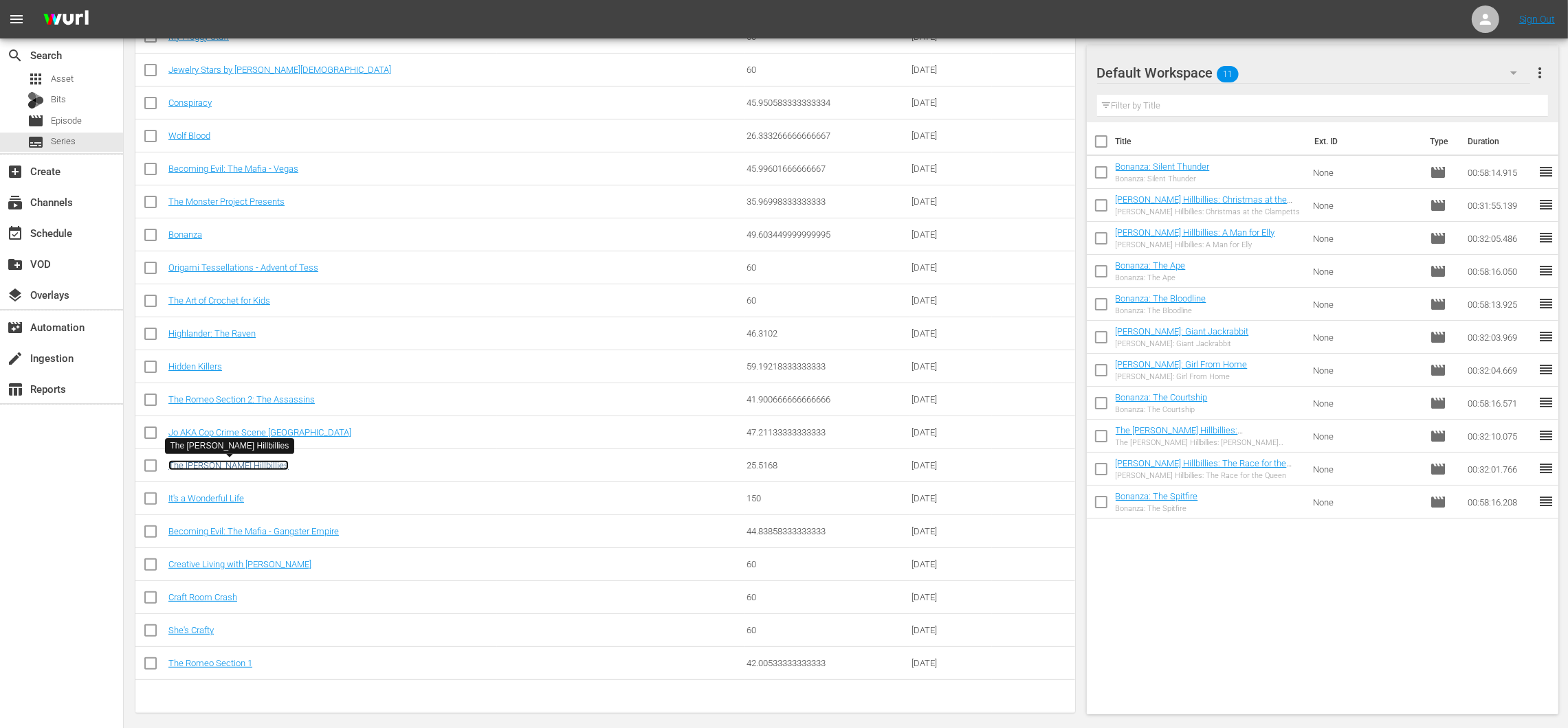
click at [231, 466] on link "The [PERSON_NAME] Hillbillies" at bounding box center [229, 465] width 120 height 10
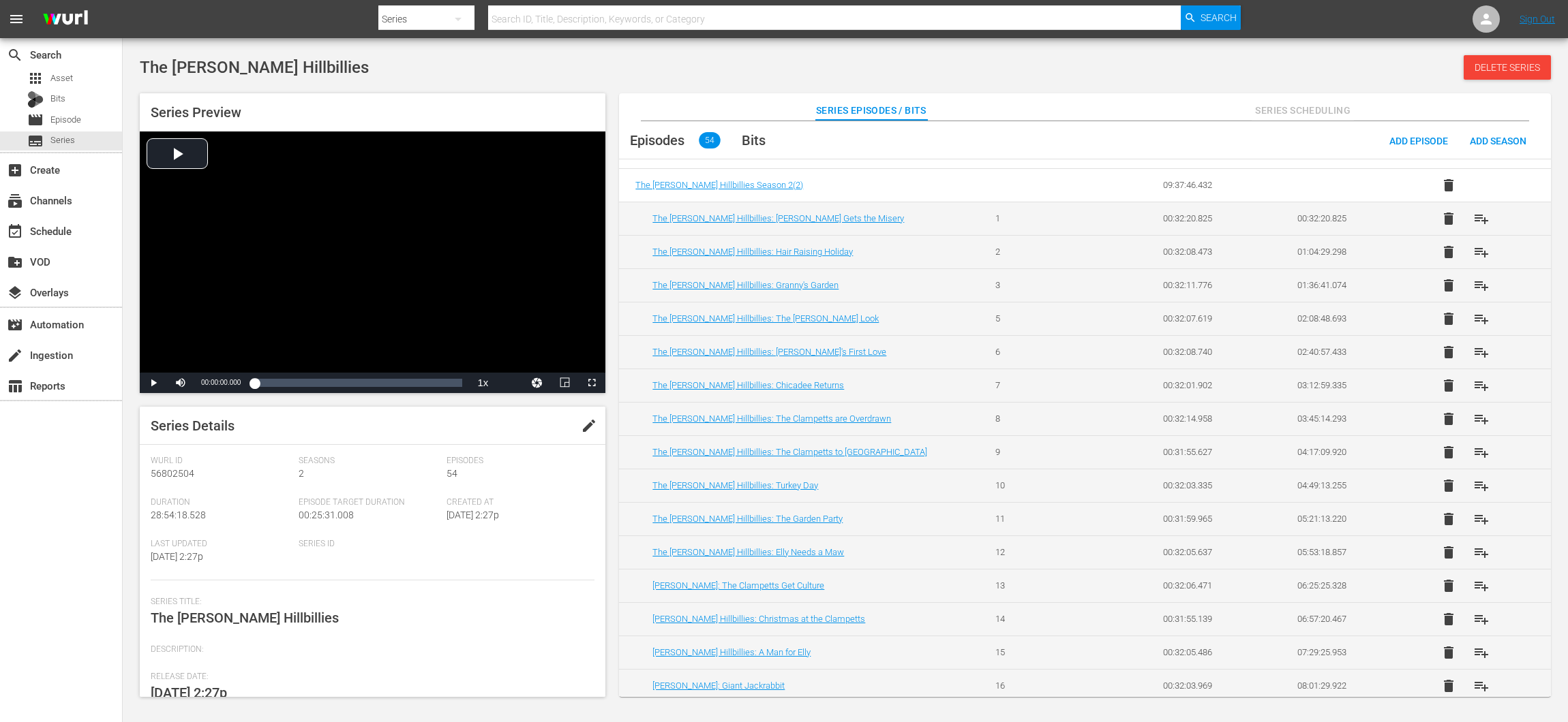
scroll to position [159, 0]
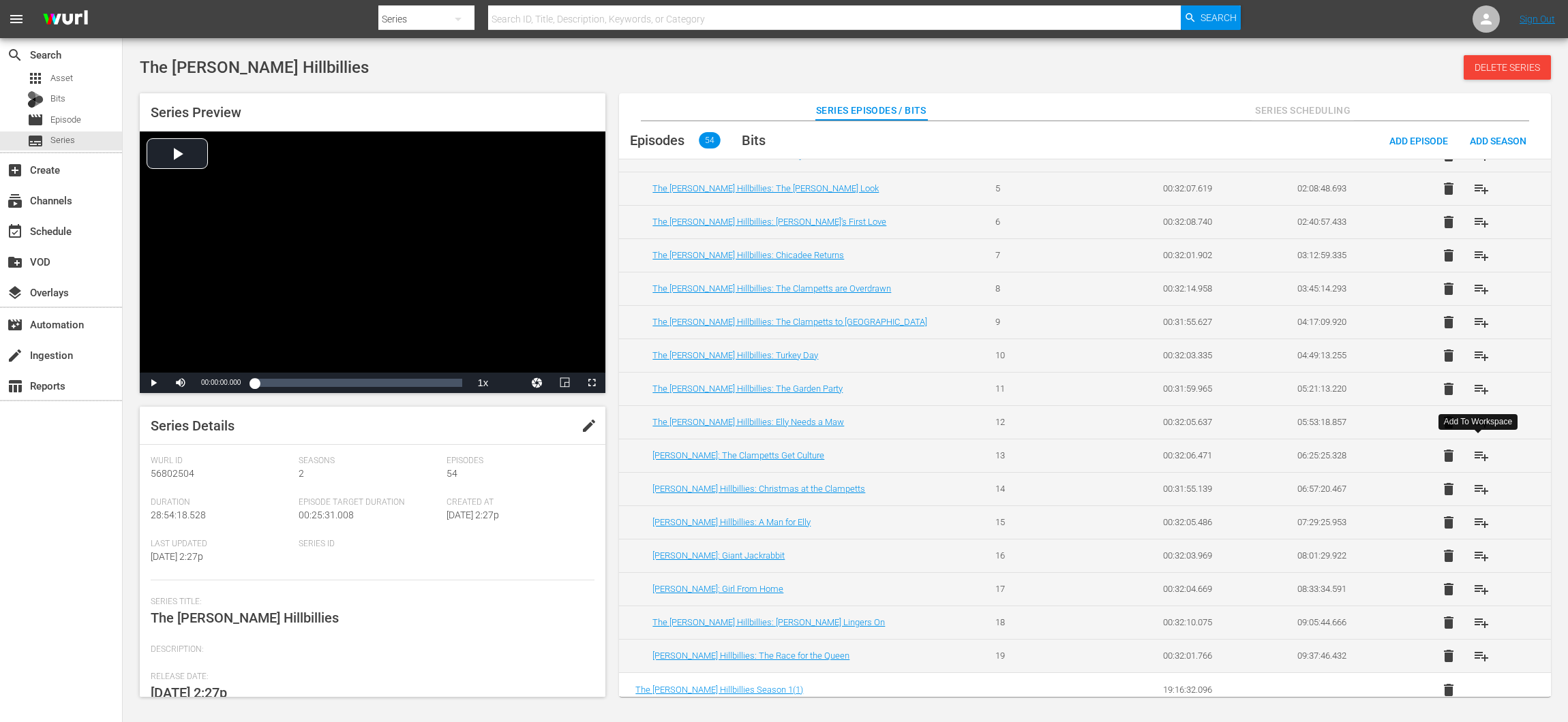
click at [1479, 456] on span "playlist_add" at bounding box center [1481, 456] width 16 height 16
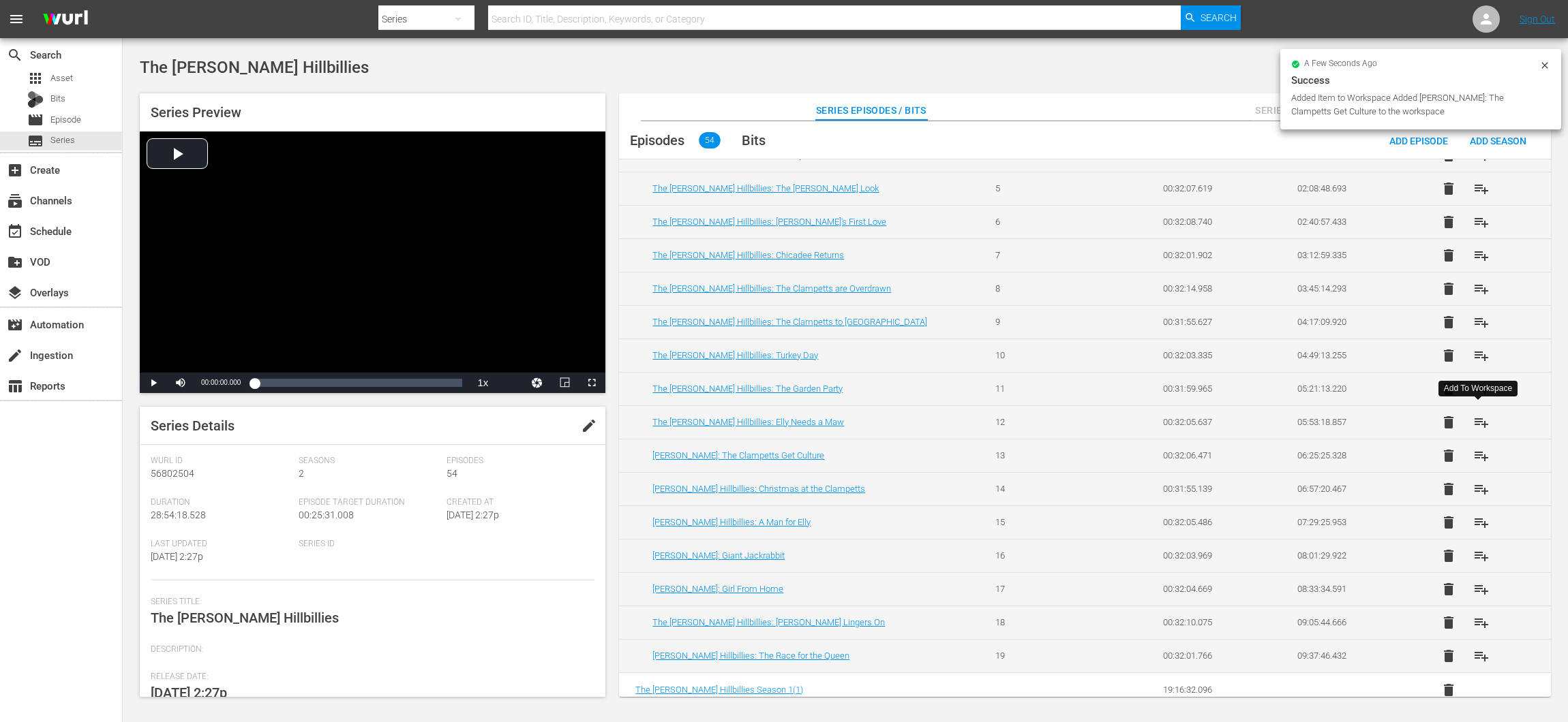
click at [1476, 423] on span "playlist_add" at bounding box center [1481, 422] width 16 height 16
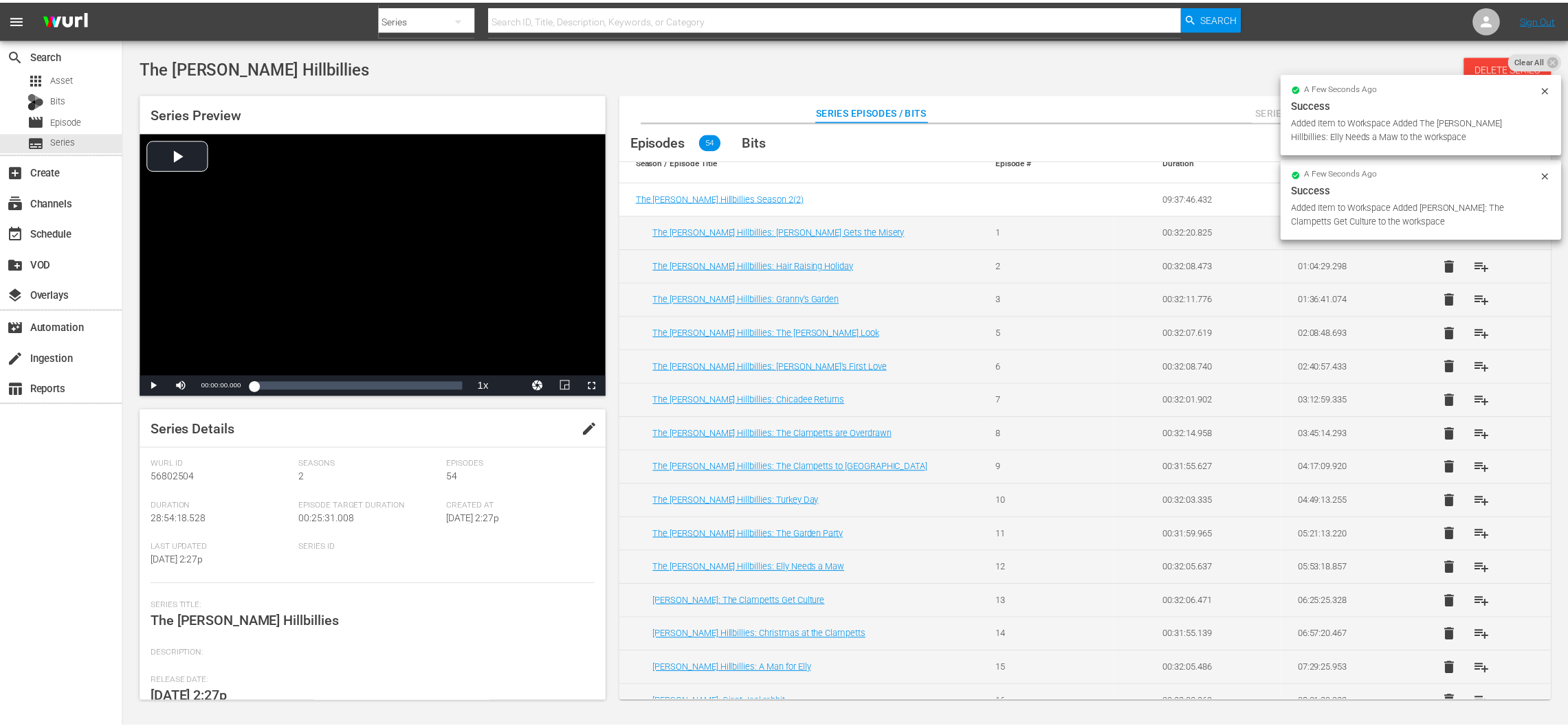
scroll to position [0, 0]
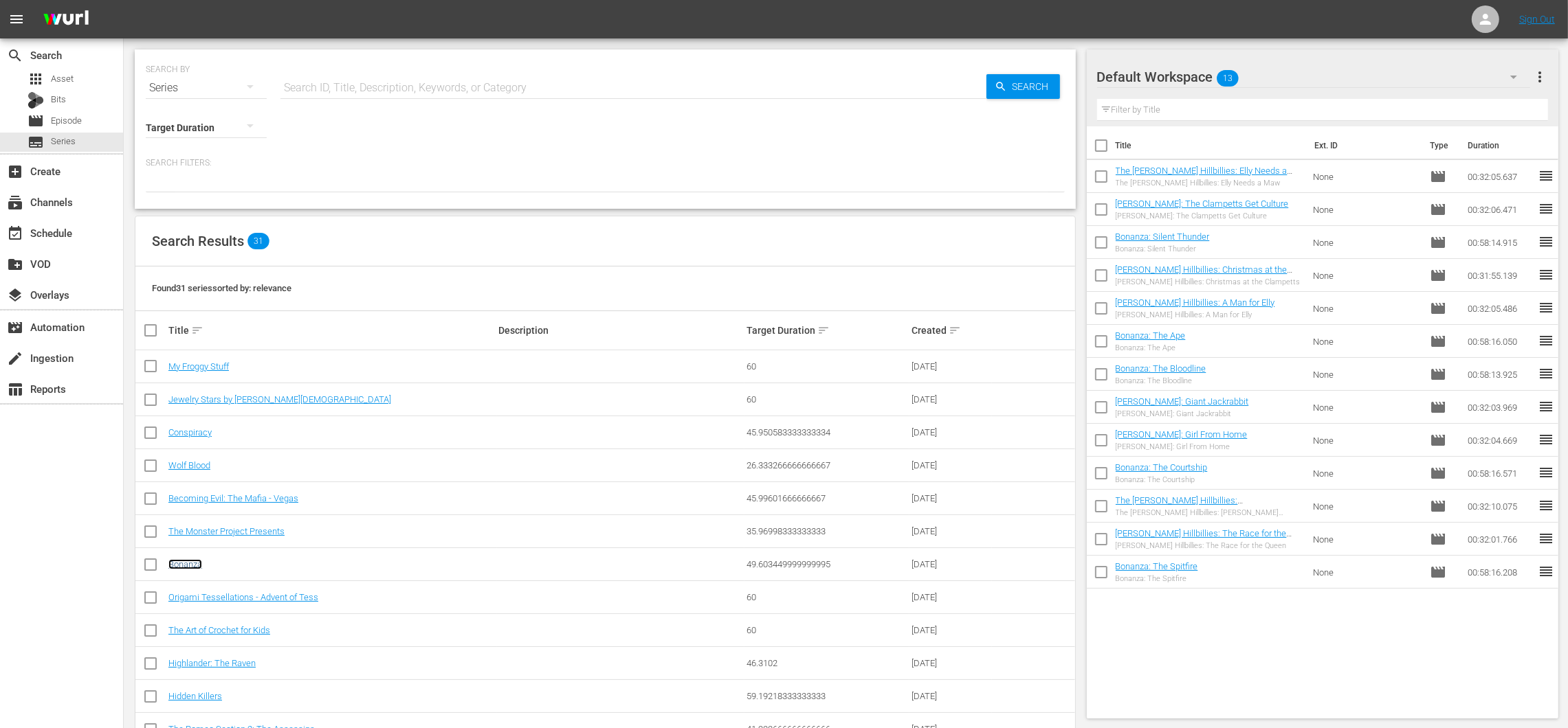
click at [198, 565] on link "Bonanza" at bounding box center [185, 564] width 34 height 10
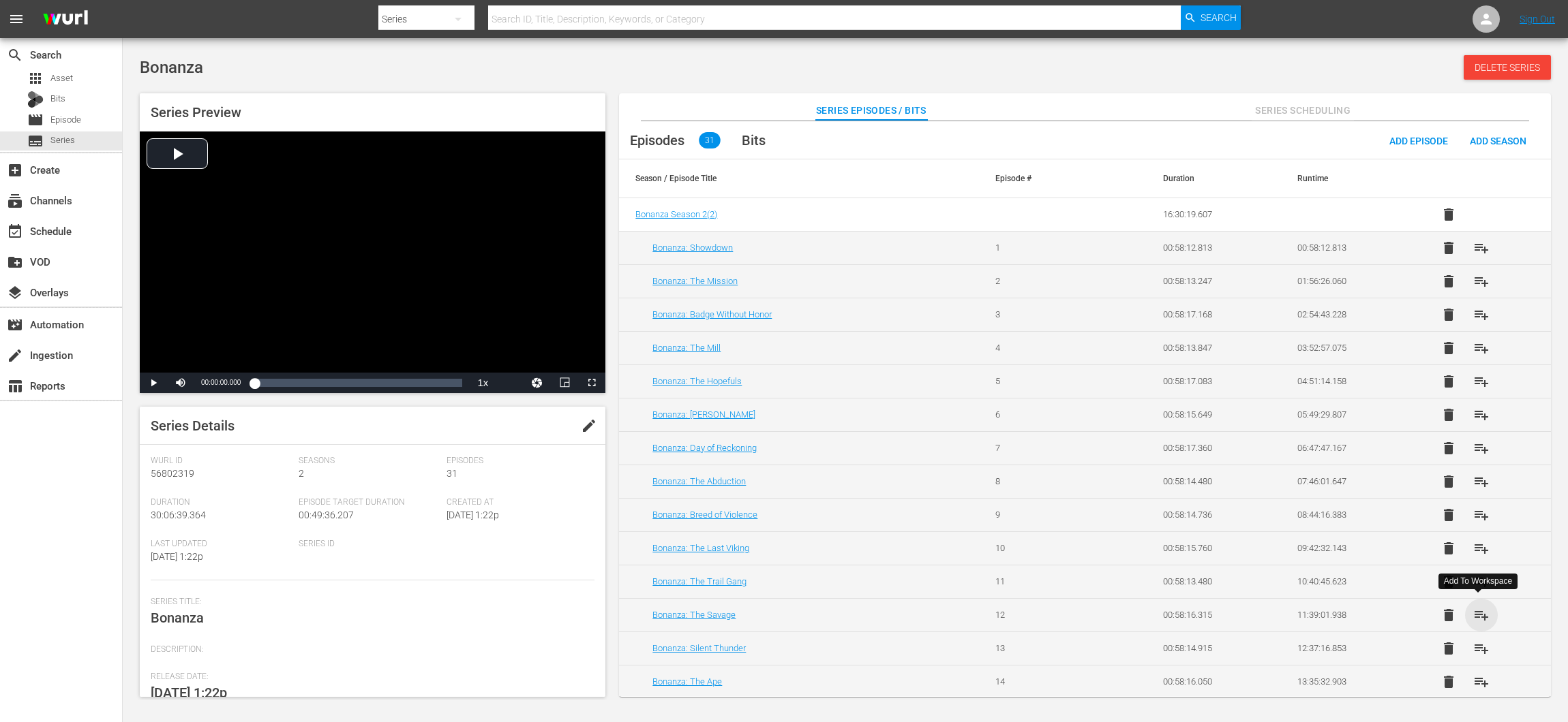
click at [1478, 610] on span "playlist_add" at bounding box center [1481, 615] width 16 height 16
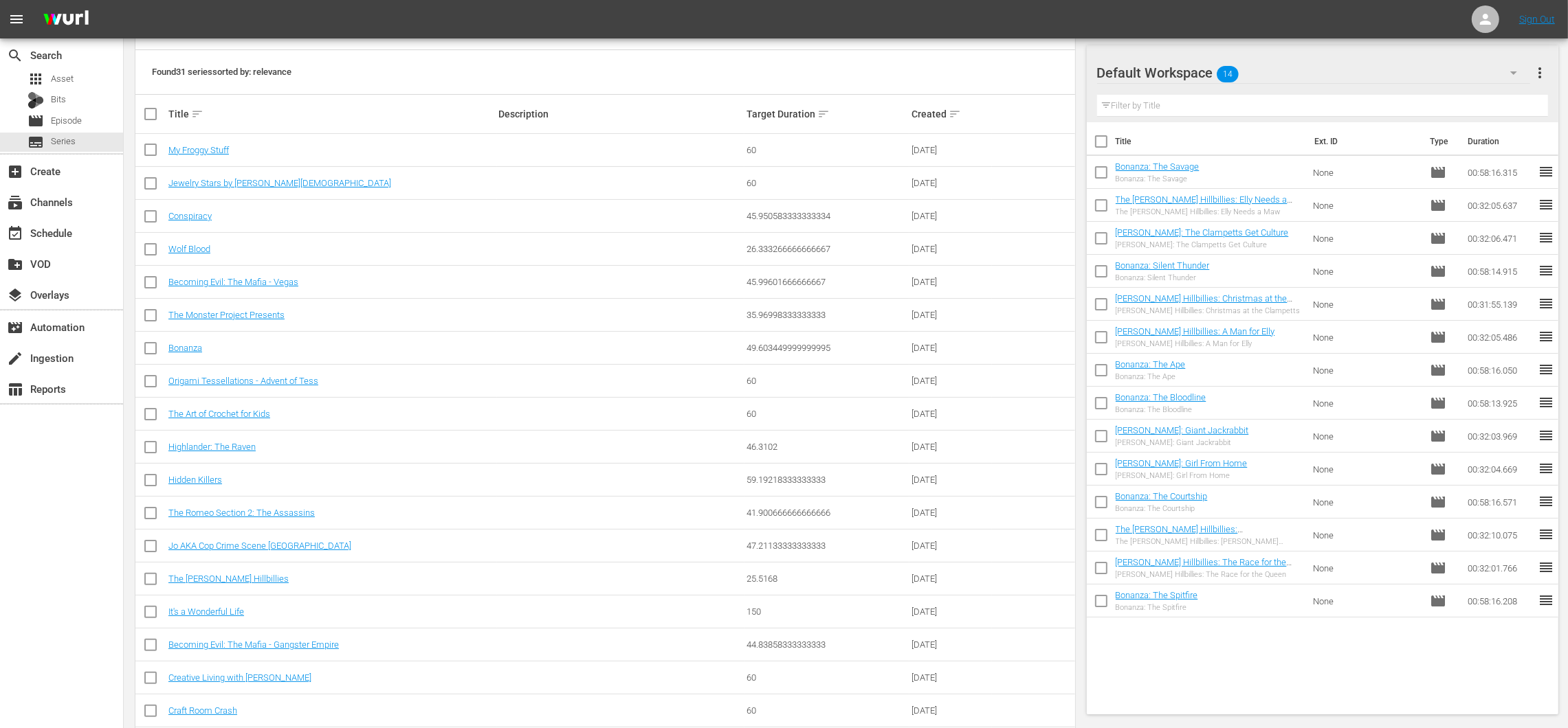
scroll to position [256, 0]
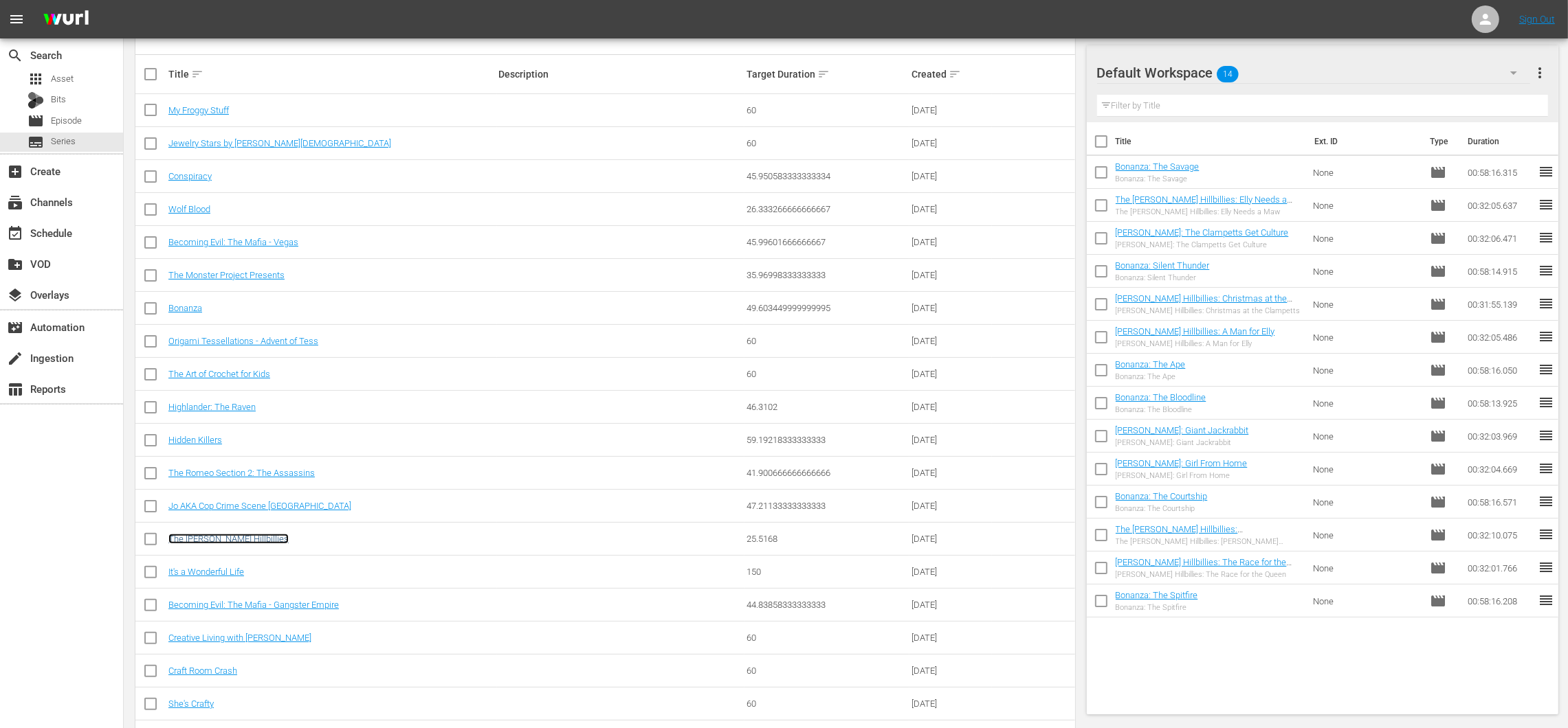
click at [233, 537] on link "The [PERSON_NAME] Hillbillies" at bounding box center [229, 539] width 120 height 10
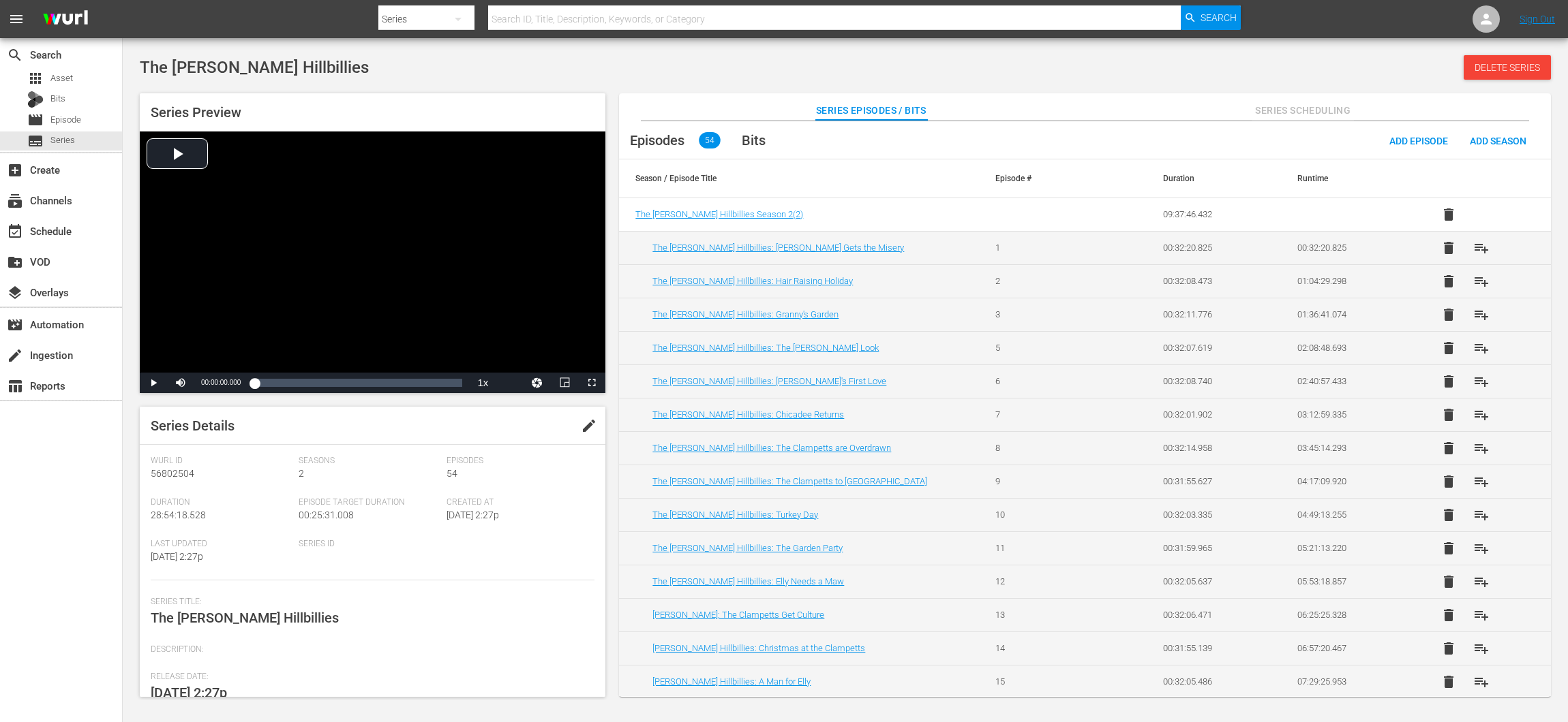
click at [1487, 541] on button "playlist_add" at bounding box center [1481, 548] width 33 height 33
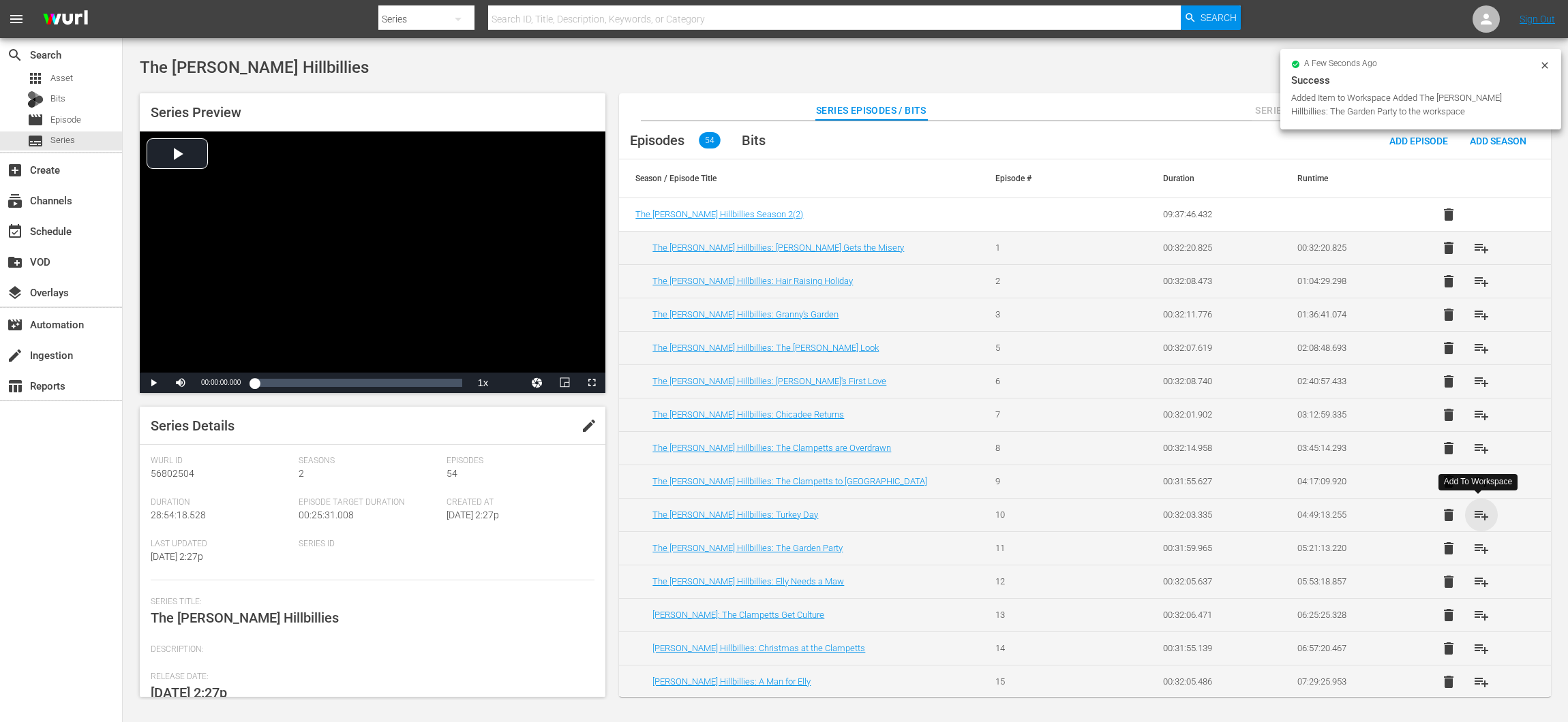
click at [1484, 508] on span "playlist_add" at bounding box center [1481, 515] width 16 height 16
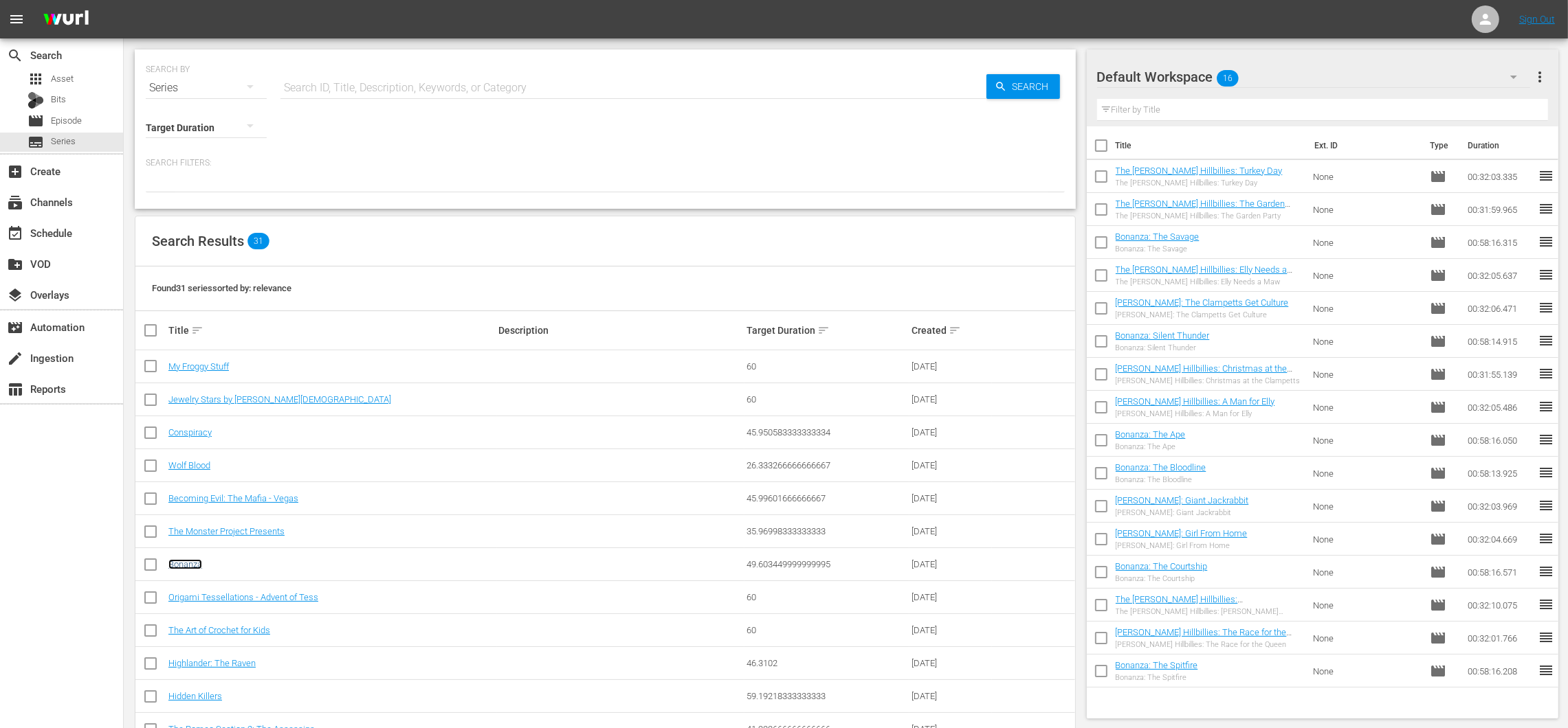
click at [200, 565] on link "Bonanza" at bounding box center [185, 564] width 34 height 10
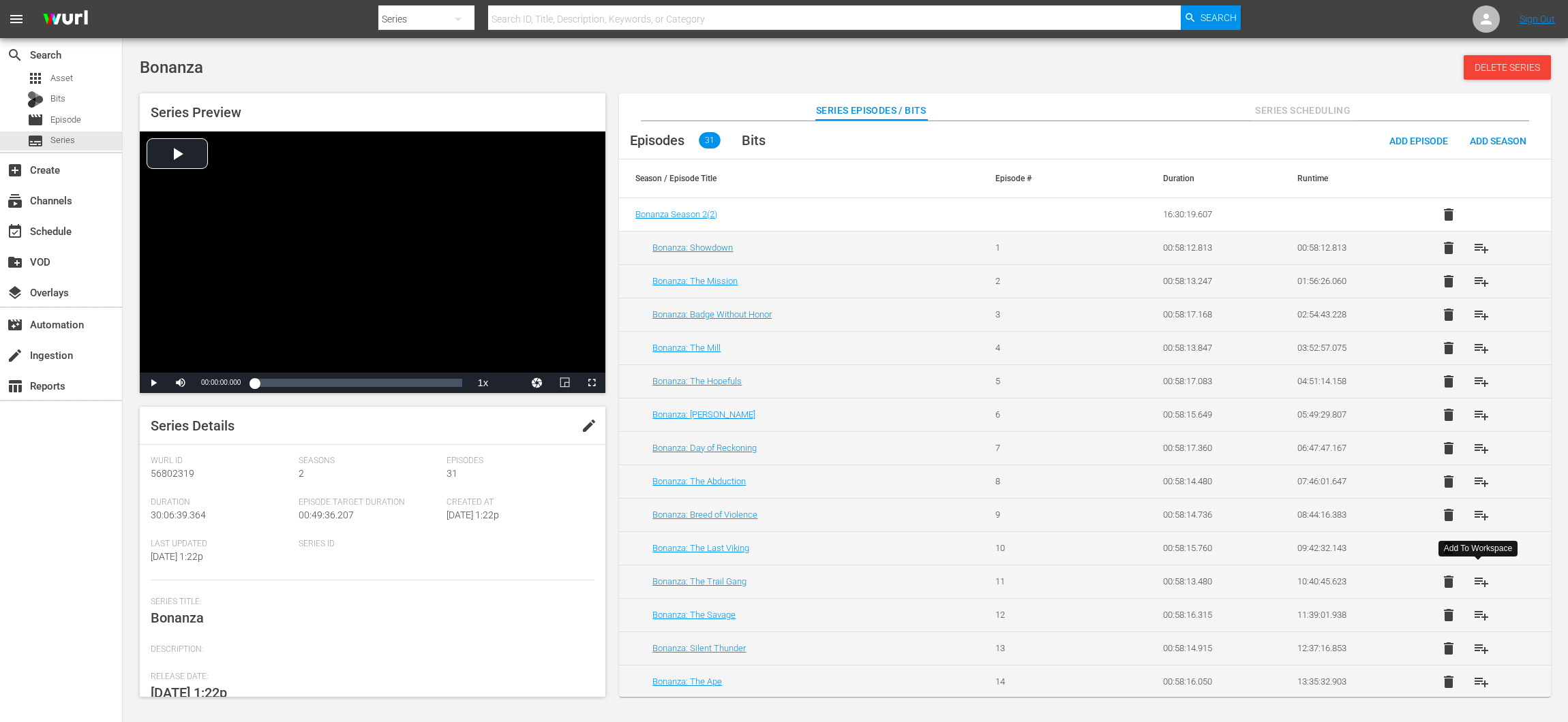
click at [1487, 576] on button "playlist_add" at bounding box center [1481, 582] width 33 height 33
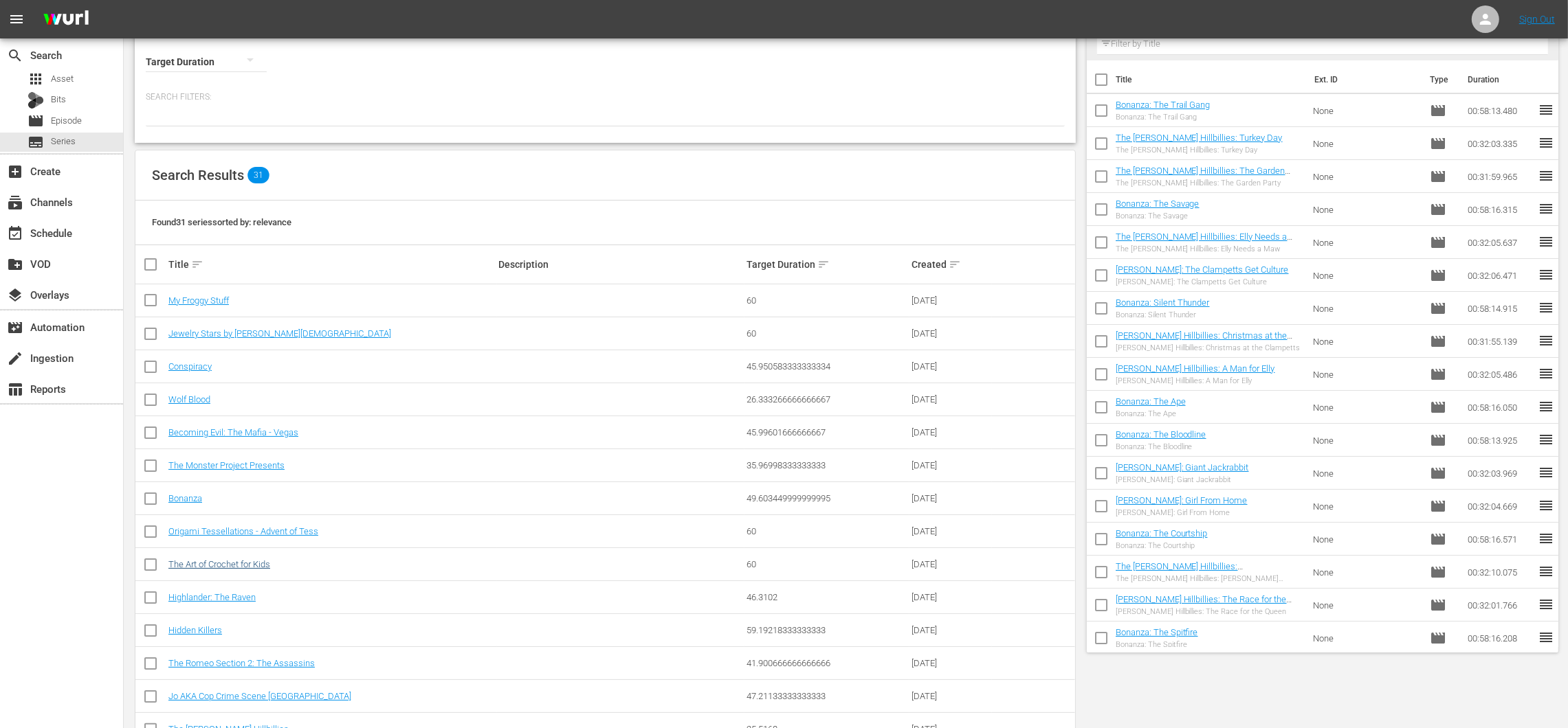
scroll to position [151, 0]
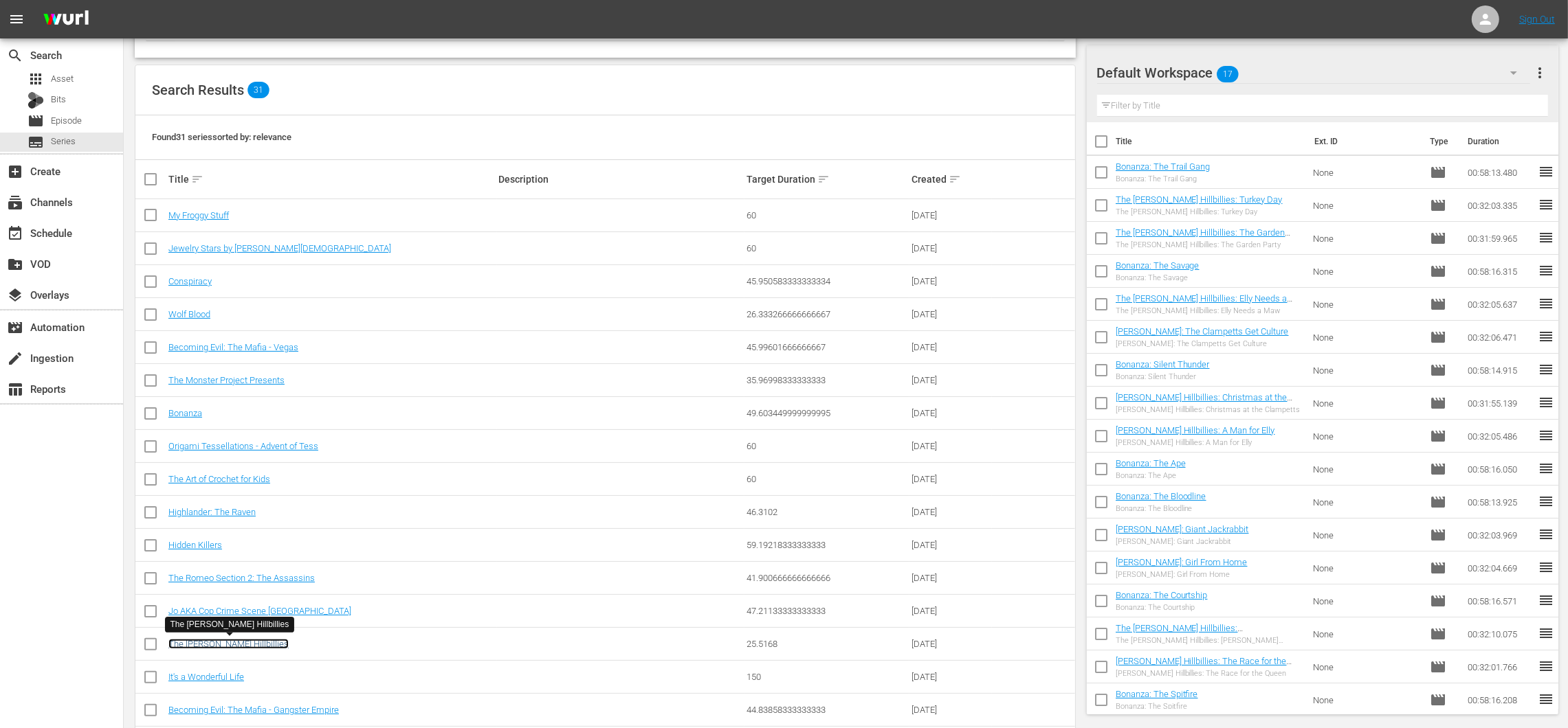
click at [229, 648] on link "The [PERSON_NAME] Hillbillies" at bounding box center [229, 644] width 120 height 10
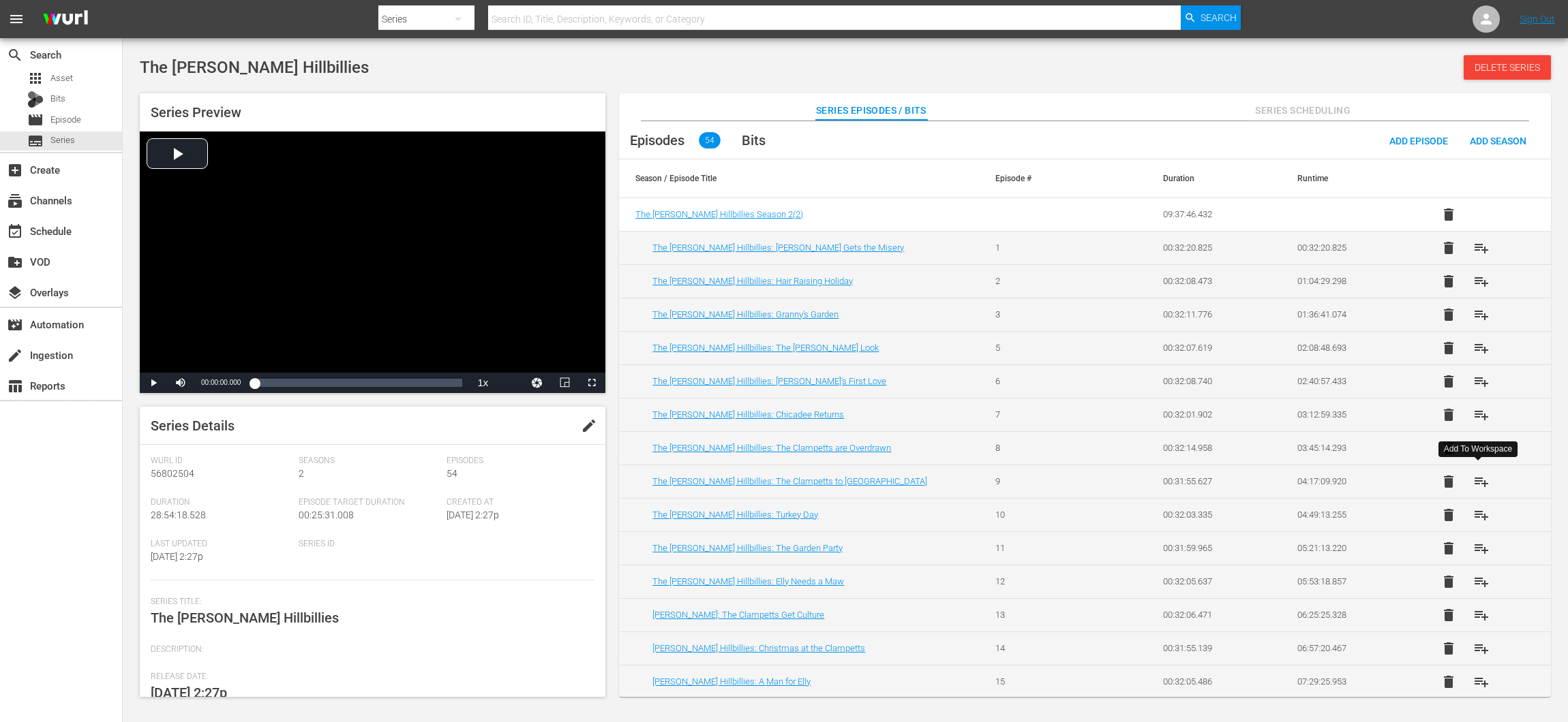
click at [1485, 476] on span "playlist_add" at bounding box center [1481, 482] width 16 height 16
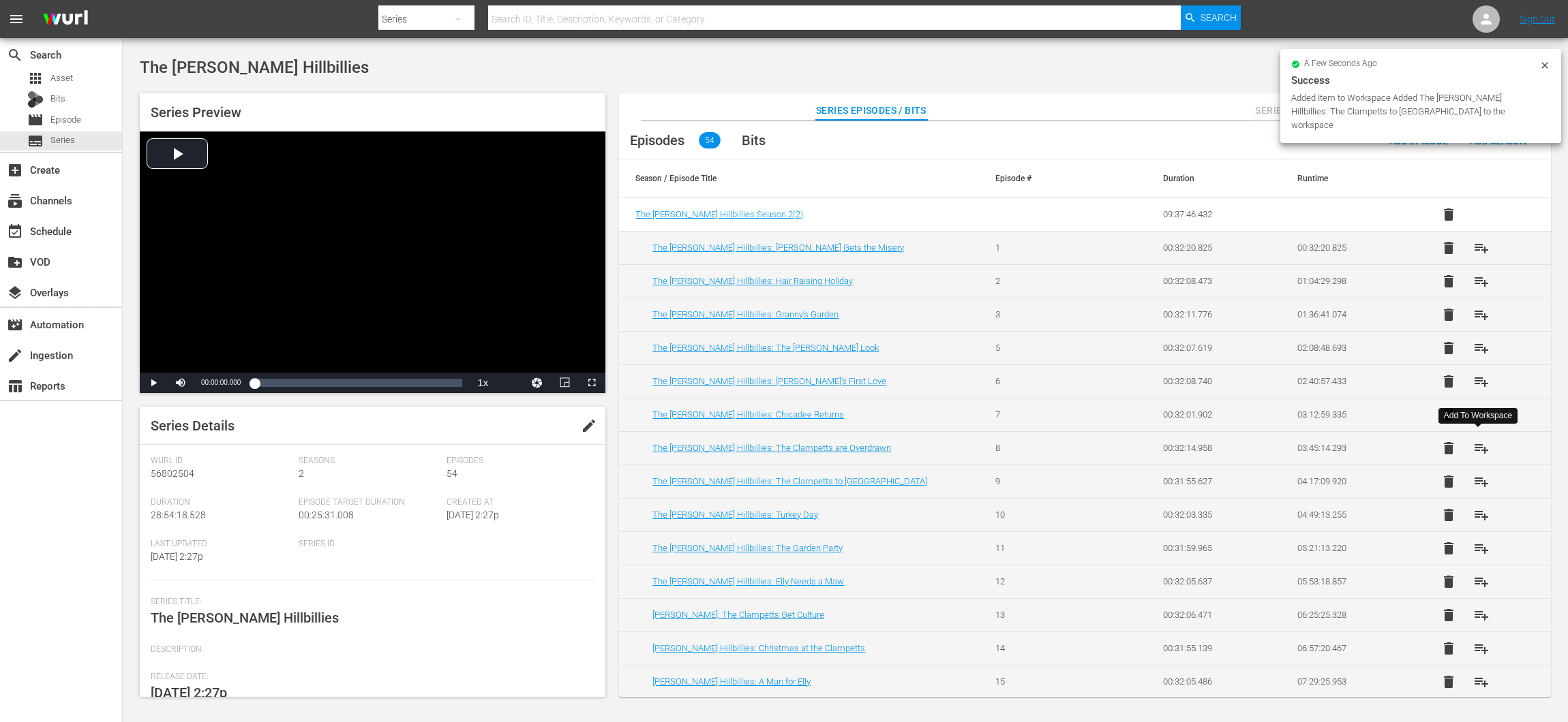
click at [1484, 448] on span "playlist_add" at bounding box center [1481, 448] width 16 height 16
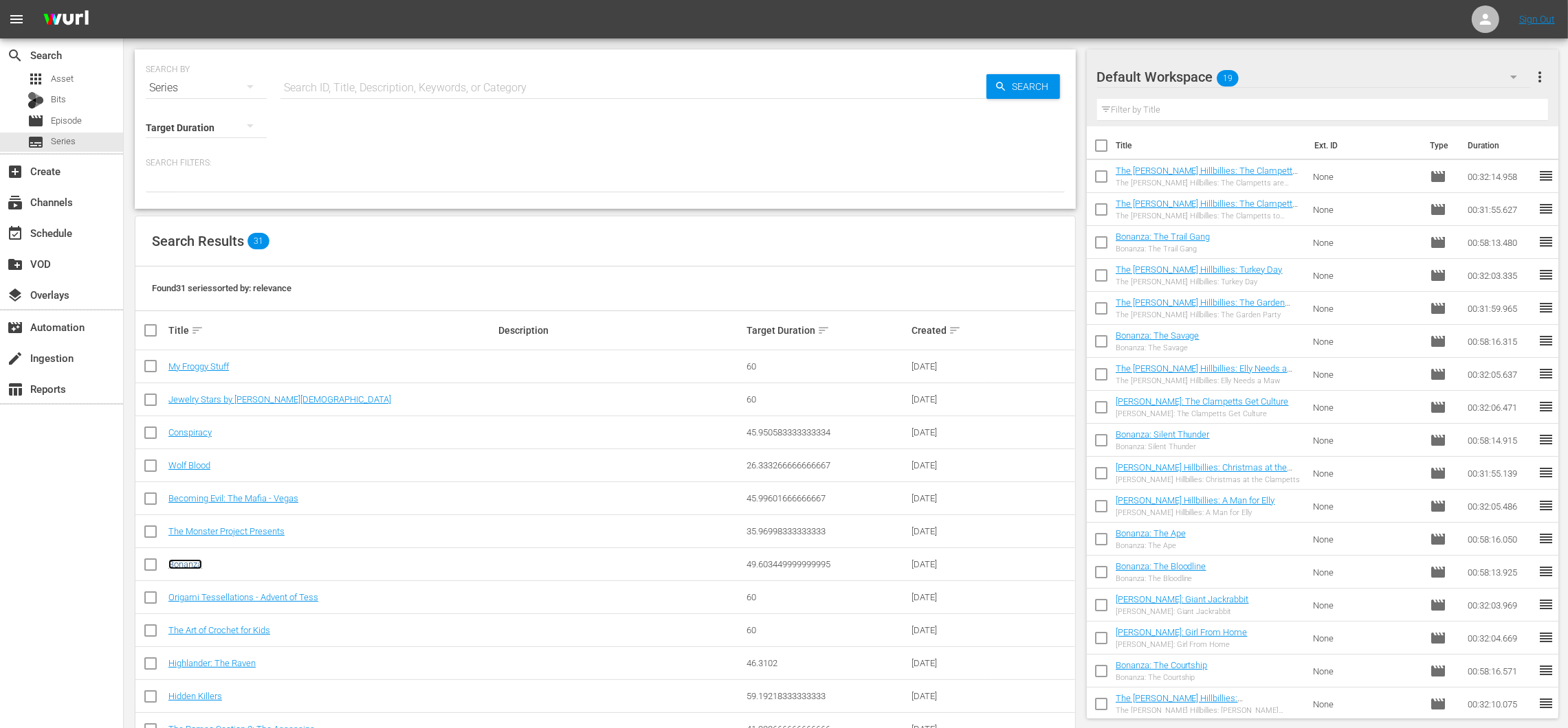
click at [195, 566] on link "Bonanza" at bounding box center [185, 564] width 34 height 10
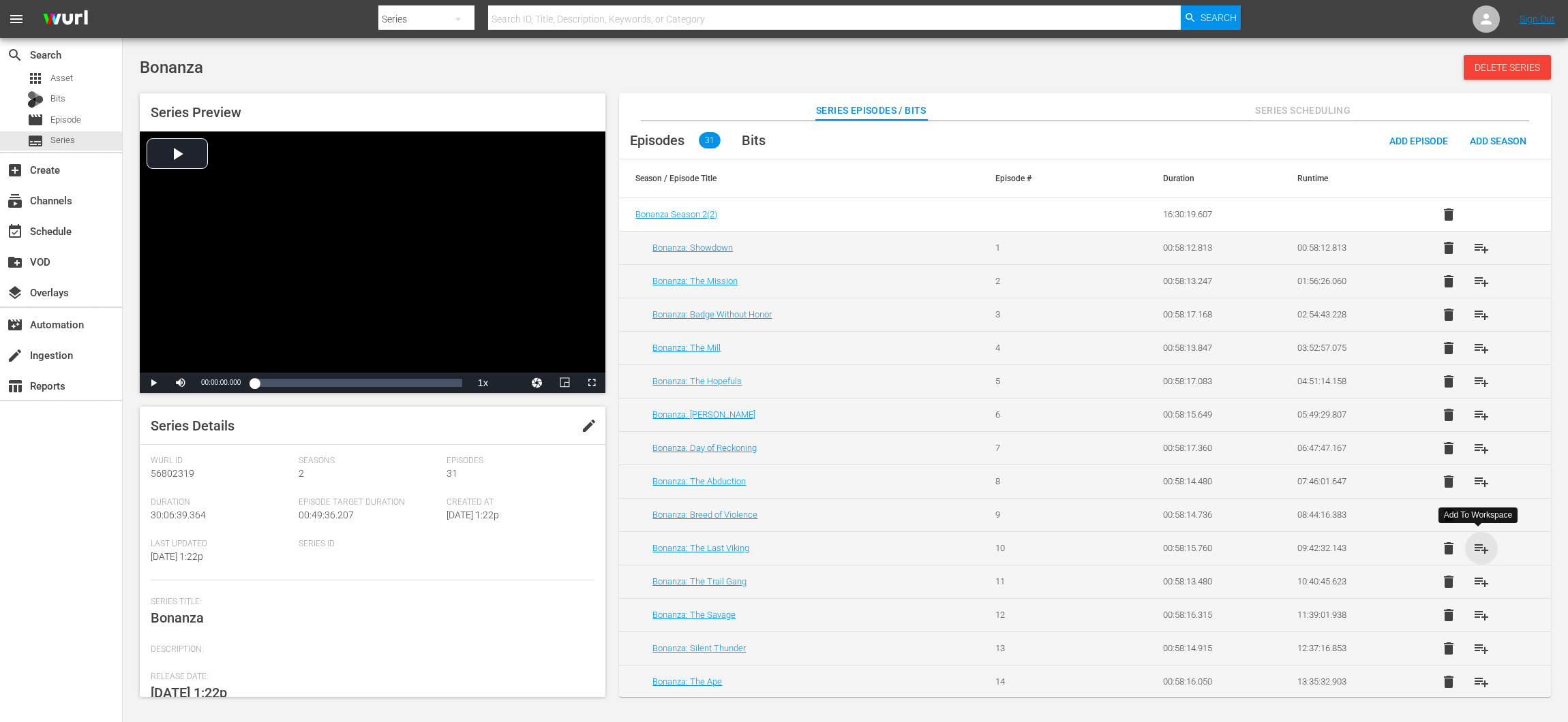
click at [1474, 546] on span "playlist_add" at bounding box center [1481, 548] width 16 height 16
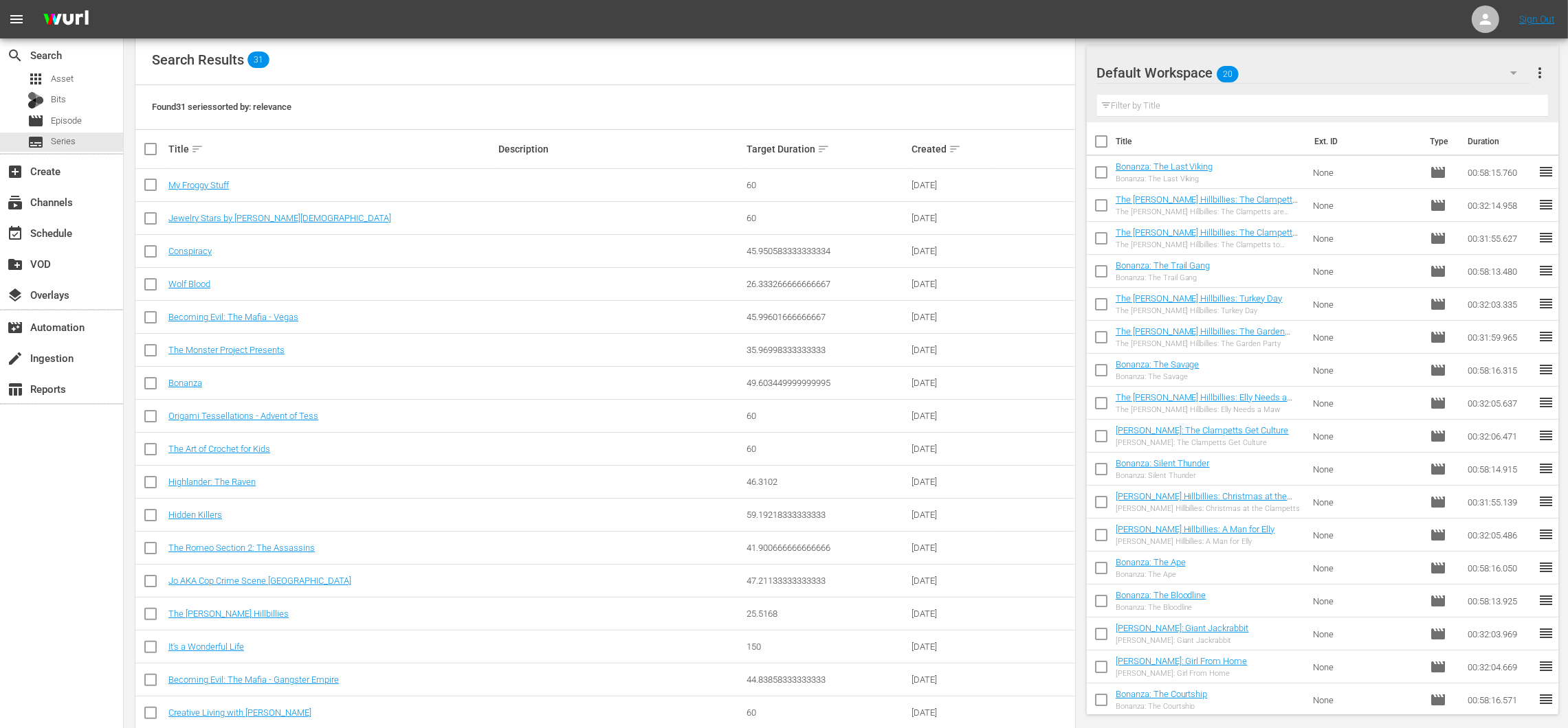
scroll to position [217, 0]
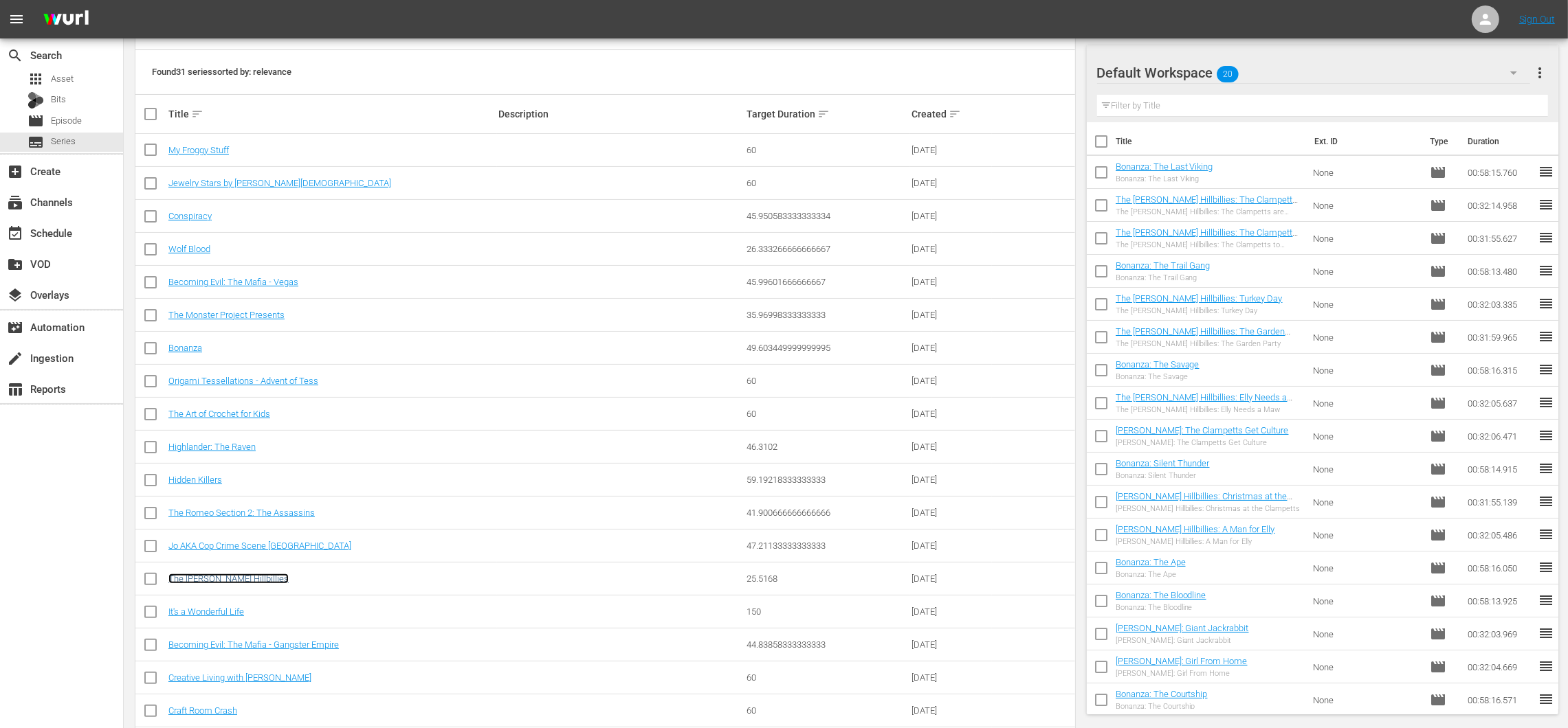
click at [223, 580] on link "The [PERSON_NAME] Hillbillies" at bounding box center [229, 578] width 120 height 10
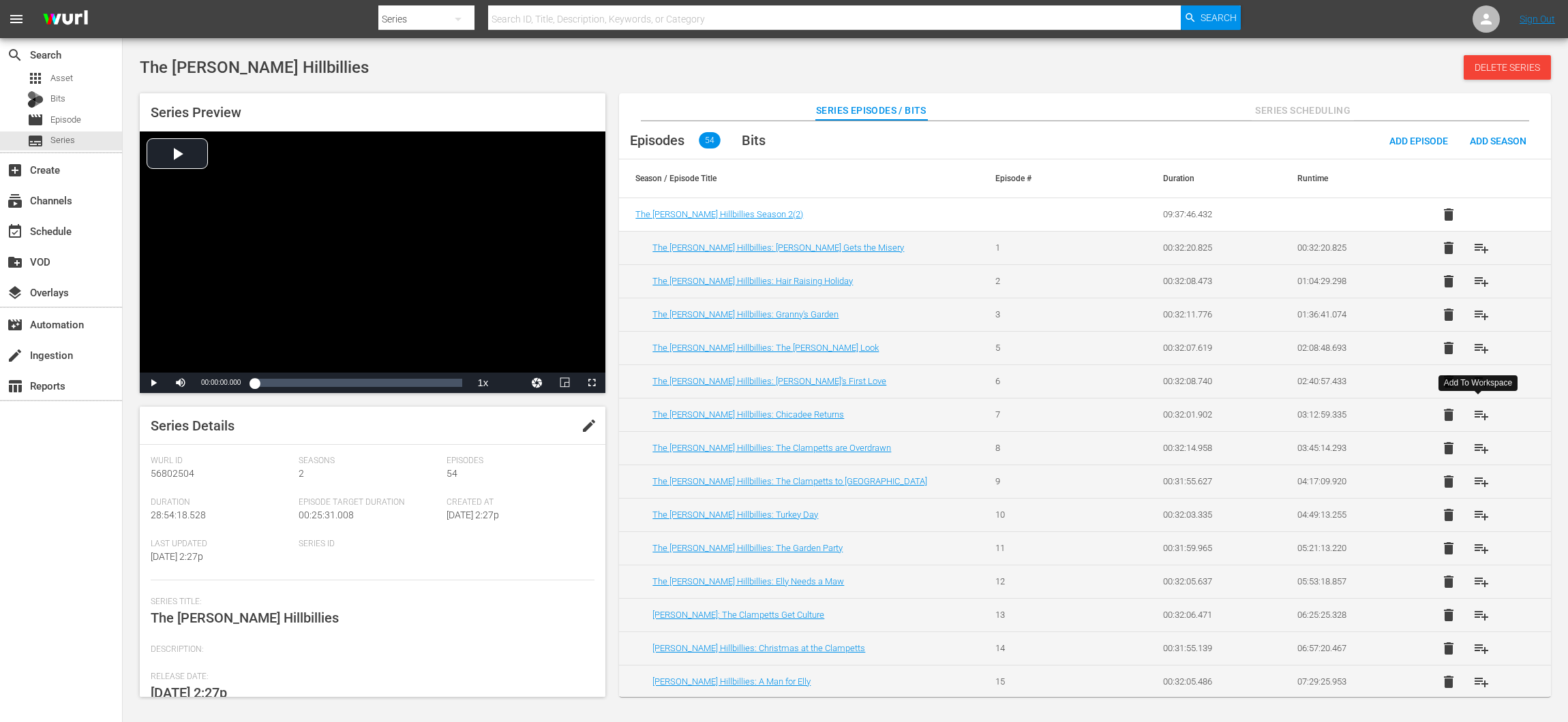
click at [1475, 414] on span "playlist_add" at bounding box center [1481, 415] width 16 height 16
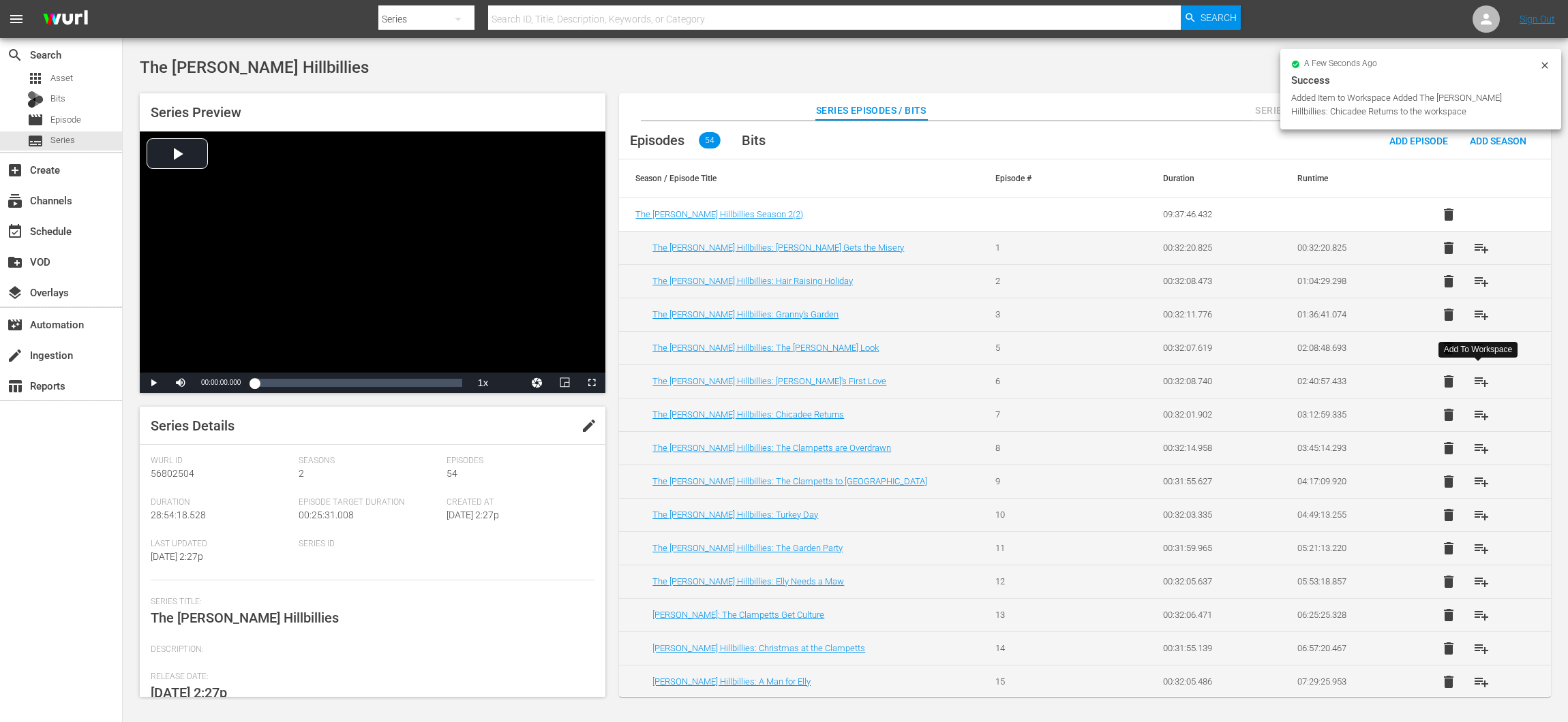
click at [1482, 380] on span "playlist_add" at bounding box center [1481, 382] width 16 height 16
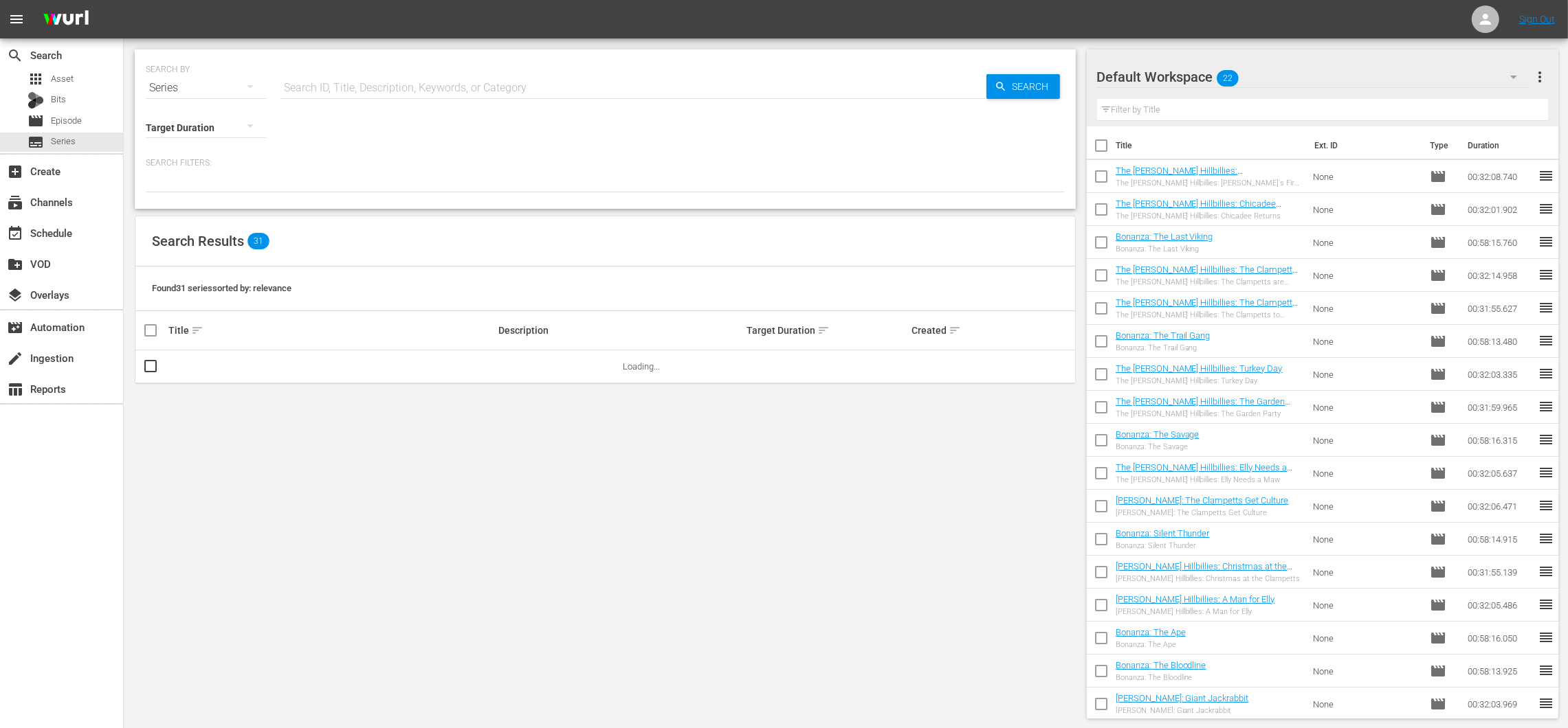
click at [441, 98] on hr at bounding box center [633, 98] width 706 height 1
click at [443, 86] on input "text" at bounding box center [633, 88] width 706 height 33
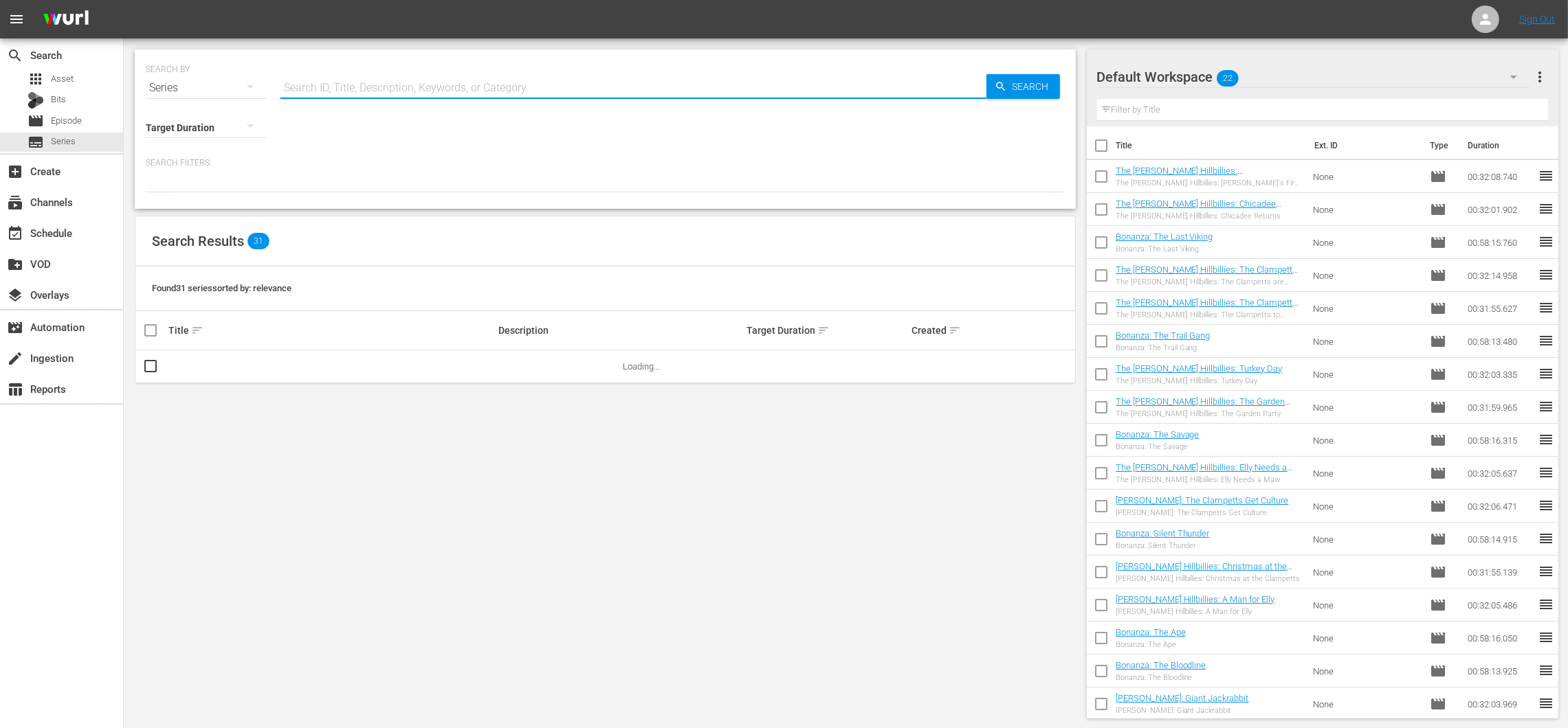
click at [320, 193] on div "SEARCH BY Search By Series Search ID, Title, Description, Keywords, or Category…" at bounding box center [605, 129] width 941 height 159
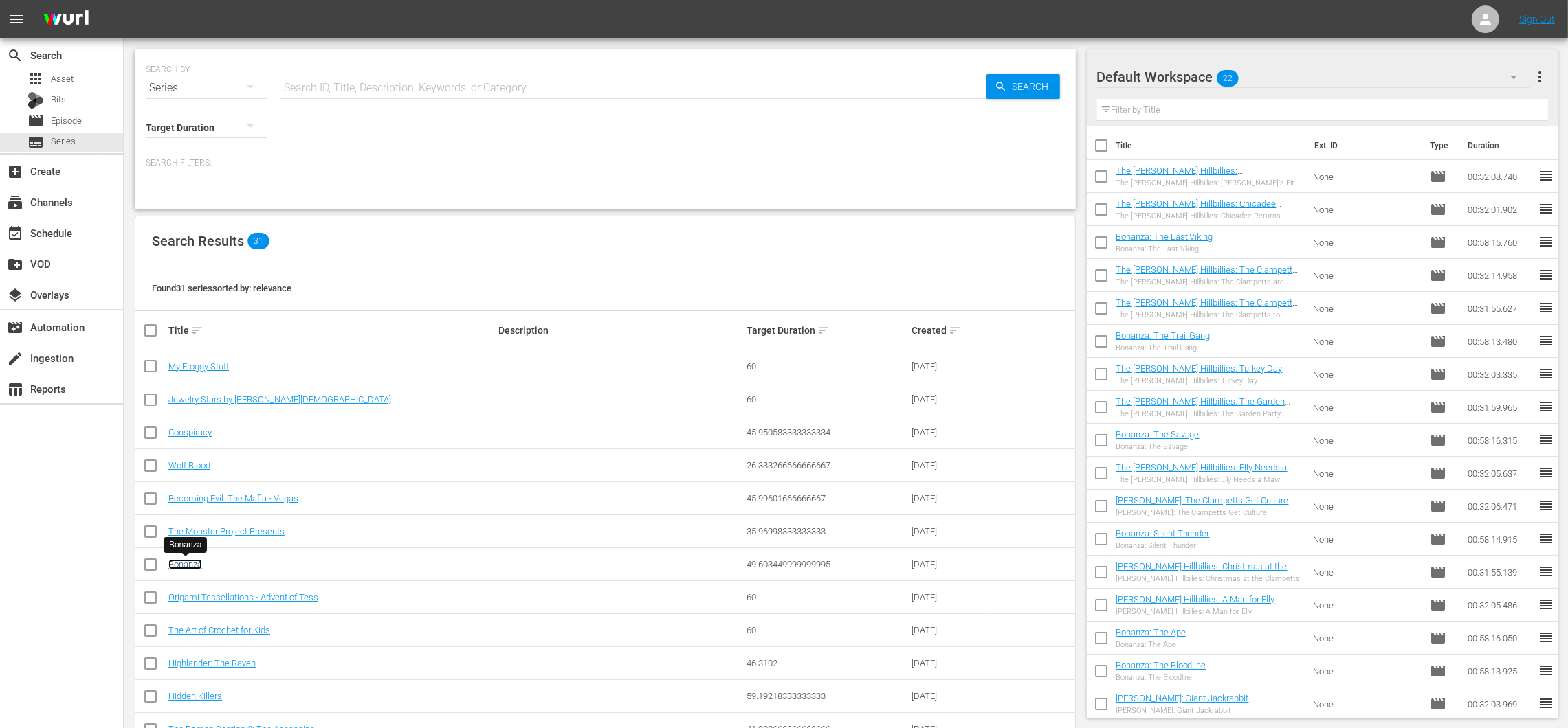
click at [200, 559] on link "Bonanza" at bounding box center [185, 564] width 34 height 10
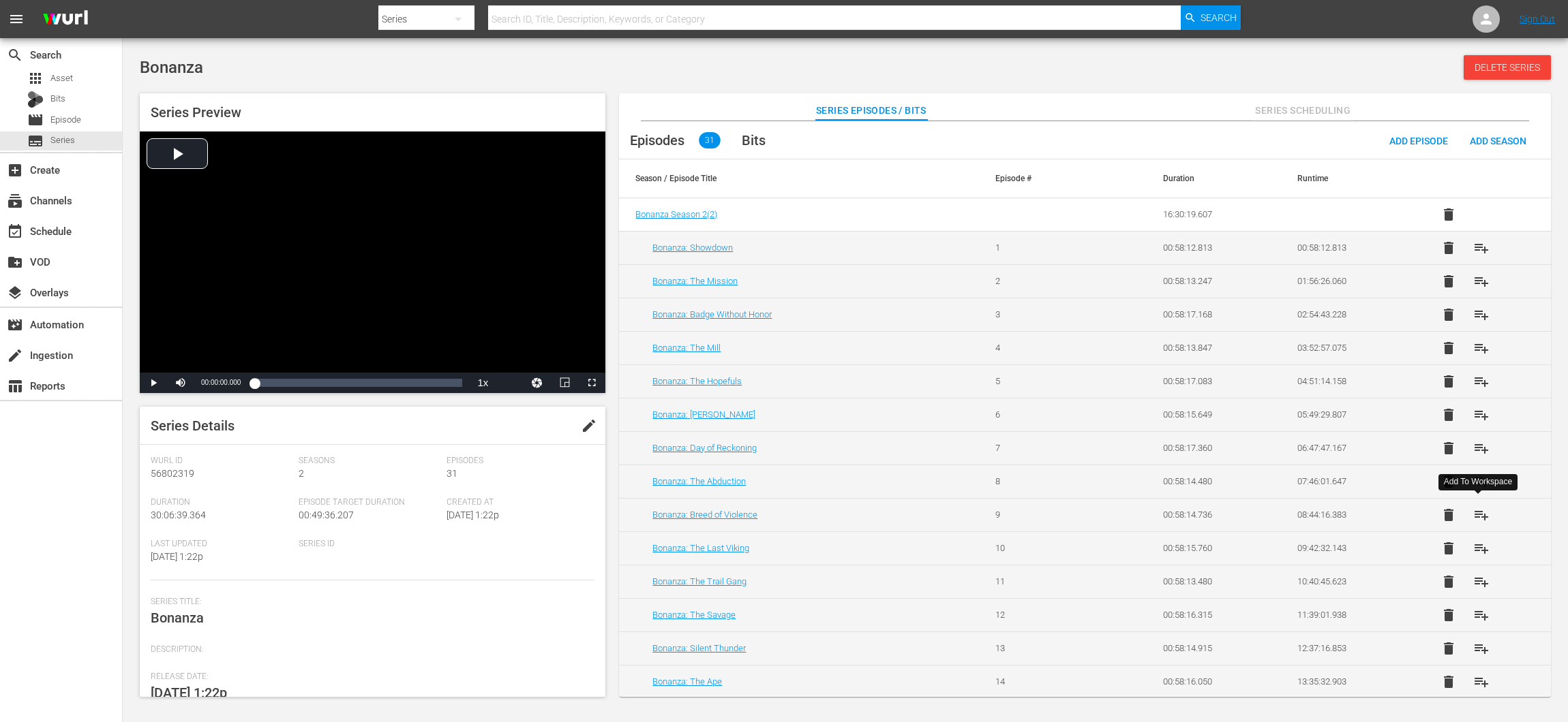
click at [1465, 506] on button "playlist_add" at bounding box center [1481, 515] width 33 height 33
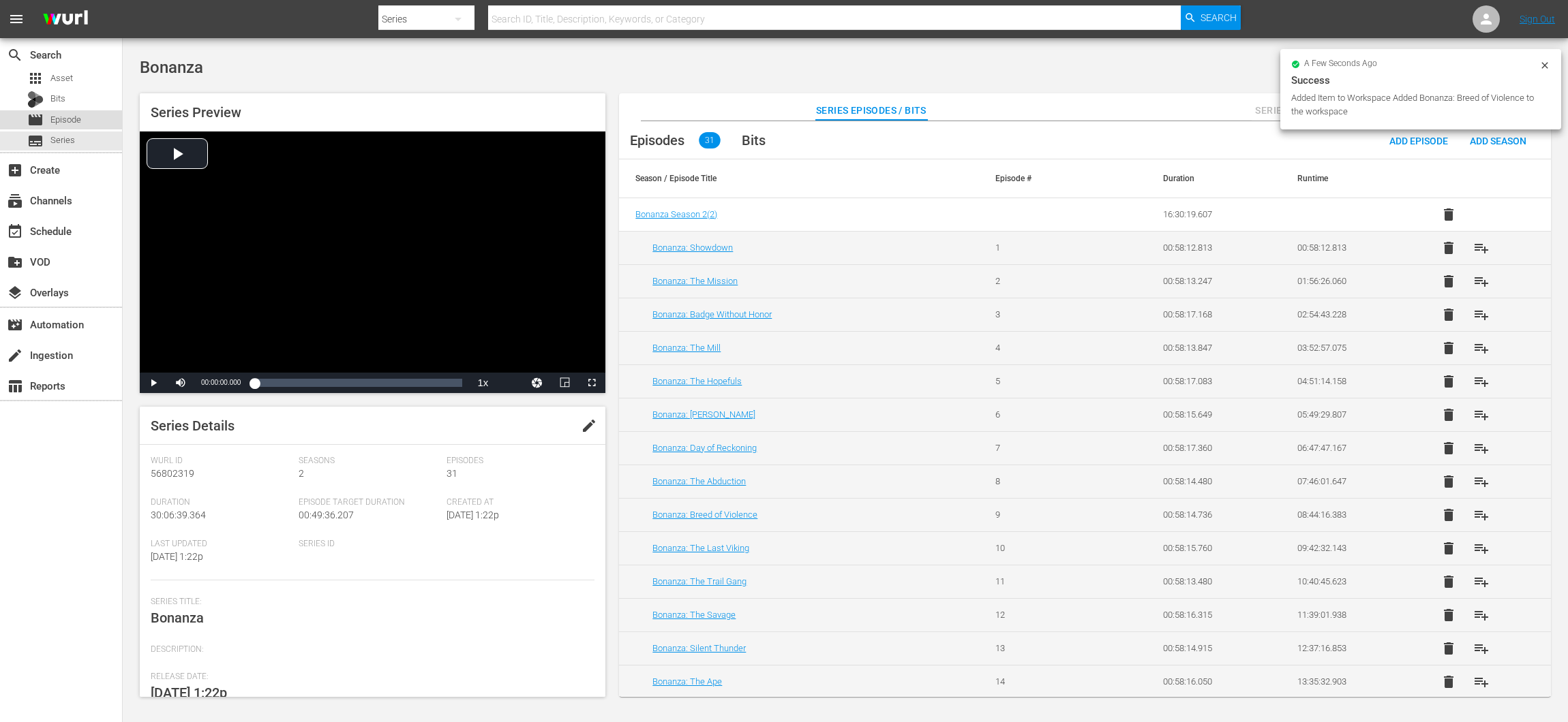
click at [99, 114] on div "movie Episode" at bounding box center [61, 120] width 122 height 19
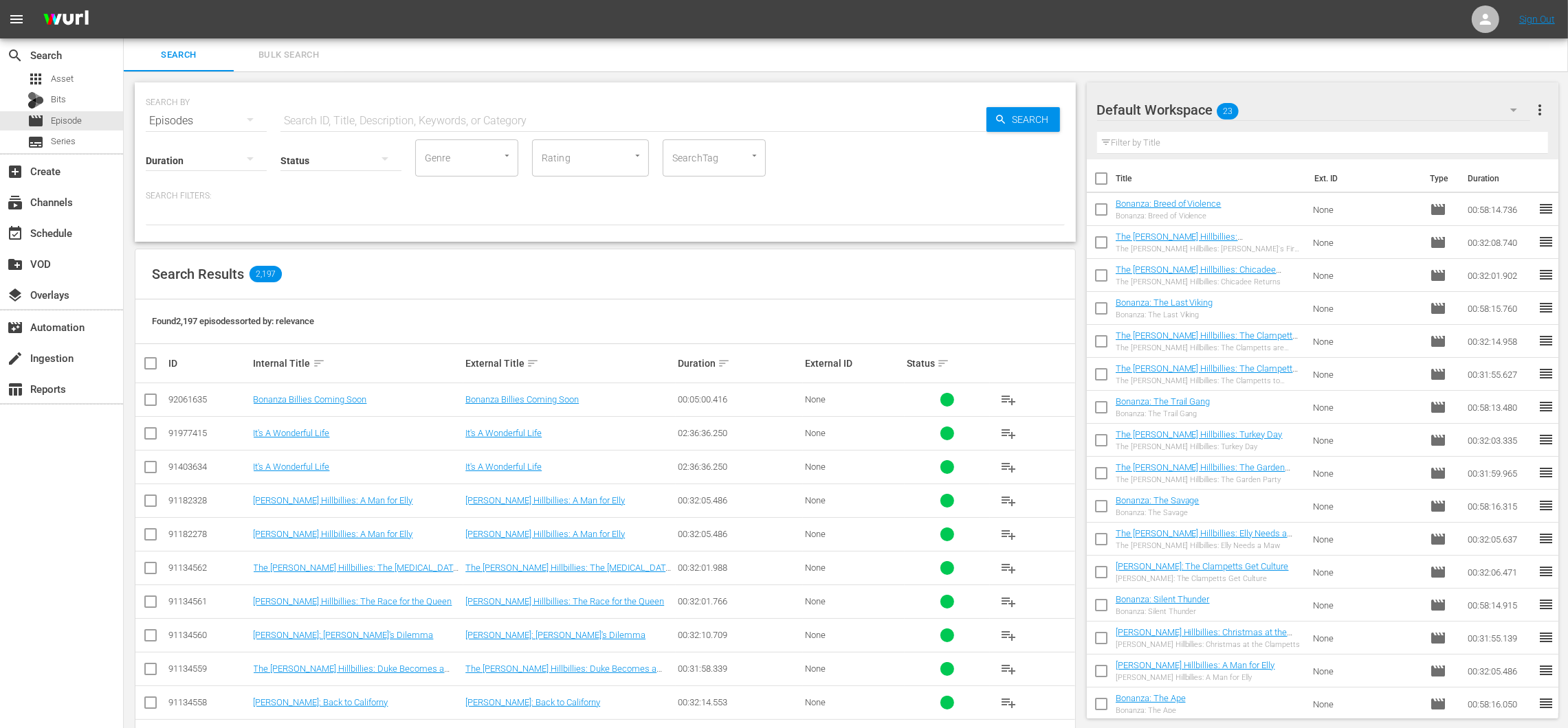
click at [570, 119] on input "text" at bounding box center [633, 121] width 706 height 33
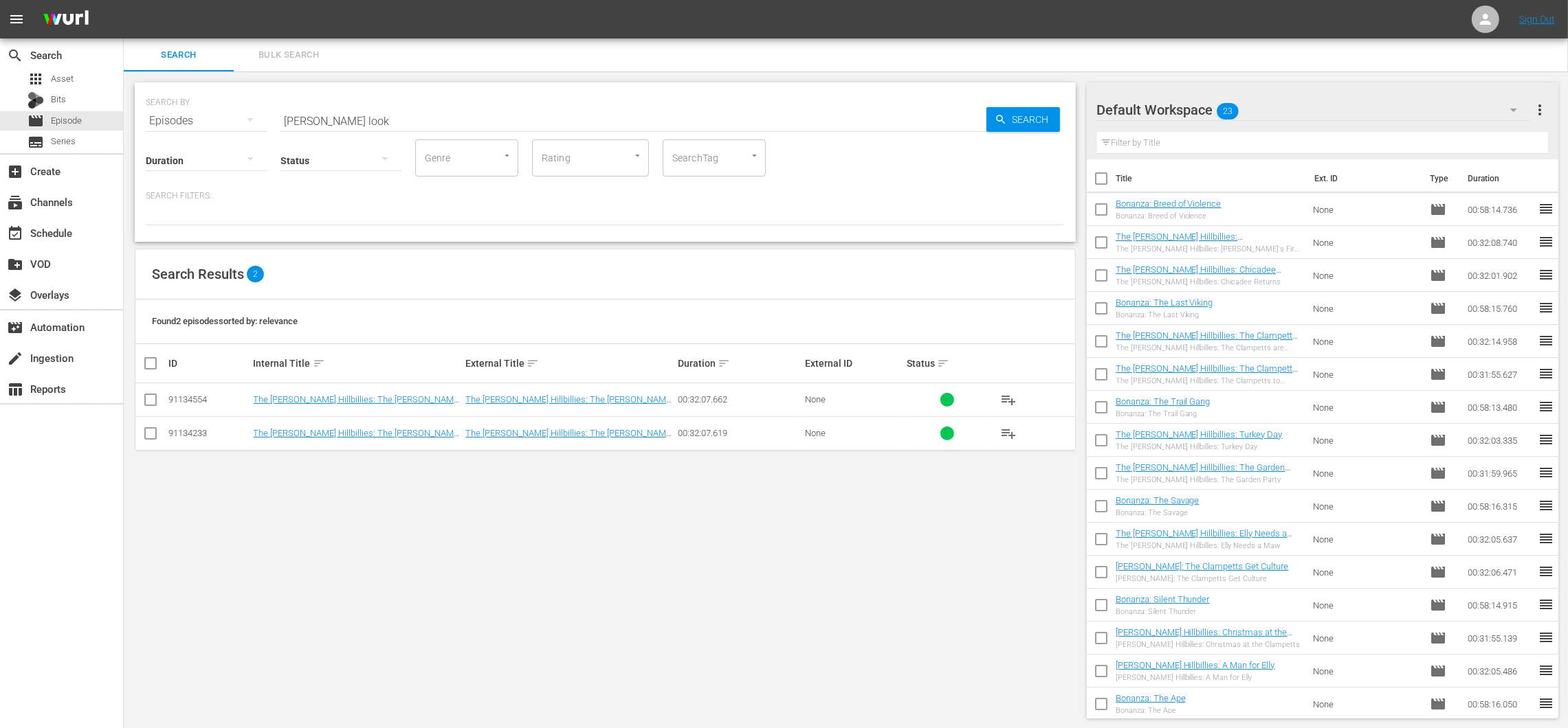
drag, startPoint x: 403, startPoint y: 474, endPoint x: 383, endPoint y: 440, distance: 39.4
click at [402, 474] on div "SEARCH BY Search By Episodes Search ID, Title, Description, Keywords, or Catego…" at bounding box center [605, 401] width 963 height 658
click at [1003, 435] on span "playlist_add" at bounding box center [1008, 433] width 17 height 17
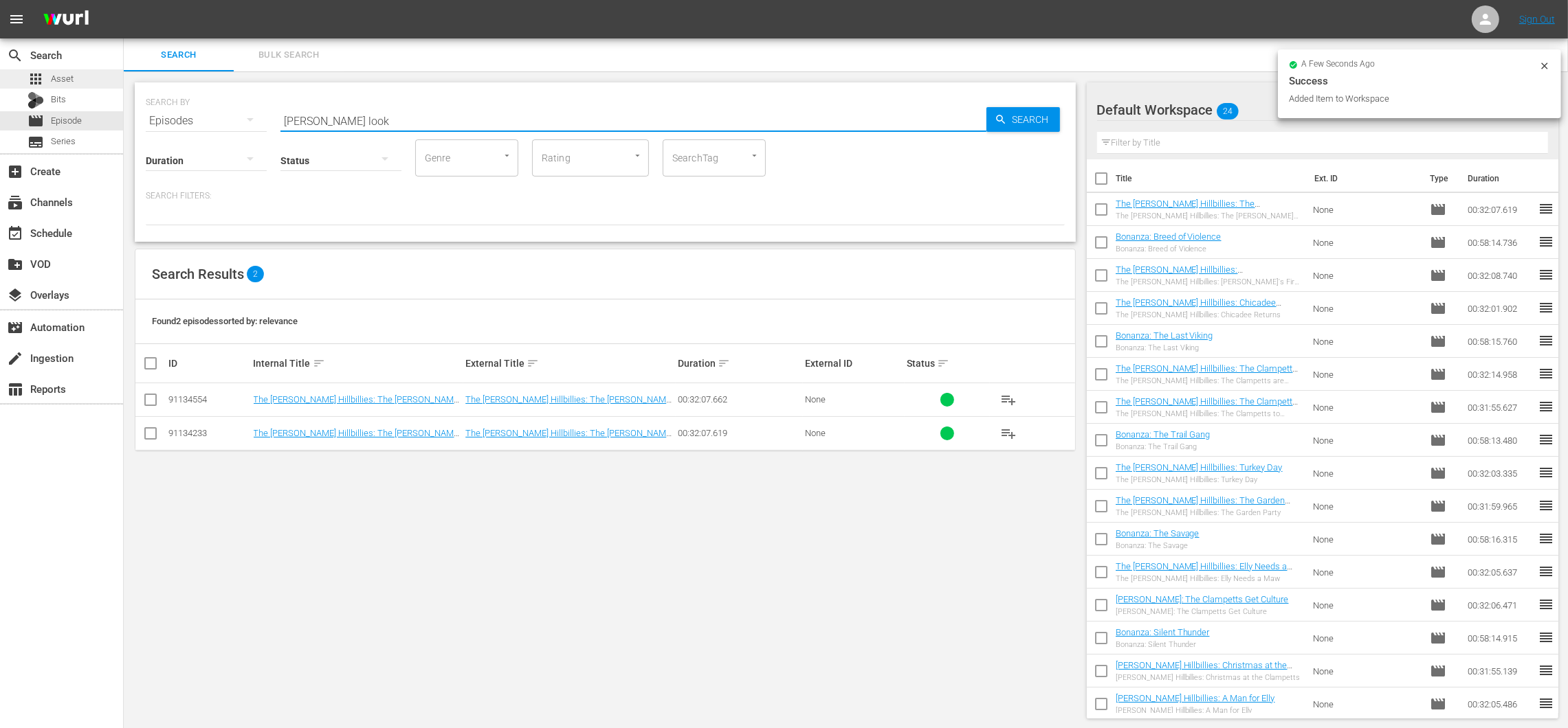
drag, startPoint x: 391, startPoint y: 123, endPoint x: 118, endPoint y: 70, distance: 278.1
click at [124, 0] on div "search Search apps Asset Bits movie Episode subtitles Series add_box Create sub…" at bounding box center [846, 0] width 1444 height 0
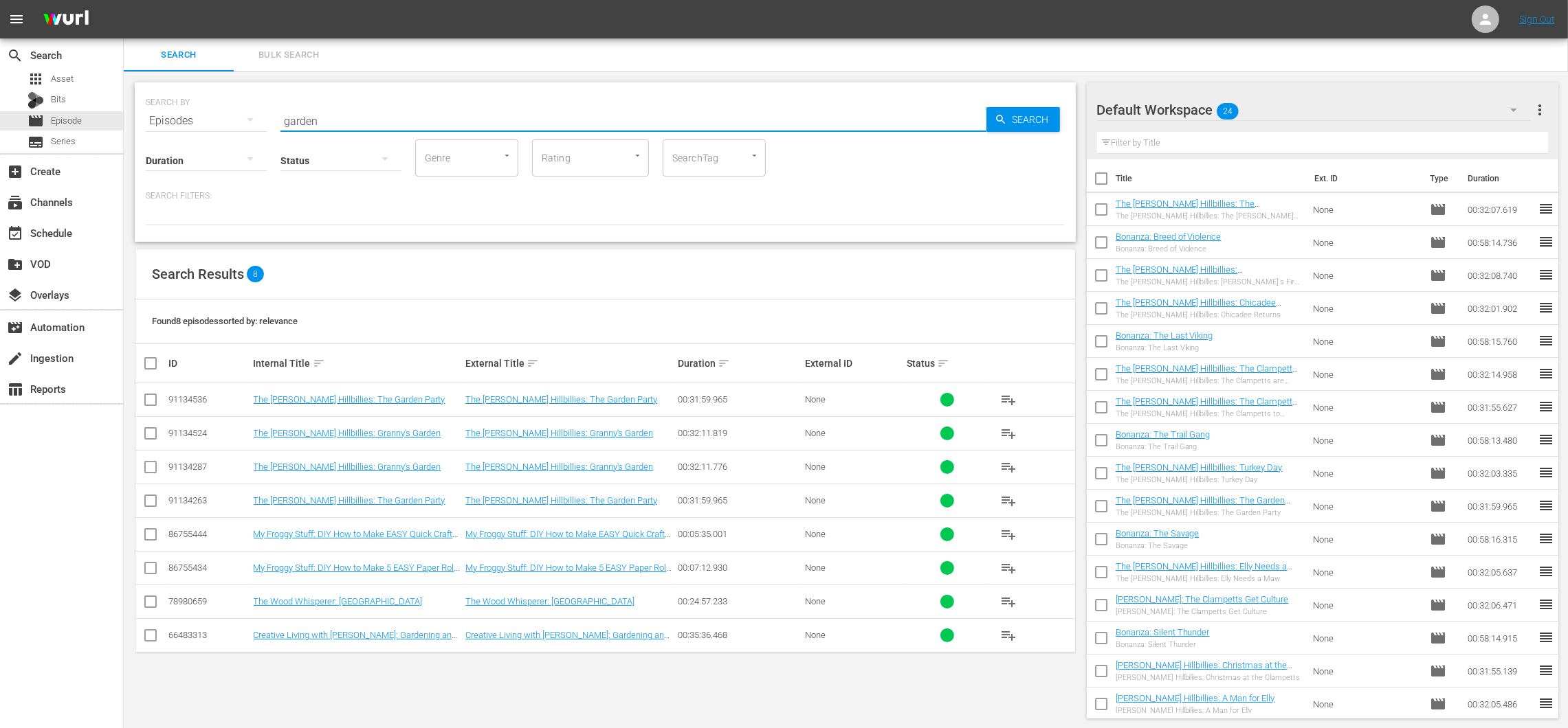
click at [564, 315] on div "Found 8 episodes sorted by: relevance" at bounding box center [605, 322] width 940 height 45
click at [1016, 463] on span "playlist_add" at bounding box center [1008, 467] width 17 height 17
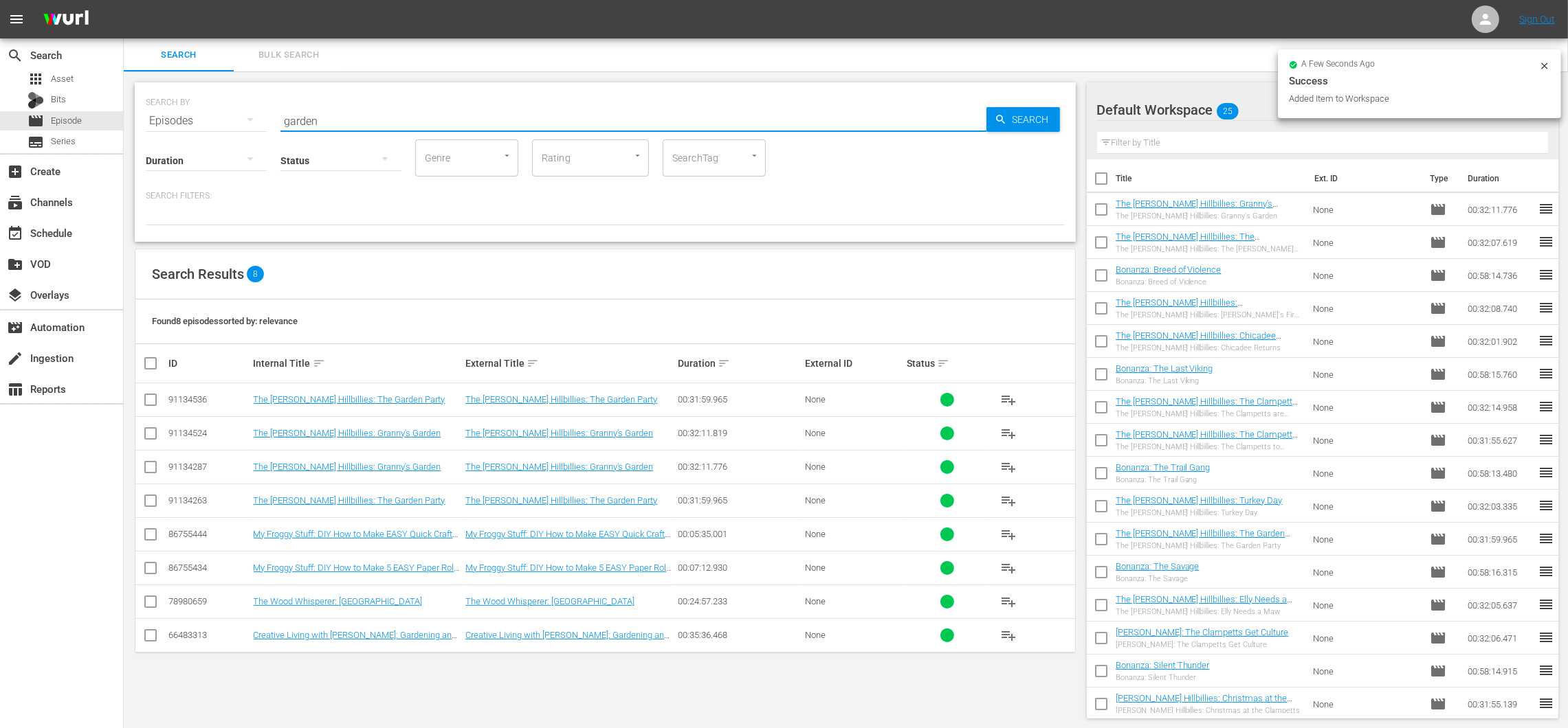
drag, startPoint x: 374, startPoint y: 115, endPoint x: 198, endPoint y: 81, distance: 179.3
click at [198, 81] on div "SEARCH BY Search By Episodes Search ID, Title, Description, Keywords, or Catego…" at bounding box center [605, 401] width 963 height 658
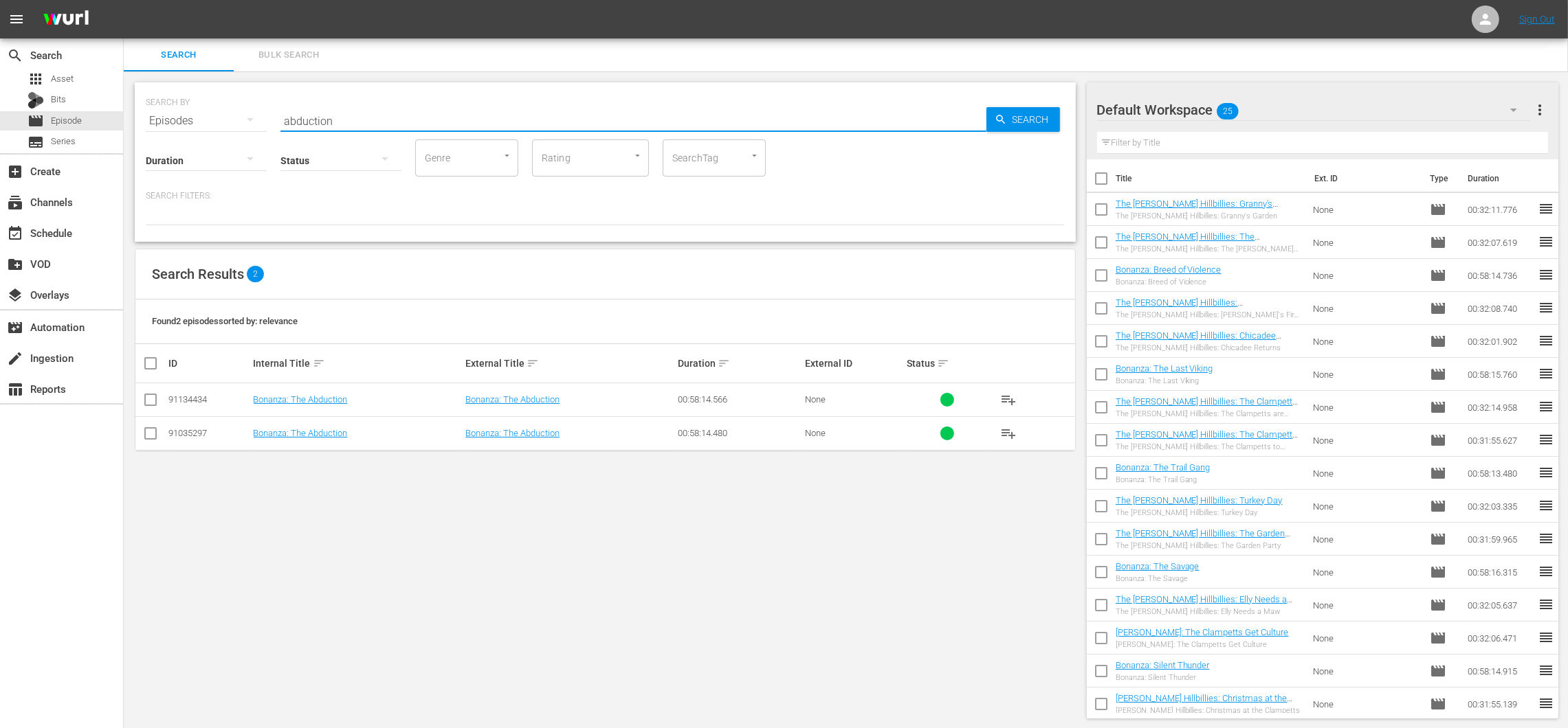
click at [1016, 433] on span "playlist_add" at bounding box center [1008, 433] width 17 height 17
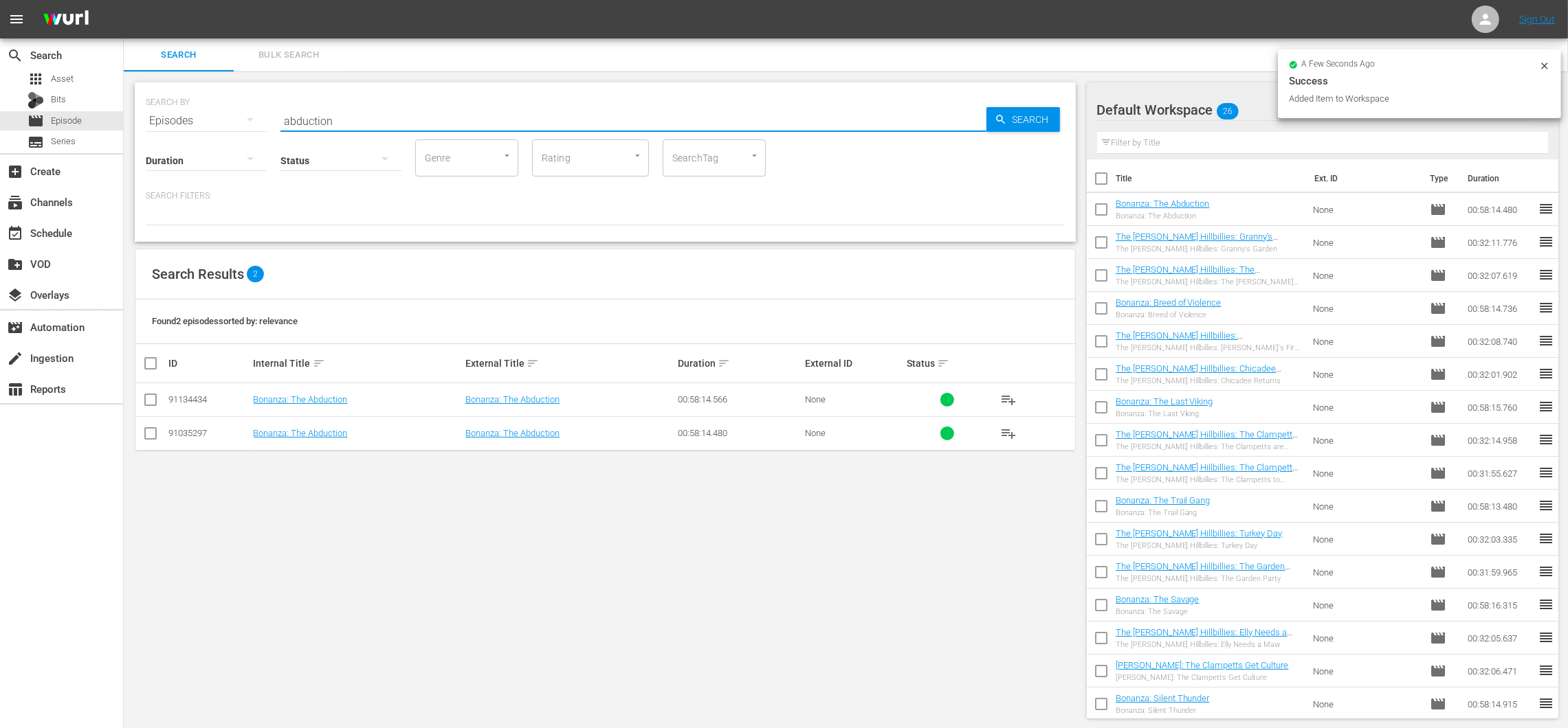
drag, startPoint x: 346, startPoint y: 118, endPoint x: 250, endPoint y: 104, distance: 97.0
click at [250, 104] on div "SEARCH BY Search By Episodes Search ID, Title, Description, Keywords, or Catego…" at bounding box center [605, 112] width 919 height 50
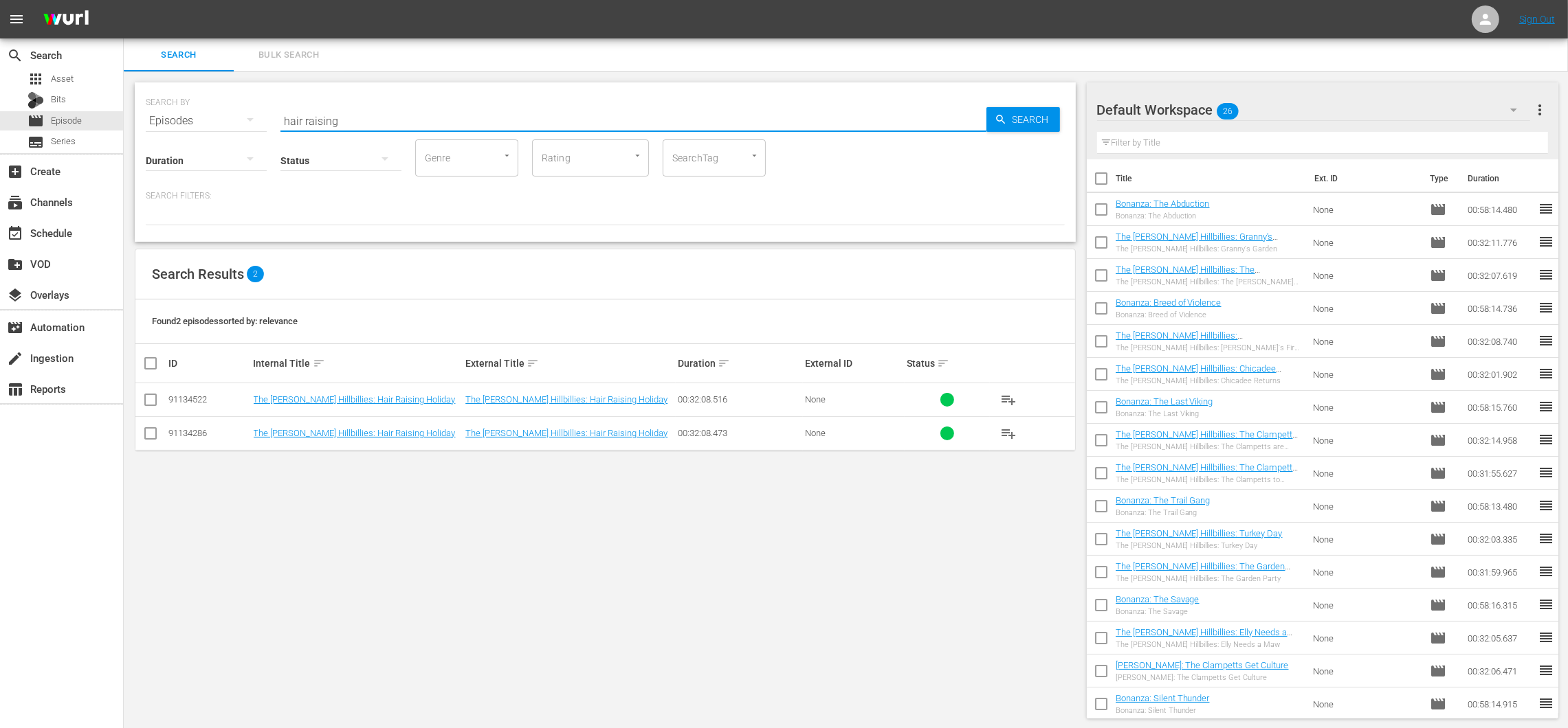
click at [1016, 435] on button "playlist_add" at bounding box center [1009, 433] width 33 height 33
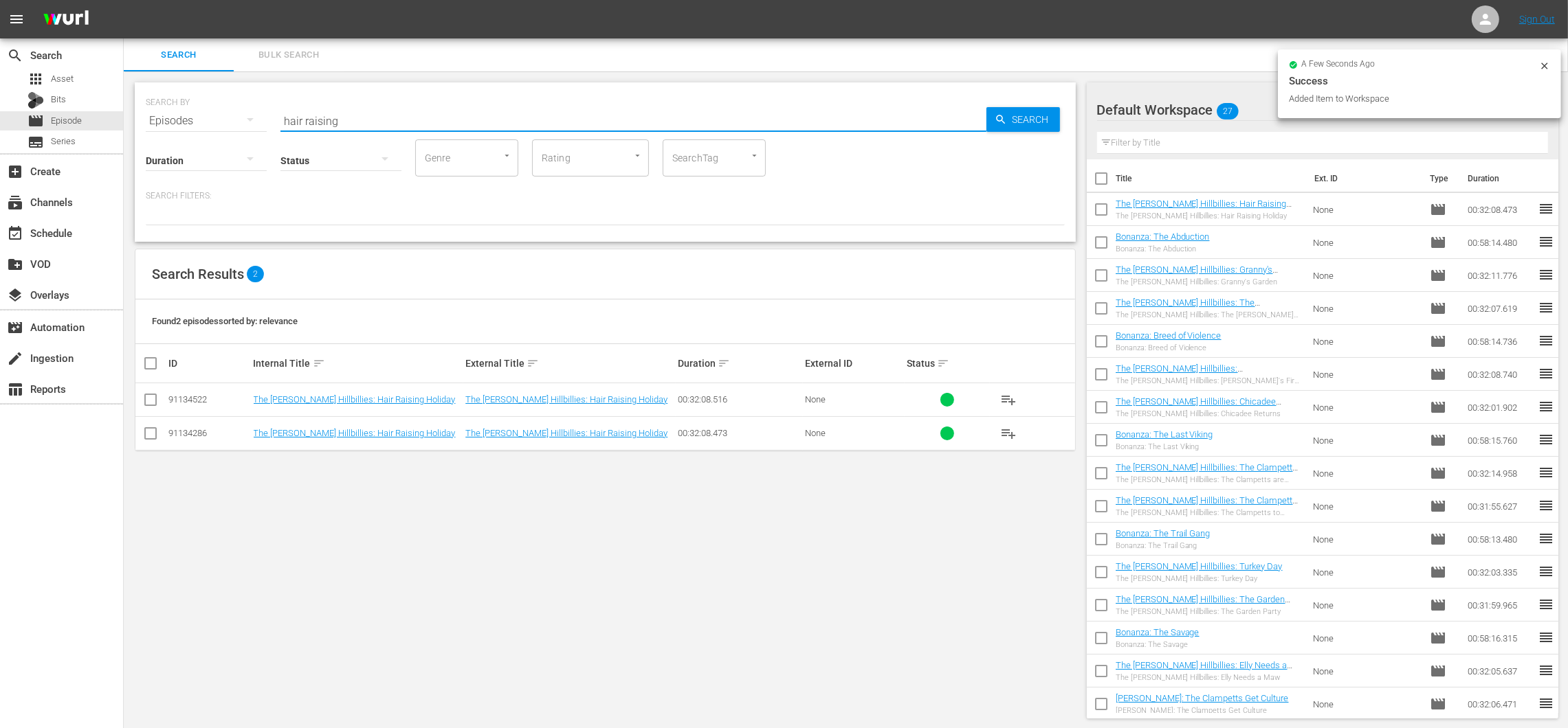
drag, startPoint x: 371, startPoint y: 119, endPoint x: 225, endPoint y: 119, distance: 146.0
click at [225, 119] on div "SEARCH BY Search By Episodes Search ID, Title, Description, Keywords, or Catego…" at bounding box center [605, 112] width 919 height 50
click at [1015, 429] on span "playlist_add" at bounding box center [1008, 433] width 17 height 17
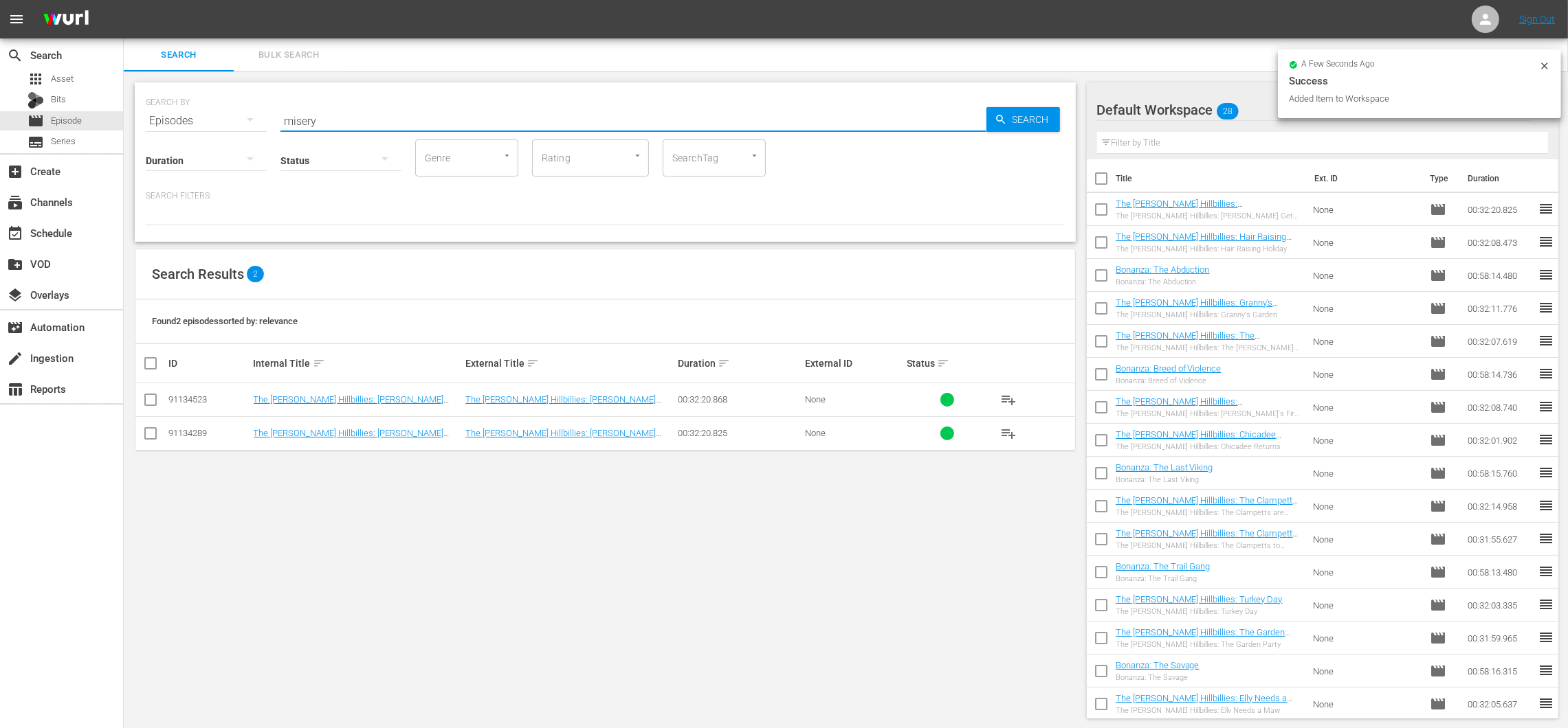
drag, startPoint x: 353, startPoint y: 115, endPoint x: 175, endPoint y: 88, distance: 180.0
click at [175, 88] on div "SEARCH BY Search By Episodes Search ID, Title, Description, Keywords, or Catego…" at bounding box center [605, 112] width 919 height 50
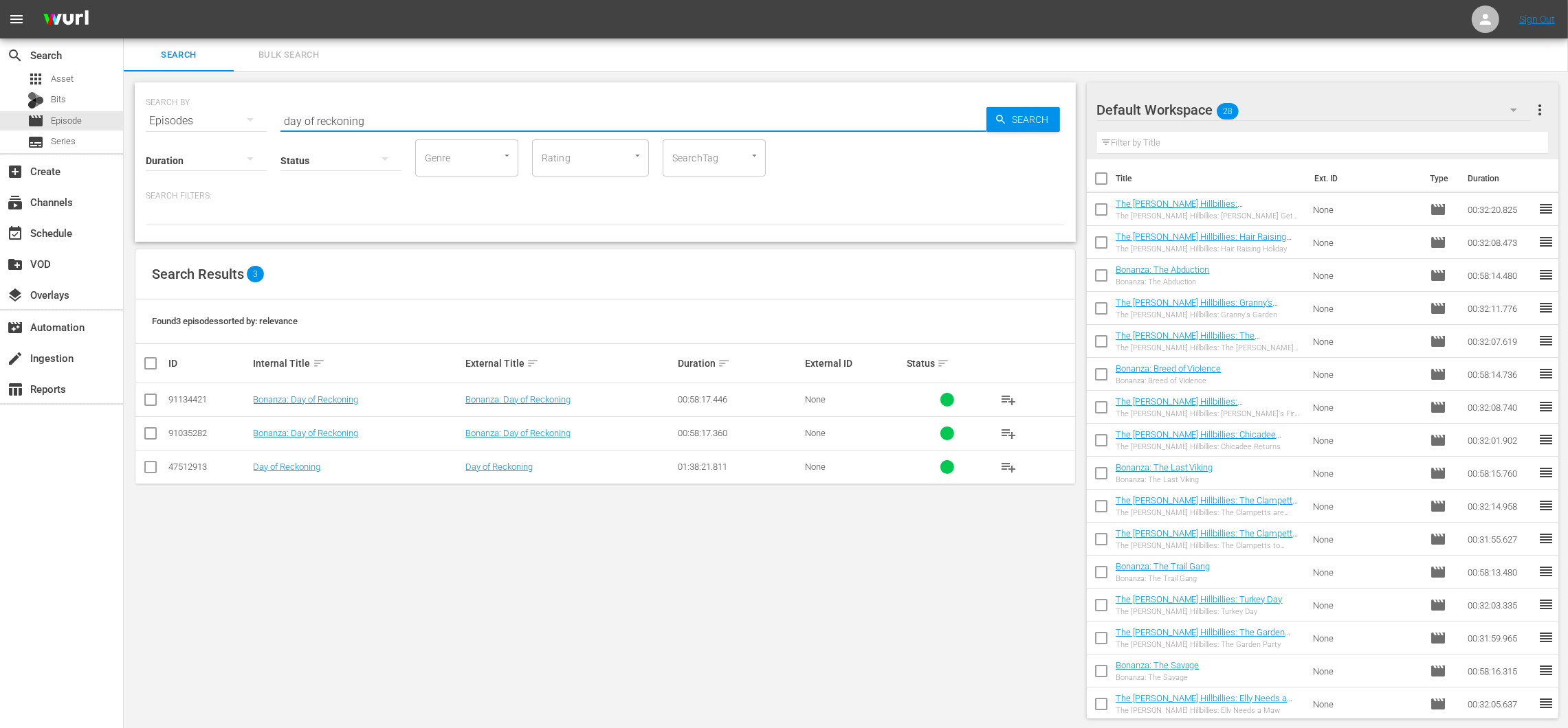
click at [1007, 429] on span "playlist_add" at bounding box center [1008, 433] width 17 height 17
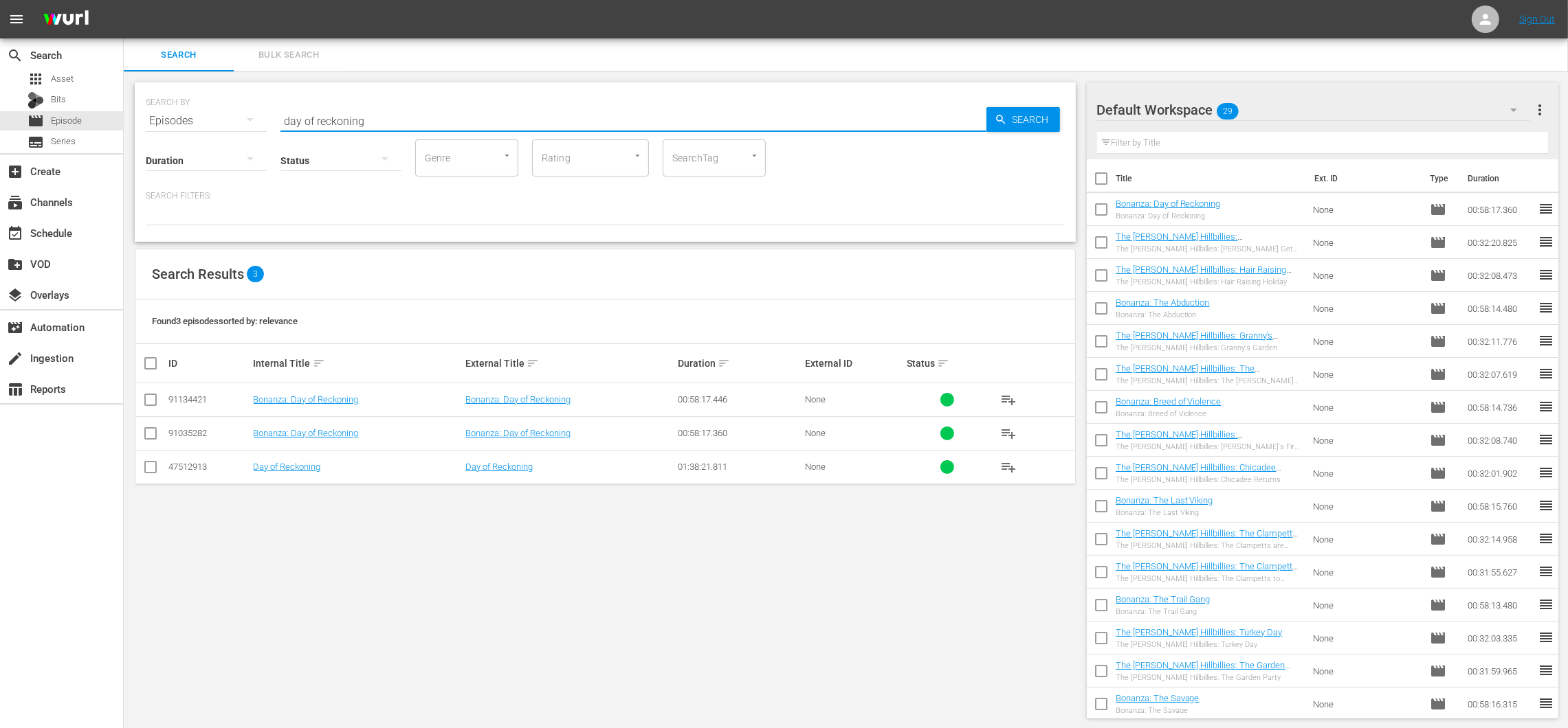
drag, startPoint x: 387, startPoint y: 115, endPoint x: 320, endPoint y: 95, distance: 69.9
click at [277, 89] on div "SEARCH BY Search By Episodes Search ID, Title, Description, Keywords, or Catego…" at bounding box center [605, 112] width 919 height 50
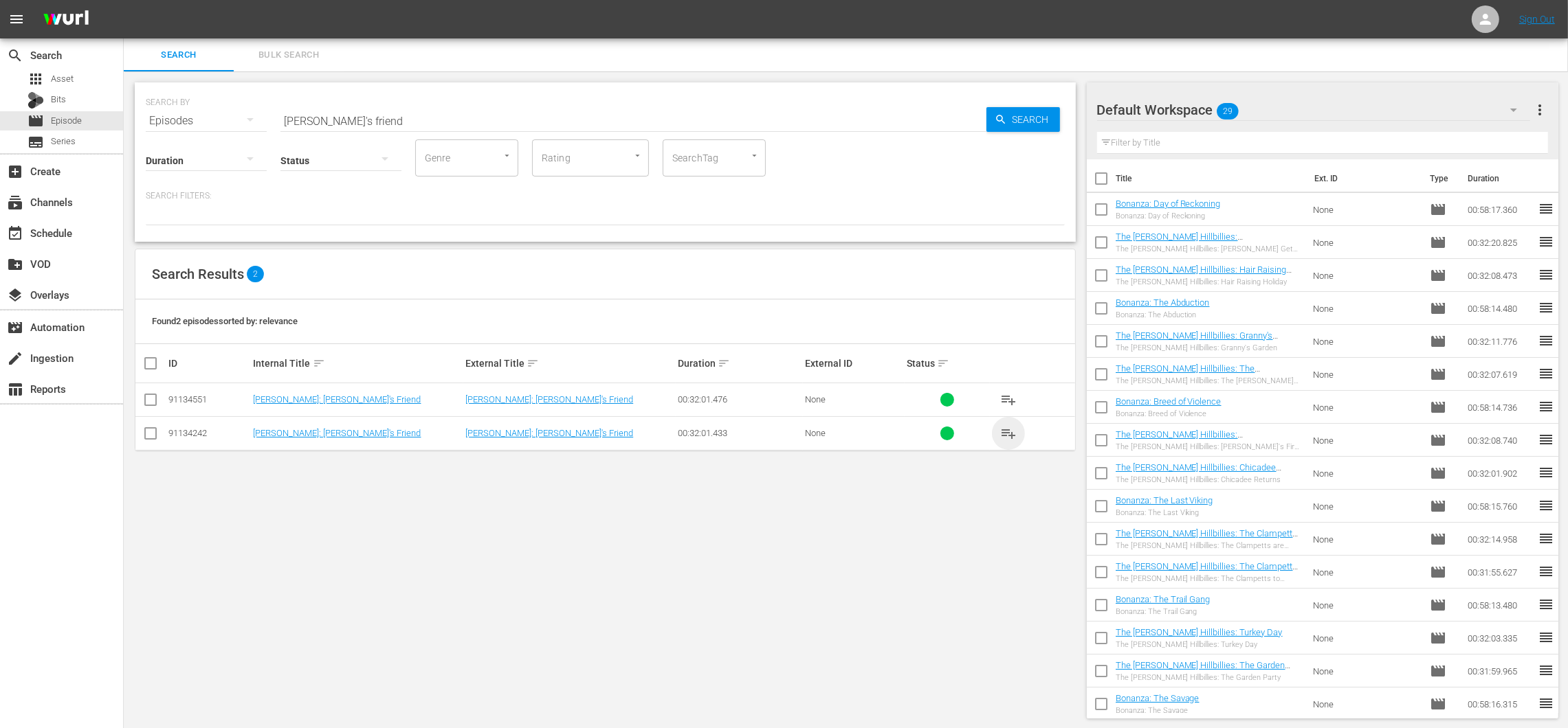
click at [1012, 435] on span "playlist_add" at bounding box center [1008, 433] width 17 height 17
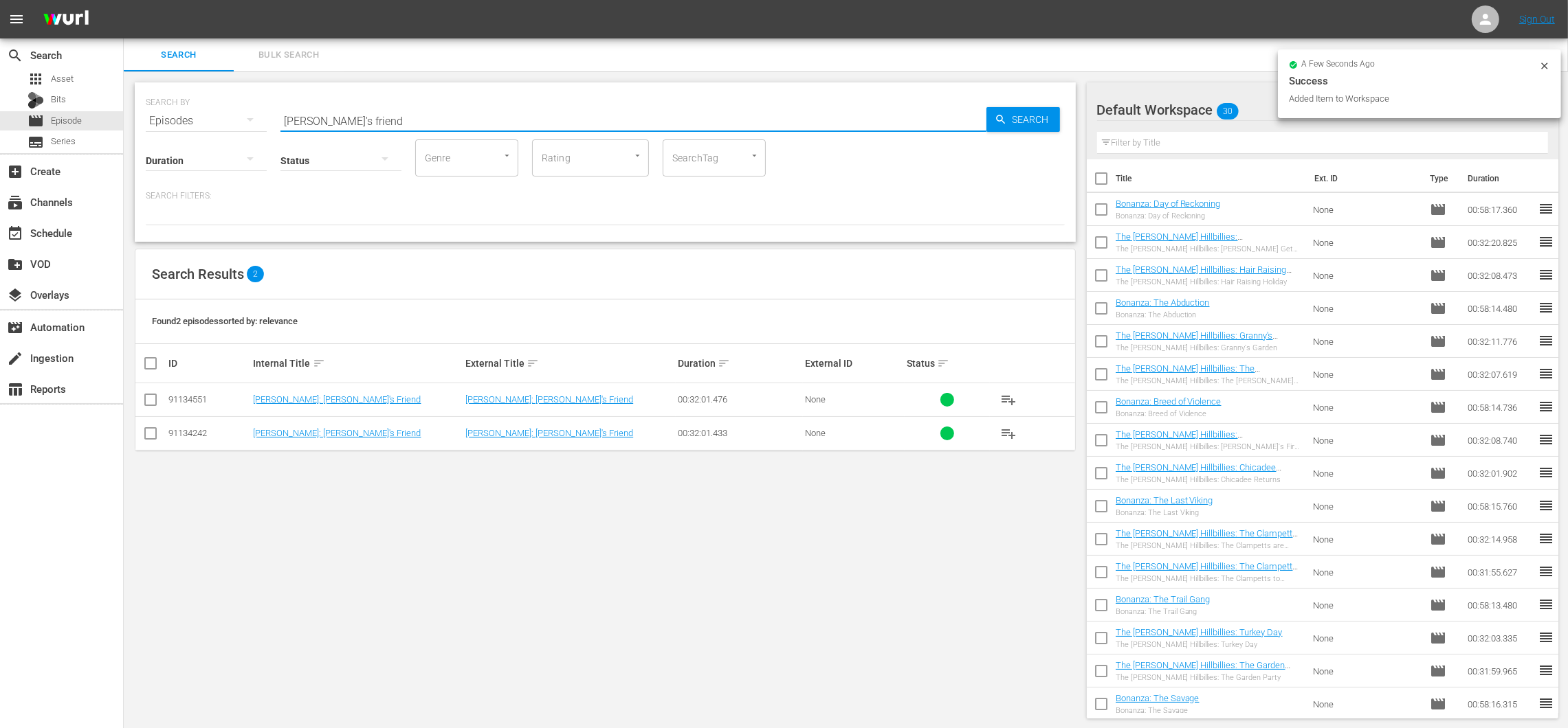
drag, startPoint x: 406, startPoint y: 119, endPoint x: 234, endPoint y: 100, distance: 173.0
click at [234, 100] on div "SEARCH BY Search By Episodes Search ID, Title, Description, Keywords, or Catego…" at bounding box center [605, 112] width 919 height 50
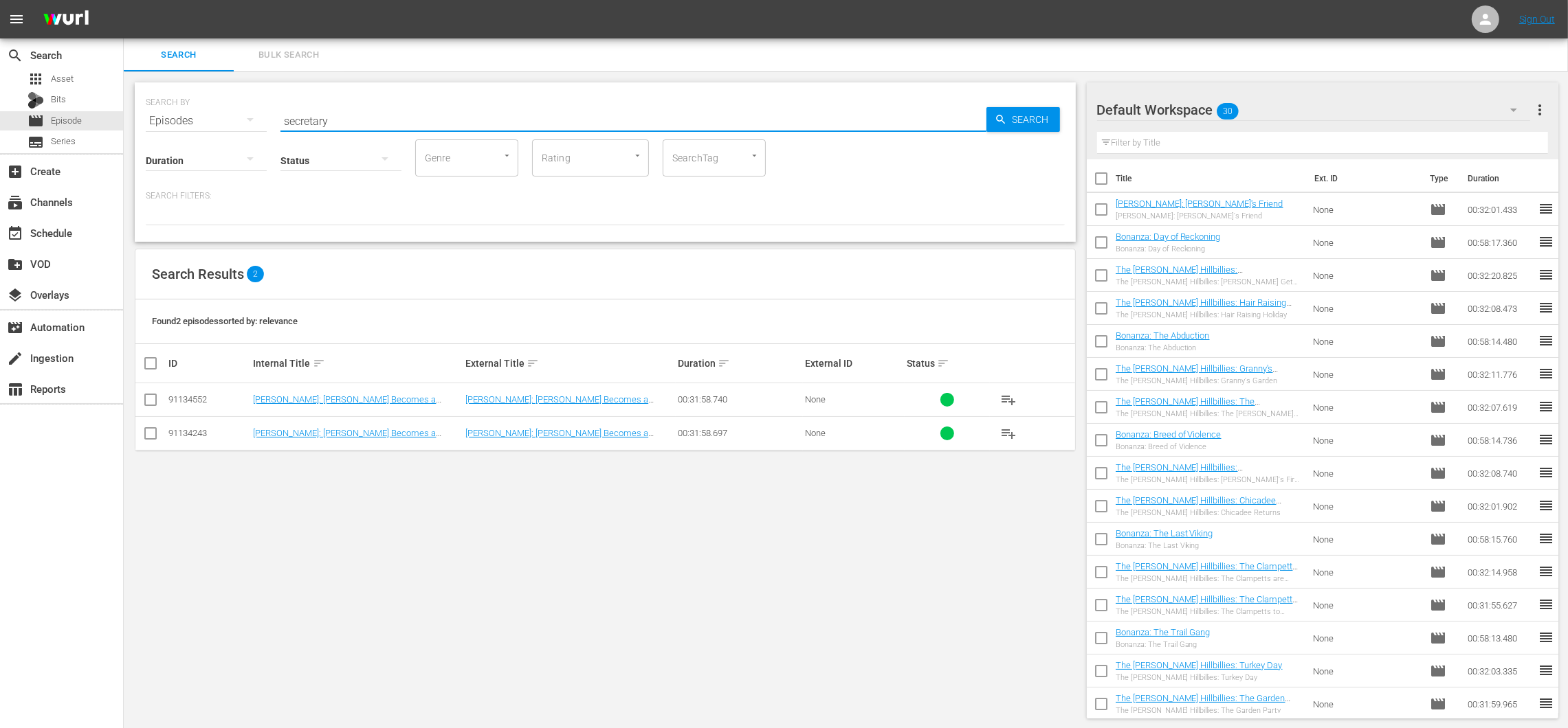
click at [1016, 429] on span "playlist_add" at bounding box center [1008, 433] width 17 height 17
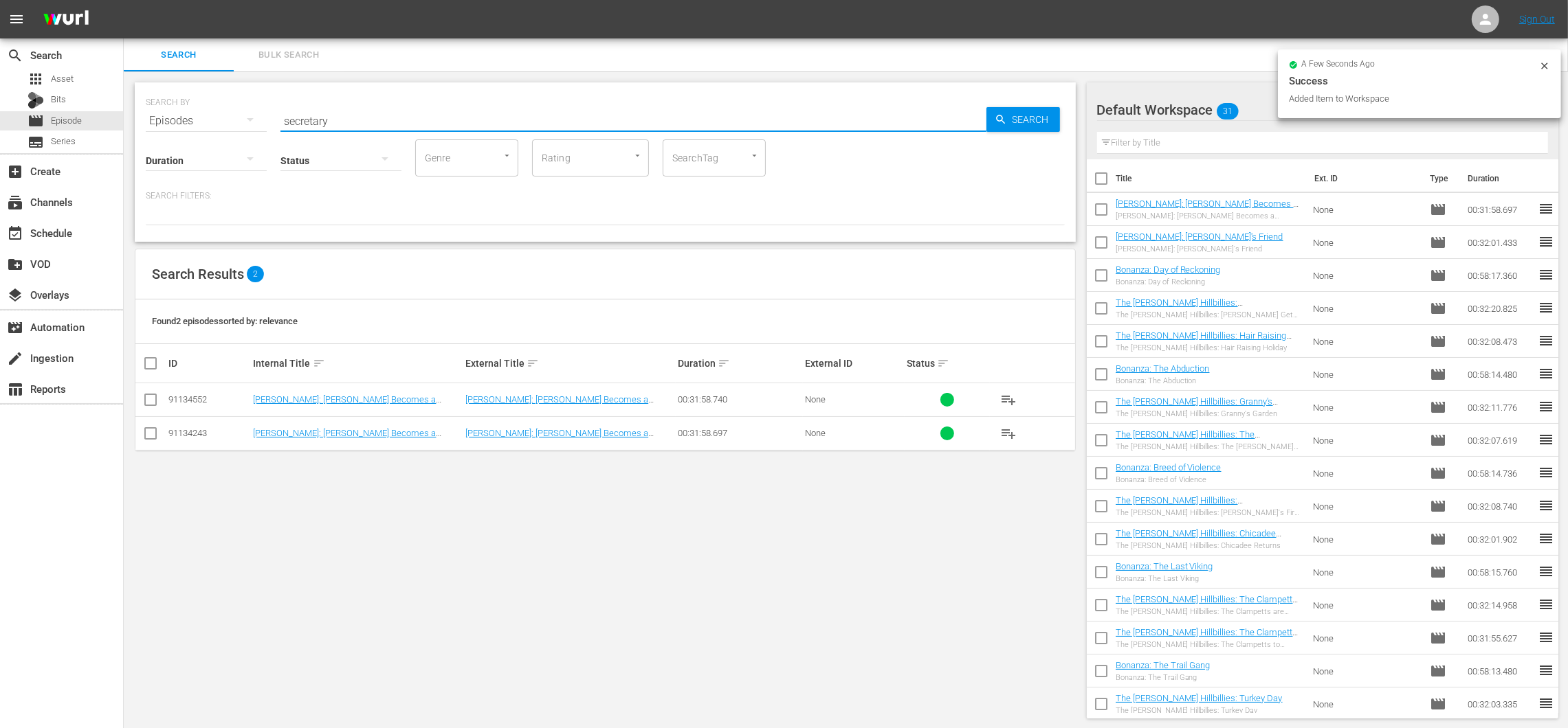
drag, startPoint x: 403, startPoint y: 122, endPoint x: 243, endPoint y: 95, distance: 162.3
click at [243, 95] on div "SEARCH BY Search By Episodes Search ID, Title, Description, Keywords, or Catego…" at bounding box center [605, 112] width 919 height 50
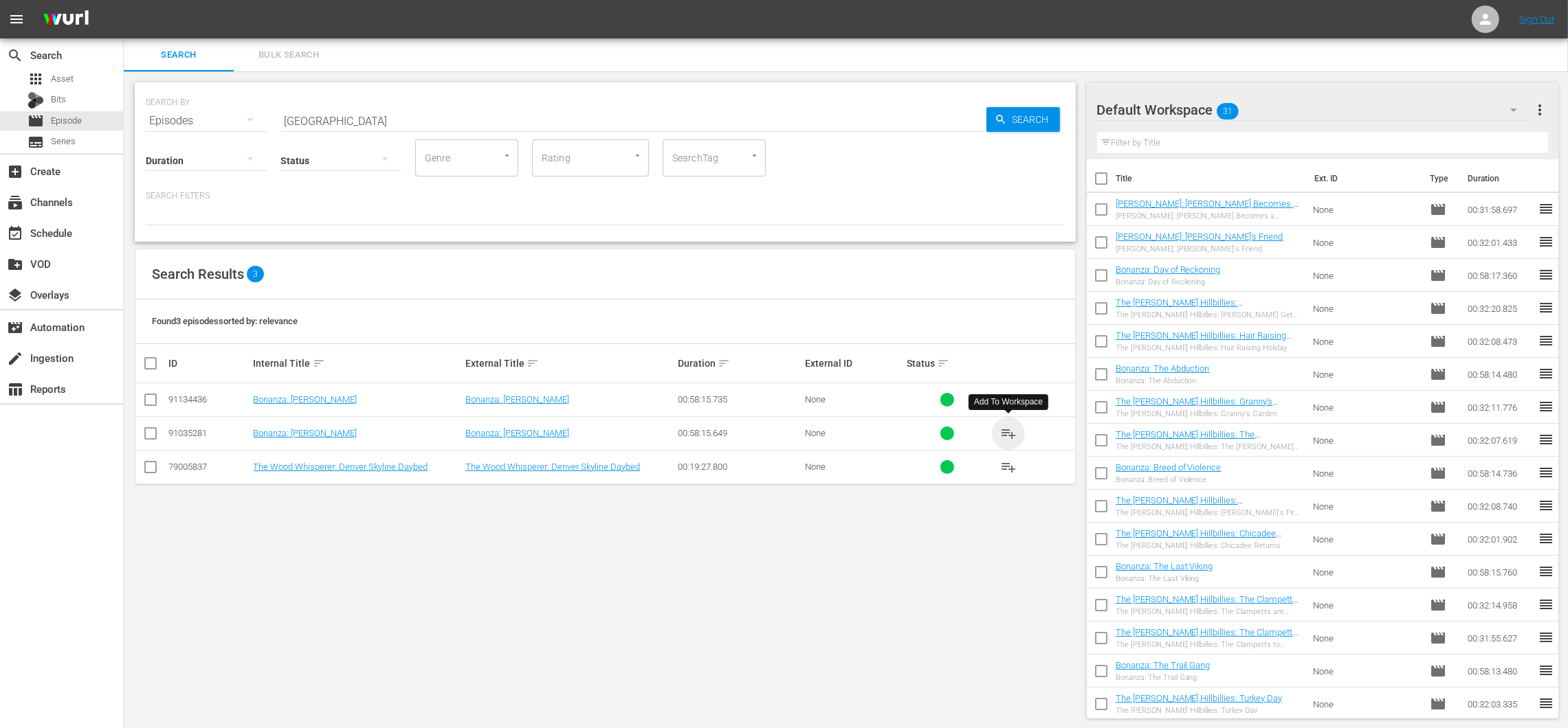
click at [1015, 428] on span "playlist_add" at bounding box center [1008, 433] width 17 height 17
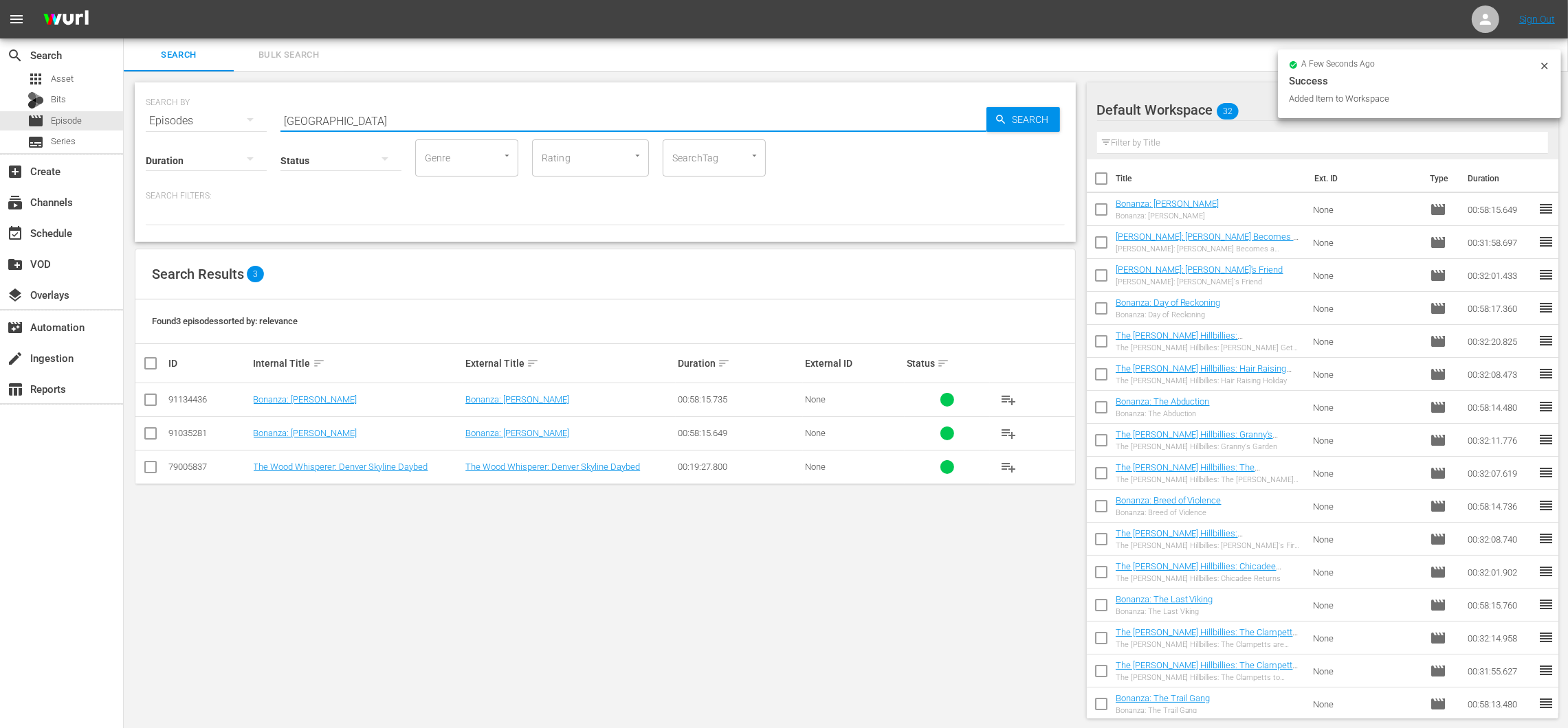
drag, startPoint x: 356, startPoint y: 119, endPoint x: 234, endPoint y: 102, distance: 123.2
click at [234, 102] on div "SEARCH BY Search By Episodes Search ID, Title, Description, Keywords, or Catego…" at bounding box center [605, 112] width 919 height 50
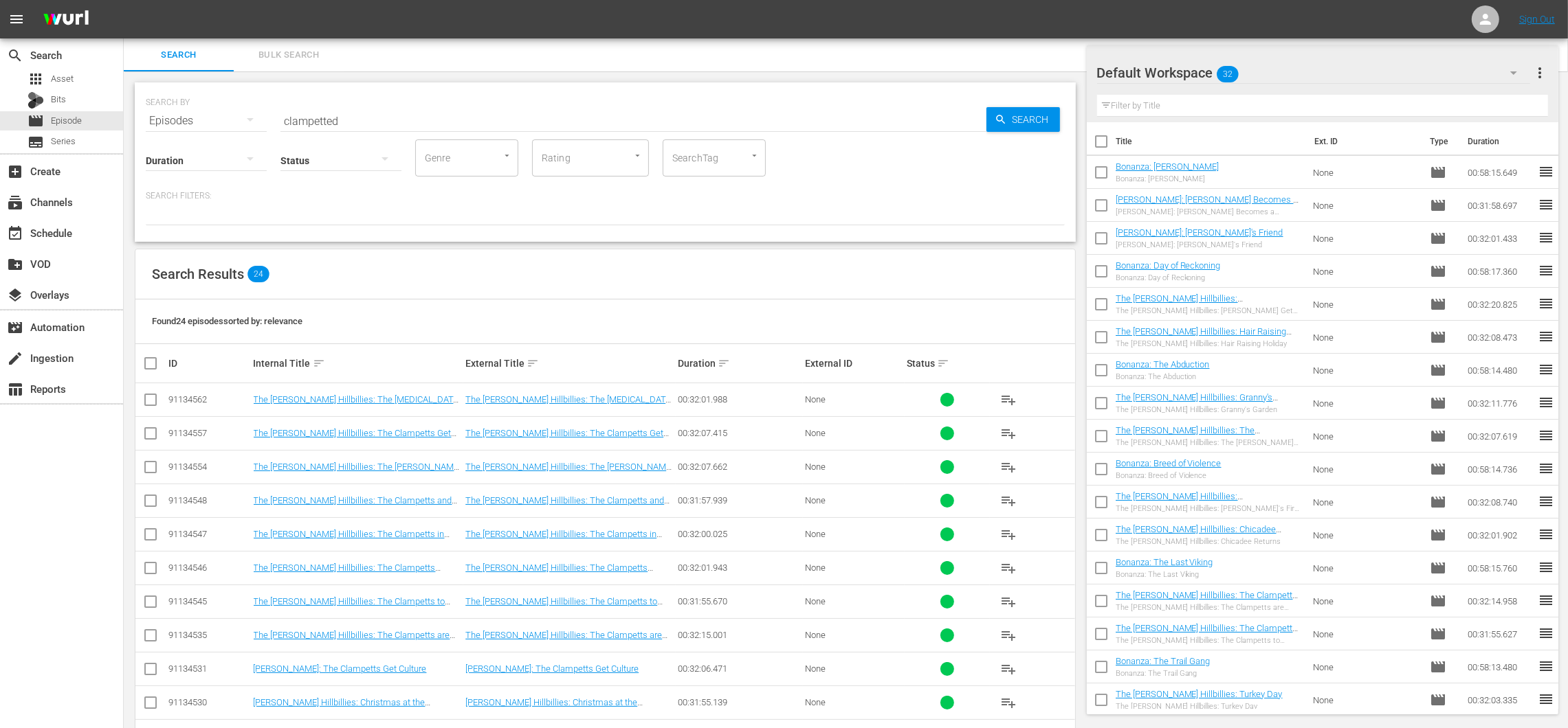
scroll to position [481, 0]
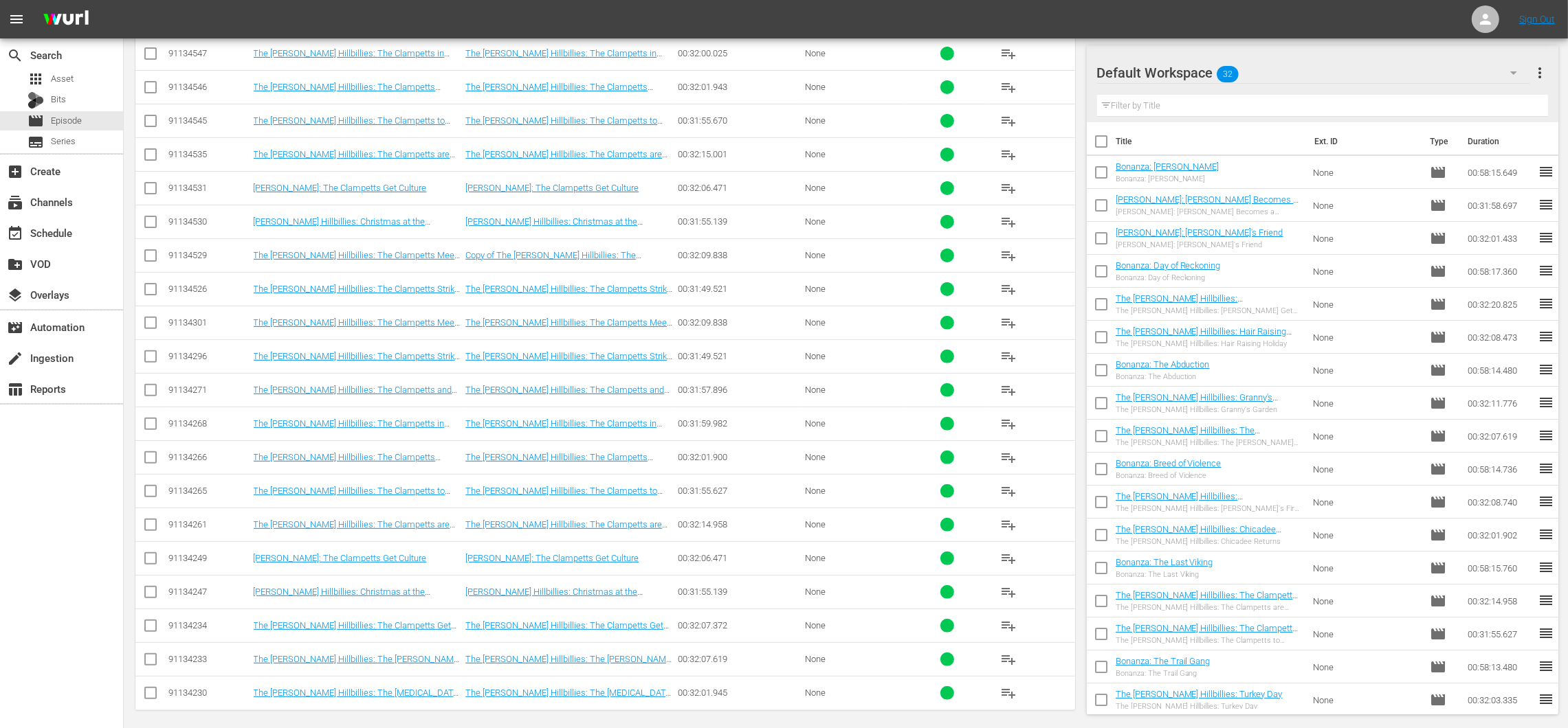
click at [1014, 685] on span "playlist_add" at bounding box center [1008, 693] width 17 height 17
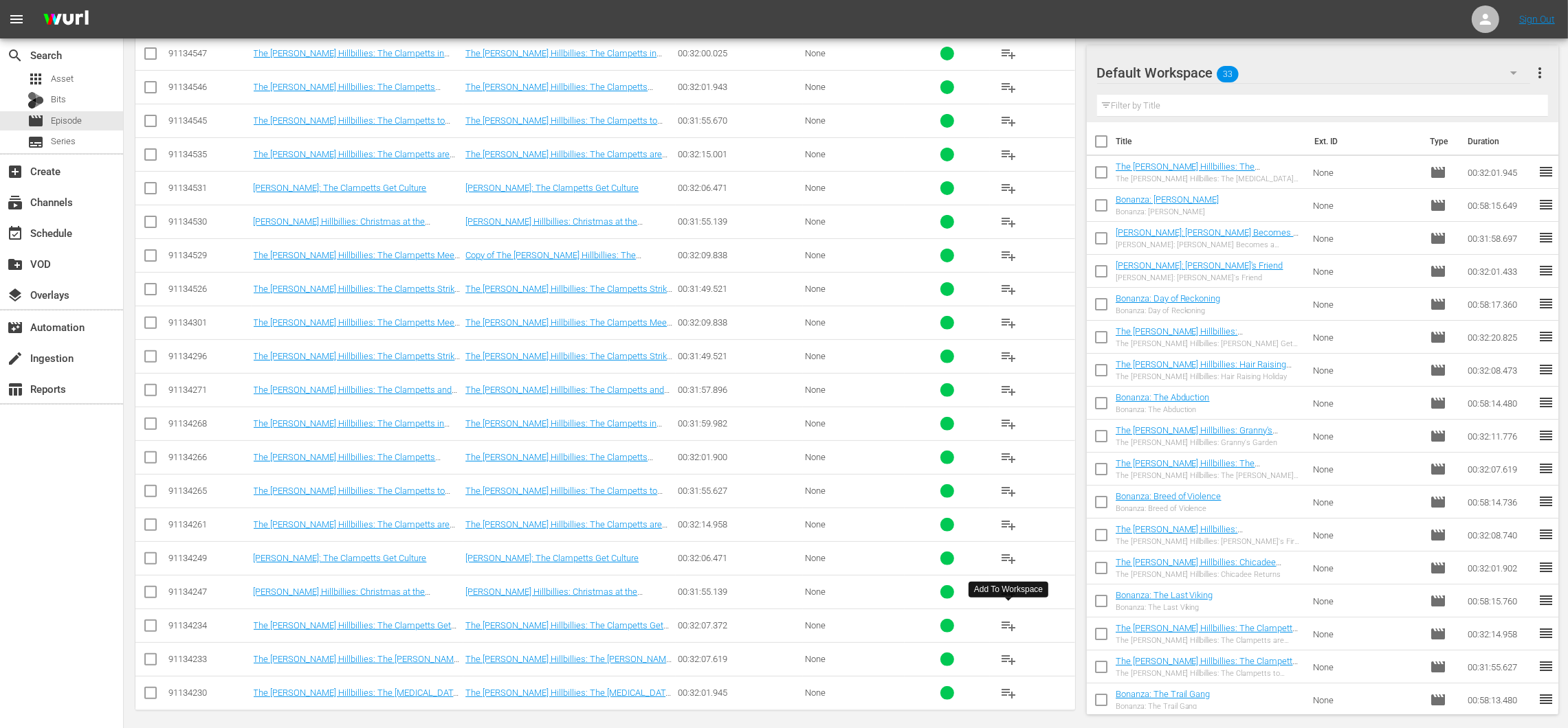
click at [1003, 620] on span "playlist_add" at bounding box center [1008, 626] width 17 height 17
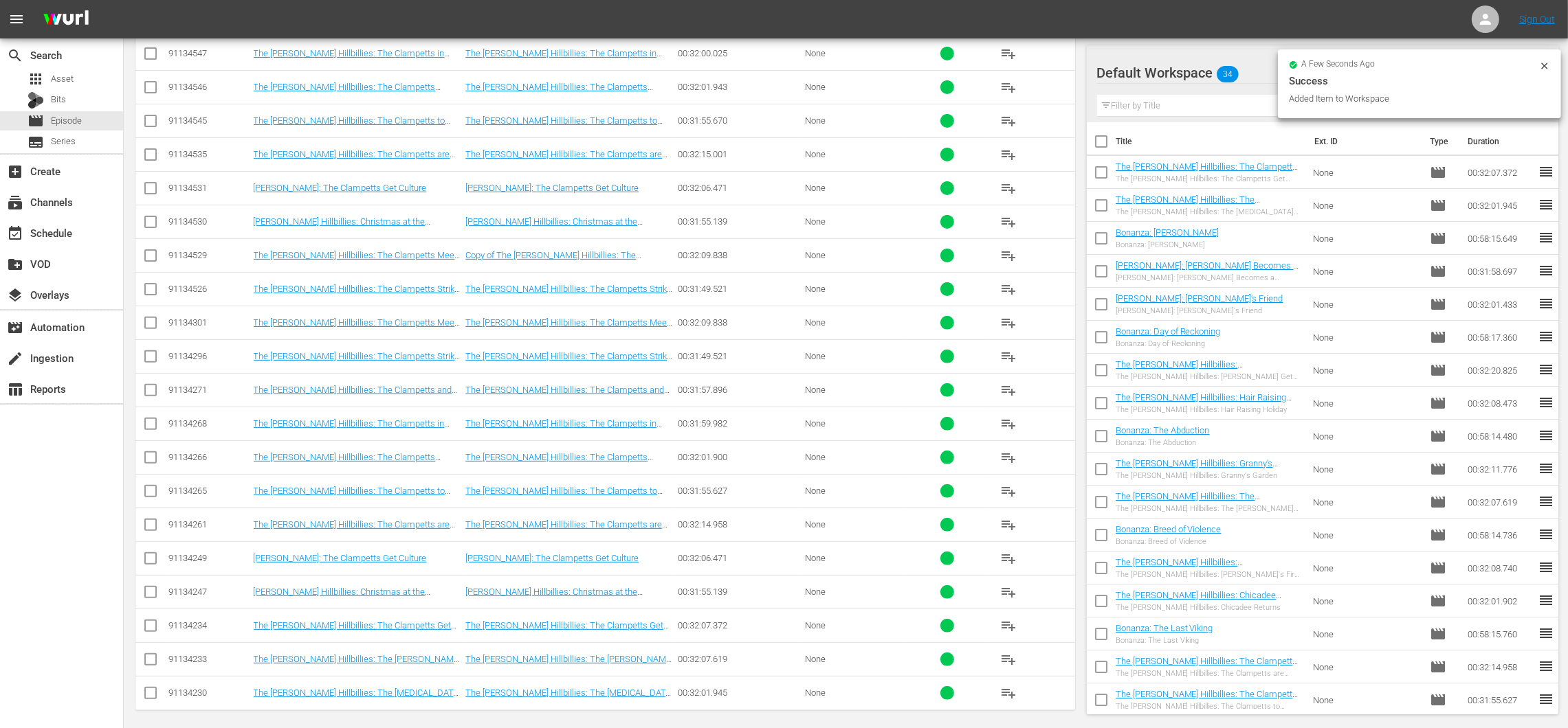
scroll to position [0, 0]
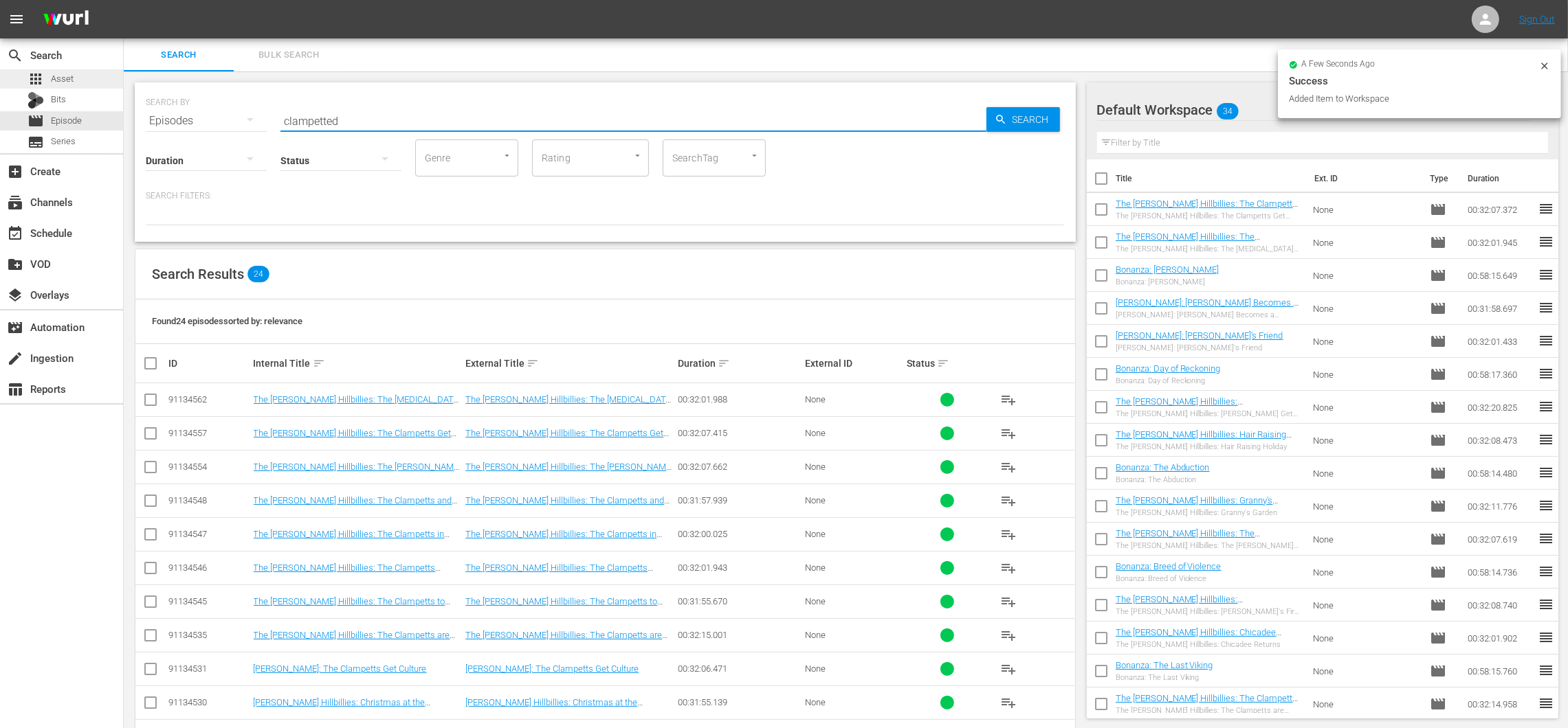
drag, startPoint x: 395, startPoint y: 115, endPoint x: 111, endPoint y: 83, distance: 285.8
click at [124, 0] on div "search Search apps Asset Bits movie Episode subtitles Series add_box Create sub…" at bounding box center [846, 0] width 1444 height 0
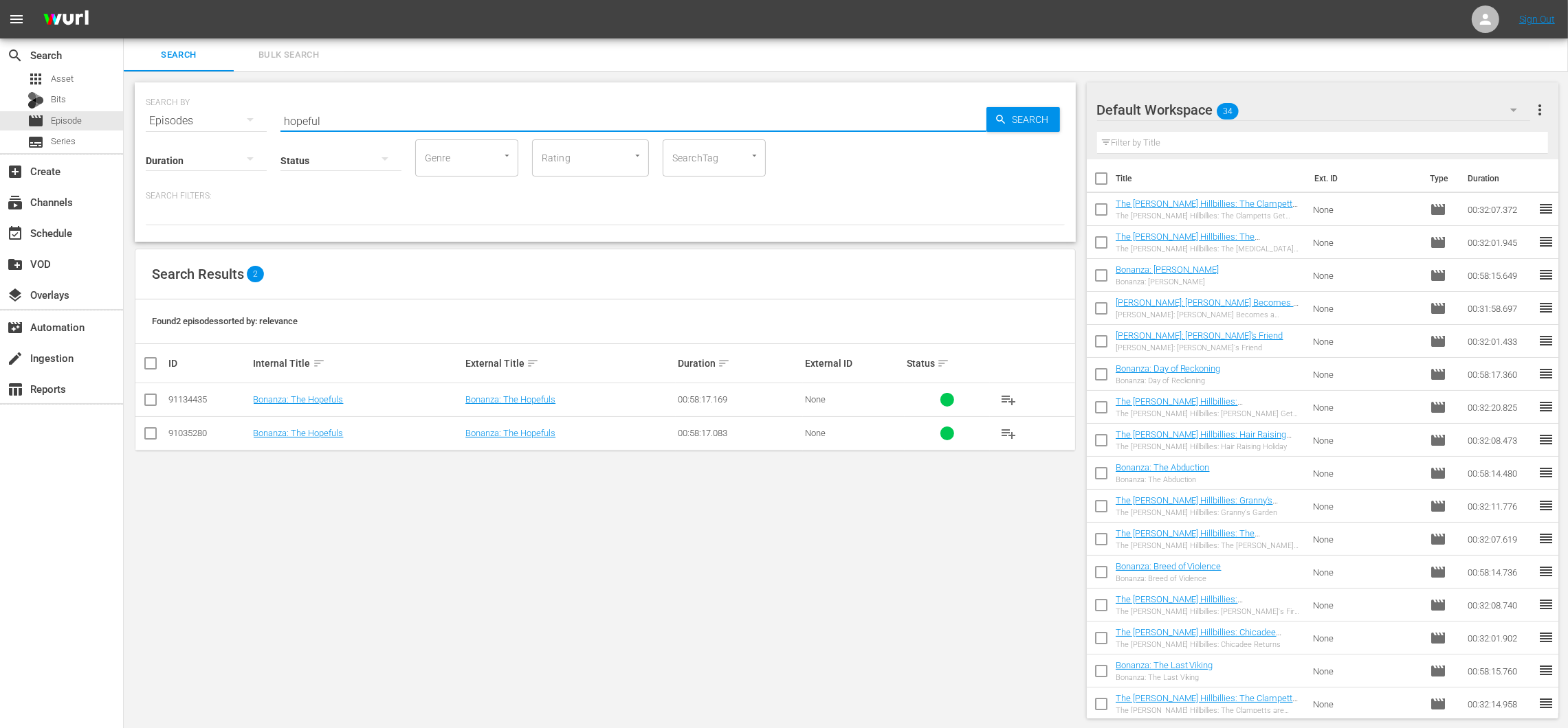
click at [1004, 430] on span "playlist_add" at bounding box center [1008, 433] width 17 height 17
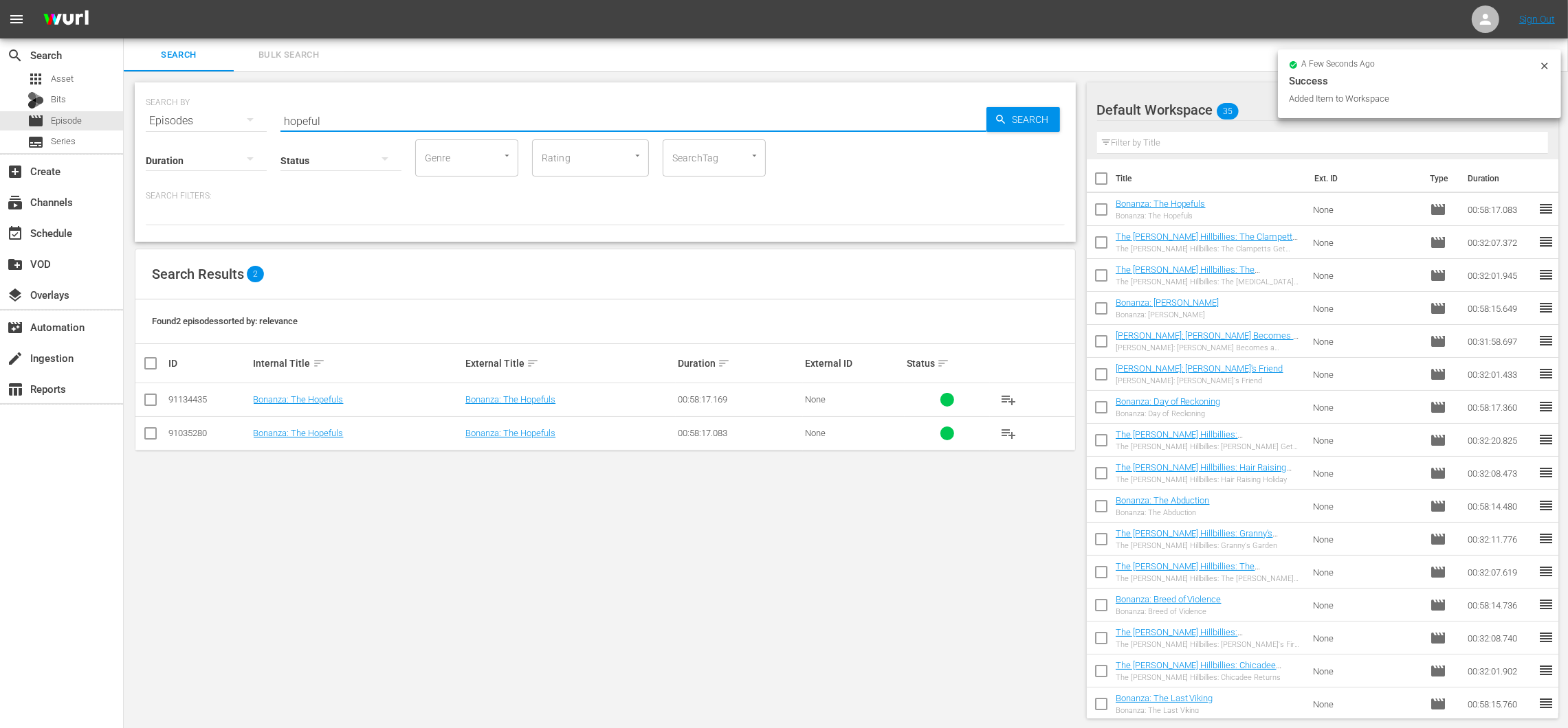
drag, startPoint x: 367, startPoint y: 115, endPoint x: 217, endPoint y: 97, distance: 151.1
click at [211, 97] on div "SEARCH BY Search By Episodes Search ID, Title, Description, Keywords, or Catego…" at bounding box center [605, 112] width 919 height 50
type input "m"
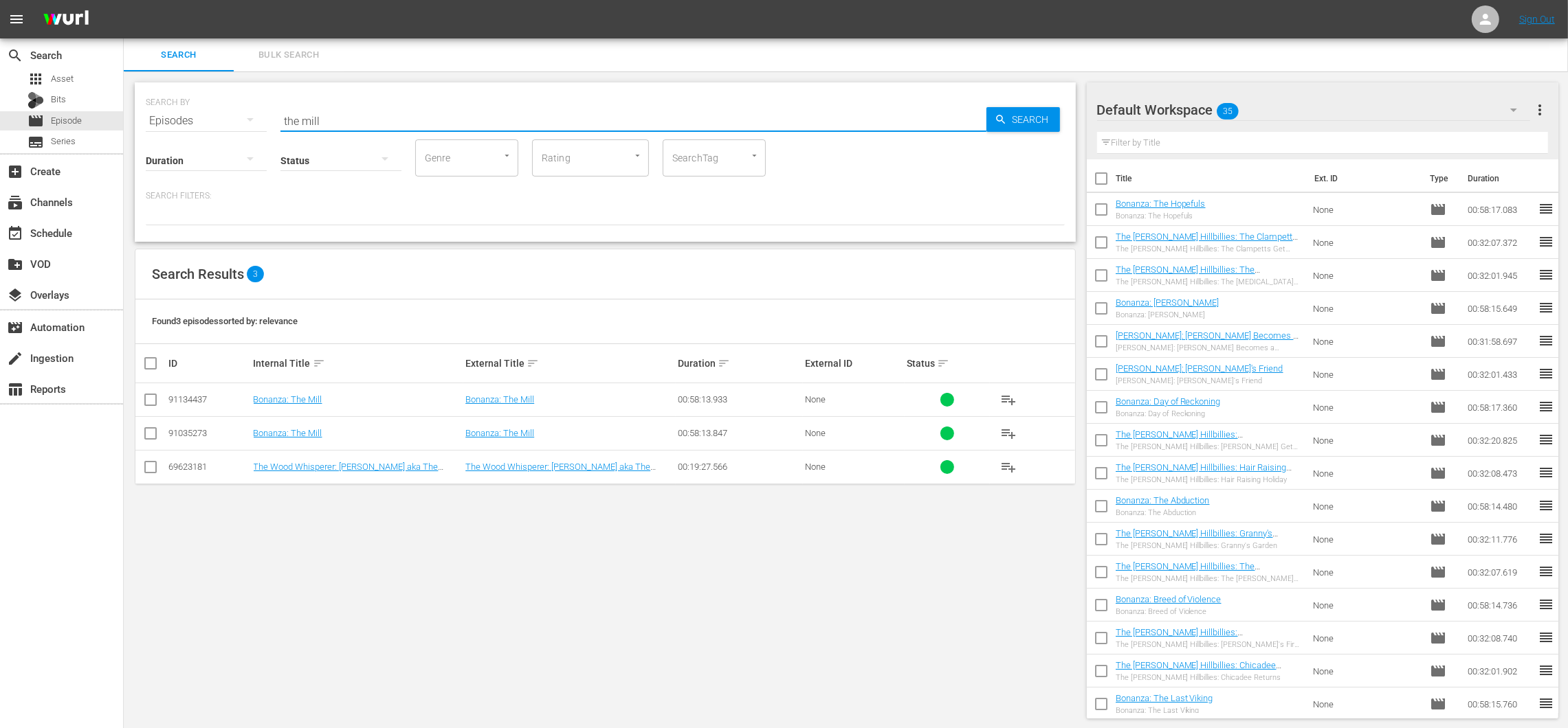
click at [335, 433] on div "Bonanza: The Mill" at bounding box center [358, 433] width 209 height 10
click at [1013, 431] on span "playlist_add" at bounding box center [1008, 433] width 17 height 17
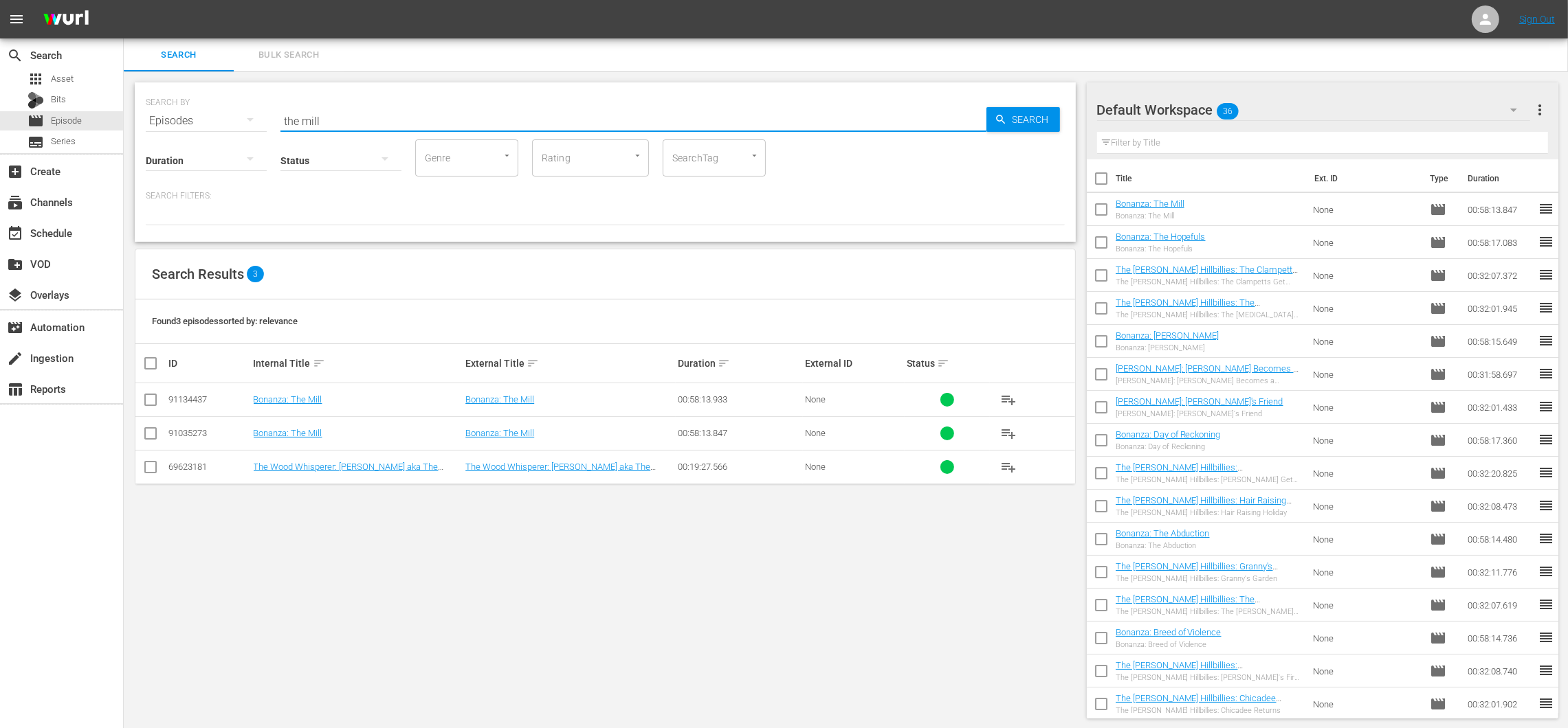
drag, startPoint x: 391, startPoint y: 121, endPoint x: 235, endPoint y: 108, distance: 156.5
click at [235, 109] on div "SEARCH BY Search By Episodes Search ID, Title, Description, Keywords, or Catego…" at bounding box center [605, 112] width 919 height 50
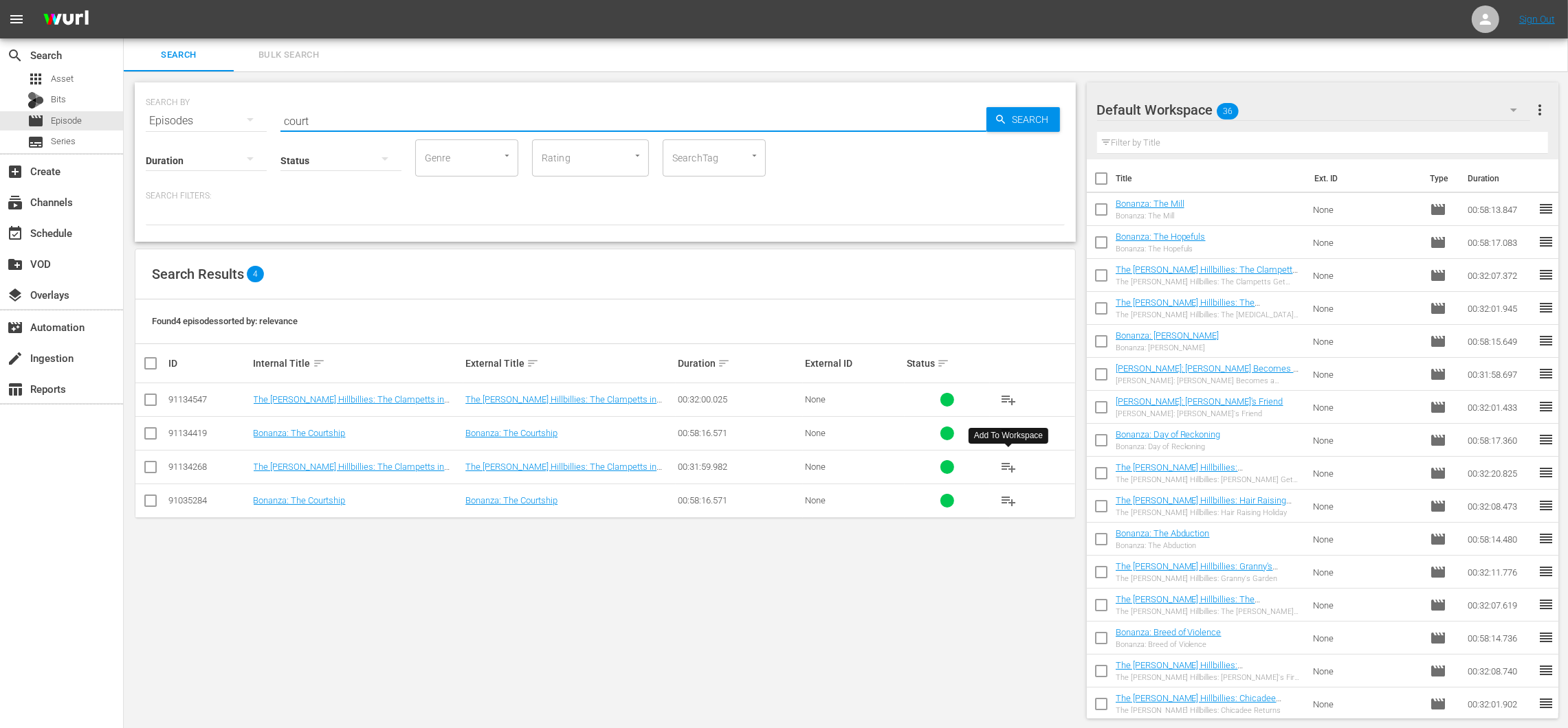
click at [1015, 466] on span "playlist_add" at bounding box center [1008, 467] width 17 height 17
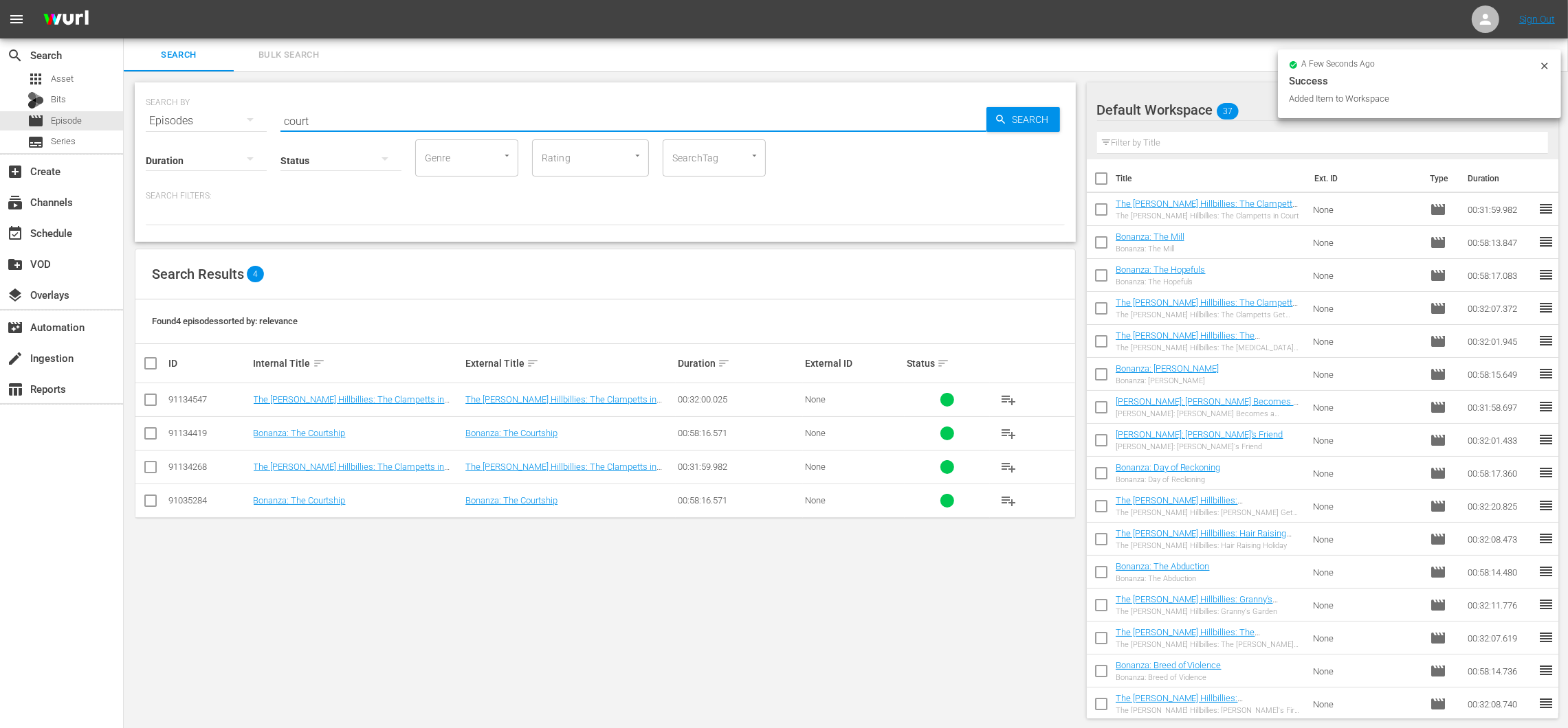
drag, startPoint x: 381, startPoint y: 124, endPoint x: 264, endPoint y: 115, distance: 117.3
click at [264, 115] on div "SEARCH BY Search By Episodes Search ID, Title, Description, Keywords, or Catego…" at bounding box center [605, 112] width 919 height 50
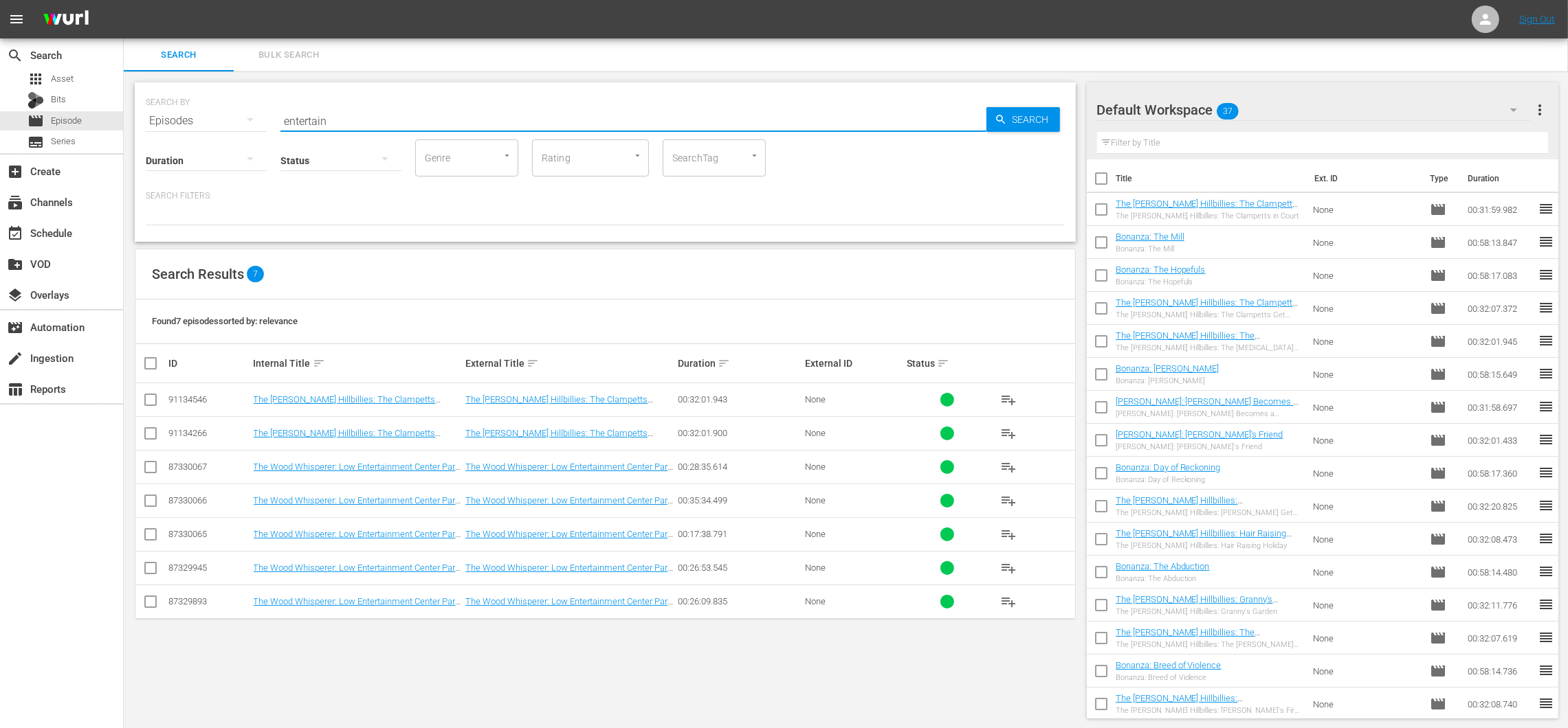
click at [445, 299] on div "Found 7 episodes sorted by: relevance" at bounding box center [605, 322] width 940 height 45
click at [1008, 434] on span "playlist_add" at bounding box center [1008, 433] width 17 height 17
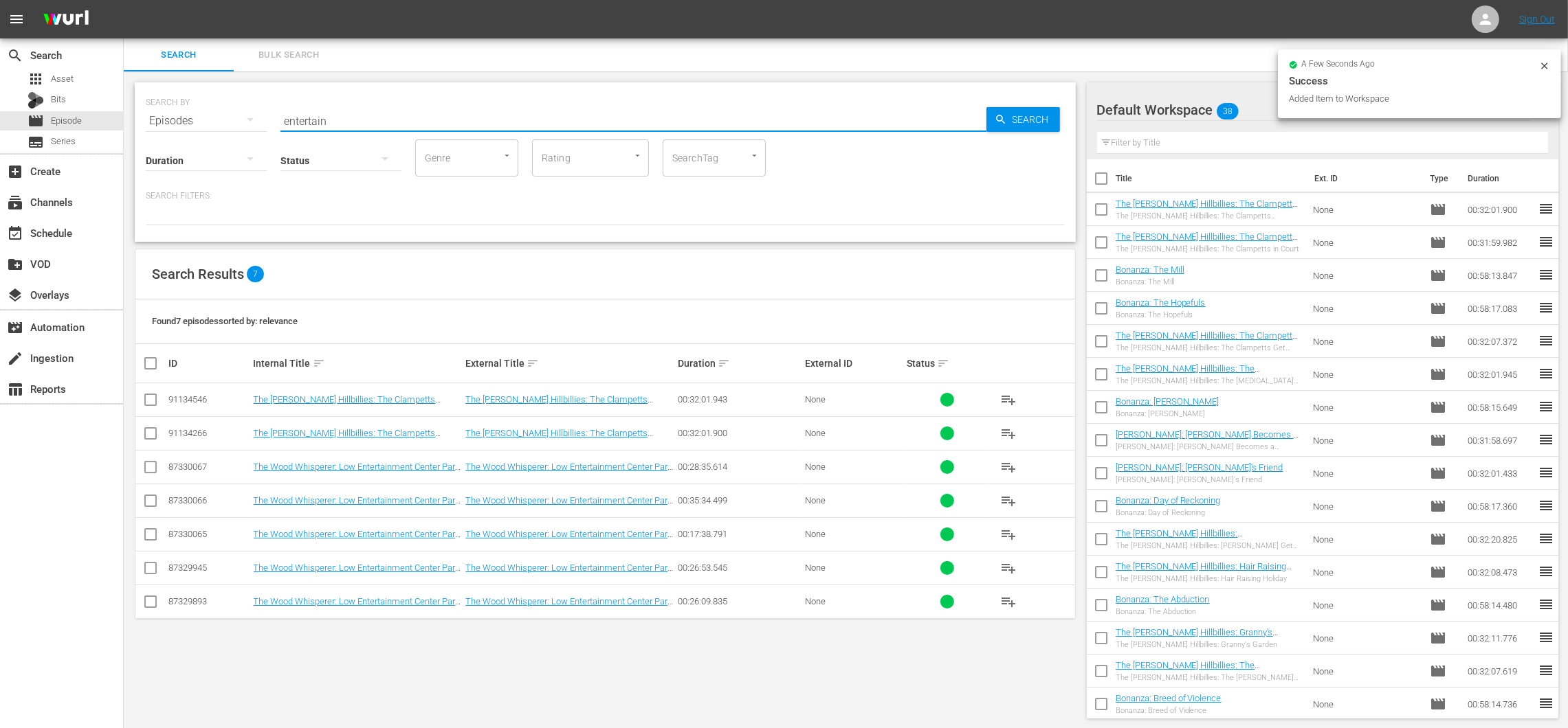
drag, startPoint x: 349, startPoint y: 121, endPoint x: 231, endPoint y: 92, distance: 121.5
click at [231, 92] on div "SEARCH BY Search By Episodes Search ID, Title, Description, Keywords, or Catego…" at bounding box center [605, 112] width 919 height 50
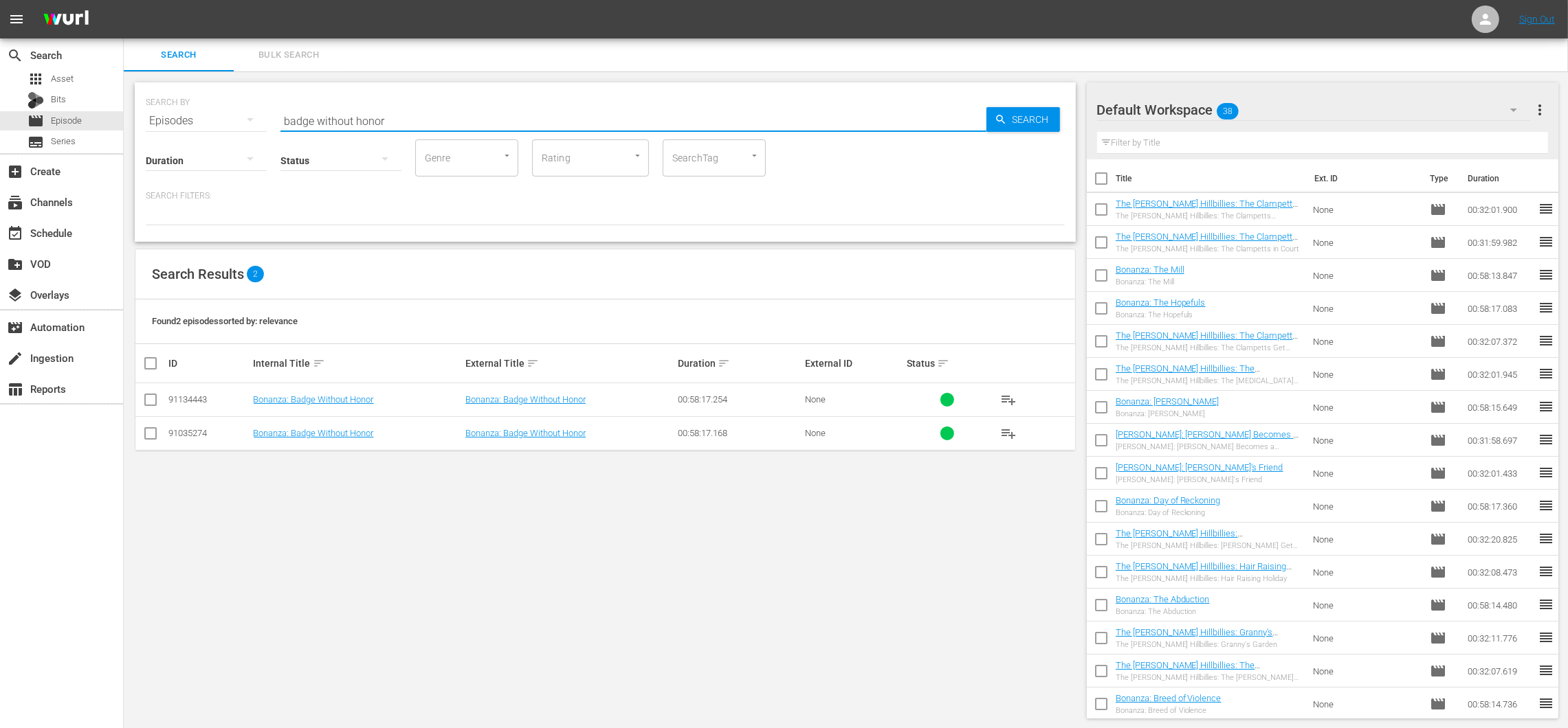
click at [327, 470] on div "SEARCH BY Search By Episodes Search ID, Title, Description, Keywords, or Catego…" at bounding box center [605, 401] width 963 height 658
click at [1007, 434] on span "playlist_add" at bounding box center [1008, 433] width 17 height 17
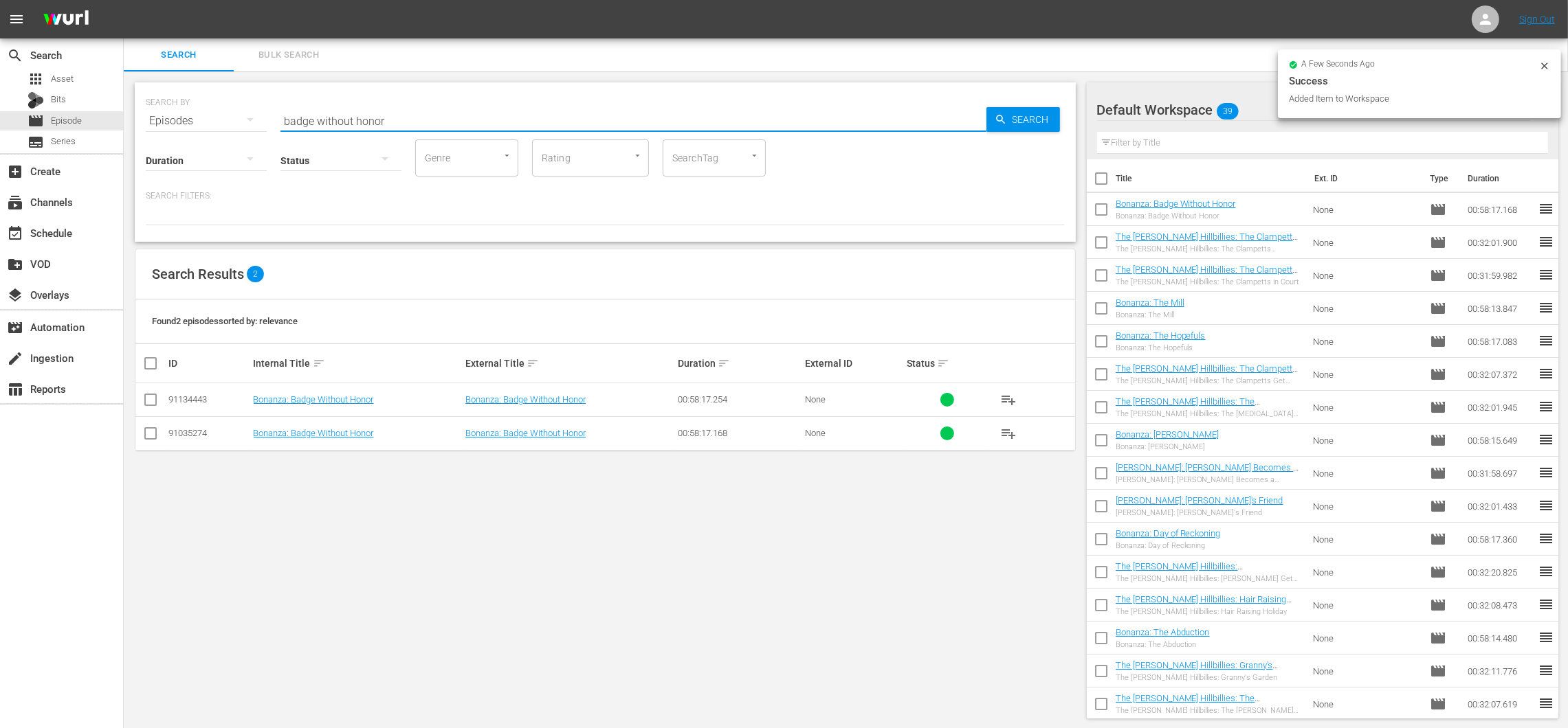
drag, startPoint x: 381, startPoint y: 117, endPoint x: 244, endPoint y: 106, distance: 137.4
click at [243, 106] on div "SEARCH BY Search By Episodes Search ID, Title, Description, Keywords, or Catego…" at bounding box center [605, 112] width 919 height 50
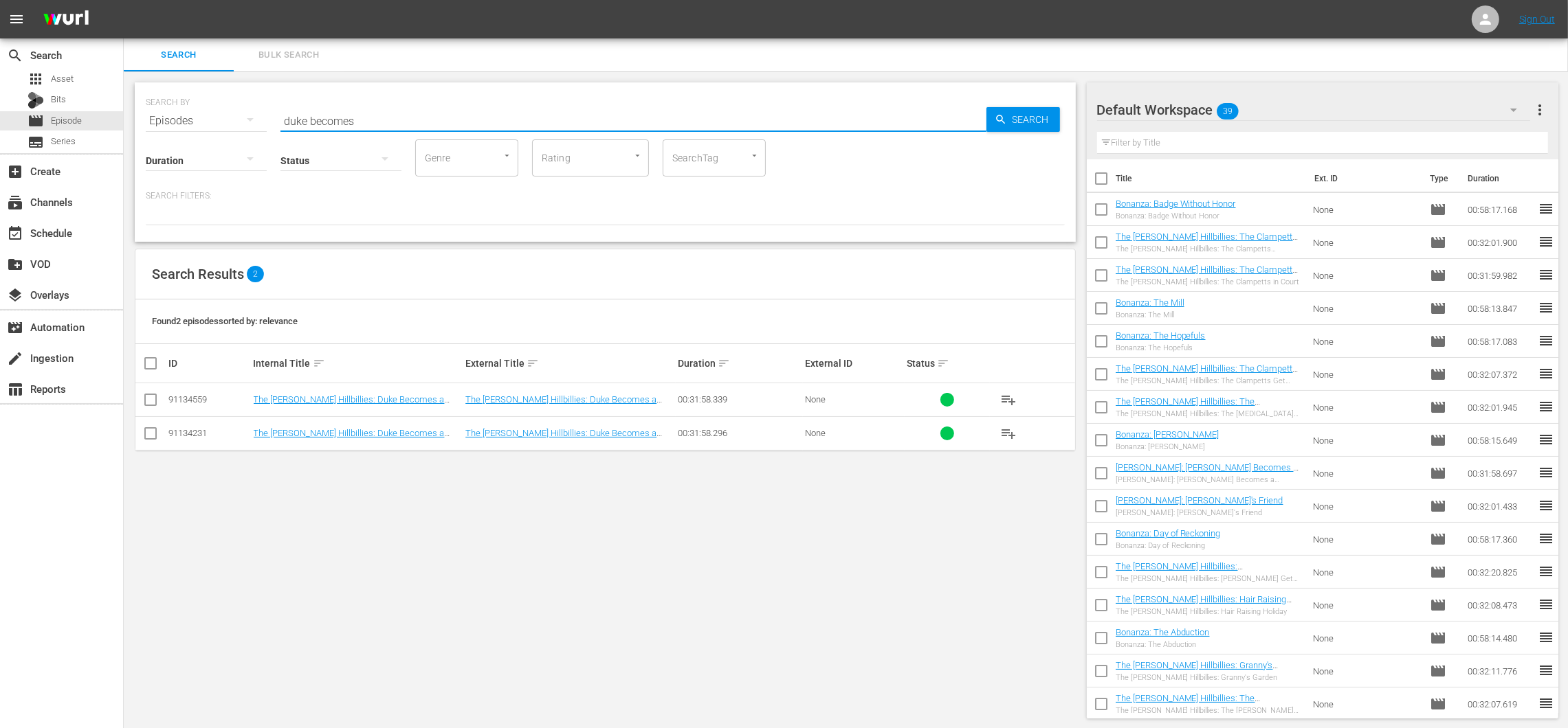
click at [1018, 429] on button "playlist_add" at bounding box center [1009, 433] width 33 height 33
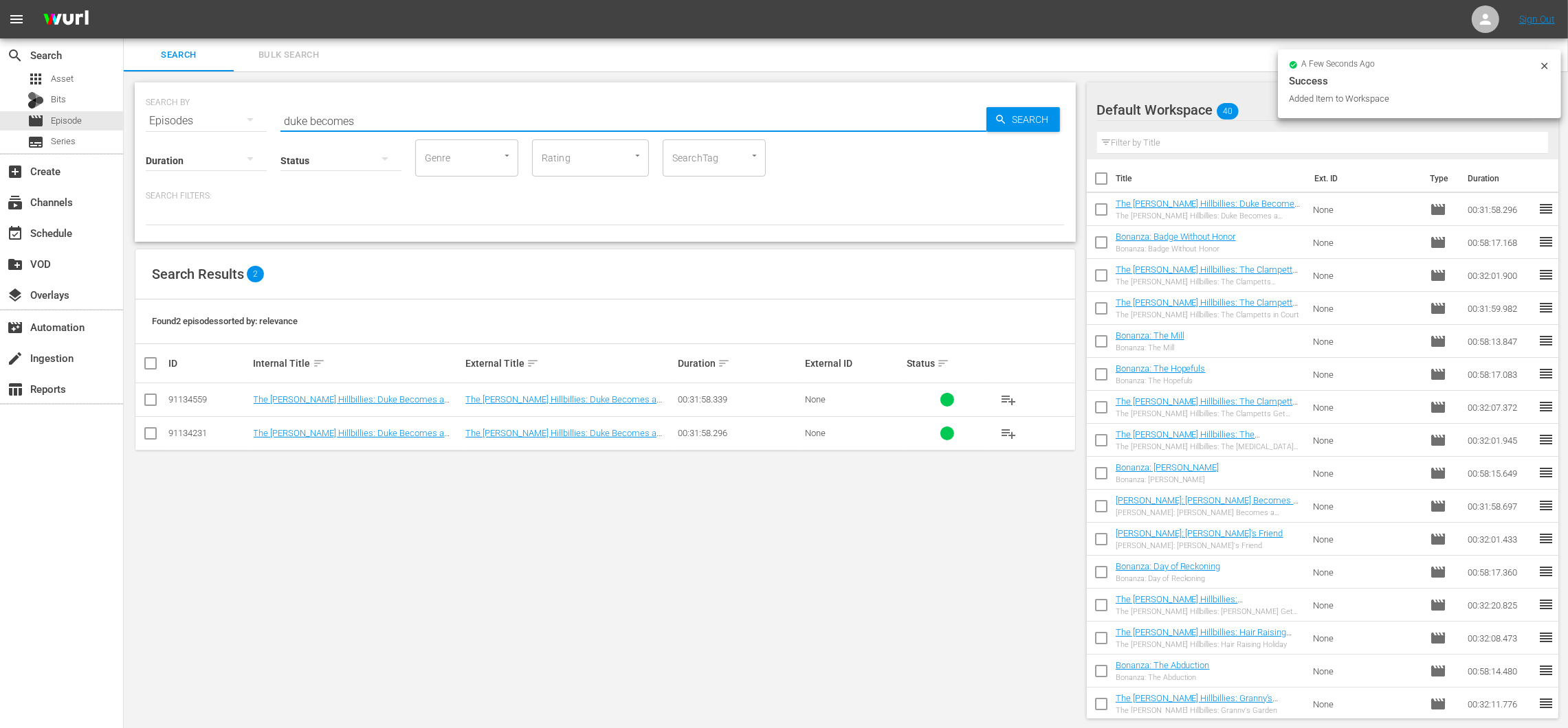
drag, startPoint x: 383, startPoint y: 120, endPoint x: 217, endPoint y: 90, distance: 168.7
click at [217, 90] on div "SEARCH BY Search By Episodes Search ID, Title, Description, Keywords, or Catego…" at bounding box center [605, 112] width 919 height 50
click at [1008, 433] on span "playlist_add" at bounding box center [1008, 433] width 17 height 17
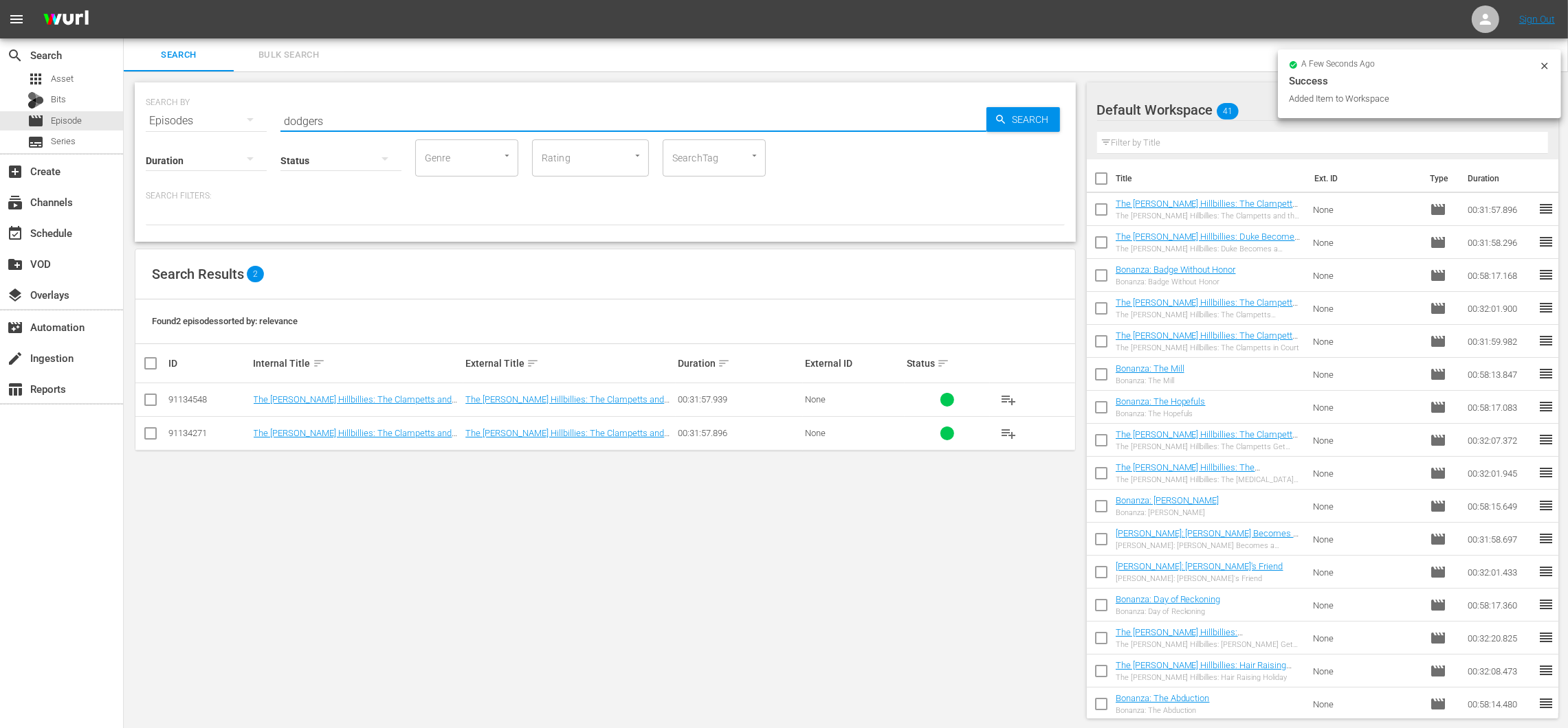
drag, startPoint x: 372, startPoint y: 123, endPoint x: 254, endPoint y: 107, distance: 119.1
click at [254, 107] on div "SEARCH BY Search By Episodes Search ID, Title, Description, Keywords, or Catego…" at bounding box center [605, 112] width 919 height 50
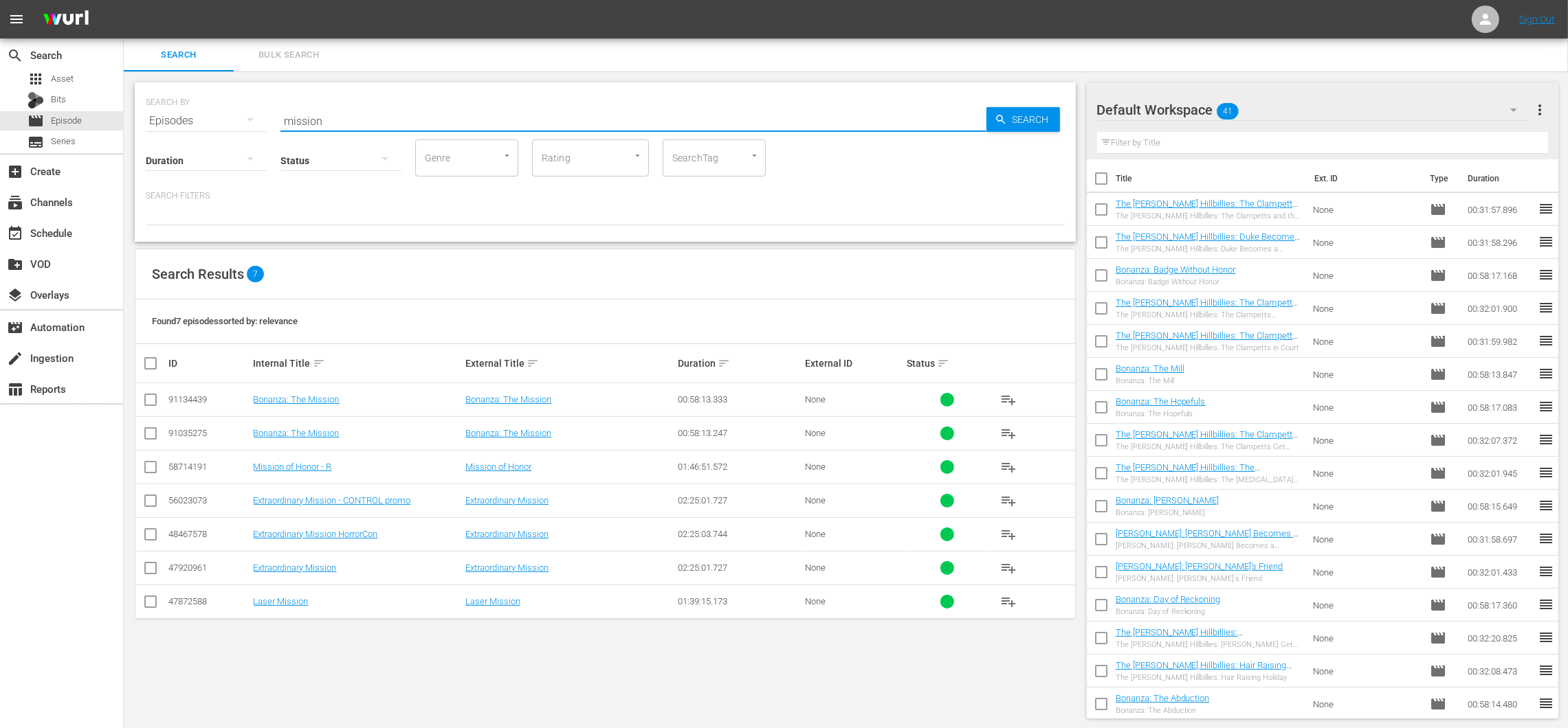
click at [1015, 426] on span "playlist_add" at bounding box center [1008, 433] width 17 height 17
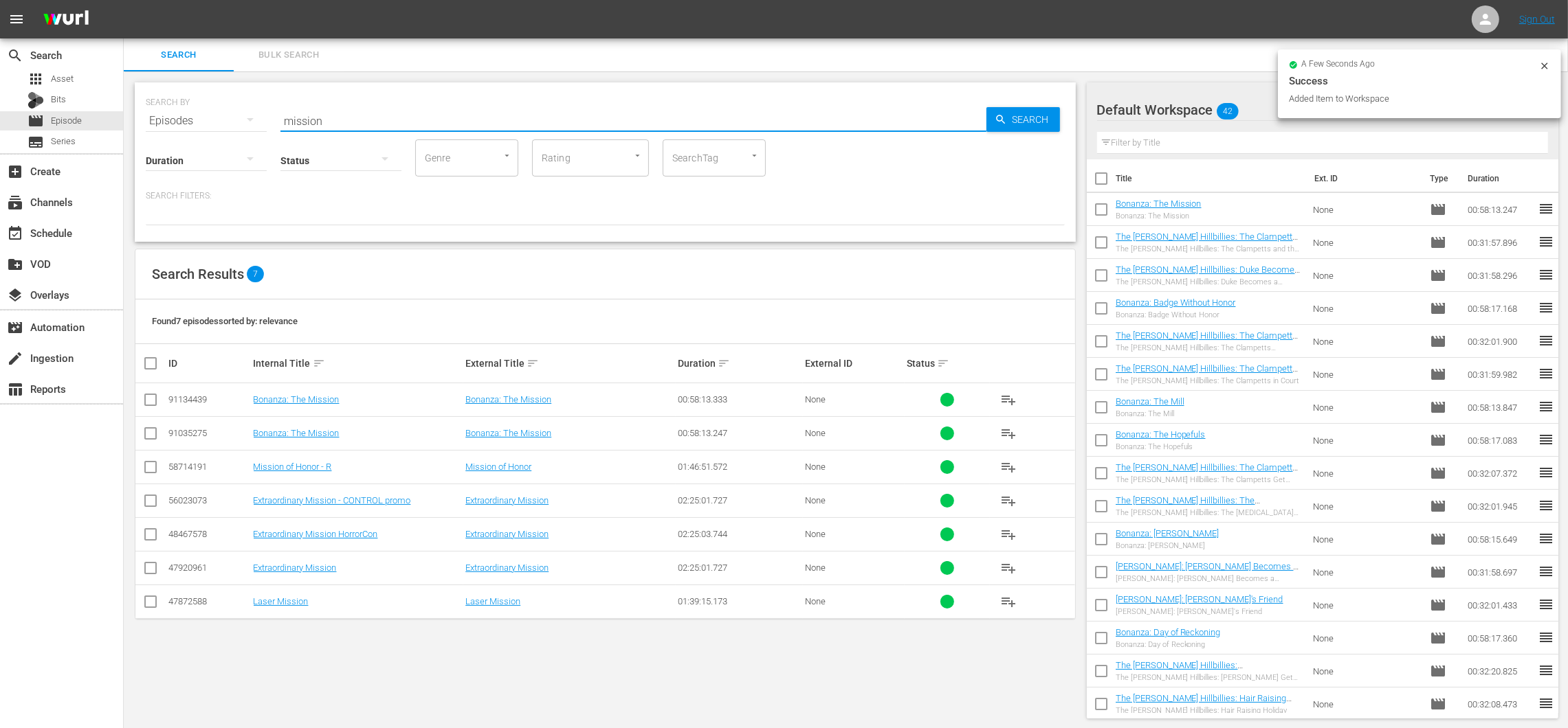
drag, startPoint x: 344, startPoint y: 119, endPoint x: 236, endPoint y: 106, distance: 108.8
click at [236, 106] on div "SEARCH BY Search By Episodes Search ID, Title, Description, Keywords, or Catego…" at bounding box center [605, 112] width 919 height 50
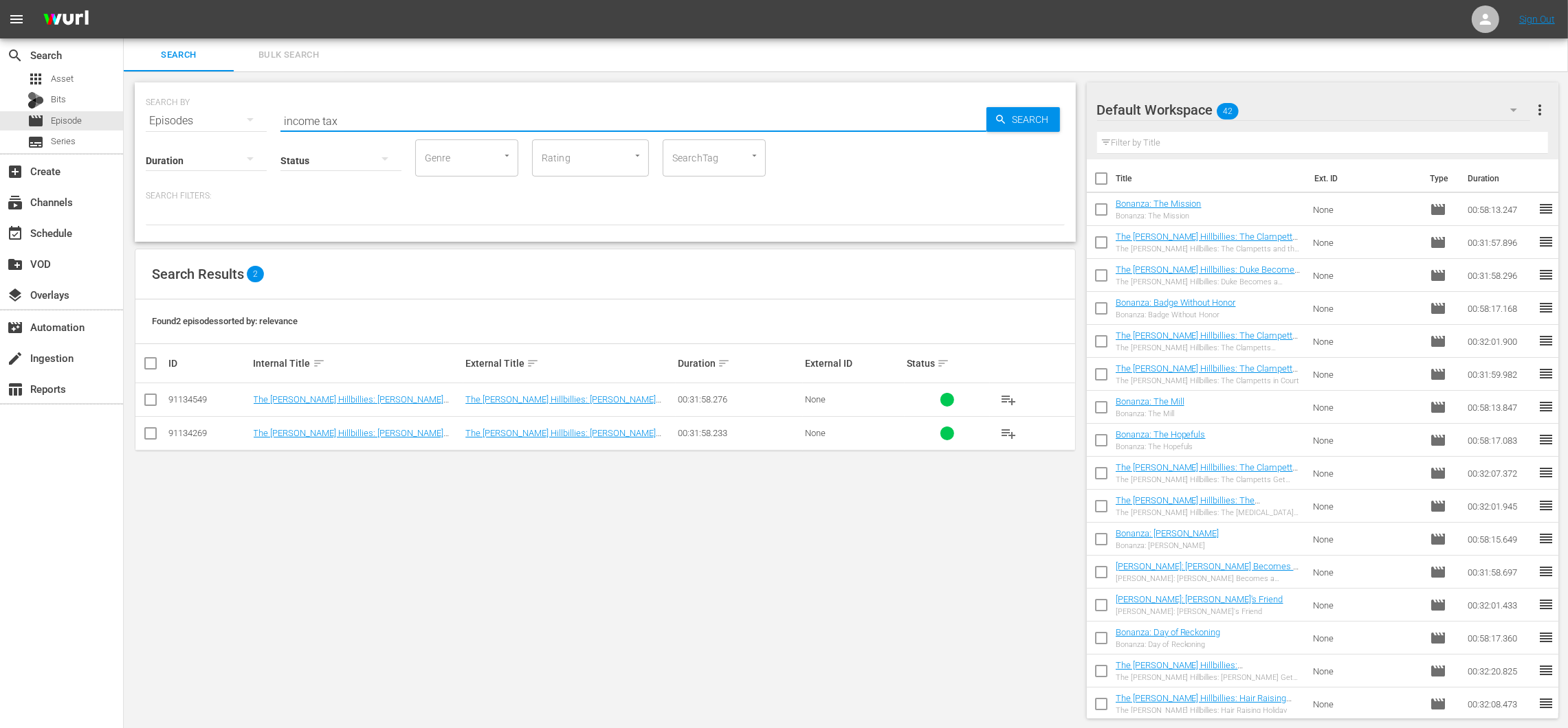
click at [997, 429] on button "playlist_add" at bounding box center [1009, 433] width 33 height 33
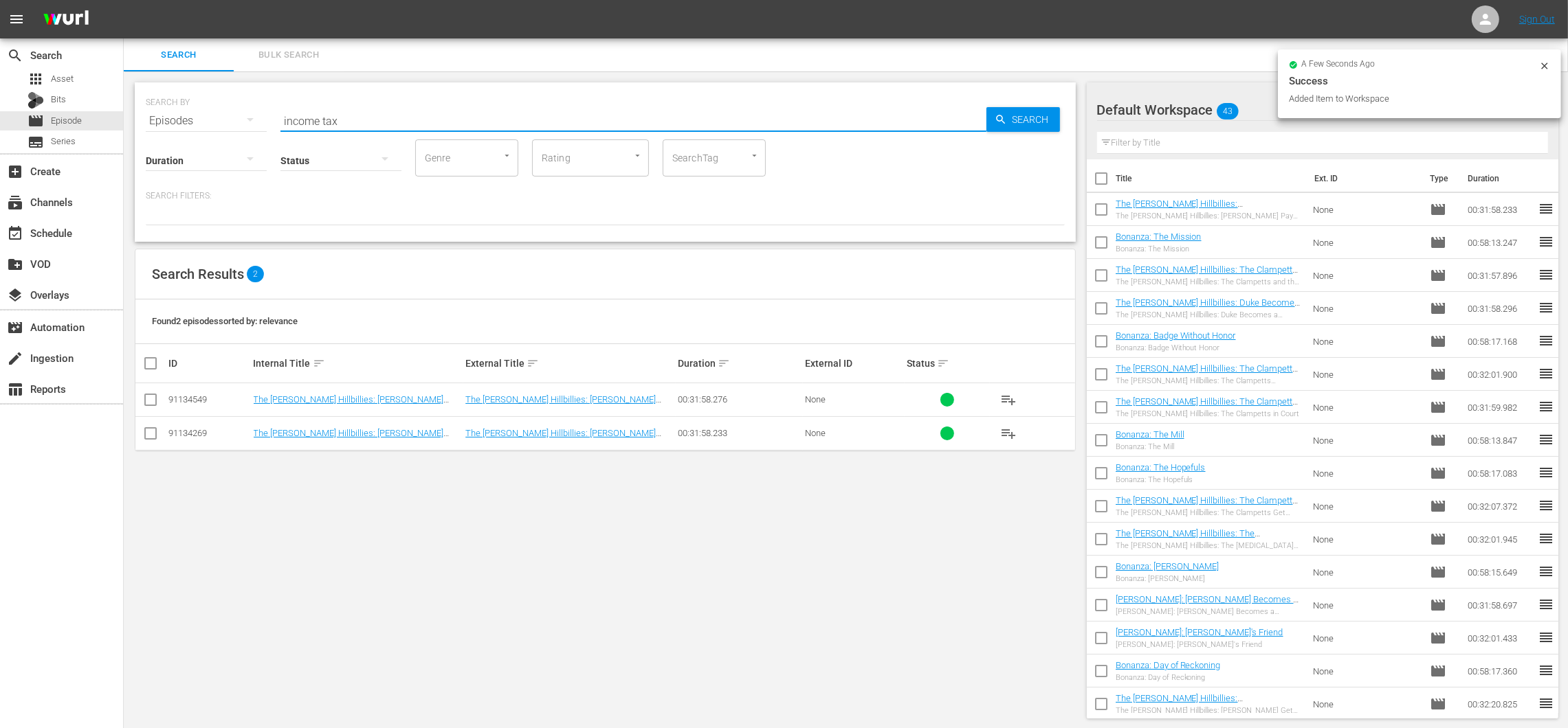
drag, startPoint x: 356, startPoint y: 116, endPoint x: 219, endPoint y: 100, distance: 137.9
click at [219, 100] on div "SEARCH BY Search By Episodes Search ID, Title, Description, Keywords, or Catego…" at bounding box center [605, 112] width 919 height 50
drag, startPoint x: 445, startPoint y: 486, endPoint x: 394, endPoint y: 441, distance: 68.0
click at [445, 486] on div "SEARCH BY Search By Episodes Search ID, Title, Description, Keywords, or Catego…" at bounding box center [605, 401] width 963 height 658
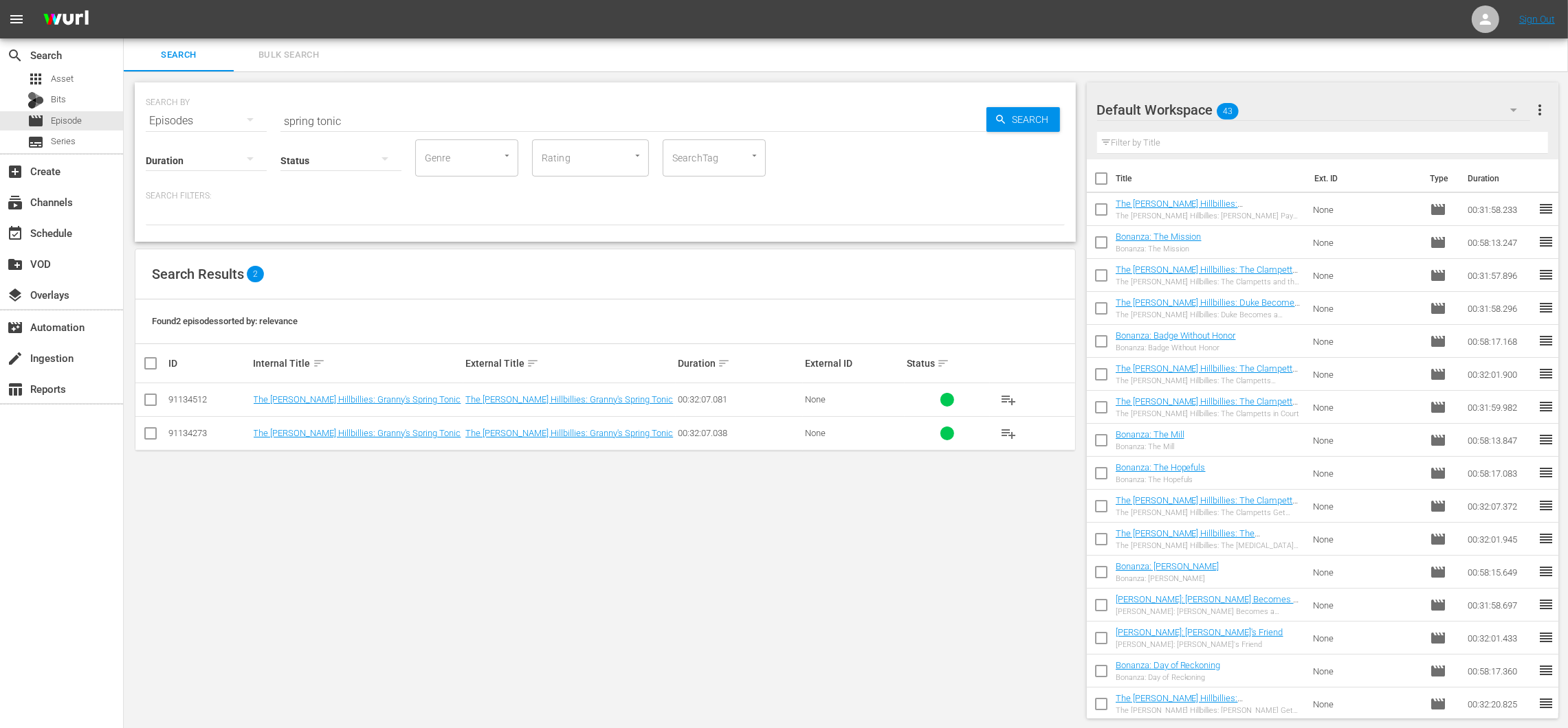
click at [1012, 429] on span "playlist_add" at bounding box center [1008, 433] width 17 height 17
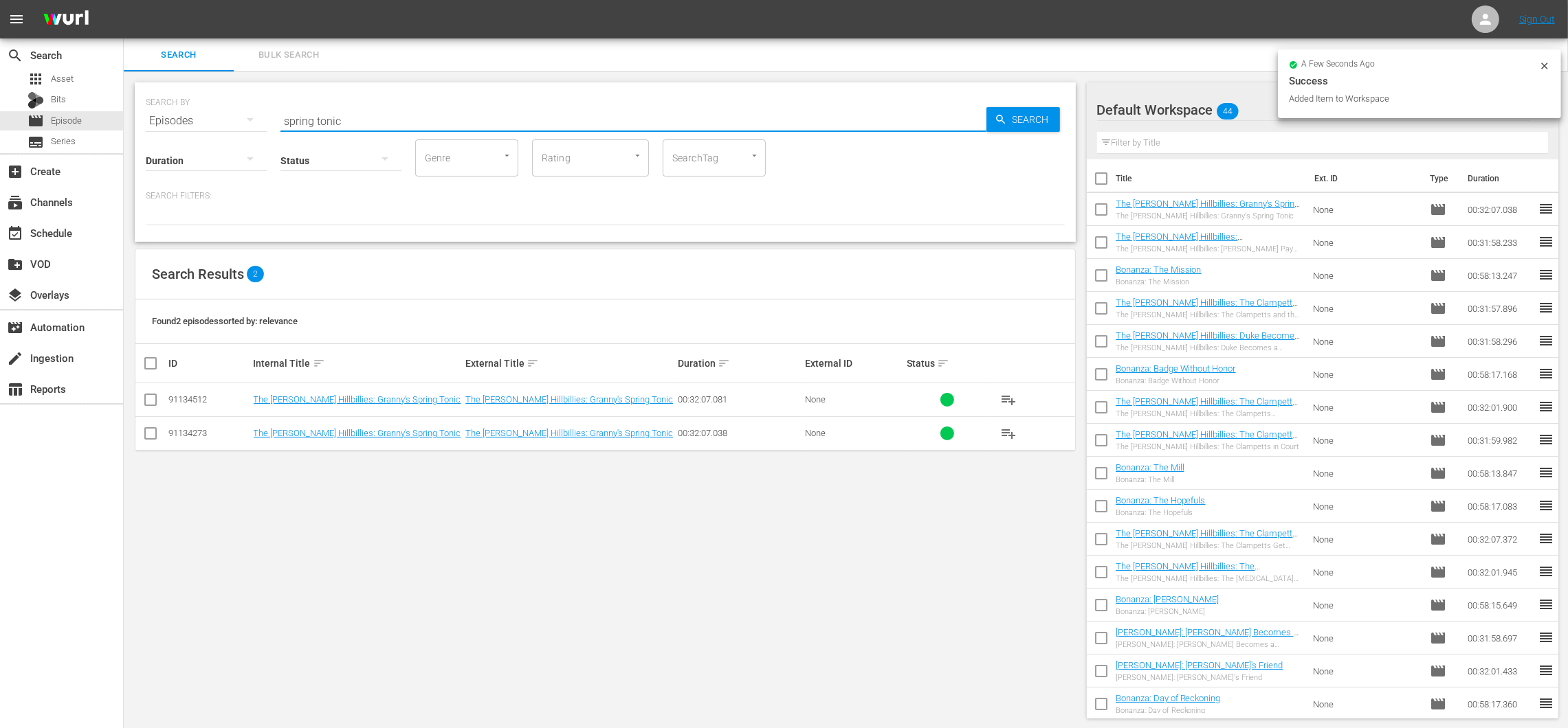
drag, startPoint x: 365, startPoint y: 117, endPoint x: 249, endPoint y: 99, distance: 117.4
click at [249, 99] on div "SEARCH BY Search By Episodes Search ID, Title, Description, Keywords, or Catego…" at bounding box center [605, 112] width 919 height 50
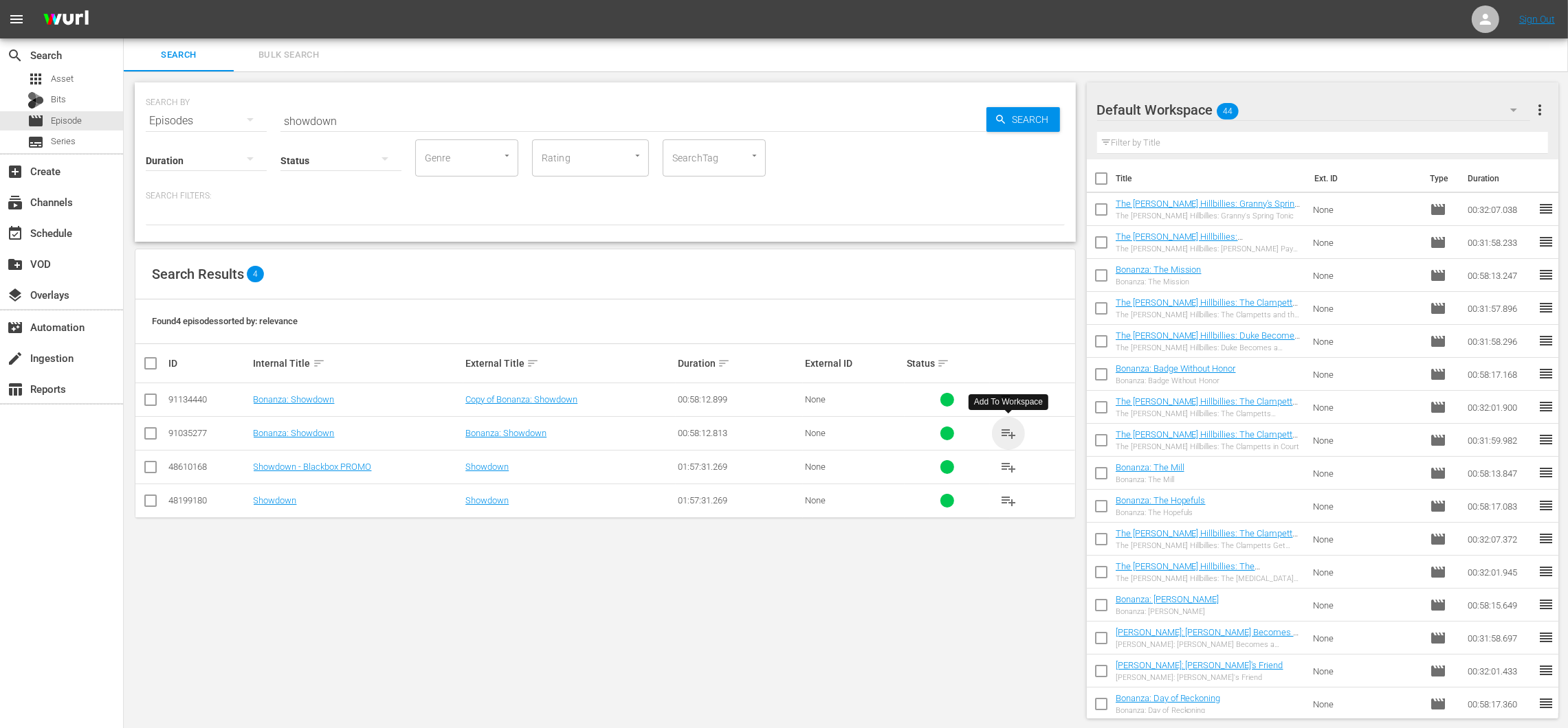
click at [1009, 426] on span "playlist_add" at bounding box center [1008, 433] width 17 height 17
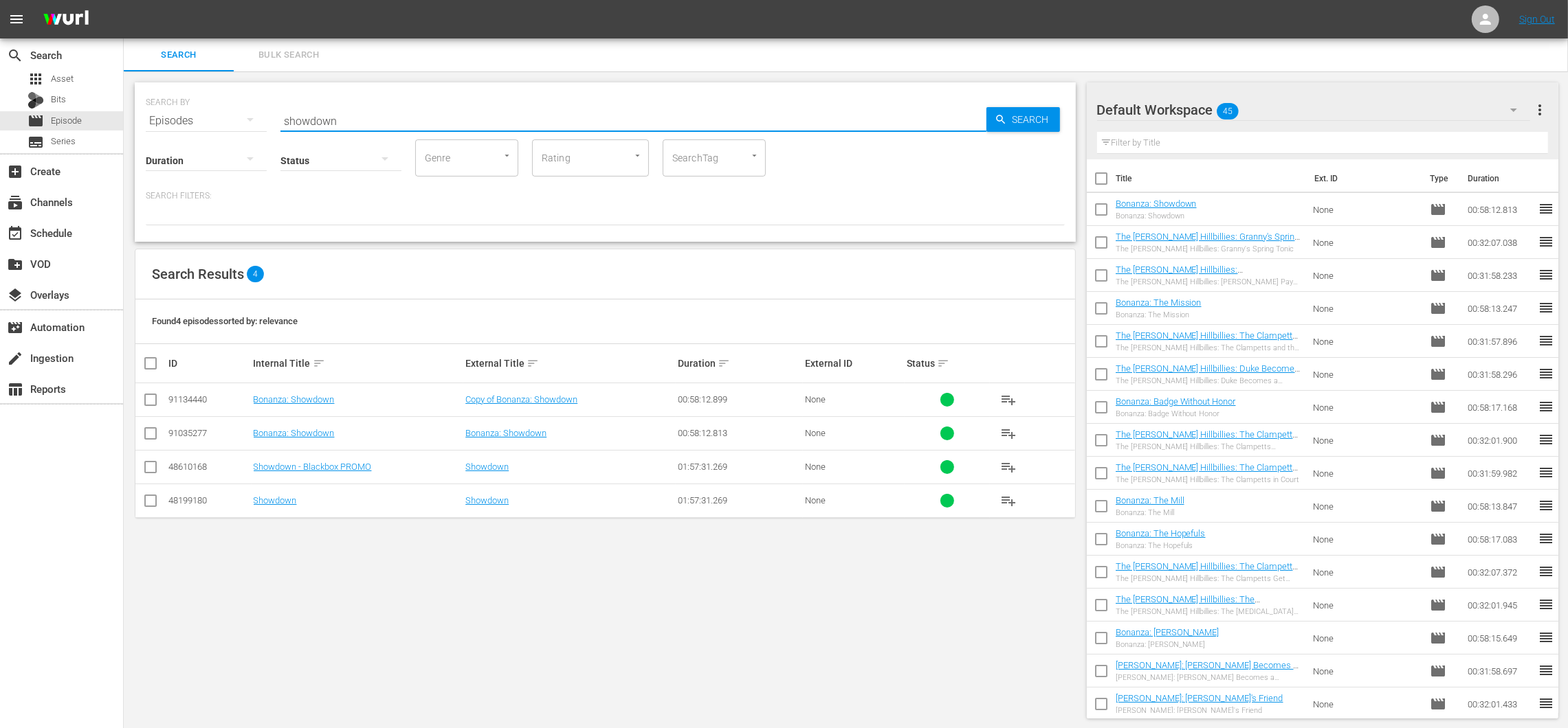
drag, startPoint x: 454, startPoint y: 119, endPoint x: 289, endPoint y: 83, distance: 168.9
click at [289, 83] on div "SEARCH BY Search By Episodes Search ID, Title, Description, Keywords, or Catego…" at bounding box center [605, 161] width 941 height 159
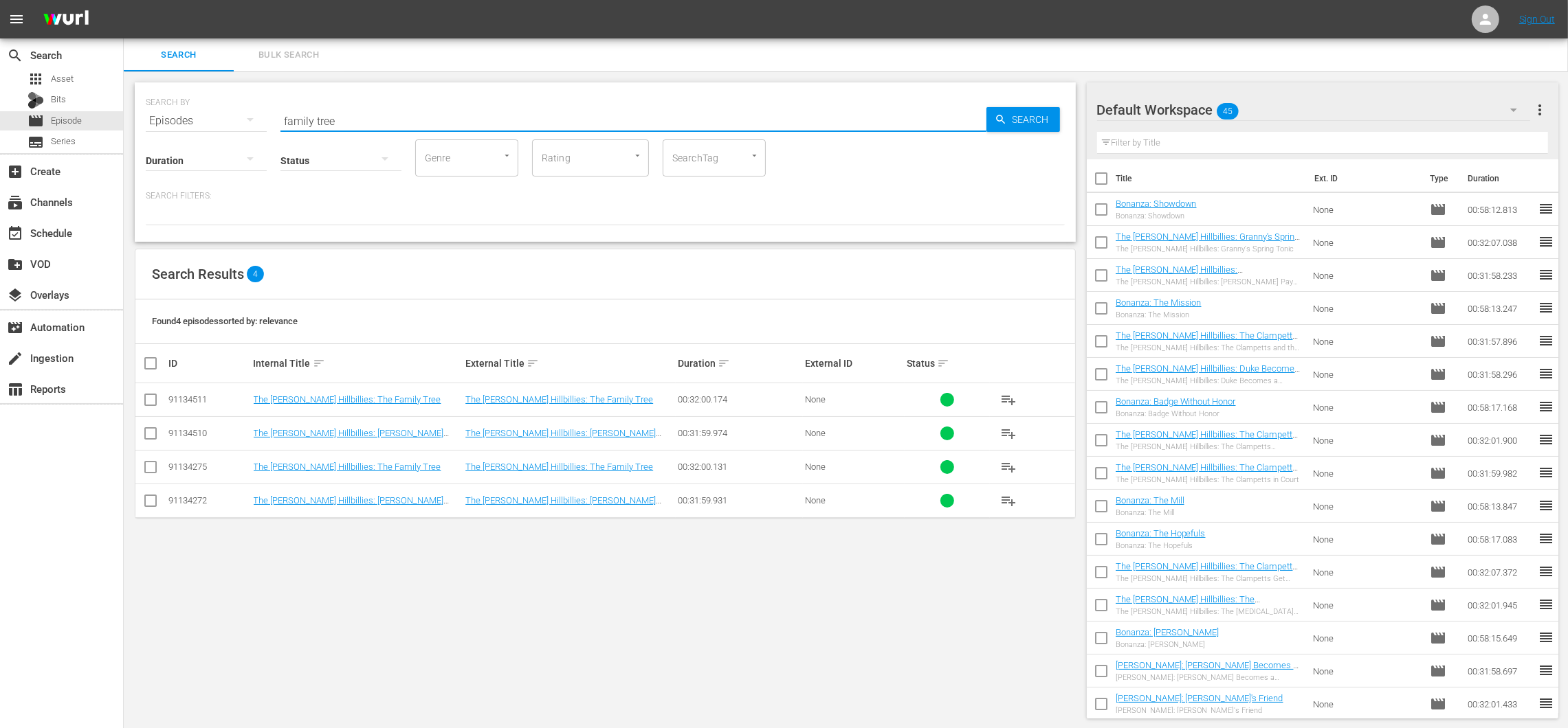
click at [420, 567] on div "SEARCH BY Search By Episodes Search ID, Title, Description, Keywords, or Catego…" at bounding box center [605, 401] width 963 height 658
click at [1003, 502] on span "playlist_add" at bounding box center [1008, 501] width 17 height 17
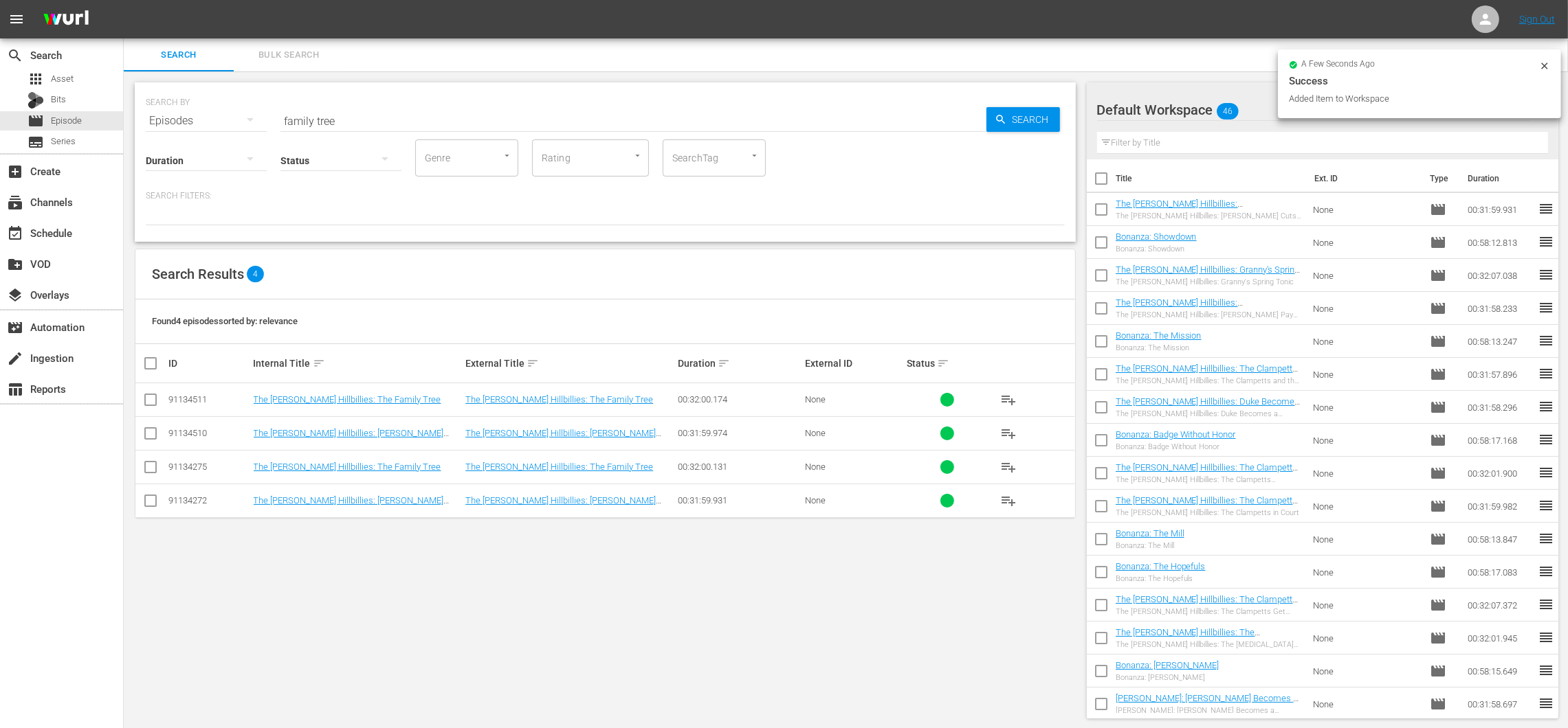
click at [1001, 466] on span "playlist_add" at bounding box center [1008, 467] width 17 height 17
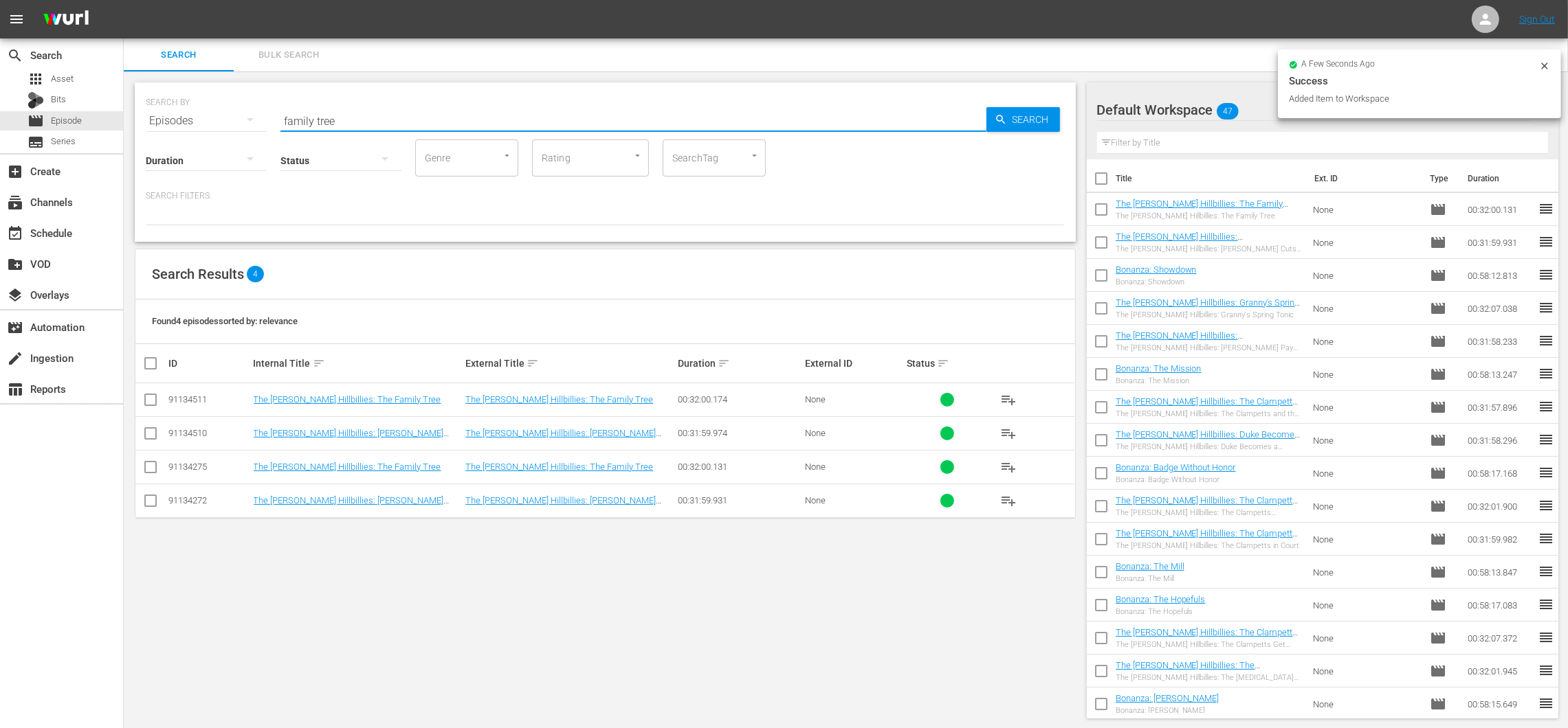
drag, startPoint x: 340, startPoint y: 117, endPoint x: 226, endPoint y: 87, distance: 117.9
click at [224, 86] on div "SEARCH BY Search By Episodes Search ID, Title, Description, Keywords, or Catego…" at bounding box center [605, 161] width 941 height 159
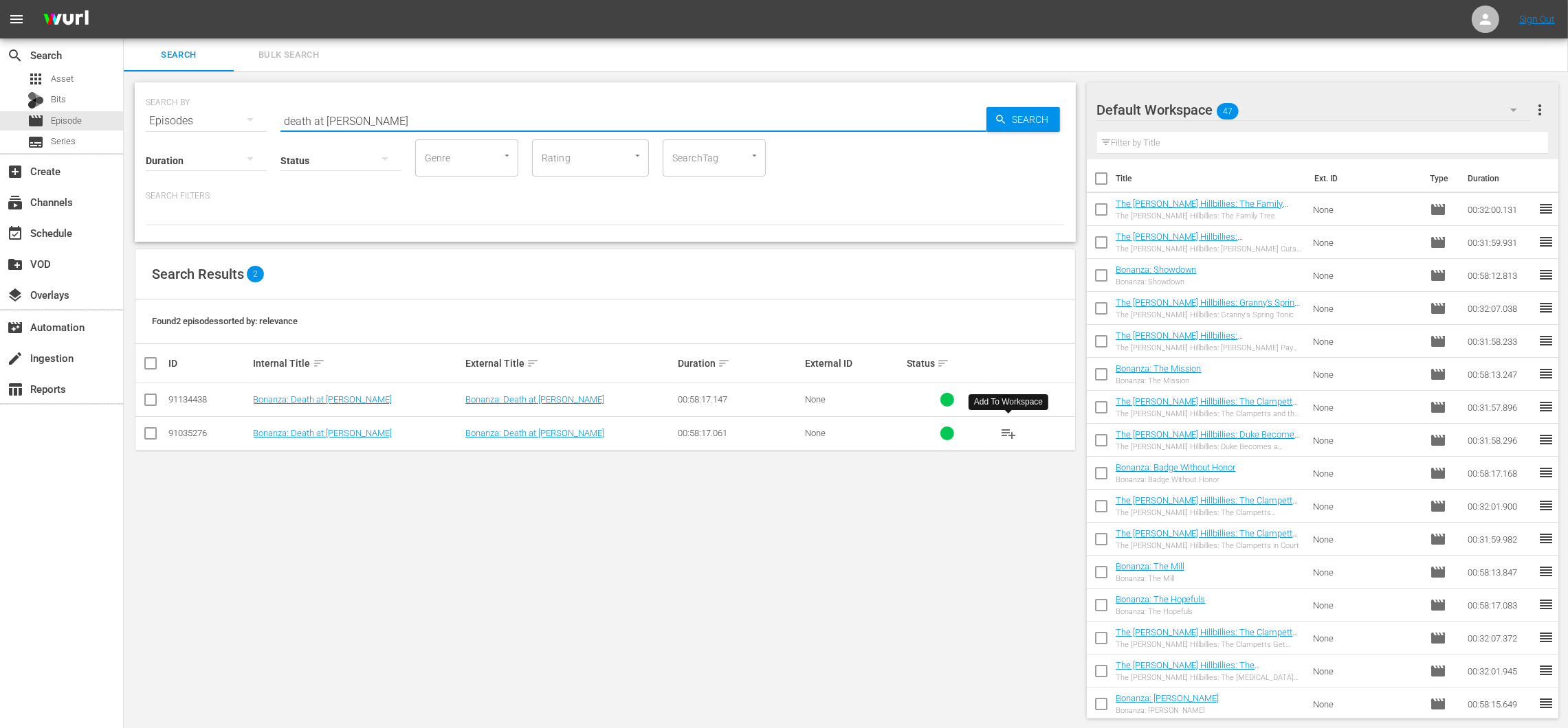
click at [1014, 430] on span "playlist_add" at bounding box center [1008, 433] width 17 height 17
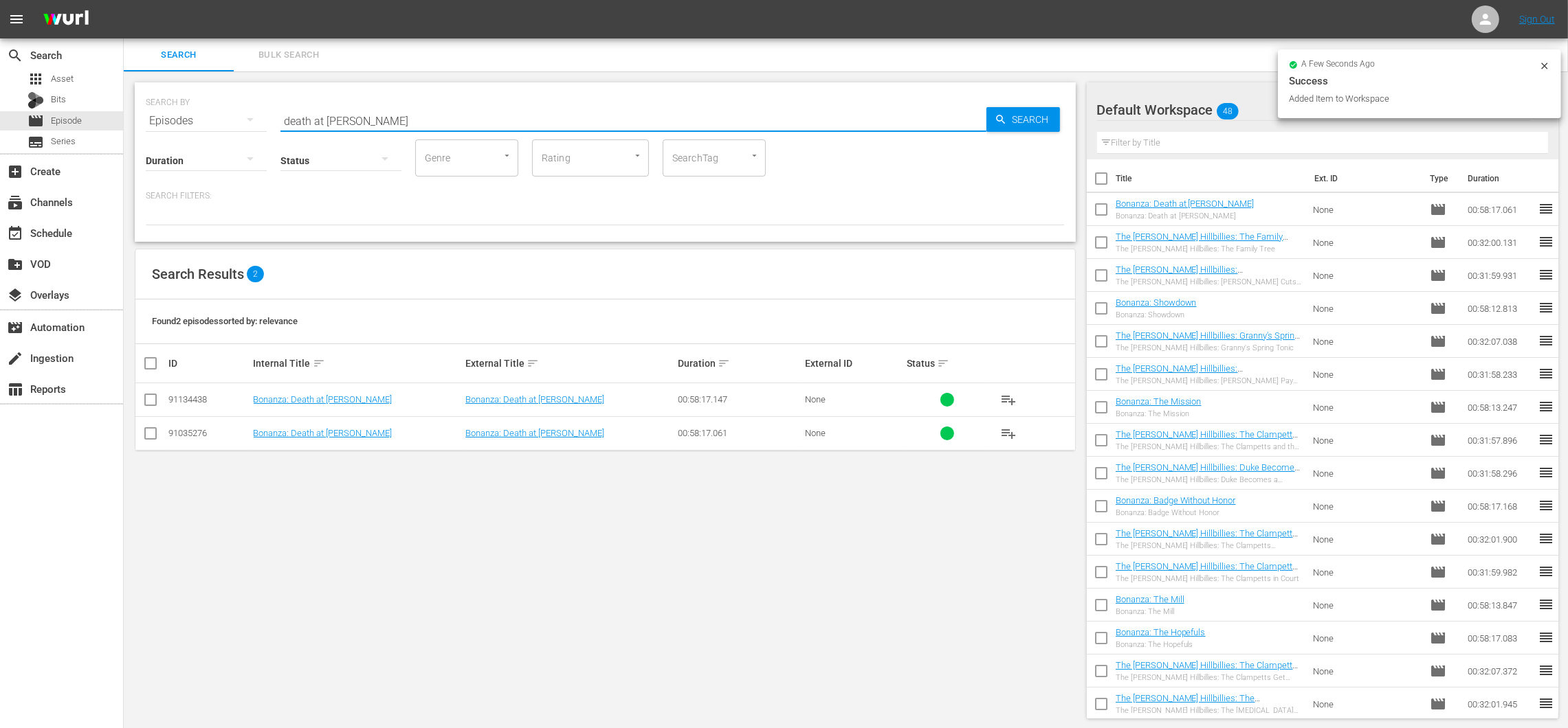
drag, startPoint x: 357, startPoint y: 118, endPoint x: 224, endPoint y: 90, distance: 135.9
click at [224, 90] on div "SEARCH BY Search By Episodes Search ID, Title, Description, Keywords, or Catego…" at bounding box center [605, 112] width 919 height 50
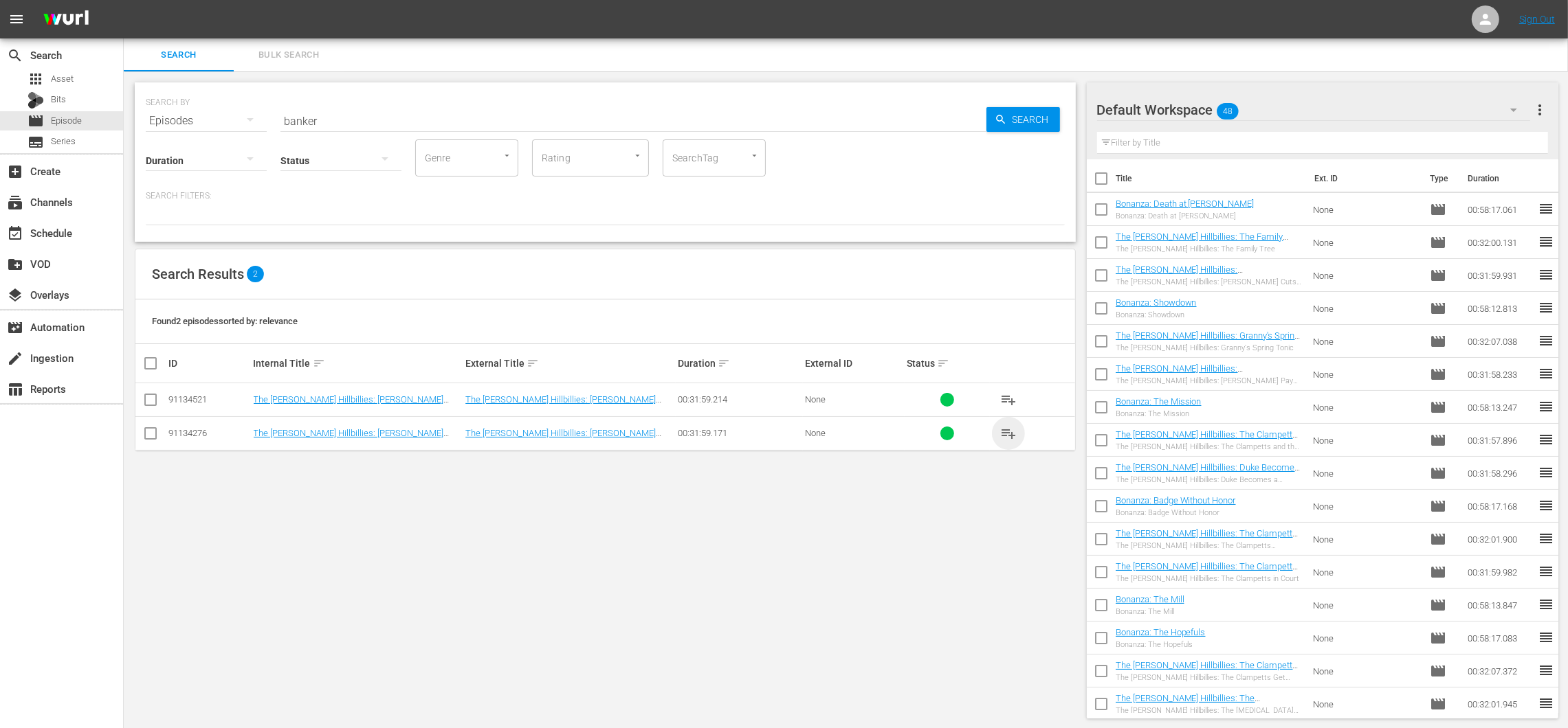
click at [1003, 426] on span "playlist_add" at bounding box center [1008, 433] width 17 height 17
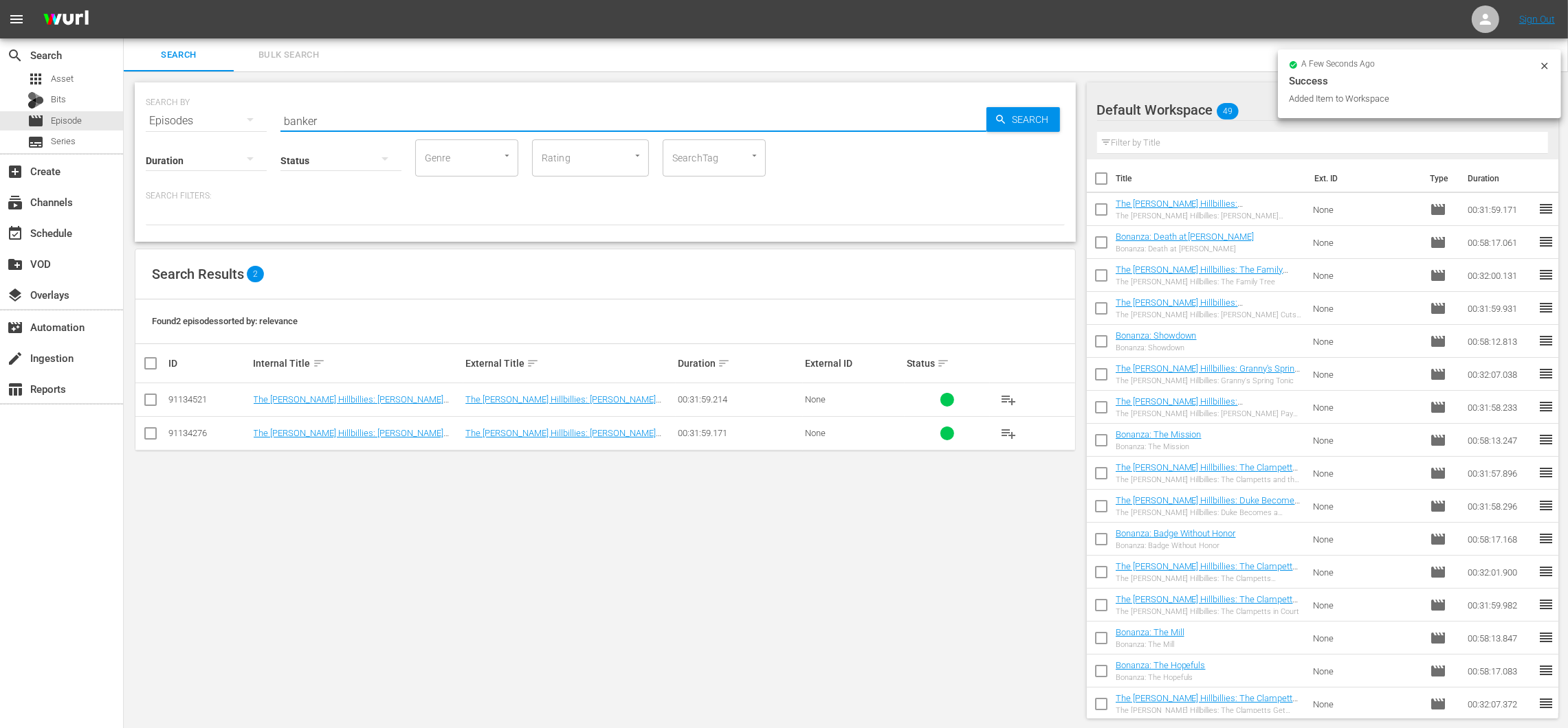
drag, startPoint x: 338, startPoint y: 116, endPoint x: 262, endPoint y: 101, distance: 77.5
click at [262, 101] on div "SEARCH BY Search By Episodes Search ID, Title, Description, Keywords, or Catego…" at bounding box center [605, 112] width 919 height 50
click at [1010, 431] on span "playlist_add" at bounding box center [1008, 433] width 17 height 17
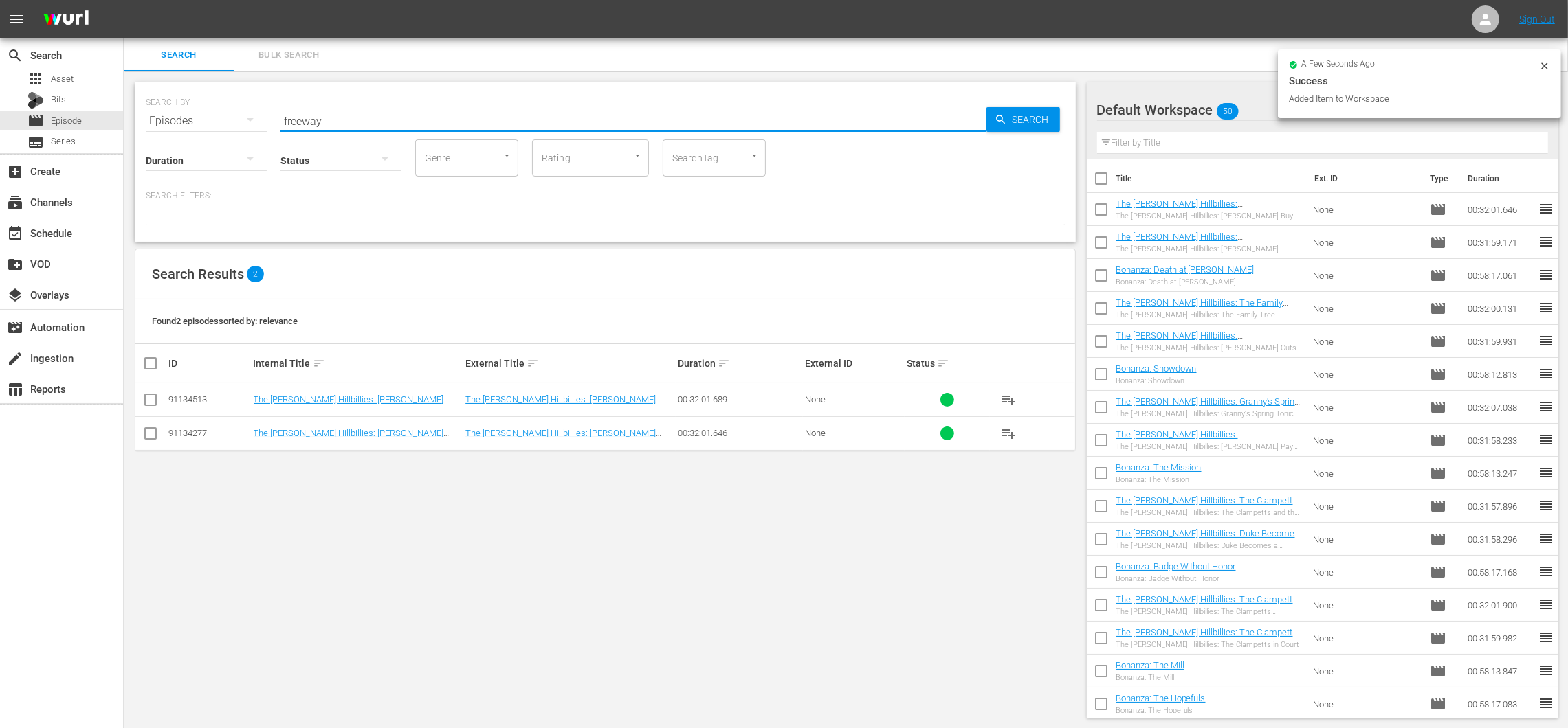
drag, startPoint x: 394, startPoint y: 121, endPoint x: 261, endPoint y: 90, distance: 136.6
click at [261, 90] on div "SEARCH BY Search By Episodes Search ID, Title, Description, Keywords, or Catego…" at bounding box center [605, 112] width 919 height 50
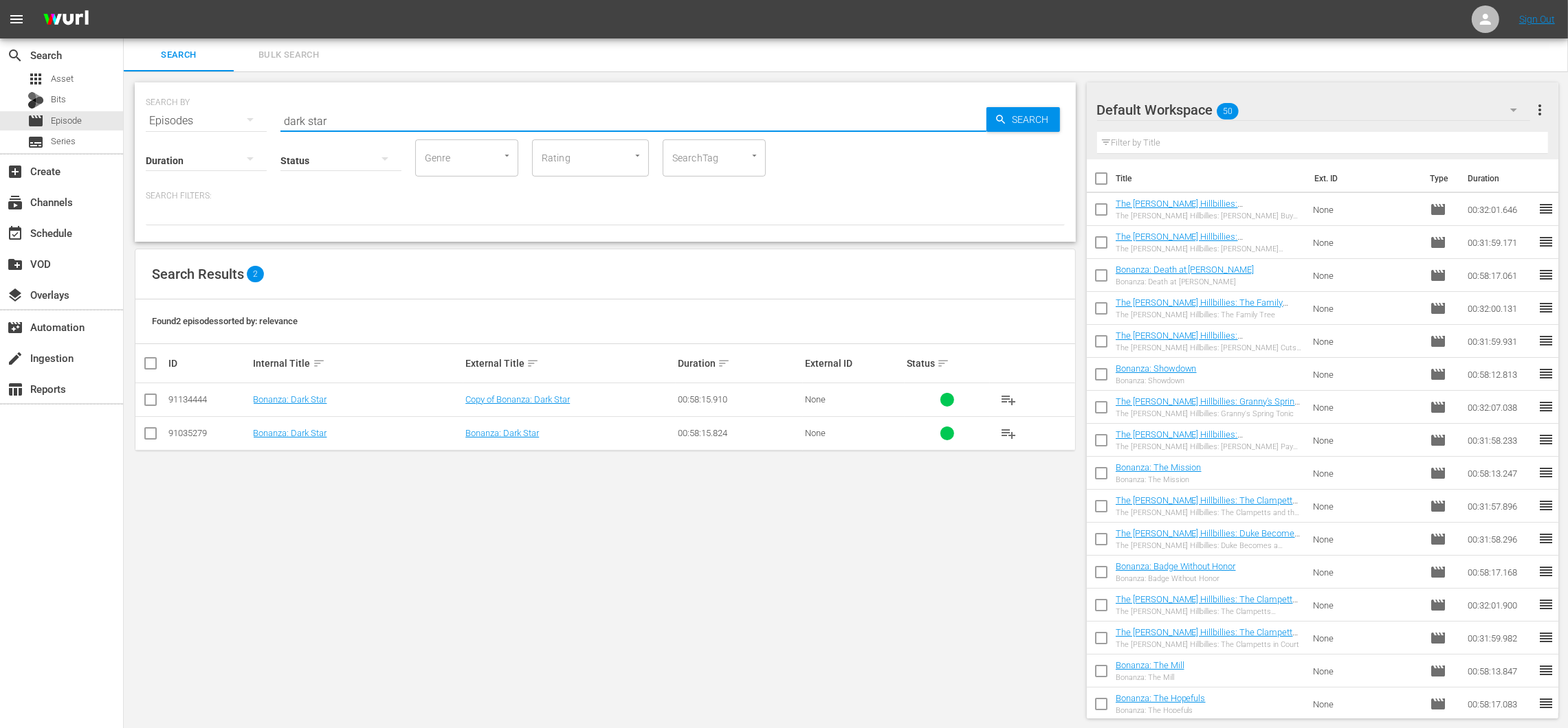
click at [1008, 429] on span "playlist_add" at bounding box center [1008, 433] width 17 height 17
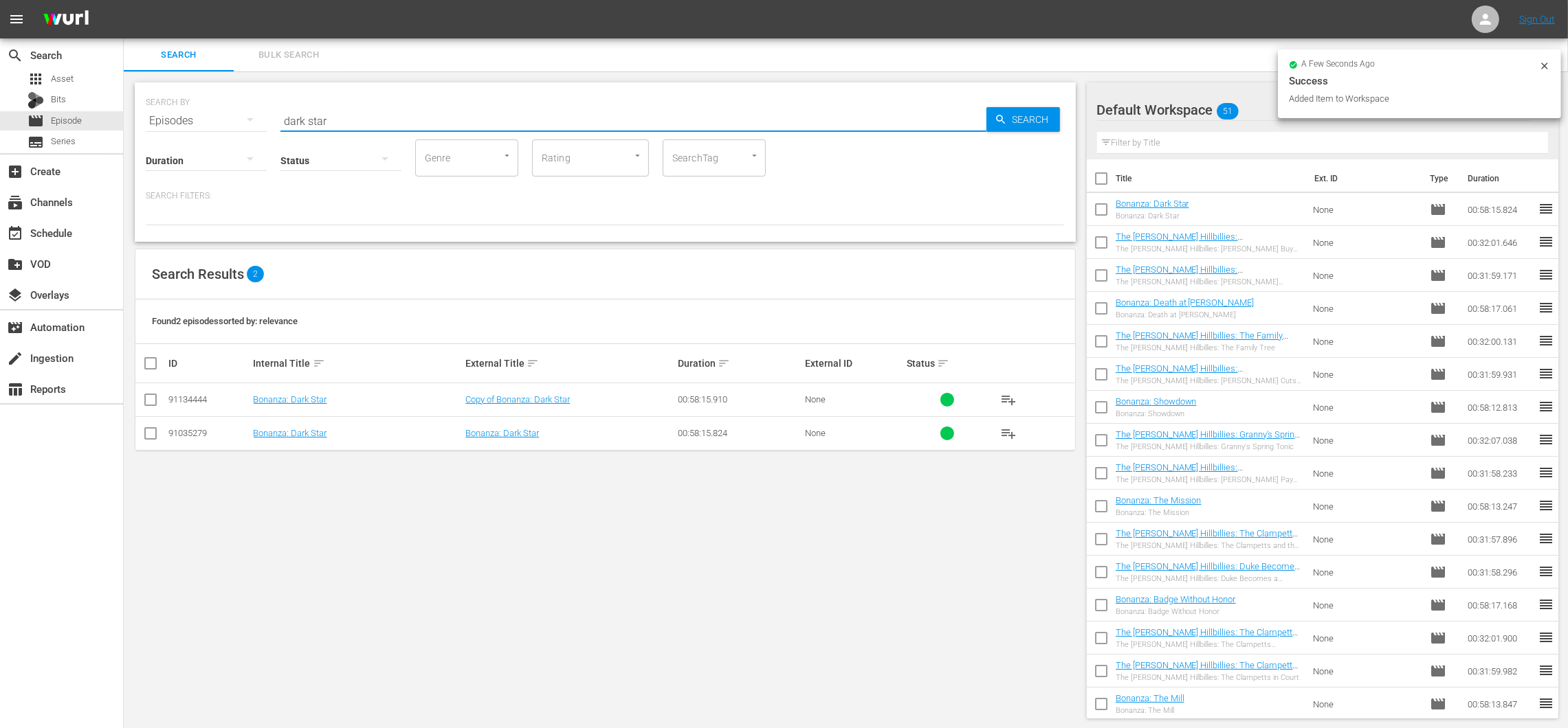
drag, startPoint x: 345, startPoint y: 122, endPoint x: 271, endPoint y: 112, distance: 74.7
click at [271, 112] on div "SEARCH BY Search By Episodes Search ID, Title, Description, Keywords, or Catego…" at bounding box center [605, 112] width 919 height 50
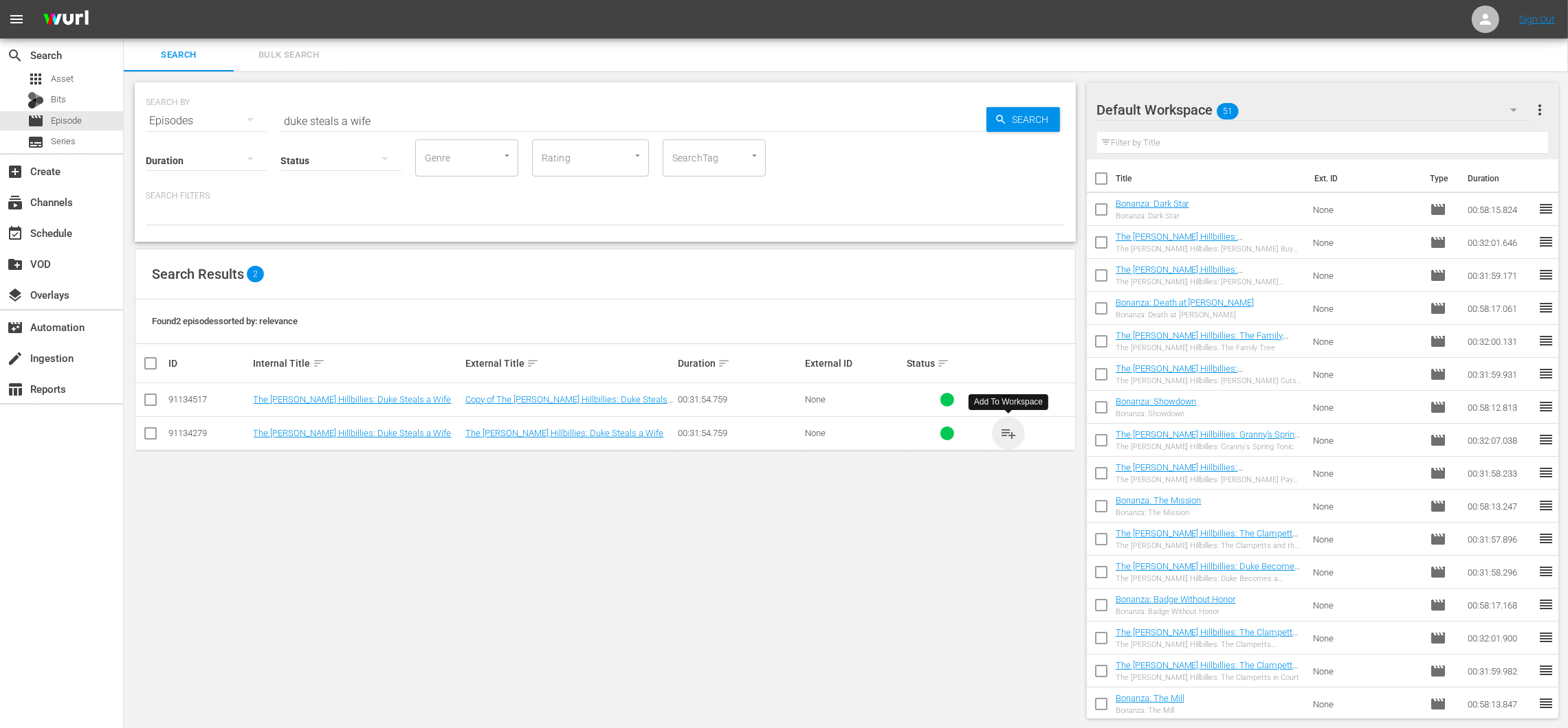
click at [1003, 426] on span "playlist_add" at bounding box center [1008, 433] width 17 height 17
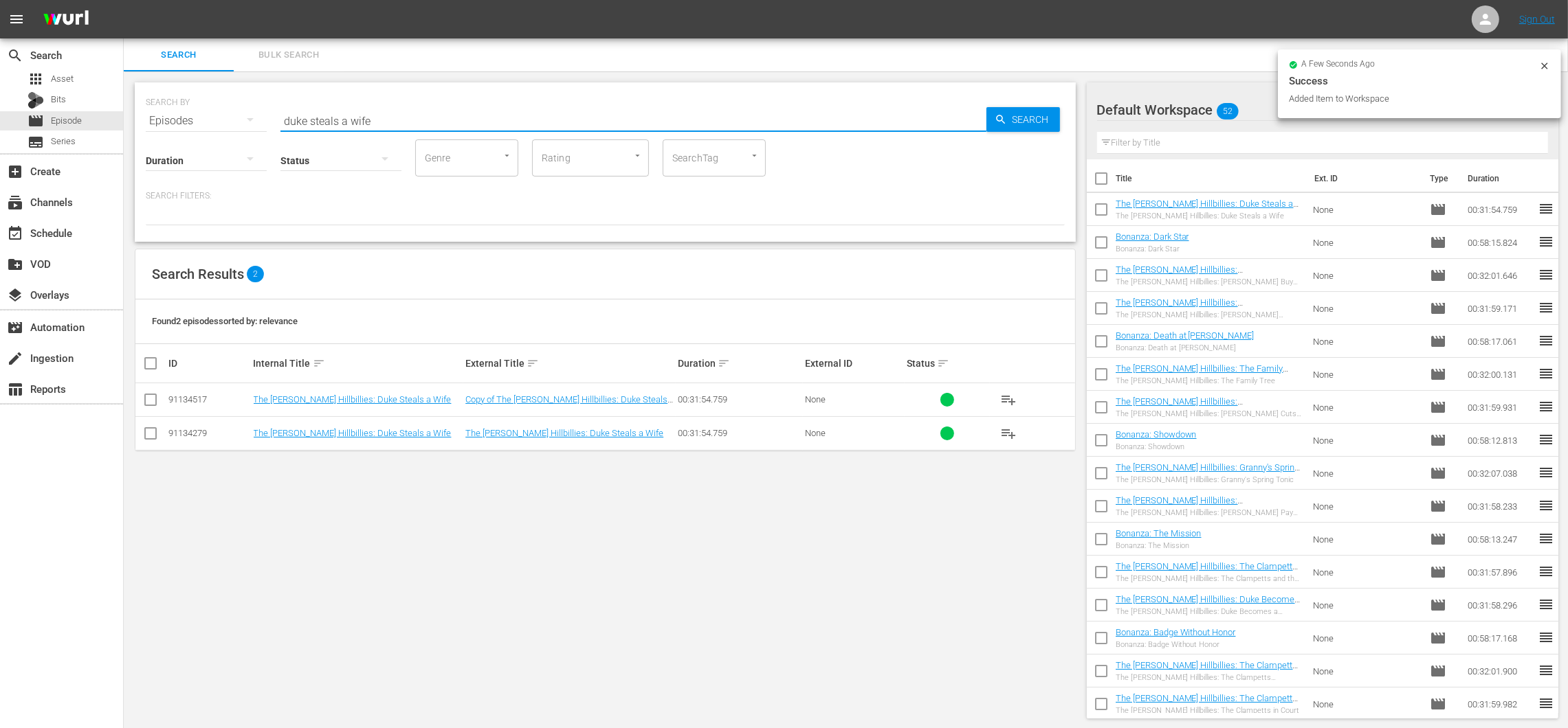
drag, startPoint x: 395, startPoint y: 122, endPoint x: 240, endPoint y: 100, distance: 156.6
click at [241, 100] on div "SEARCH BY Search By Episodes Search ID, Title, Description, Keywords, or Catego…" at bounding box center [605, 112] width 919 height 50
click at [1009, 427] on span "playlist_add" at bounding box center [1008, 433] width 17 height 17
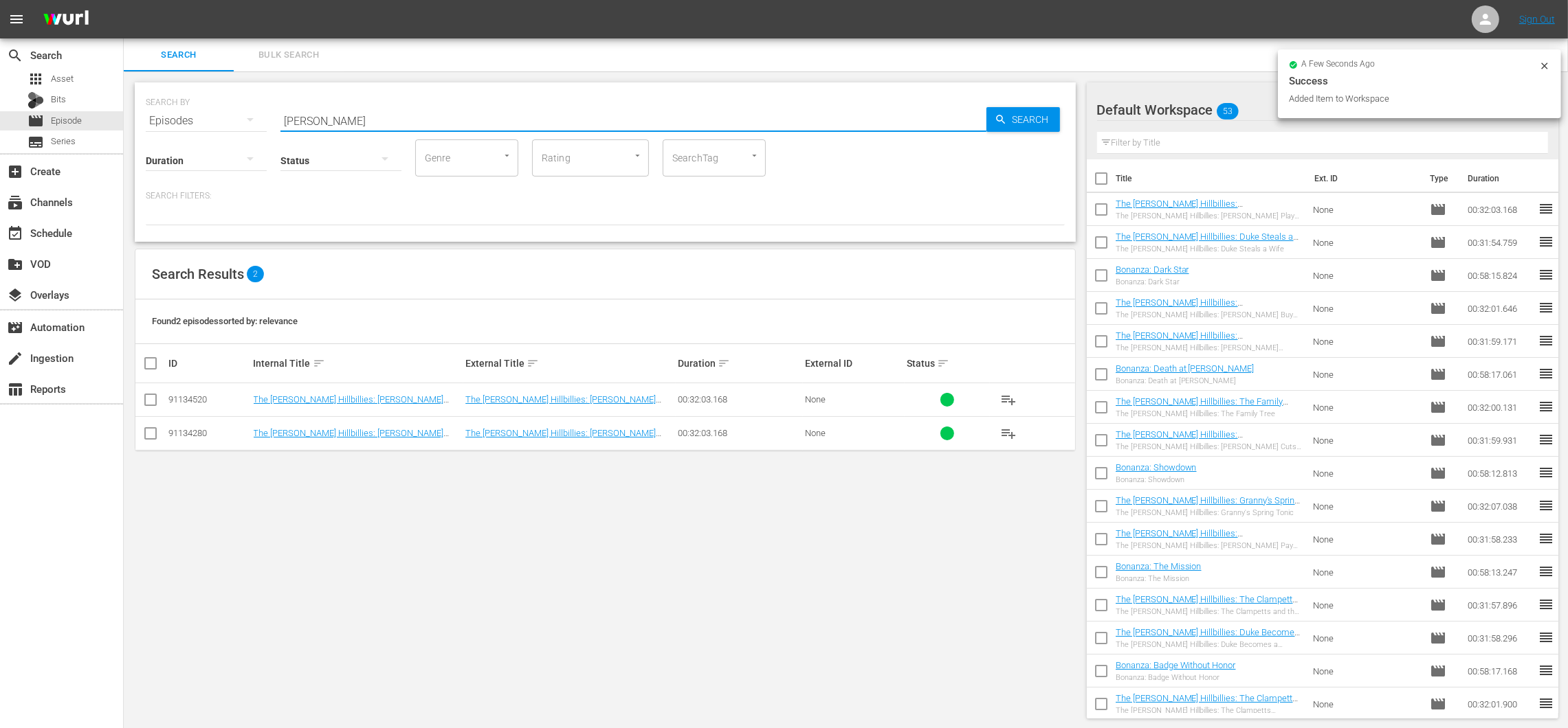
drag, startPoint x: 369, startPoint y: 115, endPoint x: 242, endPoint y: 110, distance: 127.1
click at [238, 110] on div "SEARCH BY Search By Episodes Search ID, Title, Description, Keywords, or Catego…" at bounding box center [605, 112] width 919 height 50
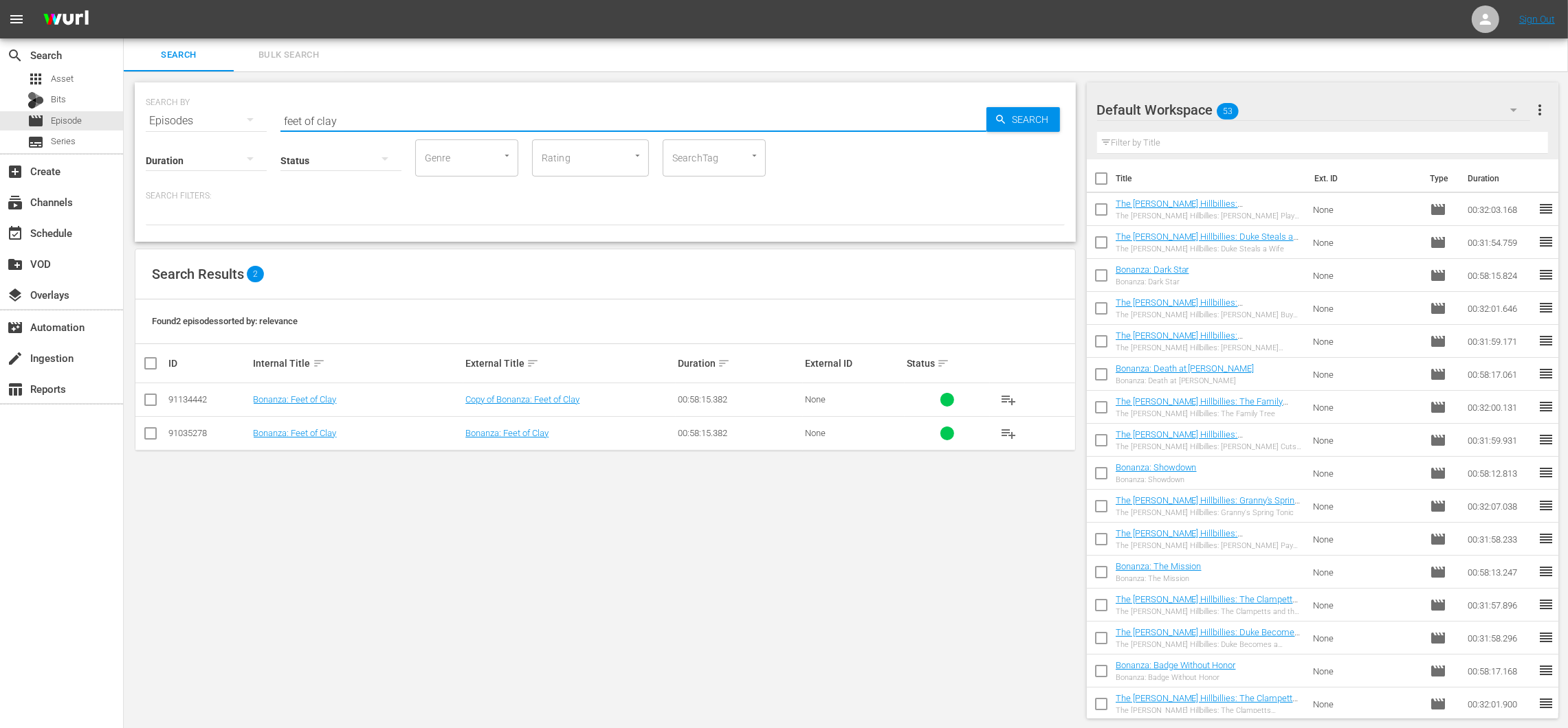
click at [1012, 433] on span "playlist_add" at bounding box center [1008, 433] width 17 height 17
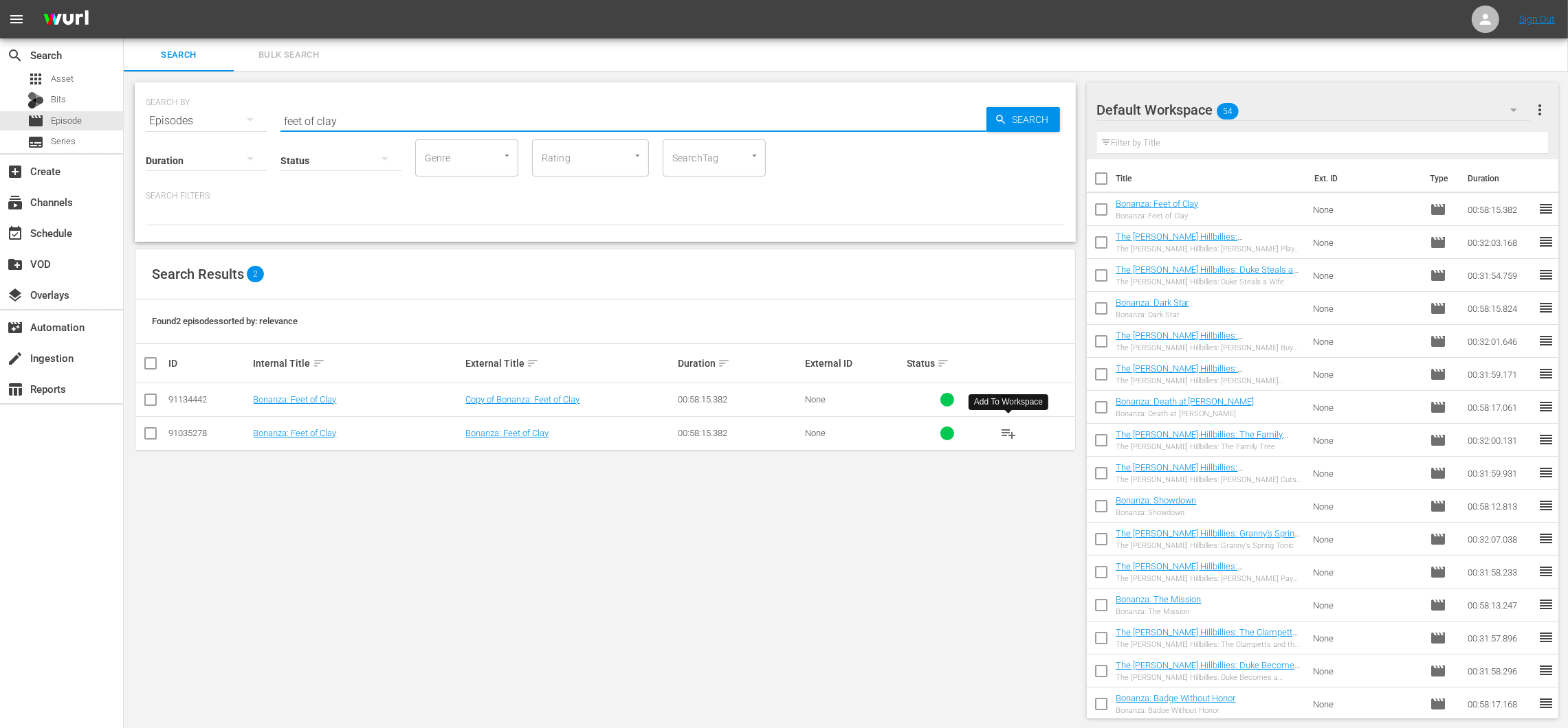
drag, startPoint x: 359, startPoint y: 116, endPoint x: 291, endPoint y: 112, distance: 68.1
click at [291, 112] on input "feet of clay" at bounding box center [633, 121] width 706 height 33
click at [1005, 438] on span "playlist_add" at bounding box center [1008, 433] width 17 height 17
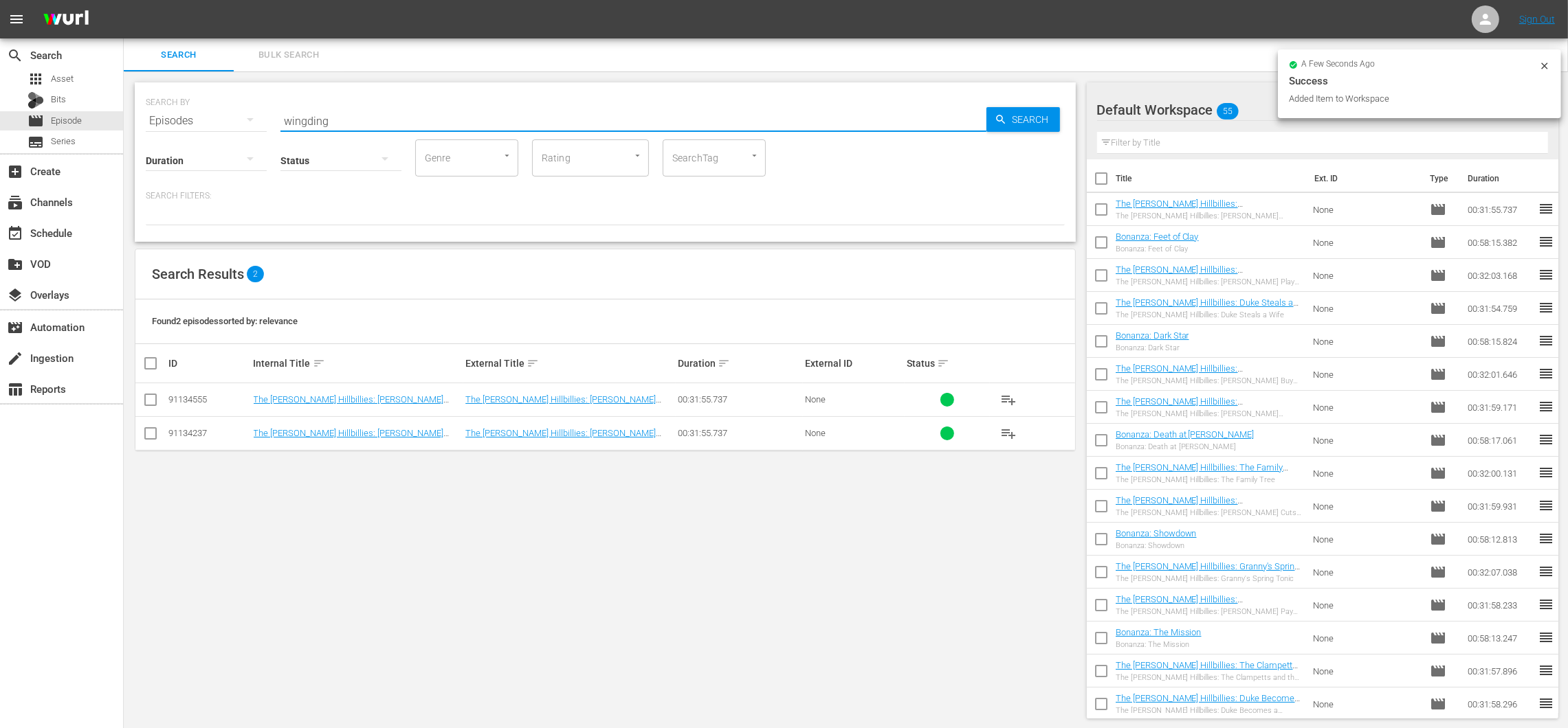
drag, startPoint x: 389, startPoint y: 123, endPoint x: 218, endPoint y: 77, distance: 177.1
click at [223, 77] on div "SEARCH BY Search By Episodes Search ID, Title, Description, Keywords, or Catego…" at bounding box center [605, 401] width 963 height 658
click at [1014, 433] on span "playlist_add" at bounding box center [1008, 433] width 17 height 17
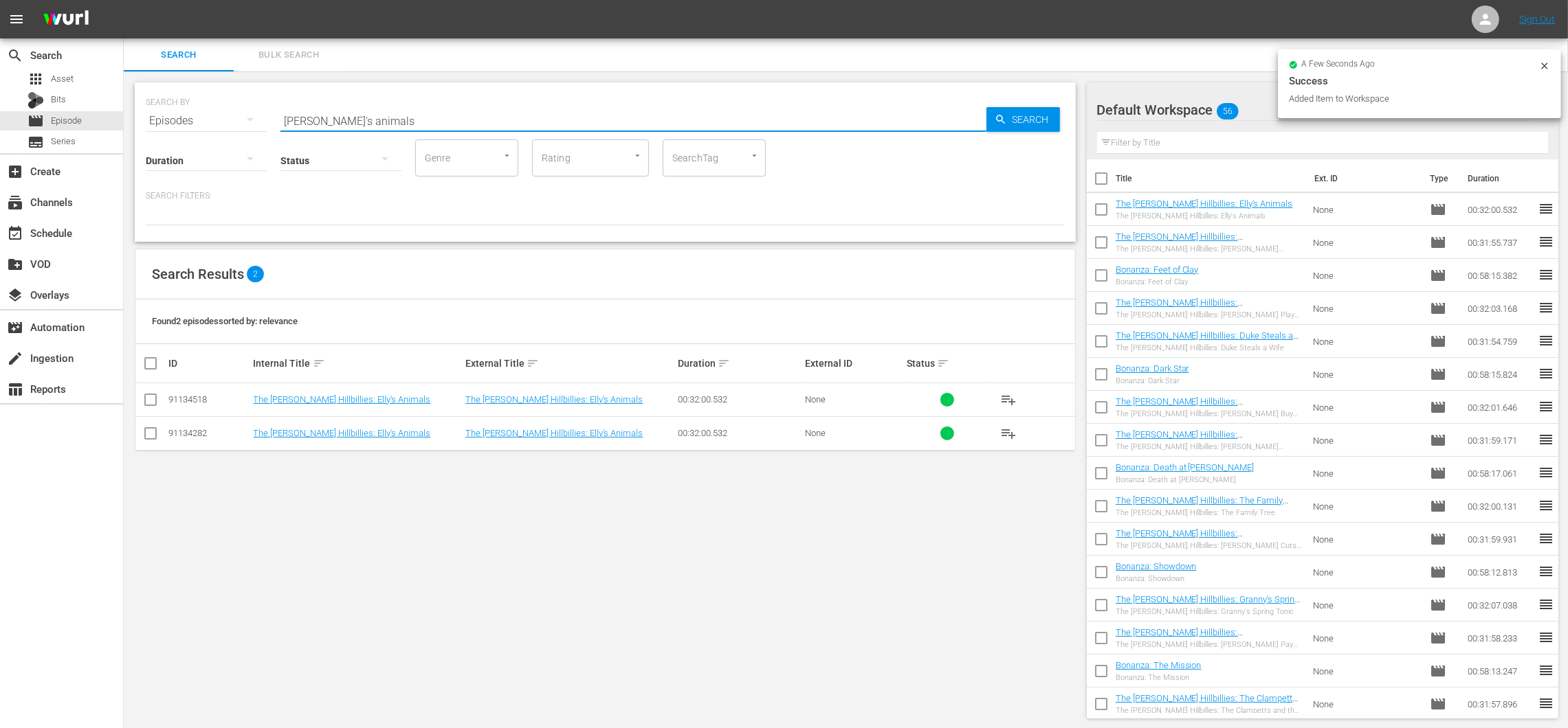
drag, startPoint x: 300, startPoint y: 106, endPoint x: 226, endPoint y: 92, distance: 75.3
click at [226, 92] on div "SEARCH BY Search By Episodes Search ID, Title, Description, Keywords, or Catego…" at bounding box center [605, 112] width 919 height 50
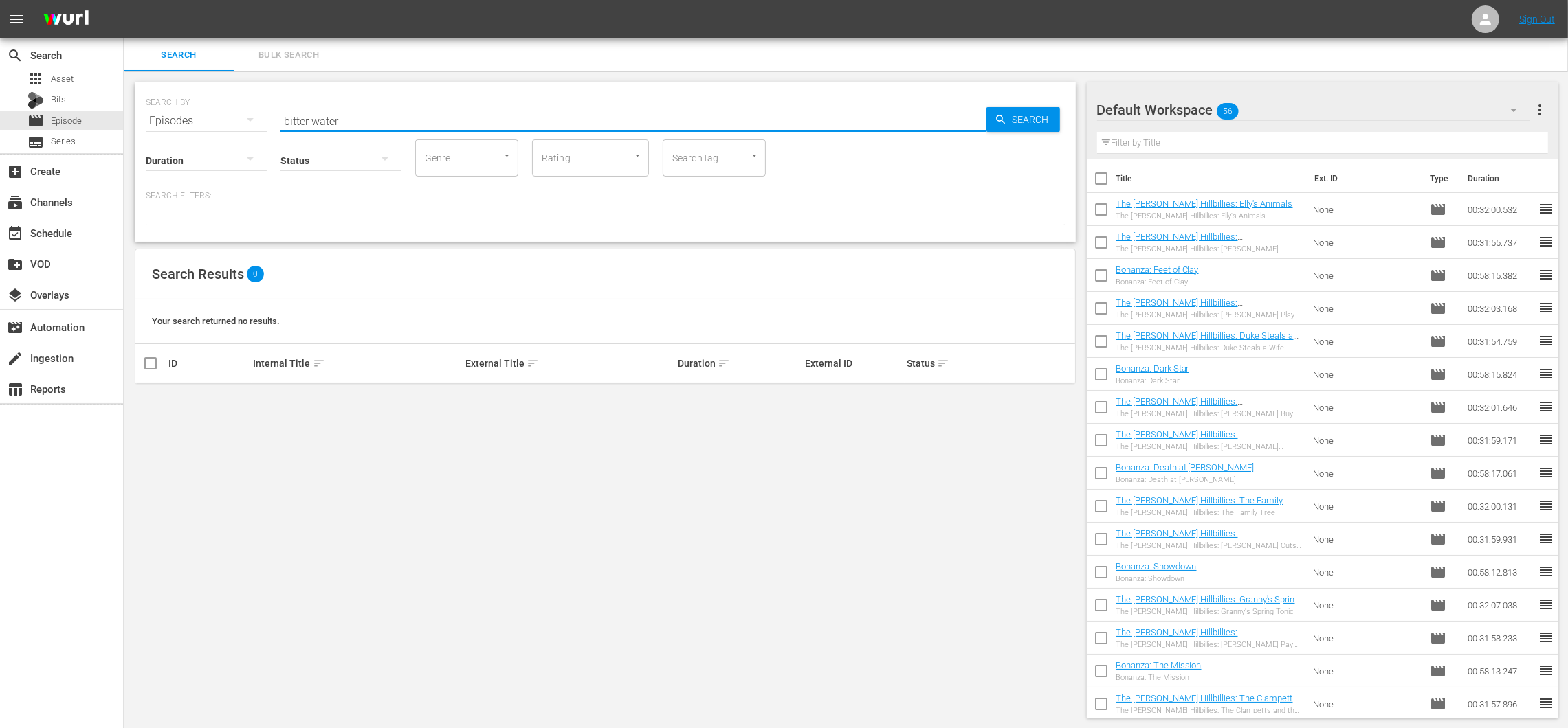
click at [330, 118] on input "bitter water" at bounding box center [633, 121] width 706 height 33
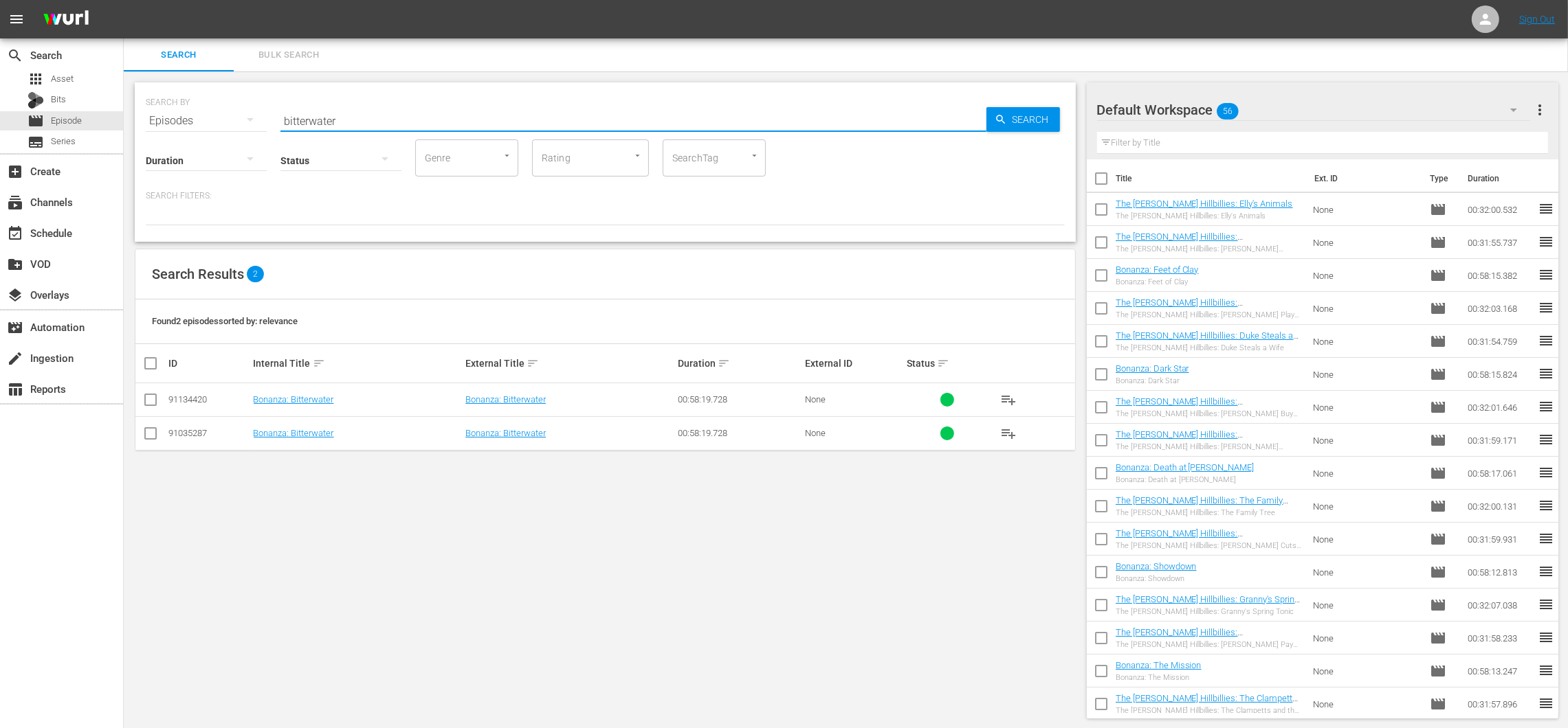
click at [333, 472] on div "SEARCH BY Search By Episodes Search ID, Title, Description, Keywords, or Catego…" at bounding box center [605, 401] width 963 height 658
click at [1007, 429] on span "playlist_add" at bounding box center [1008, 433] width 17 height 17
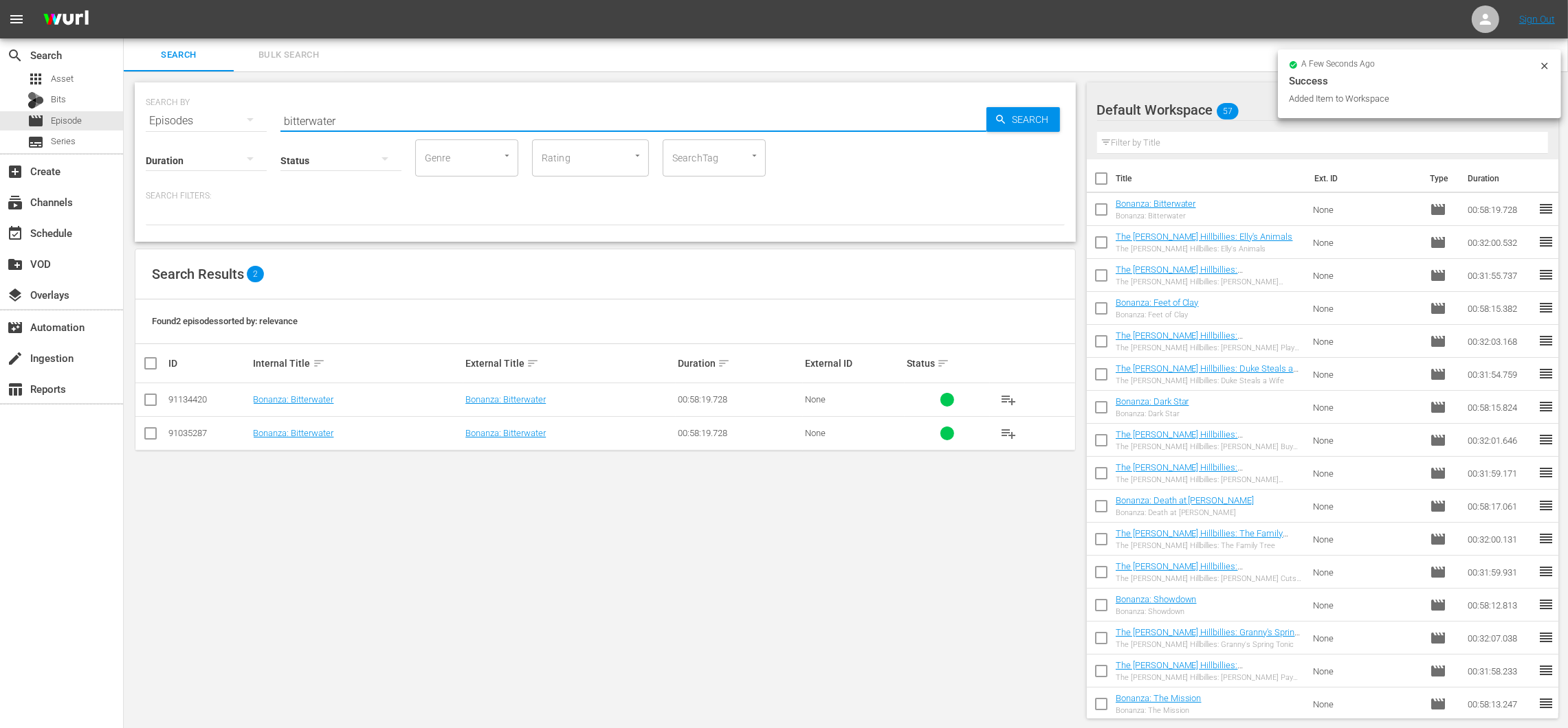
drag, startPoint x: 318, startPoint y: 115, endPoint x: 284, endPoint y: 109, distance: 34.5
click at [284, 109] on input "bitterwater" at bounding box center [633, 121] width 706 height 33
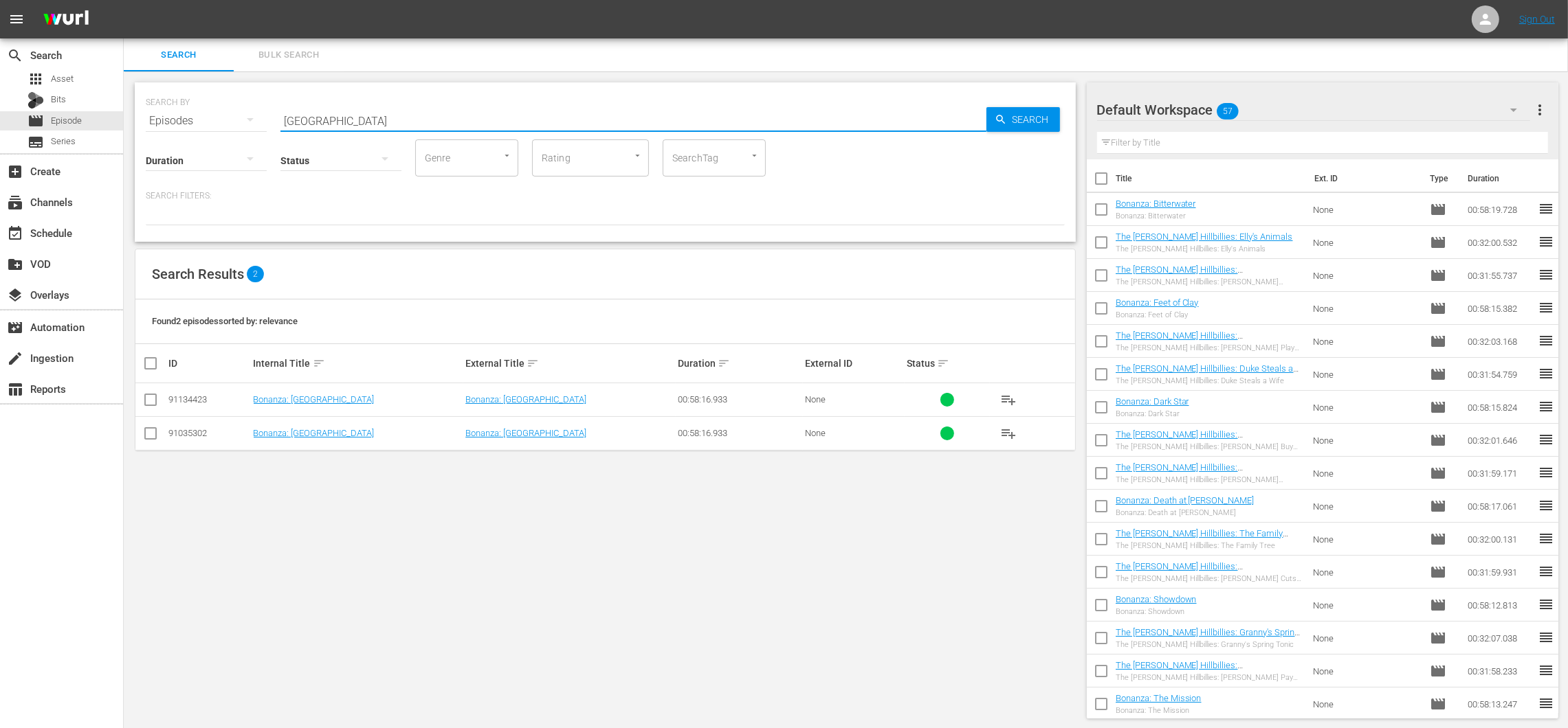
click at [1004, 435] on span "playlist_add" at bounding box center [1008, 433] width 17 height 17
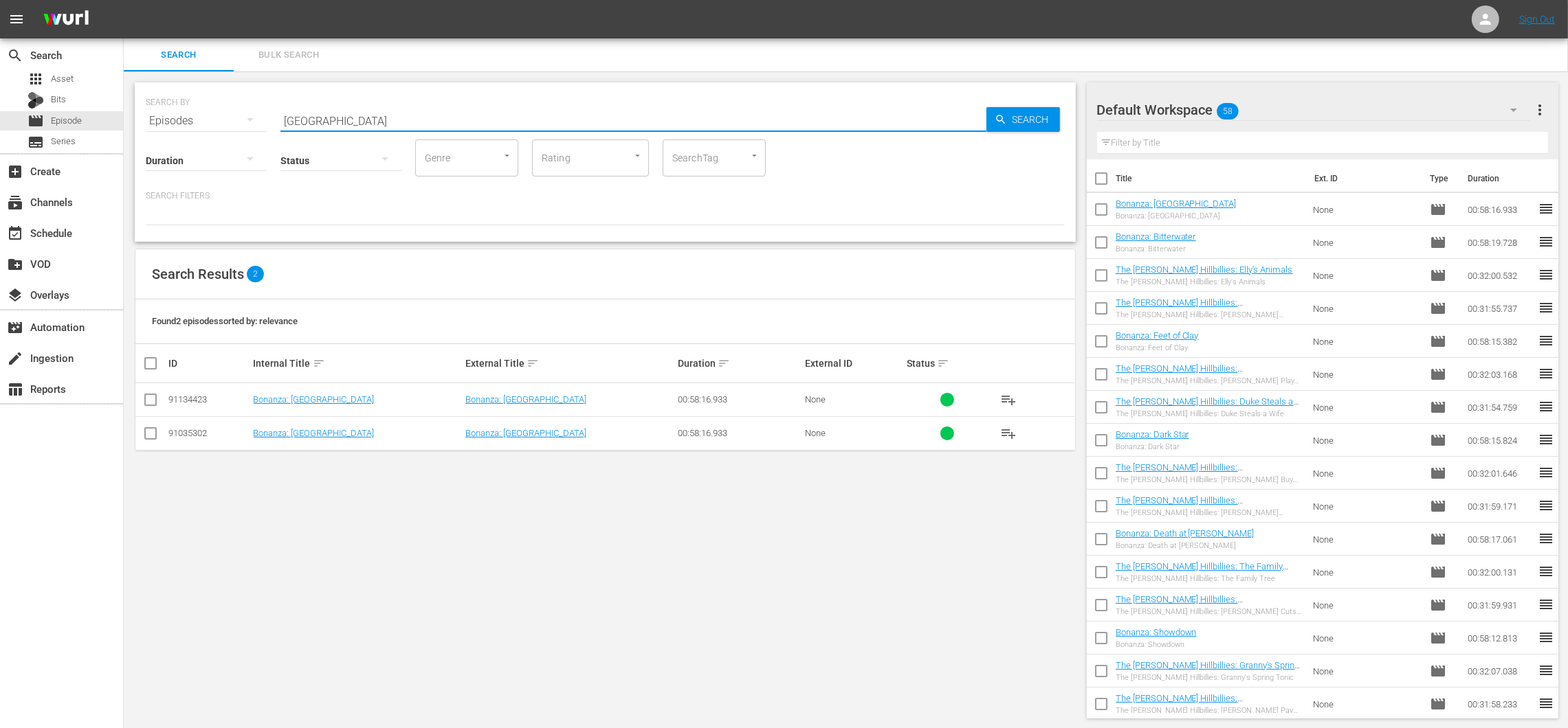
drag, startPoint x: 326, startPoint y: 115, endPoint x: 269, endPoint y: 103, distance: 58.2
click at [269, 103] on div "SEARCH BY Search By Episodes Search ID, Title, Description, Keywords, or Catego…" at bounding box center [605, 112] width 919 height 50
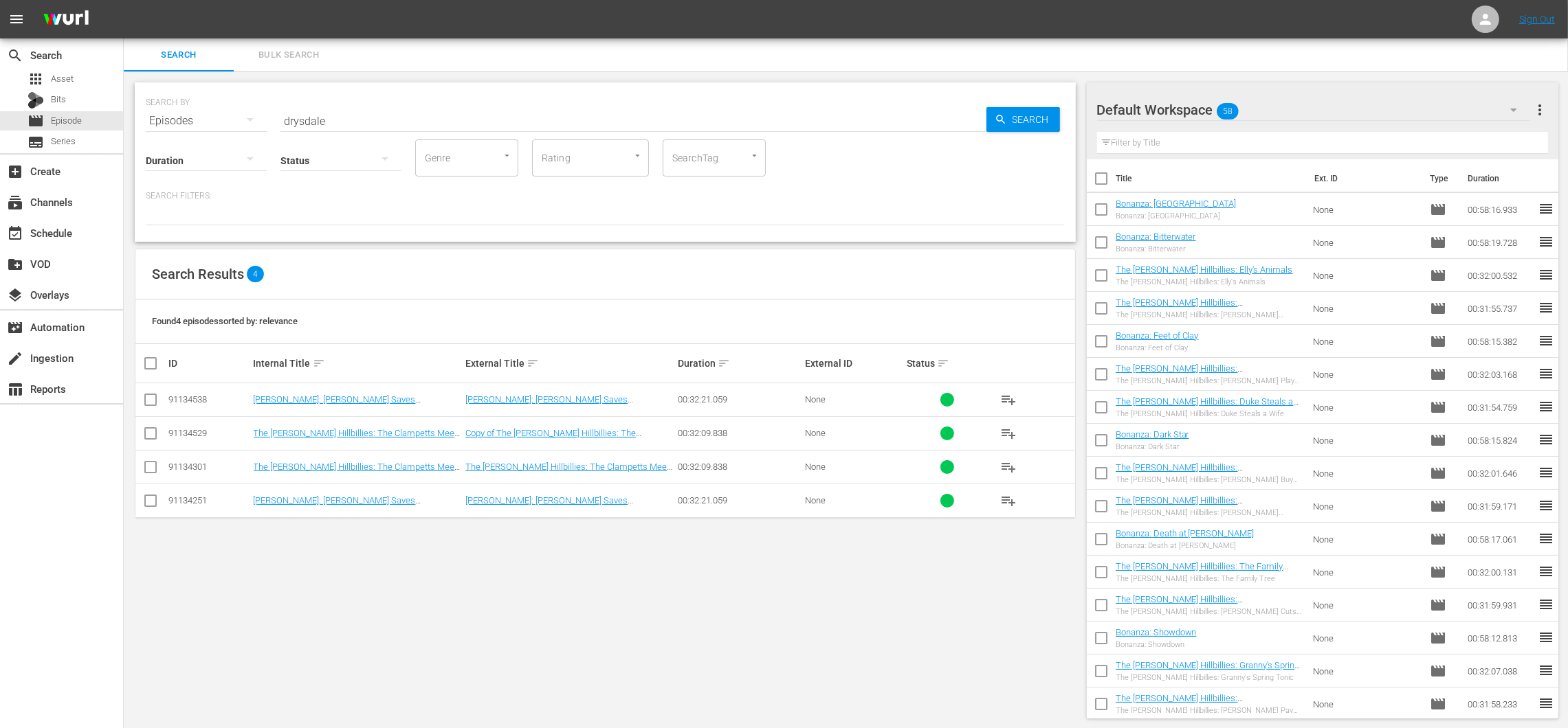
click at [447, 529] on div "SEARCH BY Search By Episodes Search ID, Title, Description, Keywords, or Catego…" at bounding box center [605, 401] width 963 height 658
click at [1007, 504] on span "playlist_add" at bounding box center [1008, 501] width 17 height 17
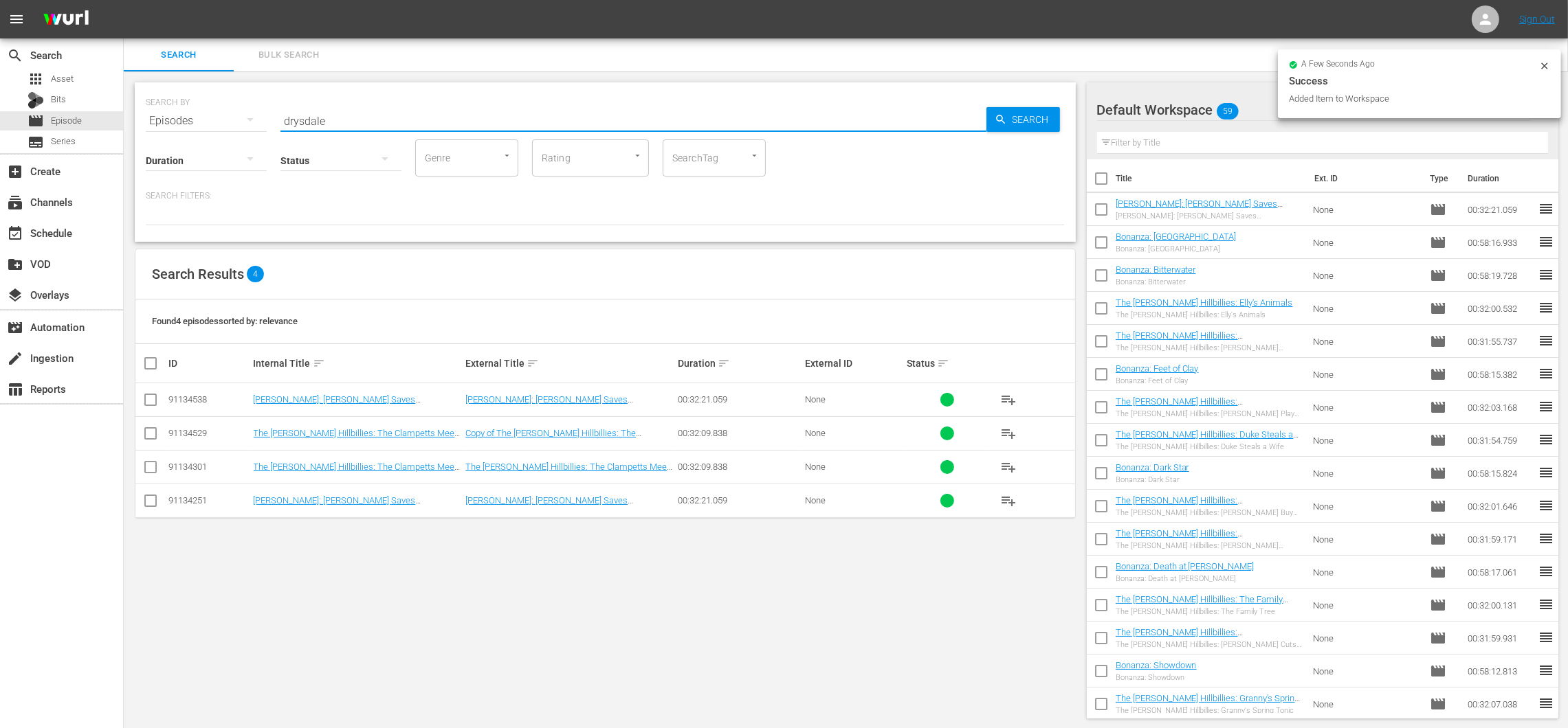
drag, startPoint x: 376, startPoint y: 113, endPoint x: 226, endPoint y: 89, distance: 151.9
click at [226, 90] on div "SEARCH BY Search By Episodes Search ID, Title, Description, Keywords, or Catego…" at bounding box center [605, 112] width 919 height 50
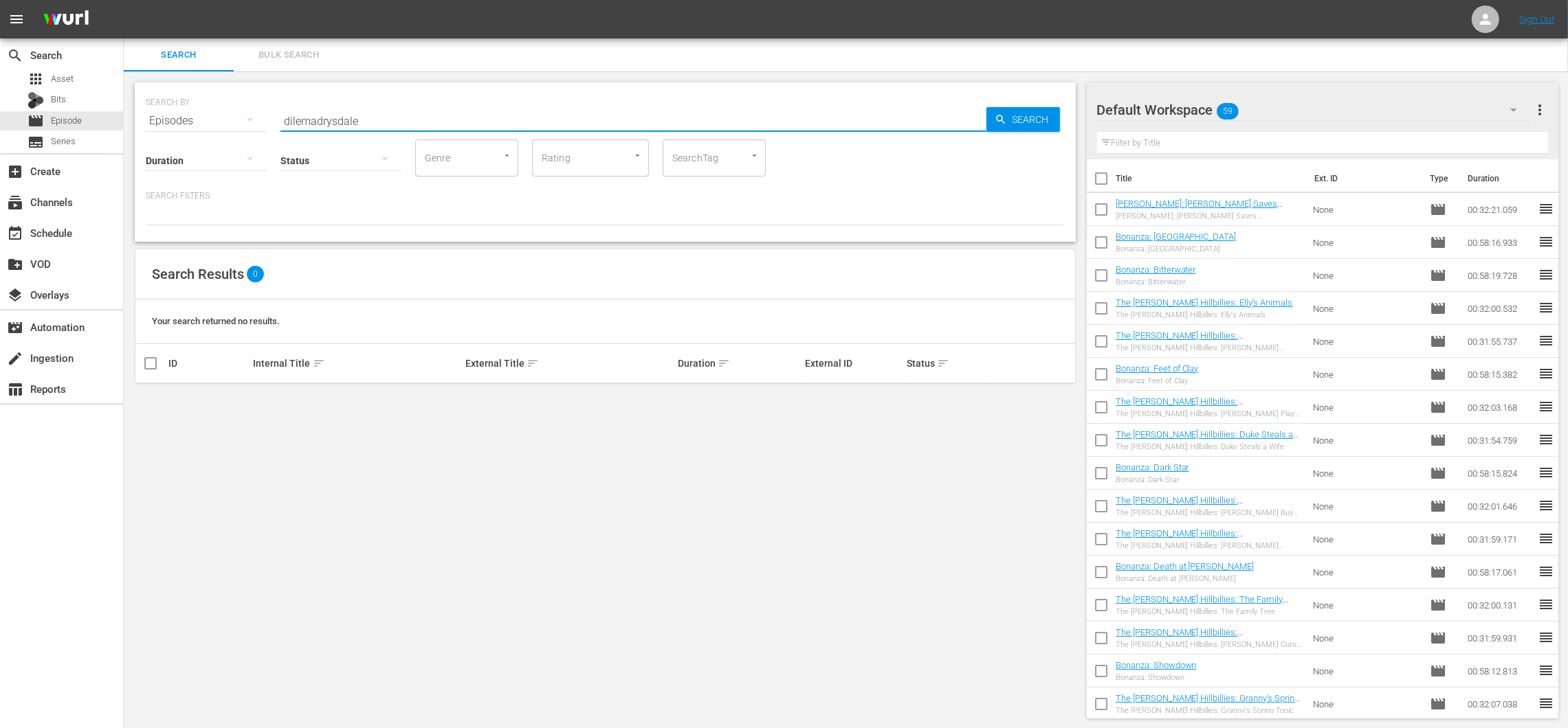
drag, startPoint x: 393, startPoint y: 110, endPoint x: 247, endPoint y: 85, distance: 148.1
click at [261, 88] on div "SEARCH BY Search By Episodes Search ID, Title, Description, Keywords, or Catego…" at bounding box center [605, 112] width 919 height 50
click at [293, 119] on input "dilema" at bounding box center [633, 121] width 706 height 33
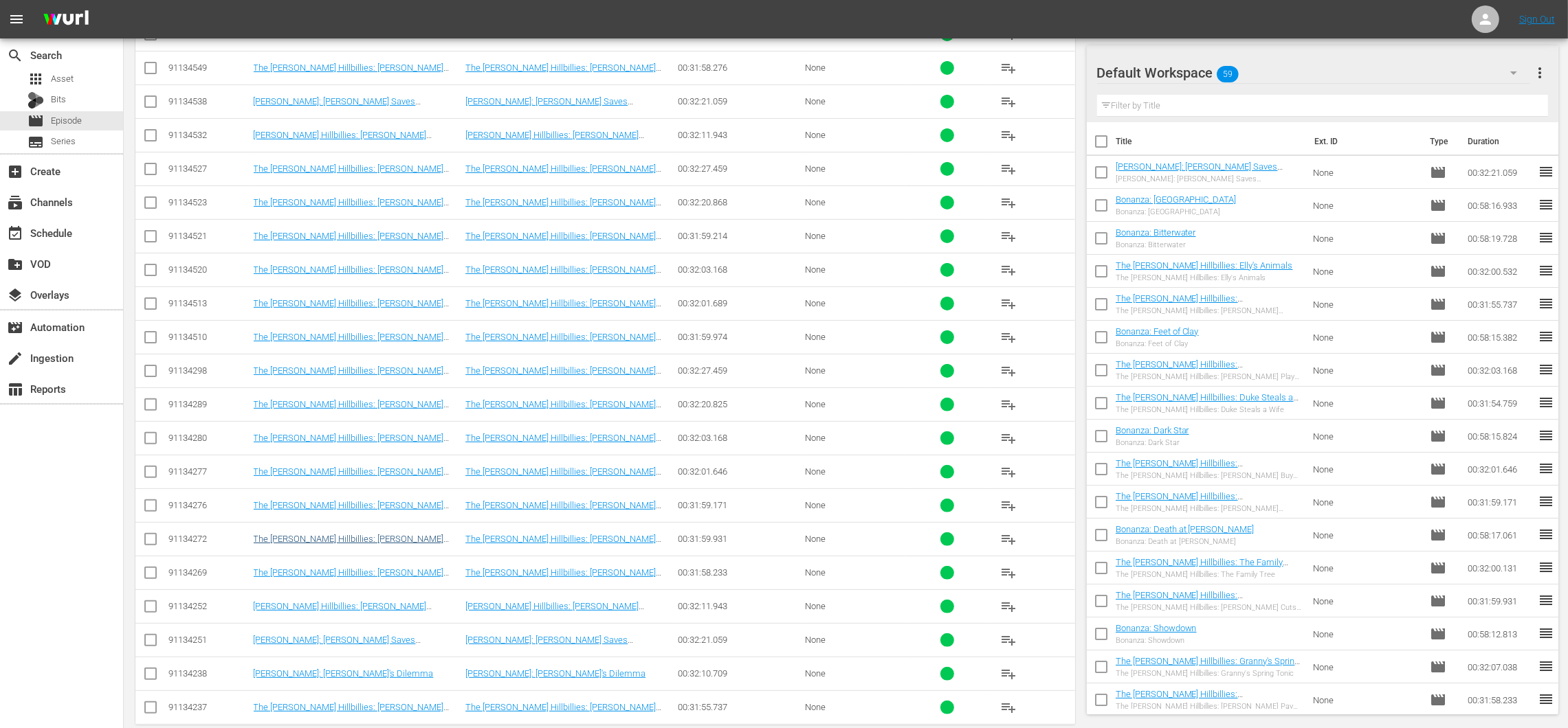
scroll to position [414, 0]
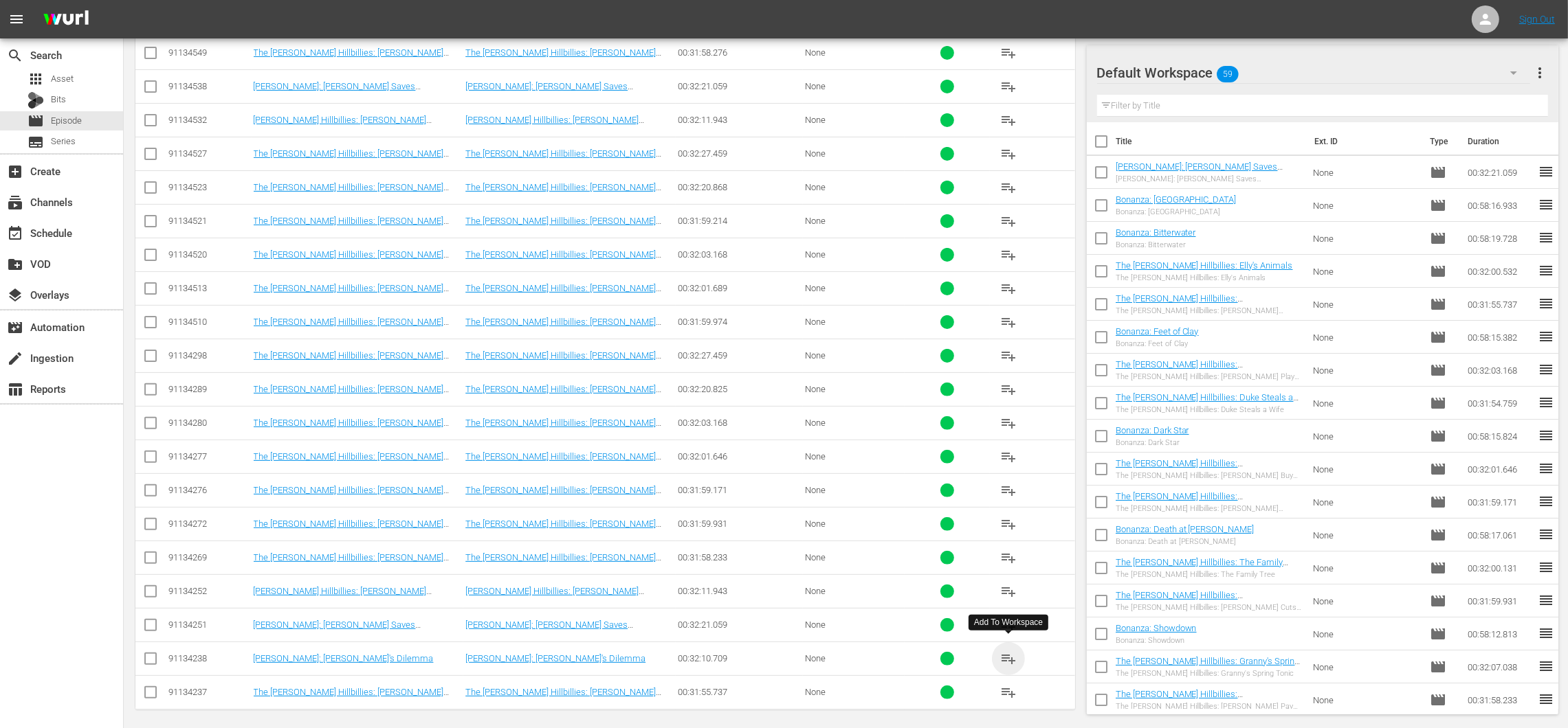
click at [1003, 652] on span "playlist_add" at bounding box center [1008, 659] width 17 height 17
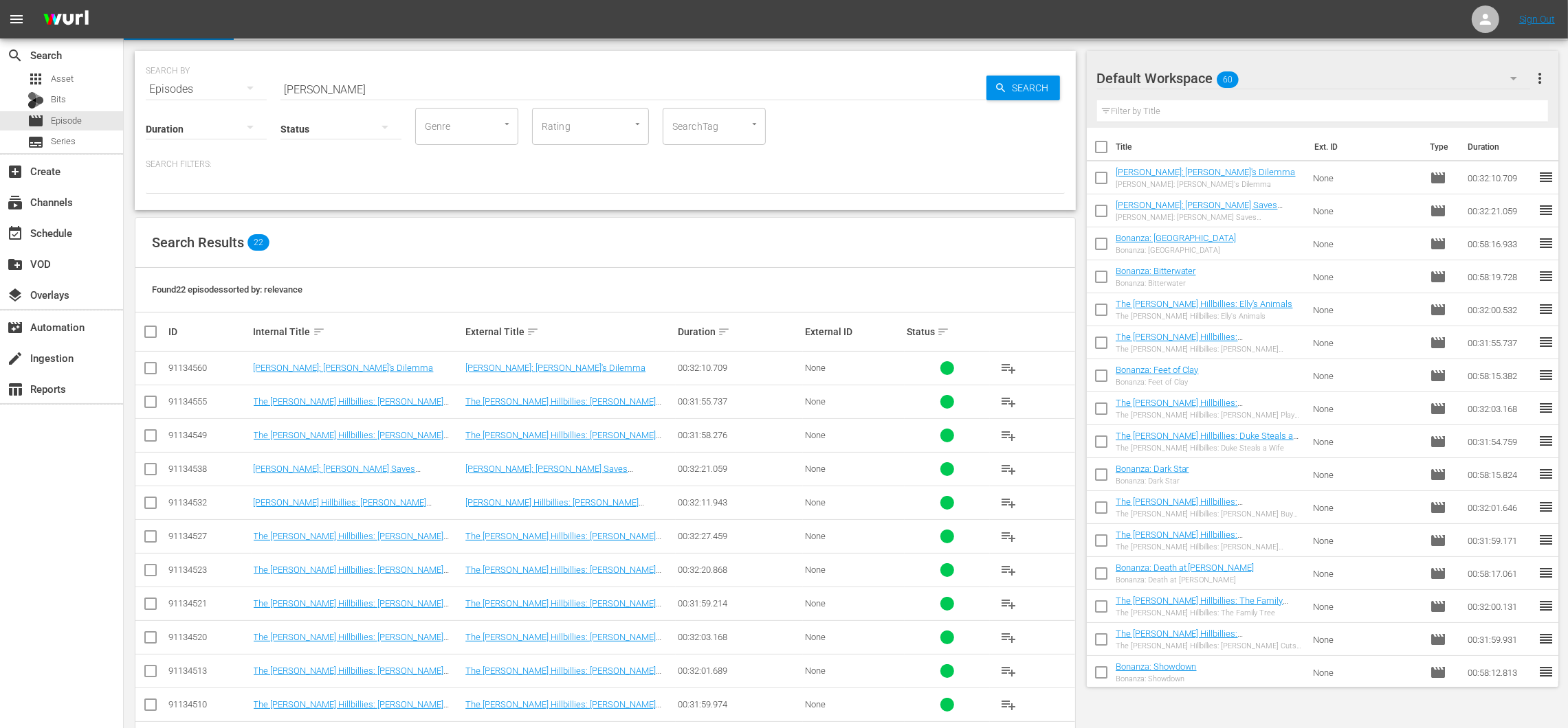
scroll to position [0, 0]
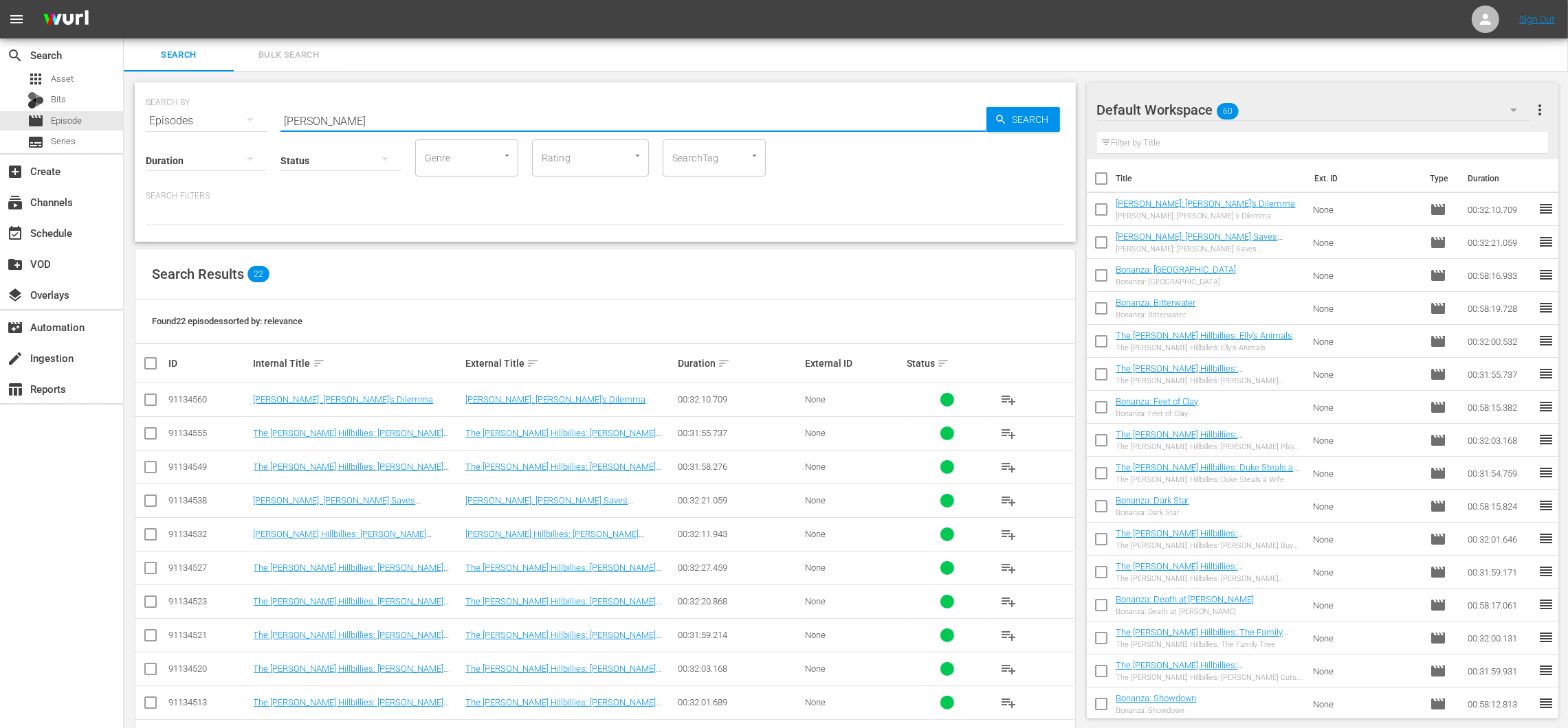
drag, startPoint x: 445, startPoint y: 96, endPoint x: 293, endPoint y: 76, distance: 153.3
click at [293, 76] on div "SEARCH BY Search By Episodes Search ID, Title, Description, Keywords, or Catego…" at bounding box center [605, 611] width 963 height 1078
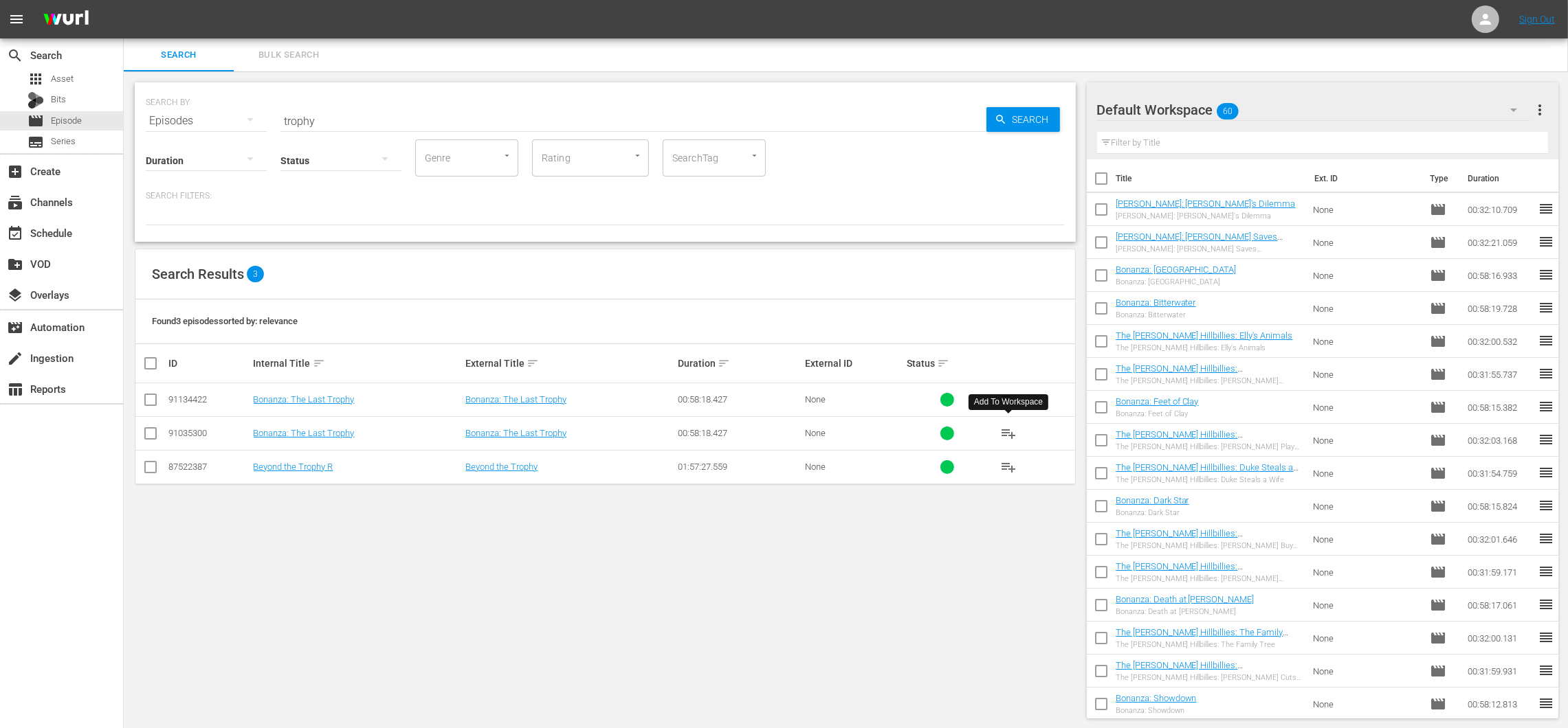
click at [1018, 430] on button "playlist_add" at bounding box center [1009, 433] width 33 height 33
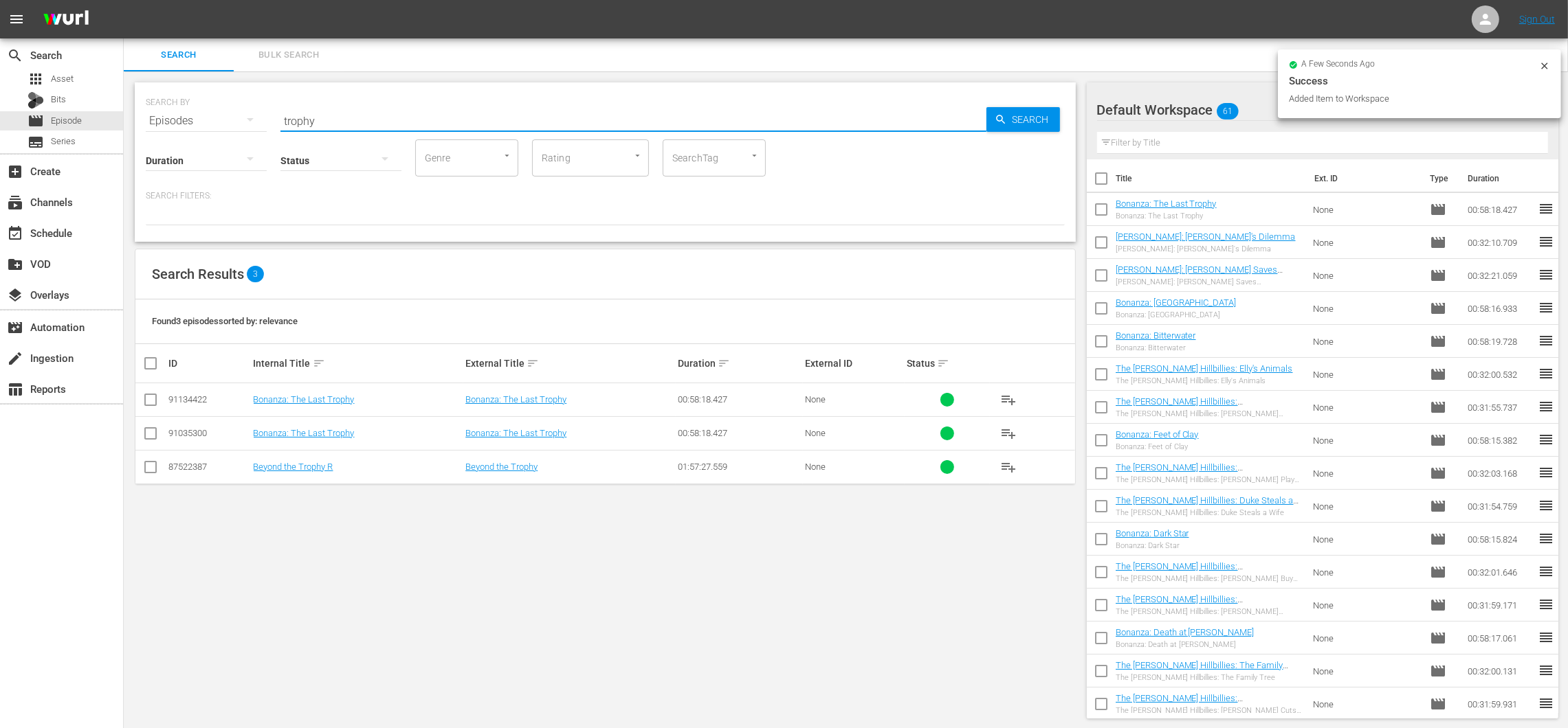
drag, startPoint x: 322, startPoint y: 117, endPoint x: 217, endPoint y: 104, distance: 105.8
click at [217, 104] on div "SEARCH BY Search By Episodes Search ID, Title, Description, Keywords, or Catego…" at bounding box center [605, 112] width 919 height 50
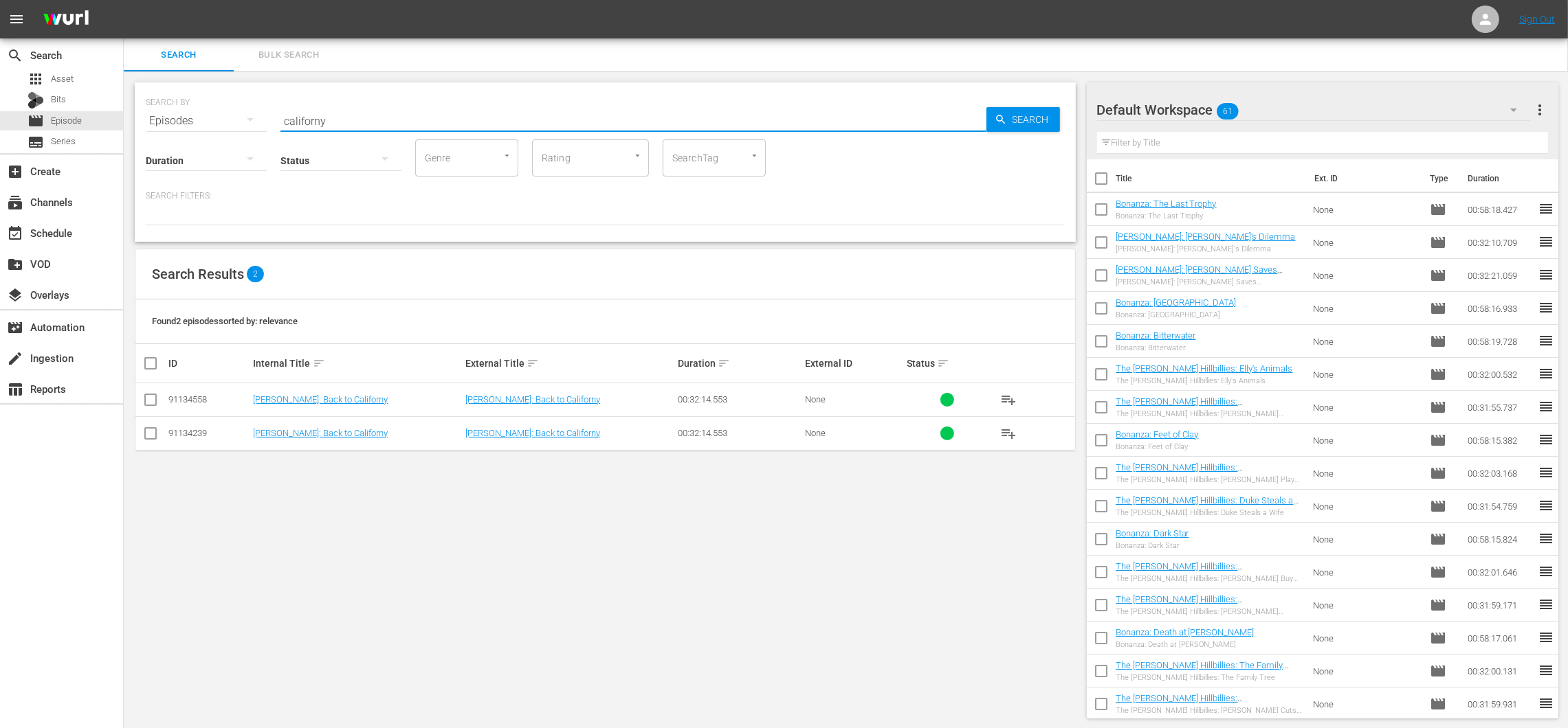
click at [1003, 431] on span "playlist_add" at bounding box center [1008, 433] width 17 height 17
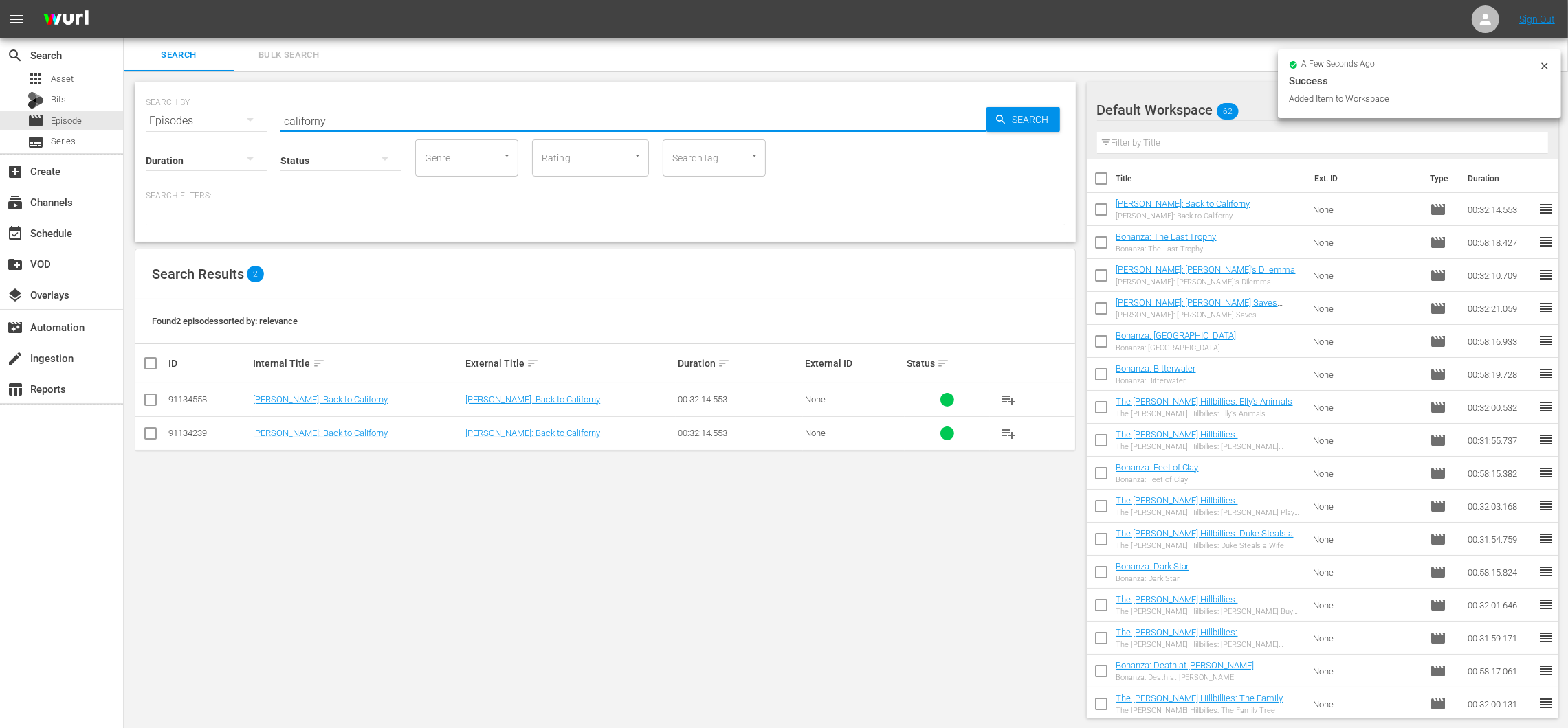
drag, startPoint x: 409, startPoint y: 121, endPoint x: 277, endPoint y: 85, distance: 136.8
click at [197, 81] on div "SEARCH BY Search By Episodes Search ID, Title, Description, Keywords, or Catego…" at bounding box center [605, 401] width 963 height 658
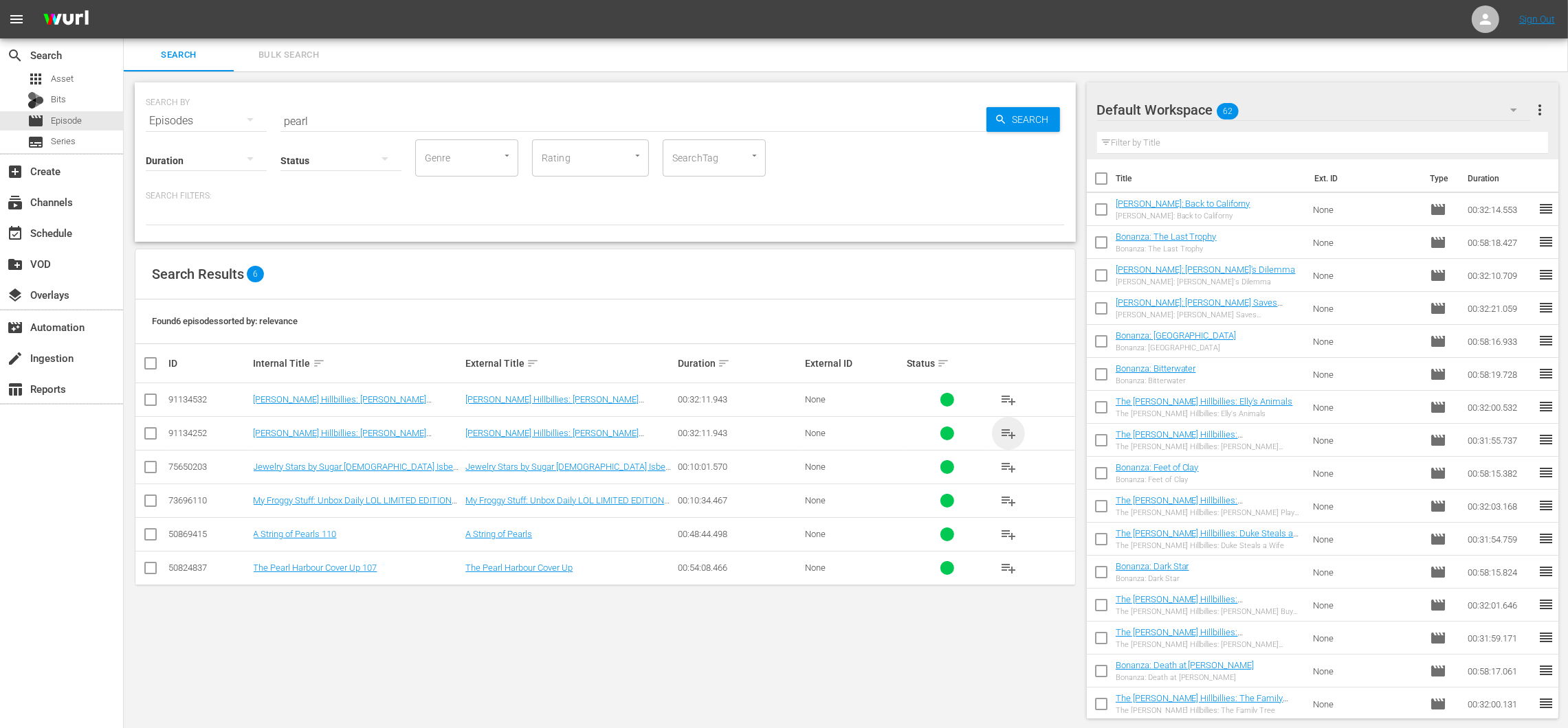
click at [1000, 426] on span "playlist_add" at bounding box center [1008, 433] width 17 height 17
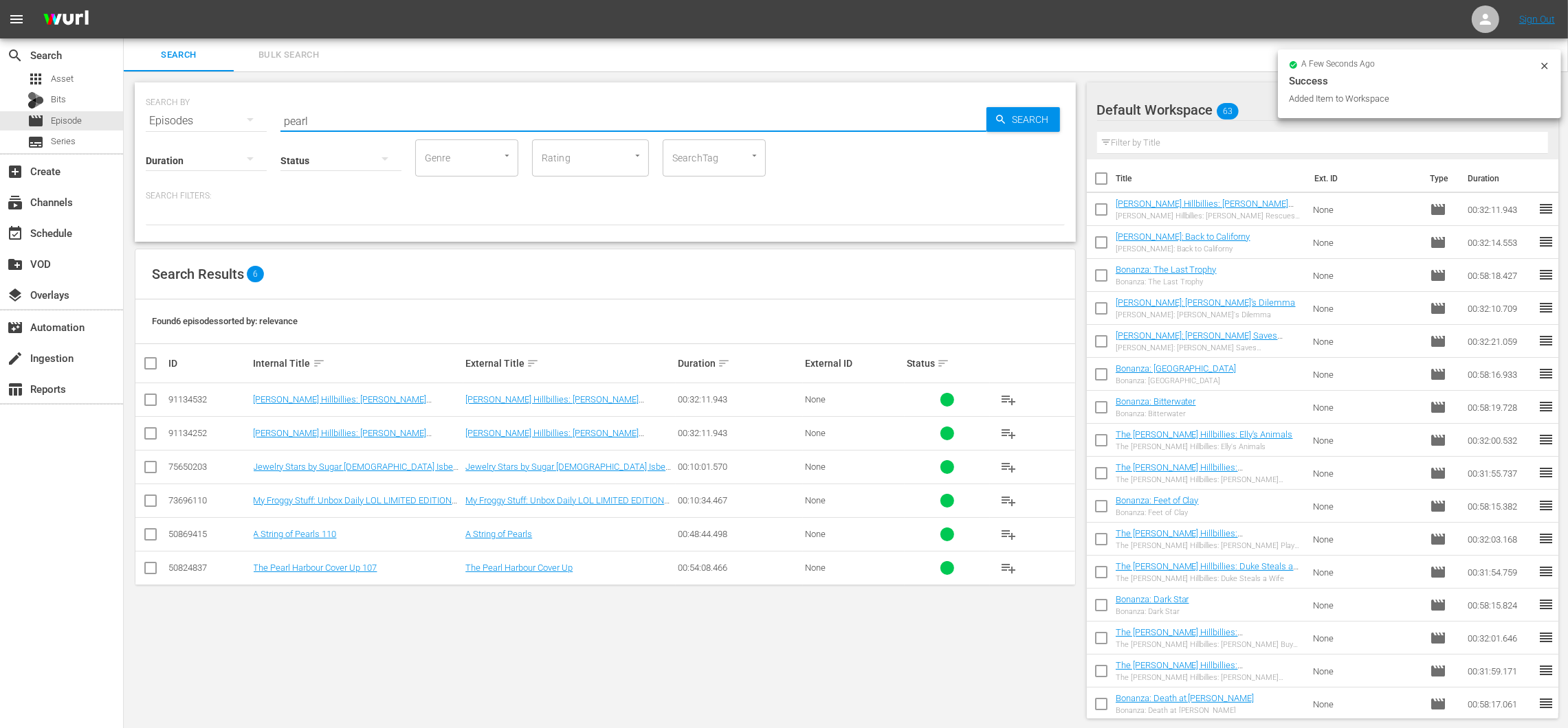
drag, startPoint x: 472, startPoint y: 110, endPoint x: 370, endPoint y: 97, distance: 102.8
click at [306, 82] on div "SEARCH BY Search By Episodes Search ID, Title, Description, Keywords, or Catego…" at bounding box center [605, 161] width 941 height 159
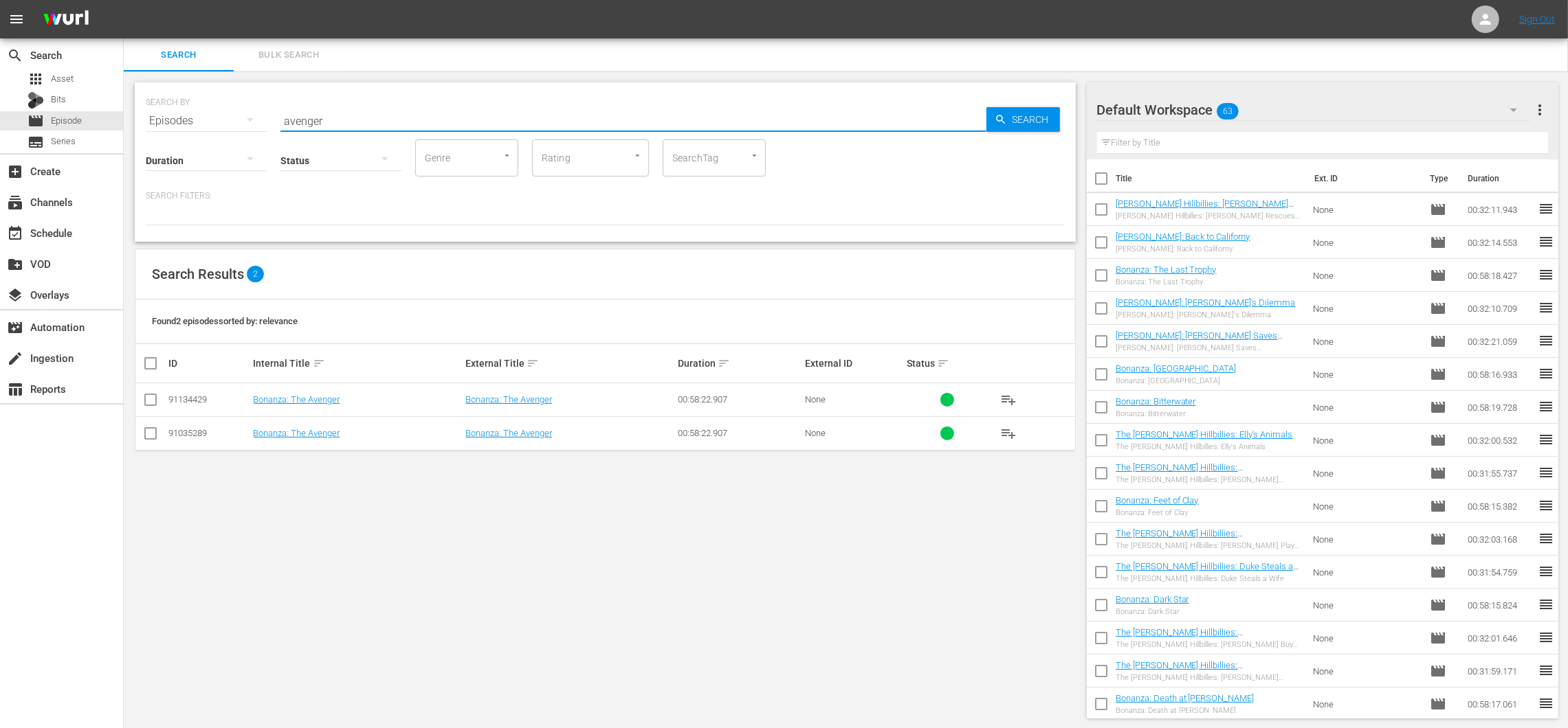
click at [1011, 426] on span "playlist_add" at bounding box center [1008, 433] width 17 height 17
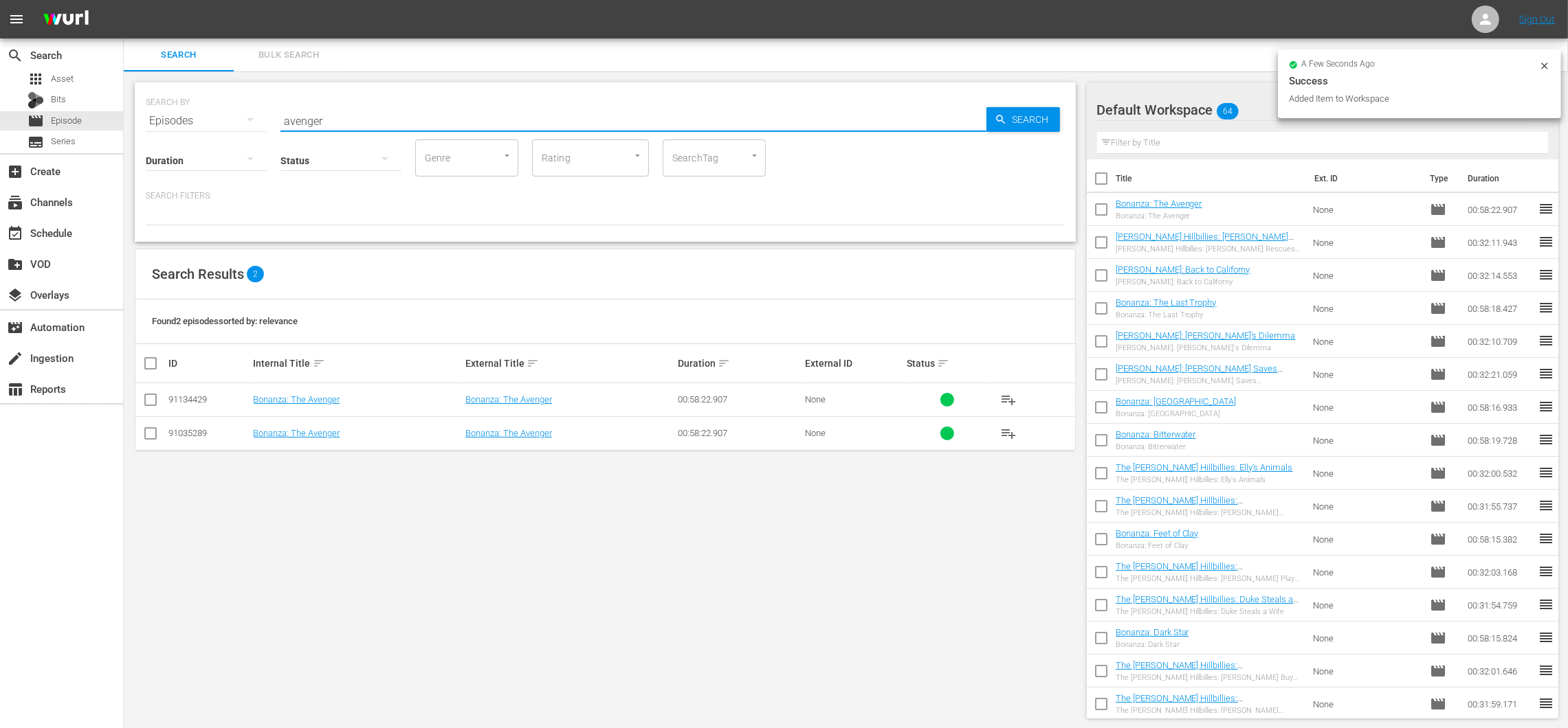
drag, startPoint x: 349, startPoint y: 115, endPoint x: 282, endPoint y: 113, distance: 67.0
click at [282, 113] on input "avenger" at bounding box center [633, 121] width 706 height 33
type input "no place like home"
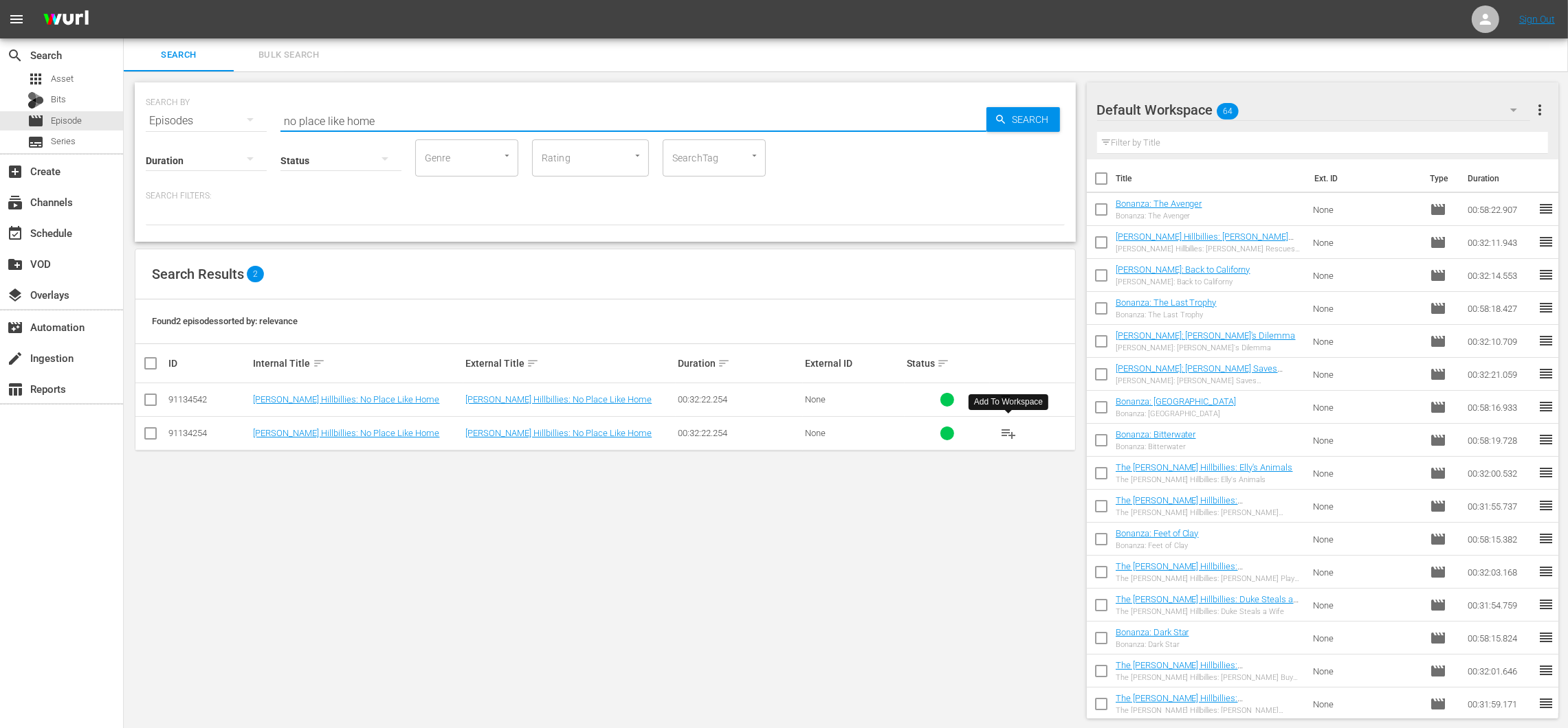
click at [1014, 435] on span "playlist_add" at bounding box center [1008, 433] width 17 height 17
